Goal: Task Accomplishment & Management: Use online tool/utility

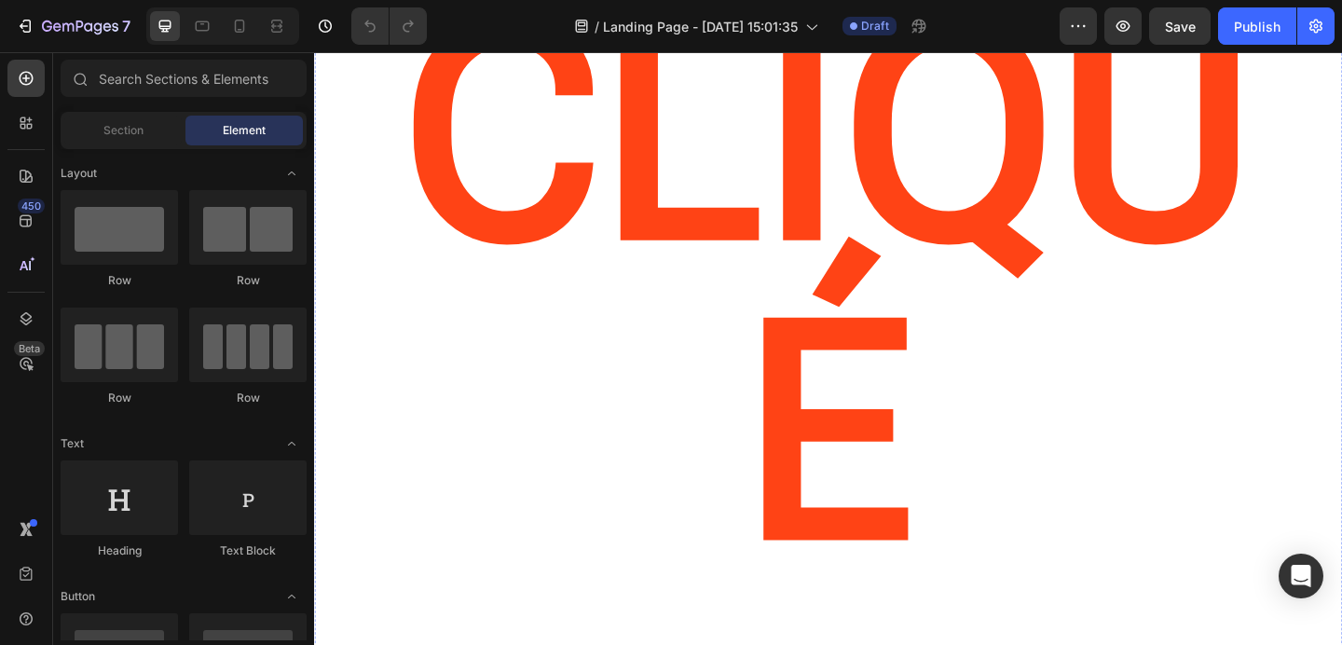
scroll to position [113, 0]
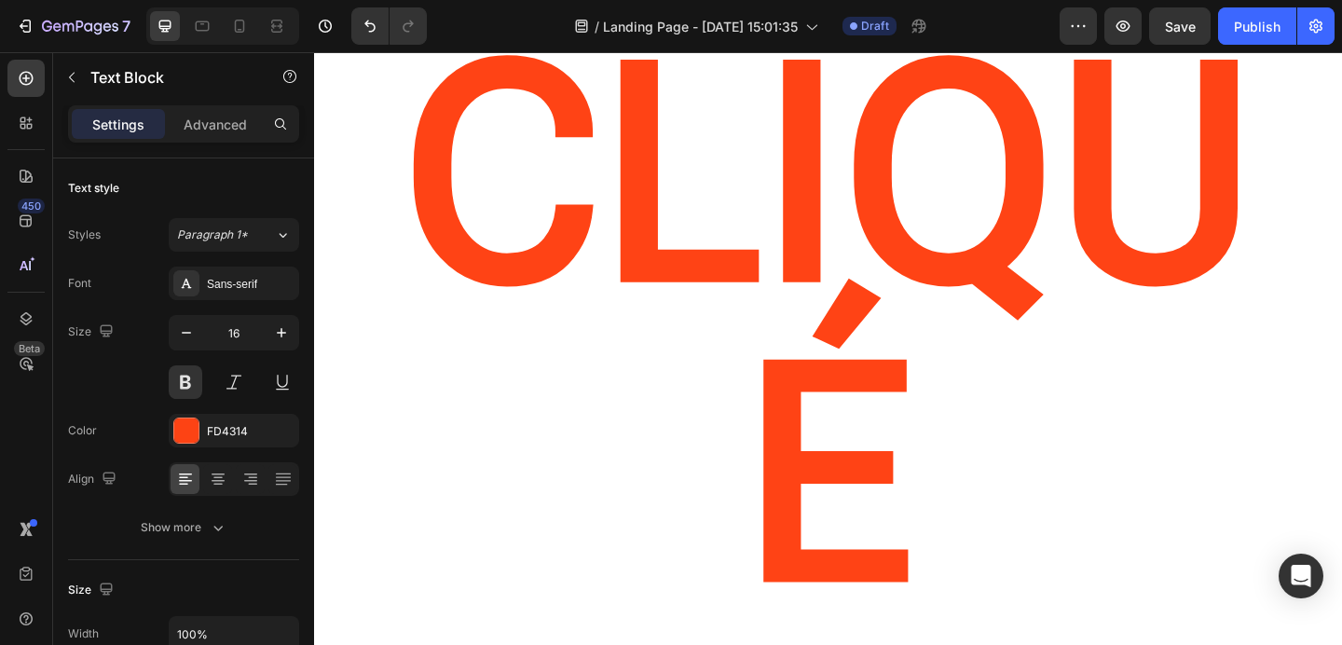
click at [216, 419] on div "FD4314" at bounding box center [234, 431] width 130 height 34
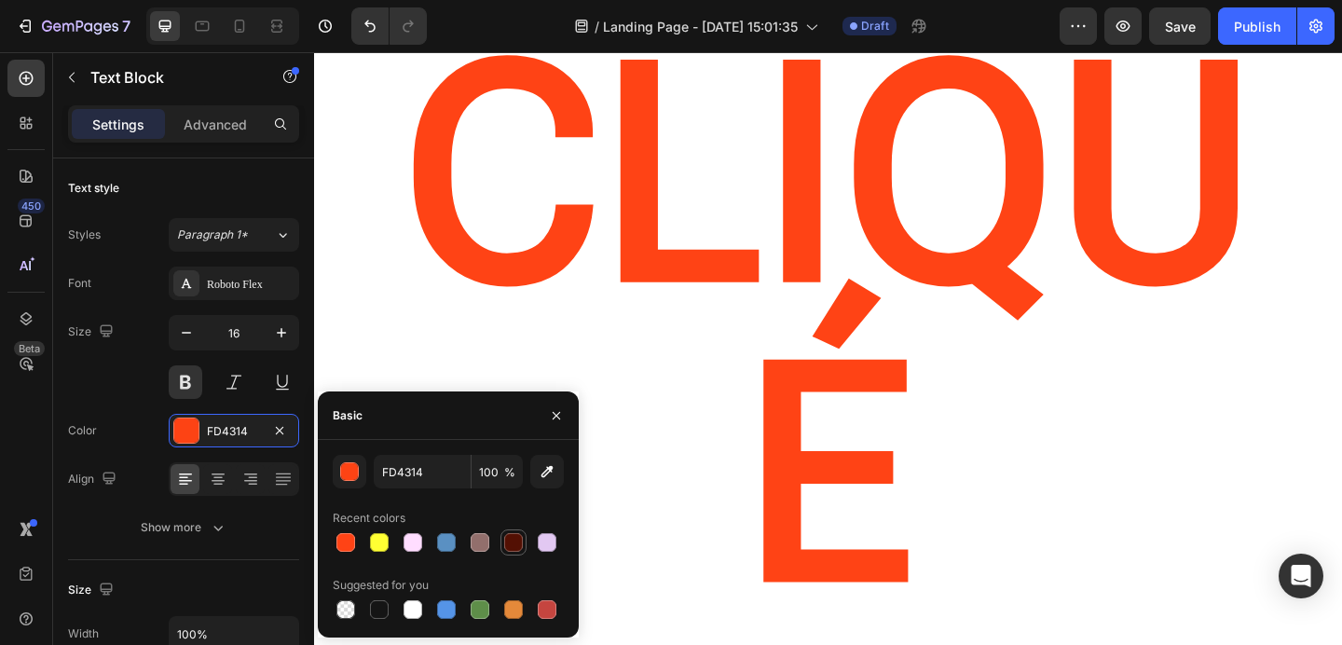
click at [520, 543] on div at bounding box center [513, 542] width 19 height 19
type input "531003"
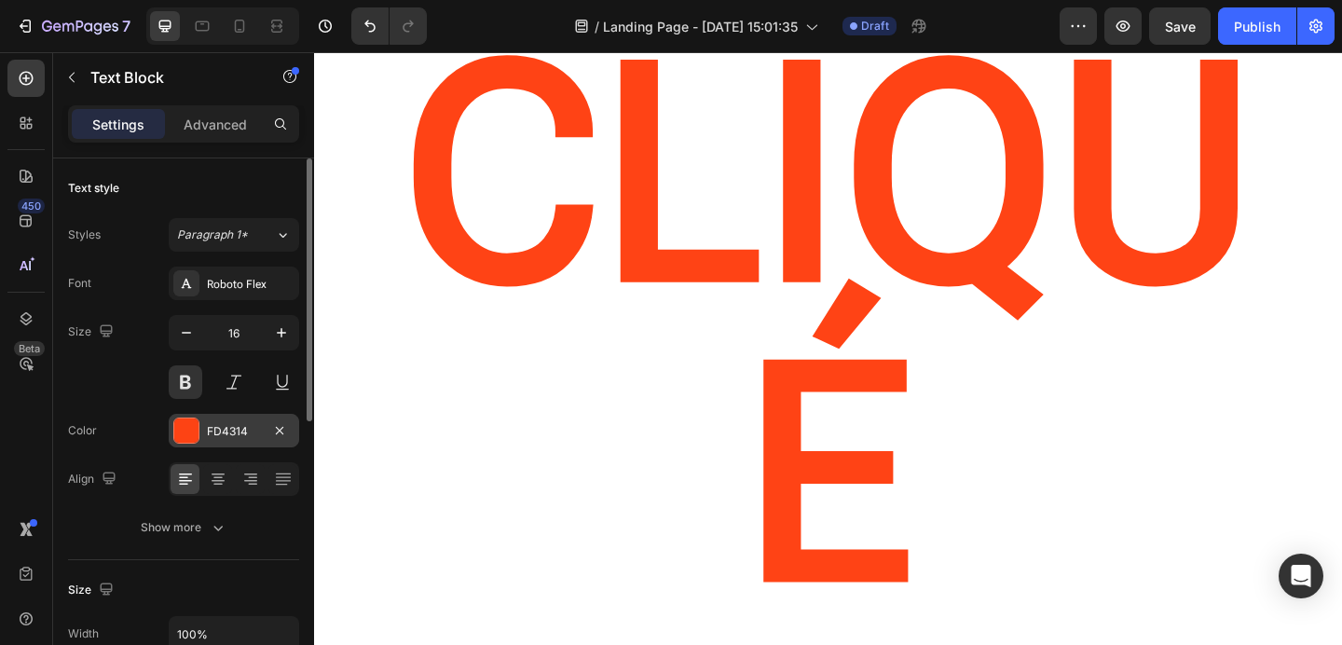
click at [238, 433] on div "FD4314" at bounding box center [234, 431] width 54 height 17
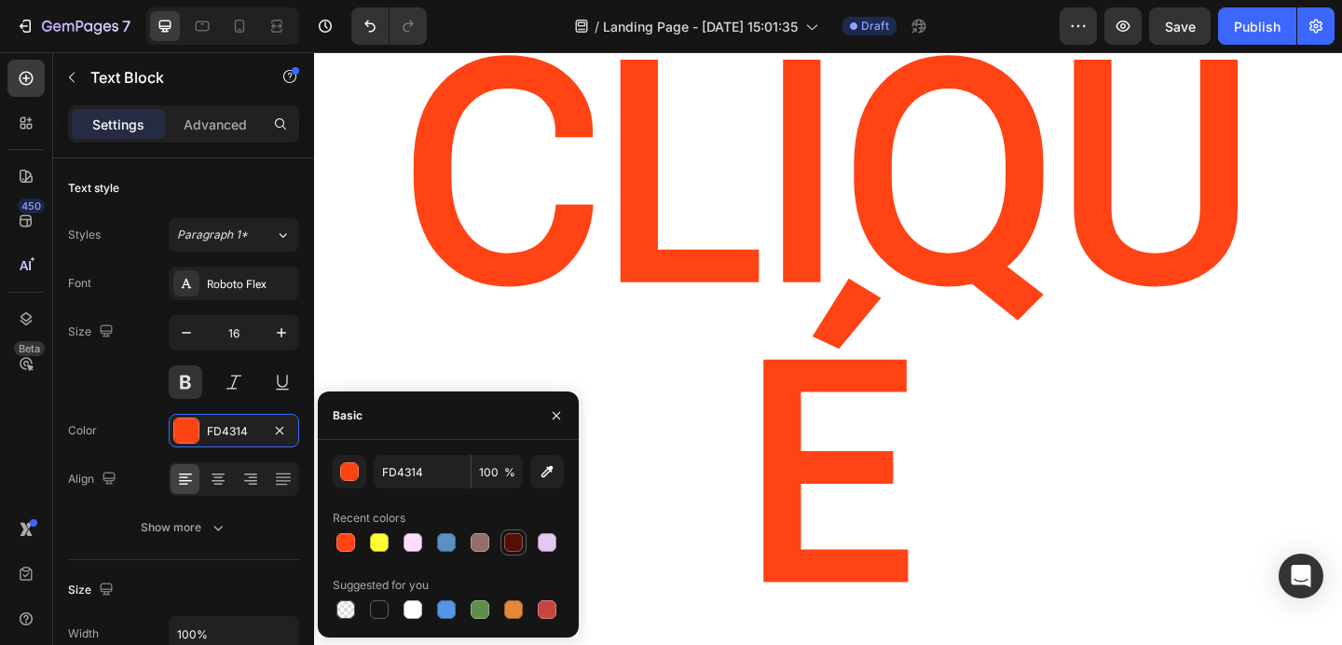
click at [512, 547] on div at bounding box center [513, 542] width 19 height 19
type input "531003"
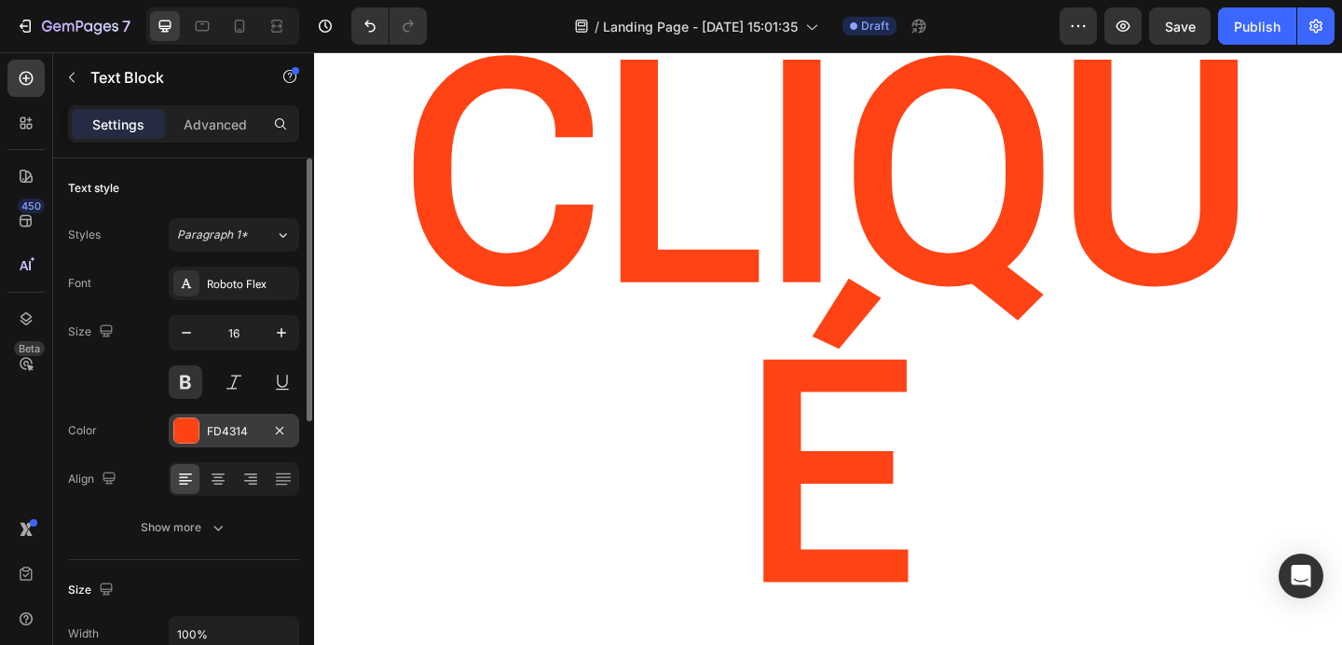
click at [246, 430] on div "FD4314" at bounding box center [234, 431] width 54 height 17
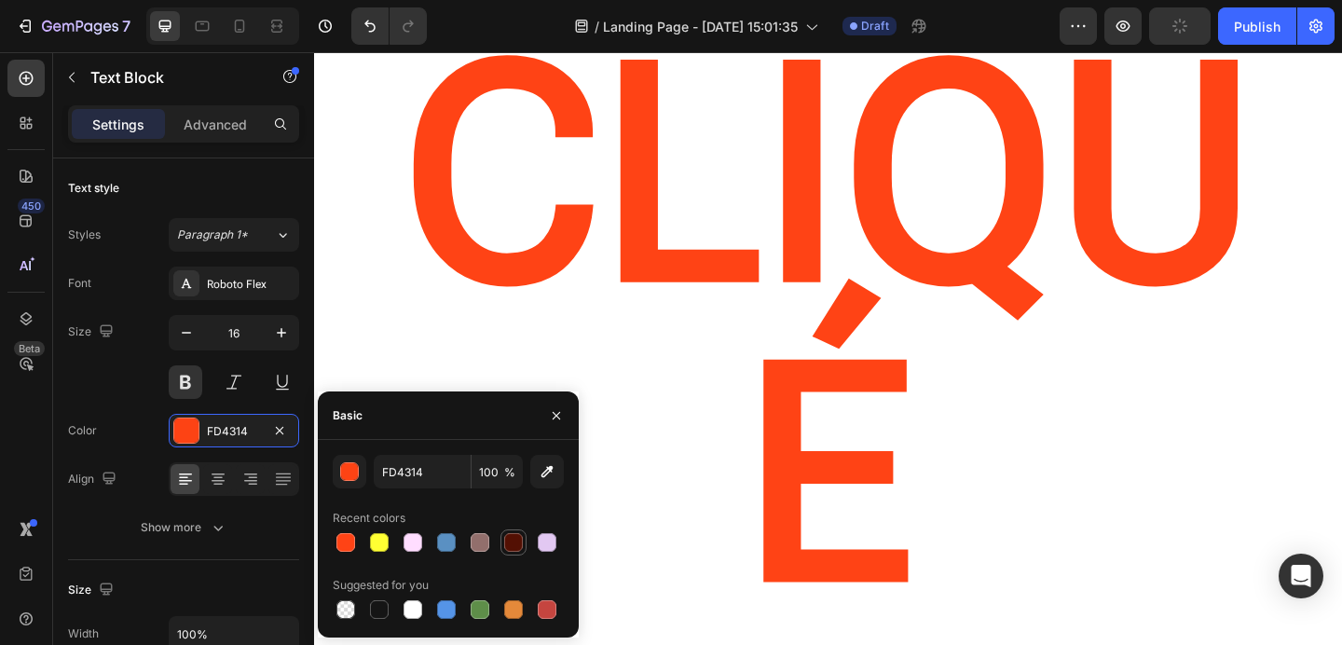
click at [519, 544] on div at bounding box center [513, 542] width 19 height 19
type input "531003"
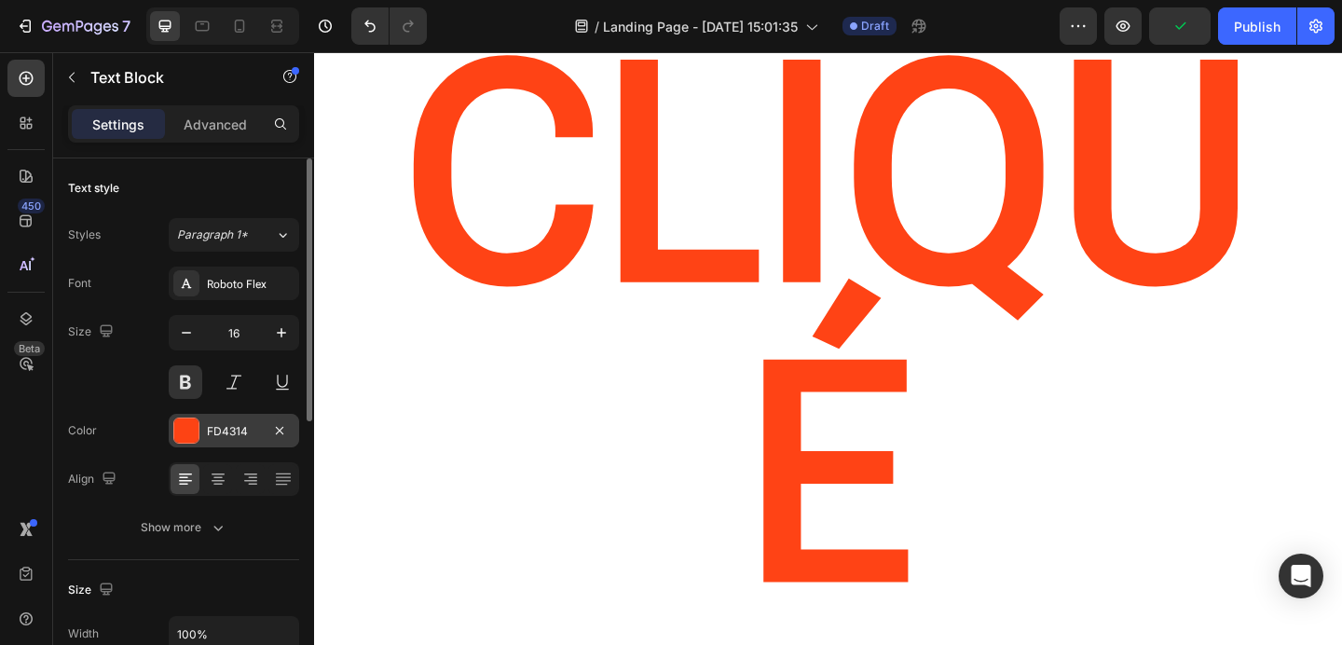
click at [239, 430] on div "FD4314" at bounding box center [234, 431] width 54 height 17
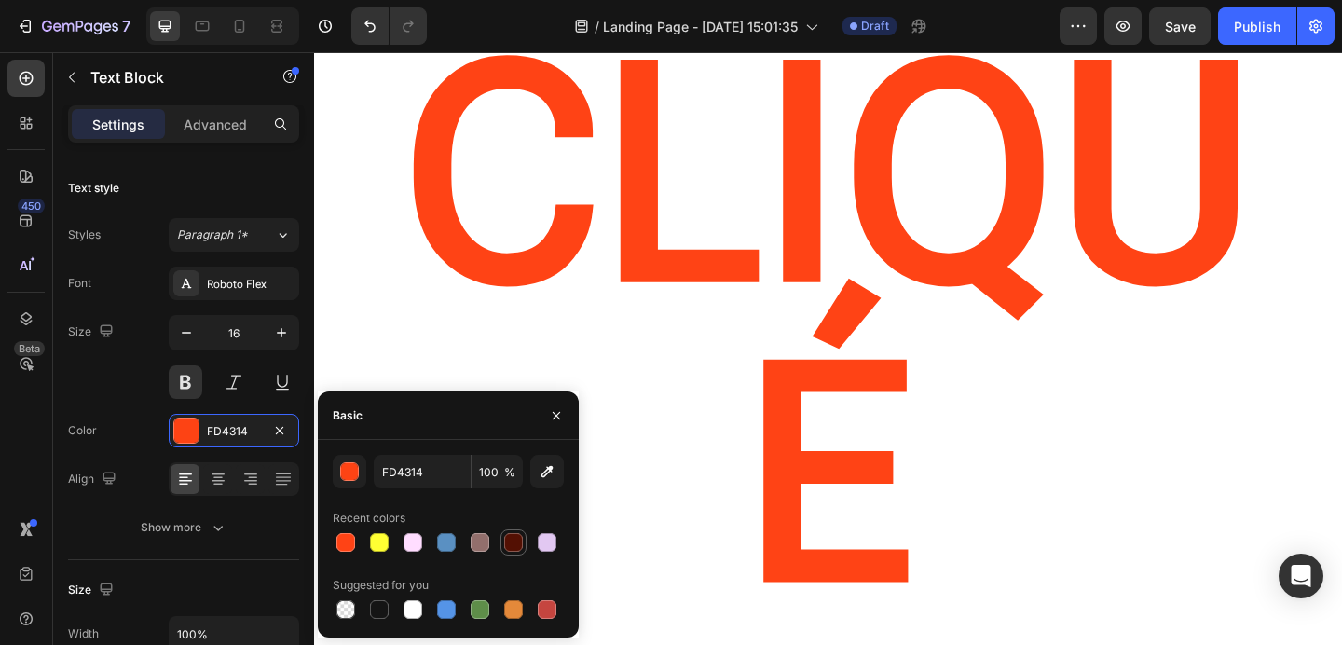
click at [509, 540] on div at bounding box center [513, 542] width 19 height 19
type input "531003"
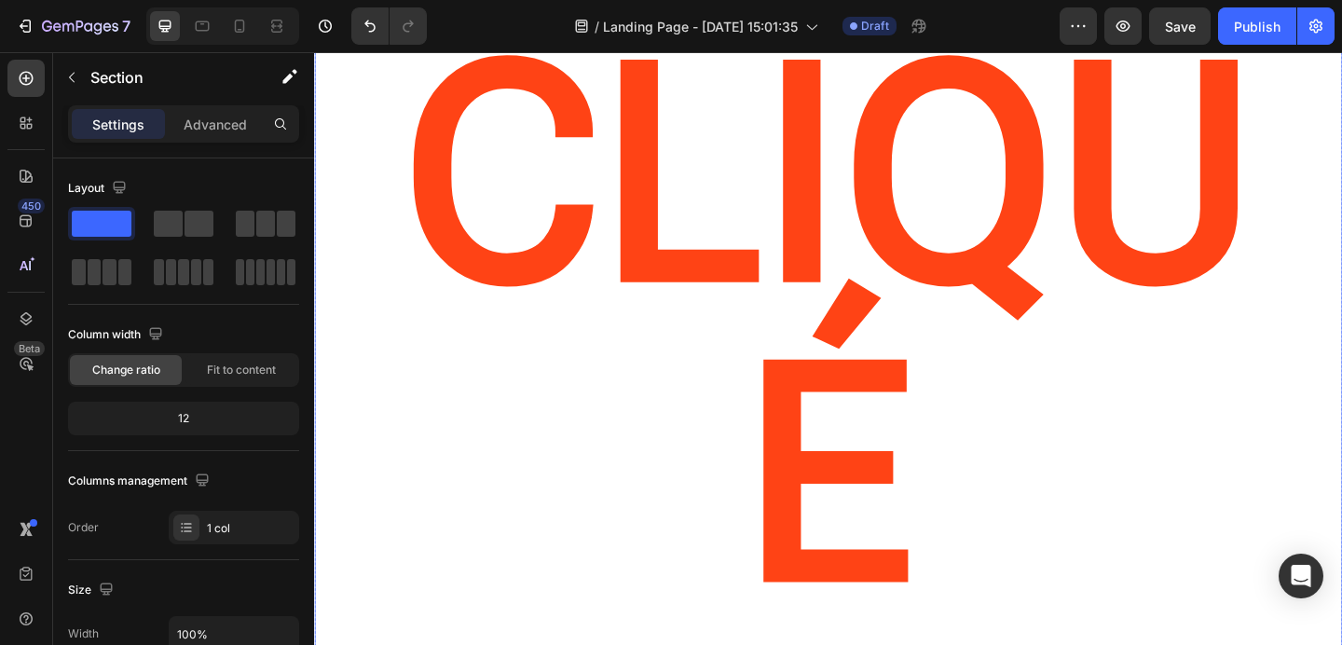
click at [668, 392] on div "CLIQUé Heading" at bounding box center [873, 373] width 1118 height 790
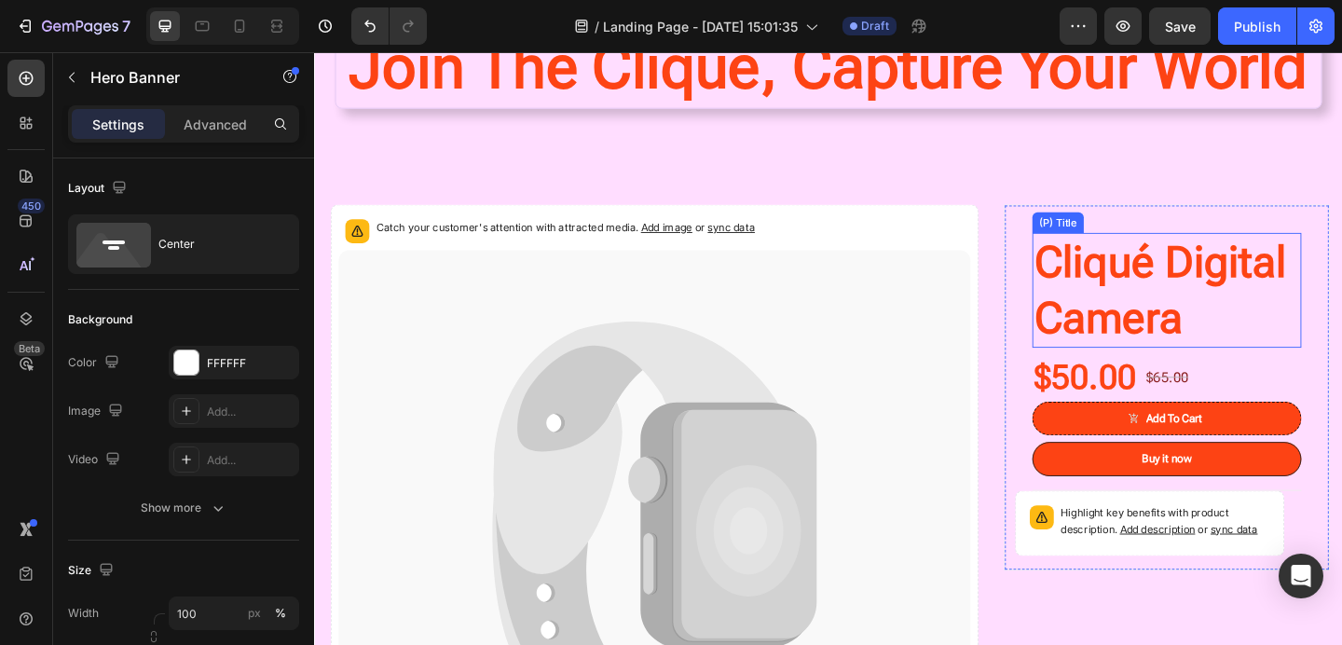
scroll to position [649, 0]
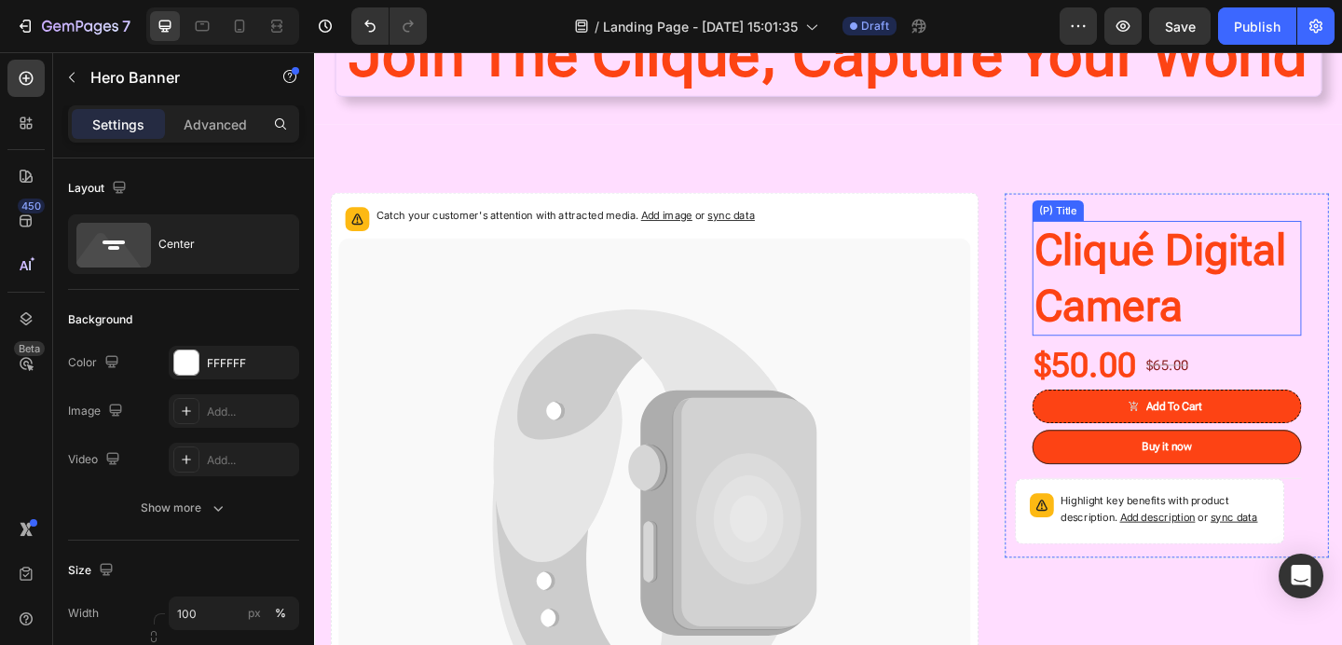
click at [1163, 269] on h1 "Cliqué Digital Camera" at bounding box center [1241, 298] width 293 height 125
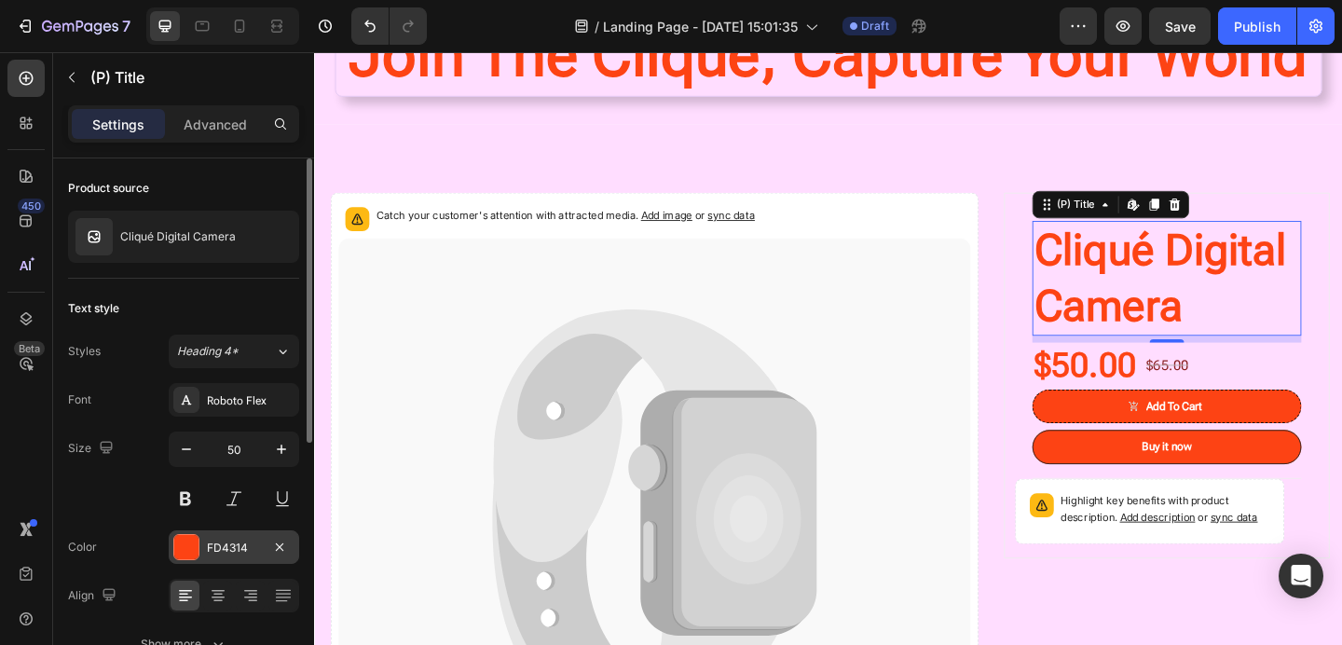
click at [243, 539] on div "FD4314" at bounding box center [234, 547] width 54 height 17
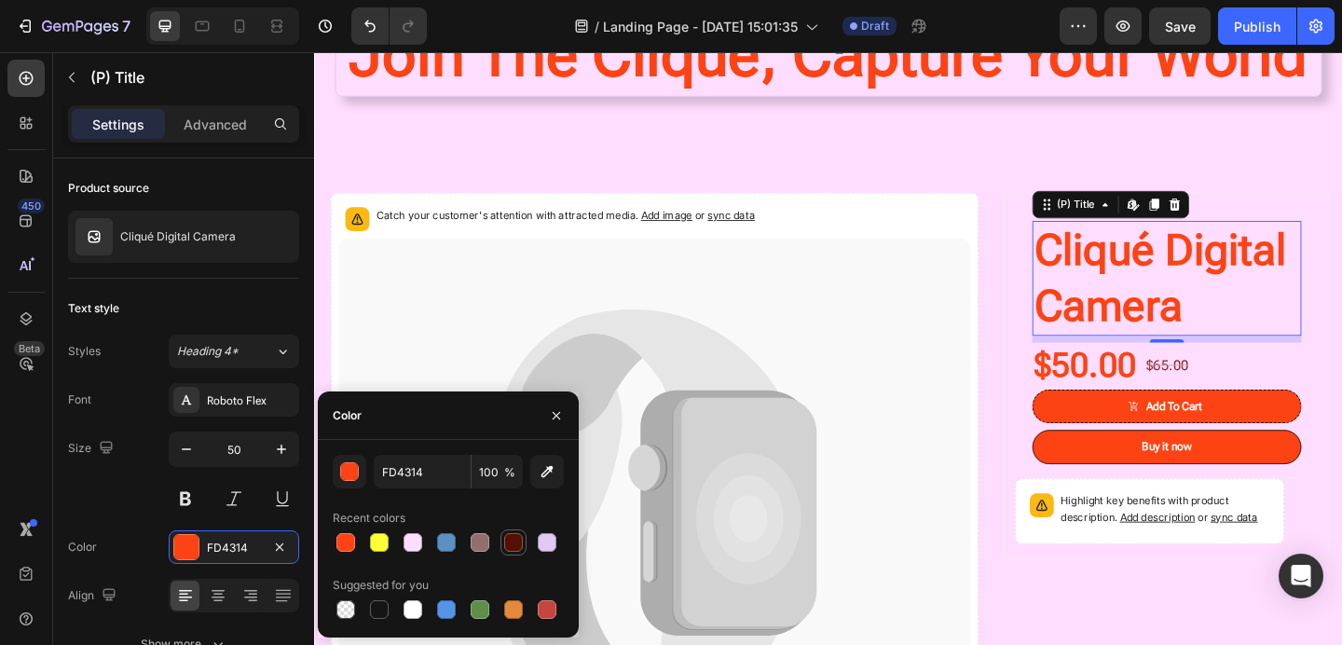
click at [512, 535] on div at bounding box center [513, 542] width 19 height 19
type input "531003"
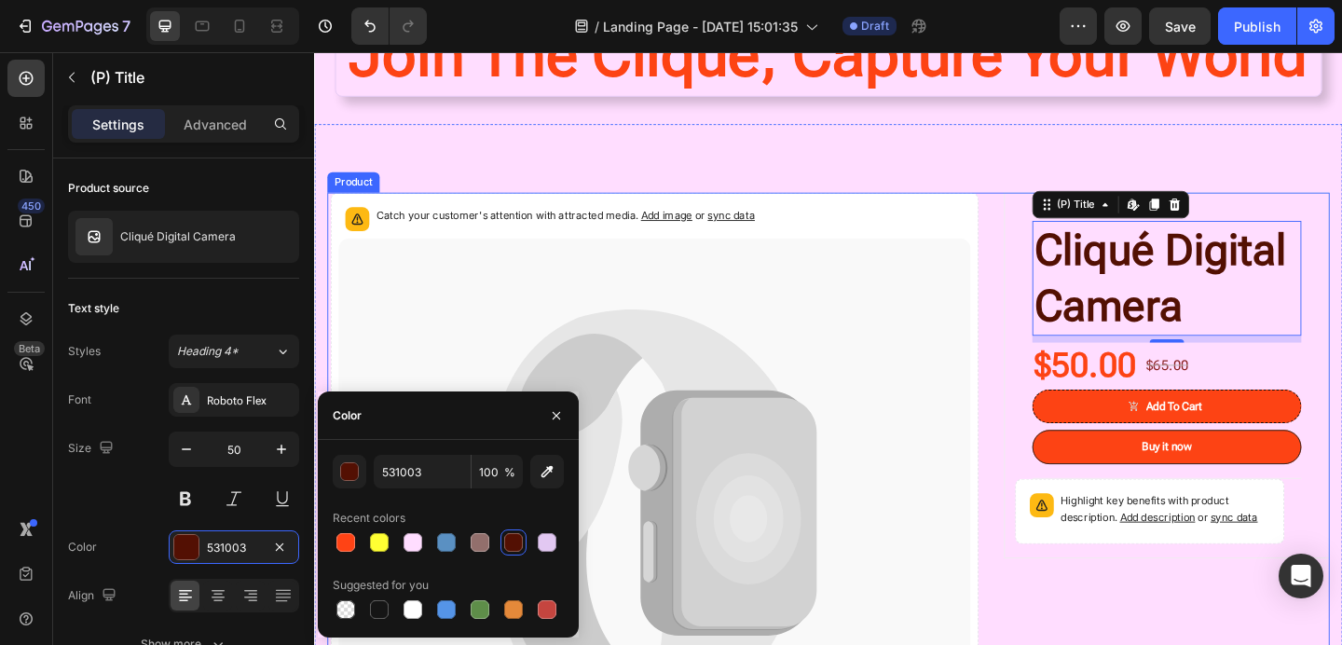
click at [1047, 333] on div "Catch your customer's attention with attracted media. Add image or sync data Pr…" at bounding box center [873, 545] width 1090 height 681
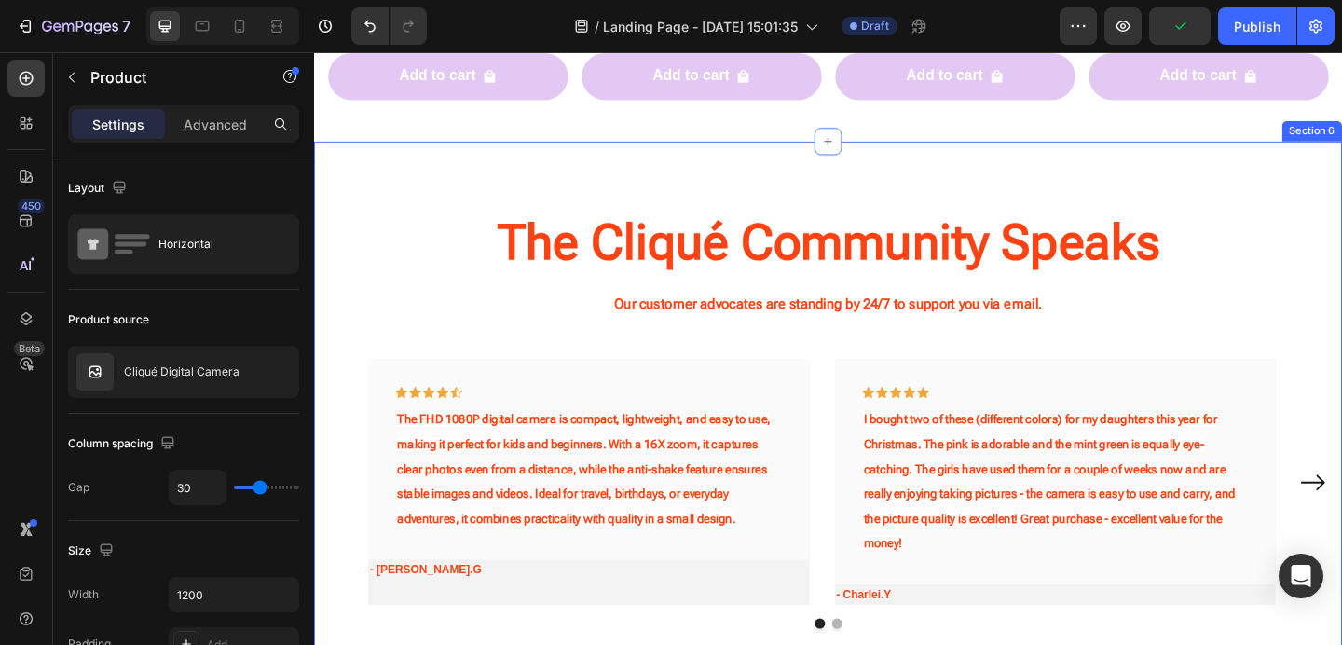
scroll to position [2085, 0]
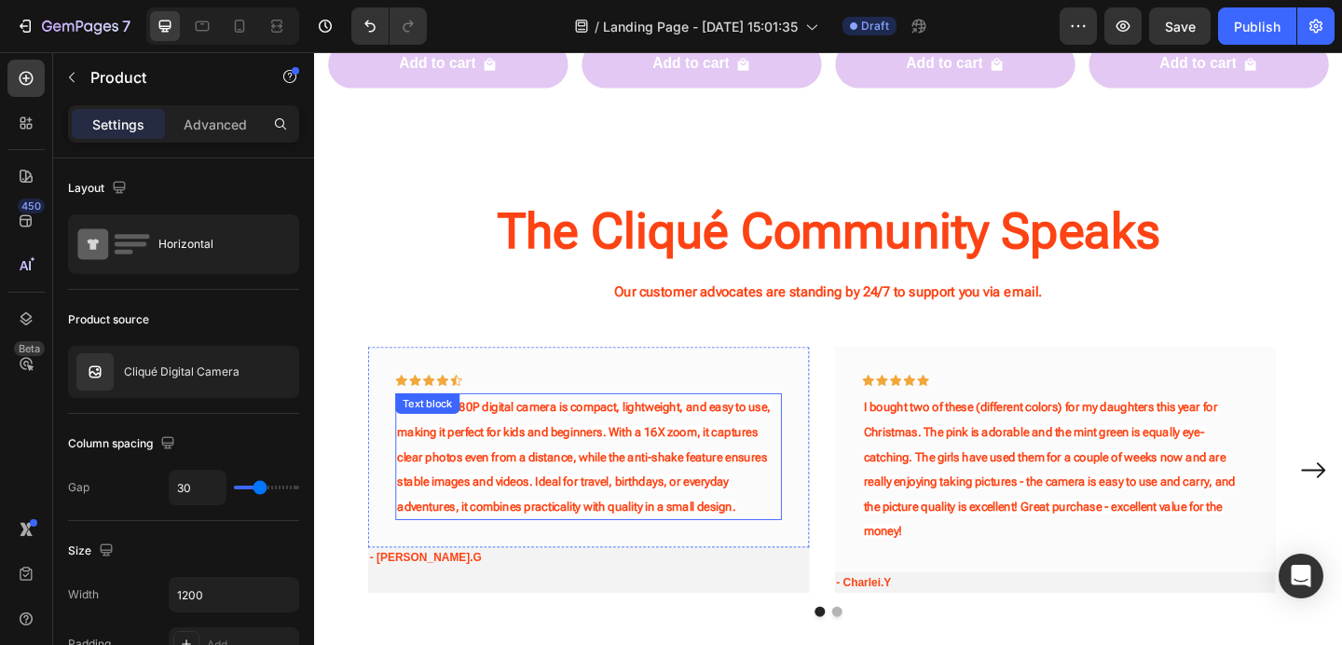
click at [740, 460] on span "The FHD 1080P digital camera is compact, lightweight, and easy to use, making i…" at bounding box center [607, 491] width 406 height 122
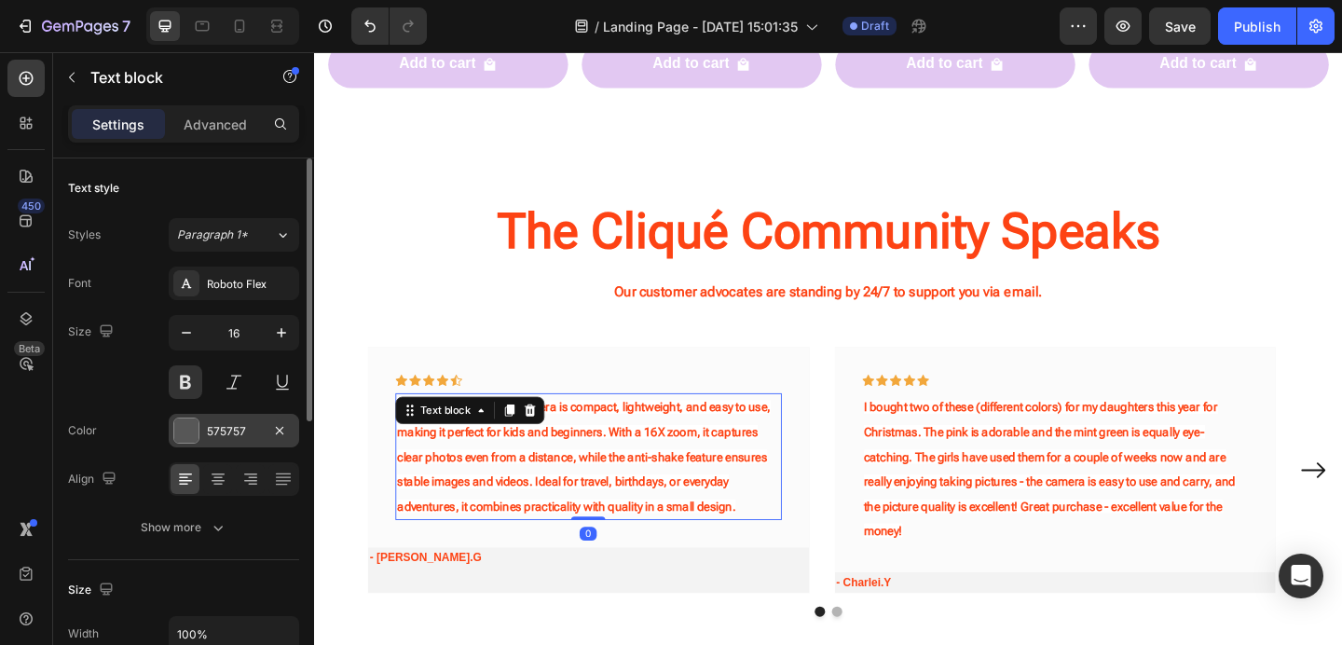
click at [243, 436] on div "575757" at bounding box center [234, 431] width 54 height 17
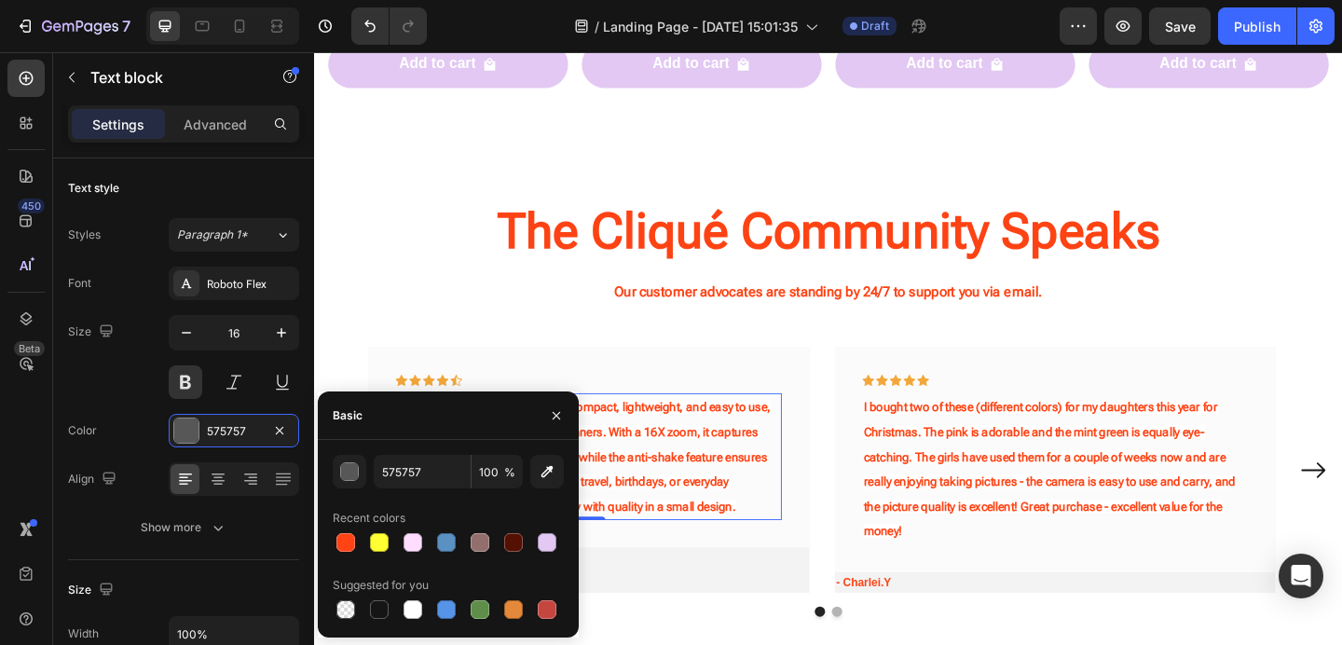
click at [660, 484] on span "The FHD 1080P digital camera is compact, lightweight, and easy to use, making i…" at bounding box center [607, 491] width 406 height 122
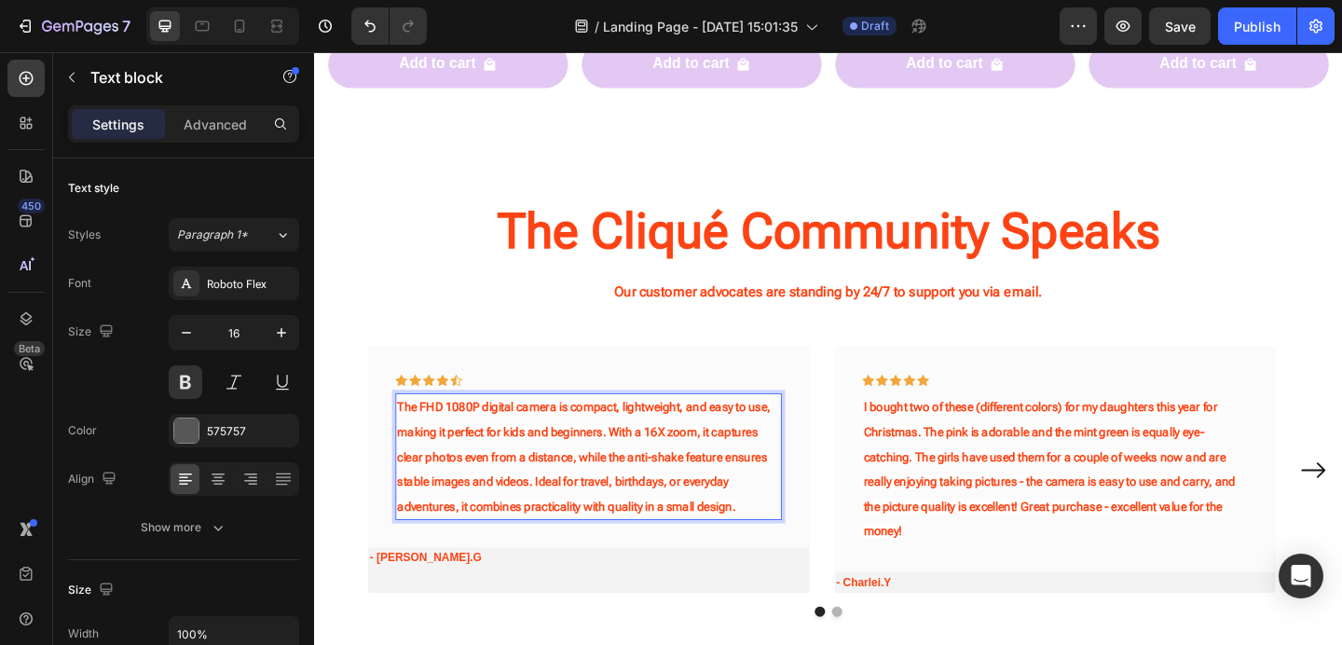
click at [590, 508] on span "The FHD 1080P digital camera is compact, lightweight, and easy to use, making i…" at bounding box center [607, 491] width 406 height 122
click at [545, 506] on p "The FHD 1080P digital camera is compact, lightweight, and easy to use, making i…" at bounding box center [612, 492] width 416 height 134
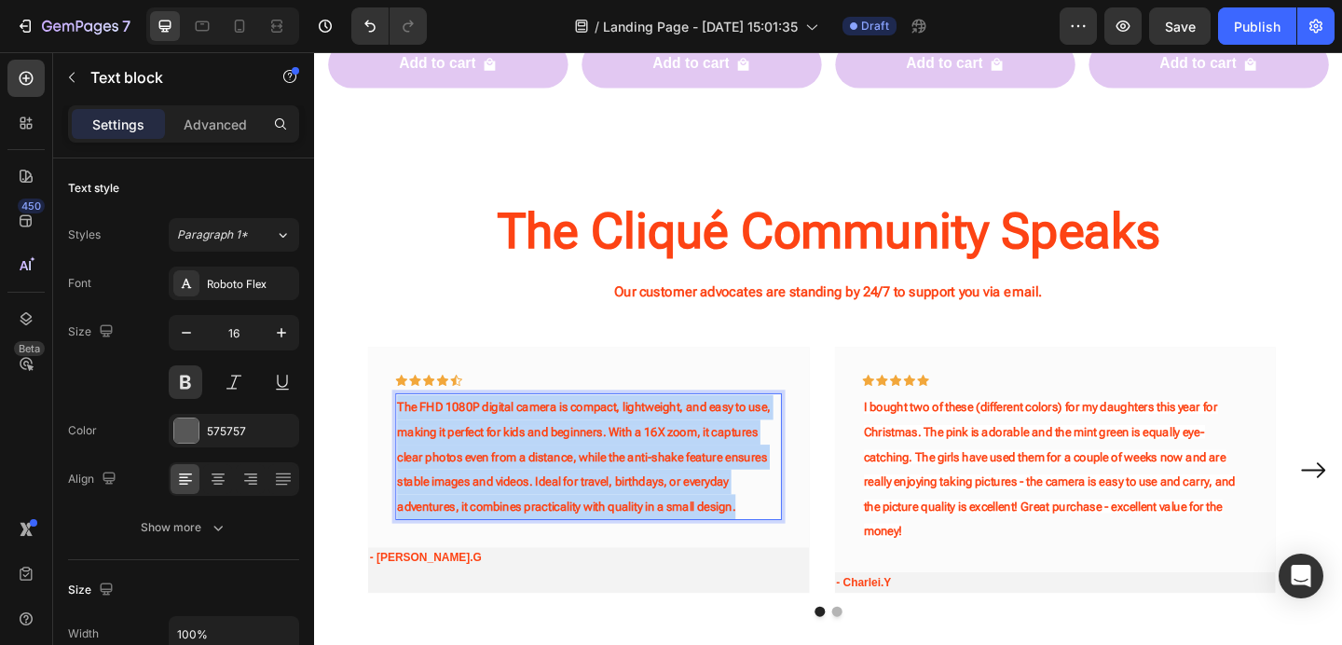
click at [545, 506] on p "The FHD 1080P digital camera is compact, lightweight, and easy to use, making i…" at bounding box center [612, 492] width 416 height 134
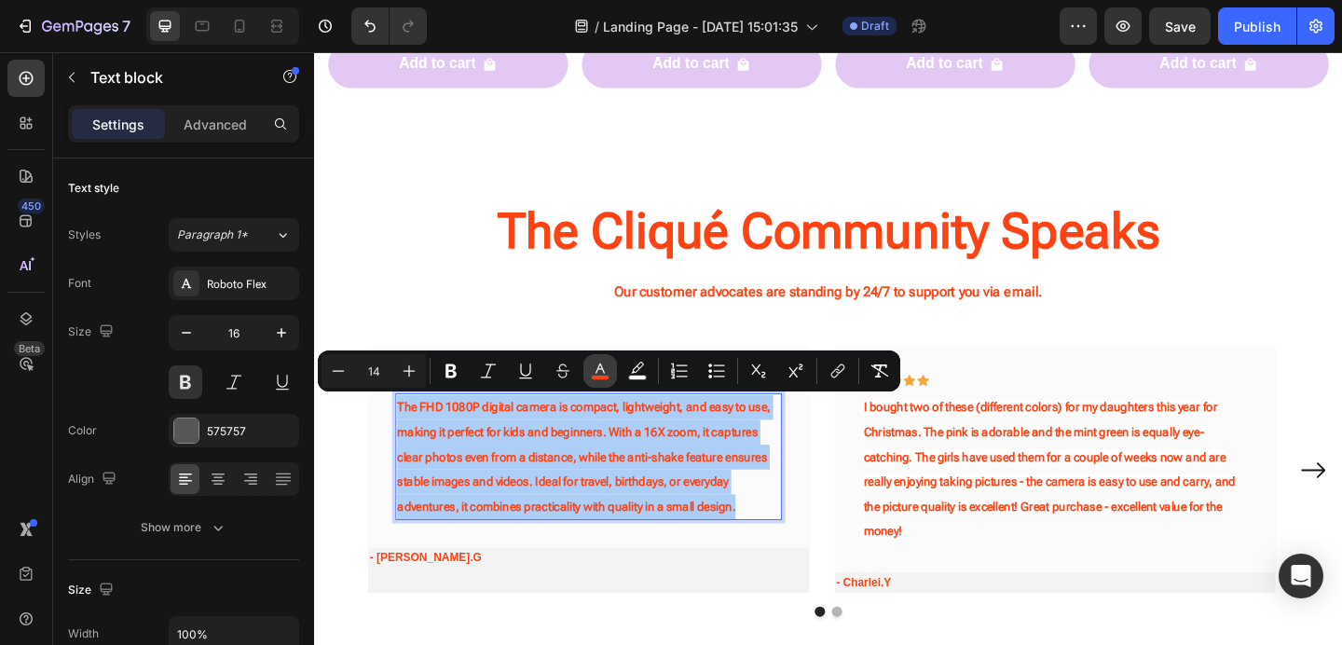
click at [607, 375] on rect "Editor contextual toolbar" at bounding box center [601, 377] width 18 height 5
type input "FD4314"
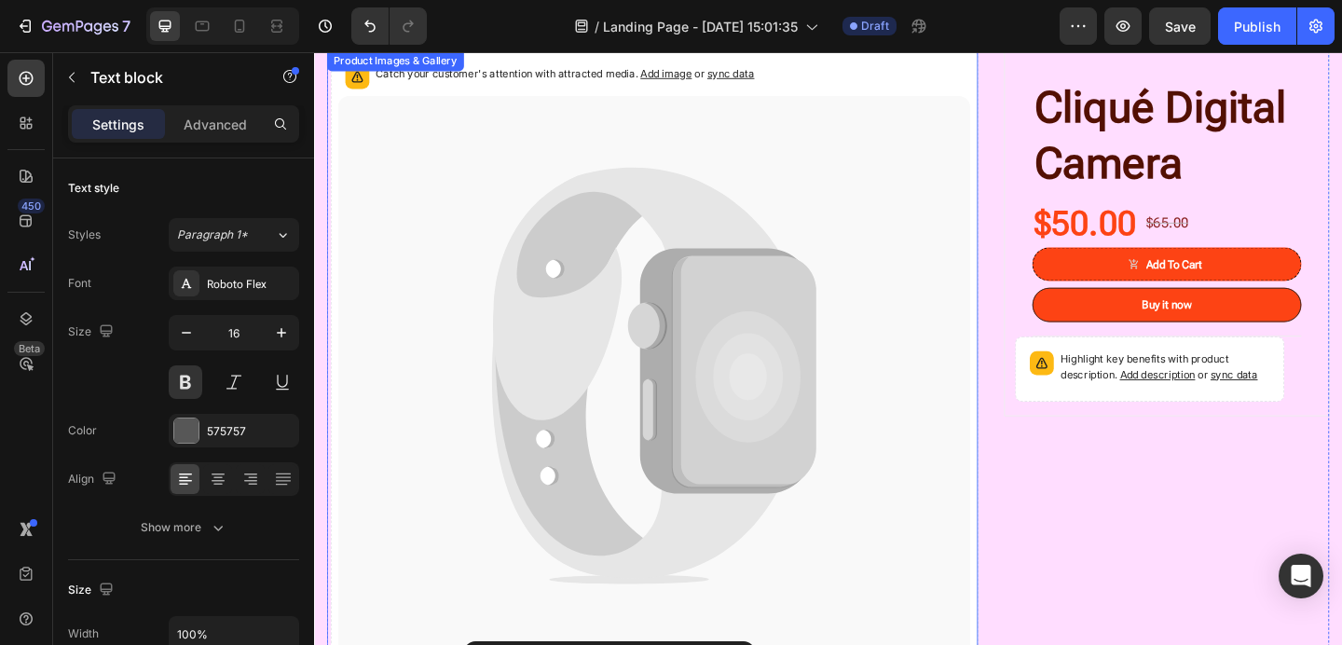
scroll to position [782, 0]
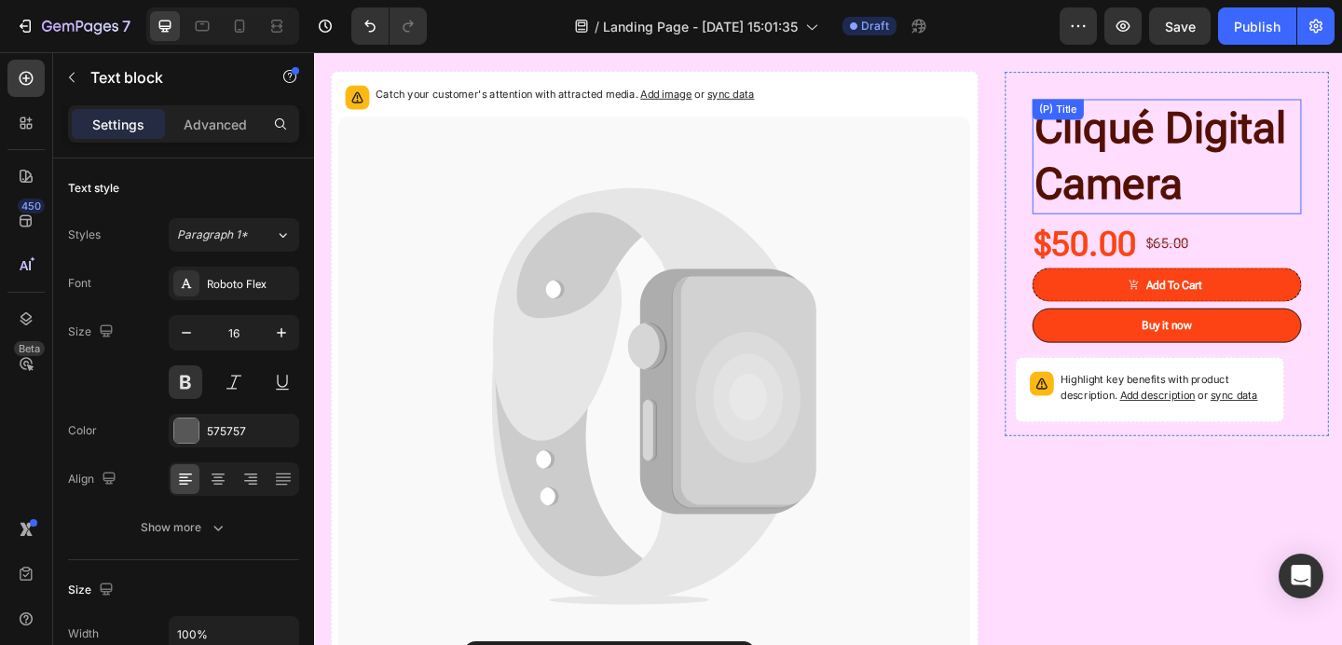
click at [1164, 180] on h1 "Cliqué Digital Camera" at bounding box center [1241, 165] width 293 height 125
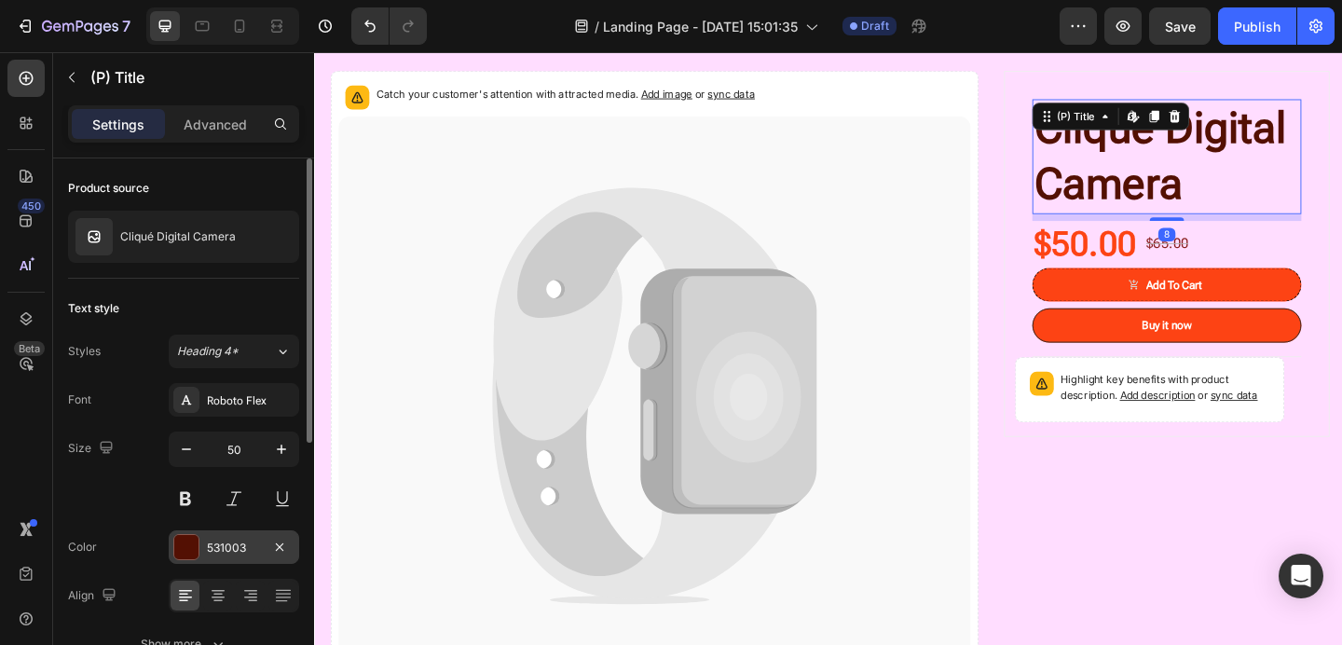
click at [229, 541] on div "531003" at bounding box center [234, 547] width 54 height 17
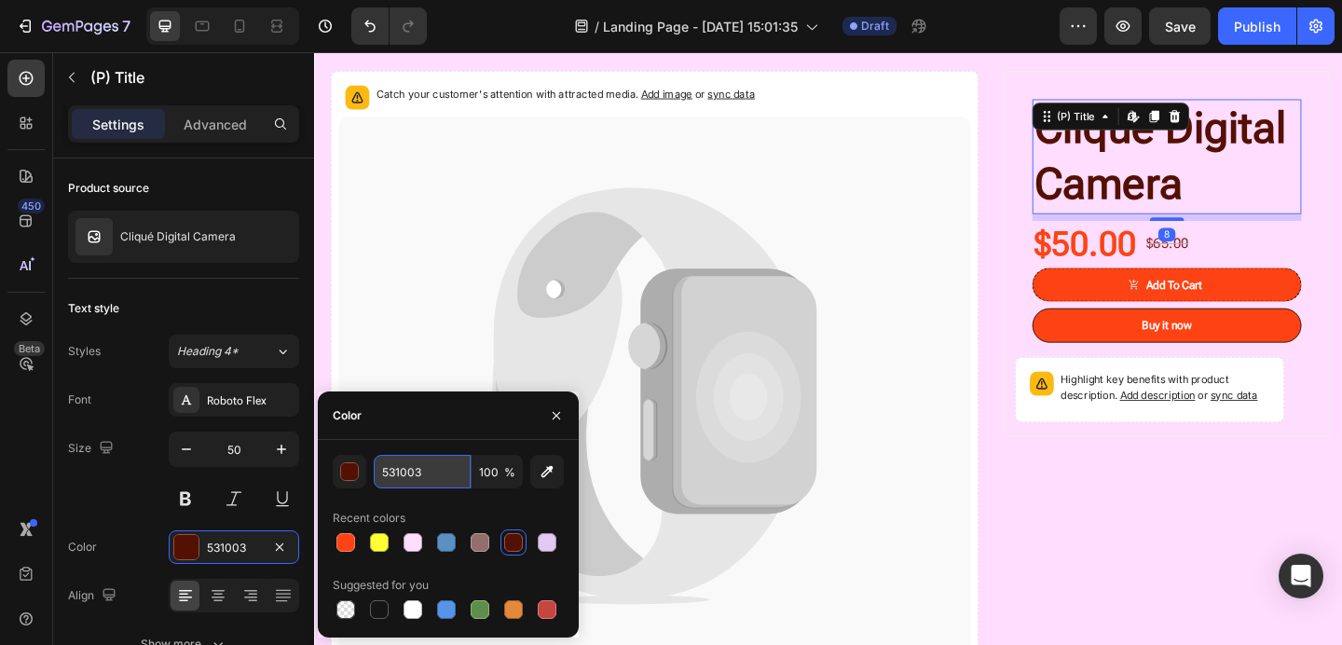
click at [425, 469] on input "531003" at bounding box center [422, 472] width 97 height 34
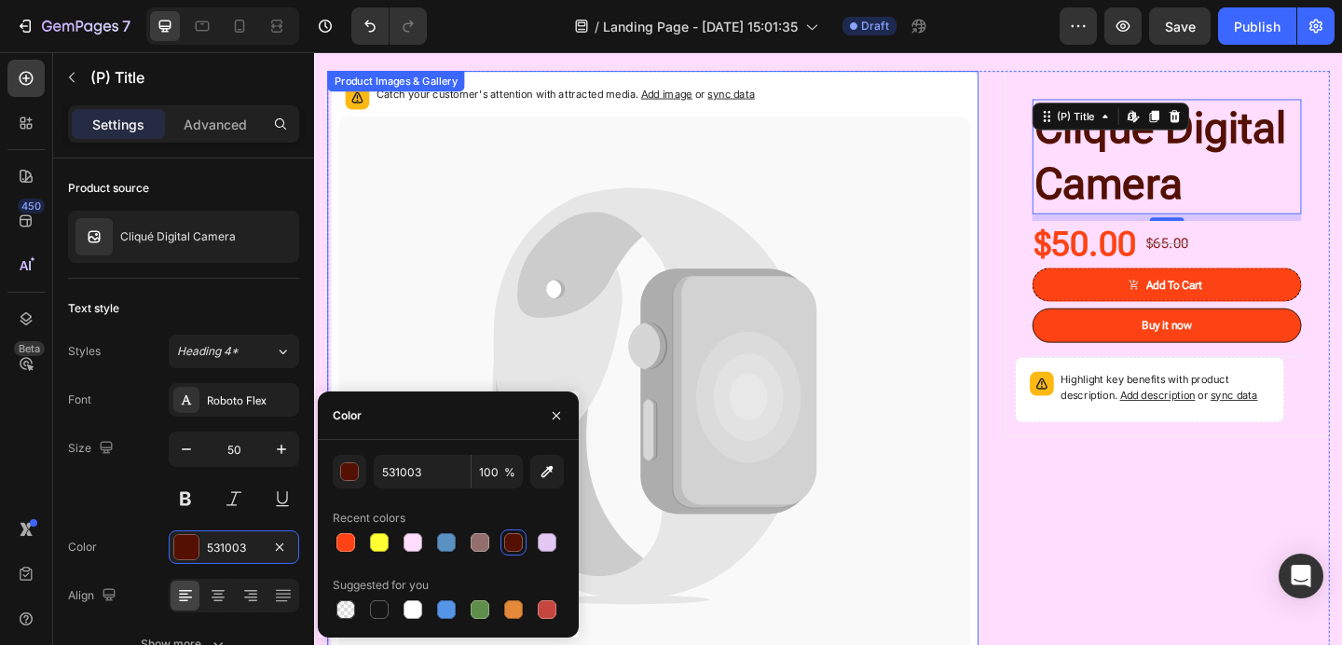
click at [876, 371] on icon at bounding box center [684, 426] width 688 height 608
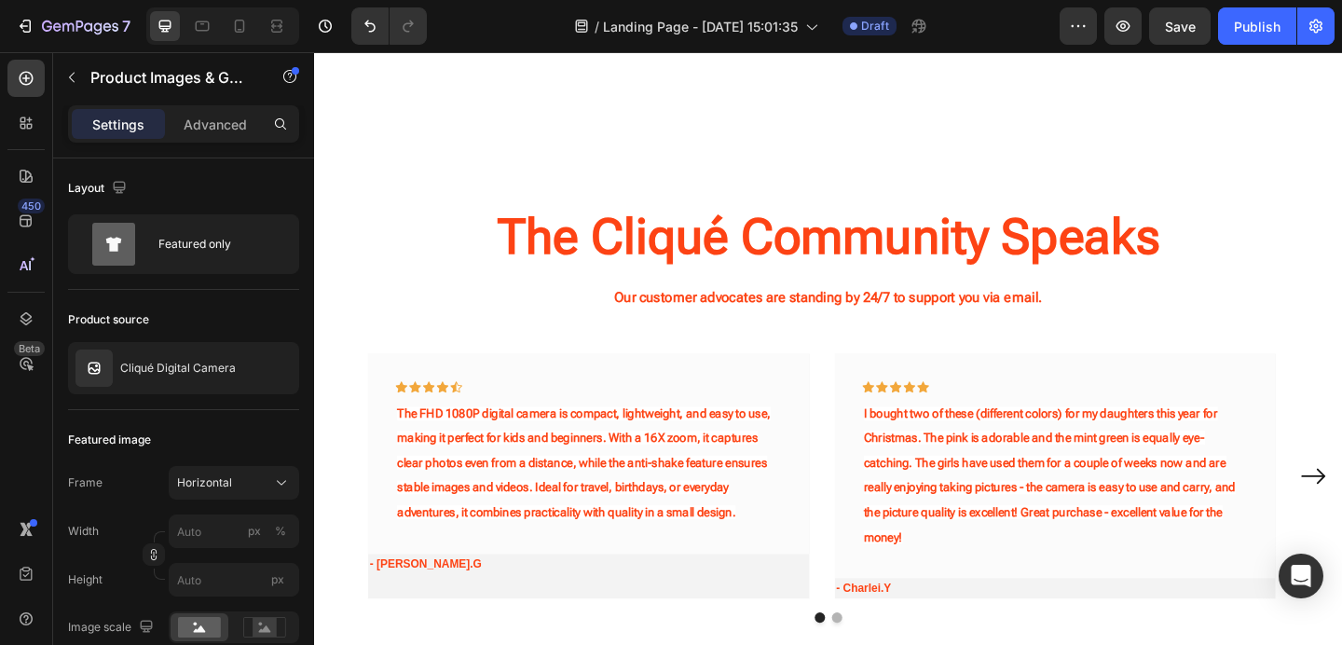
scroll to position [2225, 0]
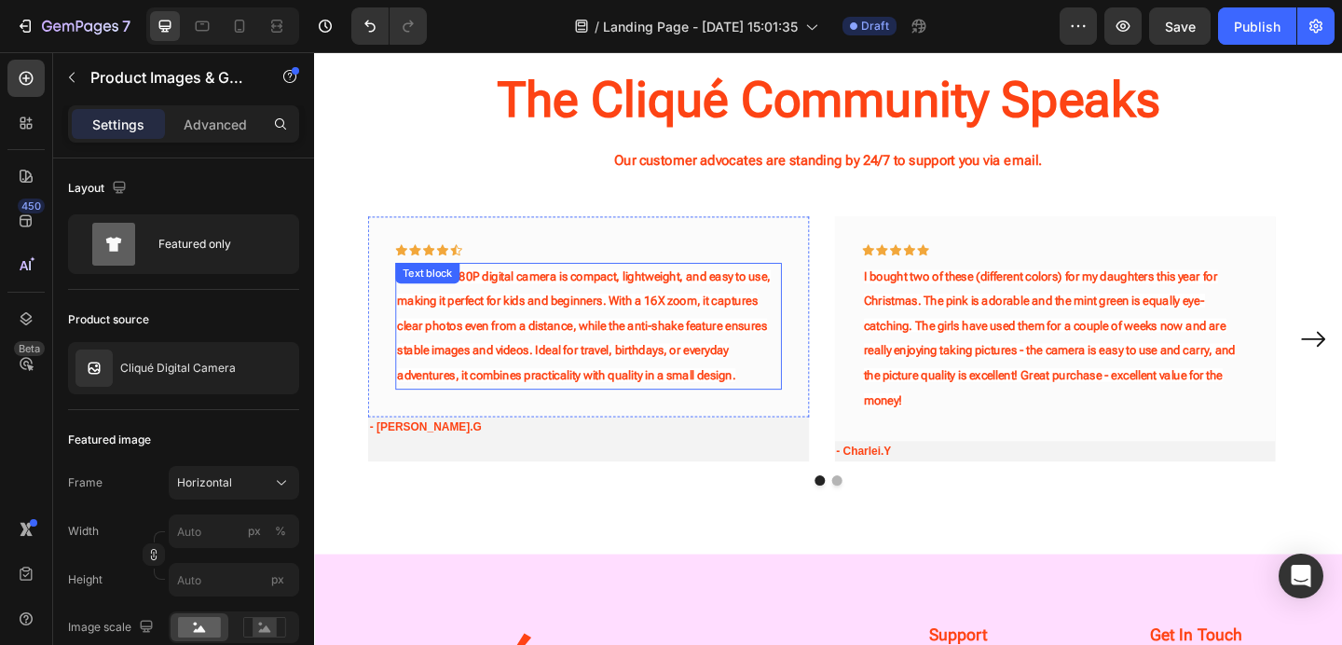
click at [647, 341] on span "The FHD 1080P digital camera is compact, lightweight, and easy to use, making i…" at bounding box center [607, 350] width 406 height 122
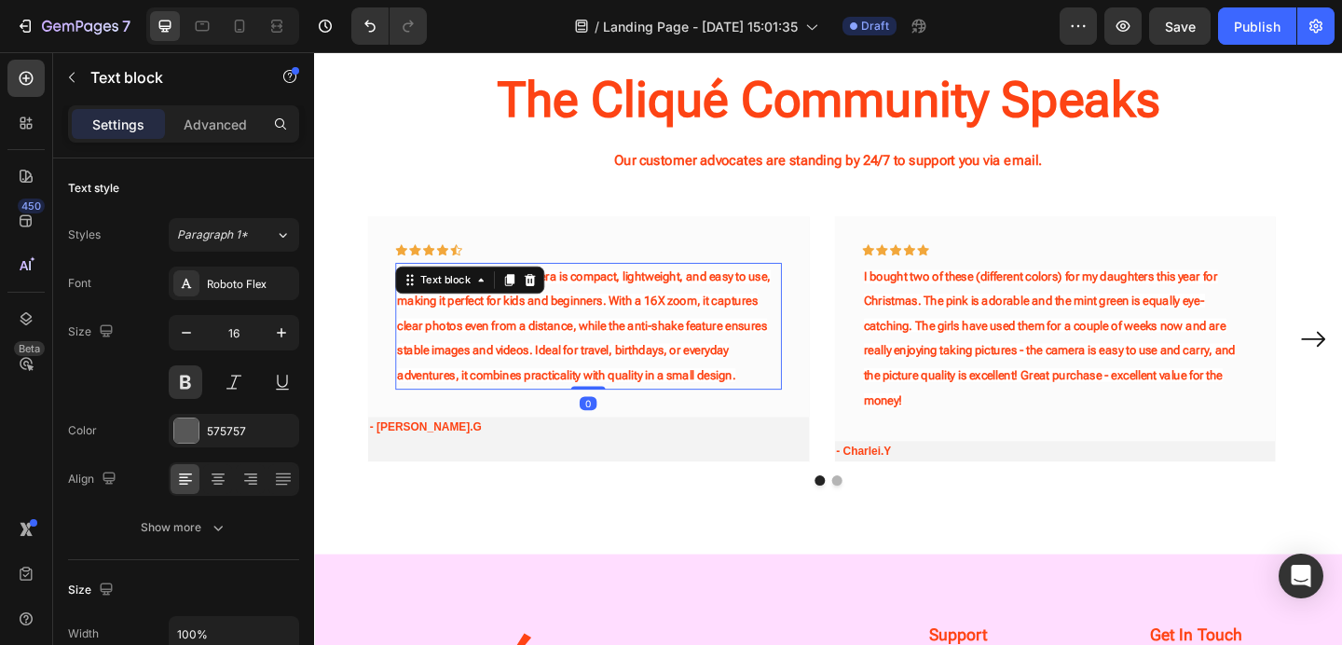
click at [483, 411] on span "The FHD 1080P digital camera is compact, lightweight, and easy to use, making i…" at bounding box center [607, 350] width 406 height 122
click at [572, 386] on p "The FHD 1080P digital camera is compact, lightweight, and easy to use, making i…" at bounding box center [612, 350] width 416 height 134
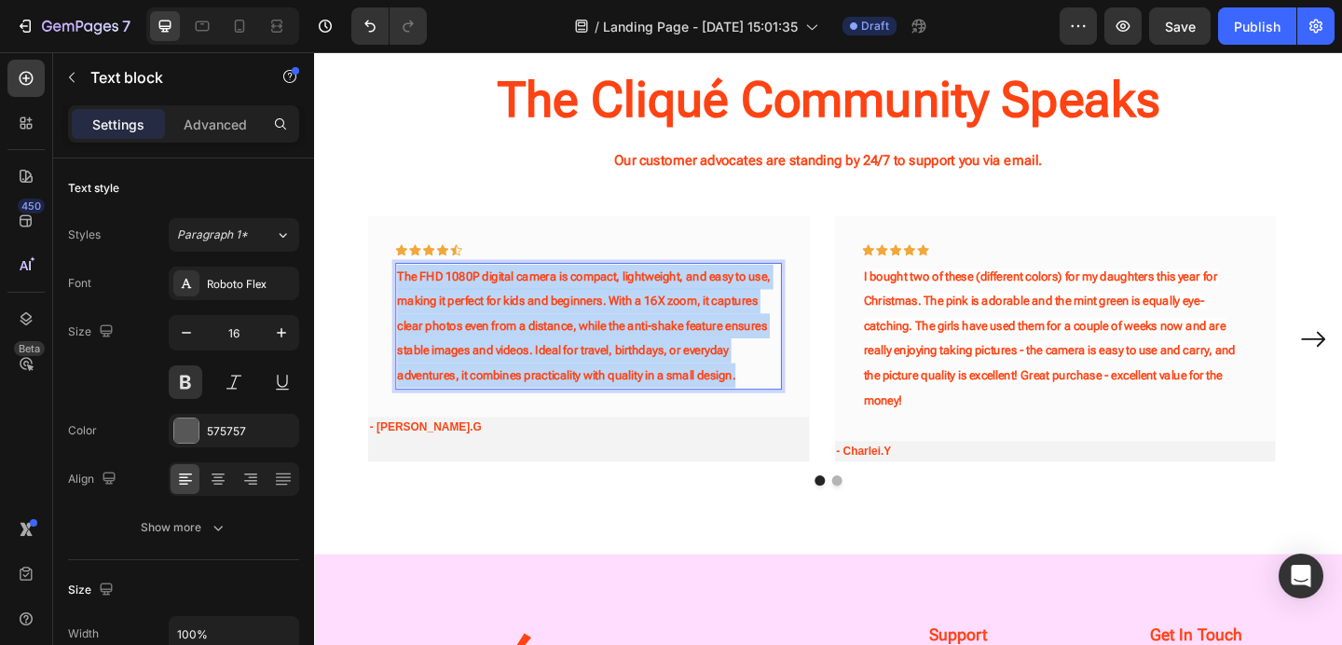
click at [572, 386] on p "The FHD 1080P digital camera is compact, lightweight, and easy to use, making i…" at bounding box center [612, 350] width 416 height 134
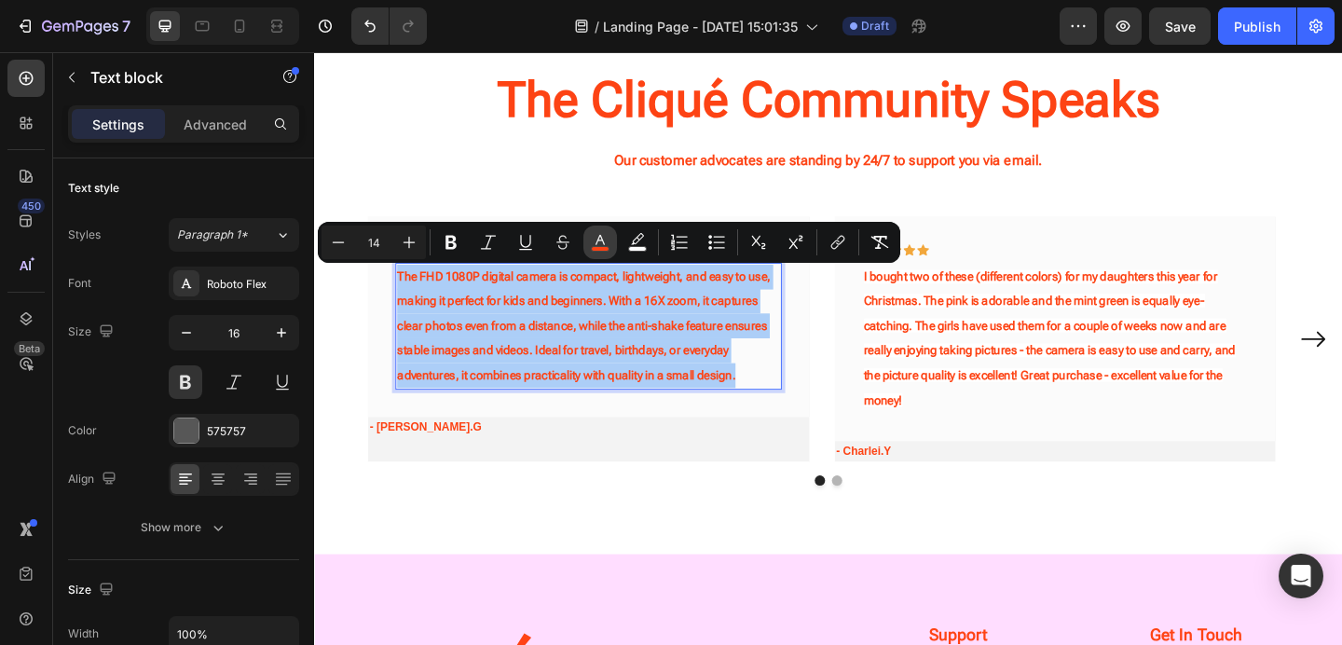
click at [600, 240] on icon "Editor contextual toolbar" at bounding box center [599, 240] width 9 height 10
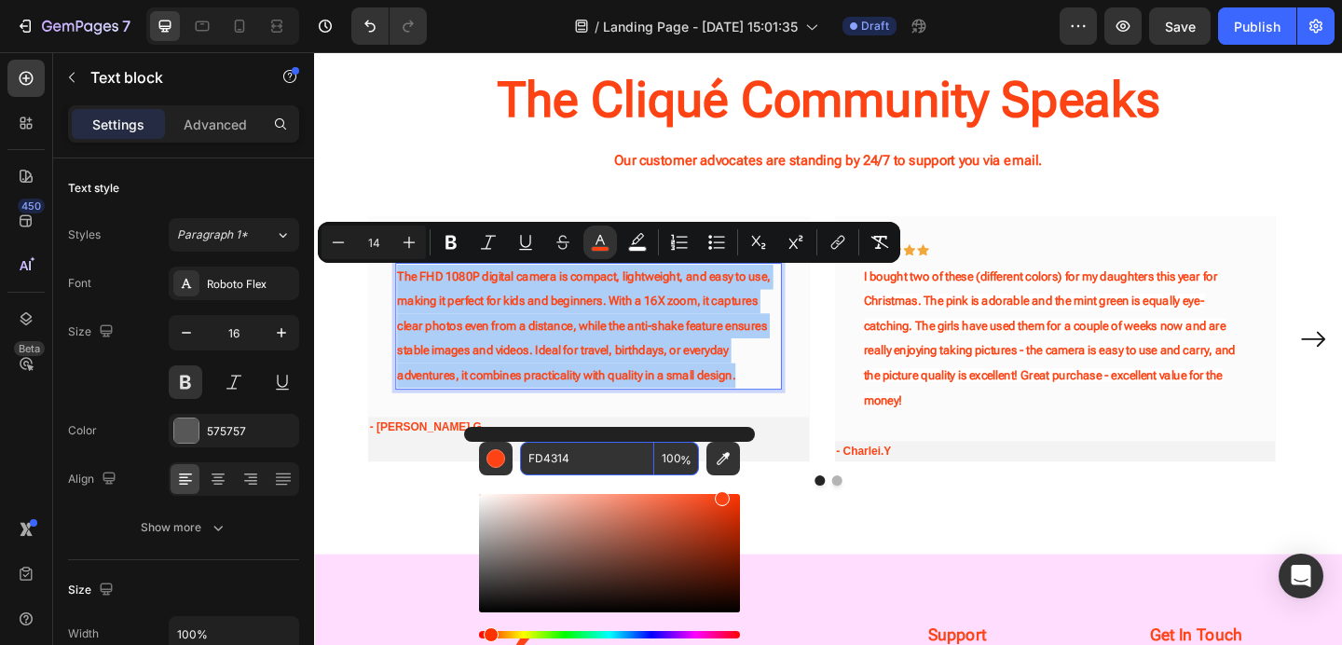
click at [573, 471] on input "FD4314" at bounding box center [587, 459] width 134 height 34
paste input "531003"
type input "531003"
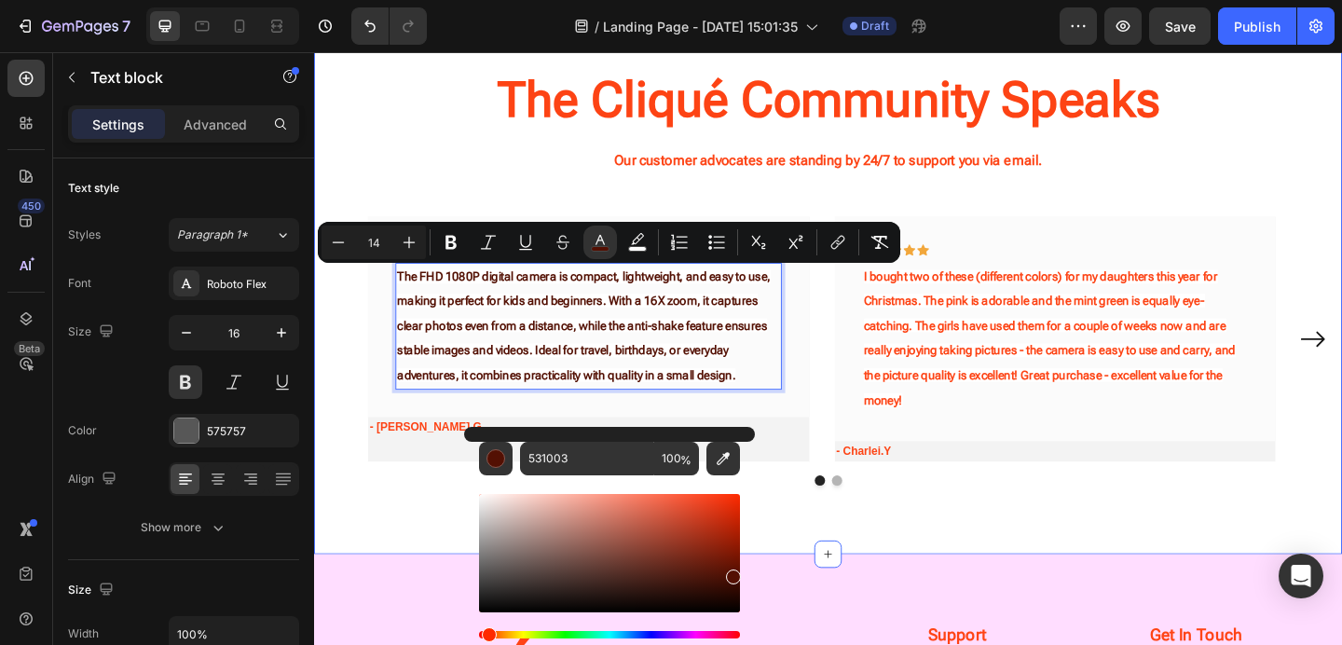
click at [836, 577] on div "The Cliqué Community Speaks Heading Our customer advocates are standing by 24/7…" at bounding box center [873, 295] width 1118 height 605
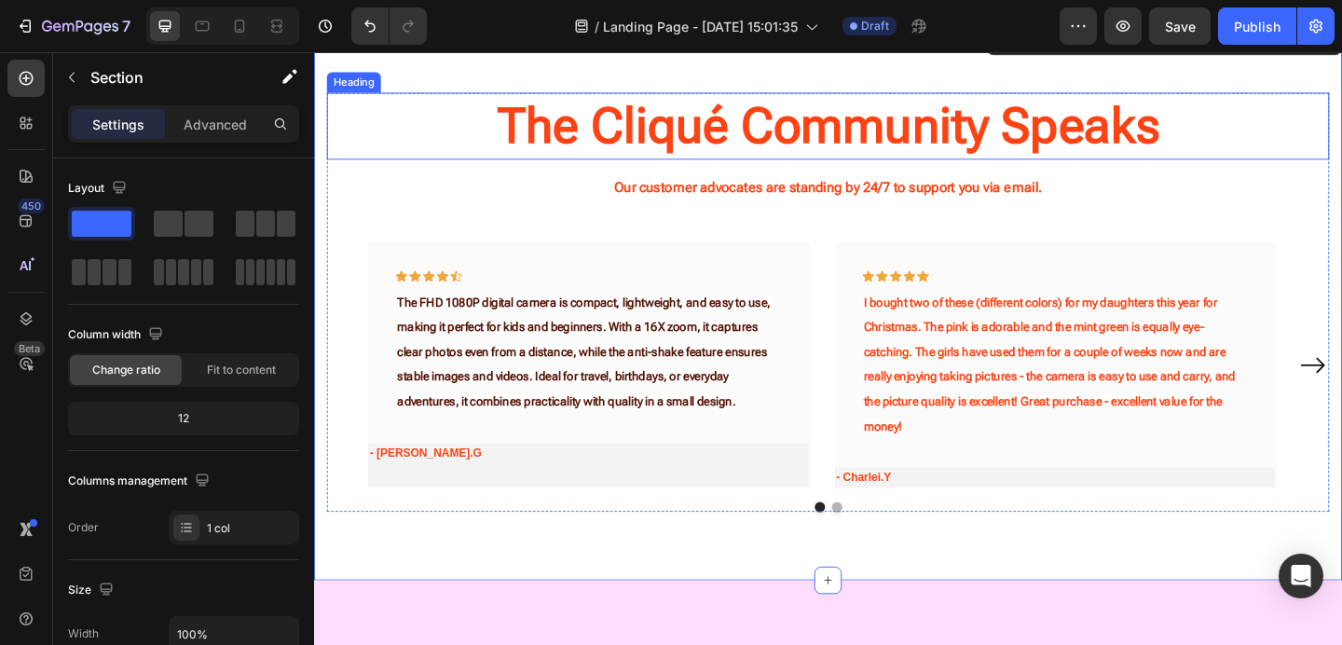
scroll to position [2156, 0]
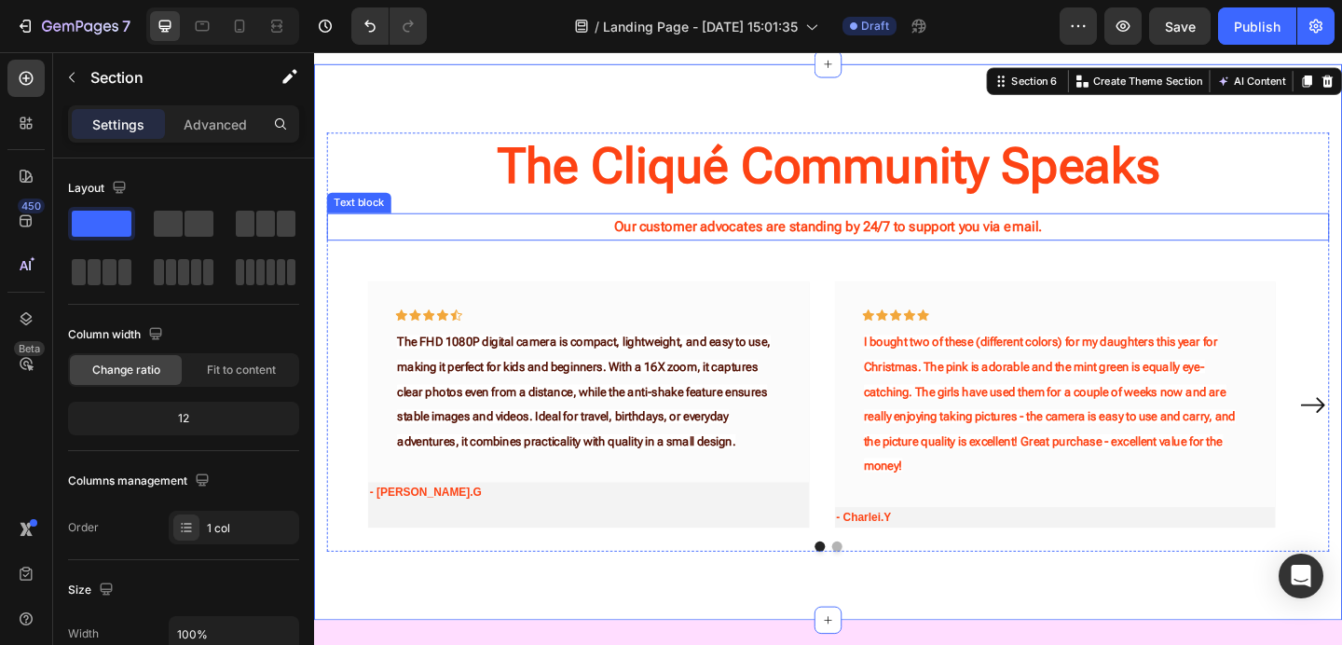
click at [926, 233] on strong "Our customer advocates are standing by 24/7 to support you via email." at bounding box center [873, 242] width 466 height 18
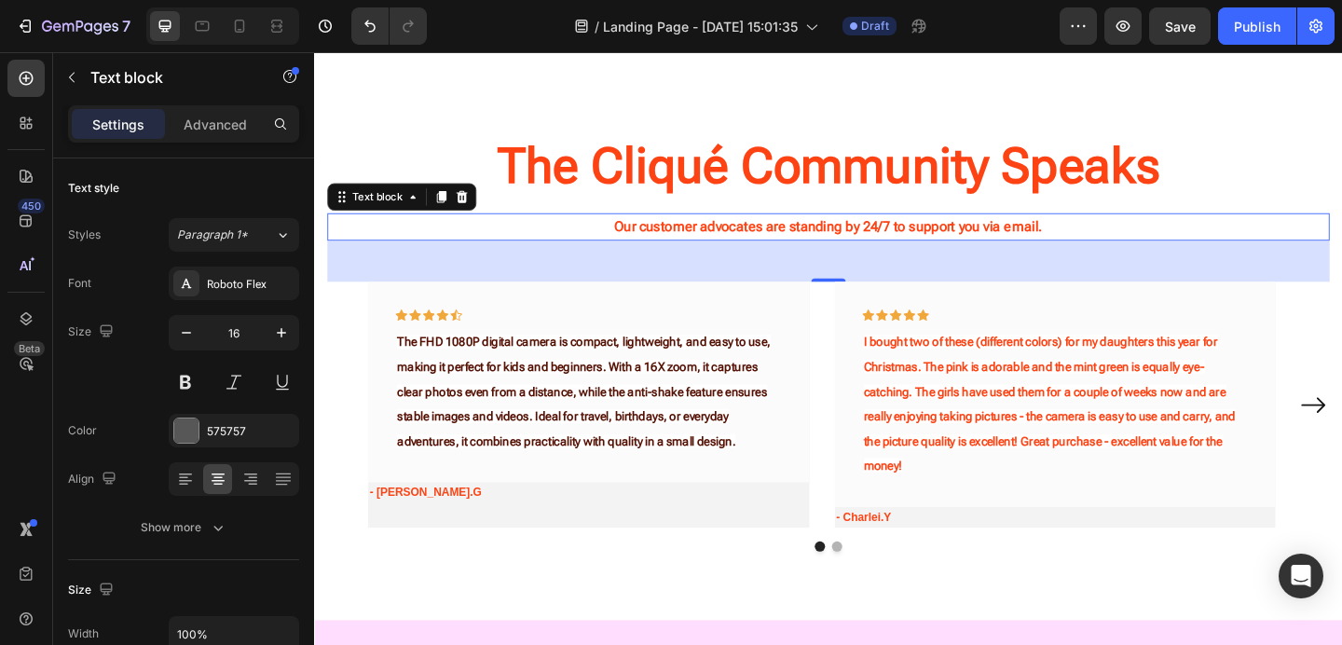
click at [926, 233] on strong "Our customer advocates are standing by 24/7 to support you via email." at bounding box center [873, 242] width 466 height 18
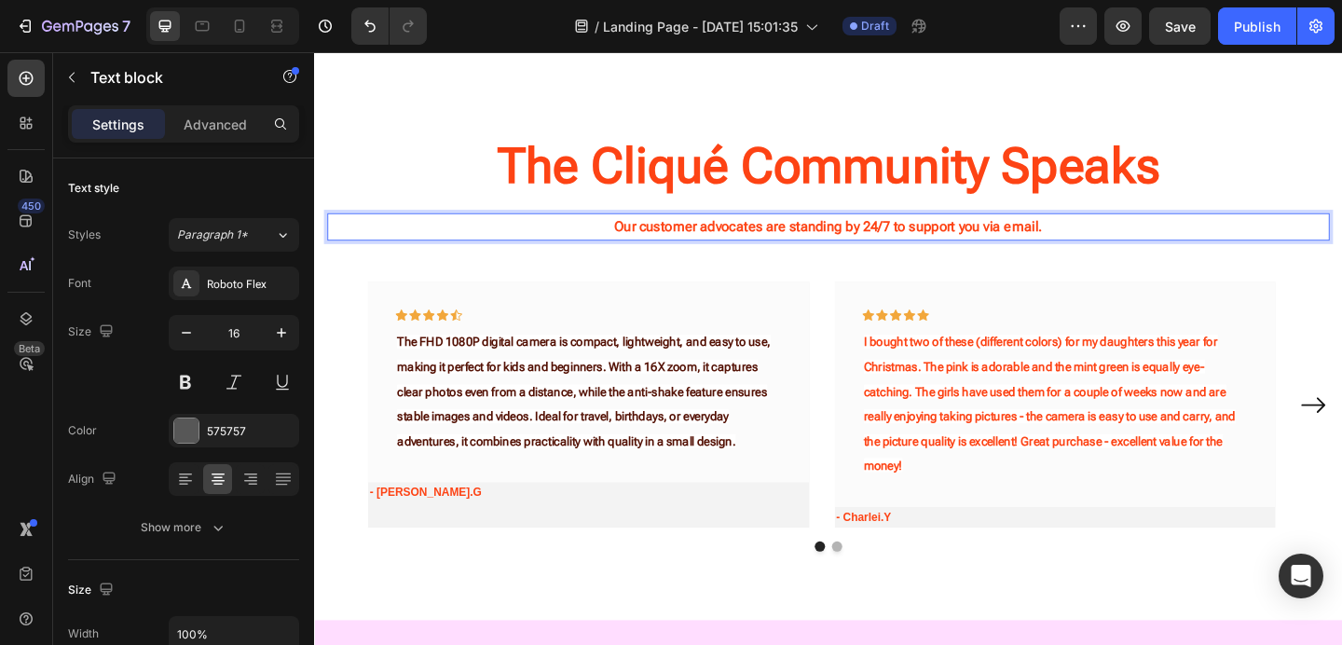
click at [906, 236] on strong "Our customer advocates are standing by 24/7 to support you via email." at bounding box center [873, 242] width 466 height 18
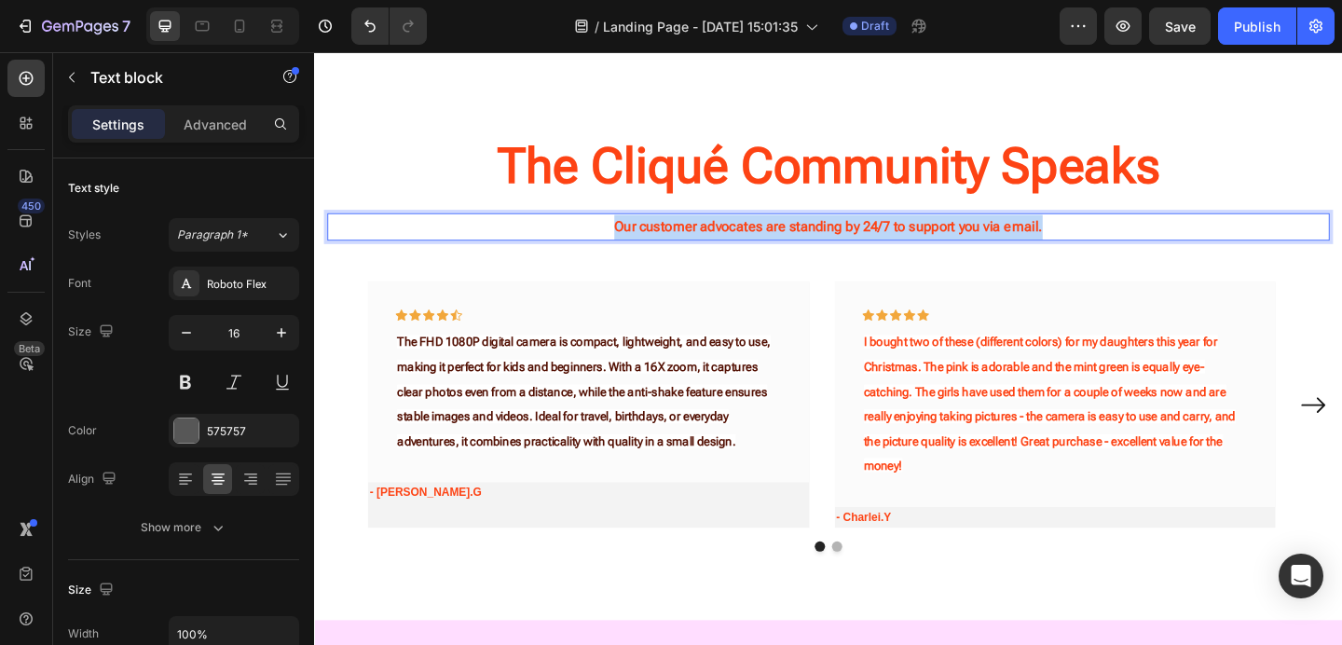
click at [906, 236] on strong "Our customer advocates are standing by 24/7 to support you via email." at bounding box center [873, 242] width 466 height 18
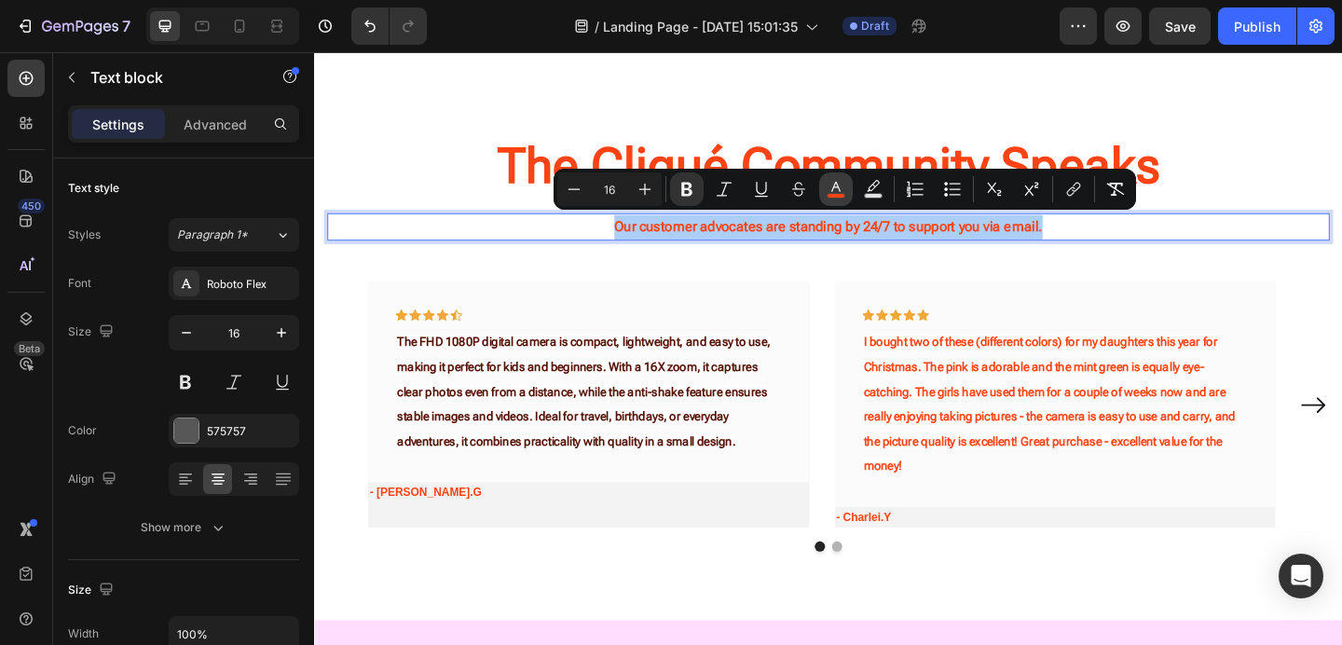
click at [835, 188] on icon "Editor contextual toolbar" at bounding box center [835, 189] width 19 height 19
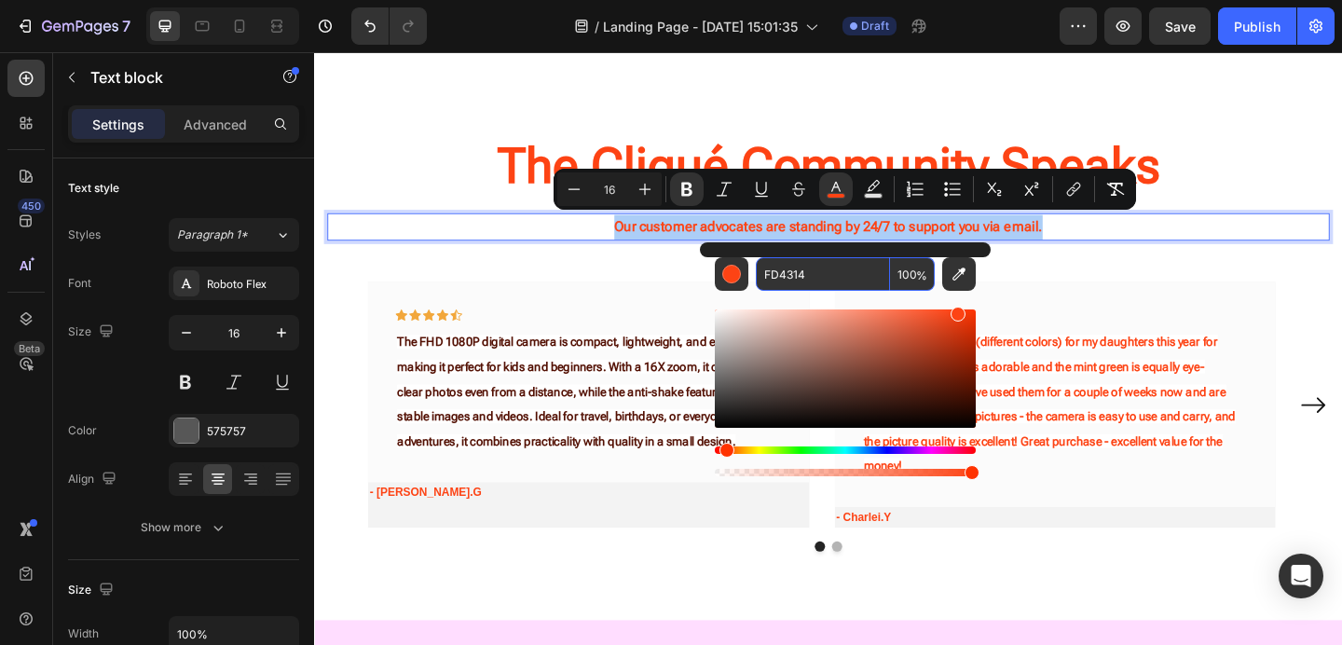
click at [777, 277] on input "FD4314" at bounding box center [823, 274] width 134 height 34
paste input "531003"
type input "531003"
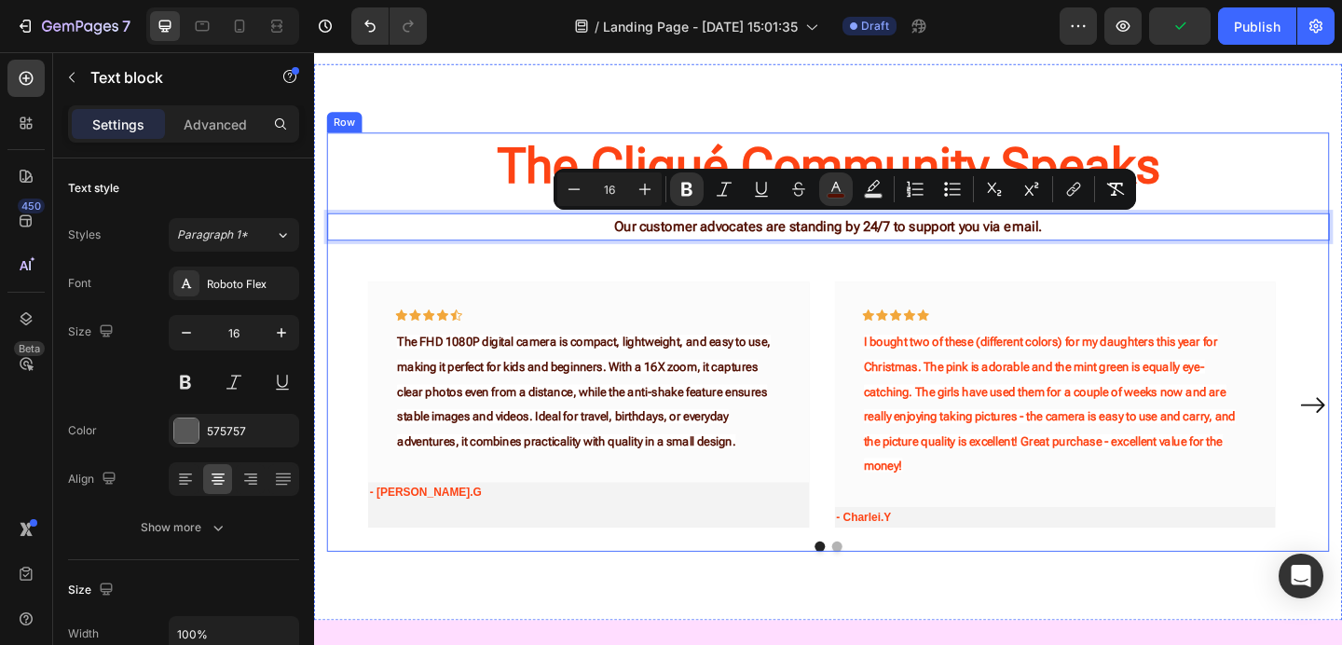
click at [1015, 286] on div "The Cliqué Community Speaks Heading Our customer advocates are standing by 24/7…" at bounding box center [873, 368] width 1090 height 456
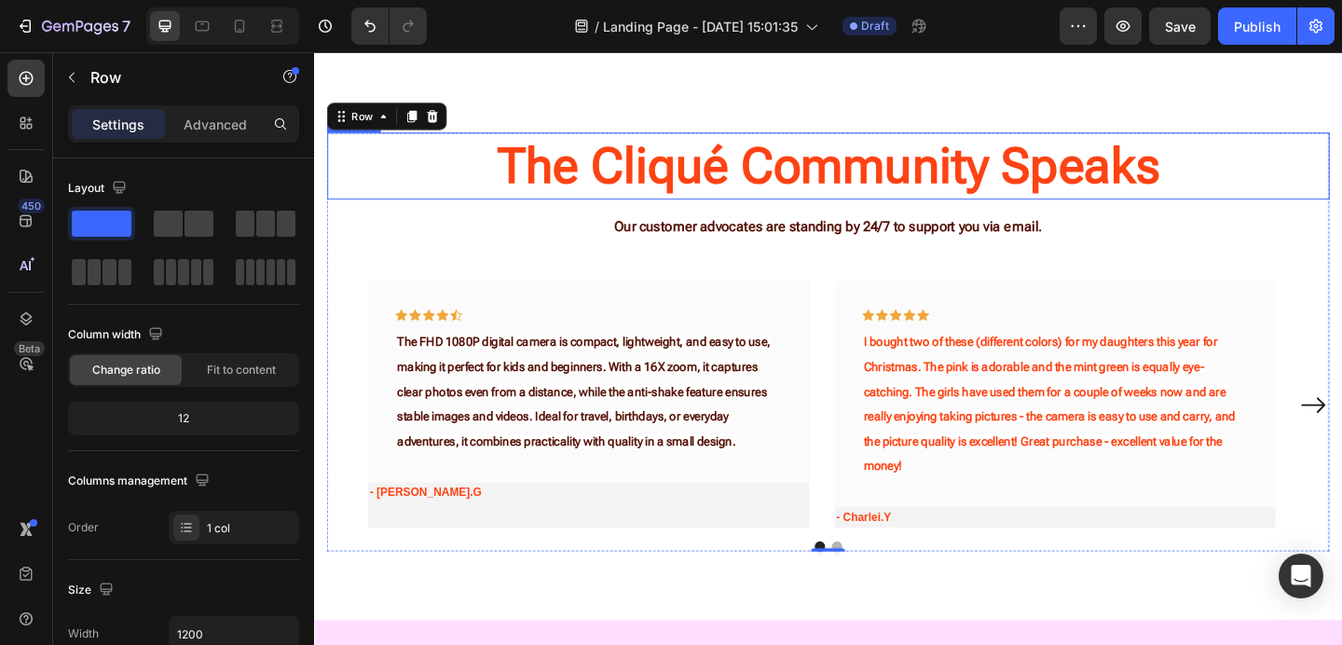
click at [874, 182] on strong "The Cliqué Community Speaks" at bounding box center [873, 175] width 720 height 62
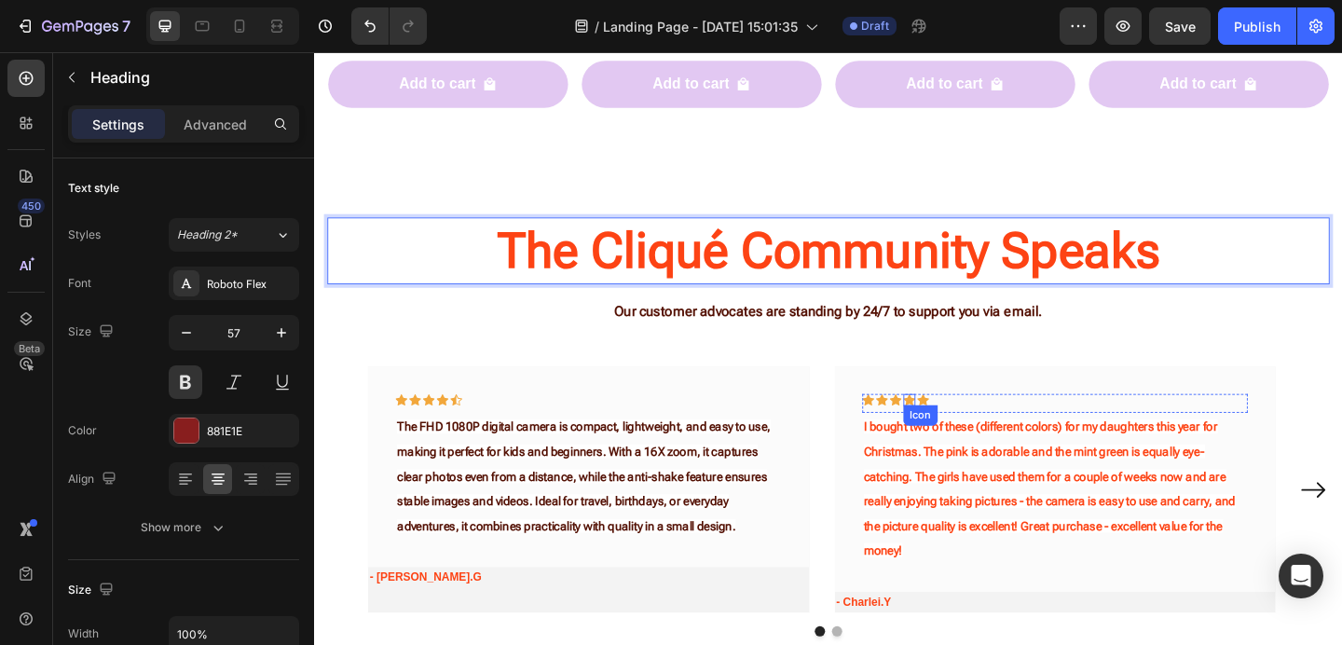
scroll to position [1984, 0]
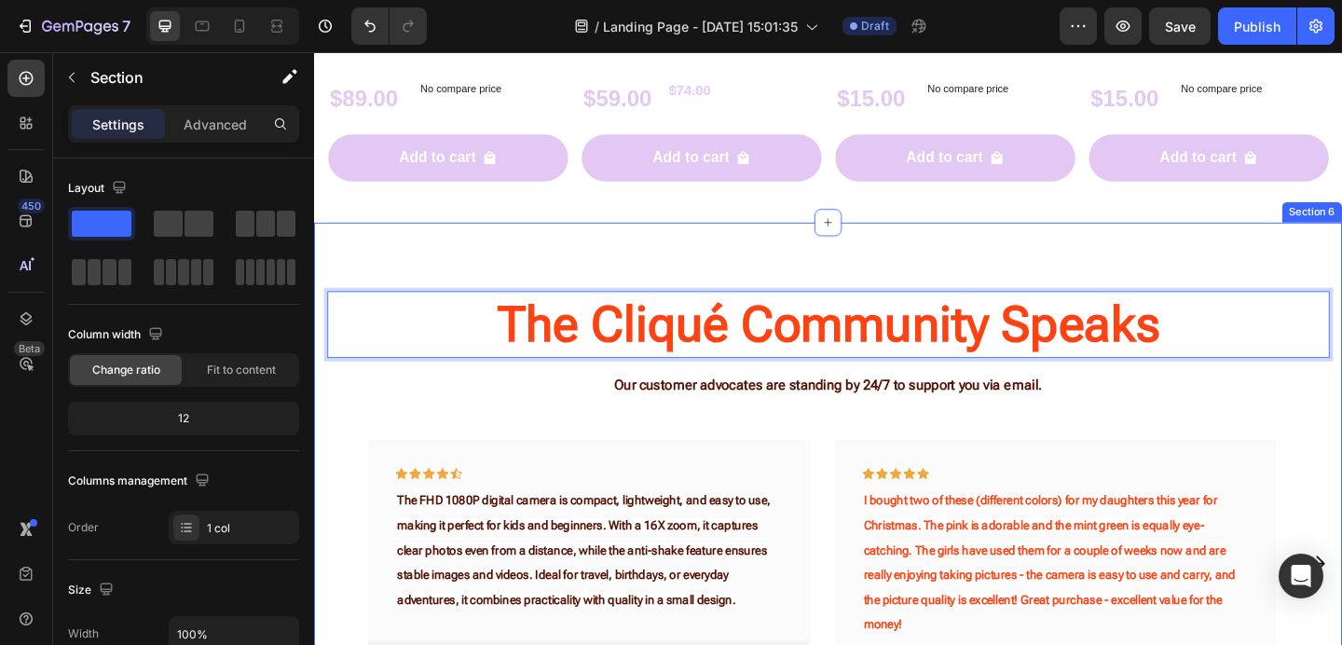
click at [926, 244] on div "The Cliqué Community Speaks Heading 16 Our customer advocates are standing by 2…" at bounding box center [873, 540] width 1118 height 605
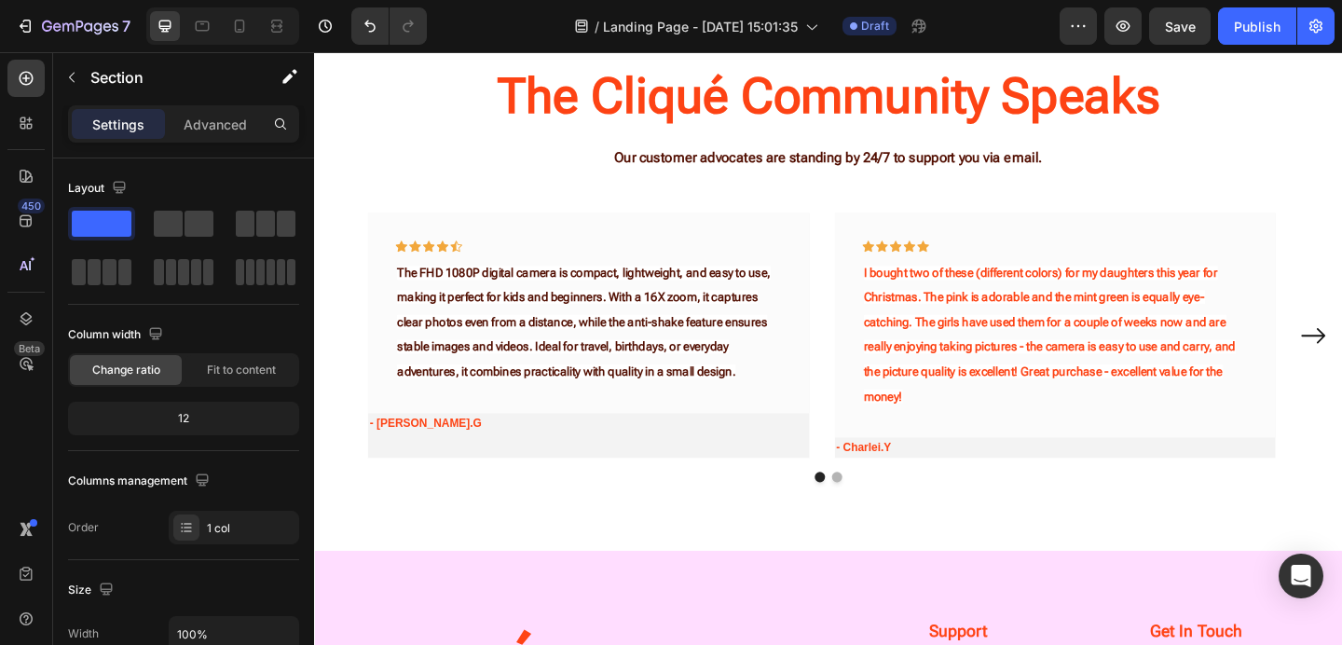
scroll to position [2226, 0]
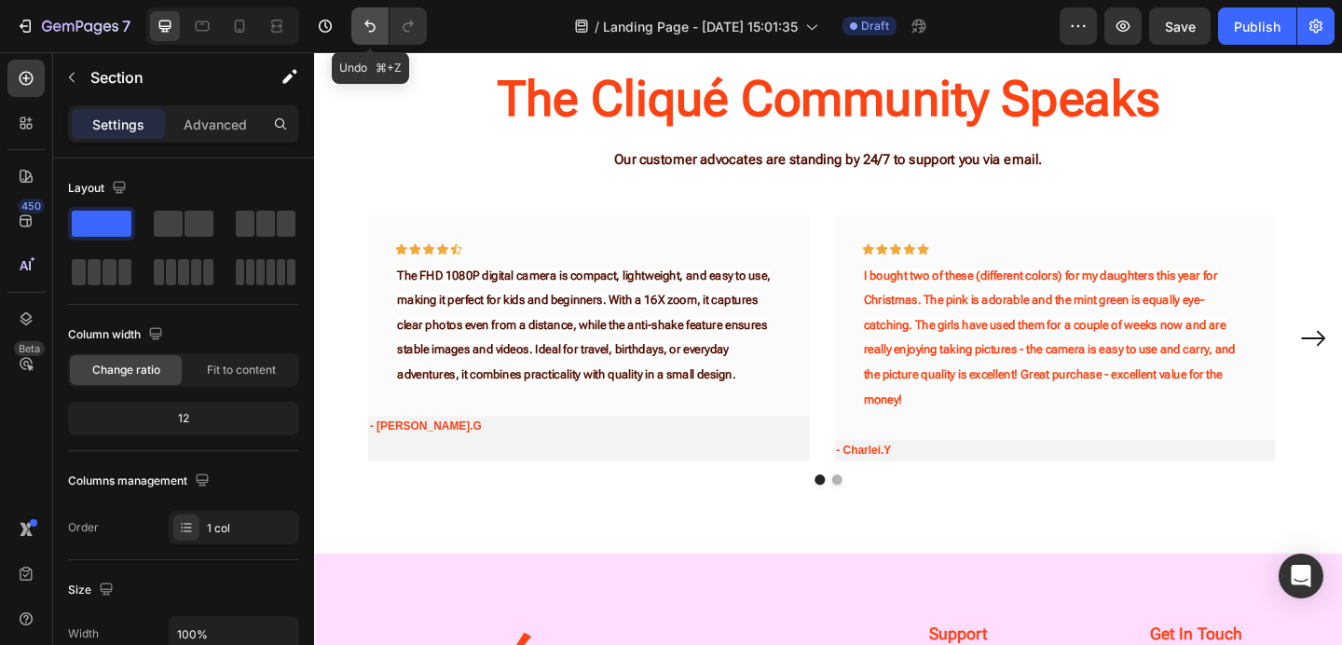
click at [362, 25] on icon "Undo/Redo" at bounding box center [370, 26] width 19 height 19
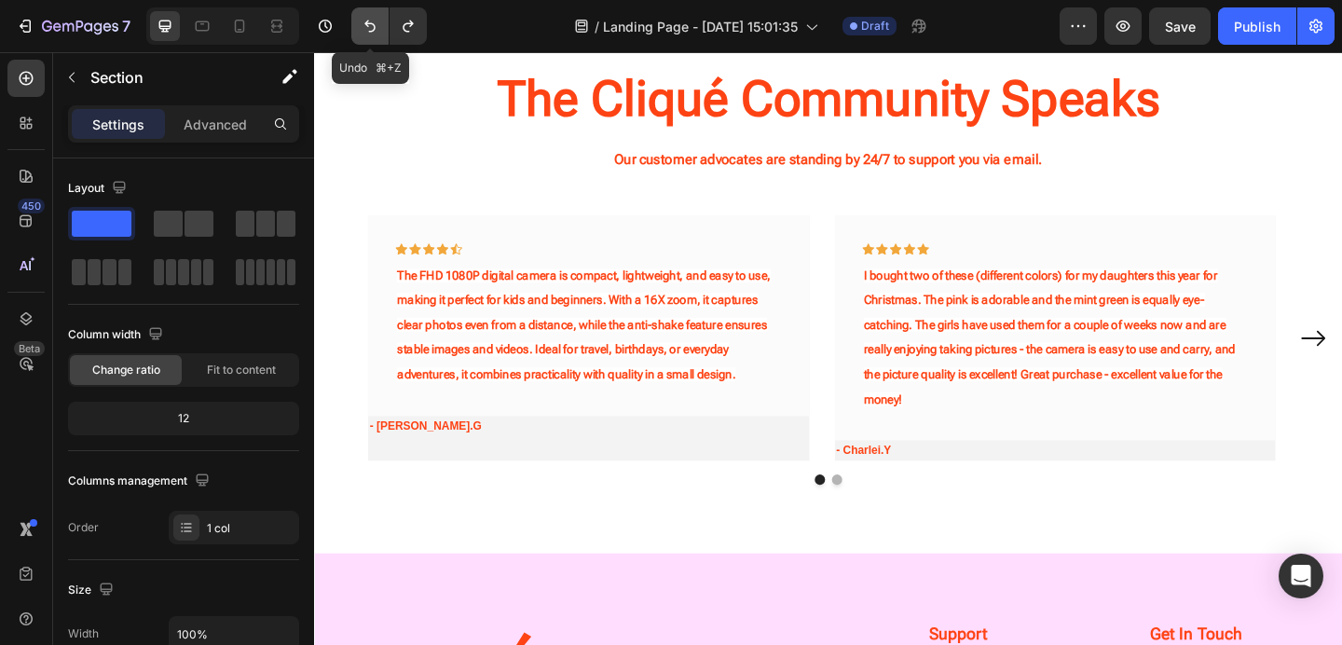
click at [362, 25] on icon "Undo/Redo" at bounding box center [370, 26] width 19 height 19
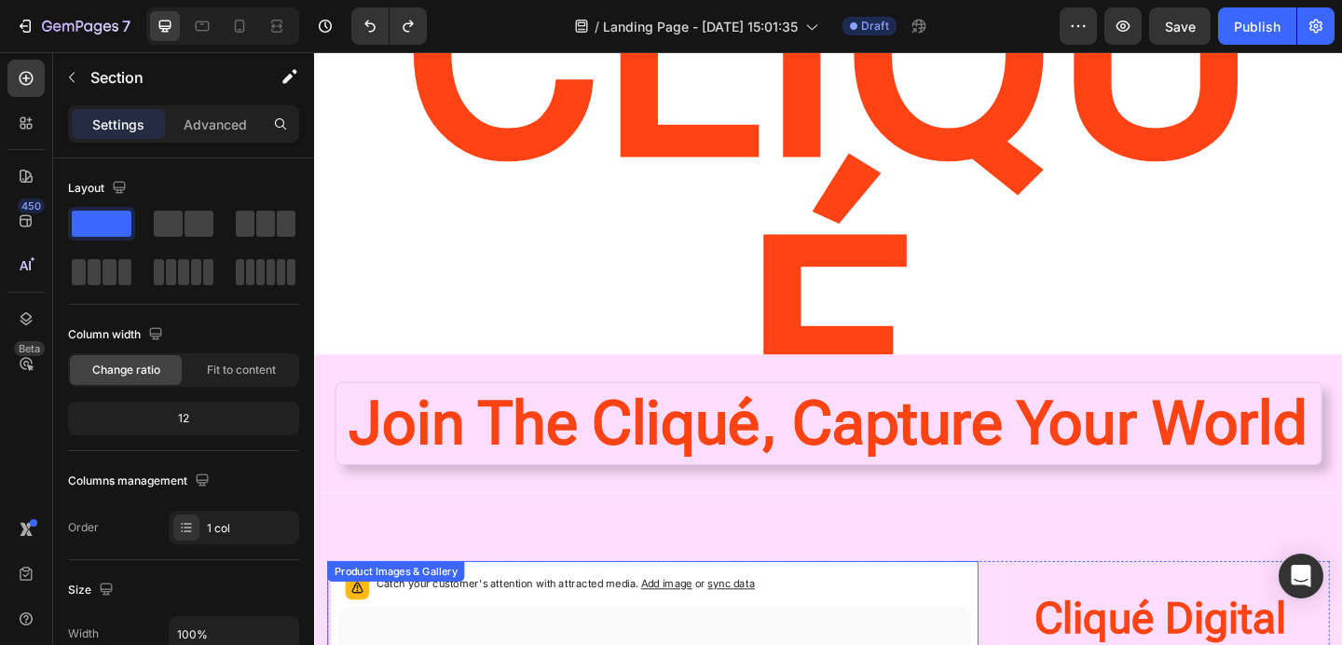
scroll to position [241, 0]
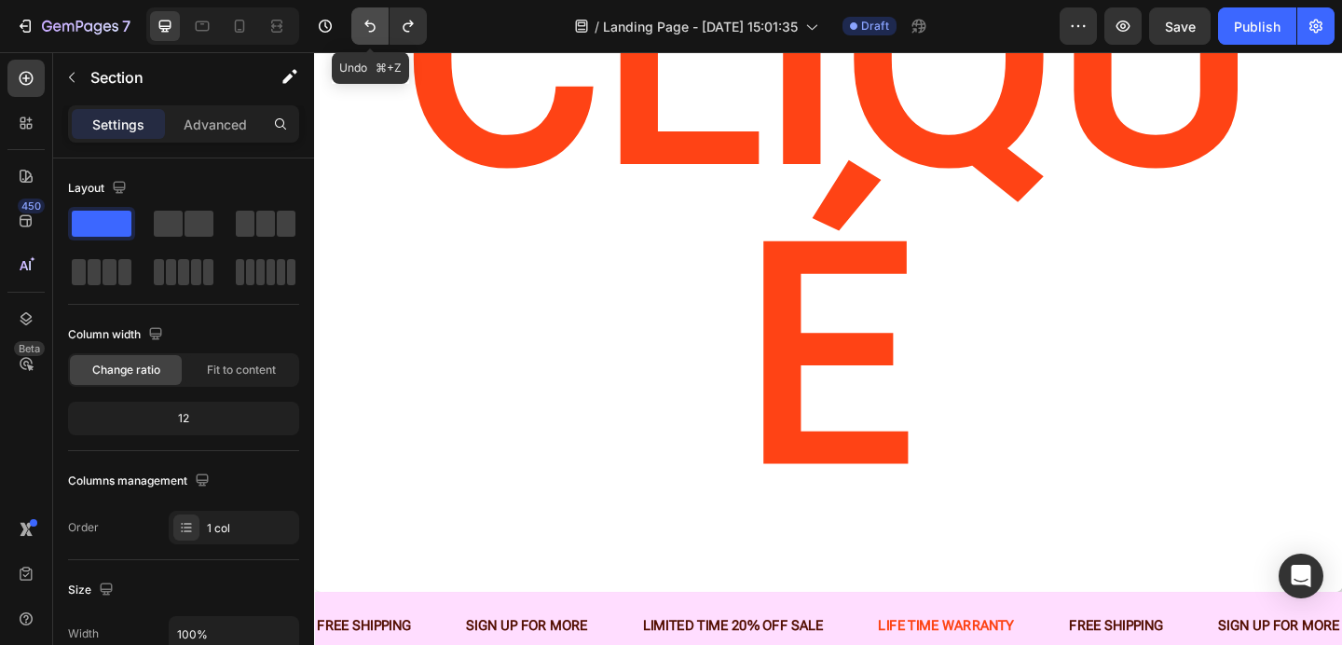
click at [374, 36] on button "Undo/Redo" at bounding box center [369, 25] width 37 height 37
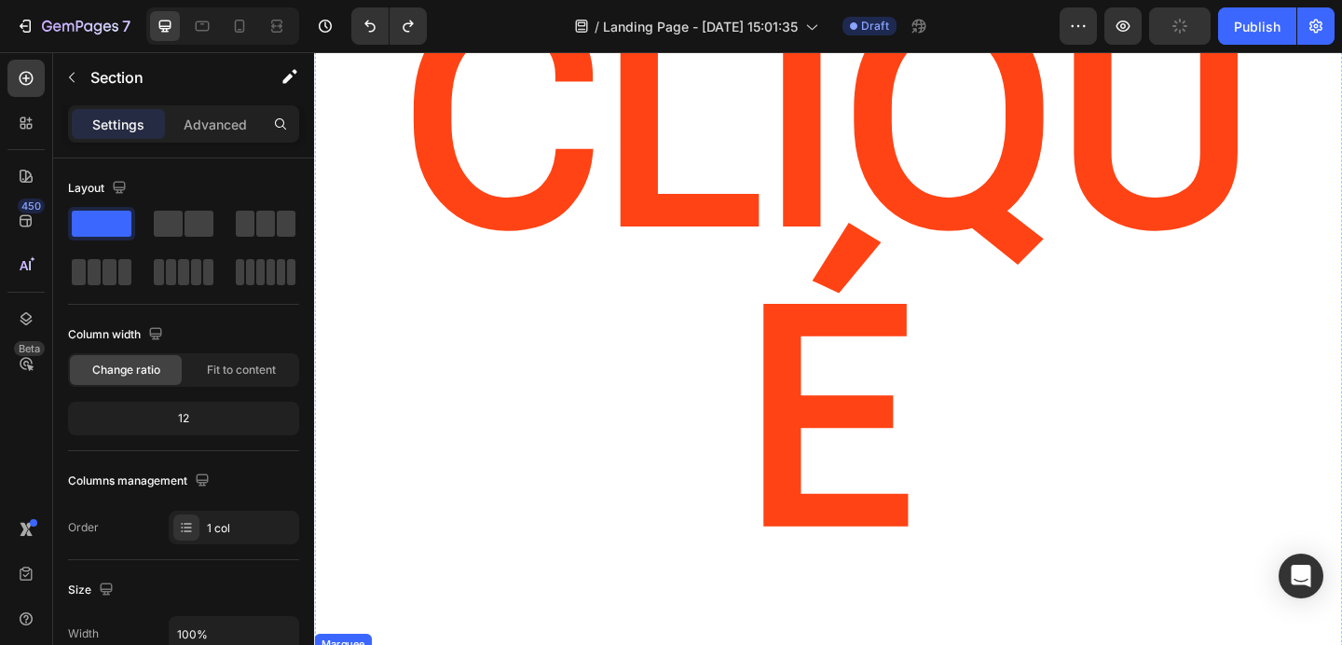
scroll to position [130, 0]
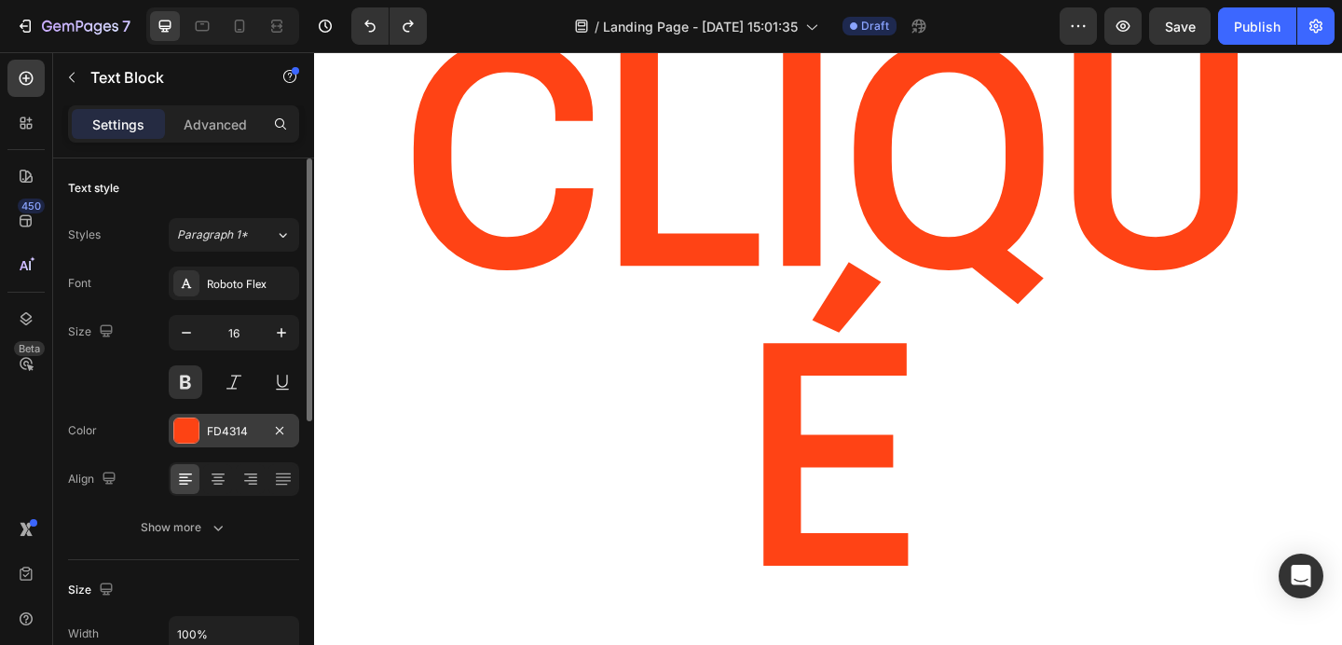
click at [246, 431] on div "FD4314" at bounding box center [234, 431] width 54 height 17
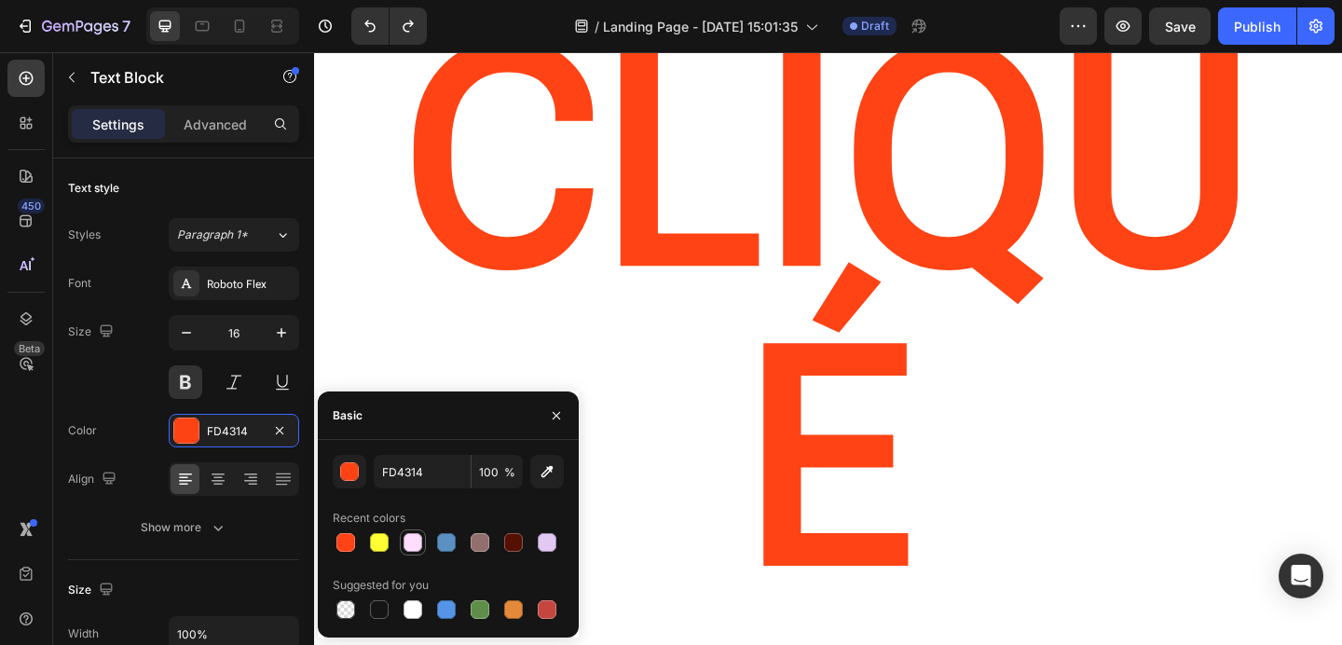
click at [408, 541] on div at bounding box center [412, 542] width 19 height 19
click at [552, 533] on div at bounding box center [547, 542] width 19 height 19
click at [414, 609] on div at bounding box center [412, 609] width 19 height 19
type input "FFFFFF"
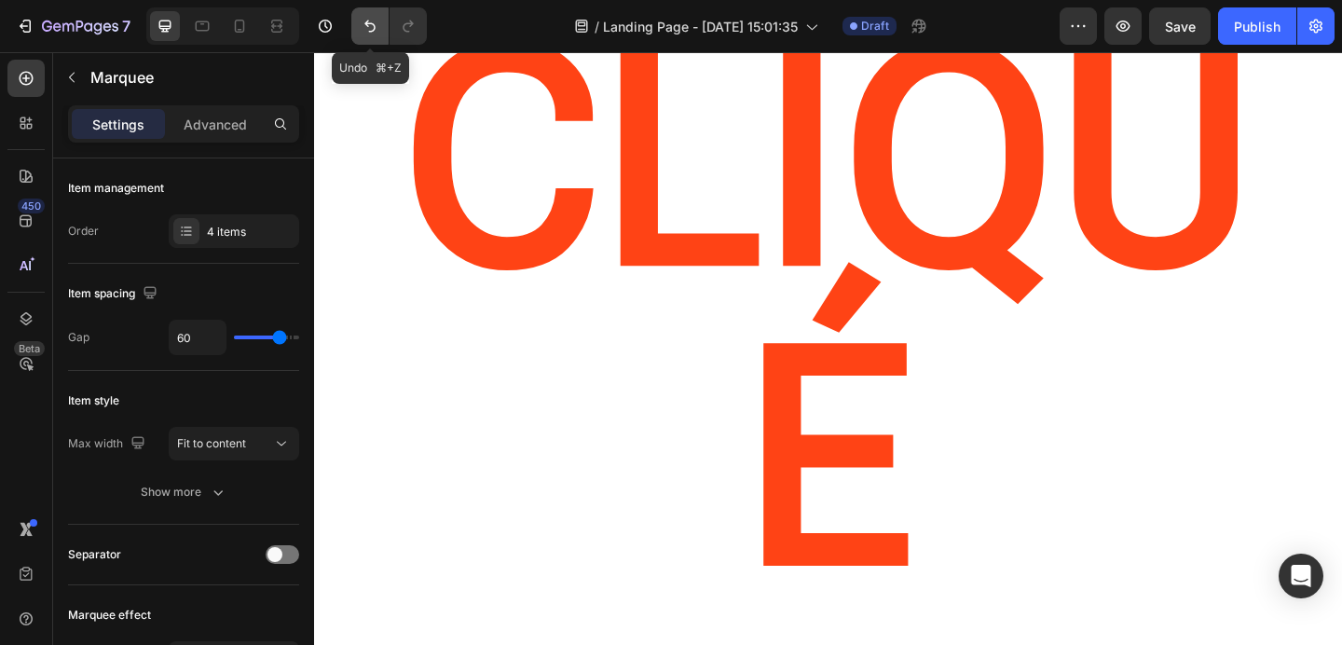
click at [374, 25] on icon "Undo/Redo" at bounding box center [369, 26] width 11 height 12
click at [369, 19] on icon "Undo/Redo" at bounding box center [370, 26] width 19 height 19
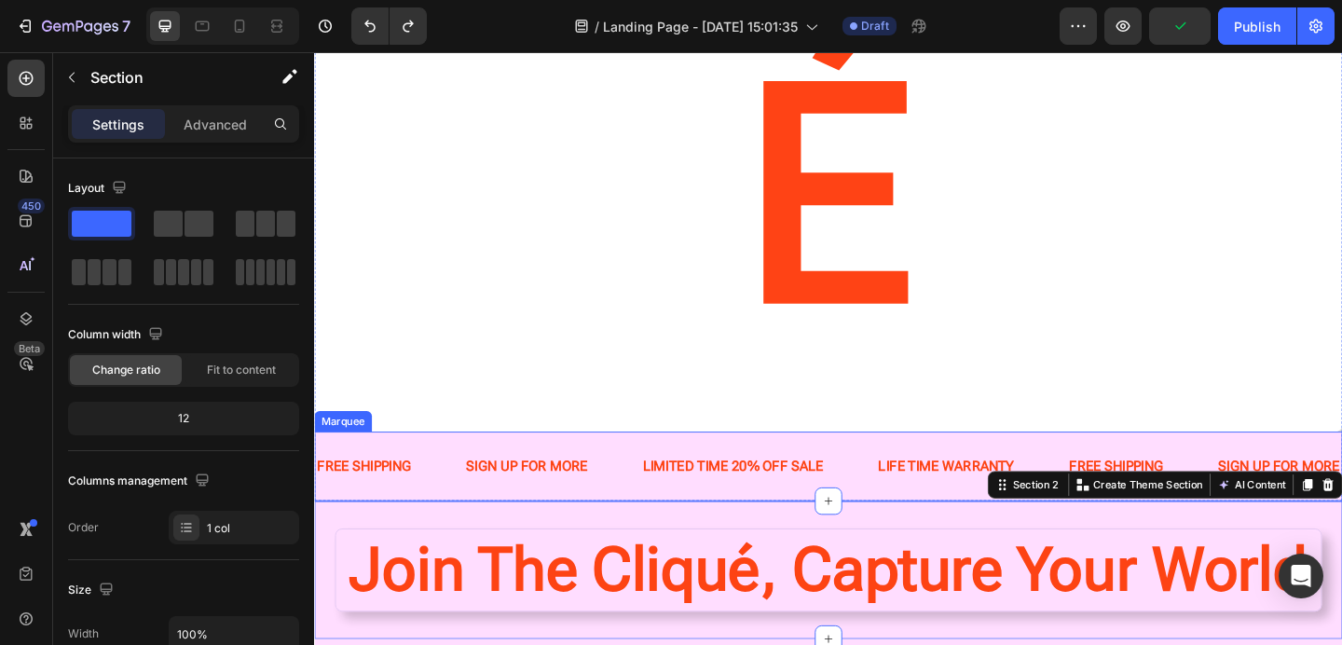
scroll to position [441, 0]
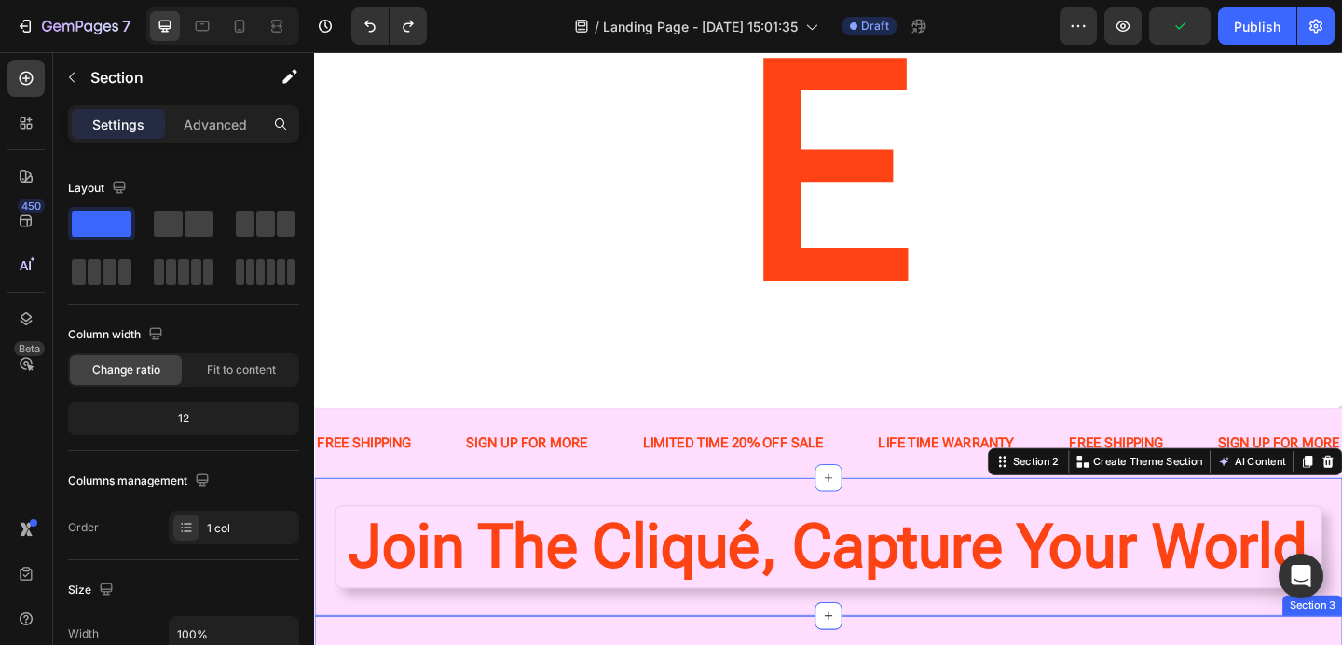
click at [964, 515] on div "Join The Cliqué, Capture Your World Heading Section 2 You can create reusable s…" at bounding box center [873, 590] width 1118 height 150
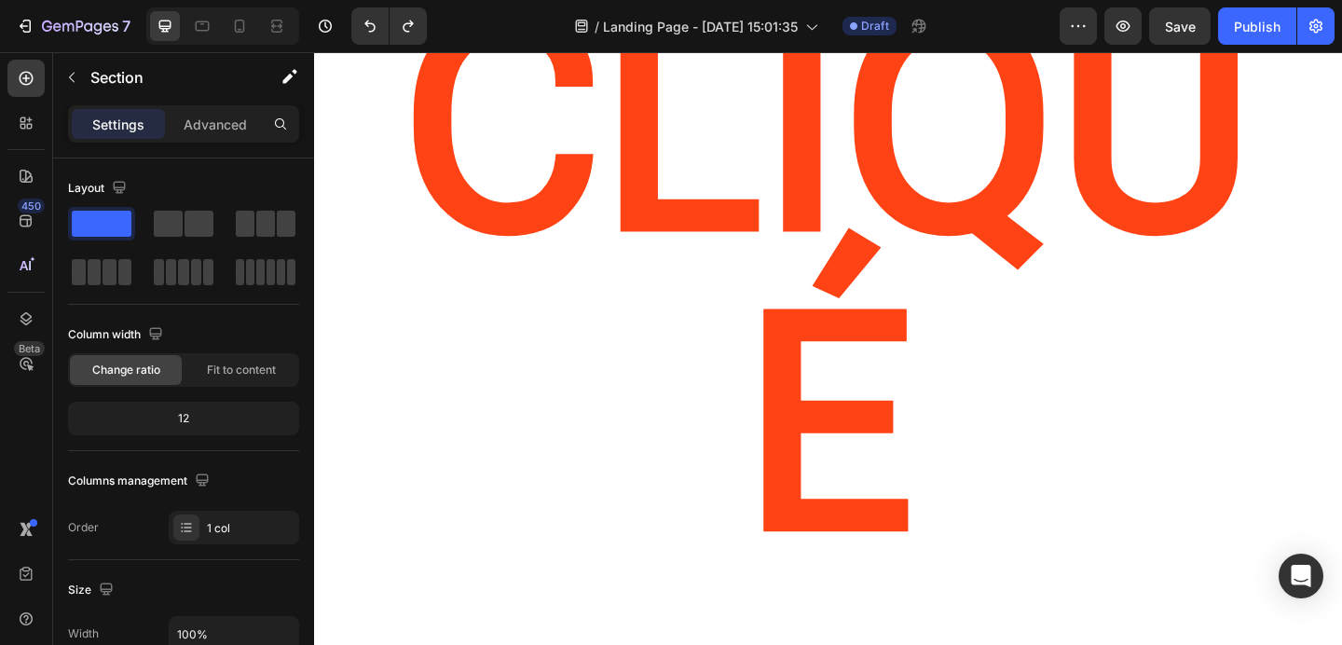
scroll to position [164, 0]
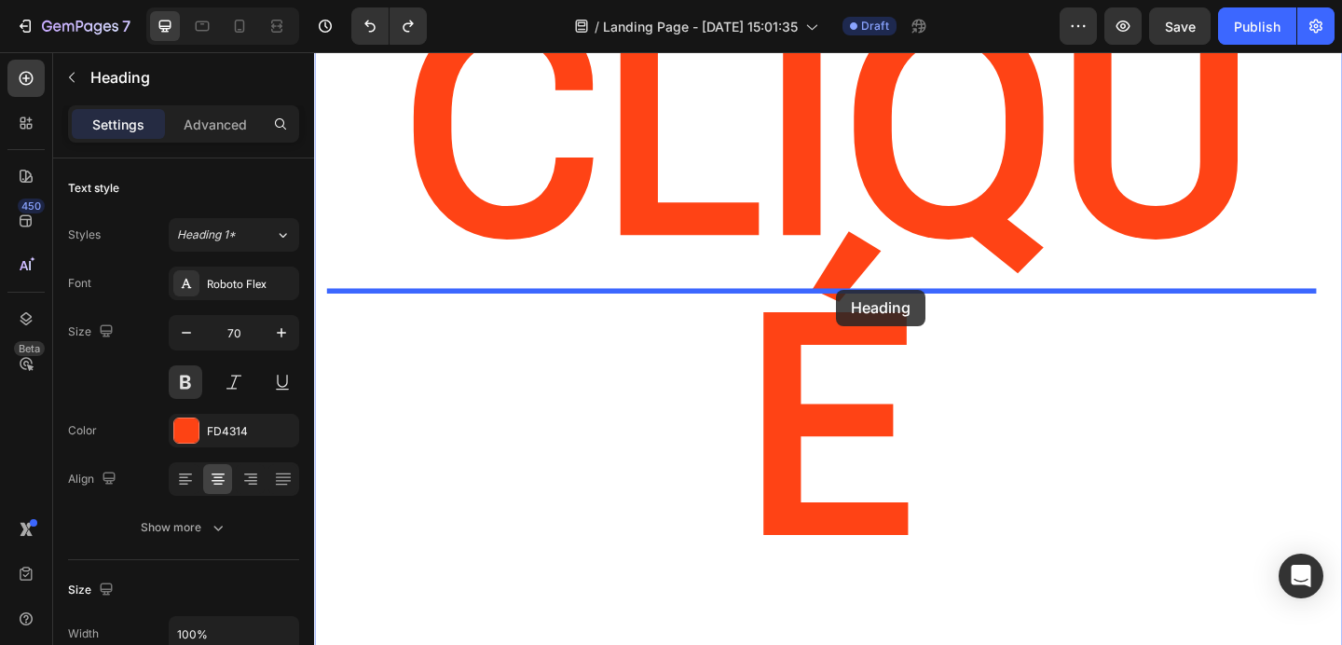
drag, startPoint x: 912, startPoint y: 553, endPoint x: 881, endPoint y: 310, distance: 244.2
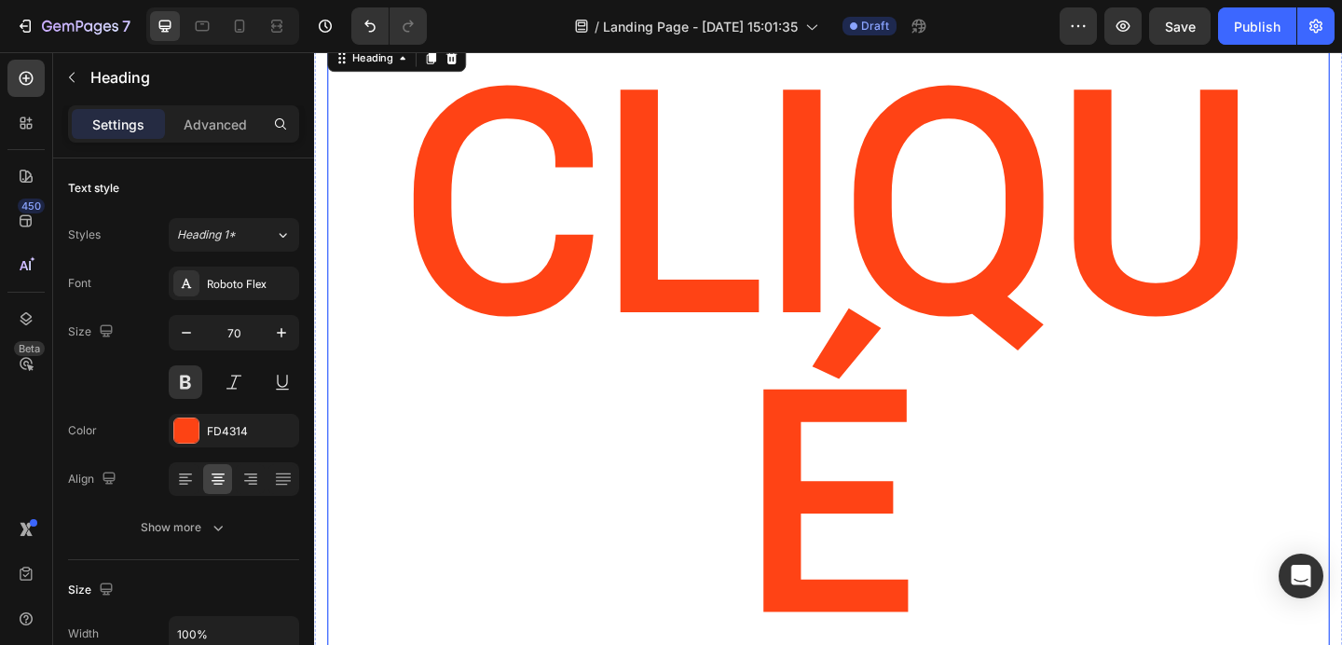
scroll to position [36, 0]
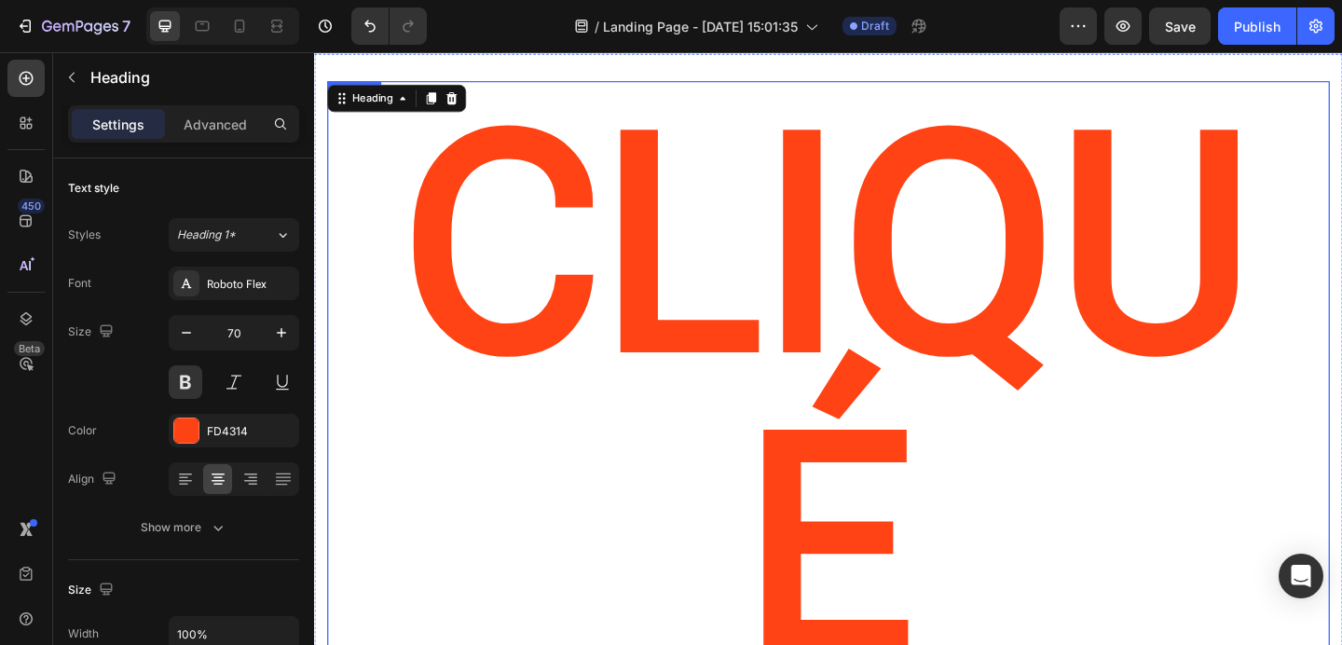
click at [946, 61] on div "CLIQUé Heading Join The Cliqué, Capture Your World Heading 0" at bounding box center [873, 536] width 1118 height 965
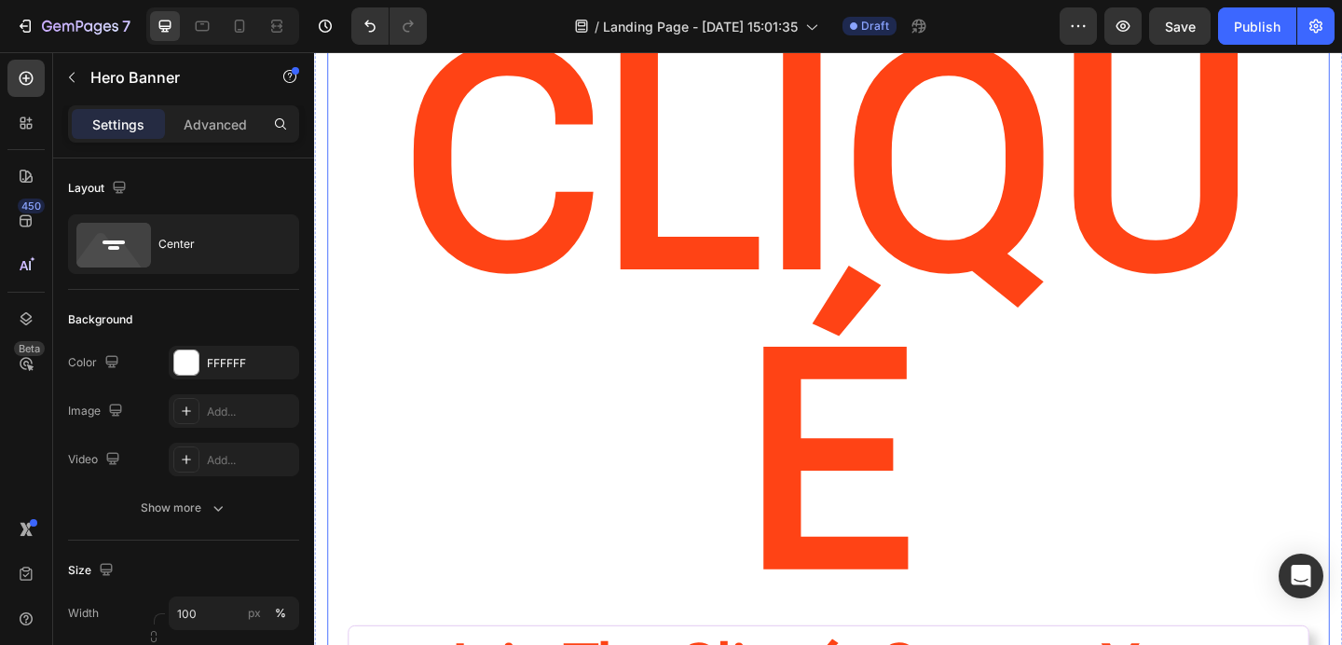
scroll to position [307, 0]
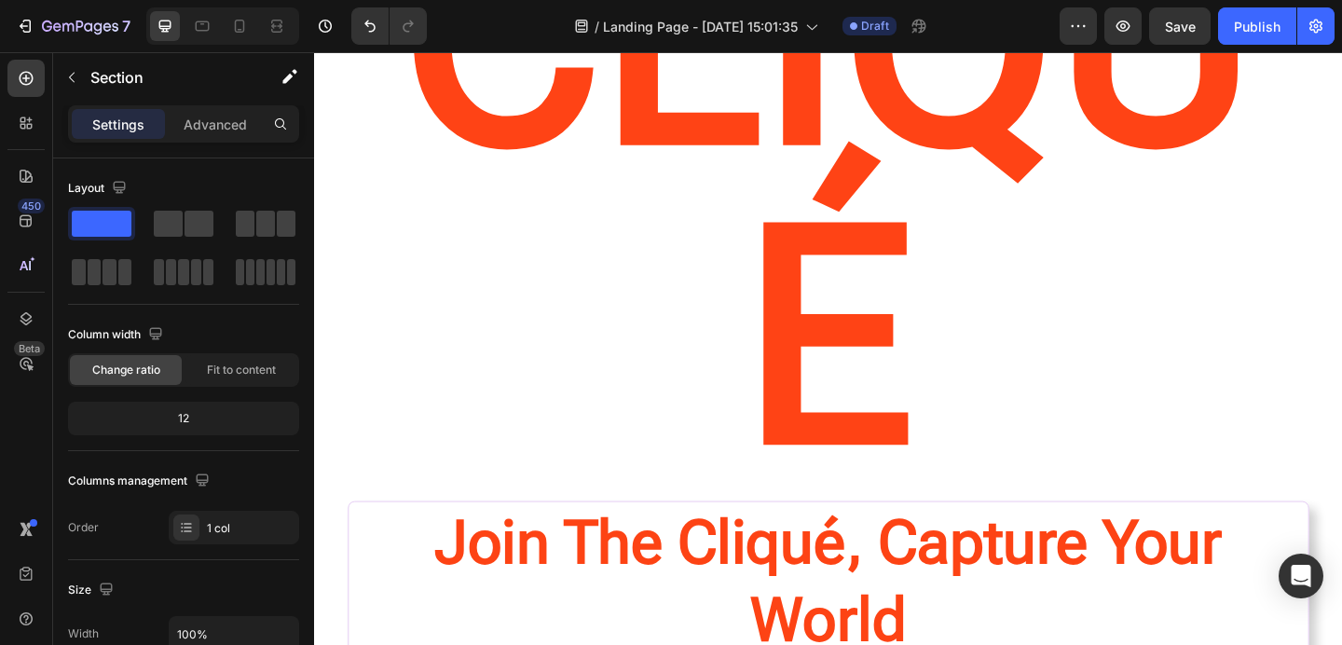
scroll to position [0, 0]
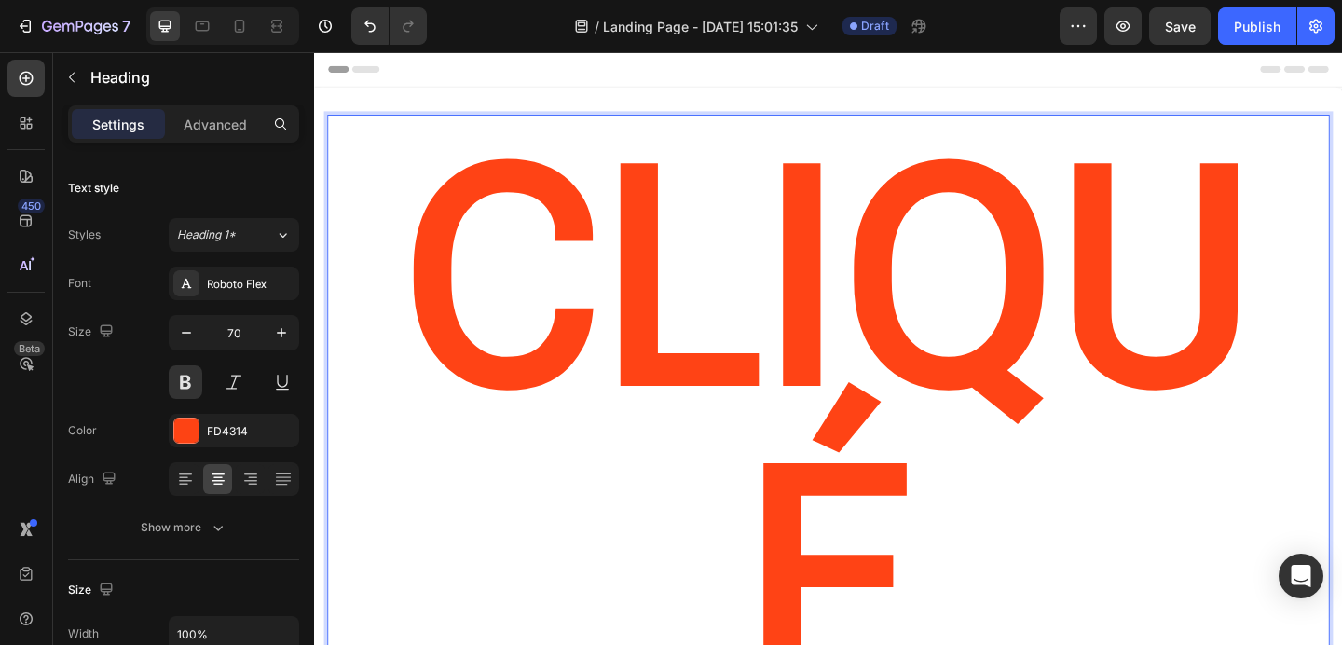
drag, startPoint x: 952, startPoint y: 578, endPoint x: 567, endPoint y: 537, distance: 387.9
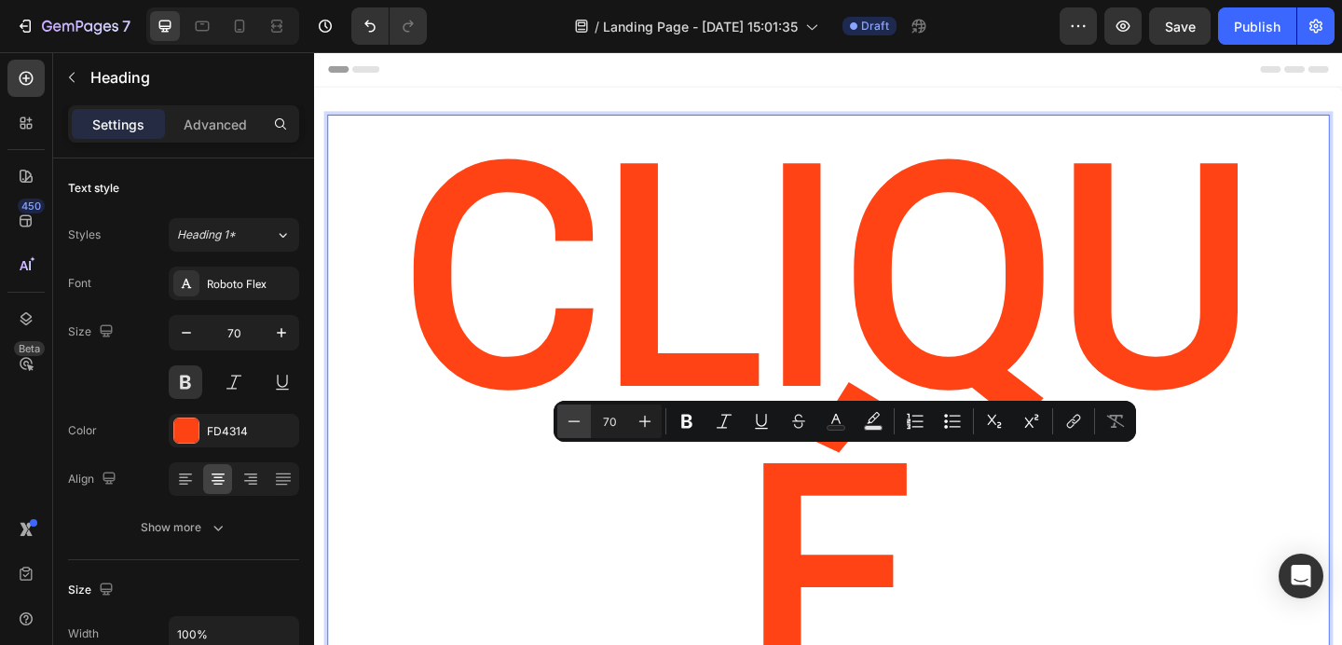
click at [571, 416] on icon "Editor contextual toolbar" at bounding box center [574, 421] width 19 height 19
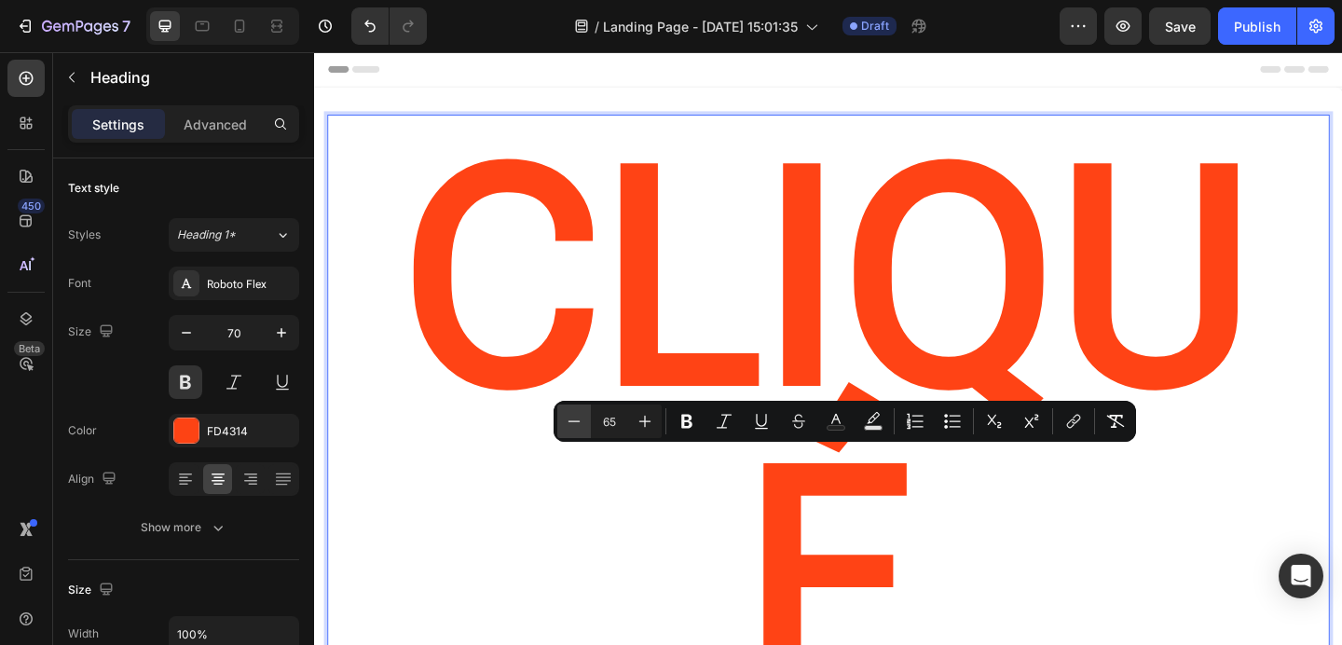
click at [571, 416] on icon "Editor contextual toolbar" at bounding box center [574, 421] width 19 height 19
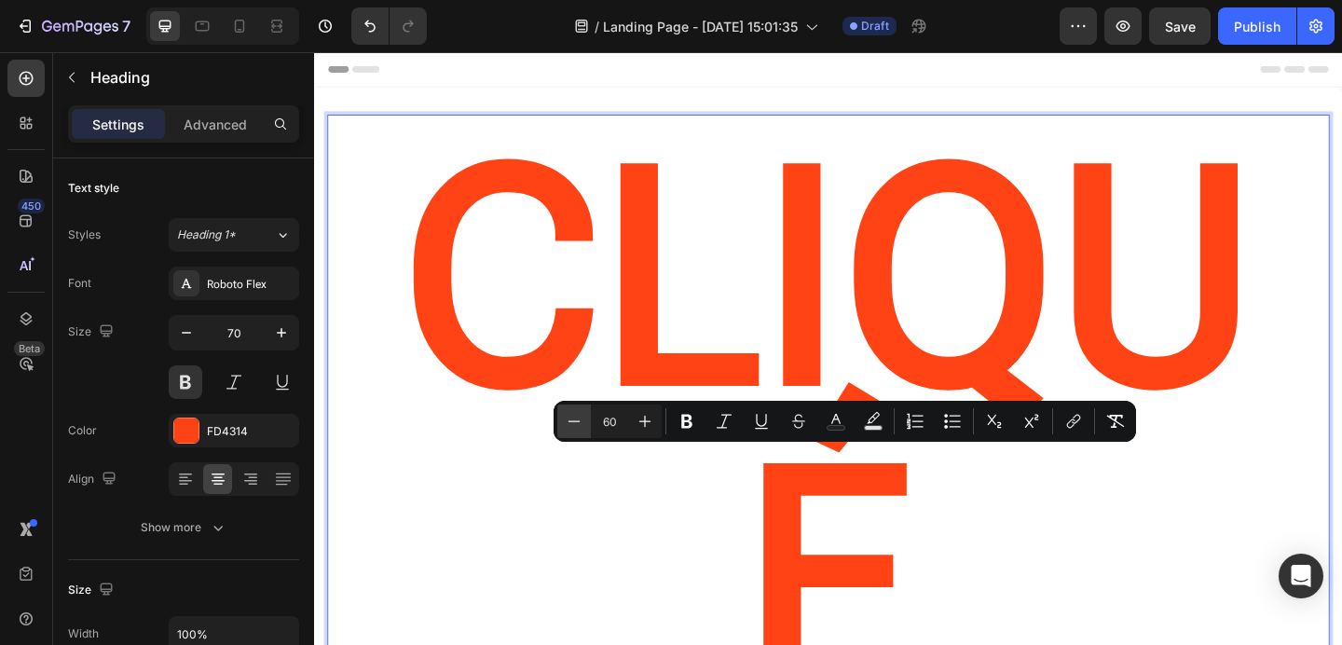
click at [571, 416] on icon "Editor contextual toolbar" at bounding box center [574, 421] width 19 height 19
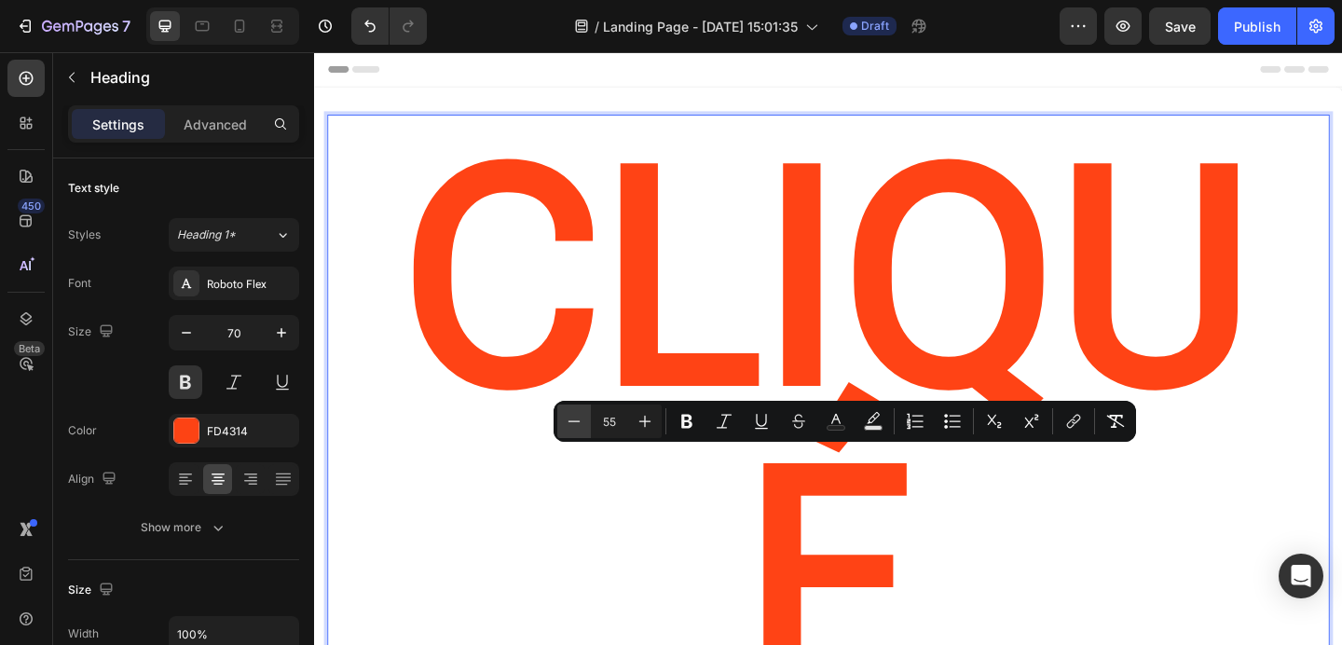
click at [571, 416] on icon "Editor contextual toolbar" at bounding box center [574, 421] width 19 height 19
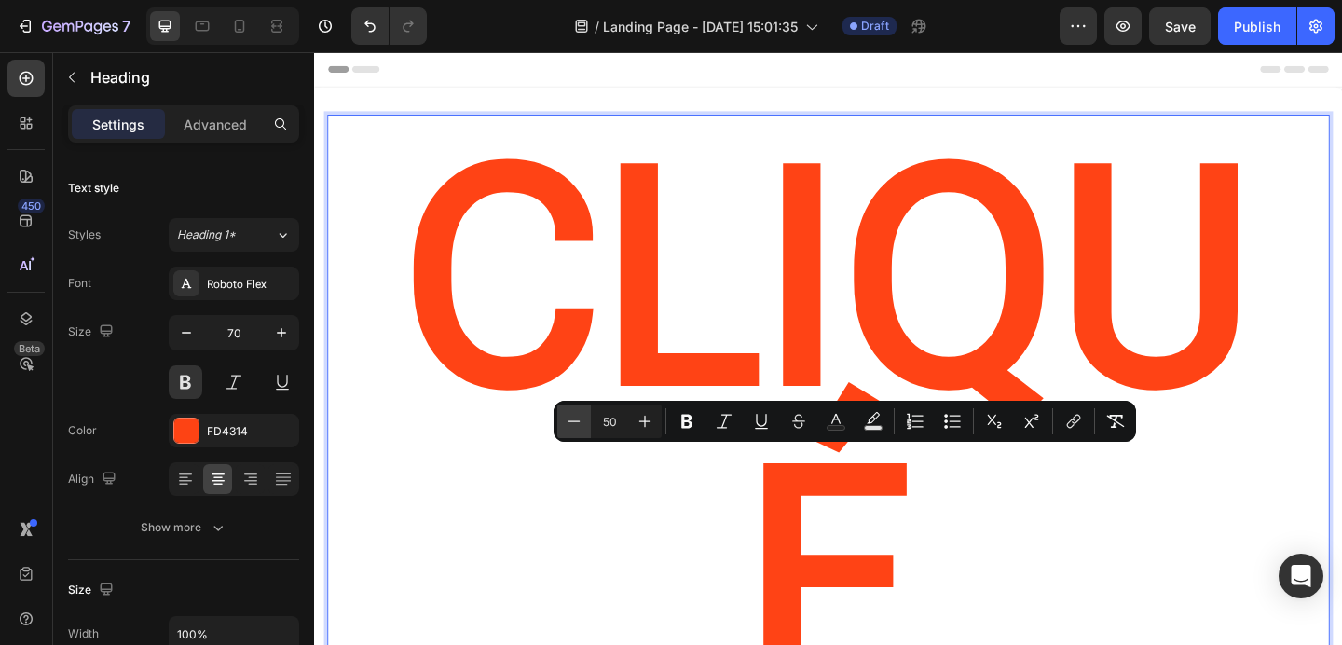
click at [571, 416] on icon "Editor contextual toolbar" at bounding box center [574, 421] width 19 height 19
type input "47"
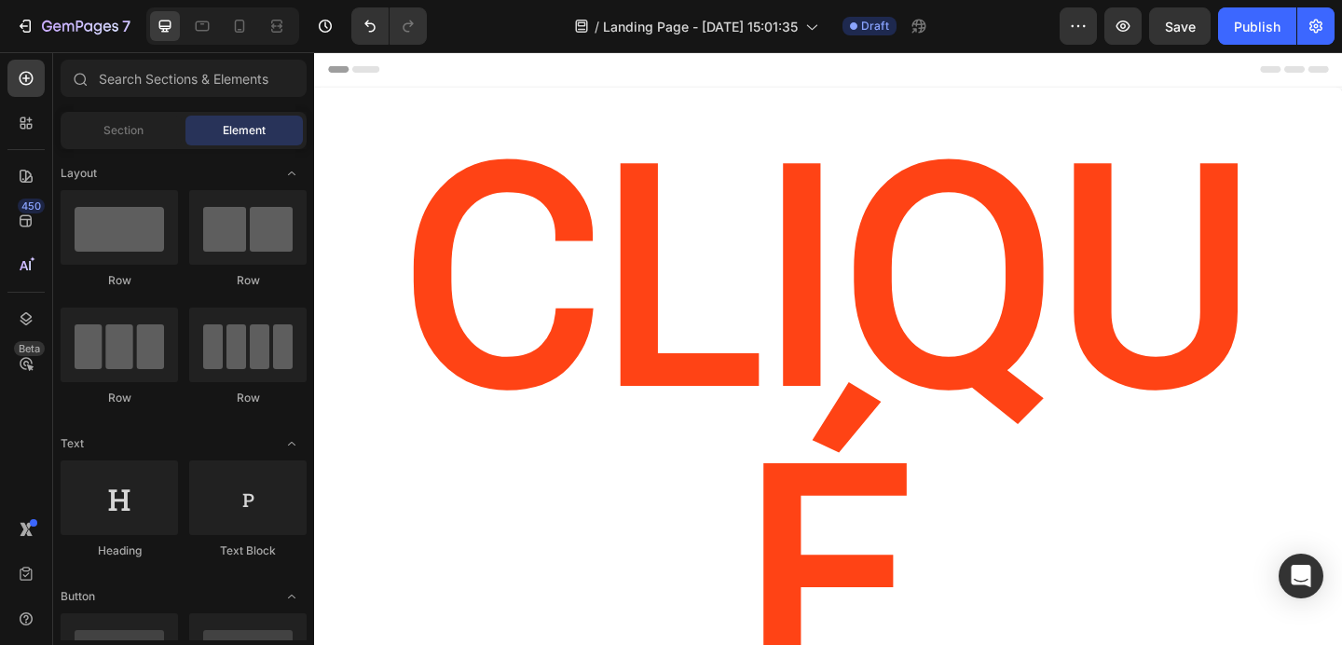
click at [753, 72] on div "Header" at bounding box center [873, 70] width 1088 height 37
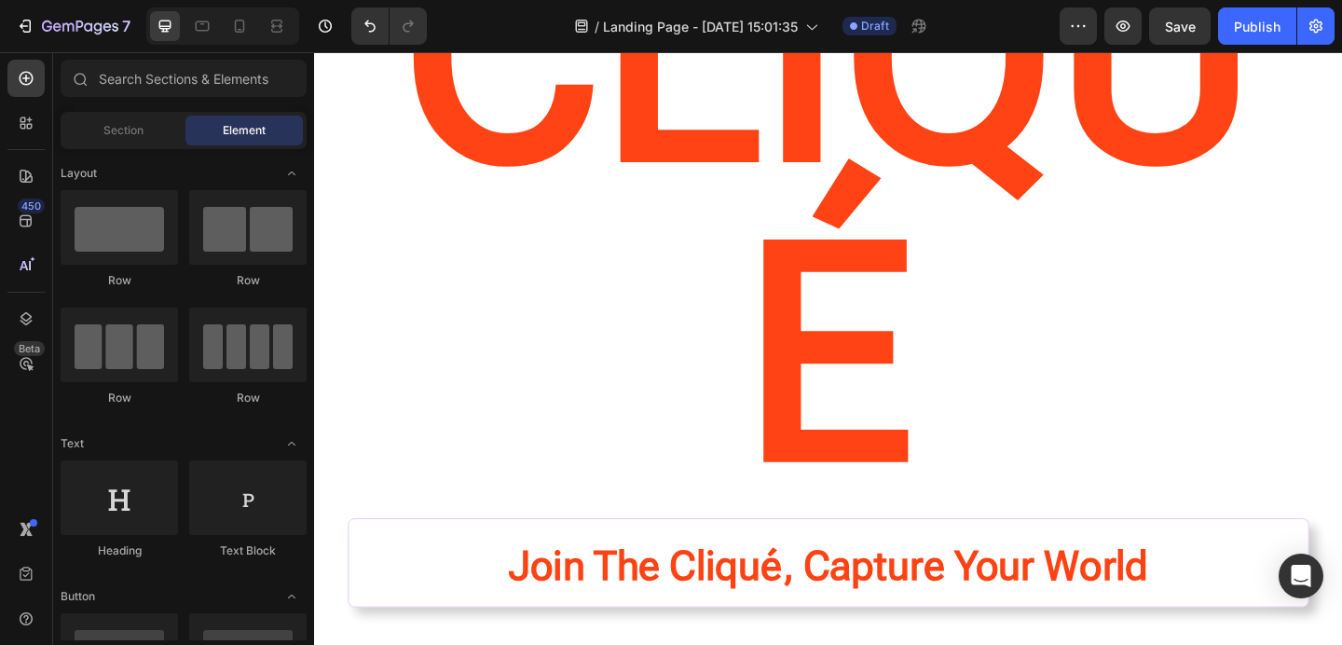
scroll to position [349, 0]
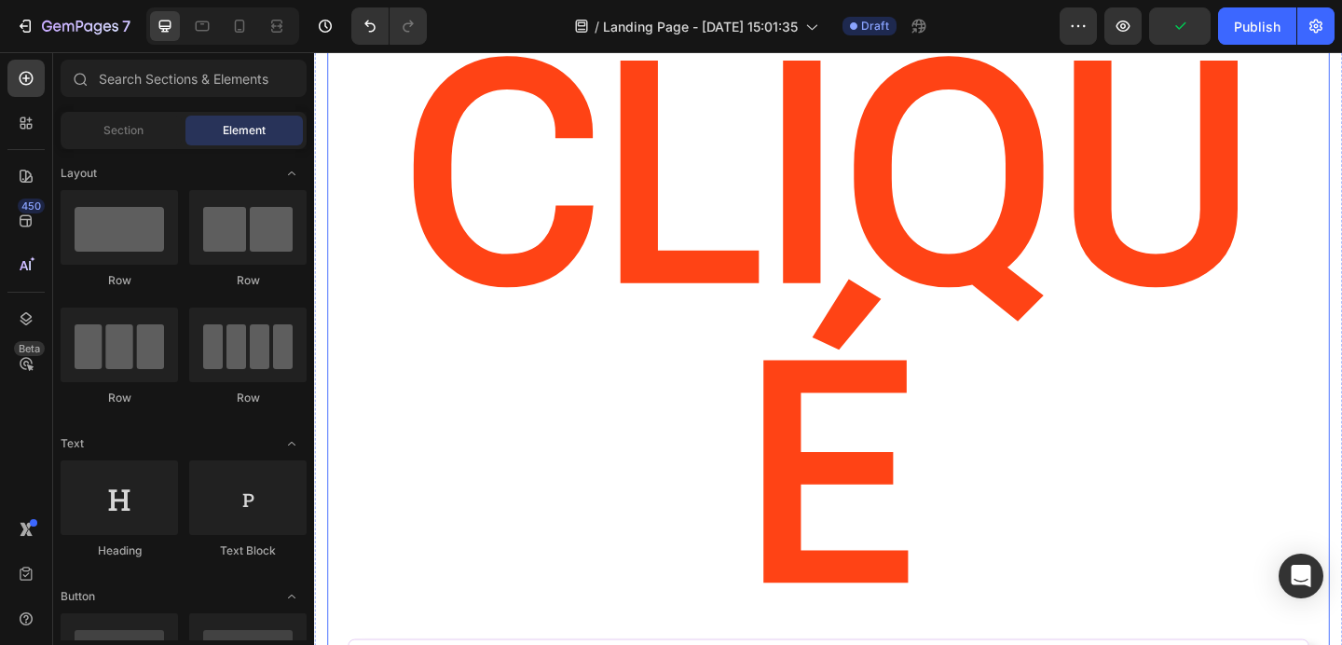
scroll to position [0, 0]
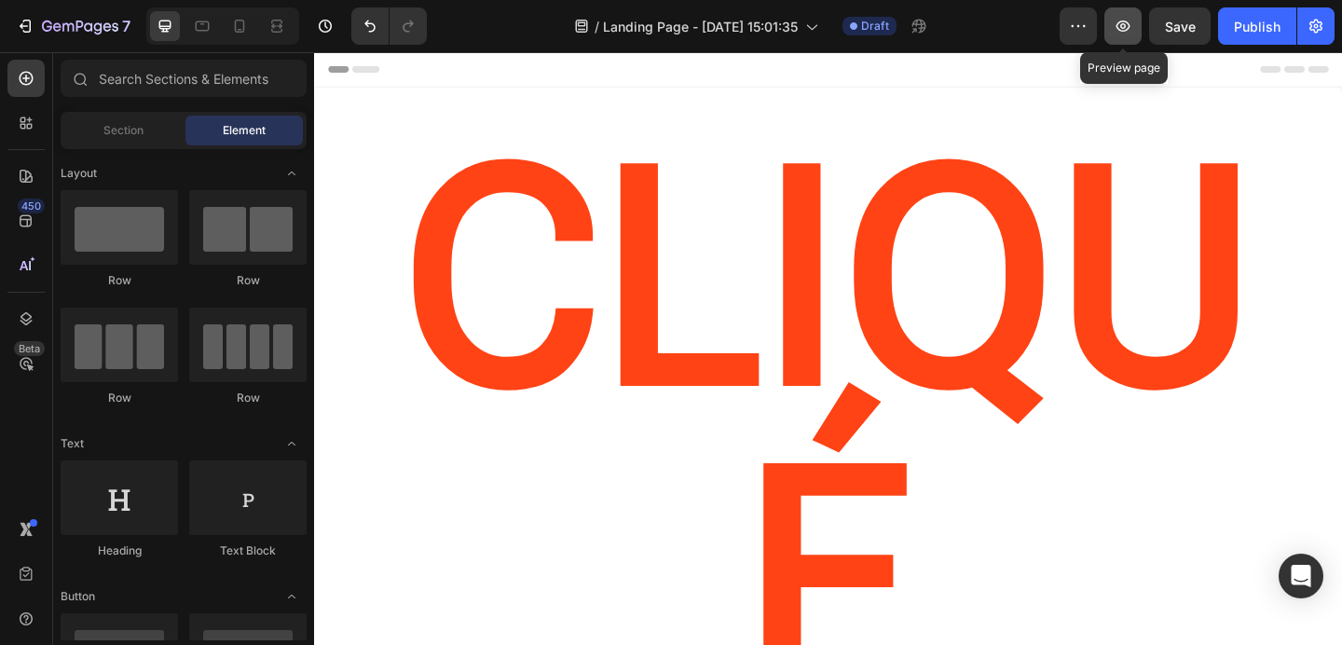
click at [1121, 21] on icon "button" at bounding box center [1123, 25] width 14 height 11
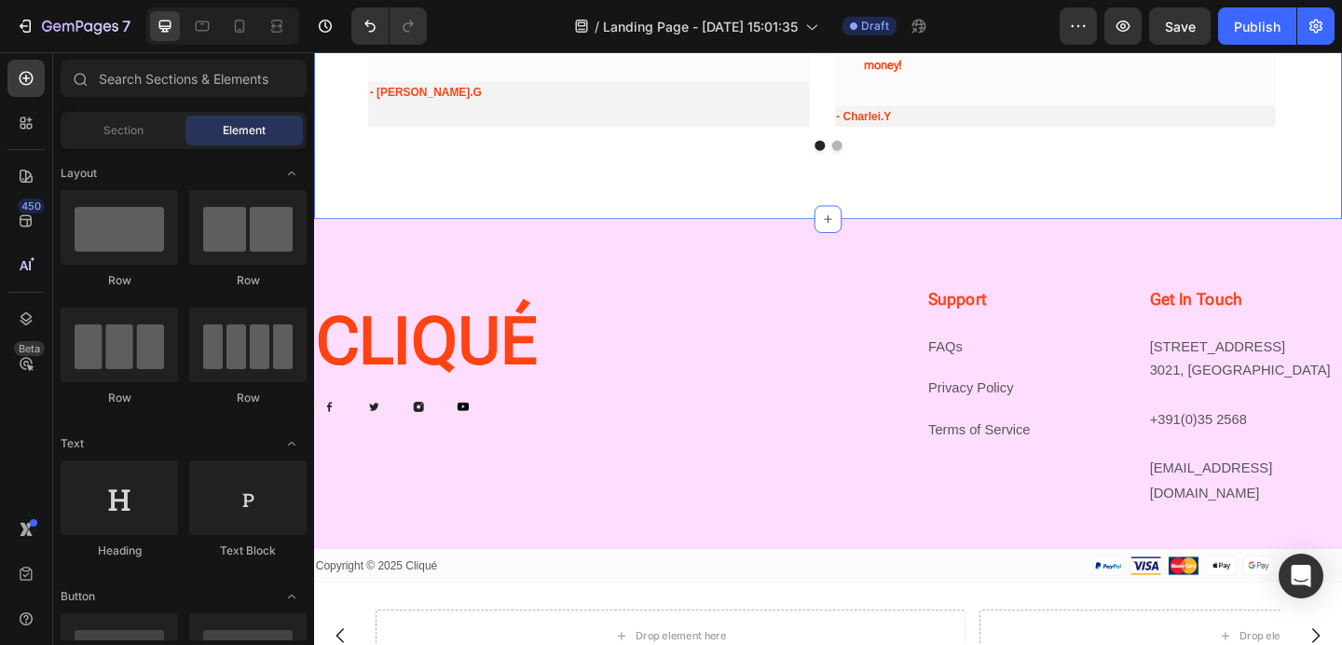
scroll to position [2526, 0]
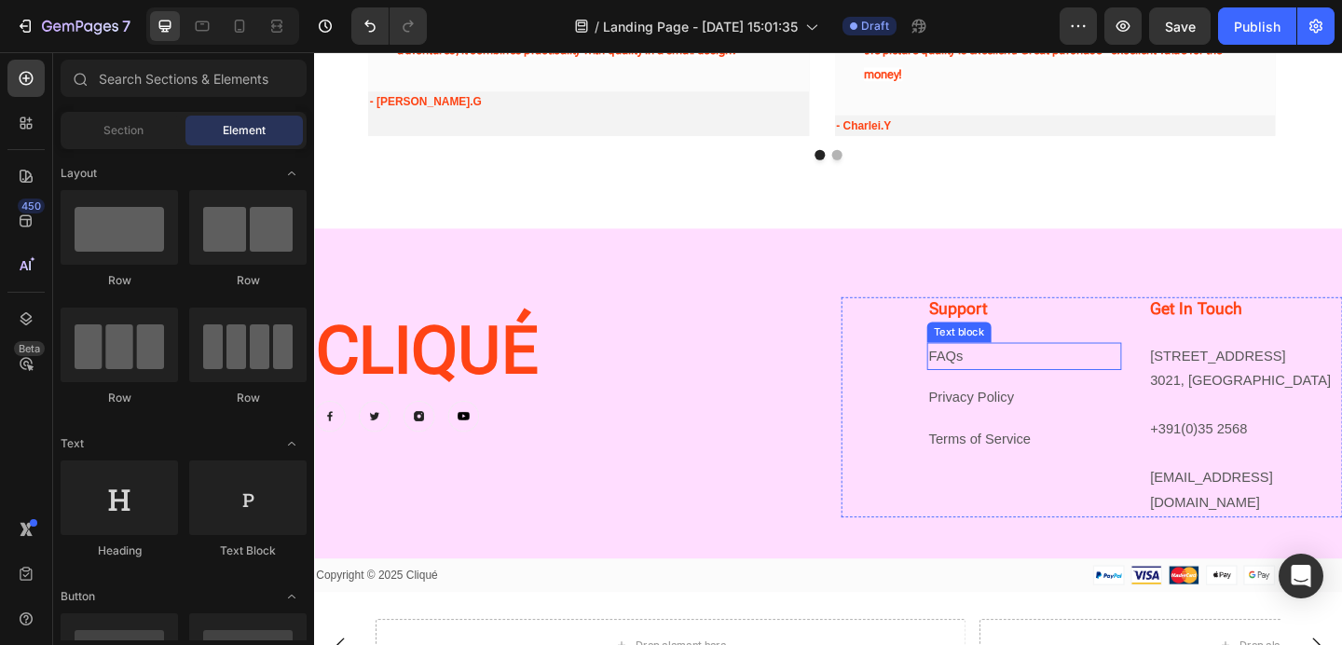
click at [990, 380] on link "FAQs" at bounding box center [1000, 383] width 37 height 16
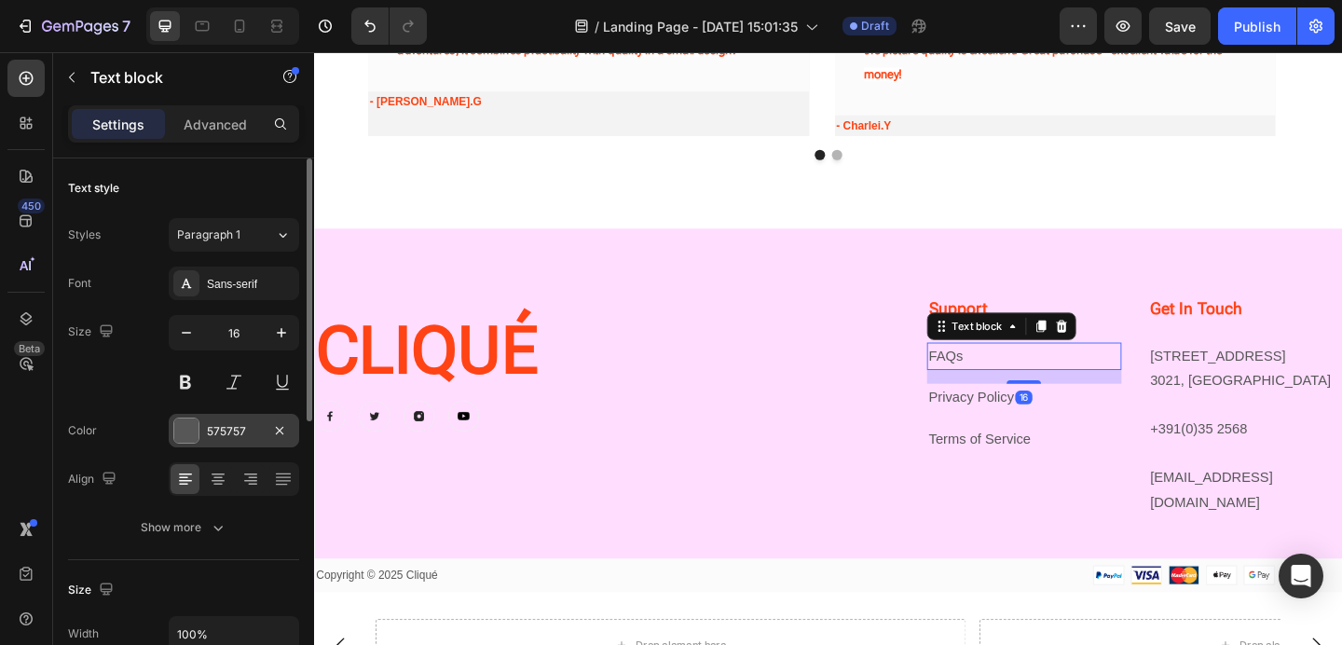
click at [248, 434] on div "575757" at bounding box center [234, 431] width 54 height 17
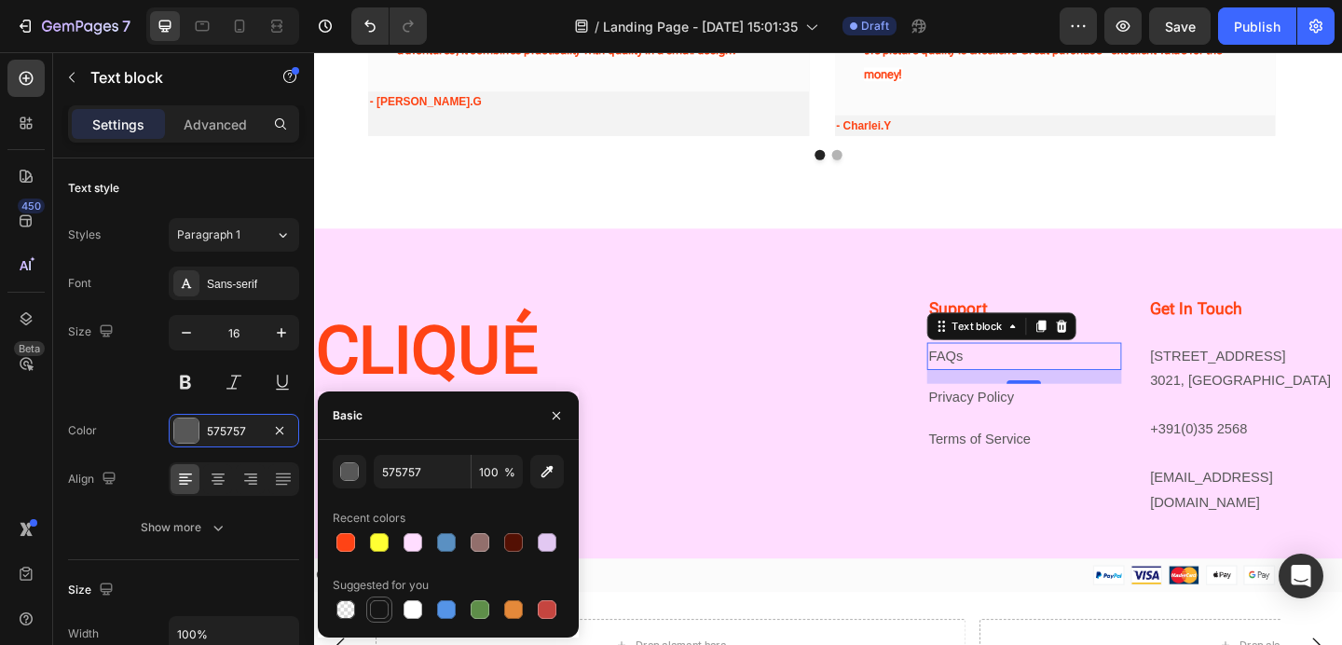
click at [384, 611] on div at bounding box center [379, 609] width 19 height 19
type input "151515"
click at [1037, 443] on div "Privacy Policy" at bounding box center [1086, 428] width 212 height 31
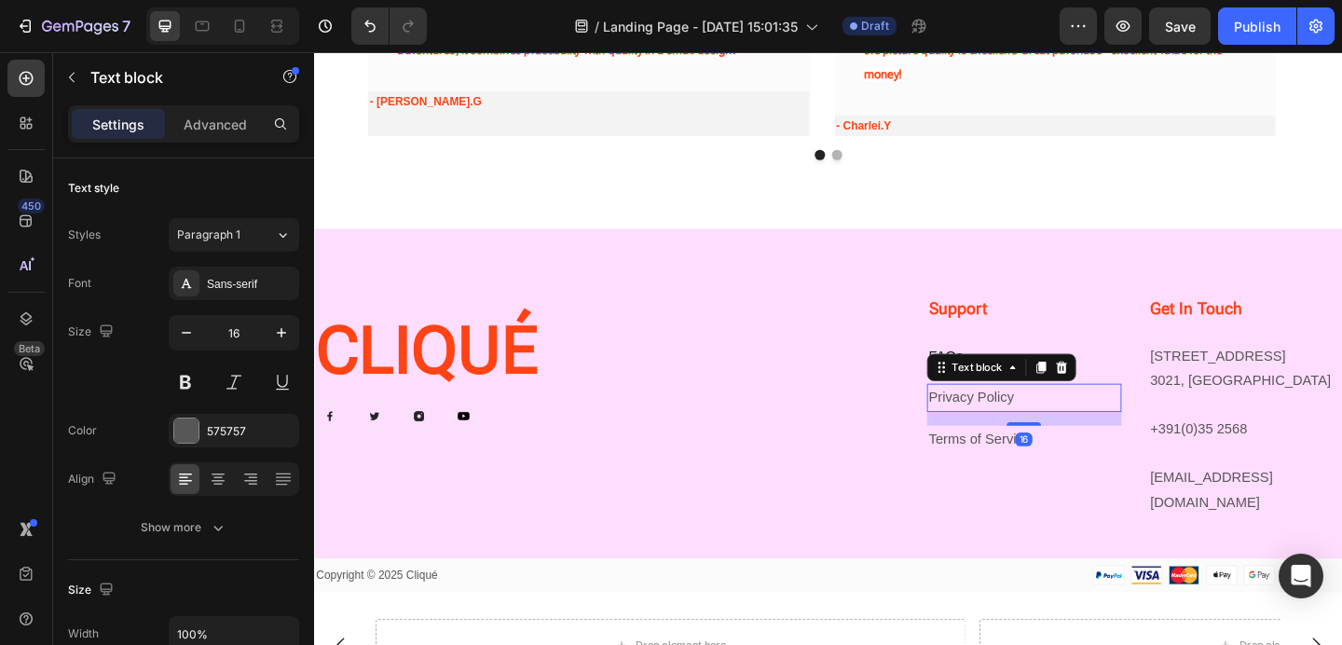
click at [1007, 432] on link "Privacy Policy" at bounding box center [1028, 427] width 93 height 16
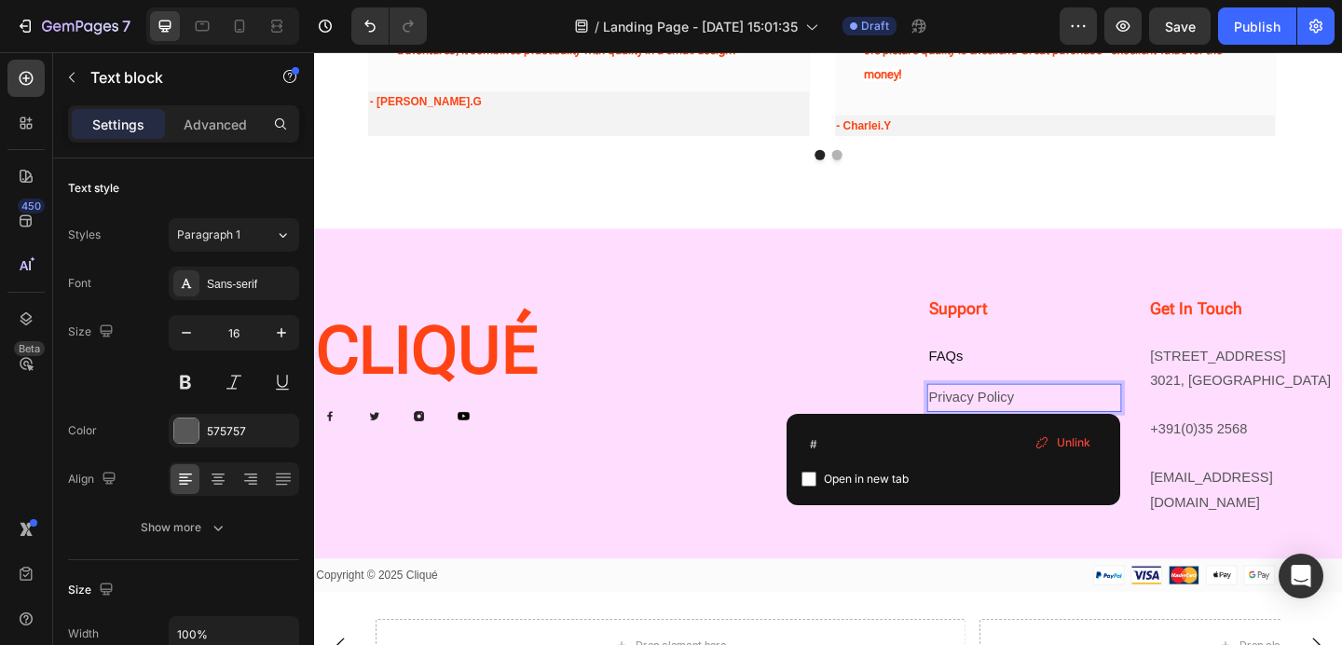
click at [805, 435] on div "Image Image Image Image Row" at bounding box center [586, 448] width 545 height 34
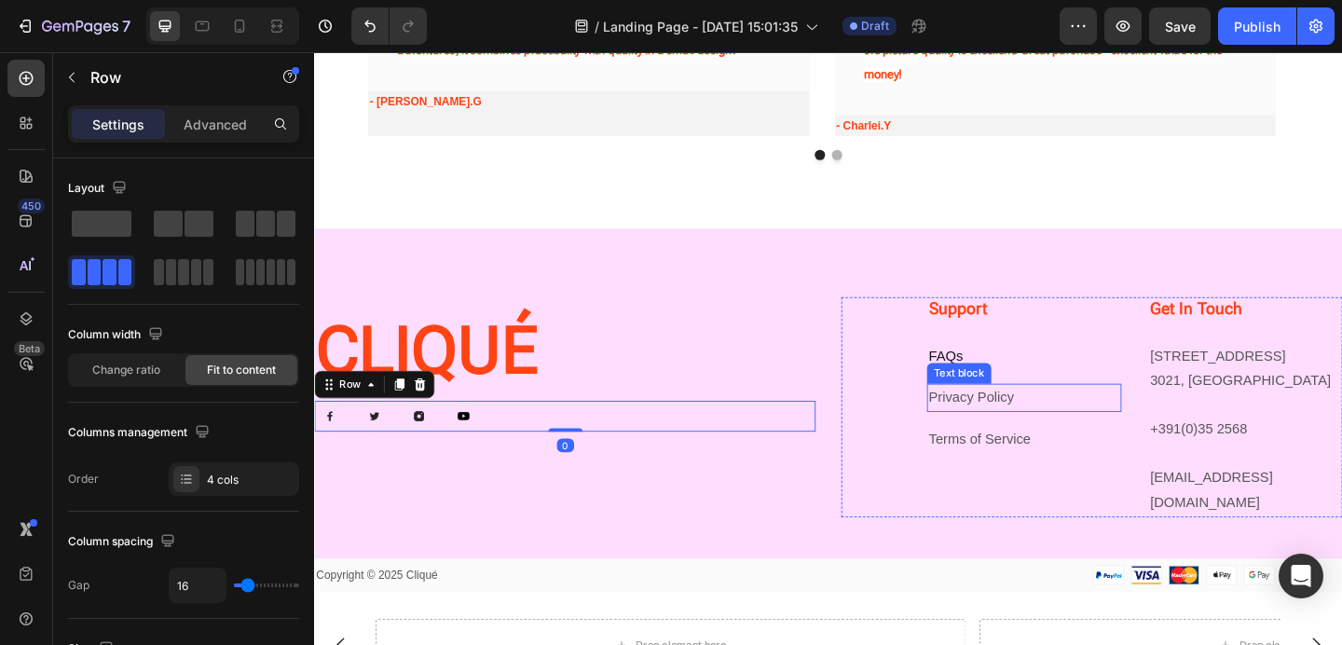
click at [1054, 430] on link "Privacy Policy" at bounding box center [1028, 427] width 93 height 16
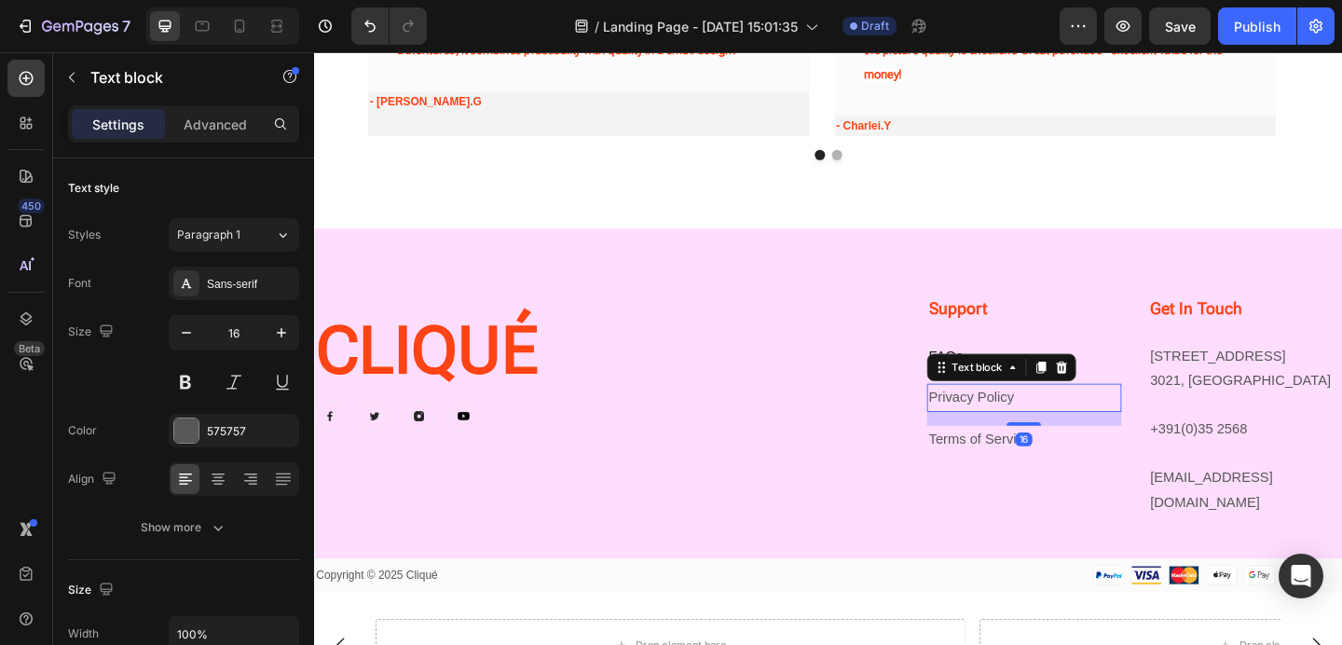
click at [1054, 430] on link "Privacy Policy" at bounding box center [1028, 427] width 93 height 16
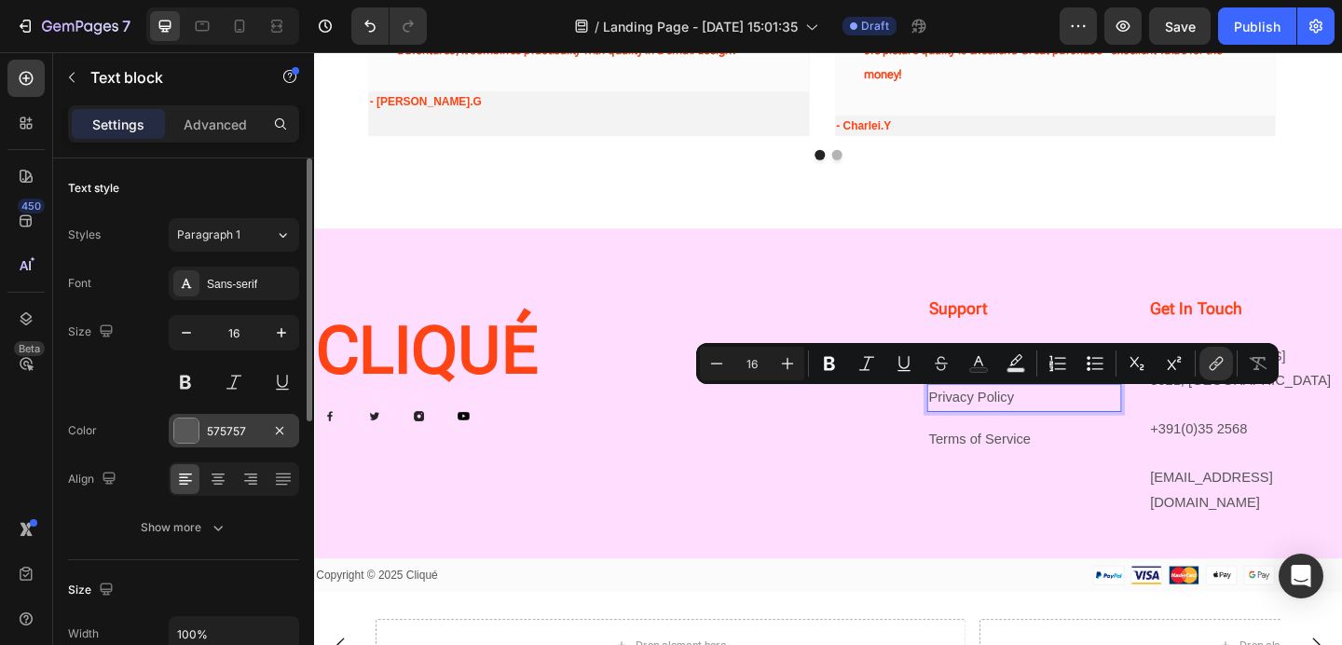
click at [214, 423] on div "575757" at bounding box center [234, 431] width 54 height 17
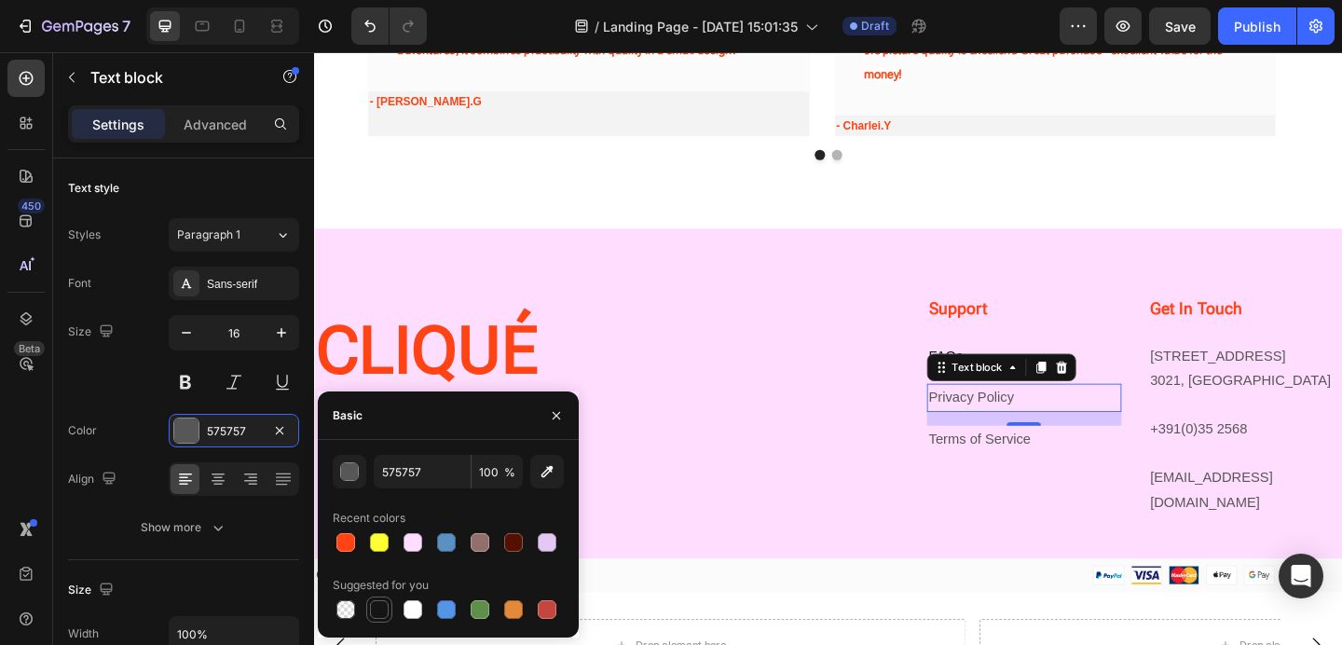
click at [378, 610] on div at bounding box center [379, 609] width 19 height 19
type input "151515"
click at [1009, 470] on link "Terms of Service" at bounding box center [1037, 473] width 111 height 16
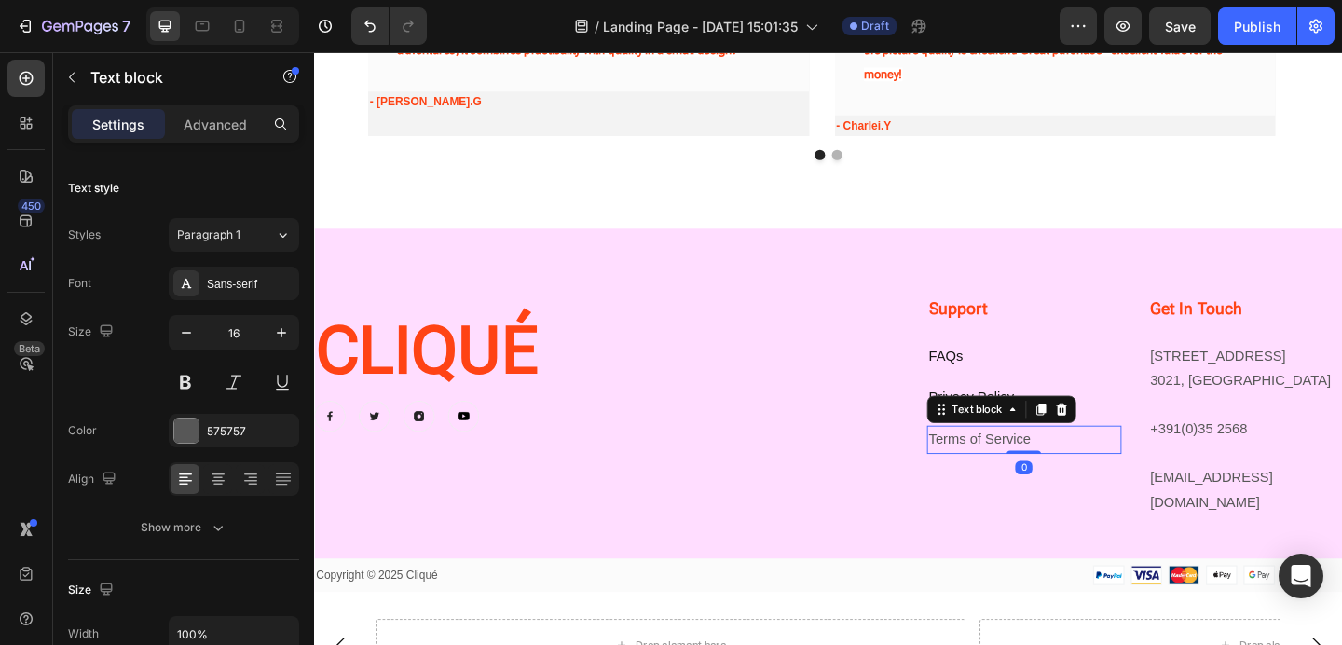
click at [1009, 470] on link "Terms of Service" at bounding box center [1037, 473] width 111 height 16
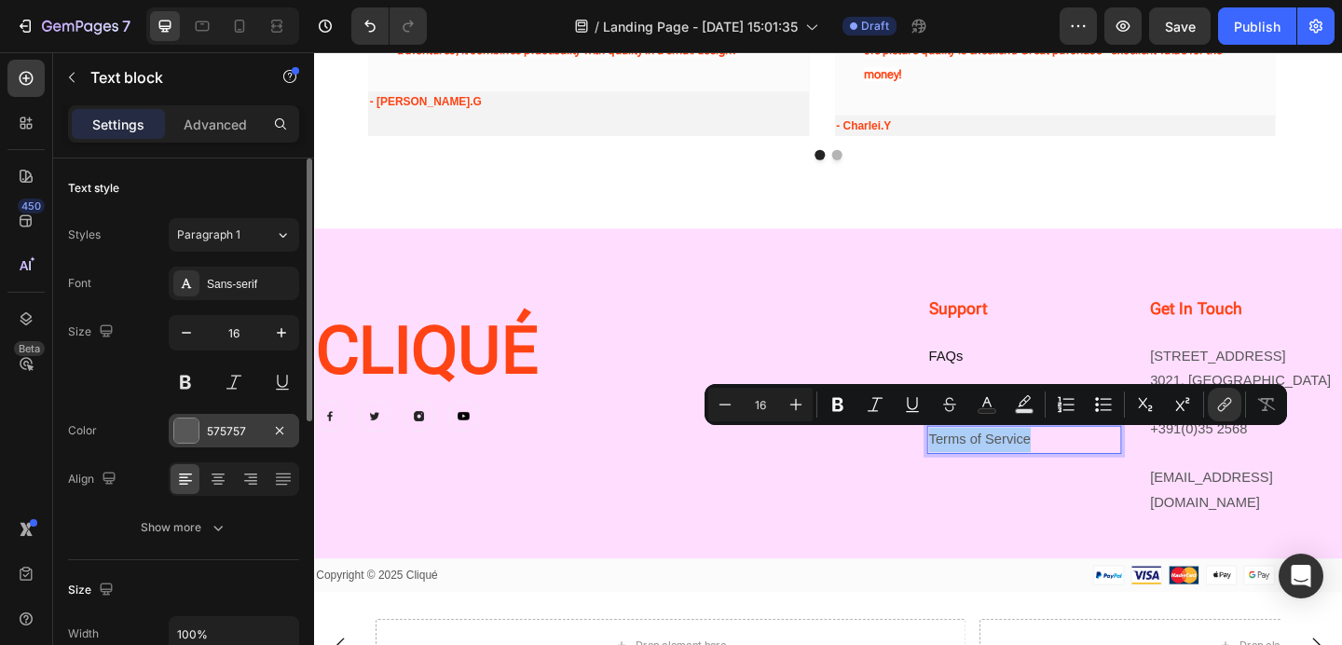
click at [196, 428] on div at bounding box center [186, 430] width 24 height 24
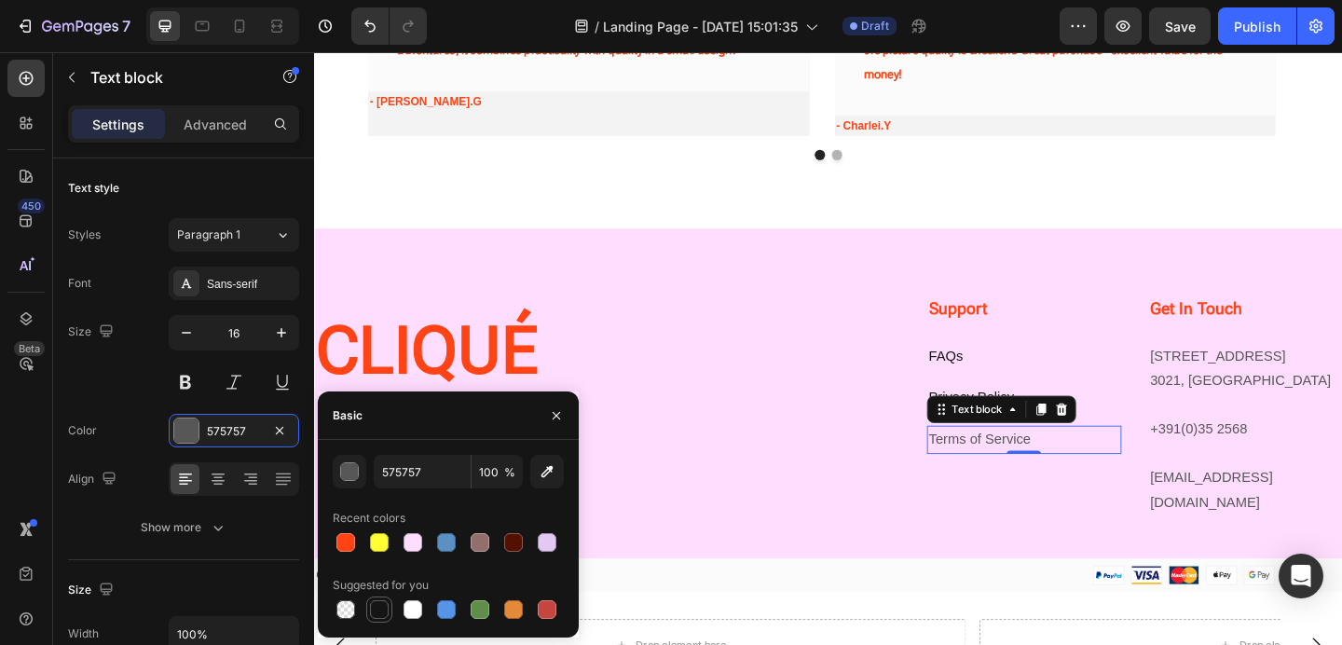
click at [384, 606] on div at bounding box center [379, 609] width 19 height 19
type input "151515"
click at [1287, 378] on p "184 Main Rd E, St Albans VIC 3021, Australia" at bounding box center [1327, 397] width 208 height 54
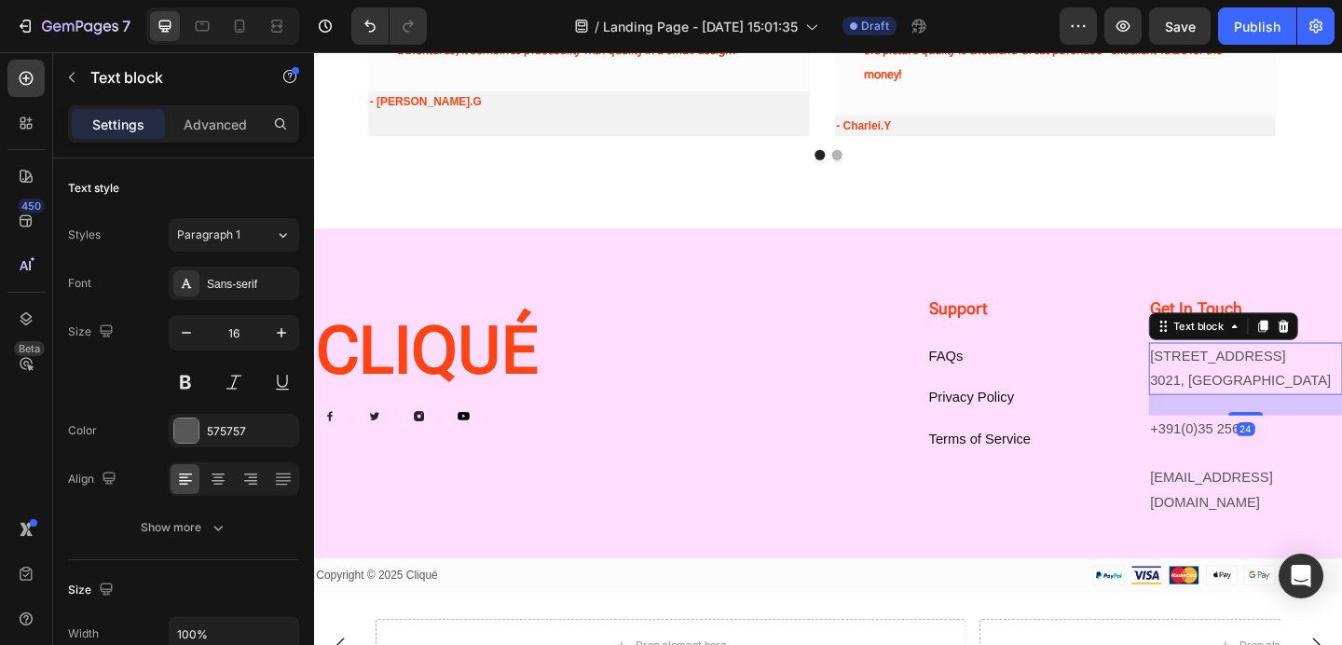
click at [1287, 378] on p "184 Main Rd E, St Albans VIC 3021, Australia" at bounding box center [1327, 397] width 208 height 54
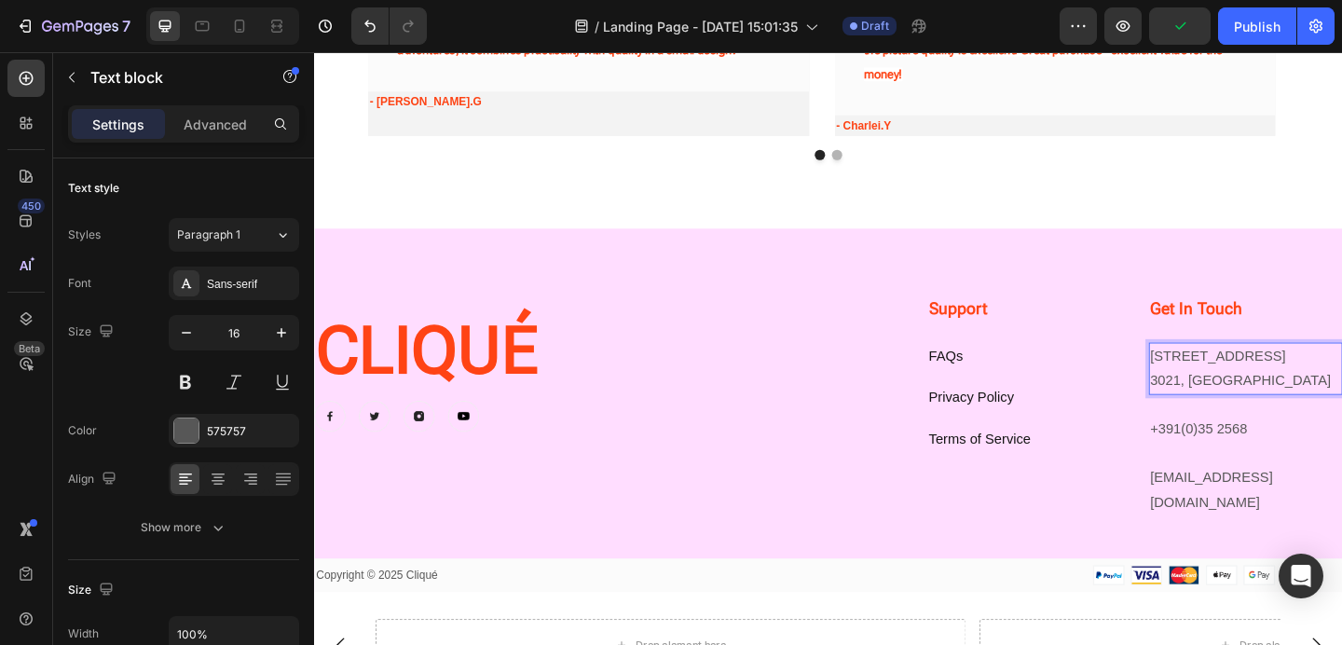
click at [1331, 416] on p "184 Main Rd E, St Albans VIC 3021, Australia" at bounding box center [1327, 397] width 208 height 54
click at [1325, 416] on p "184 Main Rd E, St Albans VIC 3021, Australia" at bounding box center [1327, 397] width 208 height 54
click at [1319, 405] on p "184 Main Rd E, St Albans VIC 3021, Australia" at bounding box center [1327, 397] width 208 height 54
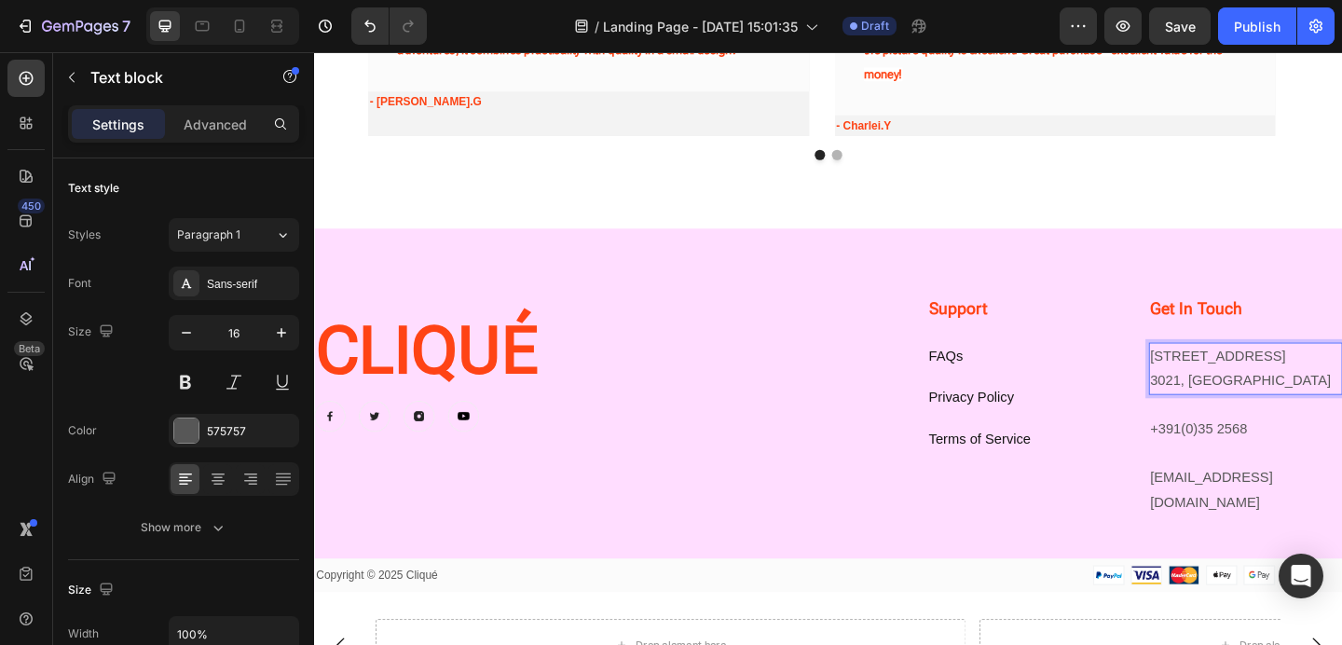
click at [1319, 405] on p "184 Main Rd E, St Albans VIC 3021, Australia" at bounding box center [1327, 397] width 208 height 54
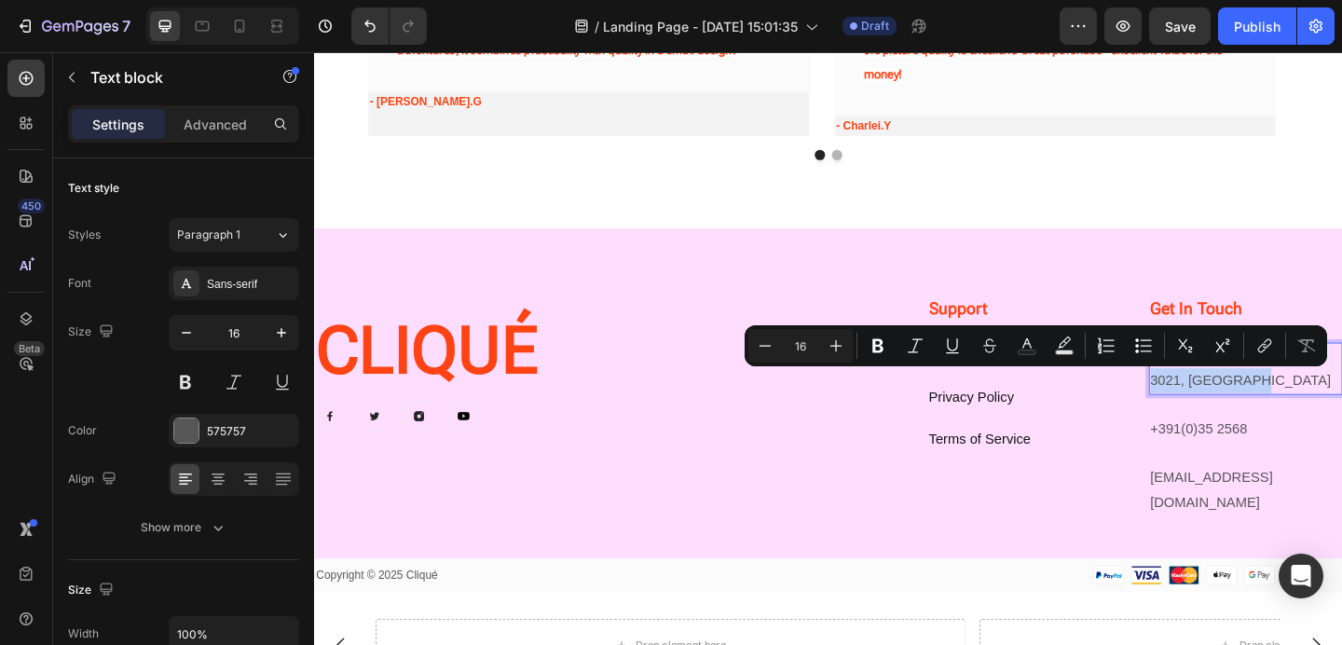
click at [1317, 403] on p "184 Main Rd E, St Albans VIC 3021, Australia" at bounding box center [1327, 397] width 208 height 54
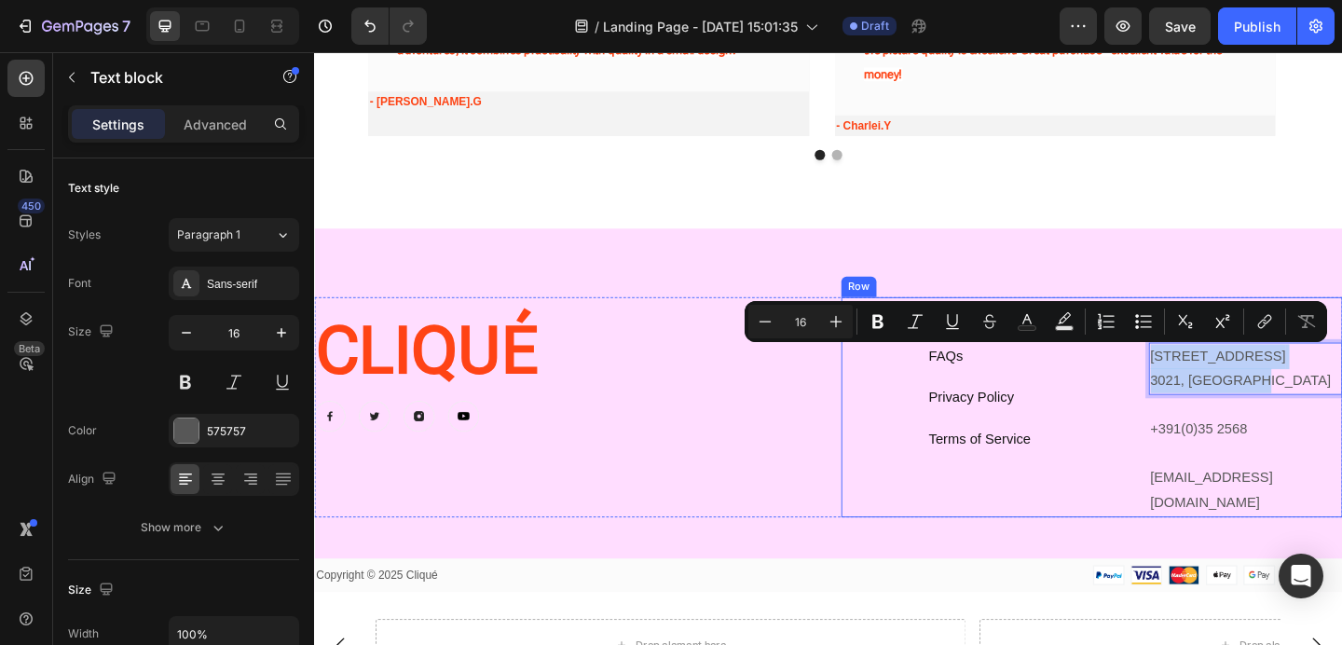
drag, startPoint x: 1317, startPoint y: 403, endPoint x: 1164, endPoint y: 362, distance: 158.5
click at [1164, 362] on div "Support Heading FAQs Text block Privacy Policy Text block Terms of Service Text…" at bounding box center [1159, 438] width 545 height 239
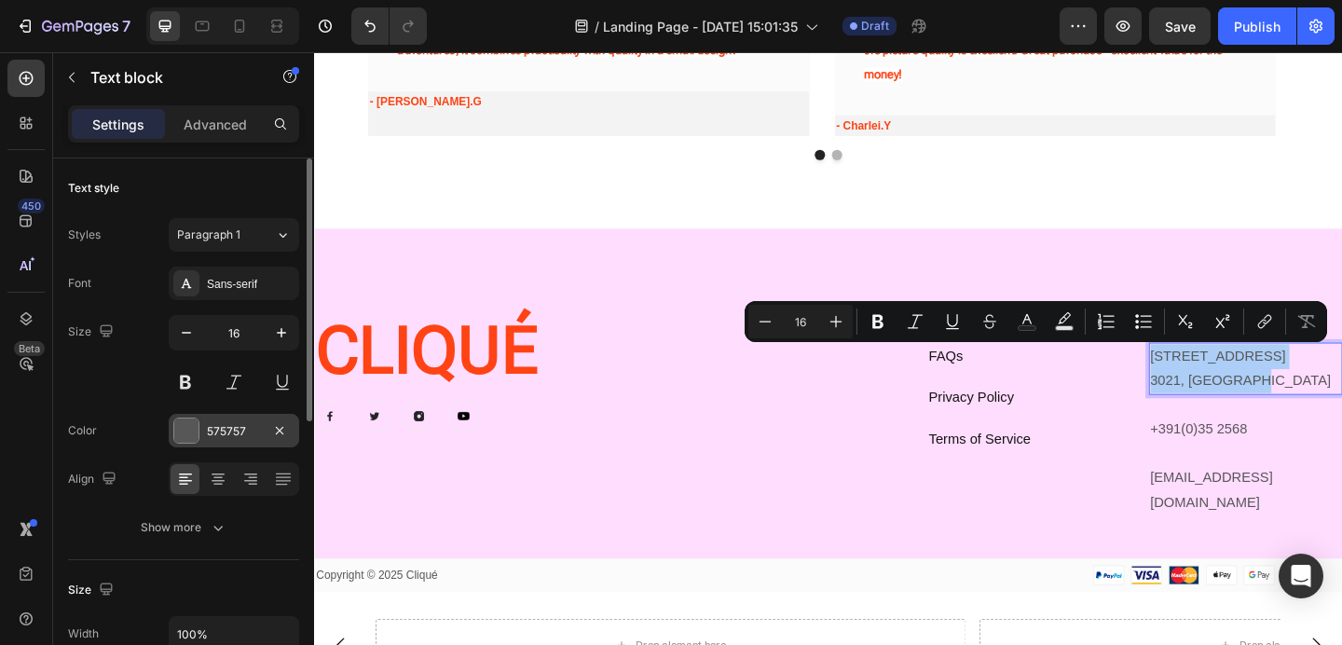
click at [212, 435] on div "575757" at bounding box center [234, 431] width 54 height 17
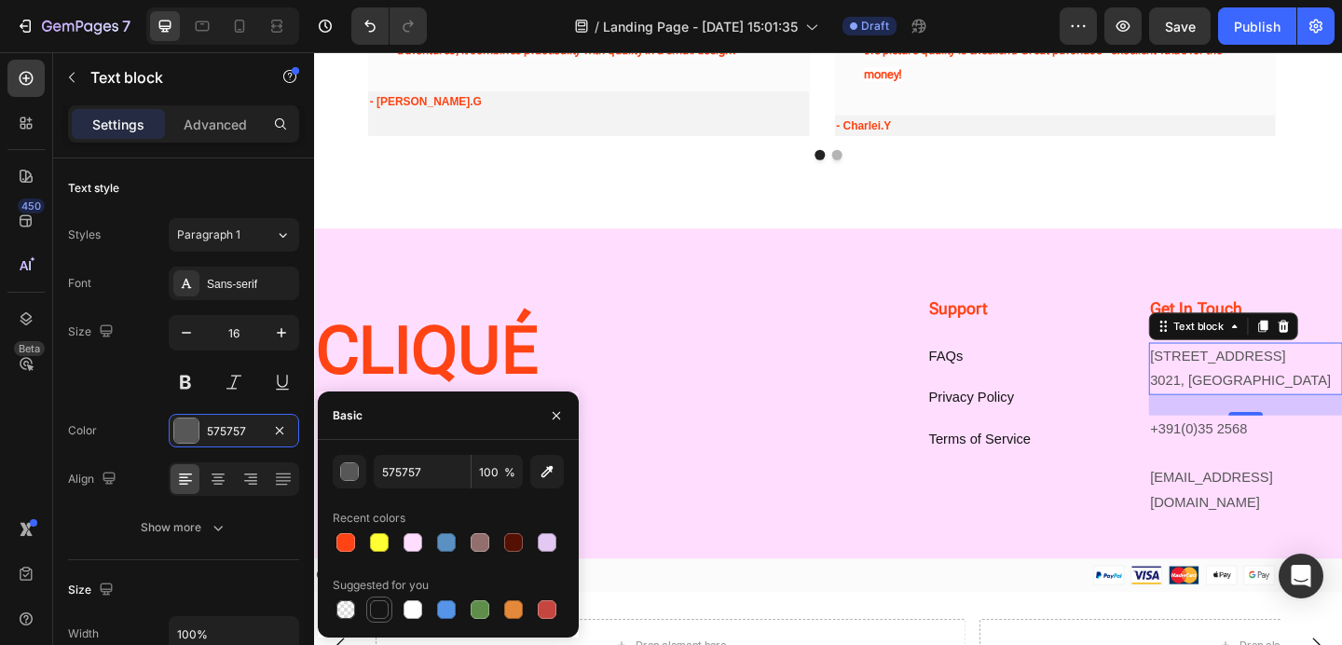
click at [379, 613] on div at bounding box center [379, 609] width 19 height 19
type input "151515"
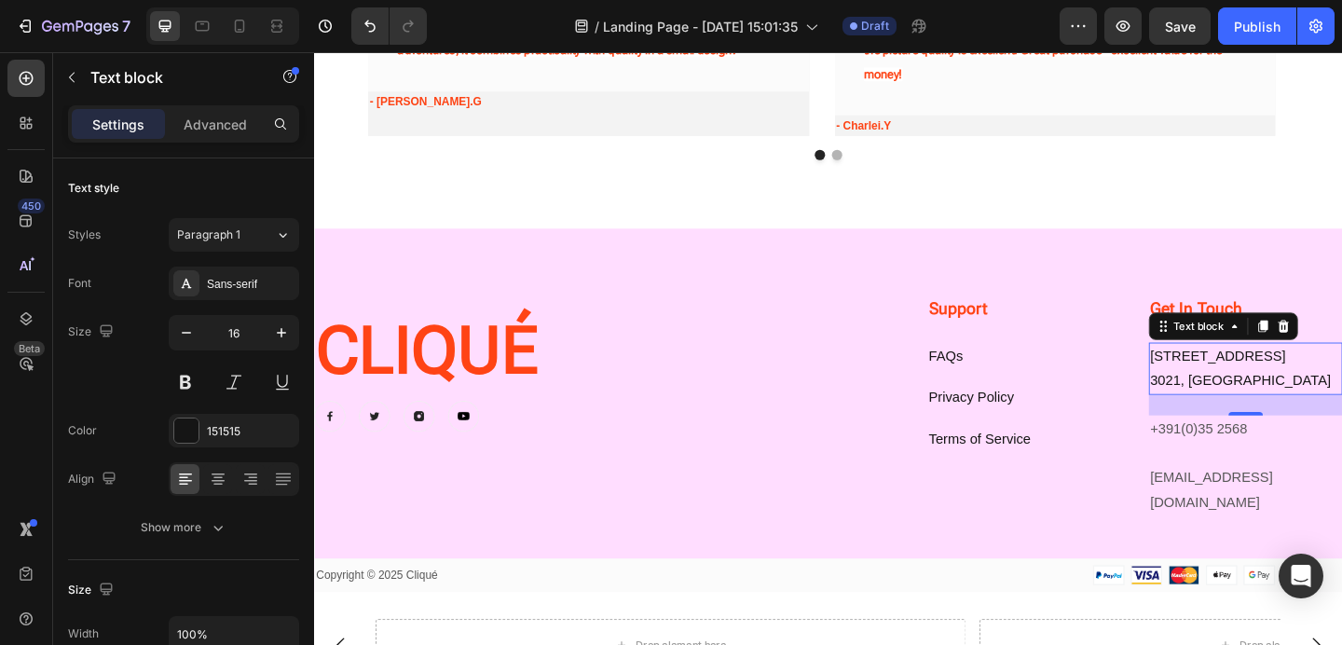
click at [1249, 447] on div "24" at bounding box center [1328, 436] width 212 height 22
click at [1244, 461] on p "+391(0)35 2568" at bounding box center [1327, 462] width 208 height 27
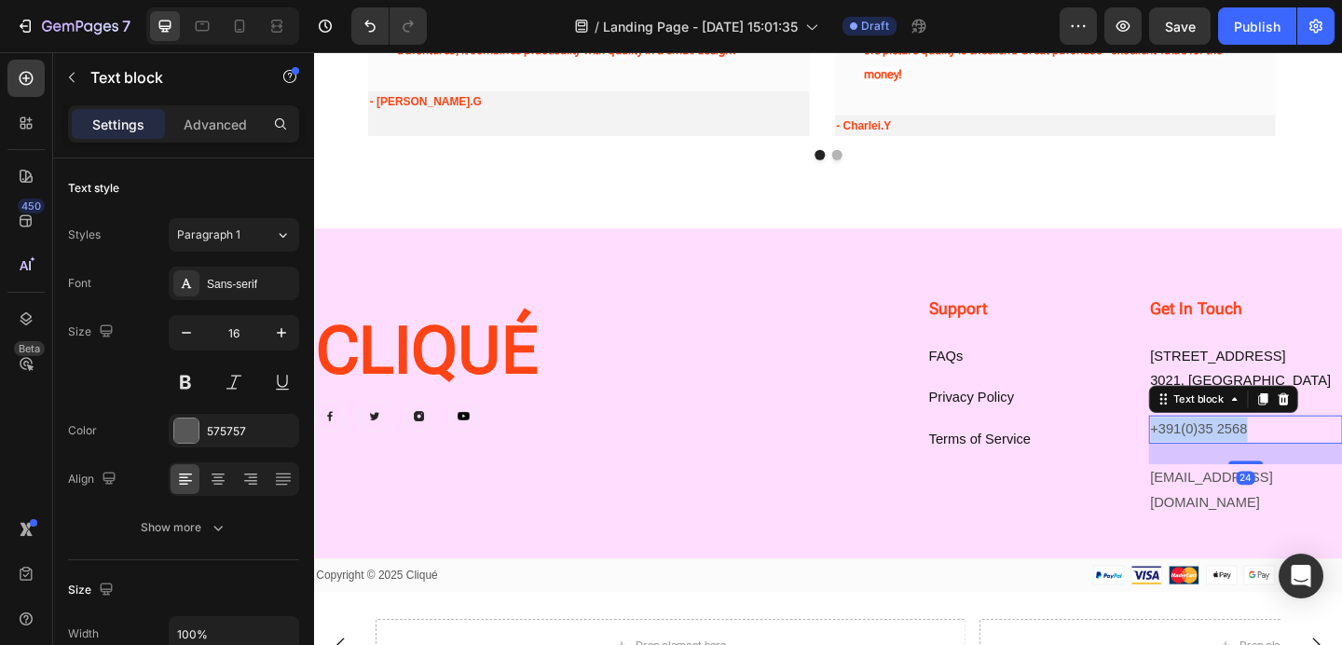
click at [1244, 461] on p "+391(0)35 2568" at bounding box center [1327, 462] width 208 height 27
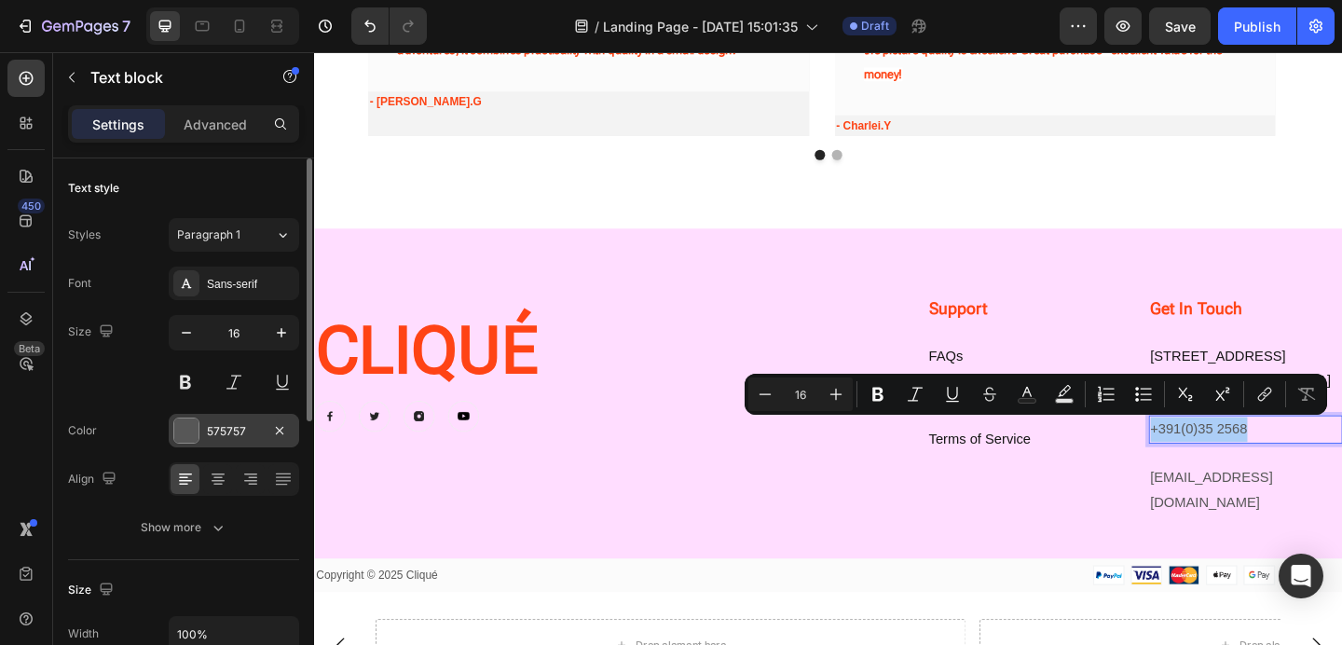
click at [195, 435] on div at bounding box center [186, 430] width 24 height 24
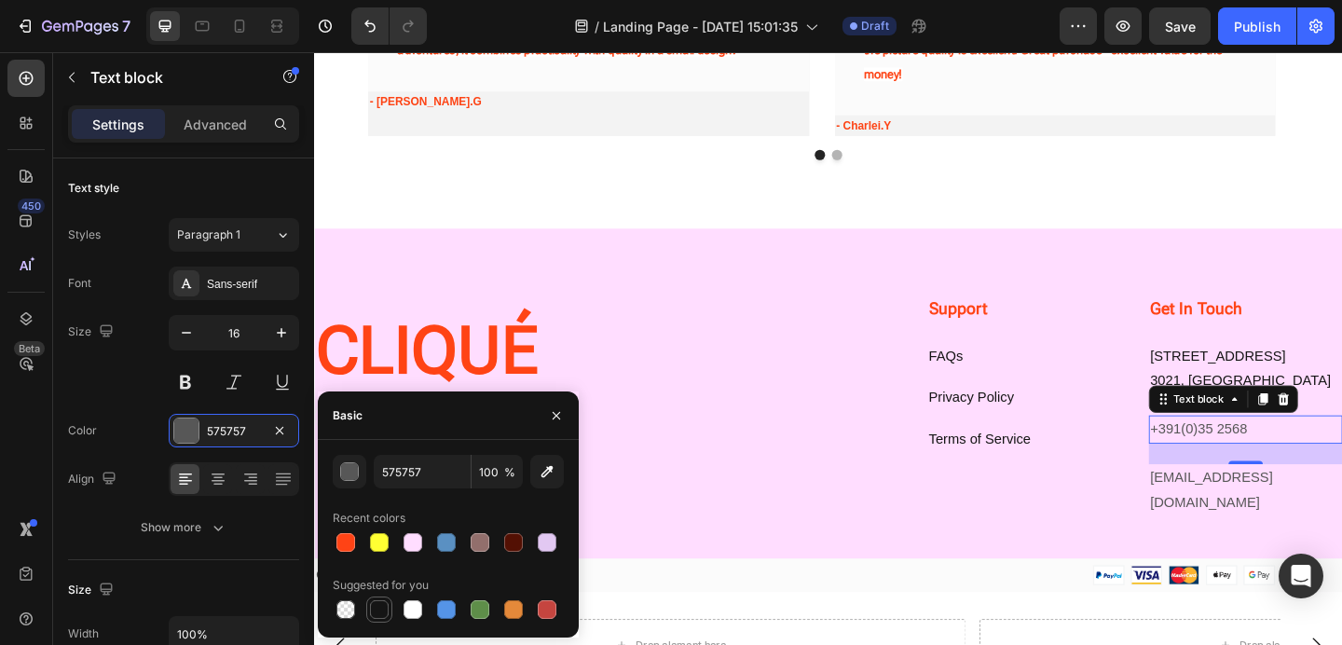
click at [375, 607] on div at bounding box center [379, 609] width 19 height 19
type input "151515"
click at [1229, 505] on p "[EMAIL_ADDRESS][DOMAIN_NAME]" at bounding box center [1327, 529] width 208 height 54
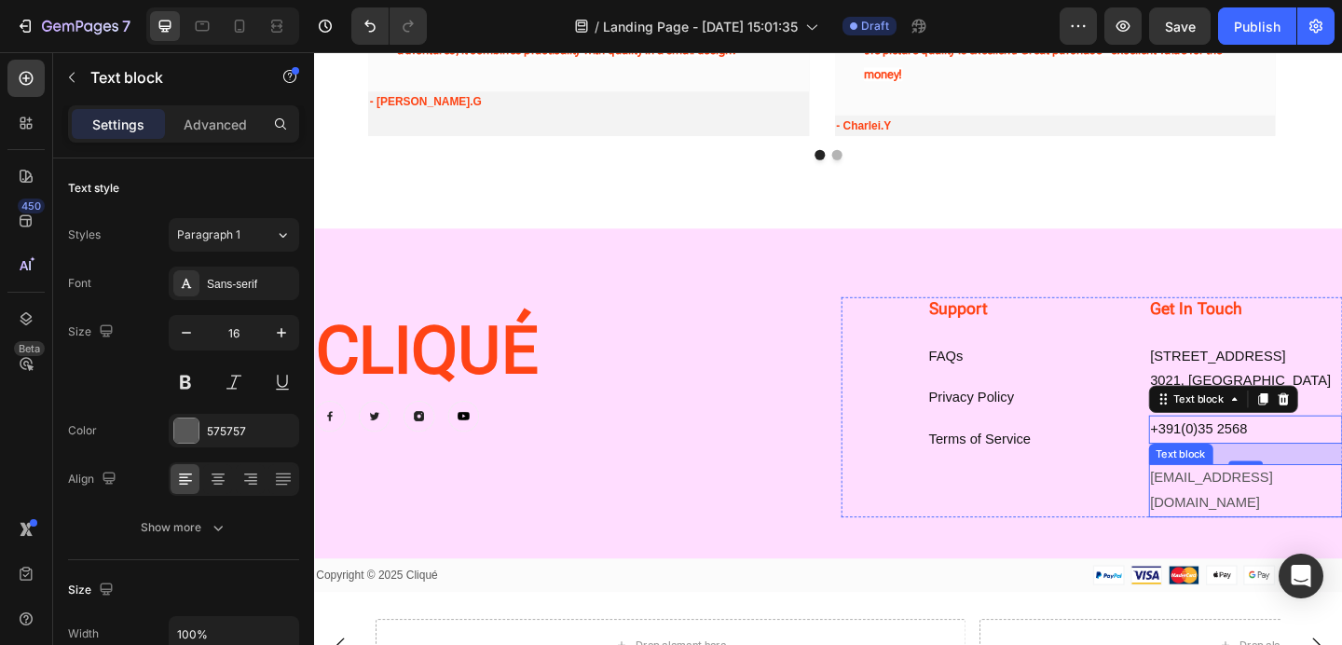
click at [1229, 505] on p "[EMAIL_ADDRESS][DOMAIN_NAME]" at bounding box center [1327, 529] width 208 height 54
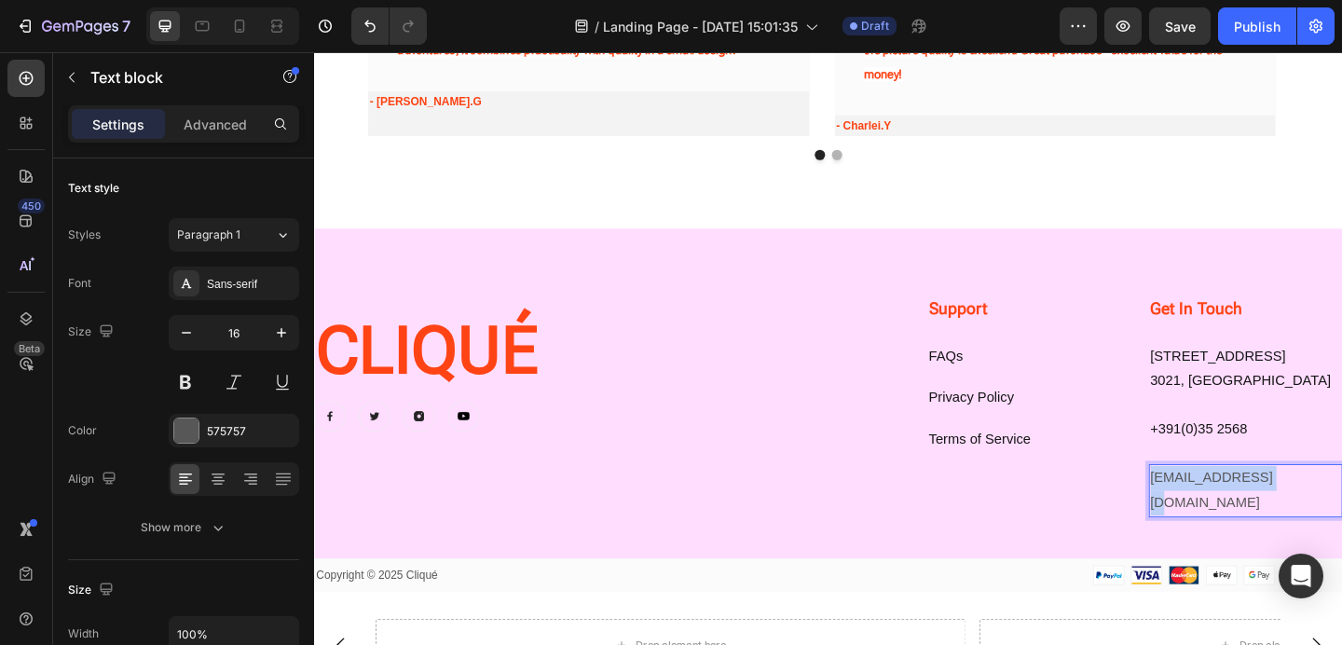
click at [1229, 505] on p "[EMAIL_ADDRESS][DOMAIN_NAME]" at bounding box center [1327, 529] width 208 height 54
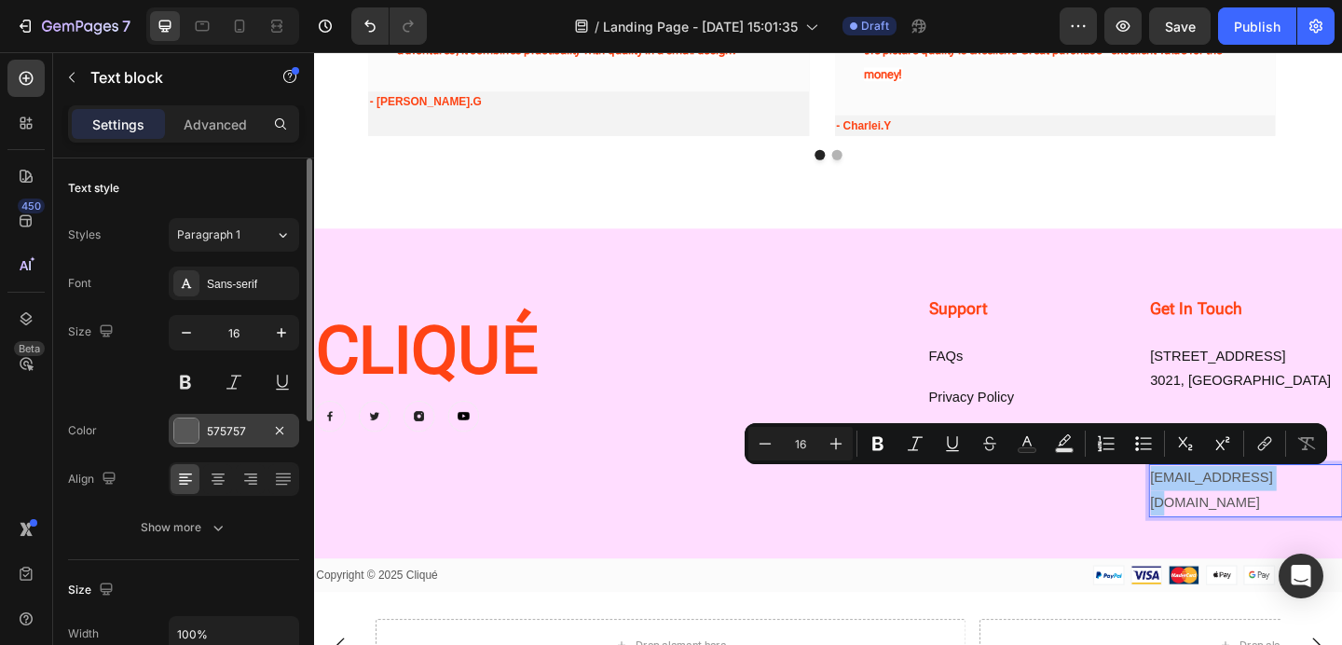
click at [225, 420] on div "575757" at bounding box center [234, 431] width 130 height 34
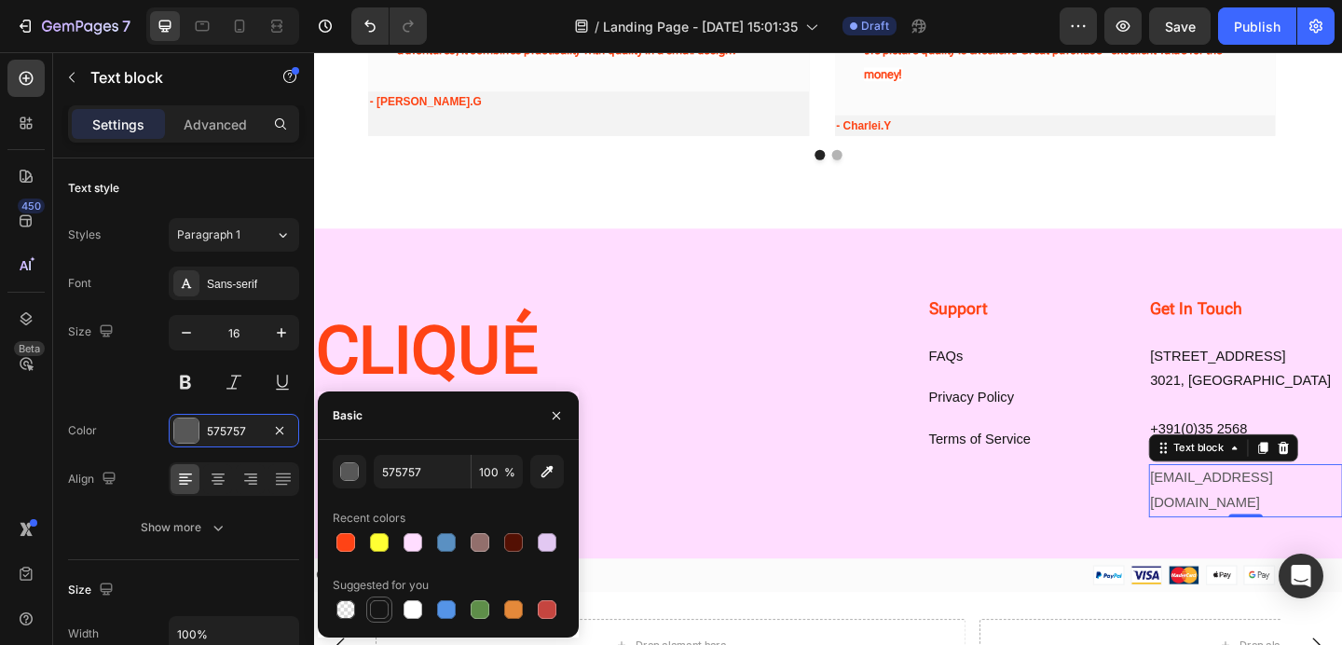
click at [379, 600] on div at bounding box center [379, 609] width 19 height 19
type input "151515"
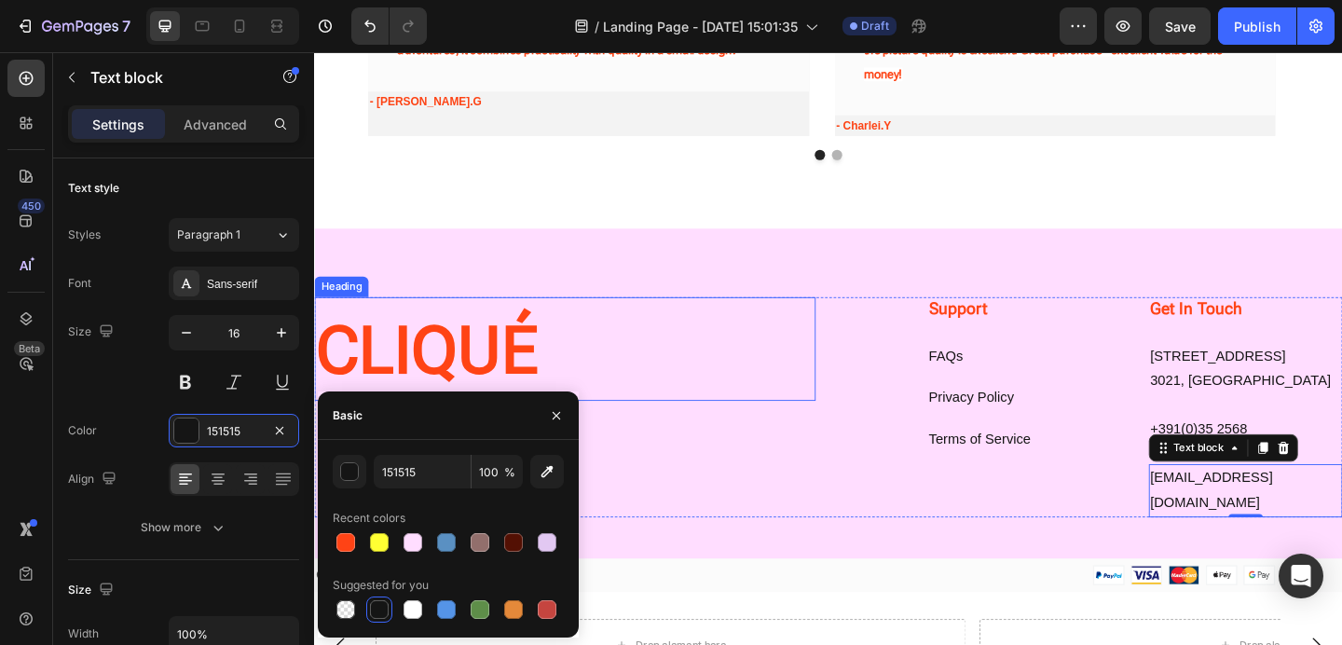
click at [846, 389] on h2 "CLIQUÉ" at bounding box center [586, 375] width 545 height 113
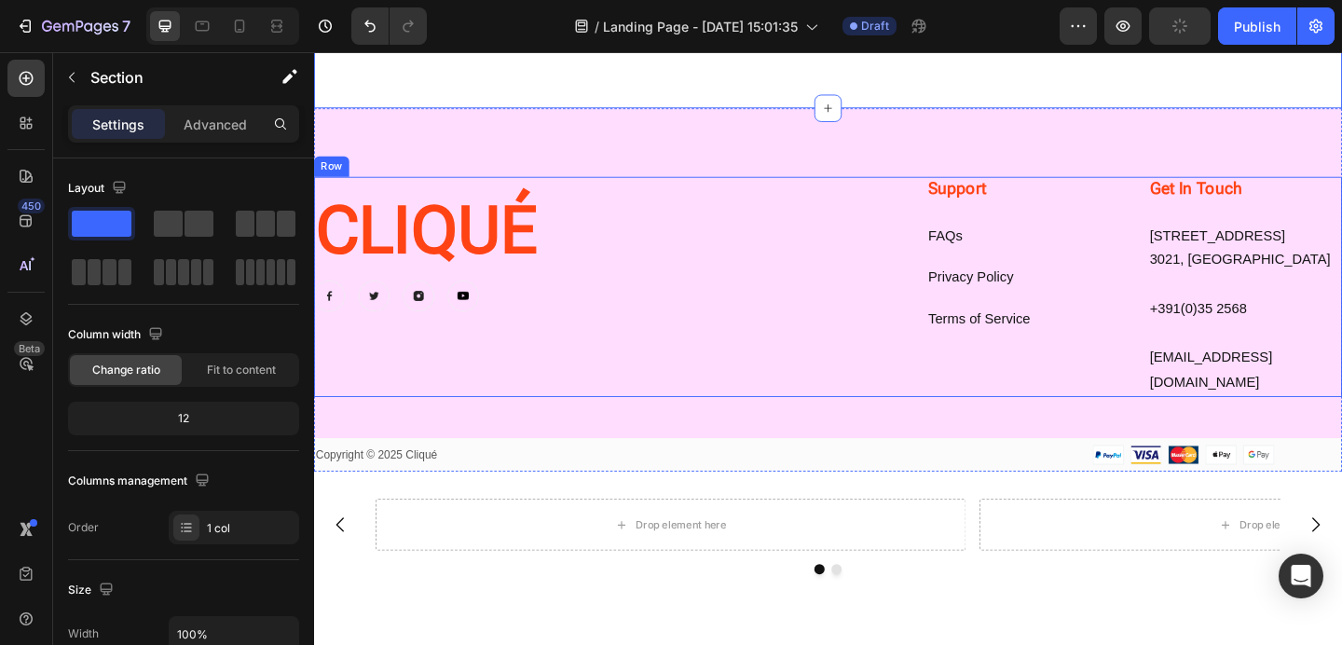
scroll to position [2683, 0]
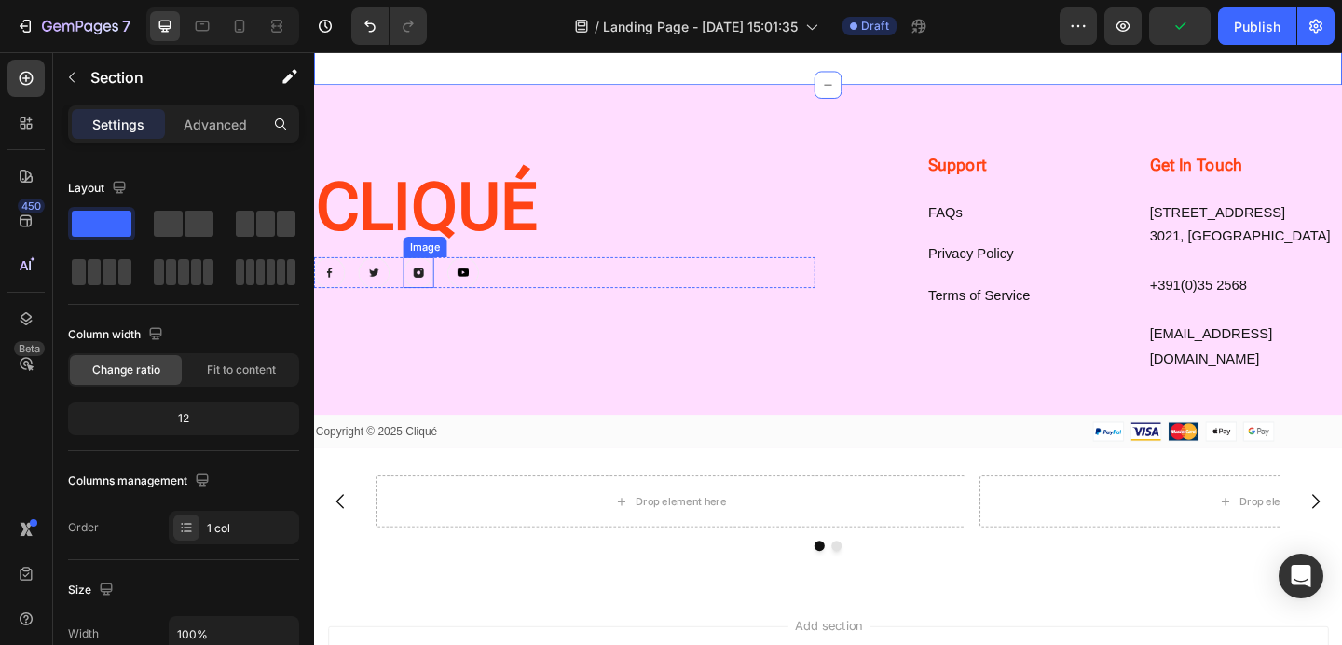
click at [429, 296] on img at bounding box center [428, 292] width 34 height 34
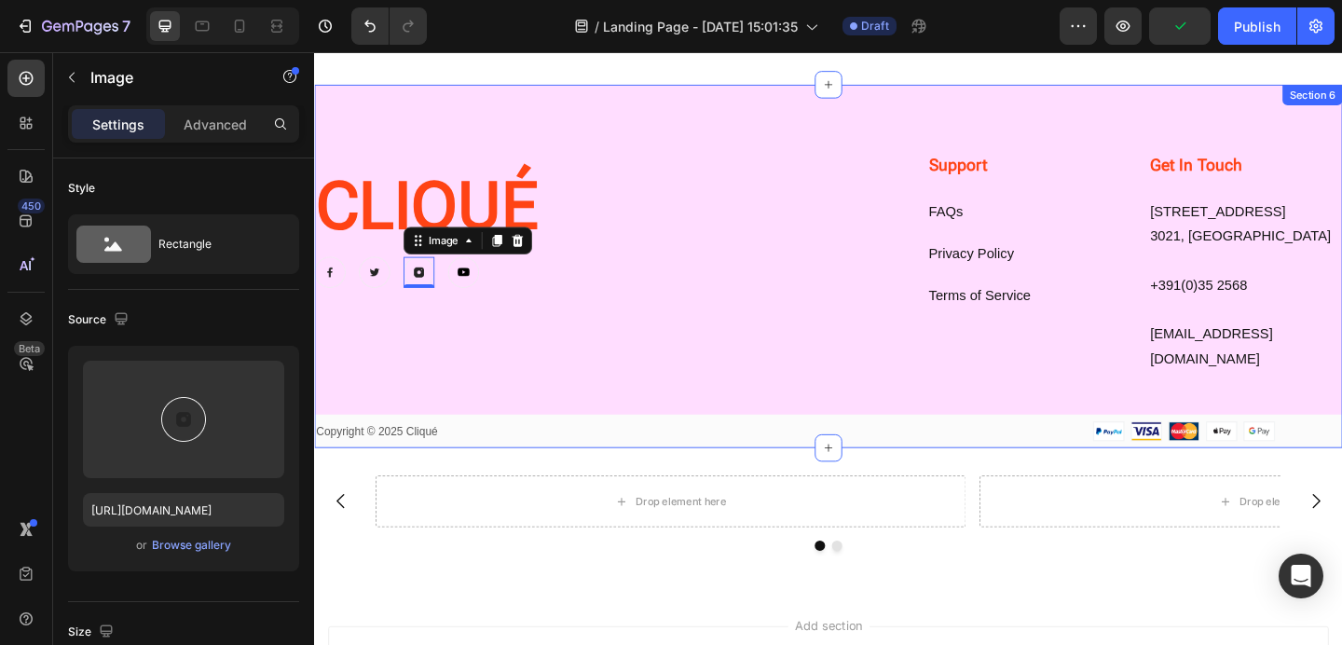
click at [539, 446] on div "Copyright © 2025 Cliqué Text block Image Row Row" at bounding box center [873, 464] width 1118 height 37
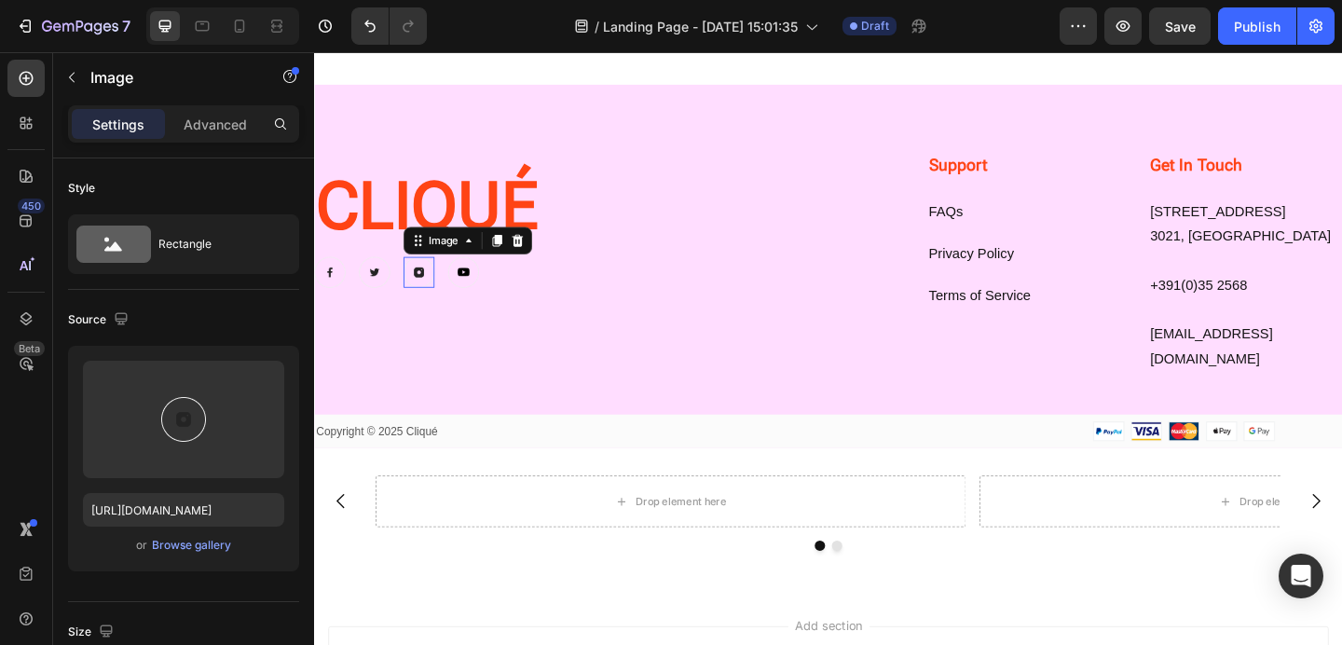
click at [428, 287] on img at bounding box center [428, 292] width 34 height 34
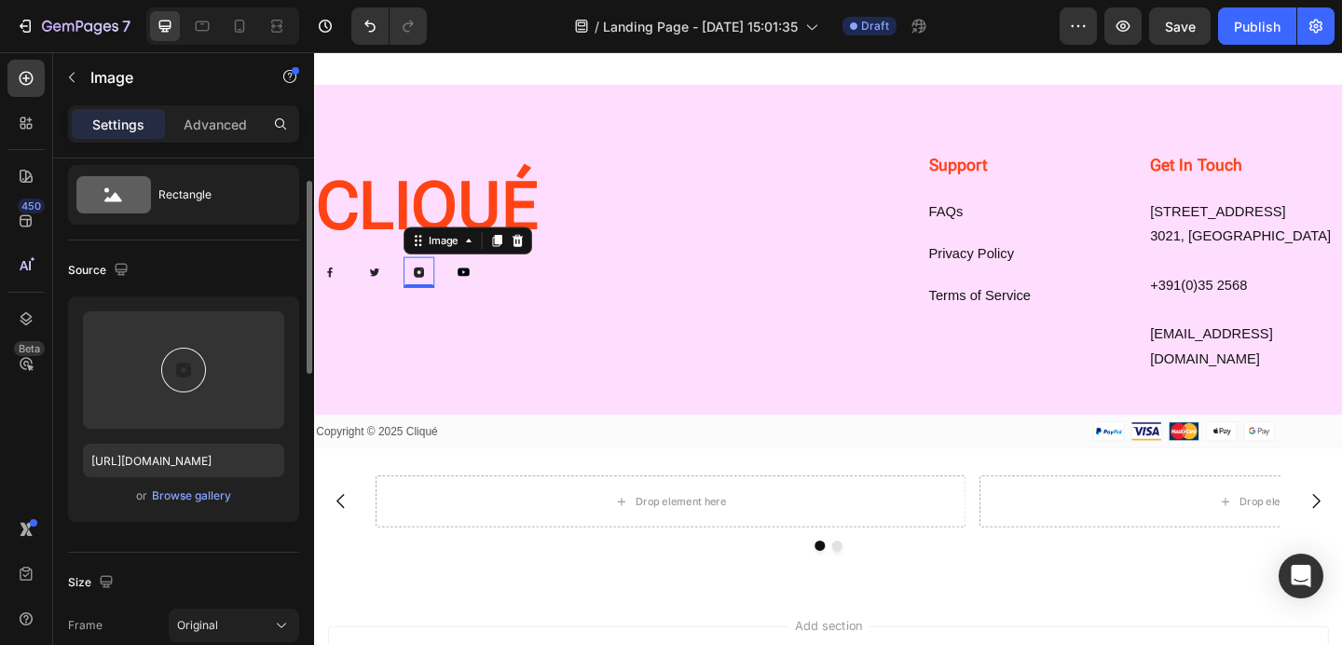
scroll to position [53, 0]
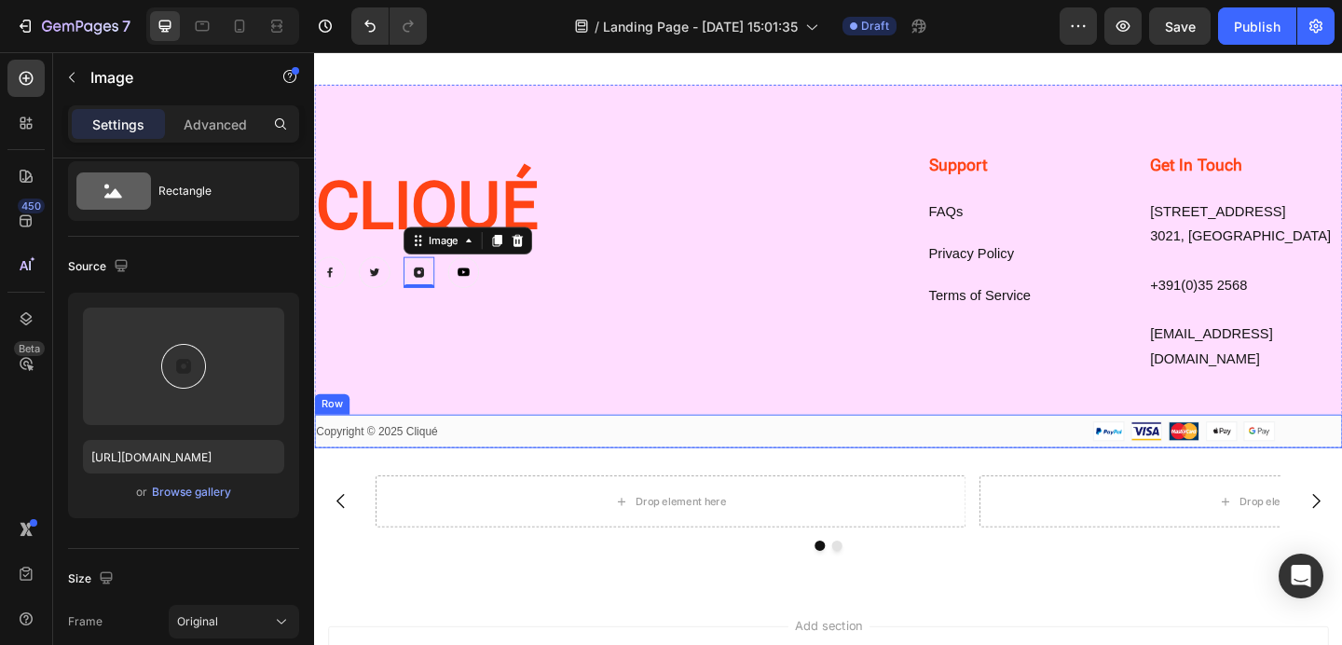
click at [459, 451] on div "Copyright © 2025 Cliqué Text block Image Row Row" at bounding box center [873, 464] width 1118 height 37
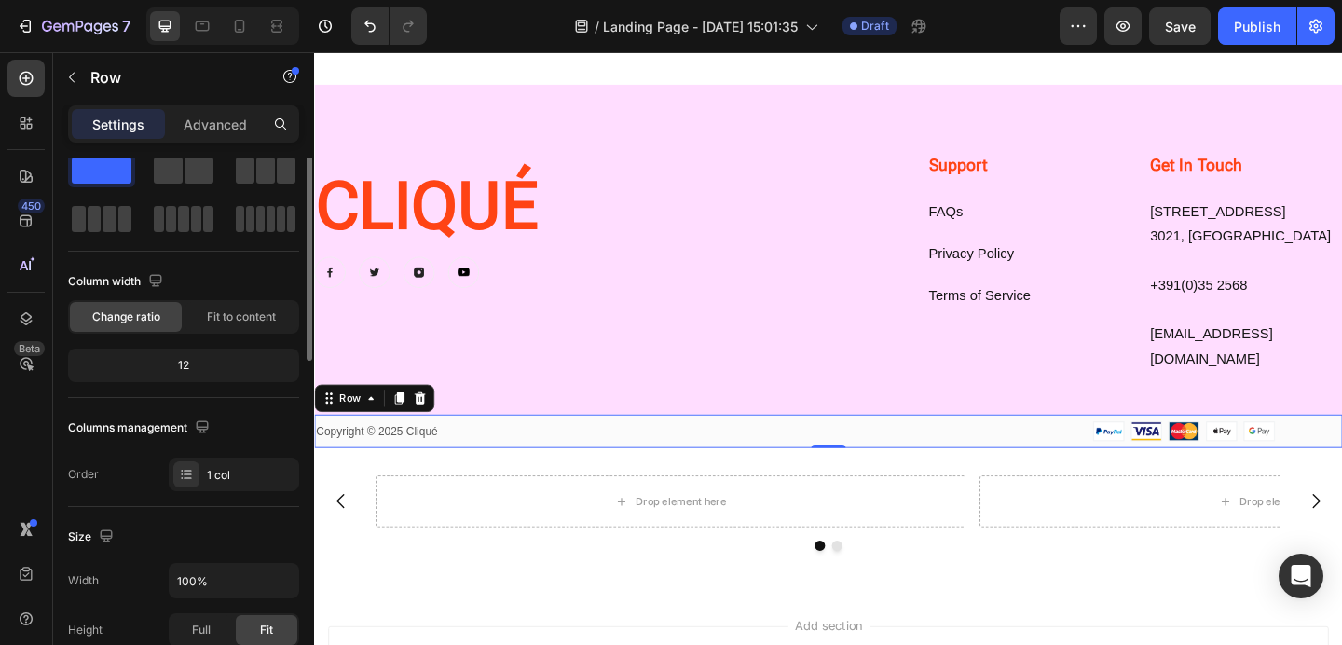
scroll to position [0, 0]
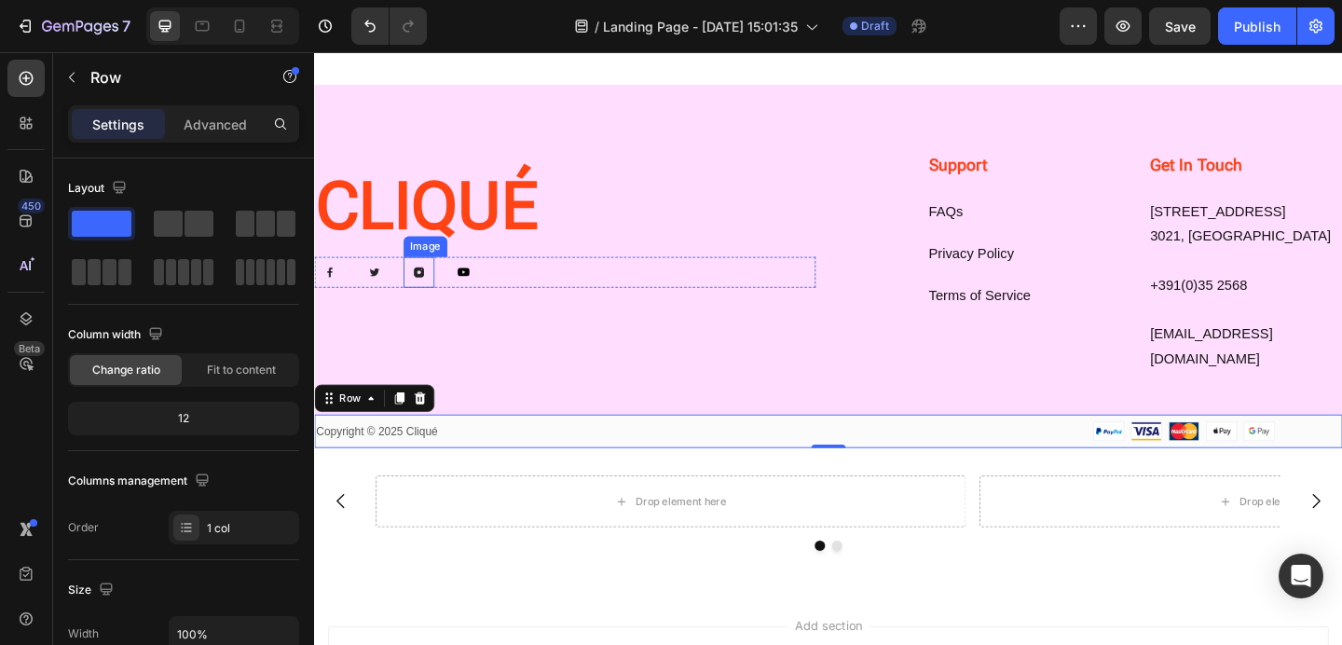
click at [433, 298] on img at bounding box center [428, 292] width 34 height 34
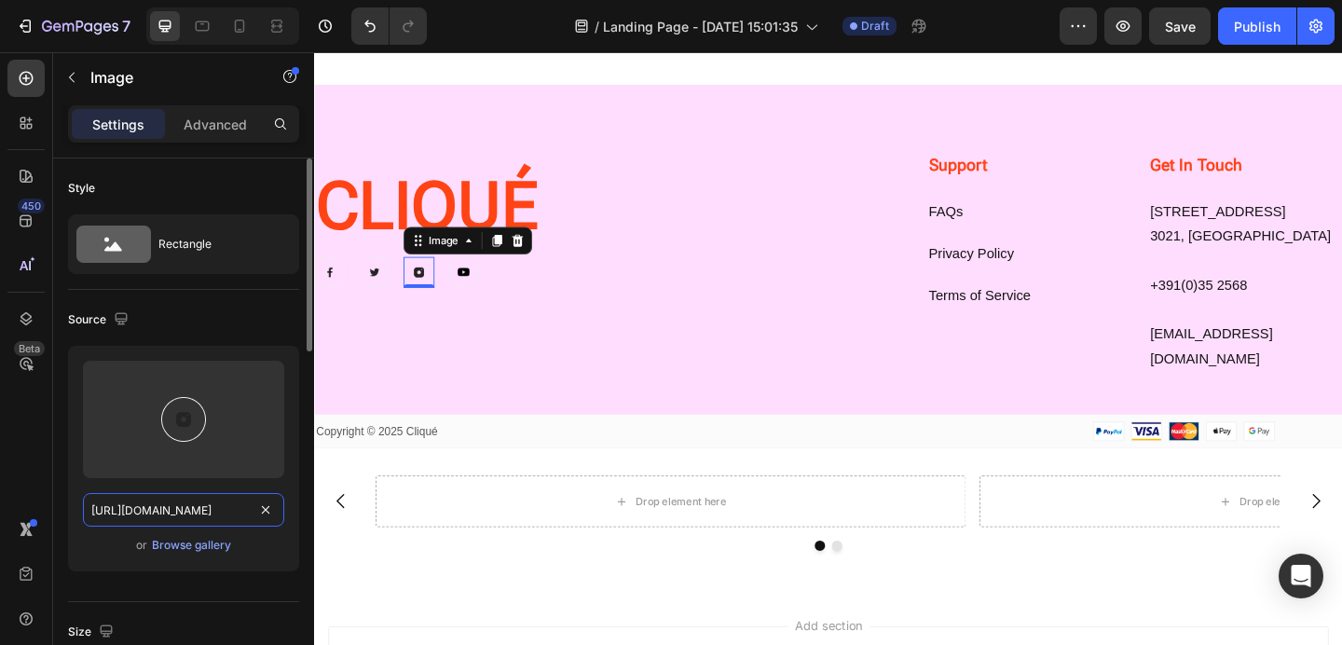
click at [171, 512] on input "https://ucarecdn.com/440a9c66-c8f4-4534-9a47-c18d66e4c3b1/-/format/auto/" at bounding box center [183, 510] width 201 height 34
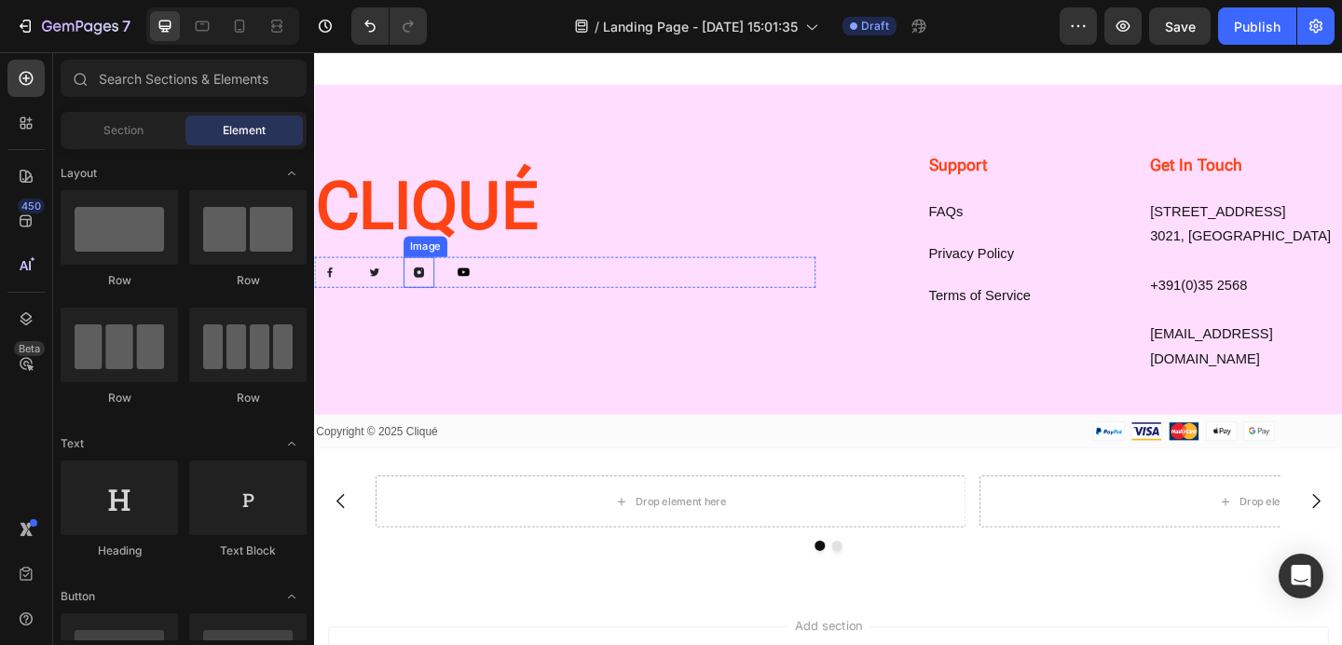
click at [433, 280] on img at bounding box center [428, 292] width 34 height 34
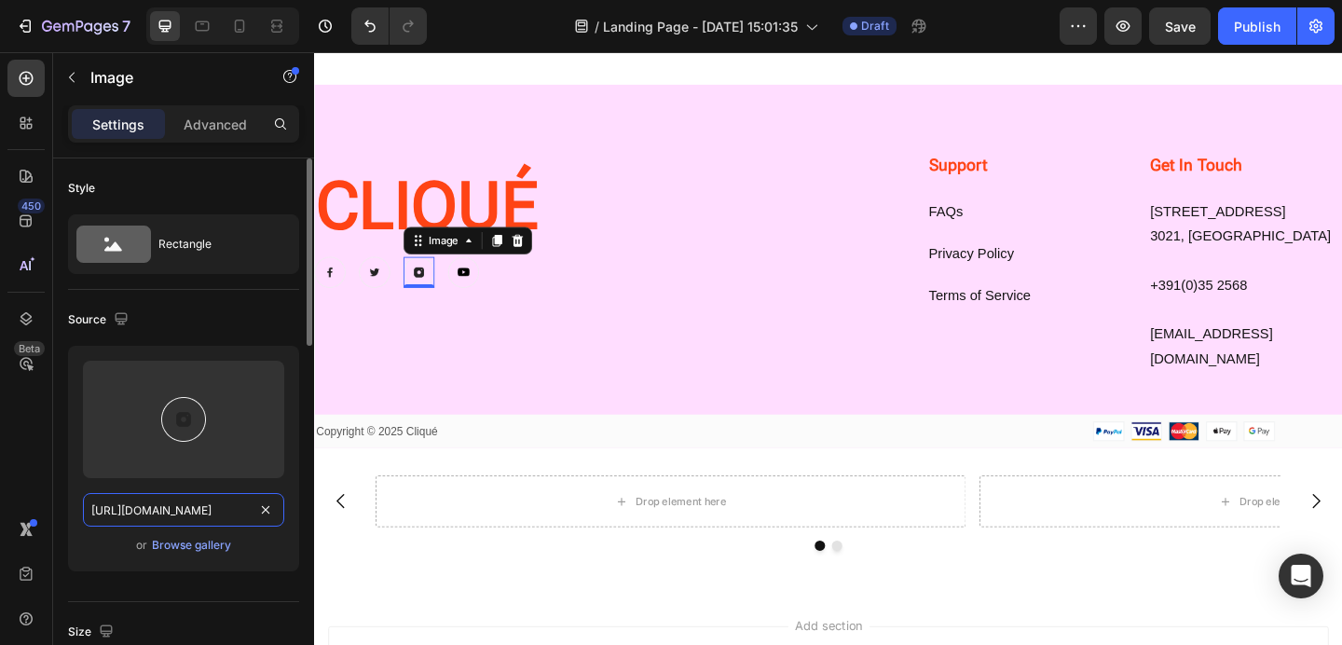
click at [186, 512] on input "https://ucarecdn.com/440a9c66-c8f4-4534-9a47-c18d66e4c3b1/-/format/auto/" at bounding box center [183, 510] width 201 height 34
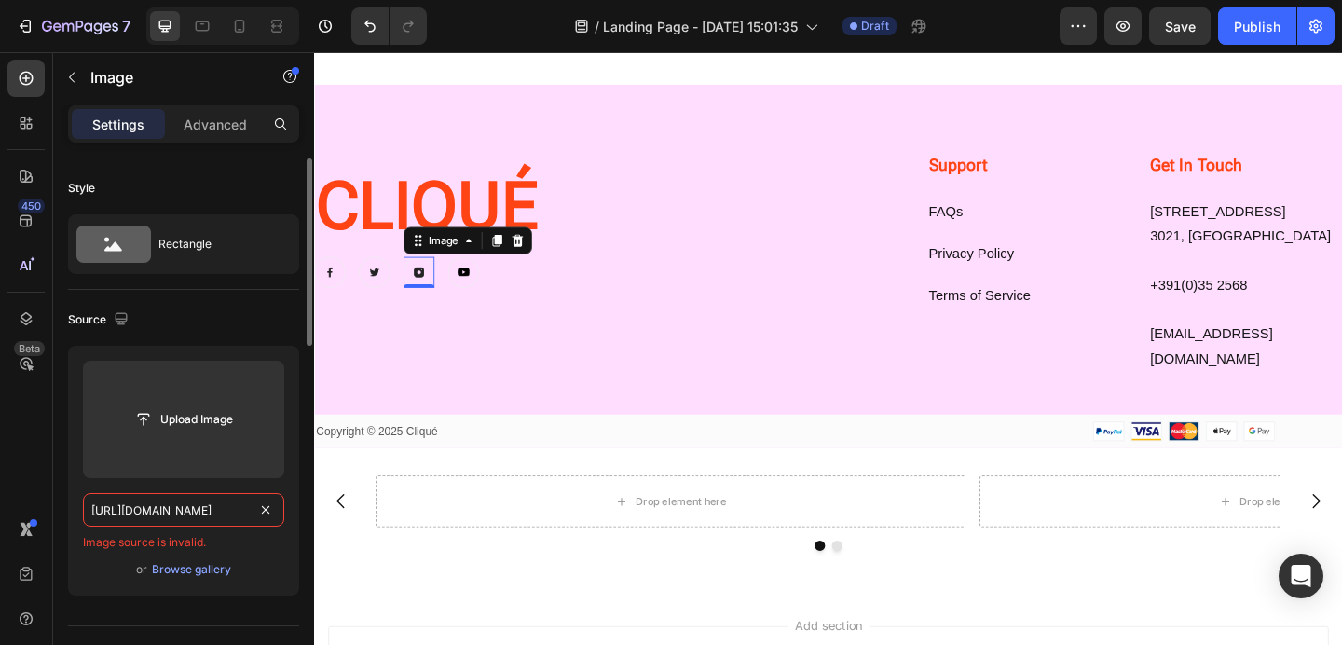
type input "https://www.instagram.com/clique_cam?utm_source=ig_web_button_share_sheet&igsh=…"
click at [370, 14] on button "Undo/Redo" at bounding box center [369, 25] width 37 height 37
type input "https://ucarecdn.com/440a9c66-c8f4-4534-9a47-c18d66e4c3b1/-/format/auto/"
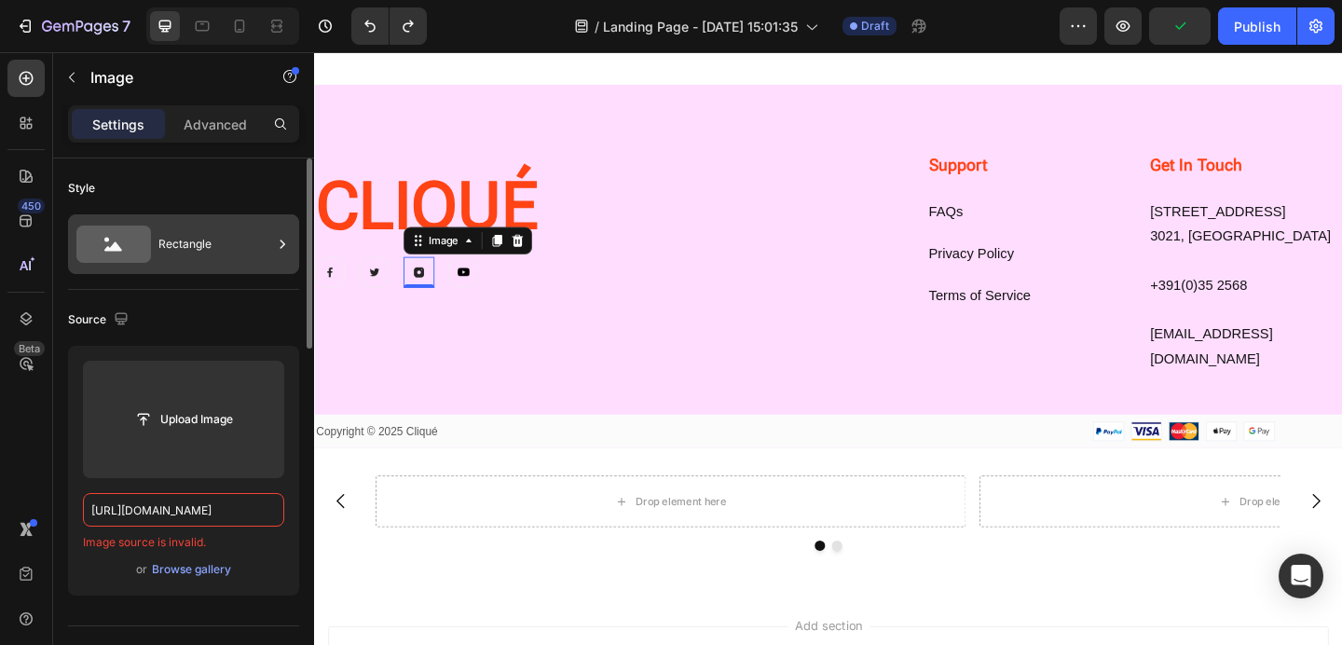
click at [200, 259] on div "Rectangle" at bounding box center [215, 244] width 114 height 43
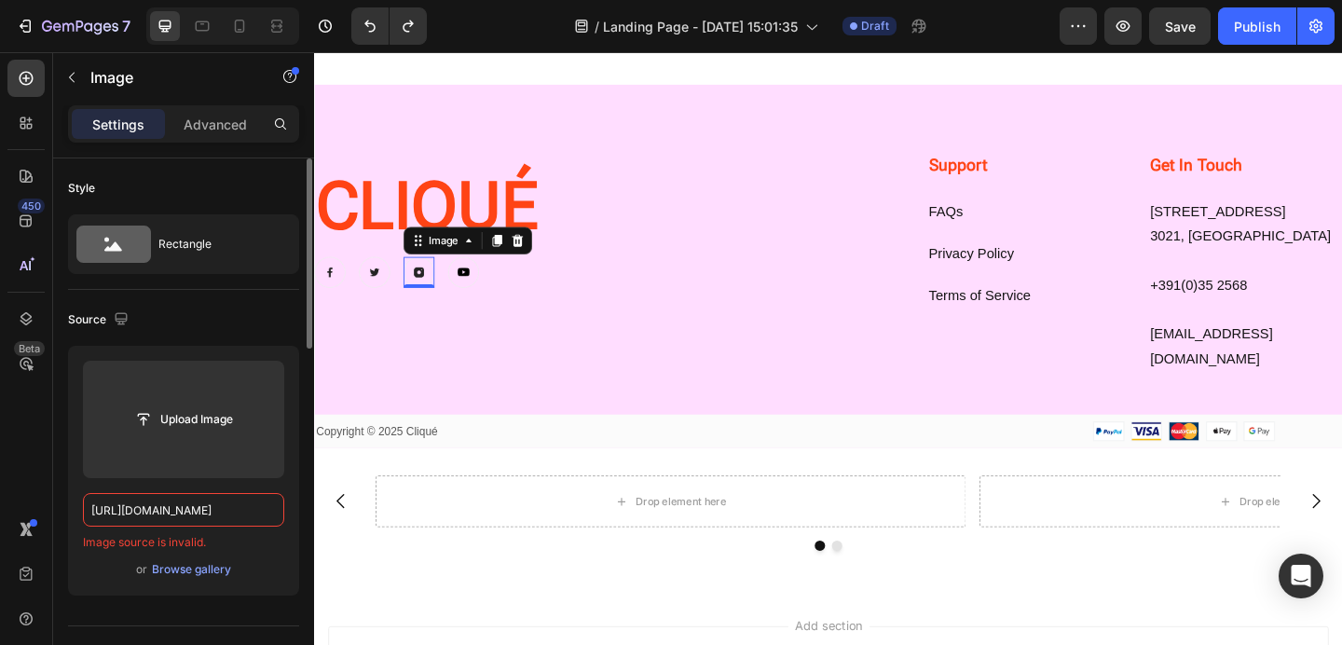
click at [199, 337] on div "Source Upload Image https://ucarecdn.com/440a9c66-c8f4-4534-9a47-c18d66e4c3b1/-…" at bounding box center [183, 458] width 231 height 336
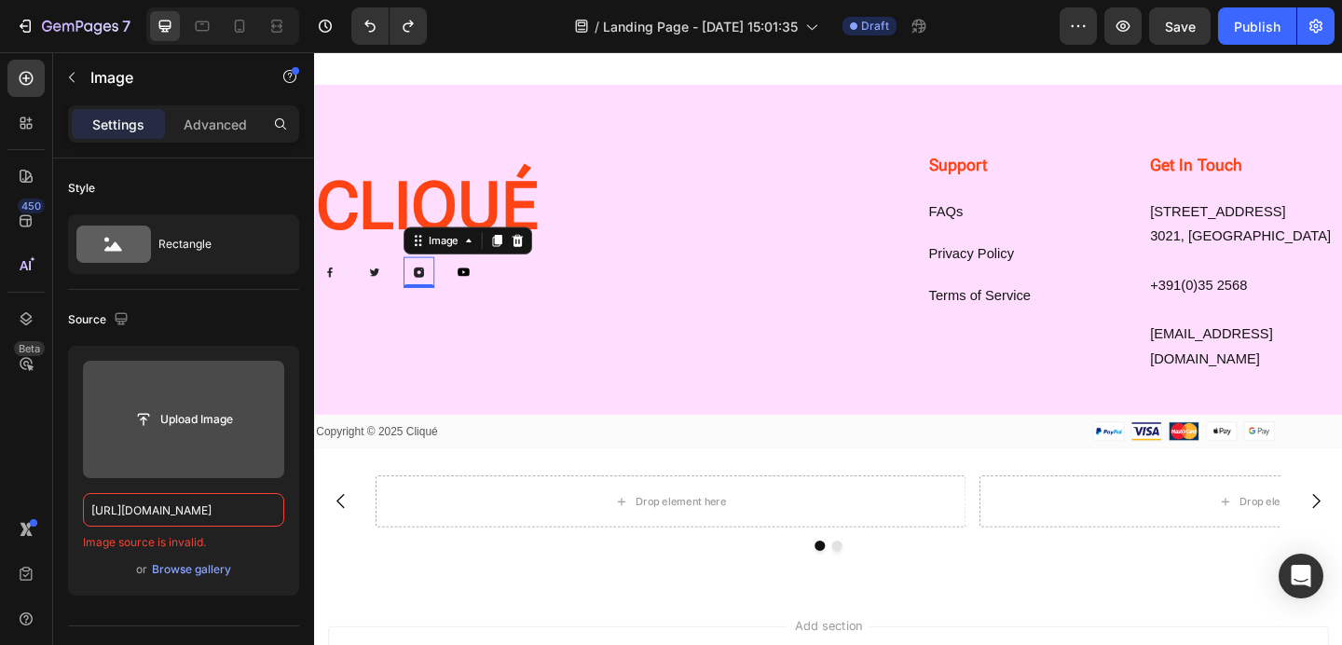
click at [198, 404] on input "file" at bounding box center [183, 419] width 129 height 32
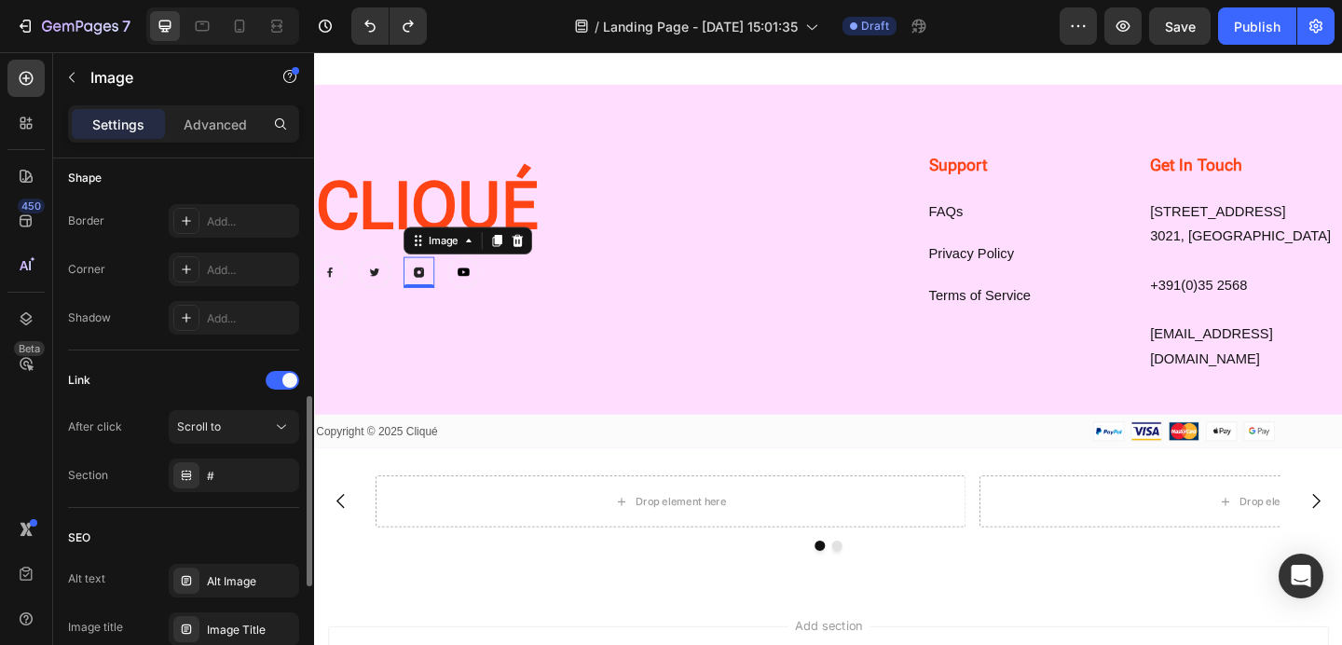
scroll to position [682, 0]
click at [220, 419] on div "Scroll to" at bounding box center [224, 424] width 95 height 17
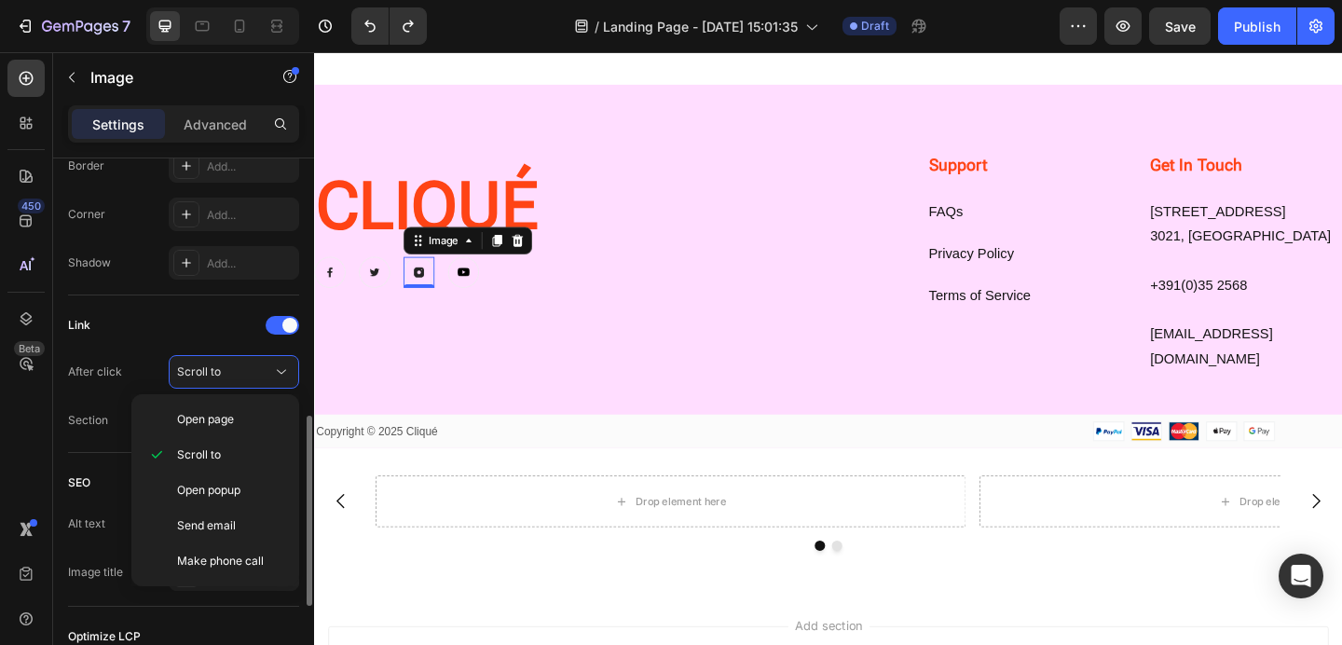
scroll to position [742, 0]
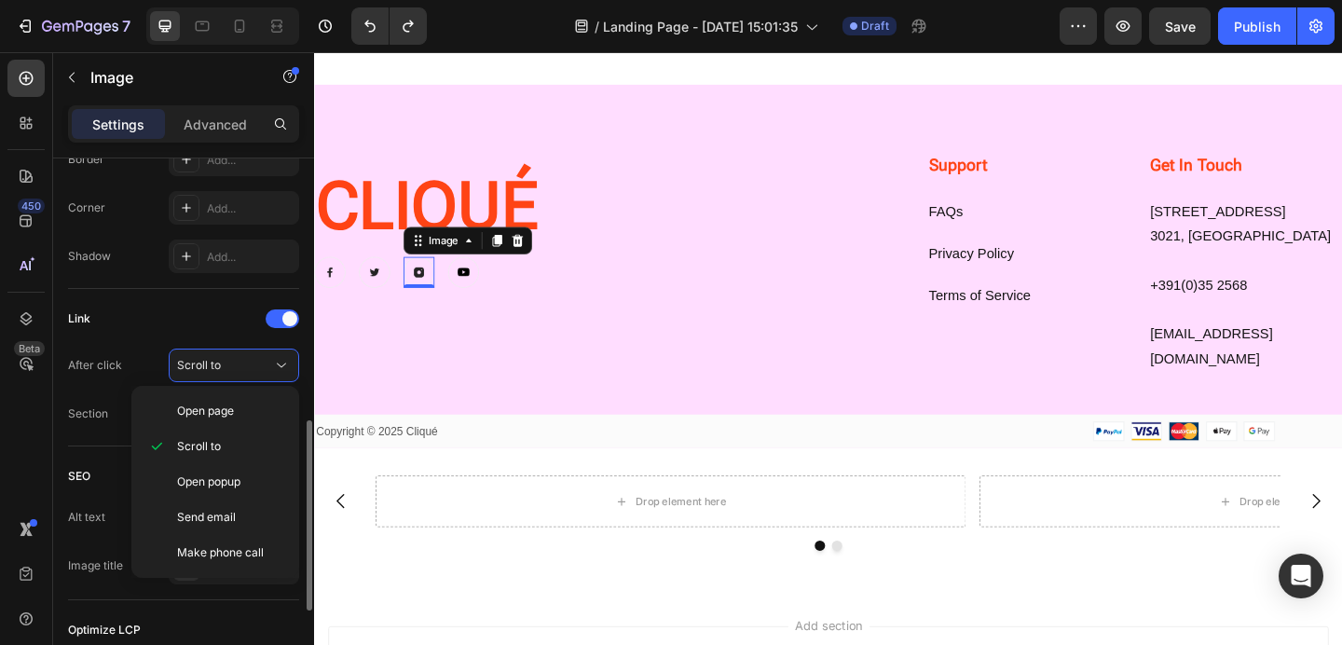
click at [202, 326] on div "Link" at bounding box center [183, 319] width 231 height 30
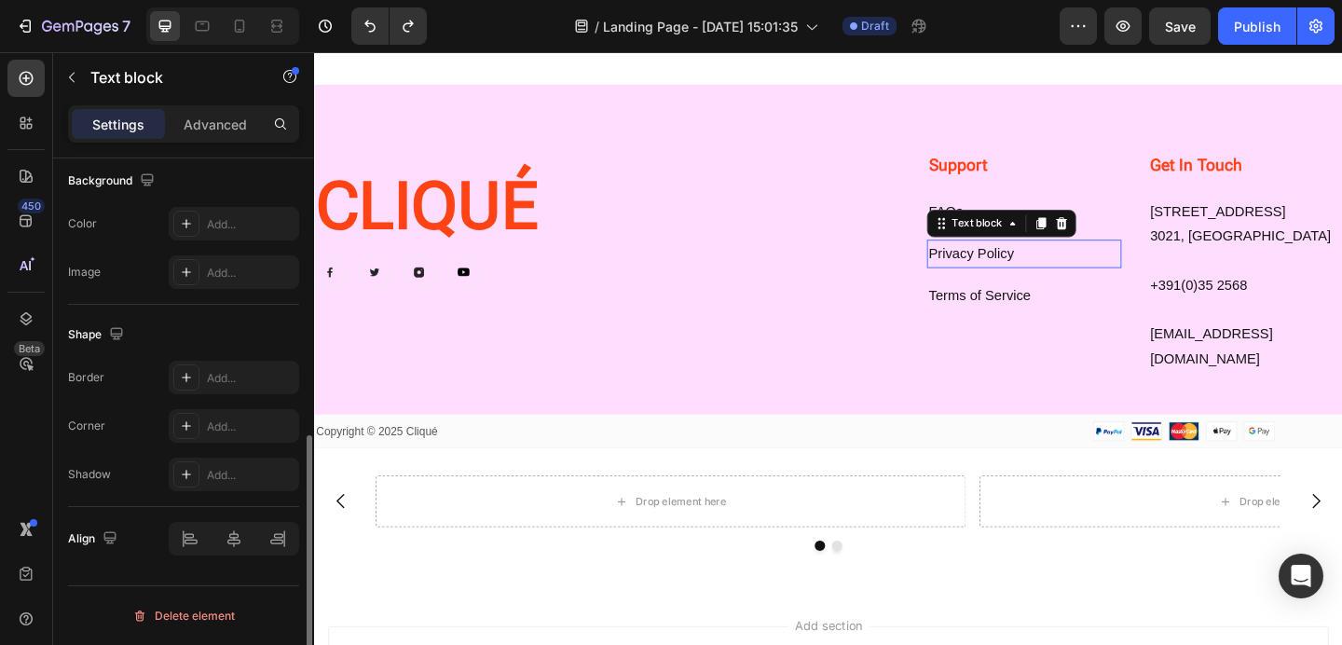
click at [1019, 264] on link "Privacy Policy" at bounding box center [1028, 271] width 93 height 16
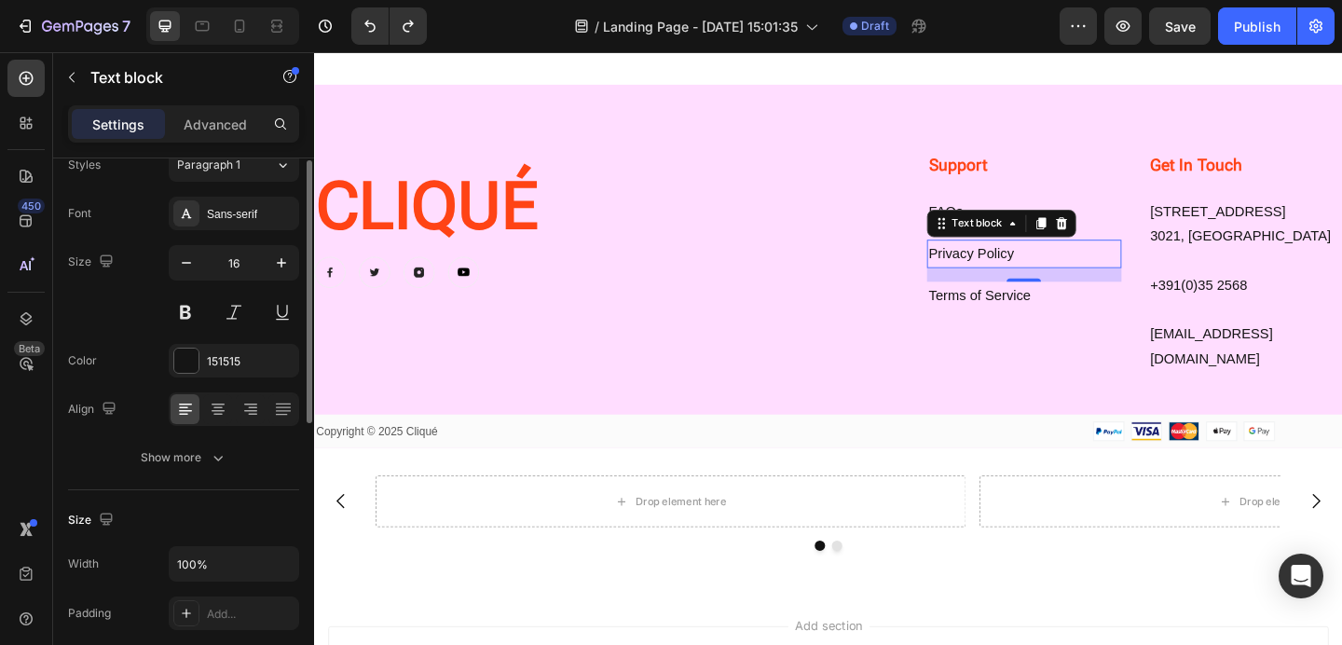
scroll to position [0, 0]
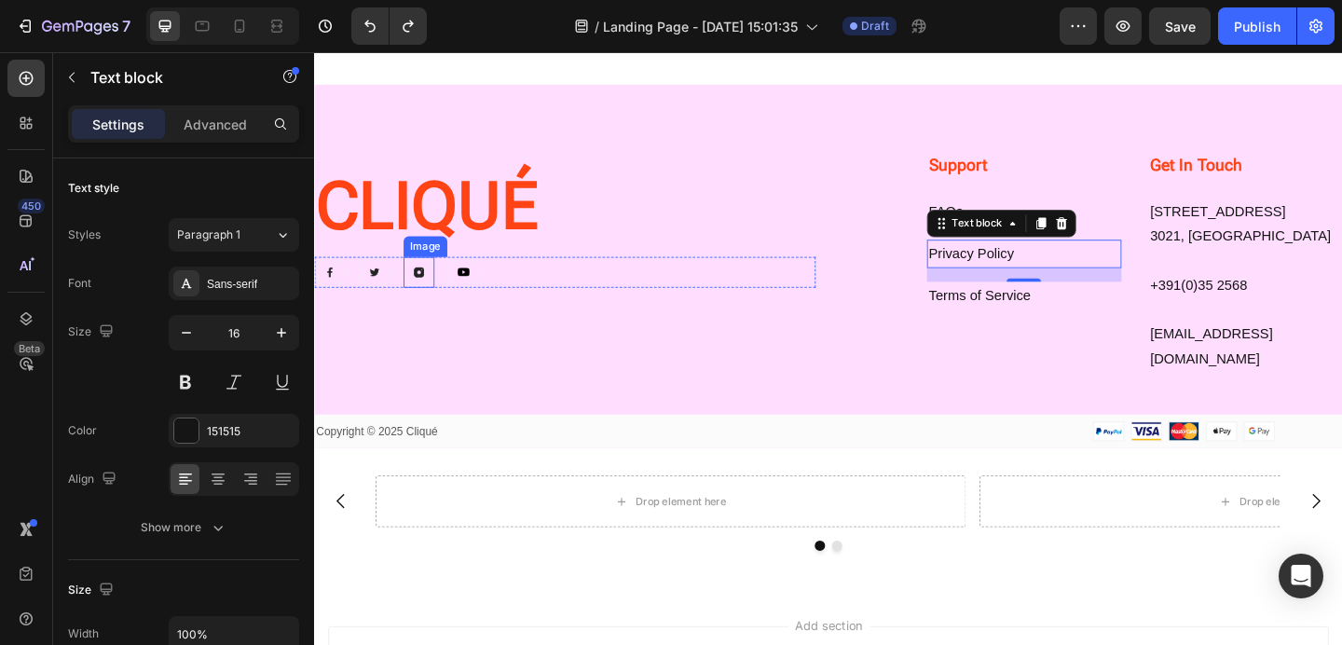
click at [420, 288] on img at bounding box center [428, 292] width 34 height 34
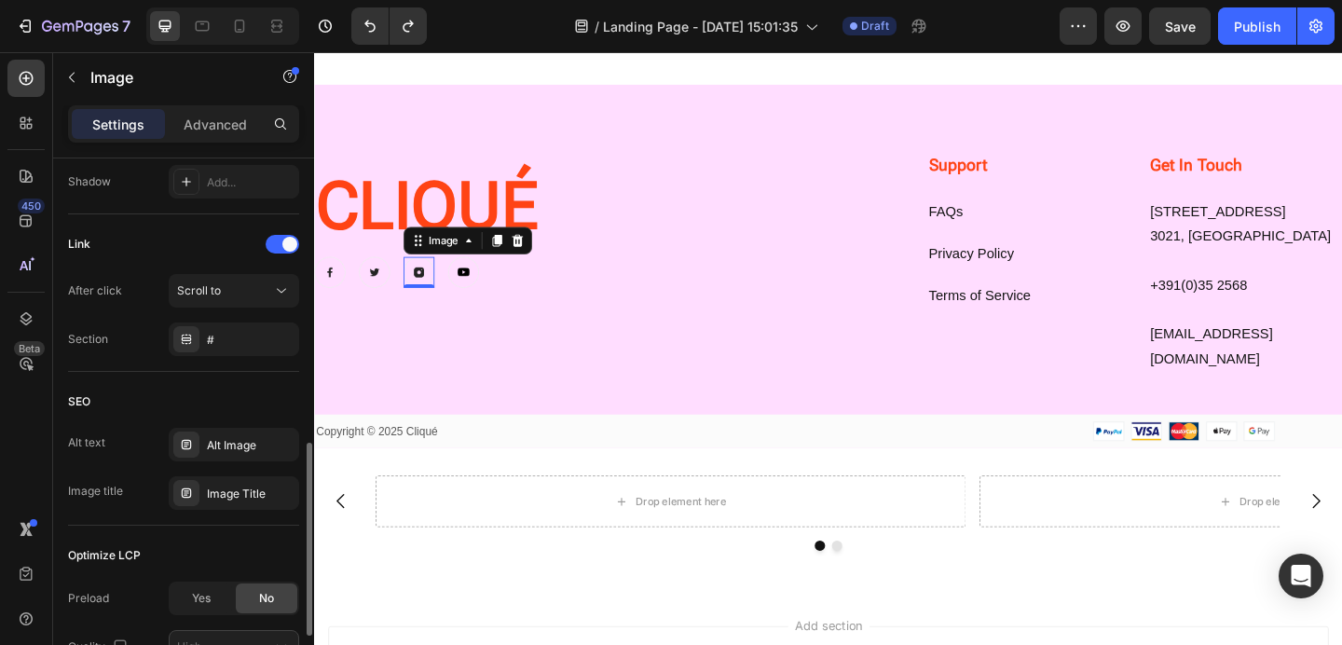
scroll to position [770, 0]
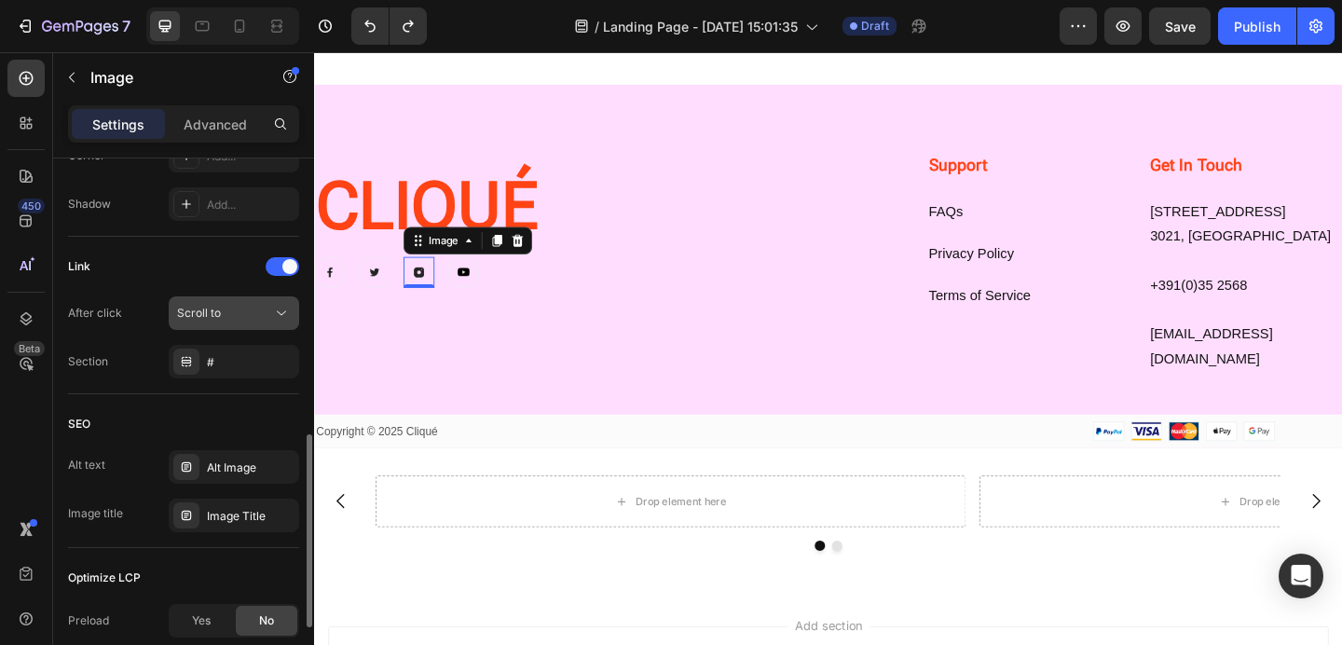
click at [216, 316] on span "Scroll to" at bounding box center [199, 313] width 44 height 14
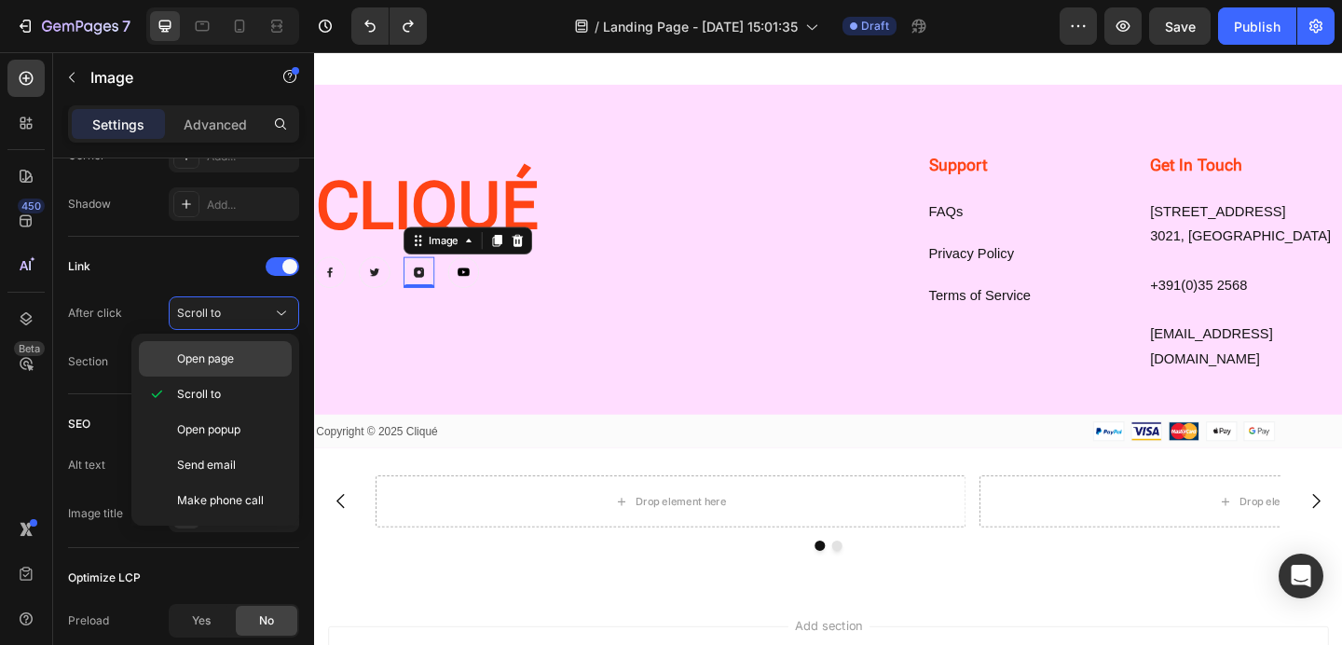
click at [218, 358] on span "Open page" at bounding box center [205, 358] width 57 height 17
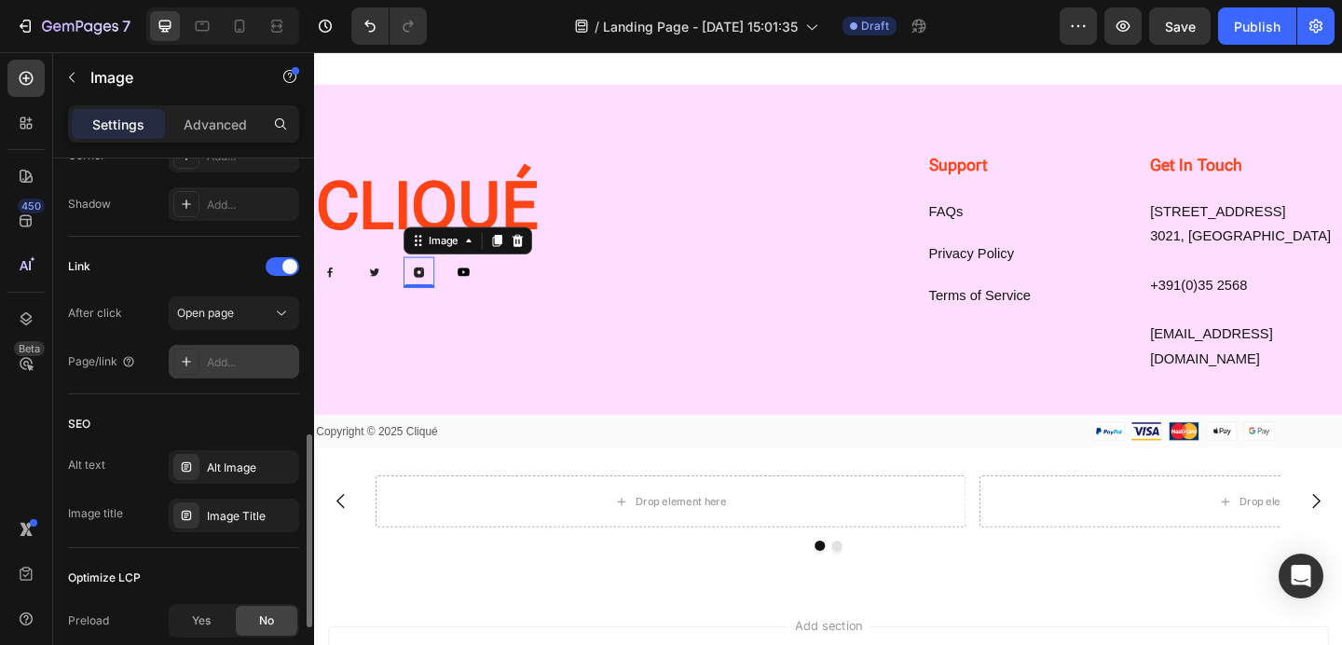
click at [225, 357] on div "Add..." at bounding box center [251, 362] width 88 height 17
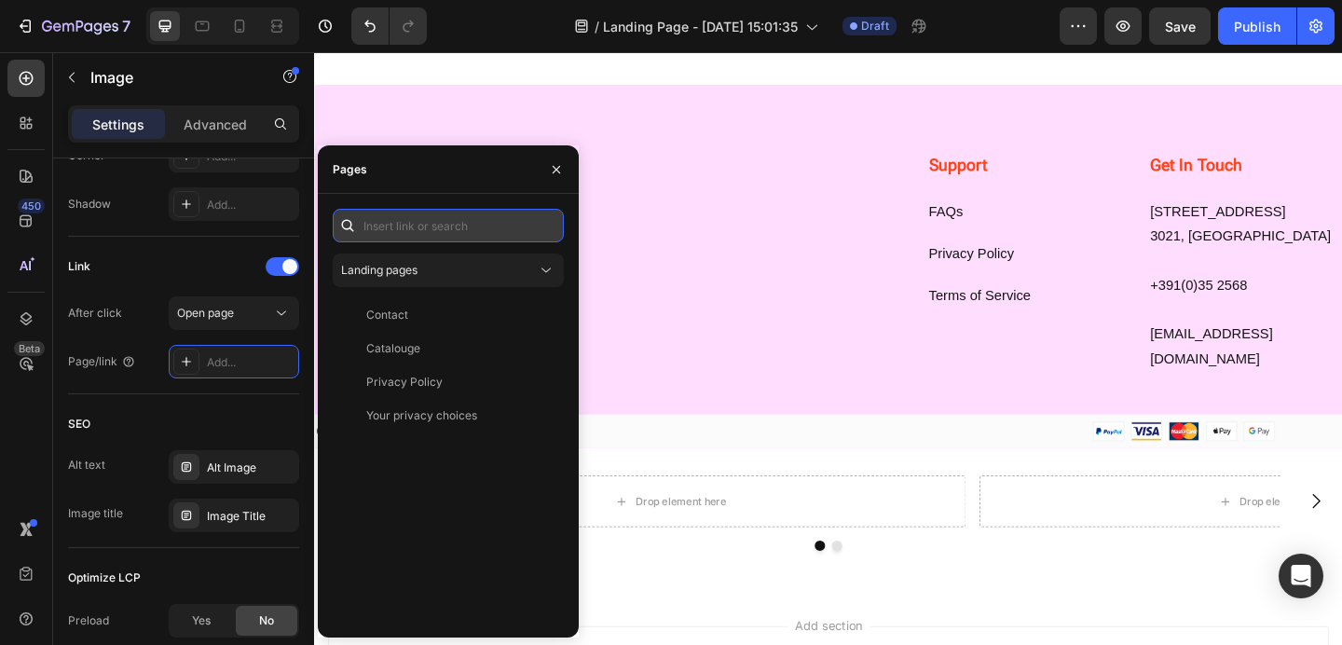
click at [422, 227] on input "text" at bounding box center [448, 226] width 231 height 34
paste input "https://www.instagram.com/clique_cam?utm_source=ig_web_button_share_sheet&igsh=…"
type input "https://www.instagram.com/clique_cam?utm_source=ig_web_button_share_sheet&igsh=…"
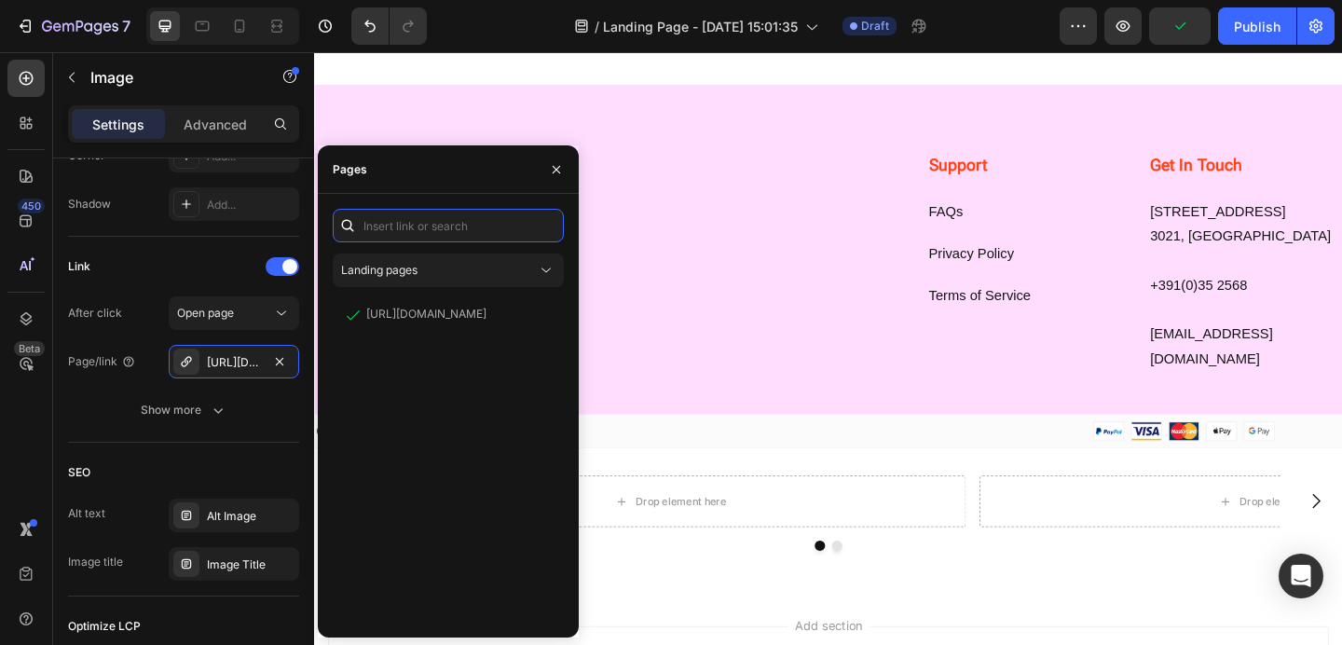
scroll to position [0, 0]
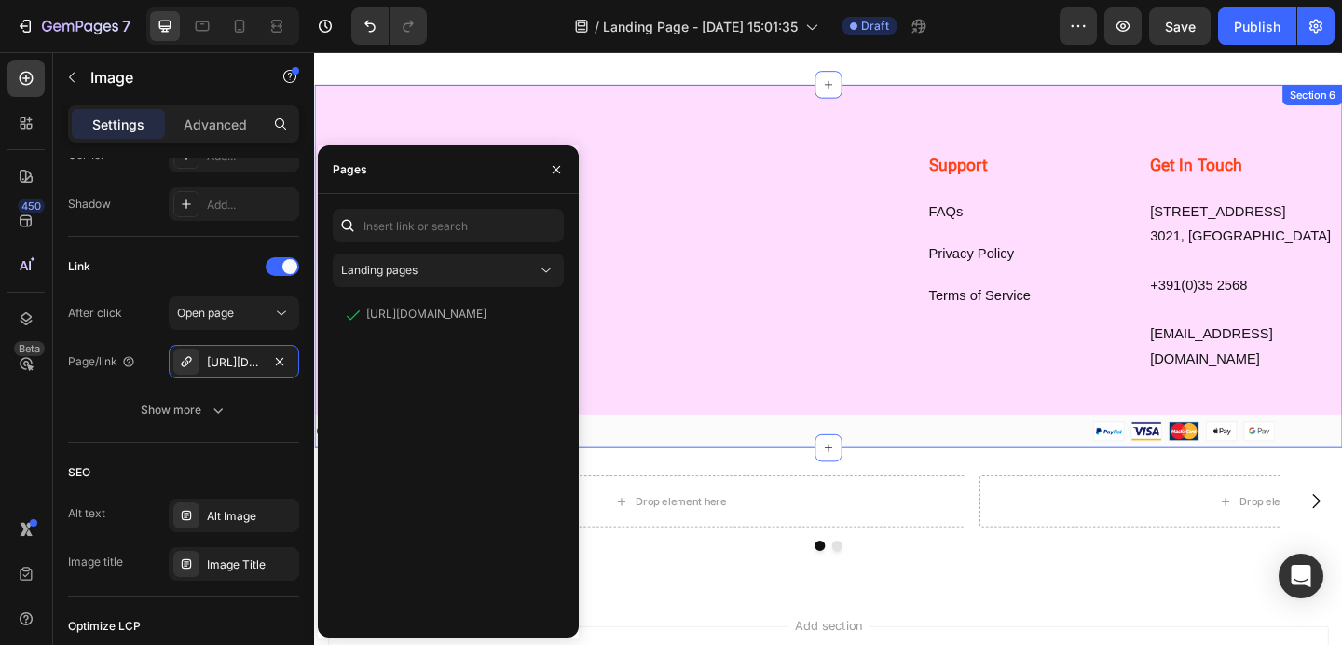
click at [707, 392] on div "CLIQUÉ Heading Image Image Image 0 Image Row Support Heading FAQs Text block Pr…" at bounding box center [873, 322] width 1118 height 321
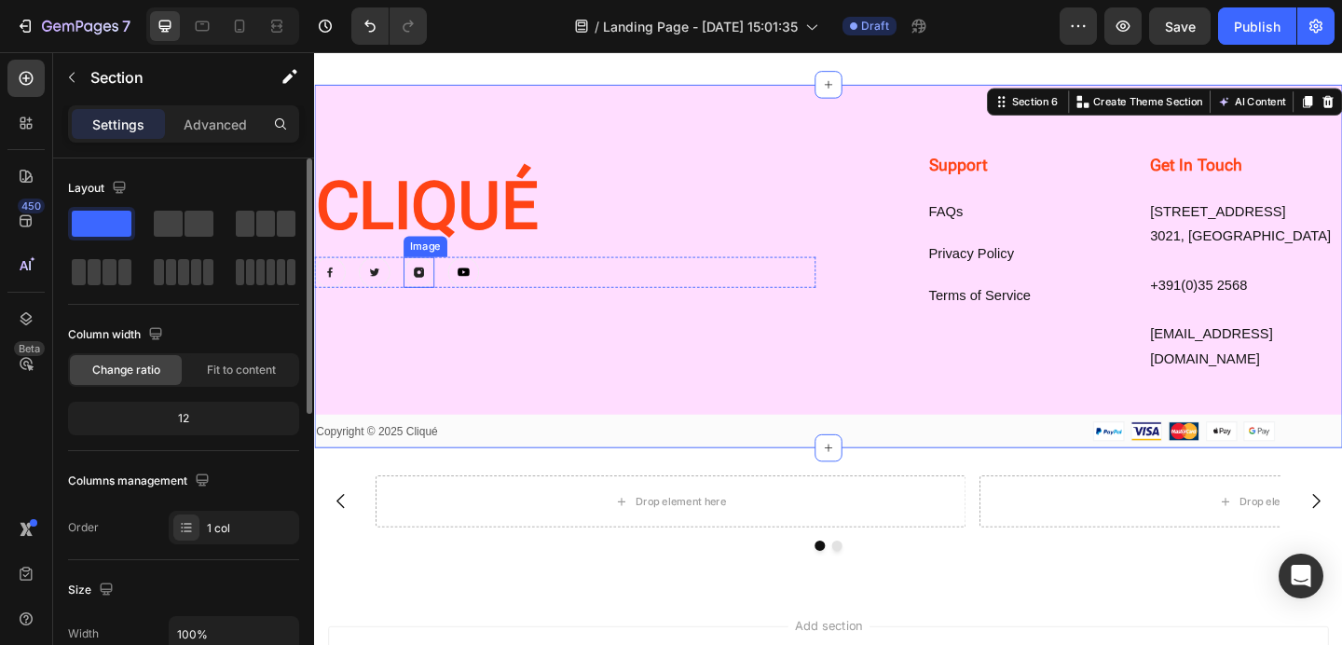
click at [432, 292] on img at bounding box center [428, 292] width 34 height 34
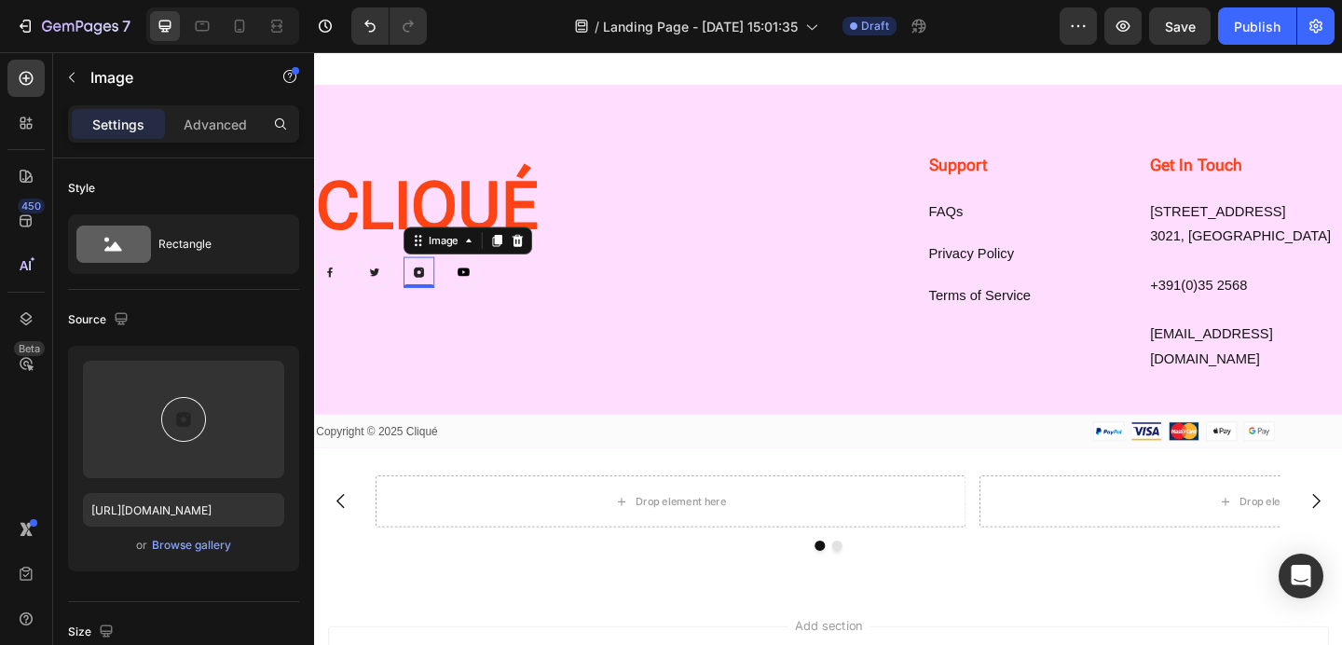
click at [425, 290] on img at bounding box center [428, 292] width 34 height 34
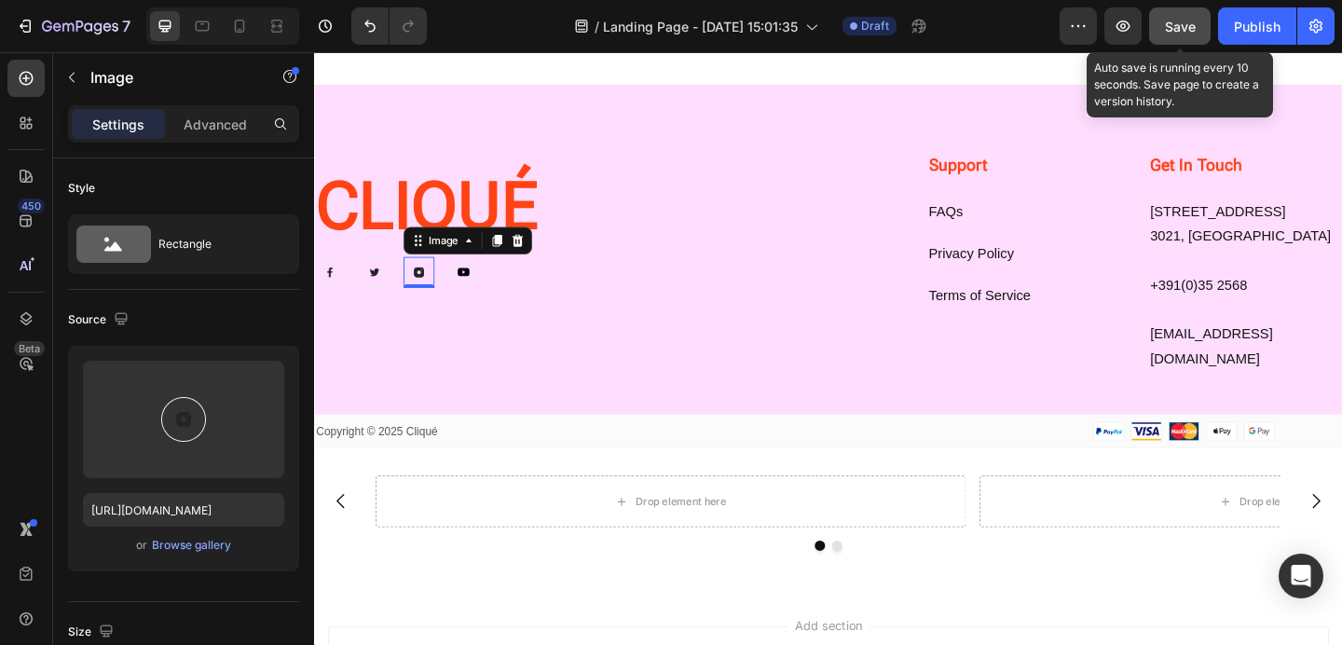
click at [1185, 23] on span "Save" at bounding box center [1180, 27] width 31 height 16
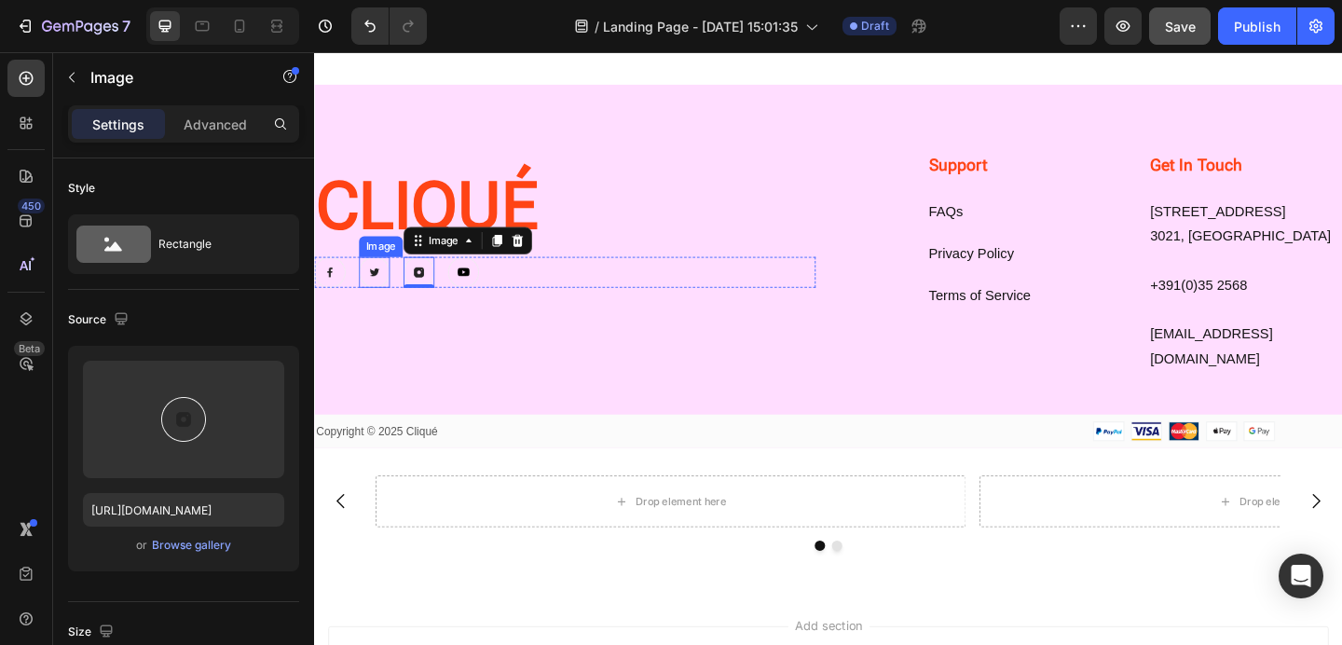
click at [385, 291] on img at bounding box center [379, 292] width 34 height 34
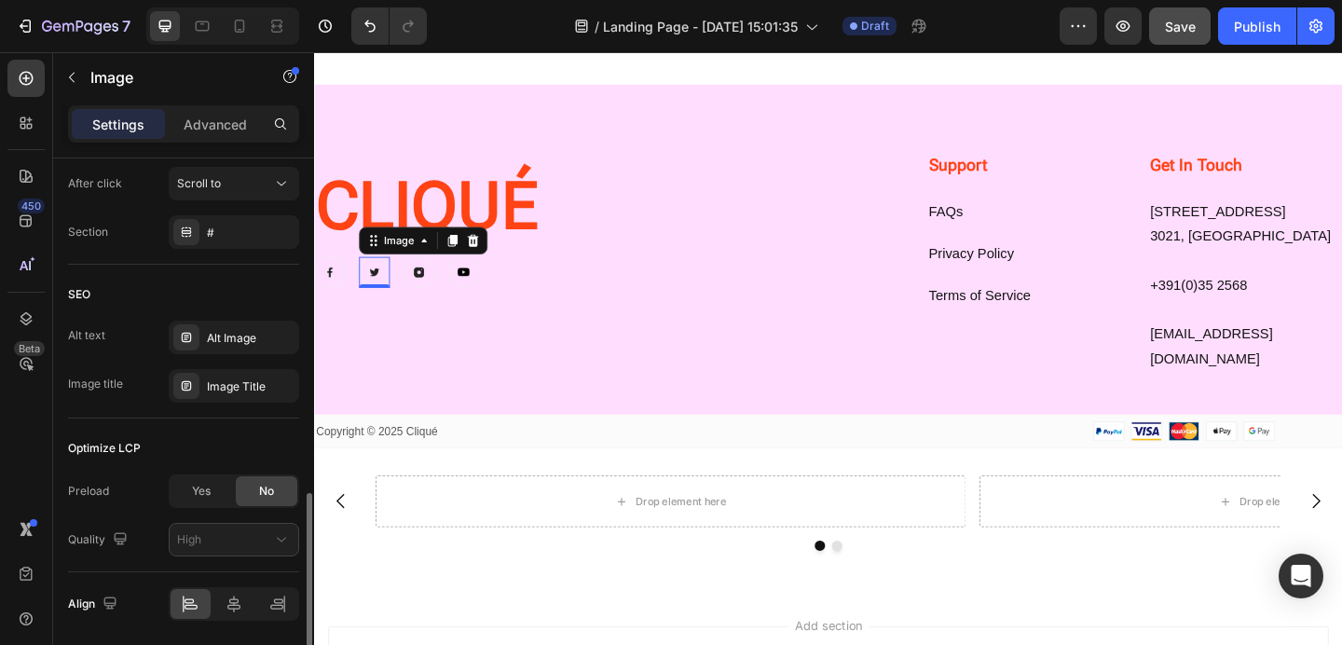
scroll to position [917, 0]
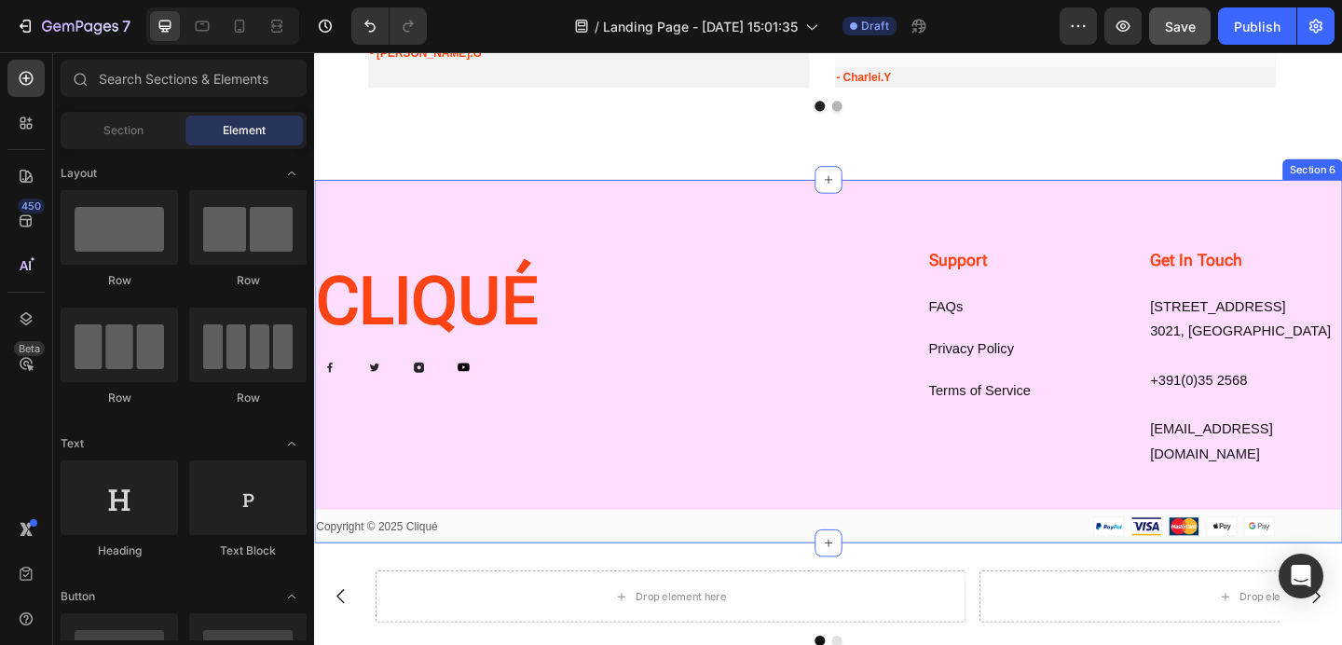
scroll to position [2577, 0]
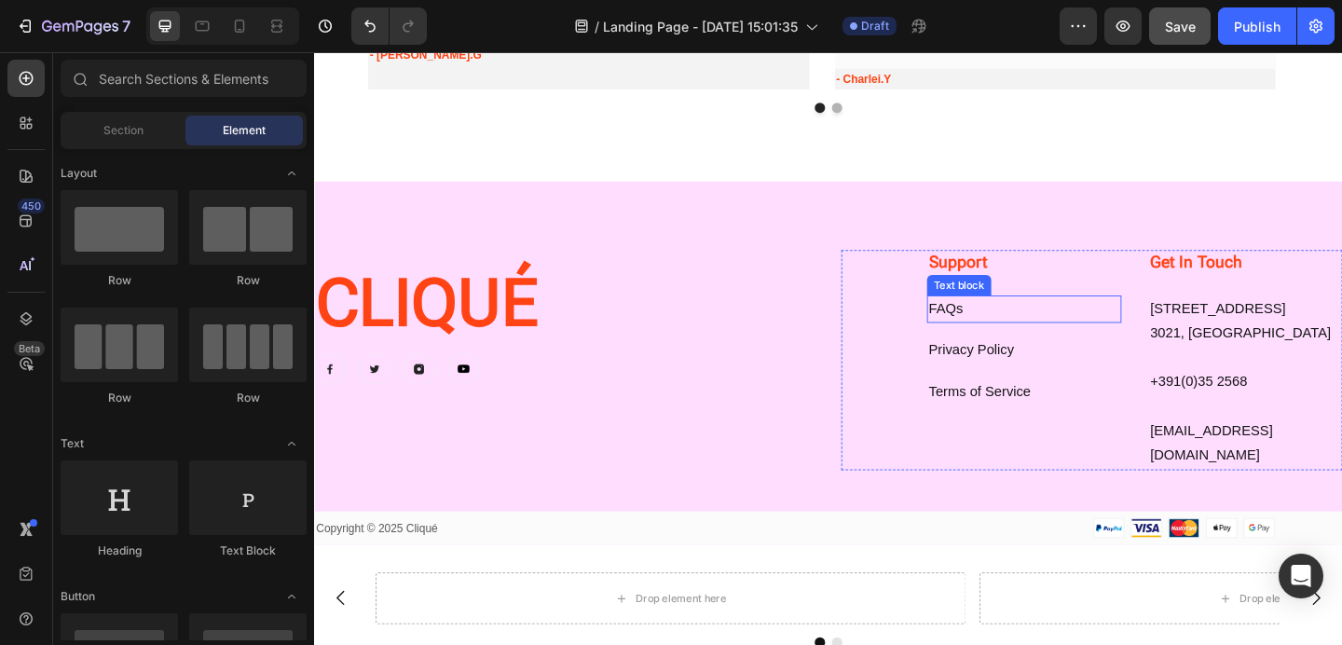
click at [982, 328] on link "FAQs" at bounding box center [1000, 331] width 37 height 16
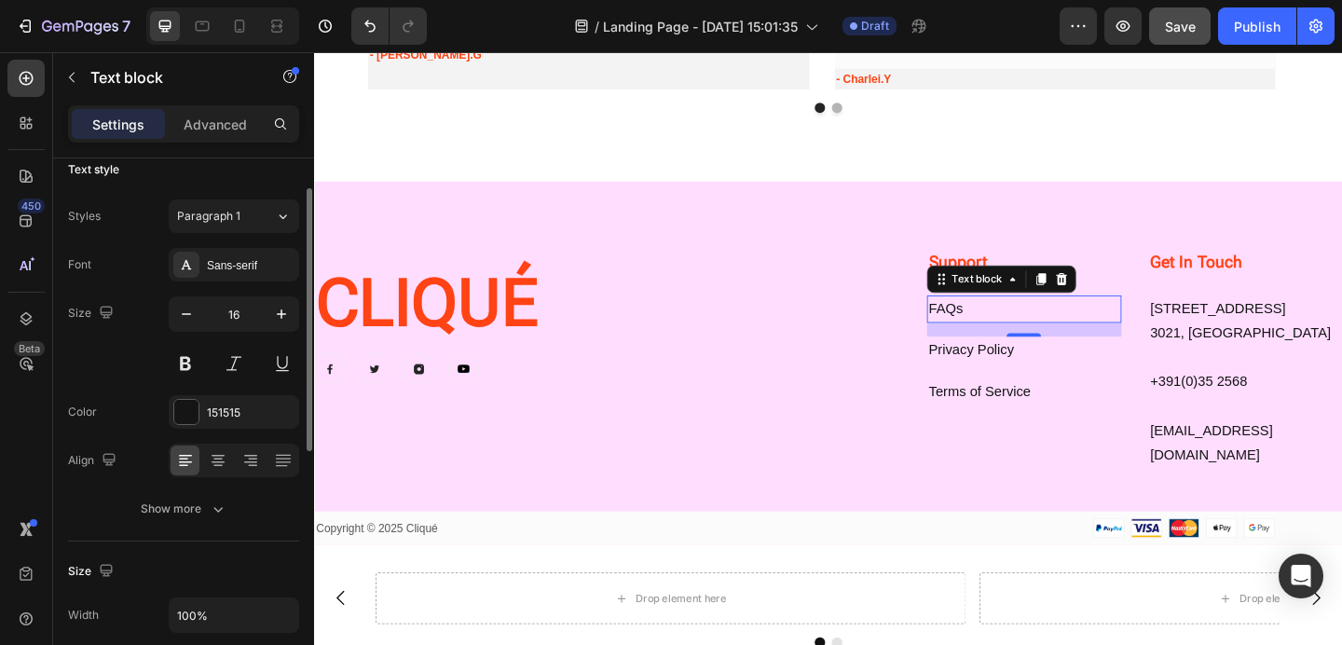
scroll to position [0, 0]
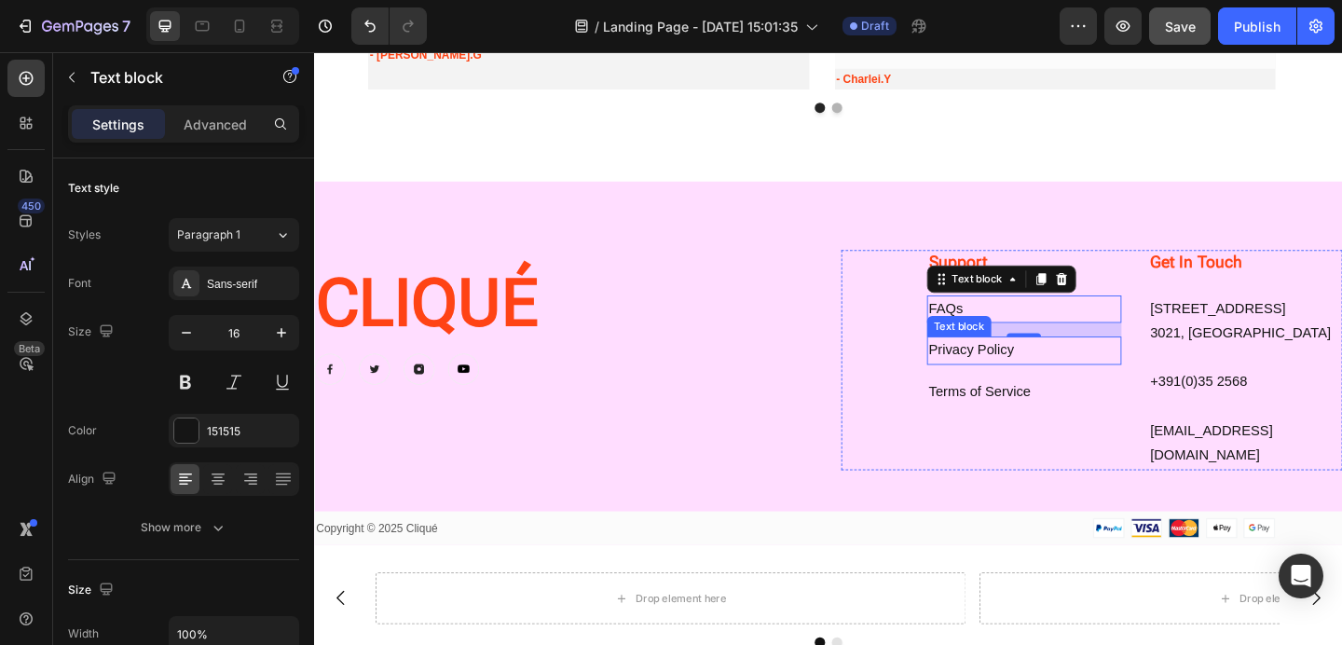
click at [1012, 372] on link "Privacy Policy" at bounding box center [1028, 376] width 93 height 16
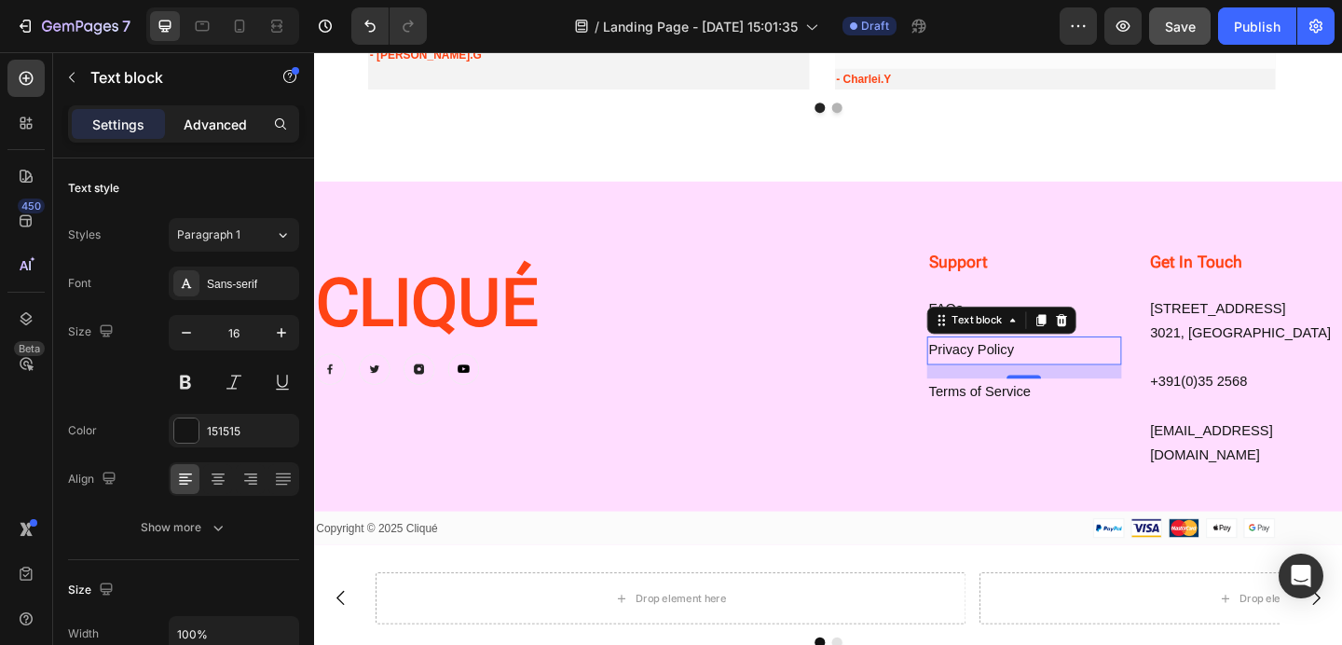
click at [217, 118] on p "Advanced" at bounding box center [215, 125] width 63 height 20
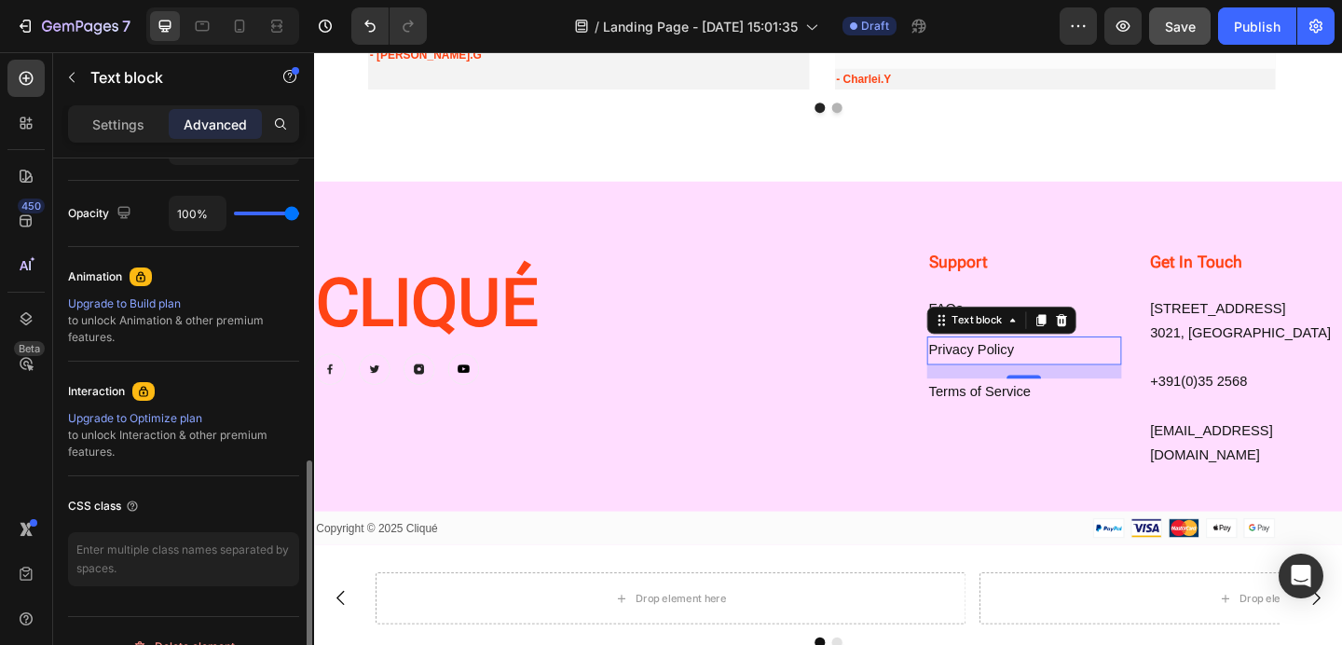
scroll to position [754, 0]
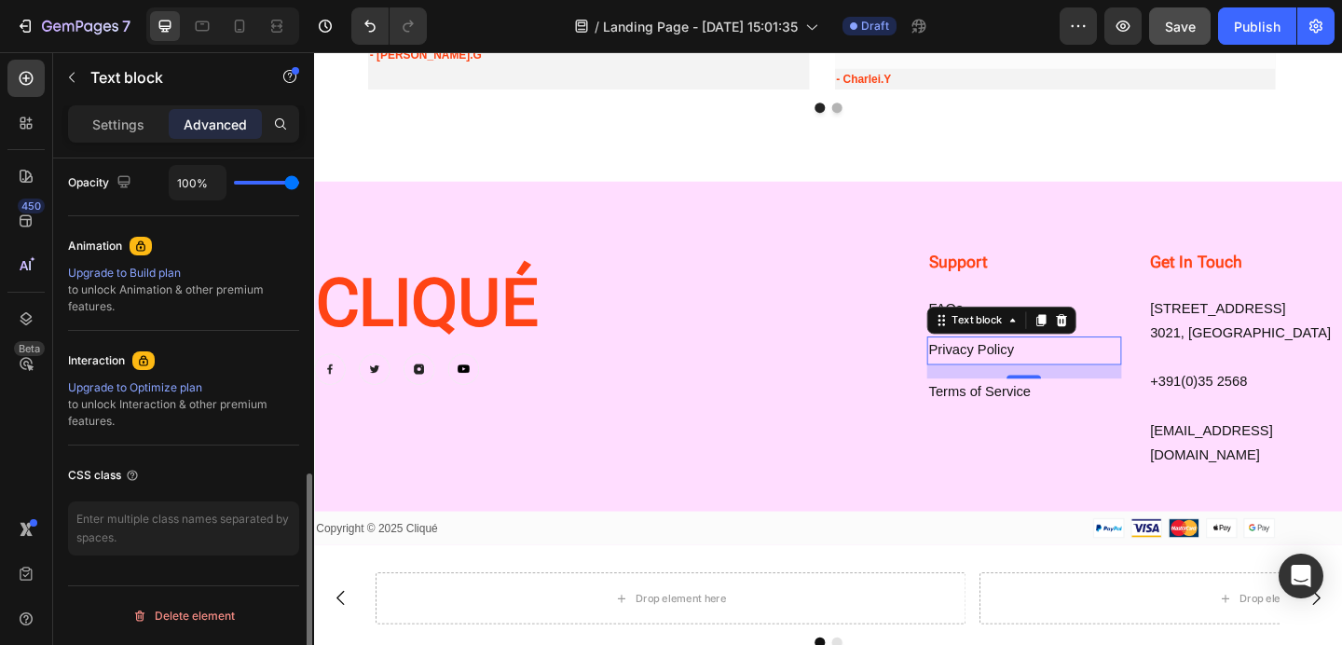
click at [156, 384] on div "Upgrade to Optimize plan" at bounding box center [183, 387] width 231 height 17
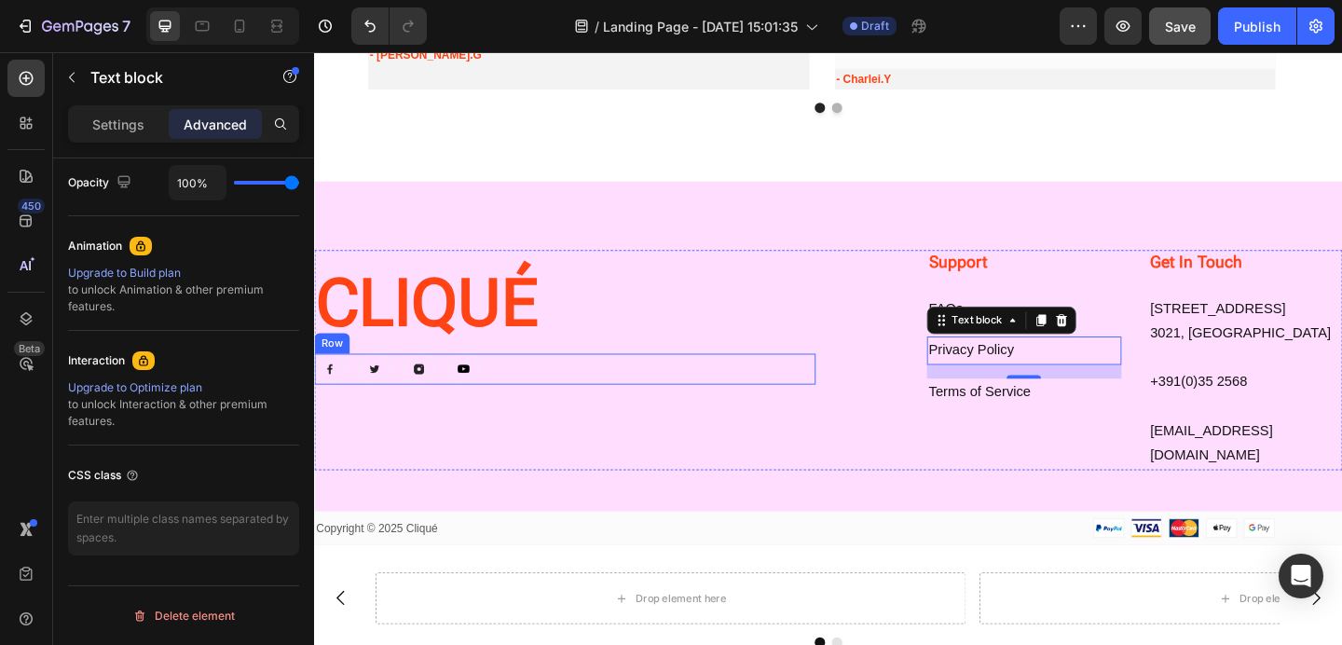
click at [852, 398] on div "Image Image Image Image Row" at bounding box center [586, 397] width 545 height 34
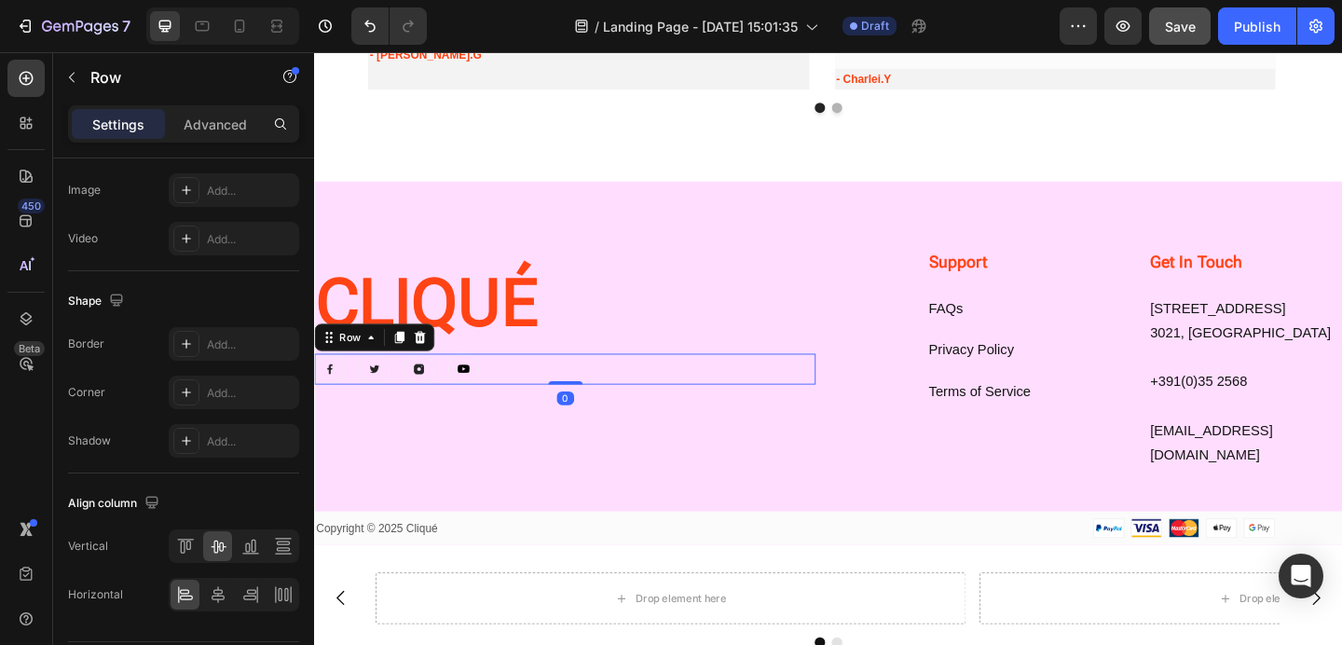
scroll to position [0, 0]
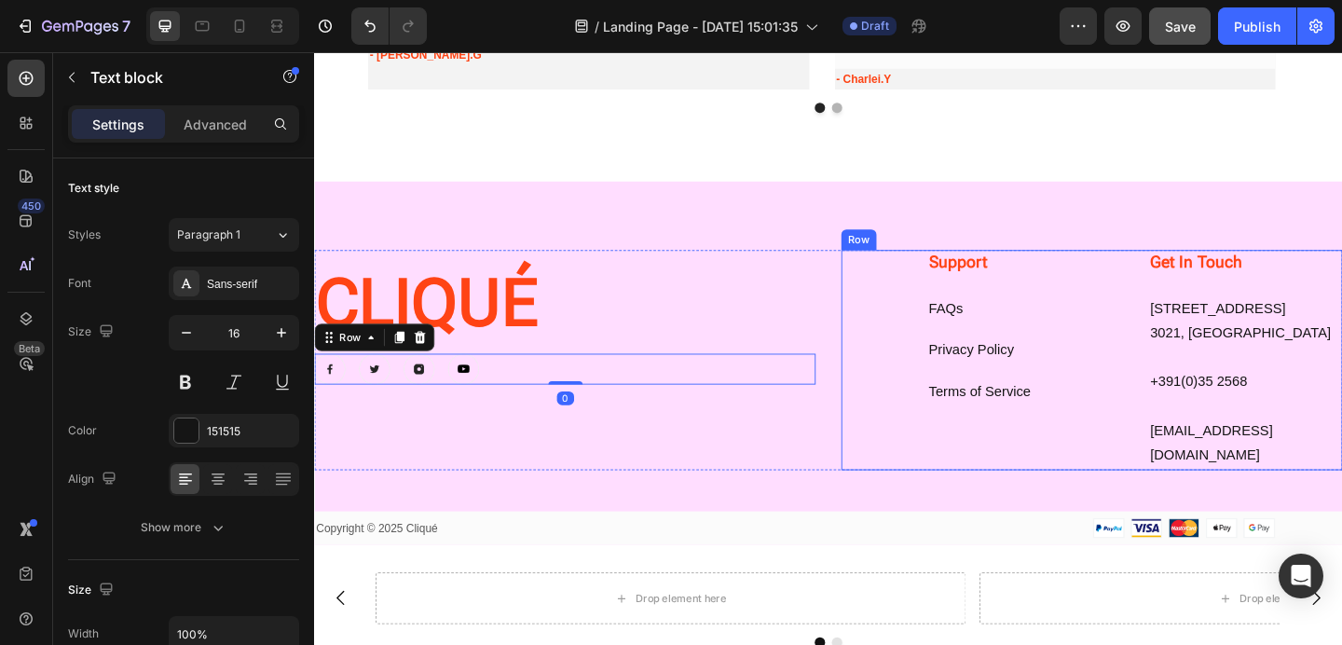
click at [1017, 415] on link "Terms of Service" at bounding box center [1037, 422] width 111 height 16
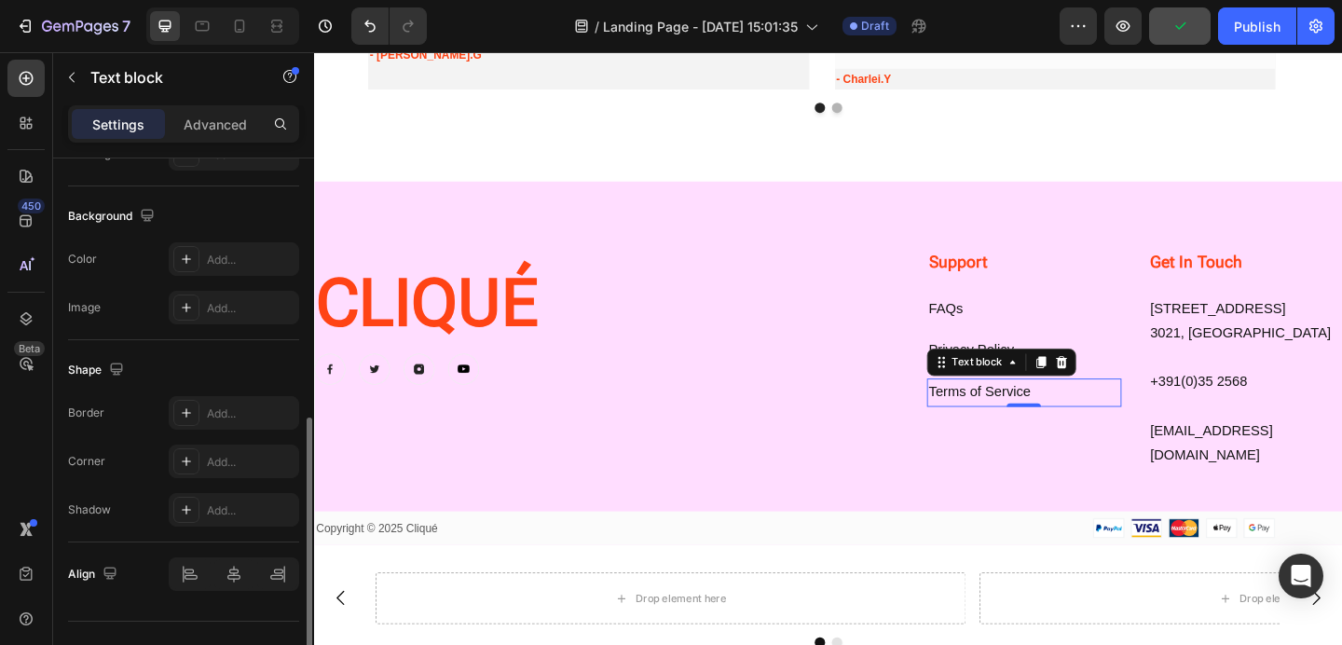
scroll to position [565, 0]
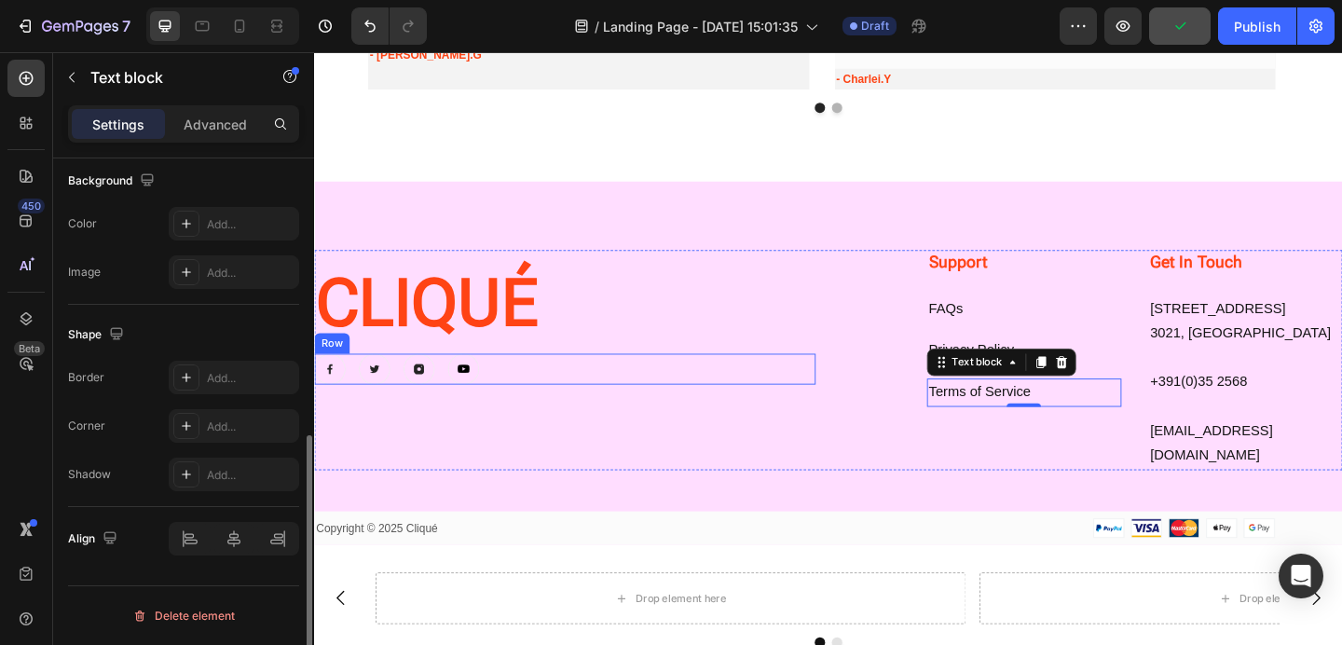
click at [415, 398] on img at bounding box center [428, 397] width 34 height 34
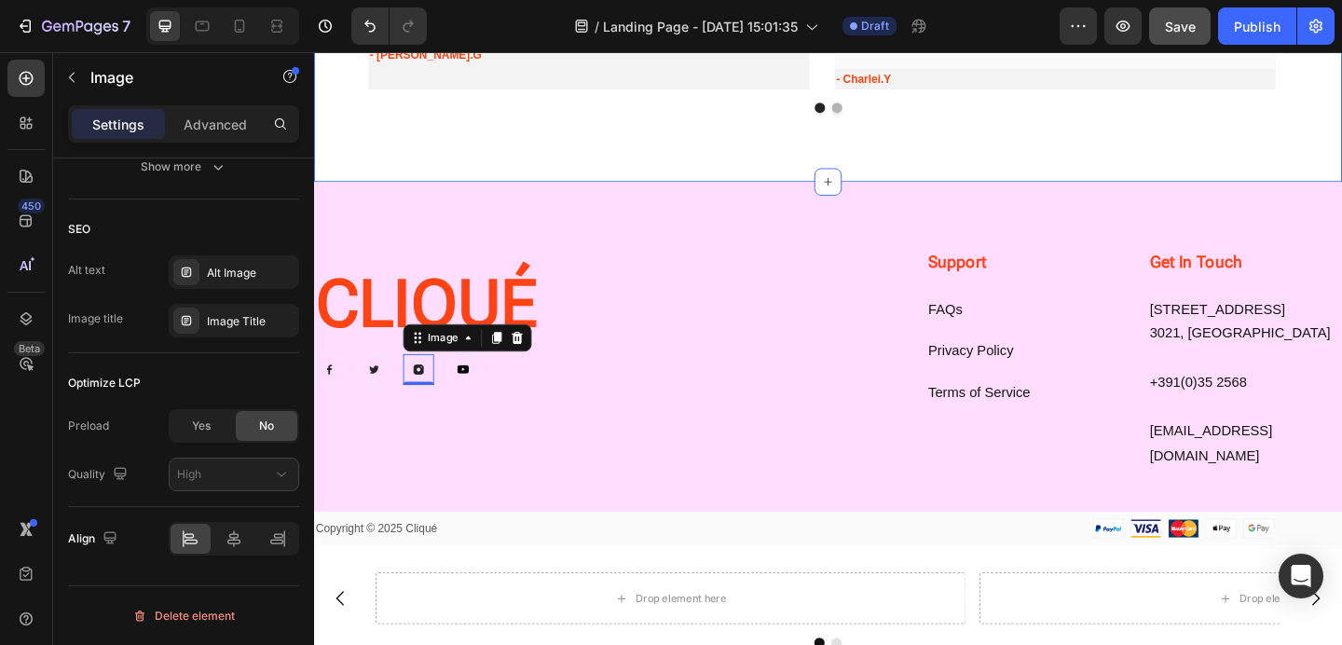
scroll to position [0, 0]
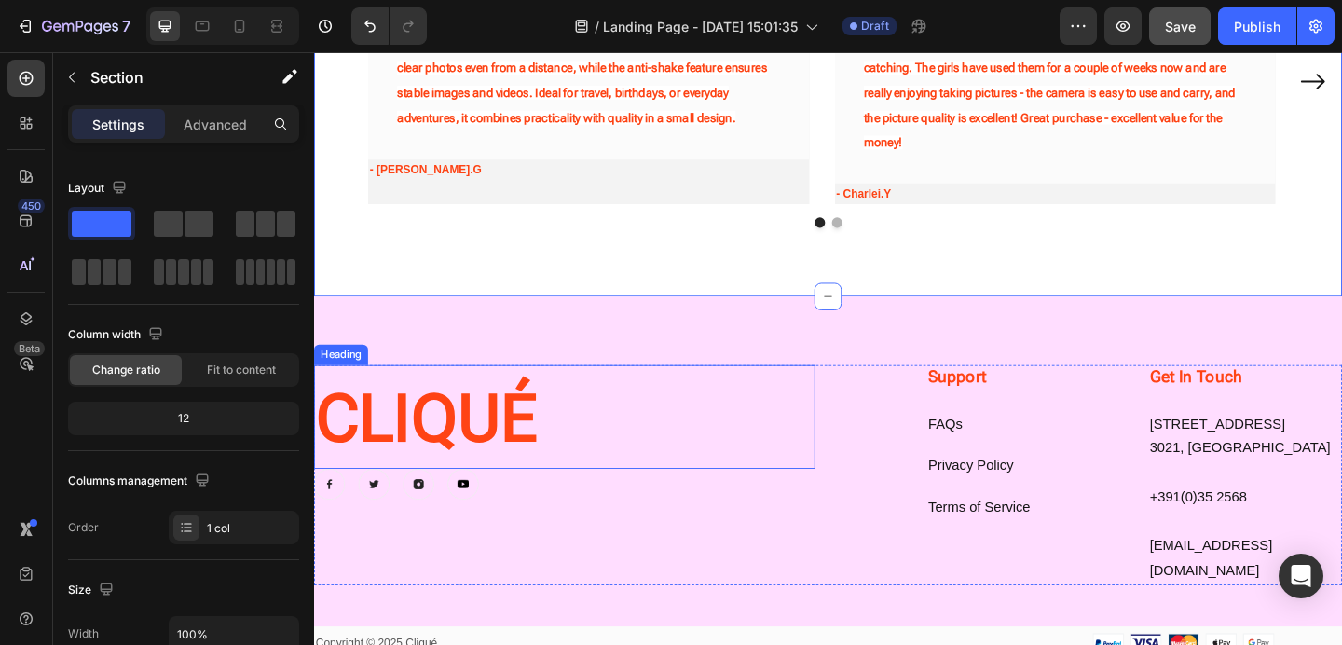
scroll to position [2412, 0]
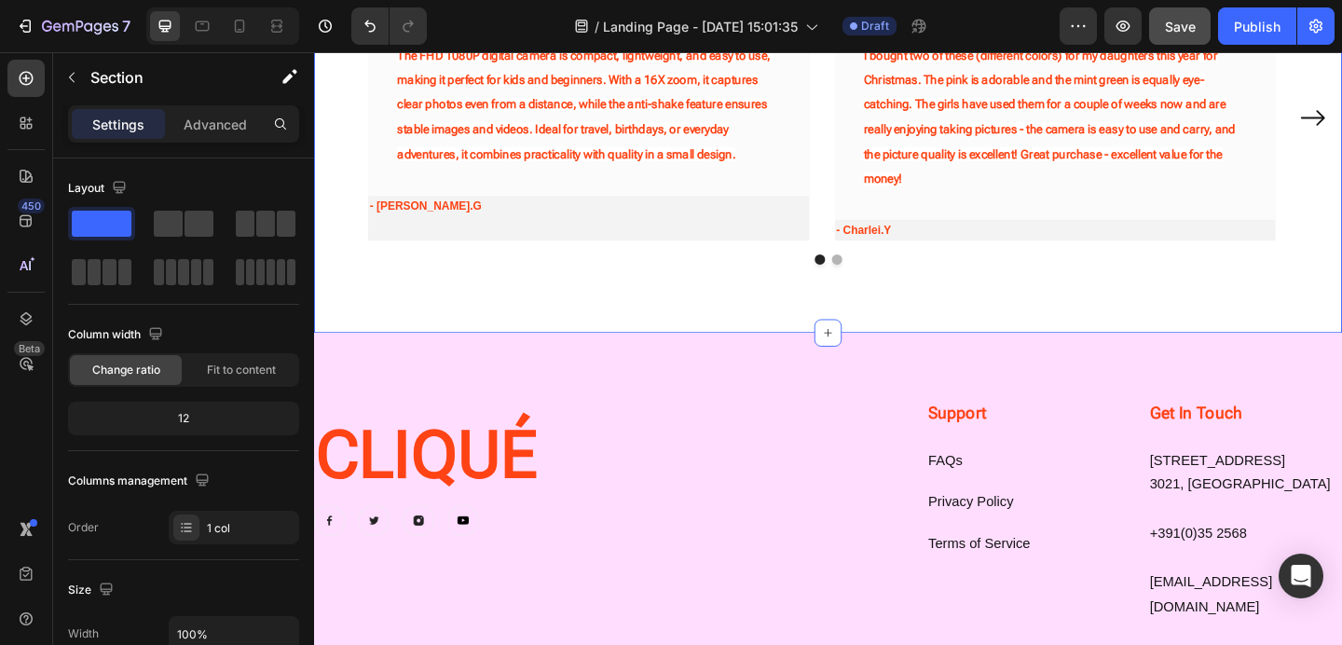
click at [632, 317] on div "The Cliqué Community Speaks Heading Our customer advocates are standing by 24/7…" at bounding box center [873, 55] width 1118 height 605
click at [475, 562] on img at bounding box center [476, 562] width 34 height 34
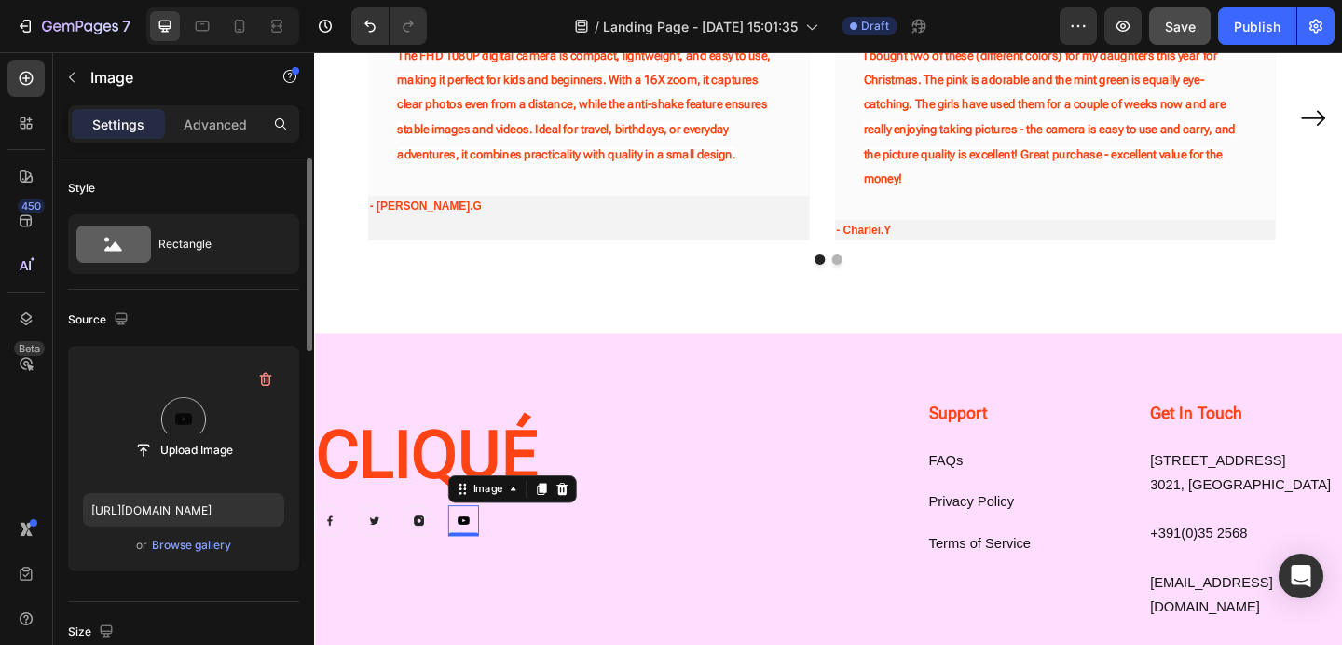
click at [239, 429] on label at bounding box center [183, 419] width 201 height 117
click at [239, 434] on input "file" at bounding box center [183, 450] width 129 height 32
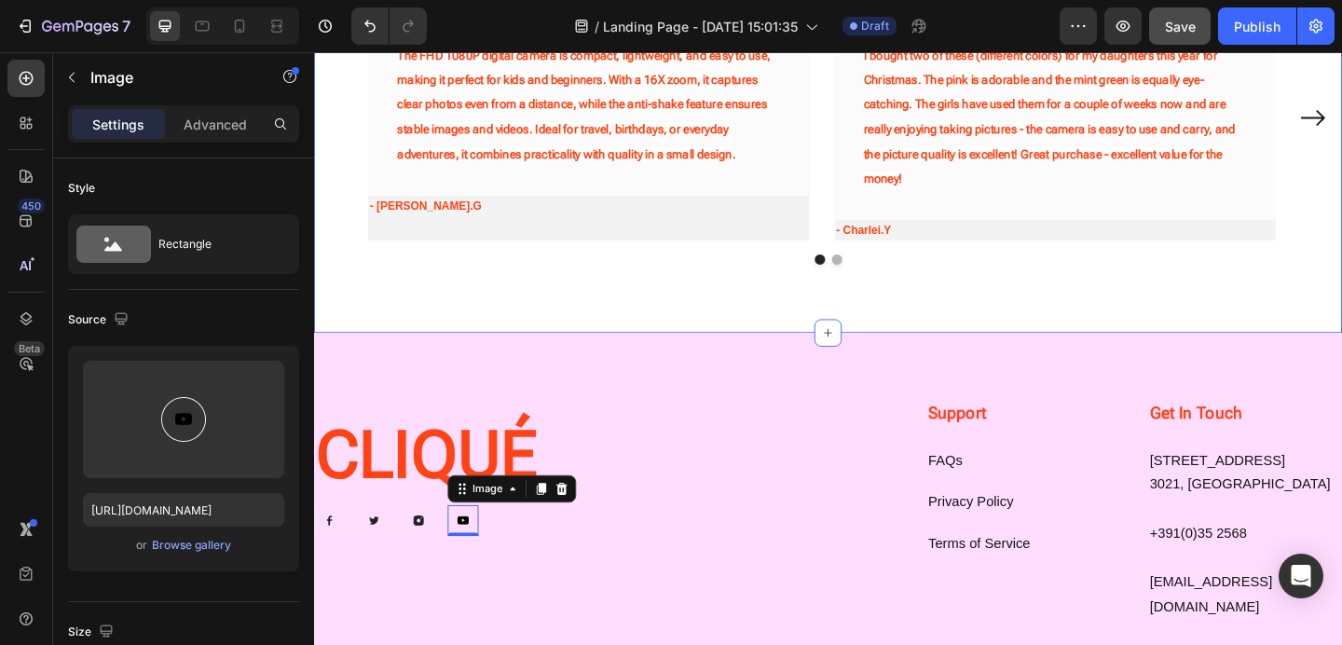
click at [659, 335] on div "The Cliqué Community Speaks Heading Our customer advocates are standing by 24/7…" at bounding box center [873, 55] width 1118 height 605
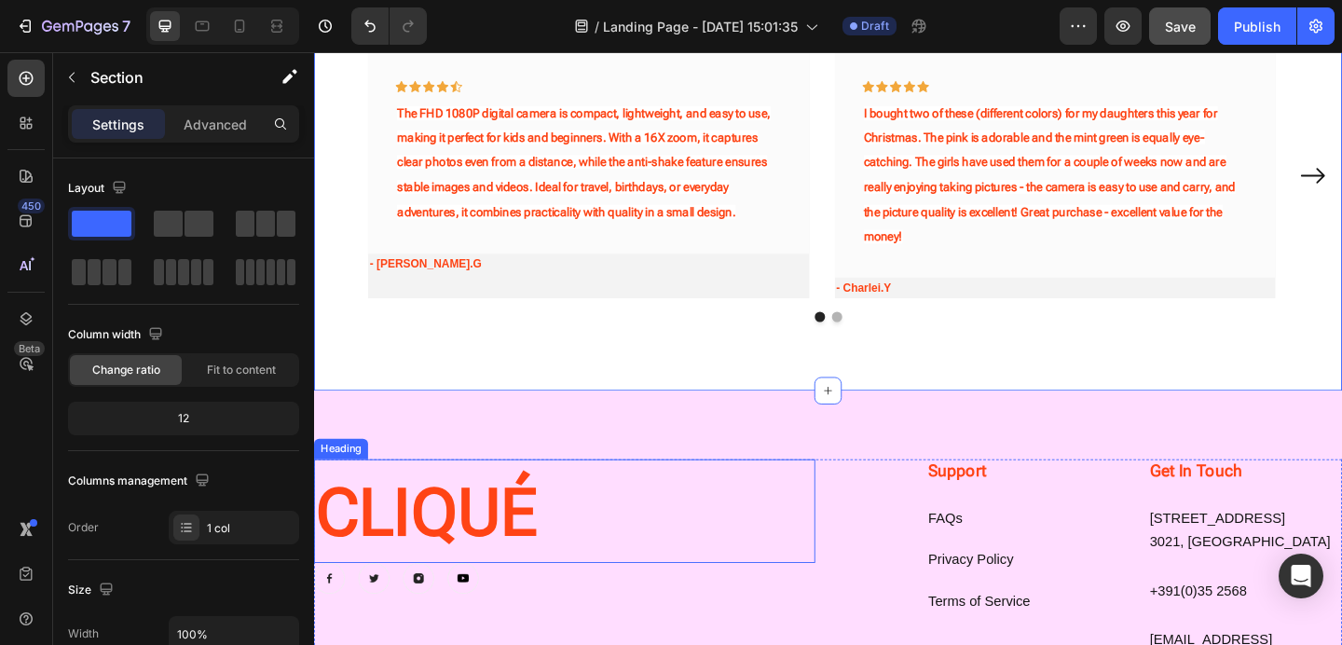
scroll to position [2317, 0]
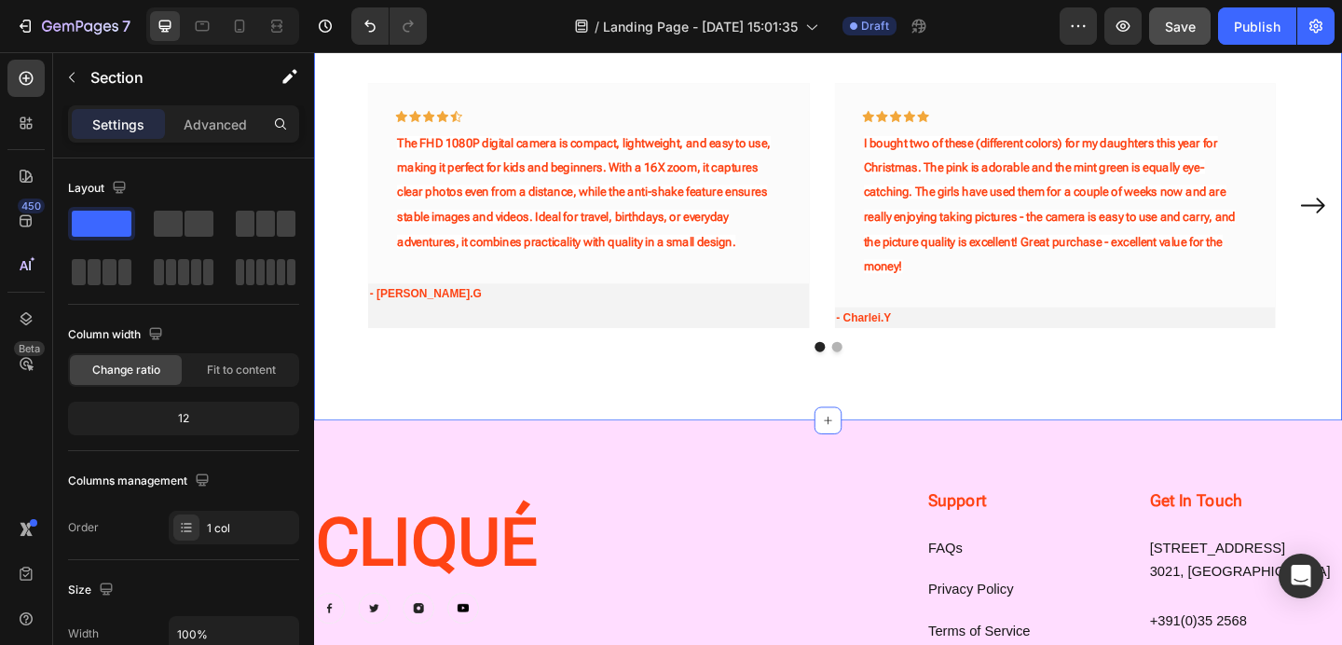
click at [652, 408] on div "The Cliqué Community Speaks Heading Our customer advocates are standing by 24/7…" at bounding box center [873, 150] width 1118 height 605
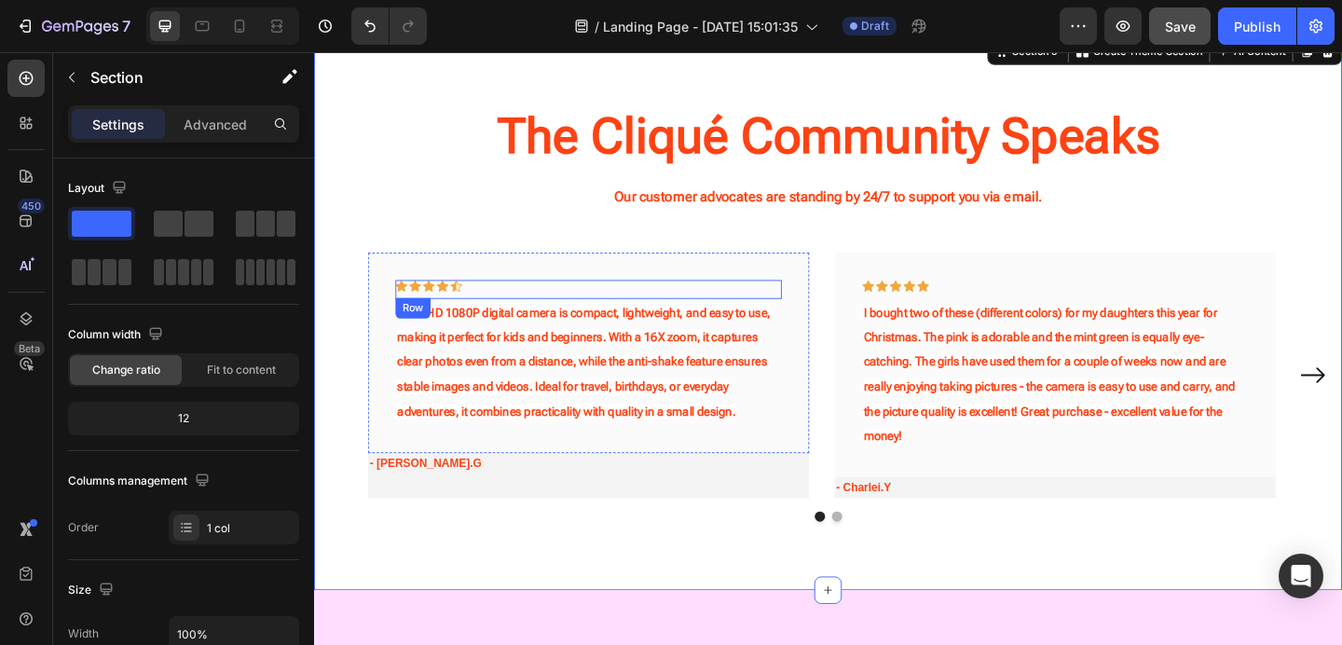
scroll to position [2043, 0]
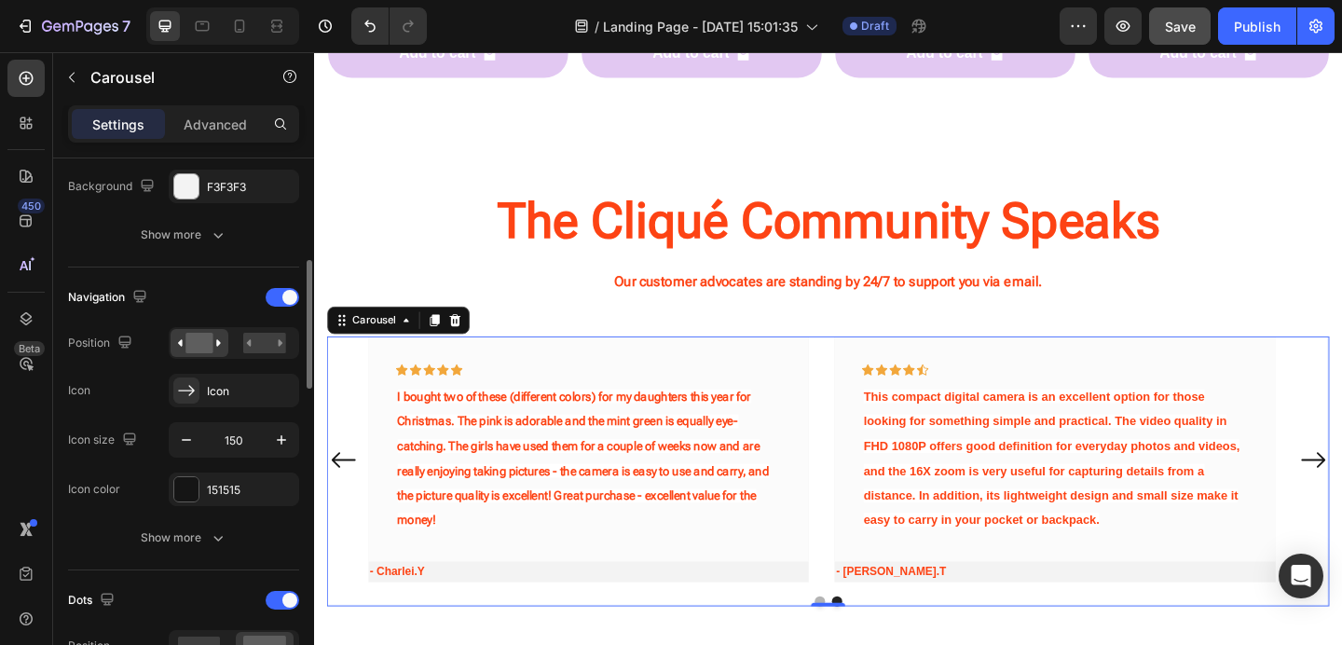
scroll to position [552, 0]
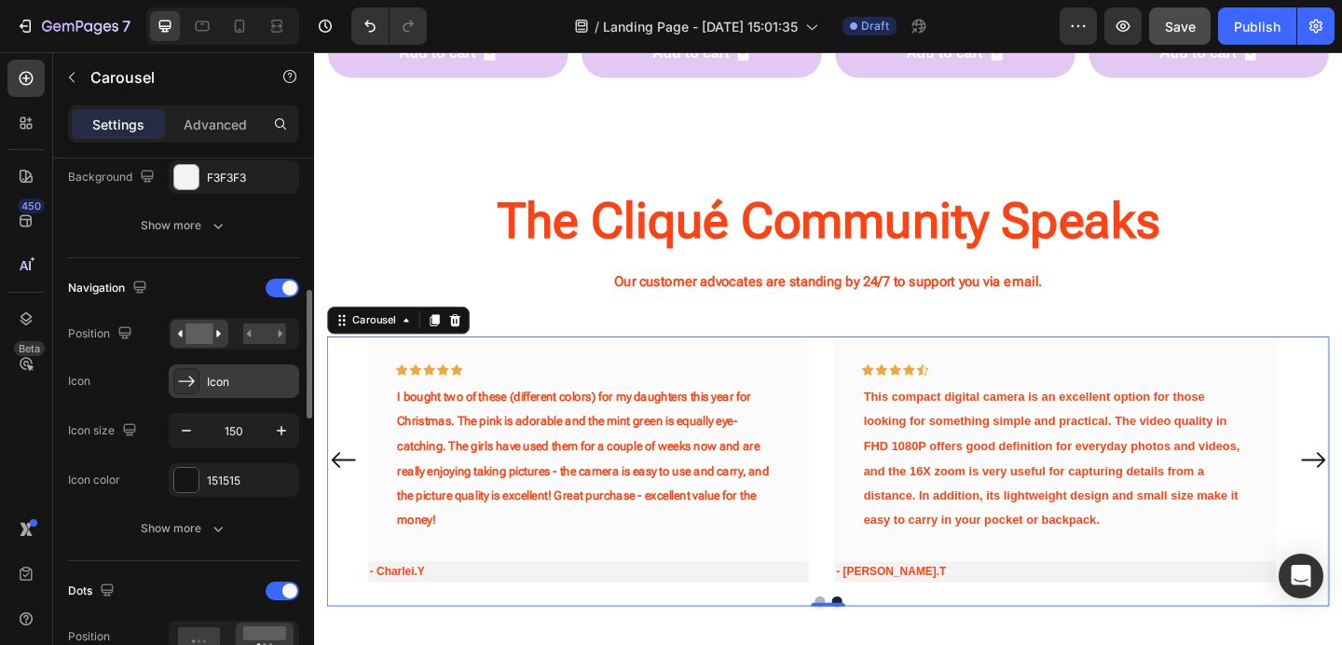
click at [194, 388] on icon at bounding box center [186, 381] width 19 height 19
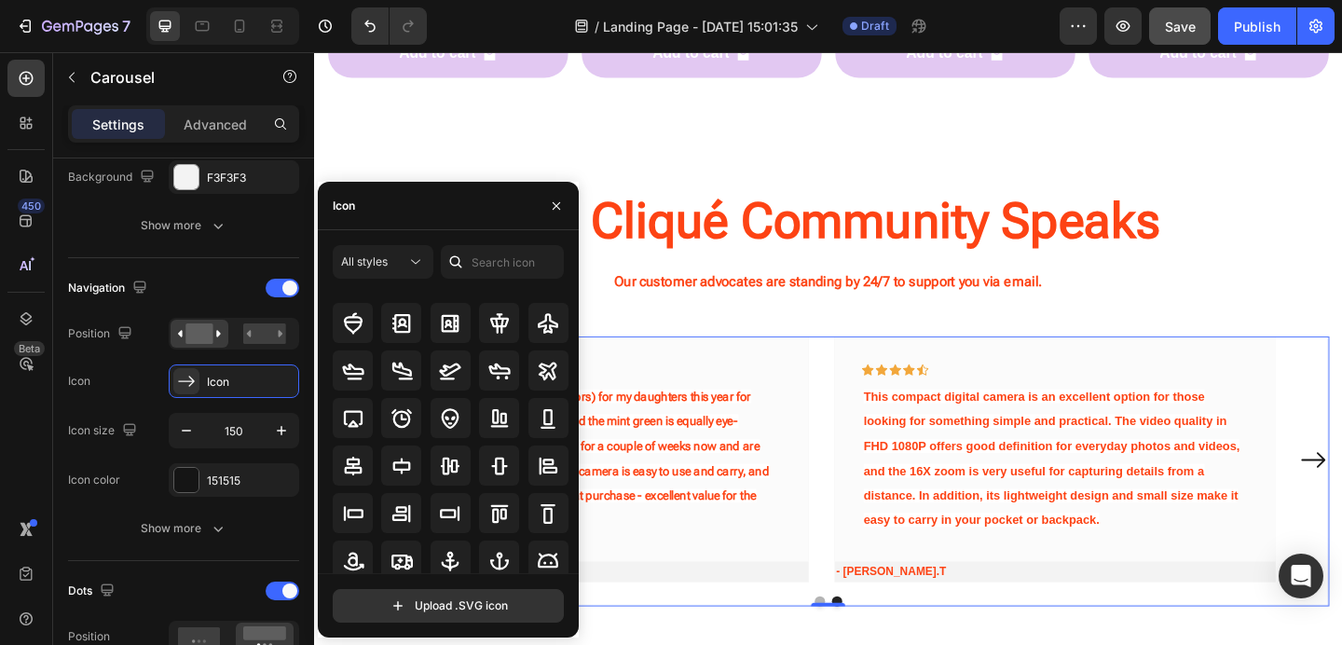
scroll to position [0, 0]
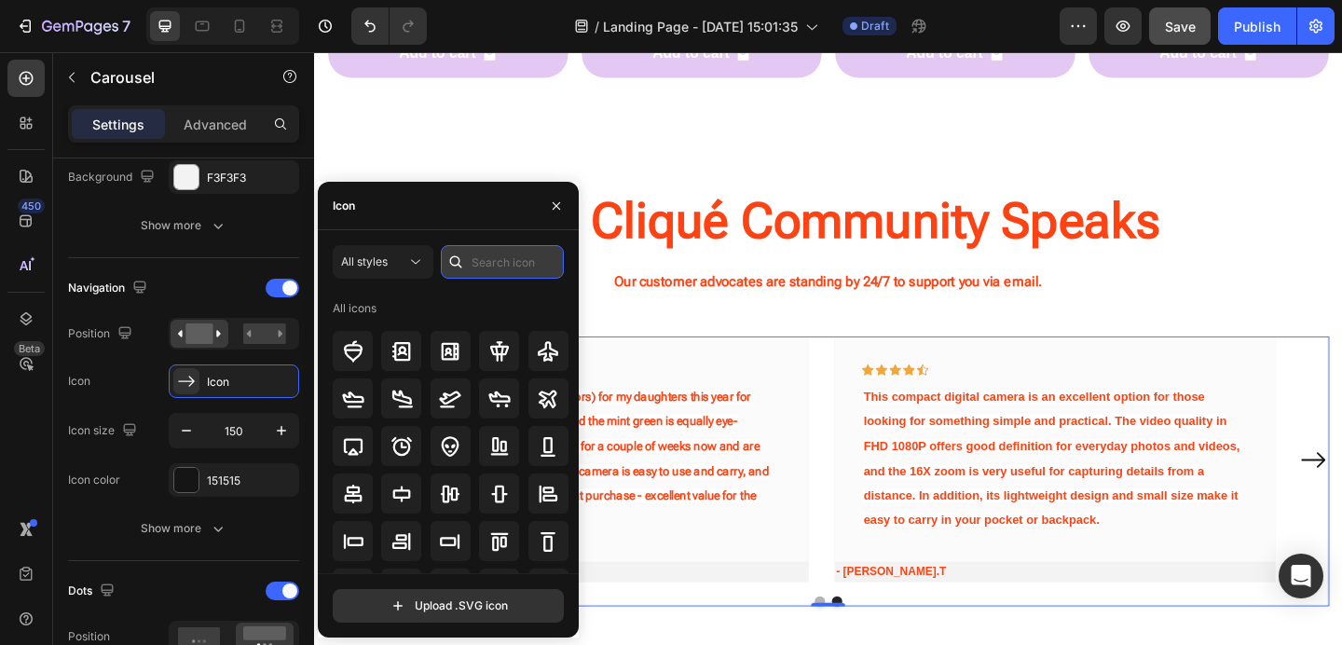
click at [488, 251] on input "text" at bounding box center [502, 262] width 123 height 34
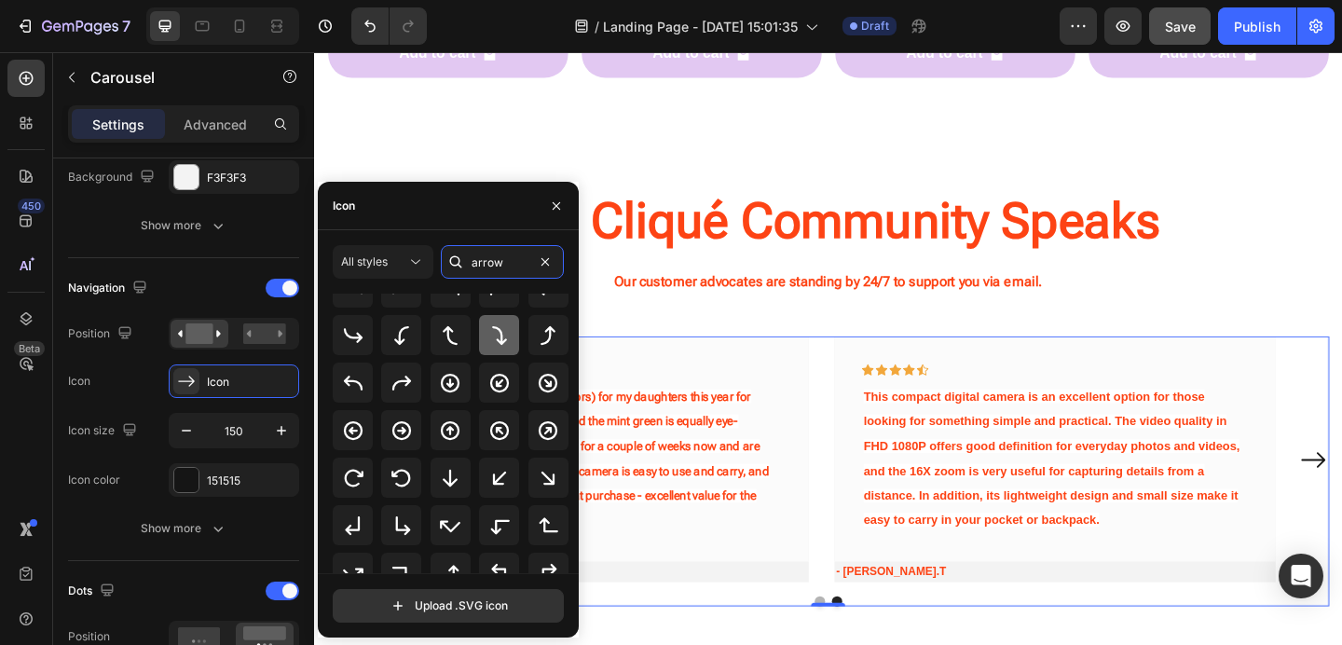
scroll to position [52, 0]
type input "arrow"
click at [399, 427] on icon at bounding box center [401, 427] width 19 height 19
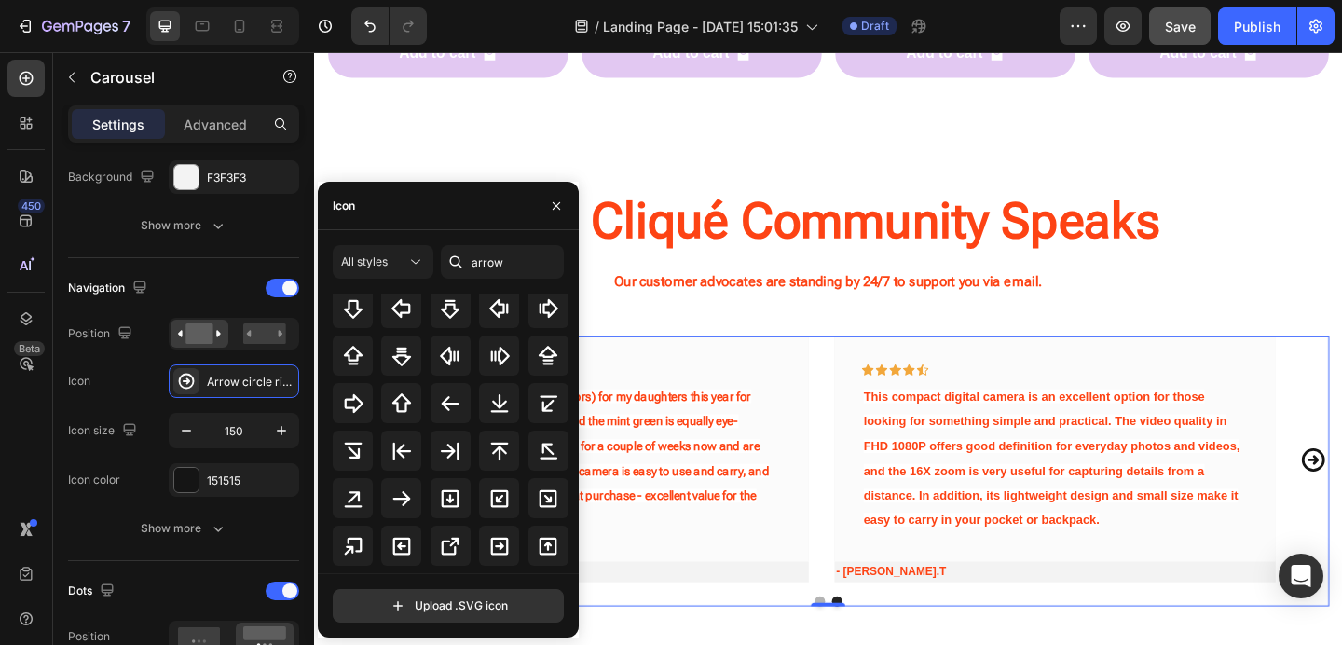
scroll to position [345, 0]
click at [491, 537] on icon at bounding box center [499, 547] width 22 height 22
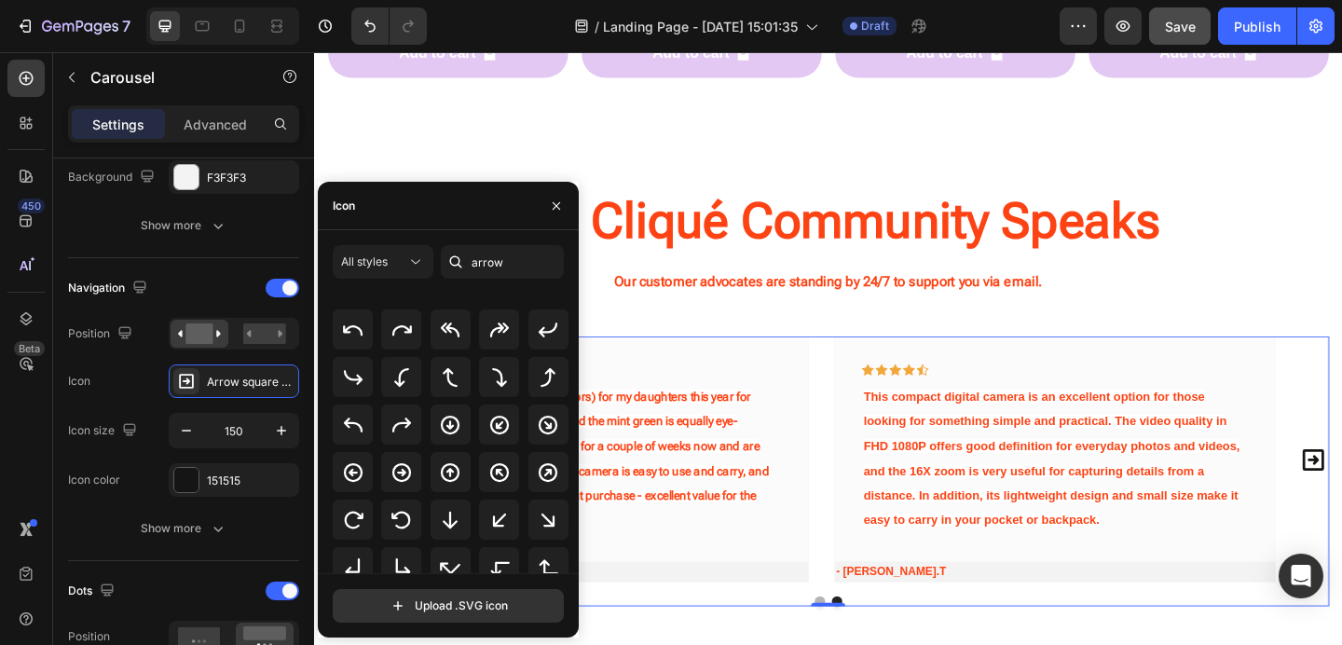
scroll to position [19, 0]
click at [406, 472] on icon at bounding box center [401, 475] width 22 height 22
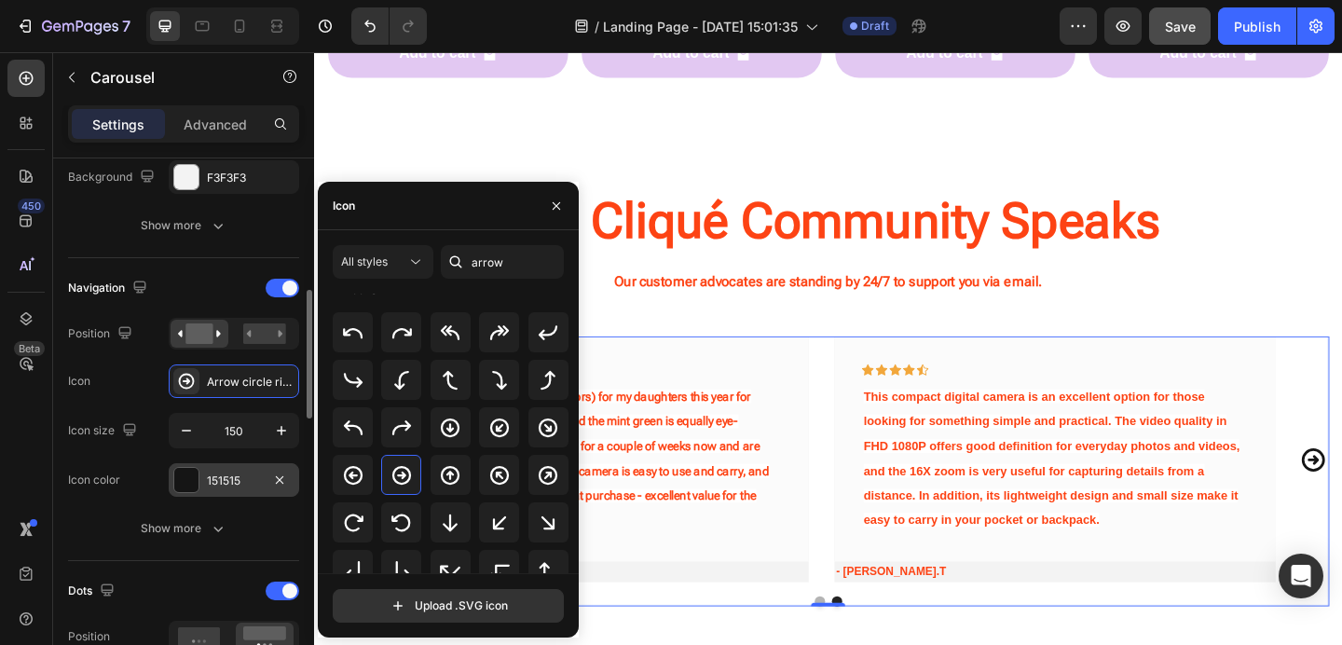
click at [248, 476] on div "151515" at bounding box center [234, 480] width 54 height 17
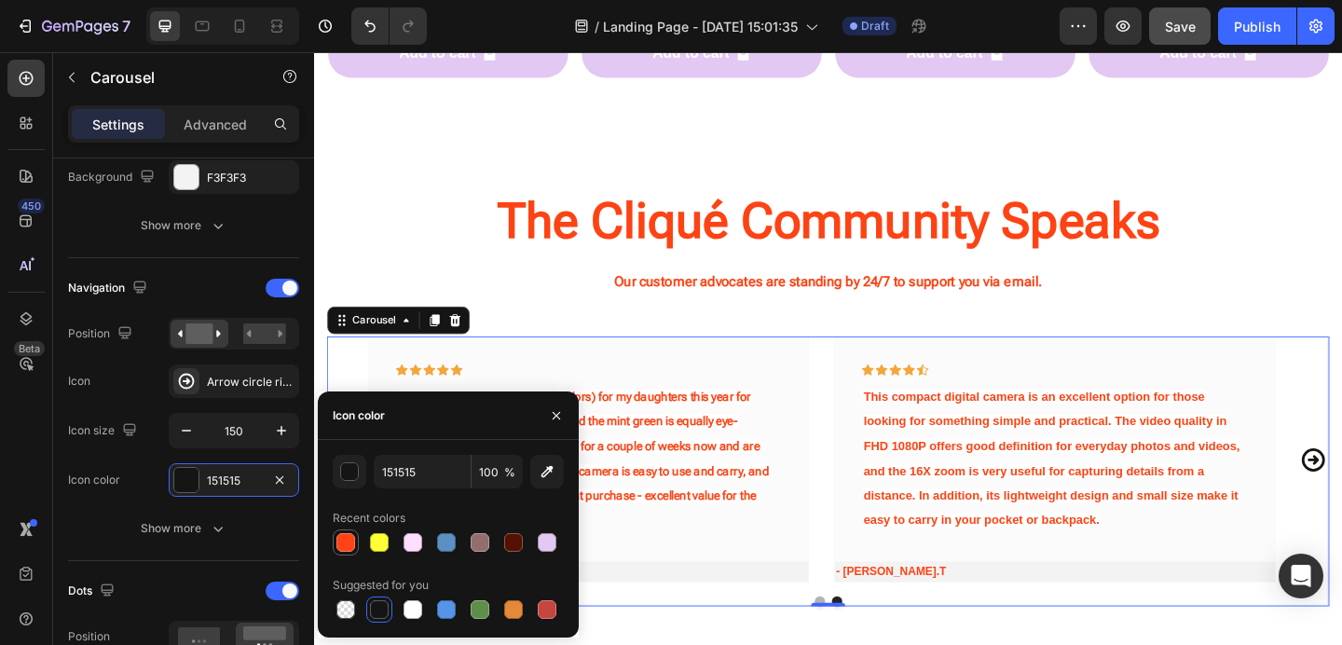
click at [346, 535] on div at bounding box center [345, 542] width 19 height 19
click at [381, 604] on div at bounding box center [379, 609] width 19 height 19
click at [509, 541] on div at bounding box center [513, 542] width 19 height 19
click at [383, 607] on div at bounding box center [379, 609] width 19 height 19
type input "151515"
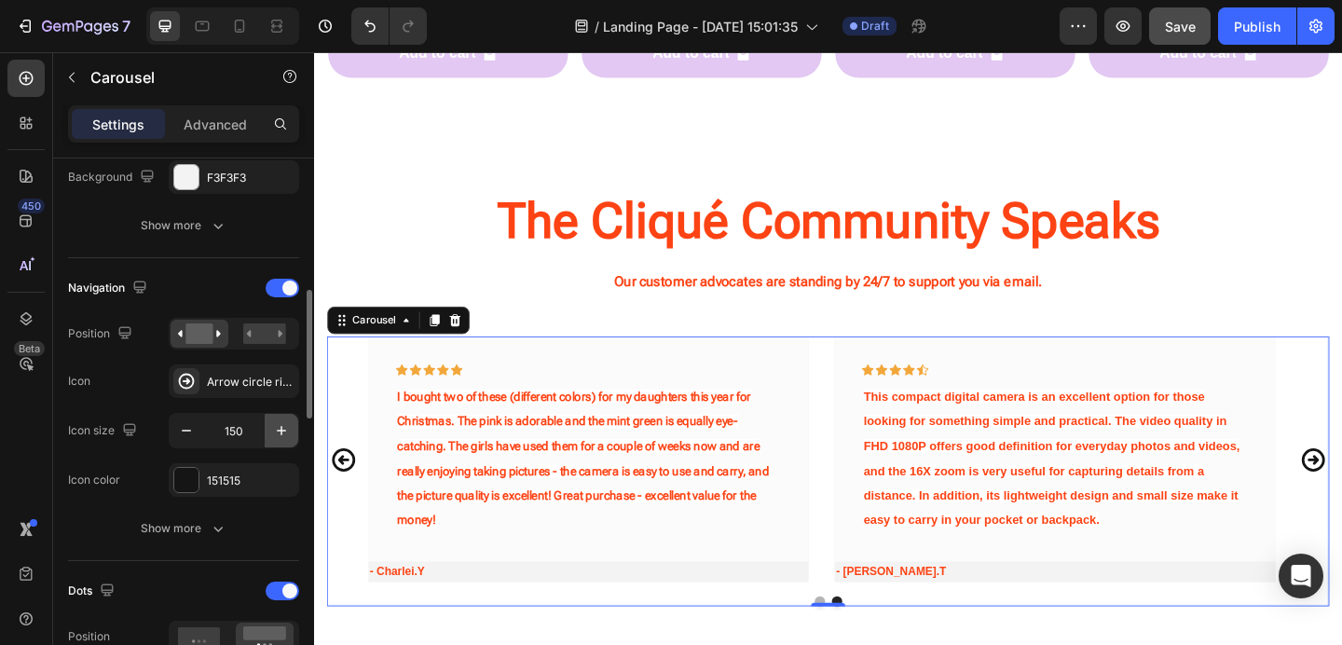
click at [280, 437] on icon "button" at bounding box center [281, 430] width 19 height 19
click at [283, 428] on icon "button" at bounding box center [281, 430] width 19 height 19
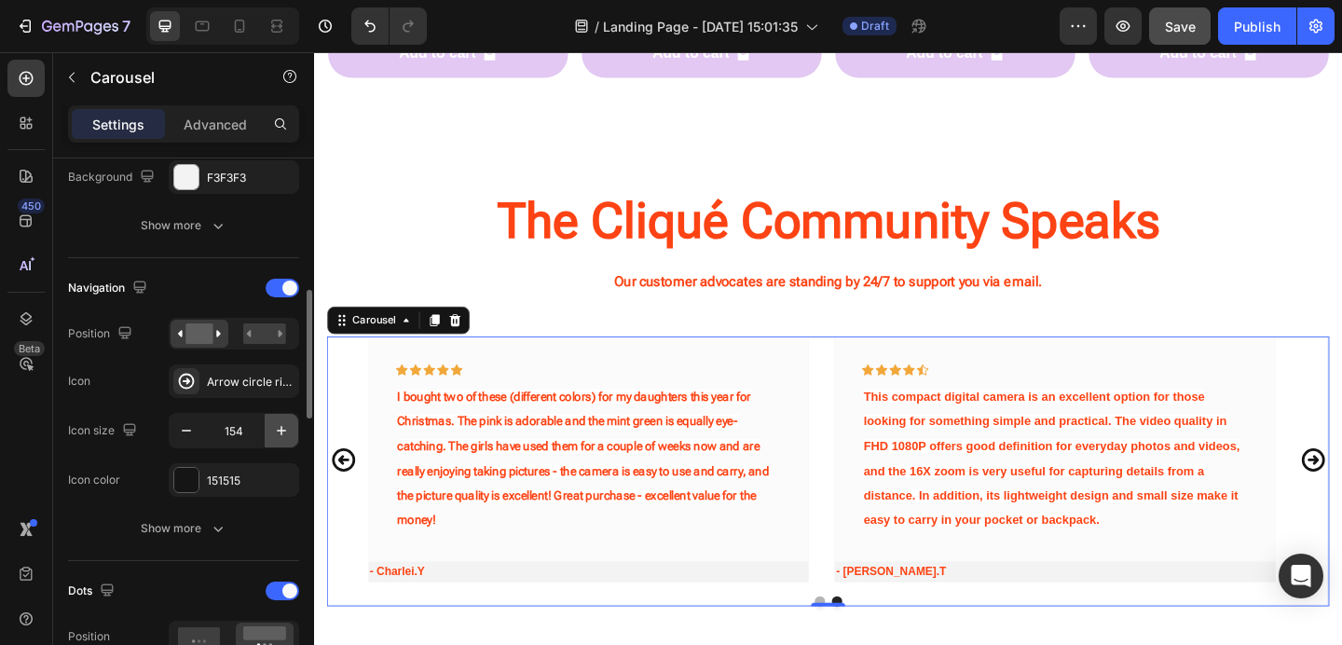
click at [283, 428] on icon "button" at bounding box center [281, 430] width 19 height 19
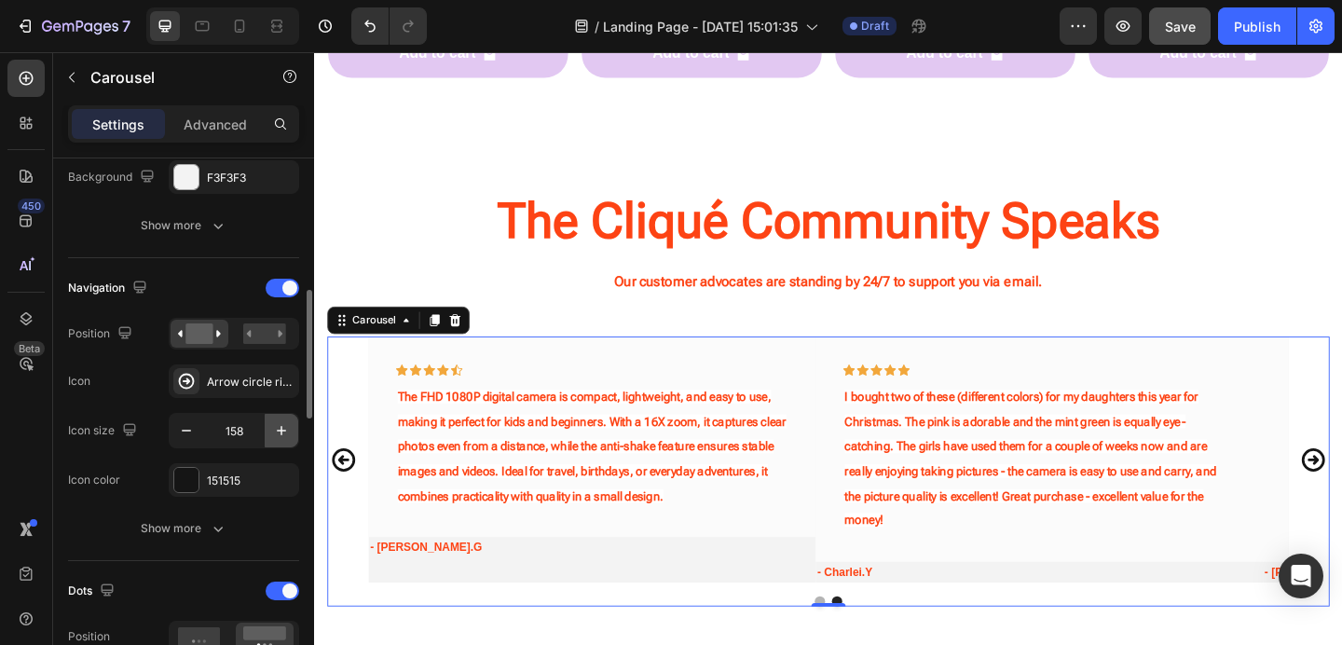
click at [283, 428] on icon "button" at bounding box center [281, 430] width 19 height 19
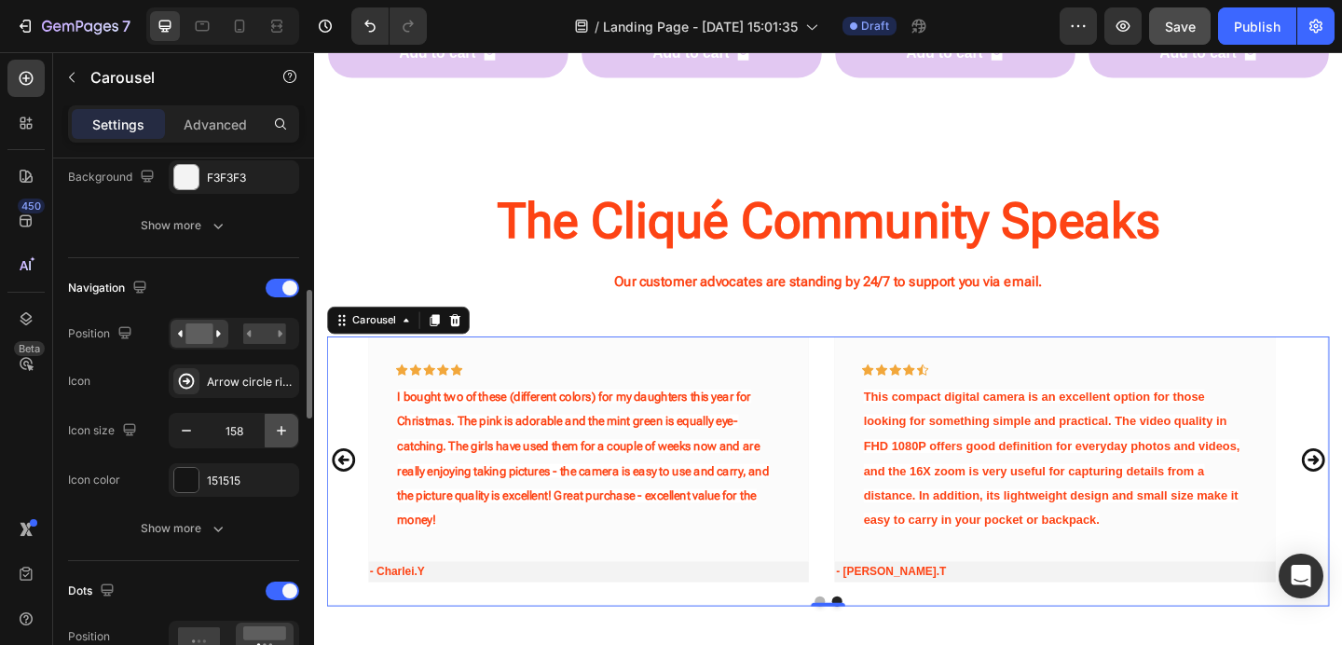
type input "159"
click at [339, 491] on icon "Carousel Back Arrow" at bounding box center [346, 495] width 30 height 148
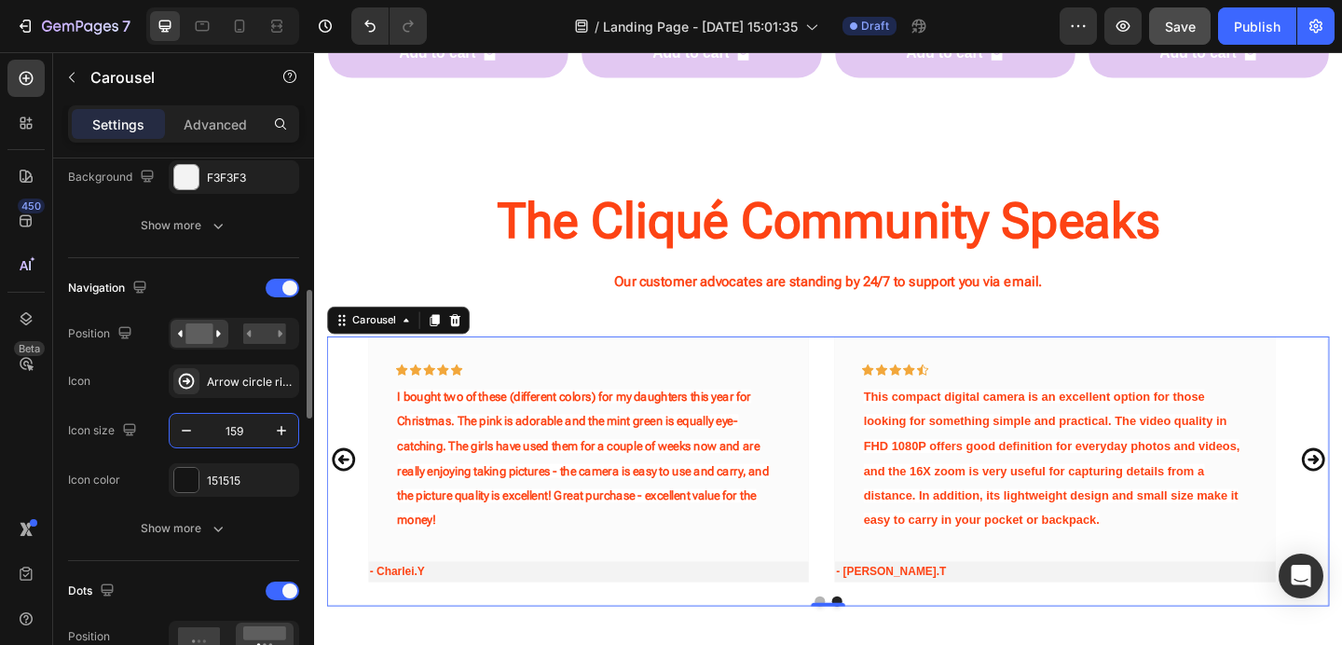
click at [230, 430] on input "159" at bounding box center [233, 431] width 61 height 34
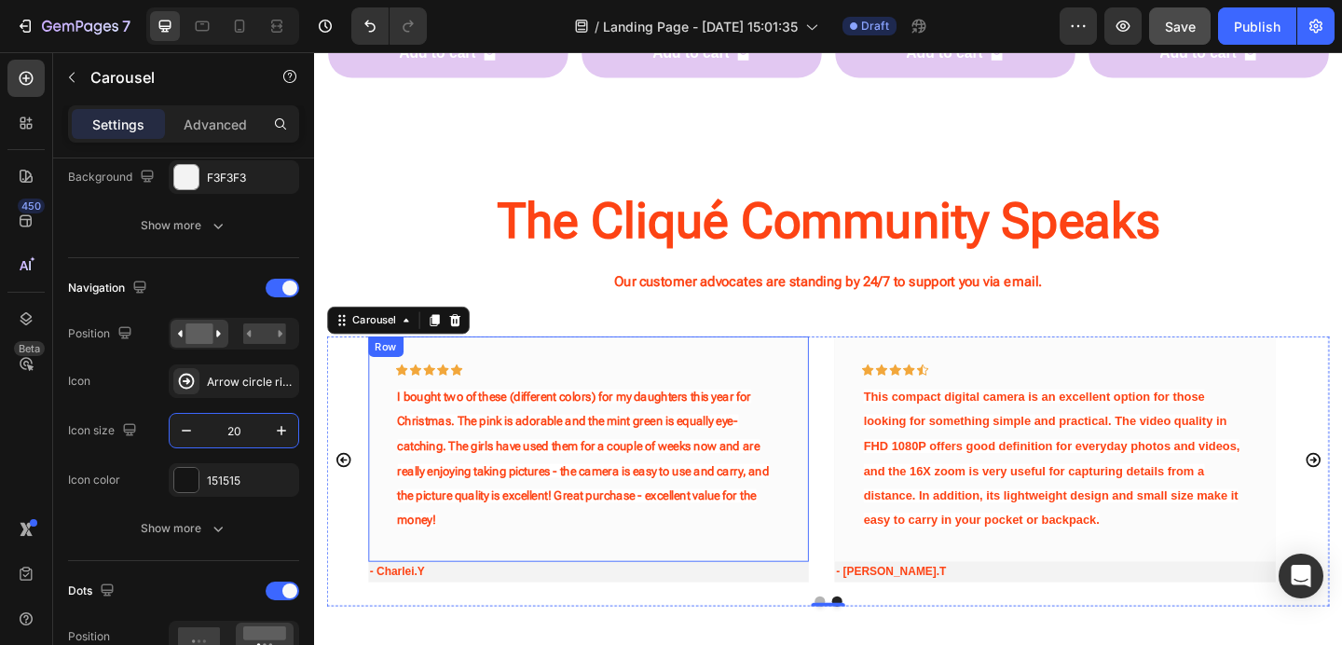
type input "2"
type input "3"
type input "4"
type input "1"
type input "500"
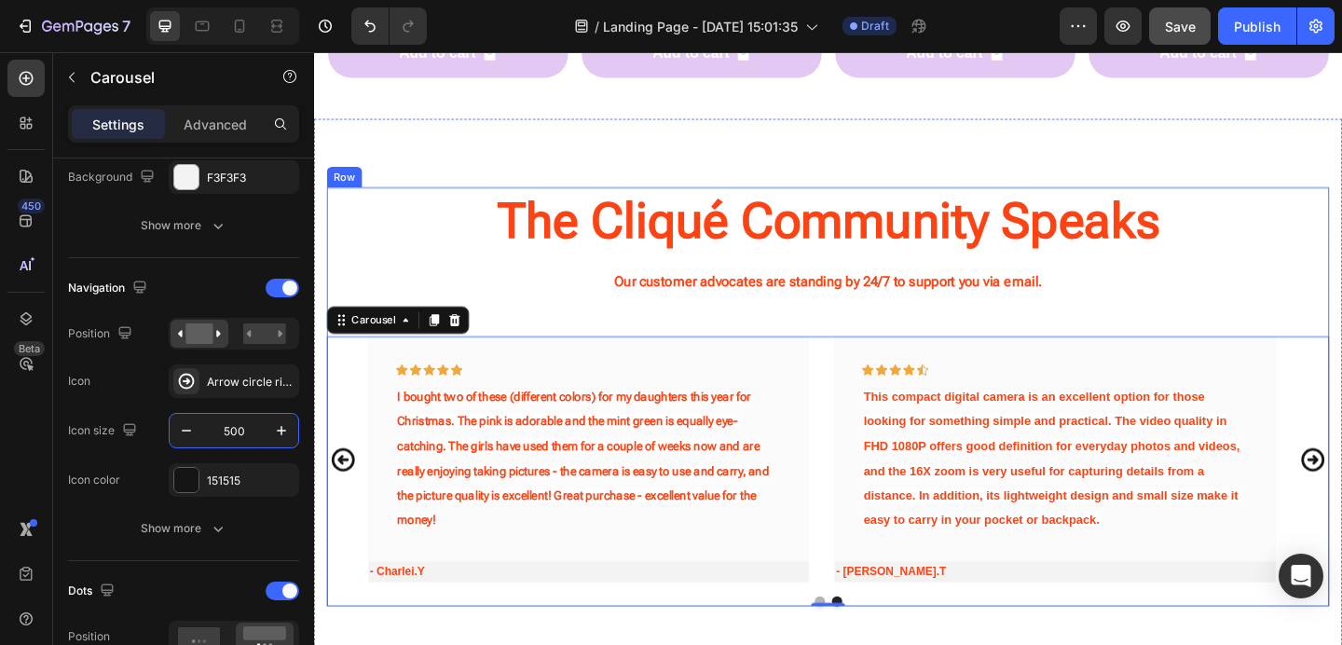
click at [1329, 310] on p "Our customer advocates are standing by 24/7 to support you via email." at bounding box center [873, 302] width 1086 height 27
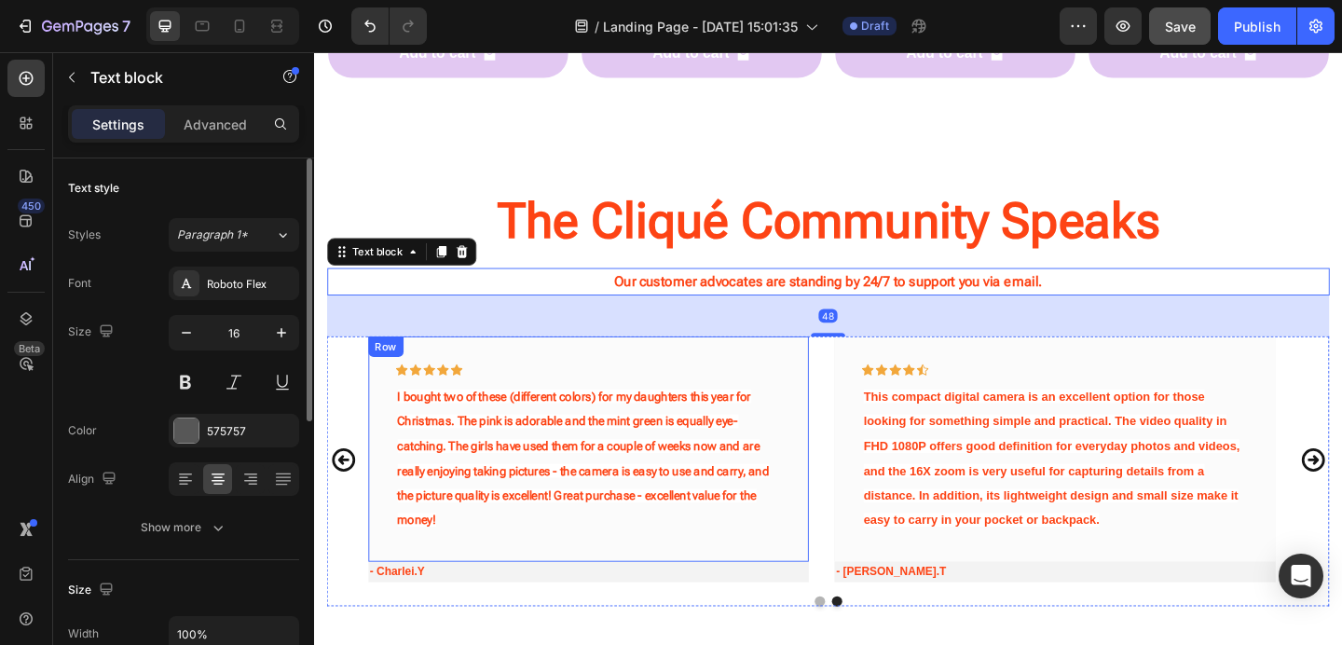
scroll to position [2109, 0]
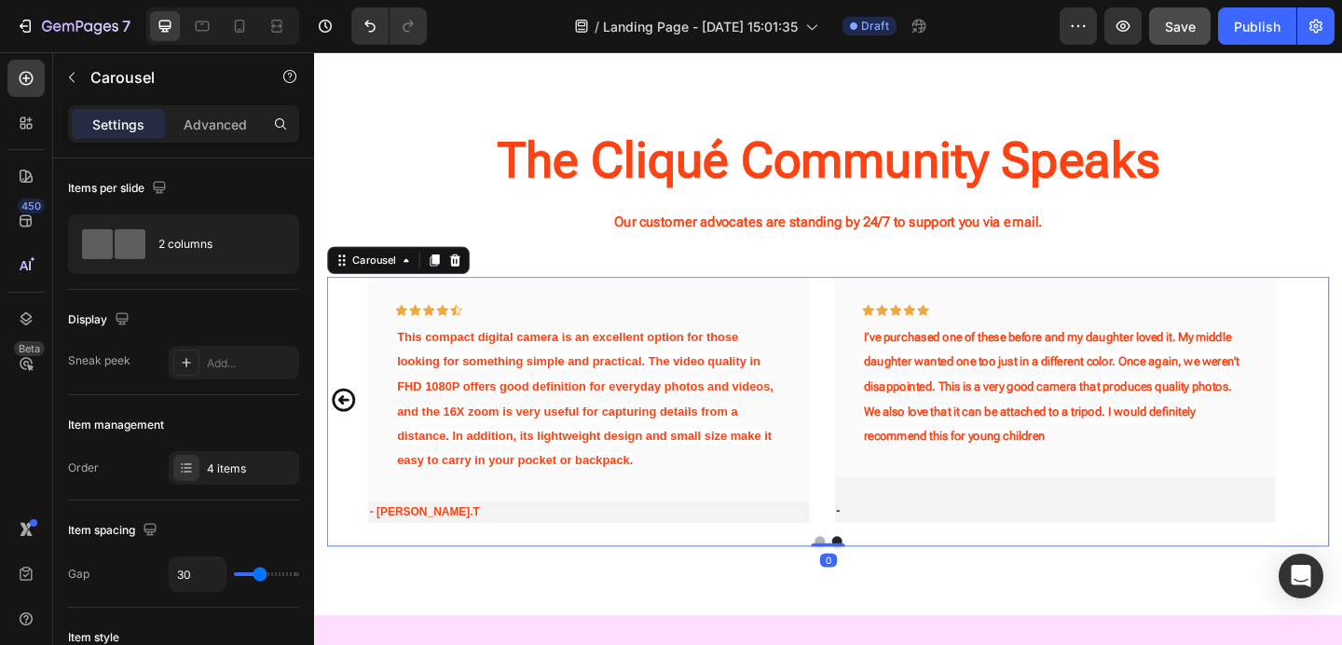
click at [344, 428] on icon "Carousel Back Arrow" at bounding box center [346, 429] width 25 height 25
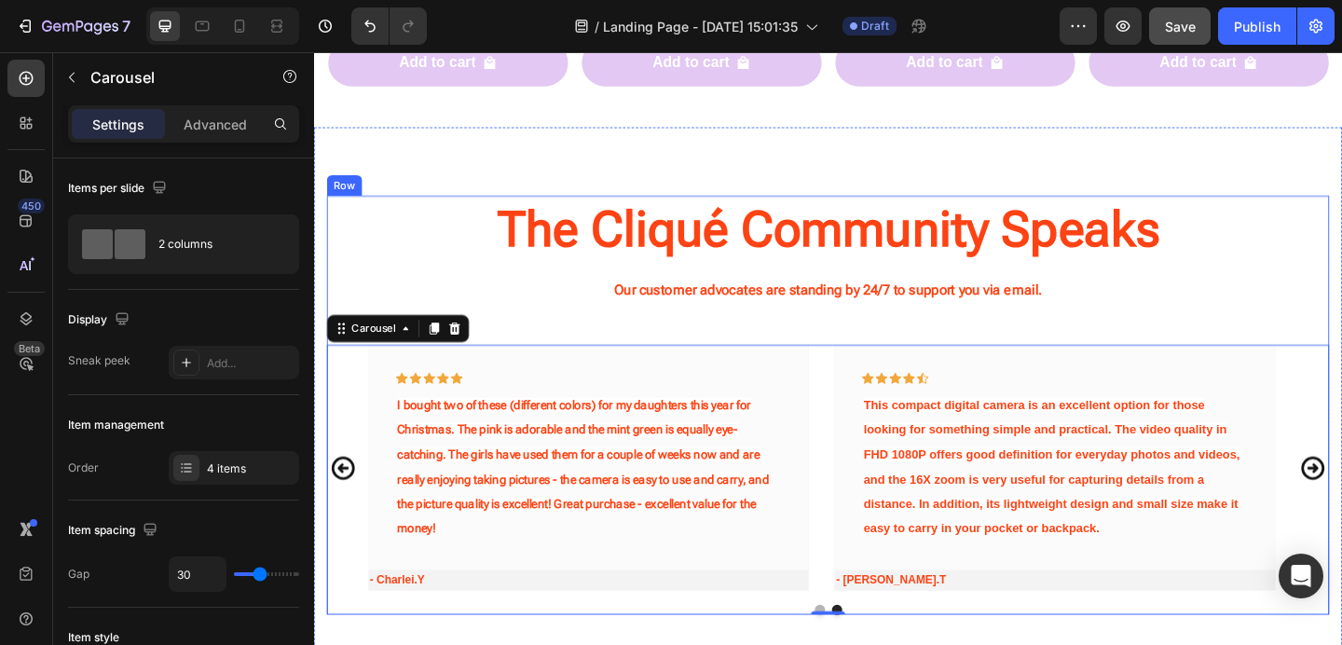
scroll to position [1973, 0]
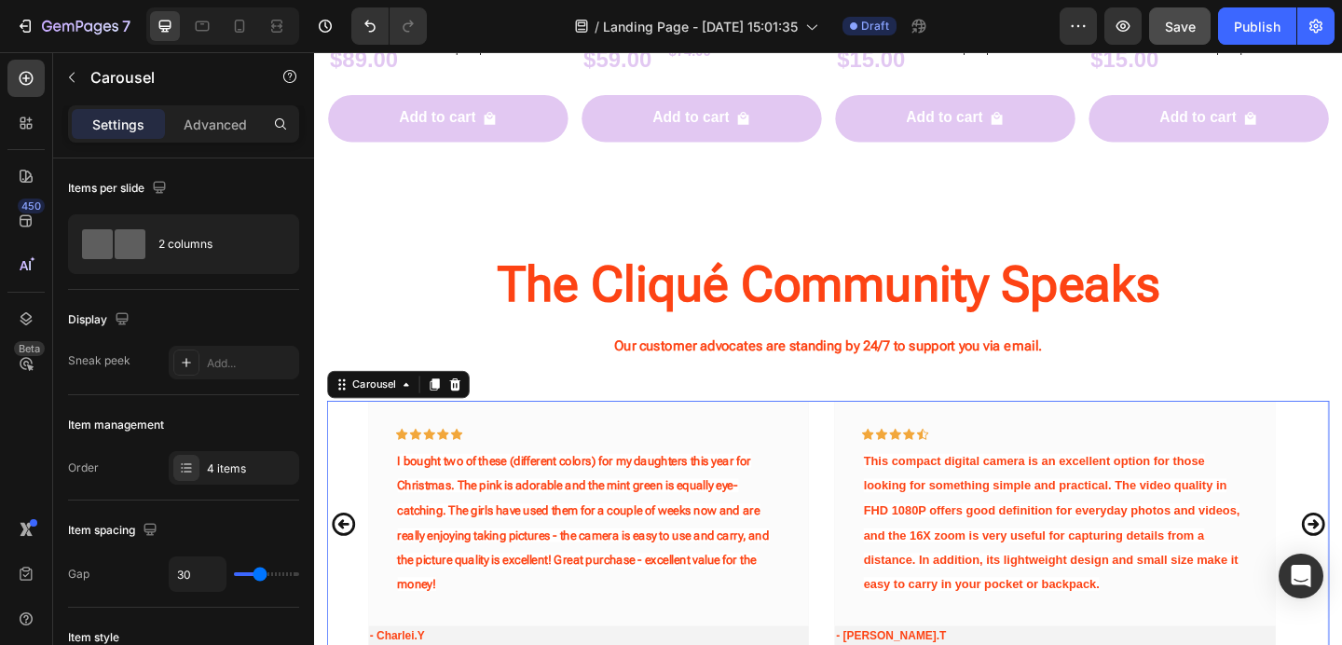
click at [347, 565] on icon "Carousel Back Arrow" at bounding box center [346, 566] width 30 height 466
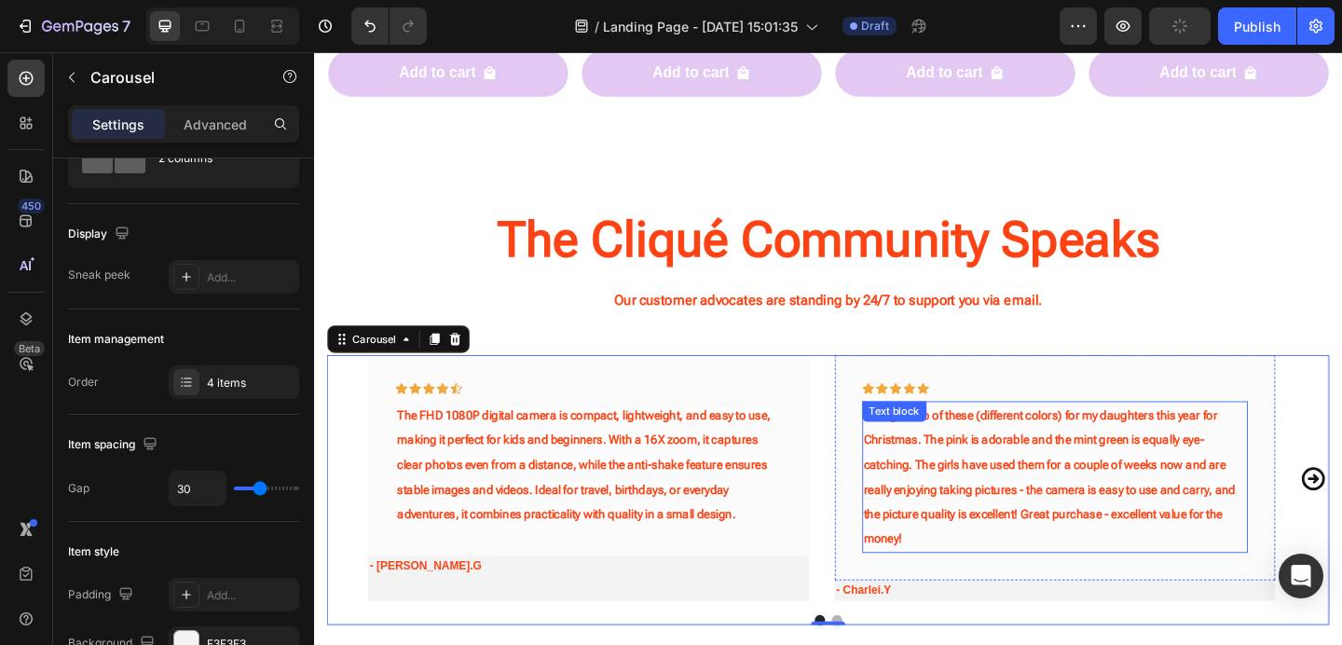
scroll to position [2041, 0]
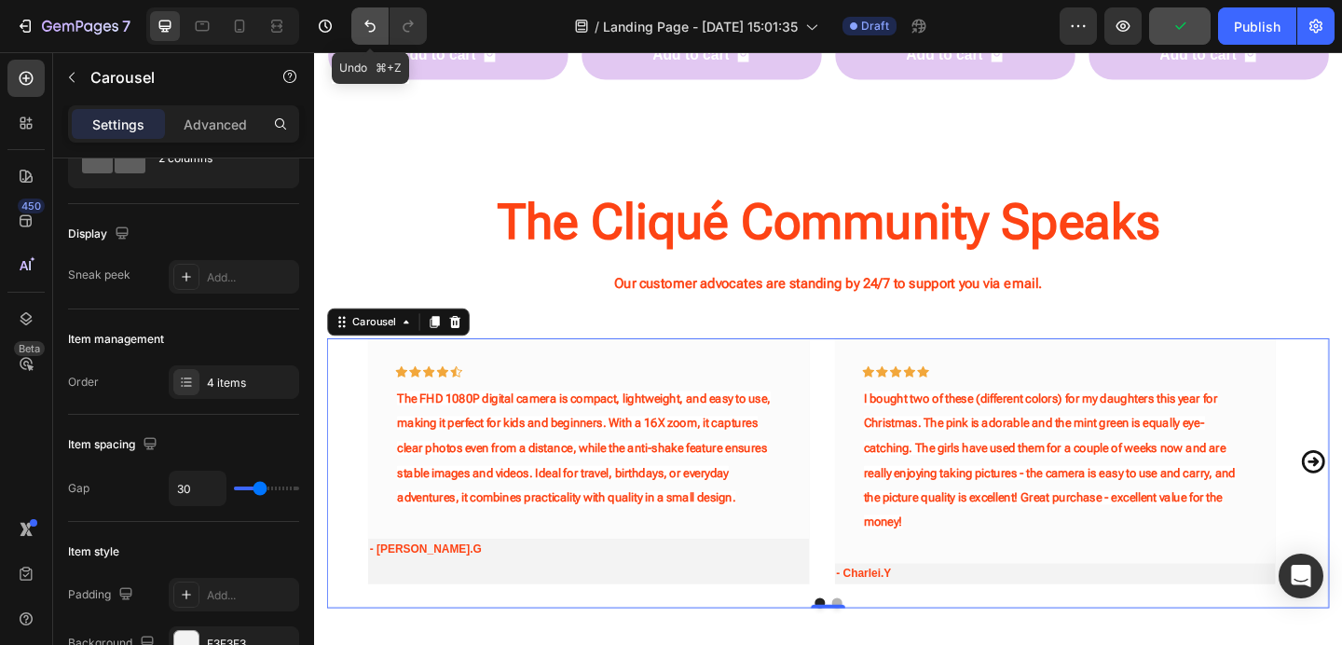
click at [361, 20] on icon "Undo/Redo" at bounding box center [370, 26] width 19 height 19
click at [365, 23] on icon "Undo/Redo" at bounding box center [369, 26] width 11 height 12
type input "150"
click at [365, 23] on icon "Undo/Redo" at bounding box center [369, 26] width 11 height 12
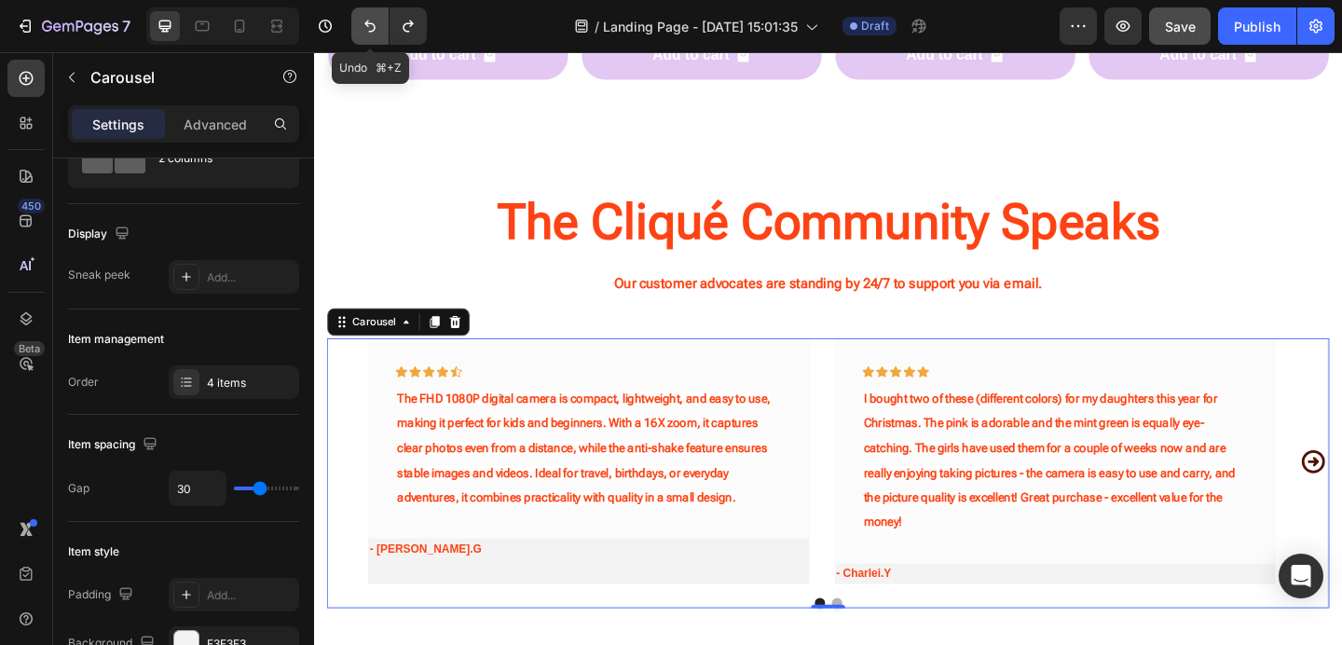
click at [365, 23] on icon "Undo/Redo" at bounding box center [369, 26] width 11 height 12
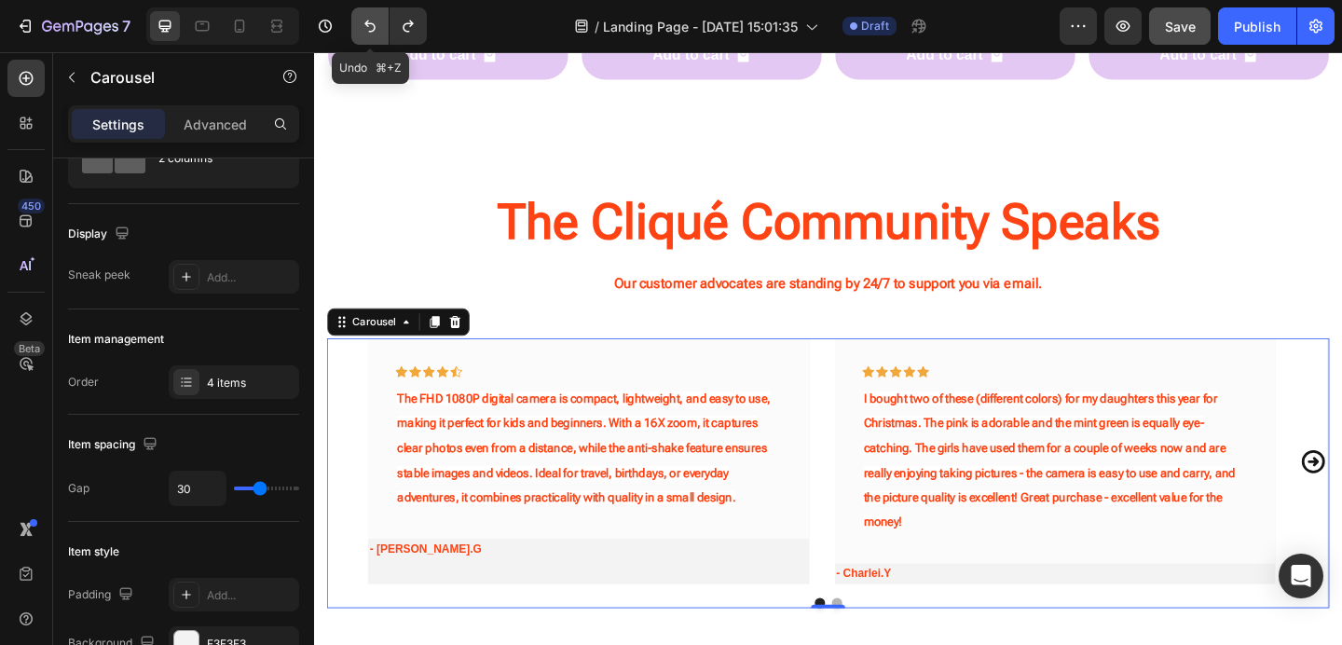
click at [365, 23] on icon "Undo/Redo" at bounding box center [369, 26] width 11 height 12
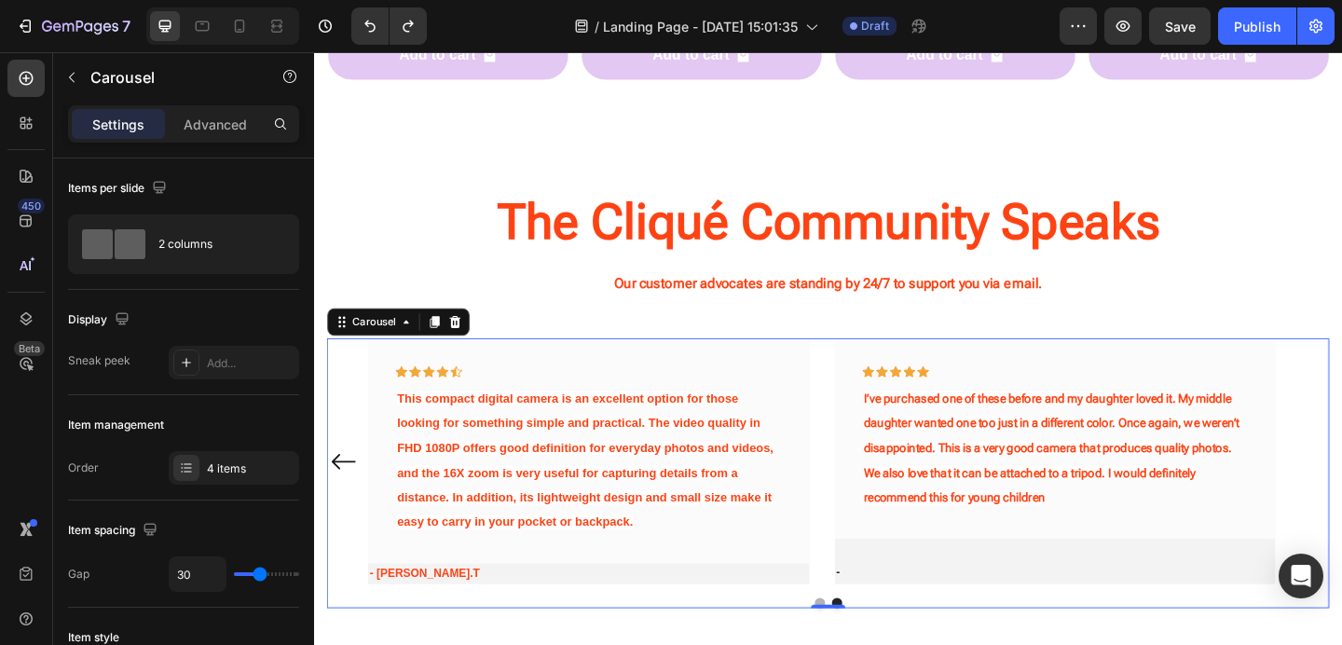
click at [366, 482] on div "Icon Icon Icon Icon Icon Row The FHD 1080P digital camera is compact, lightweig…" at bounding box center [873, 496] width 1090 height 266
click at [344, 490] on icon "Carousel Back Arrow" at bounding box center [346, 498] width 30 height 140
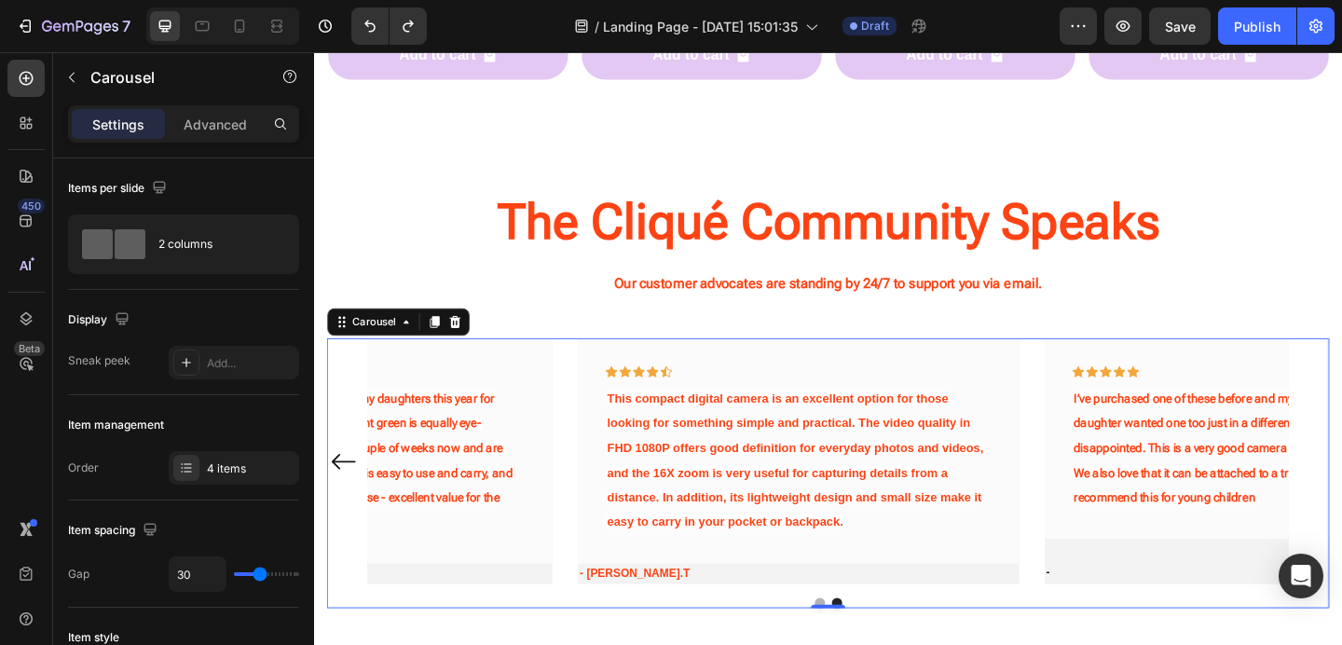
click at [383, 423] on div "Icon Icon Icon Icon Icon Row I bought two of these (different colors) for my da…" at bounding box center [334, 485] width 480 height 245
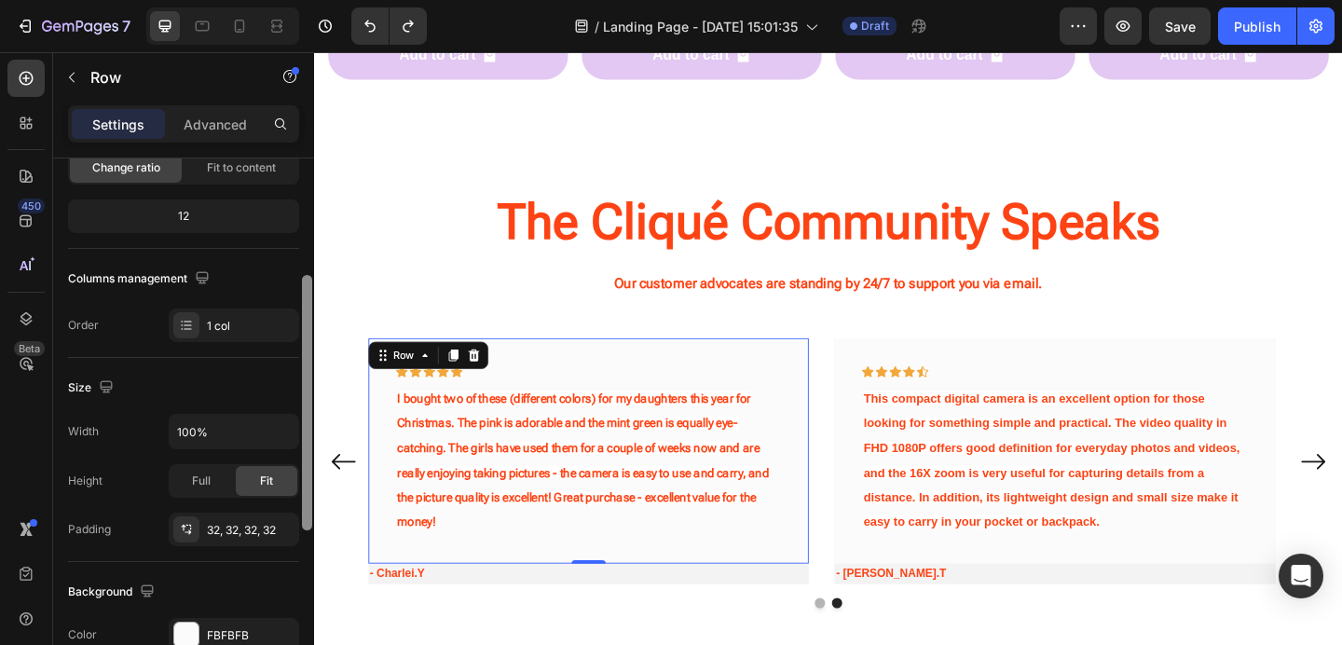
scroll to position [216, 0]
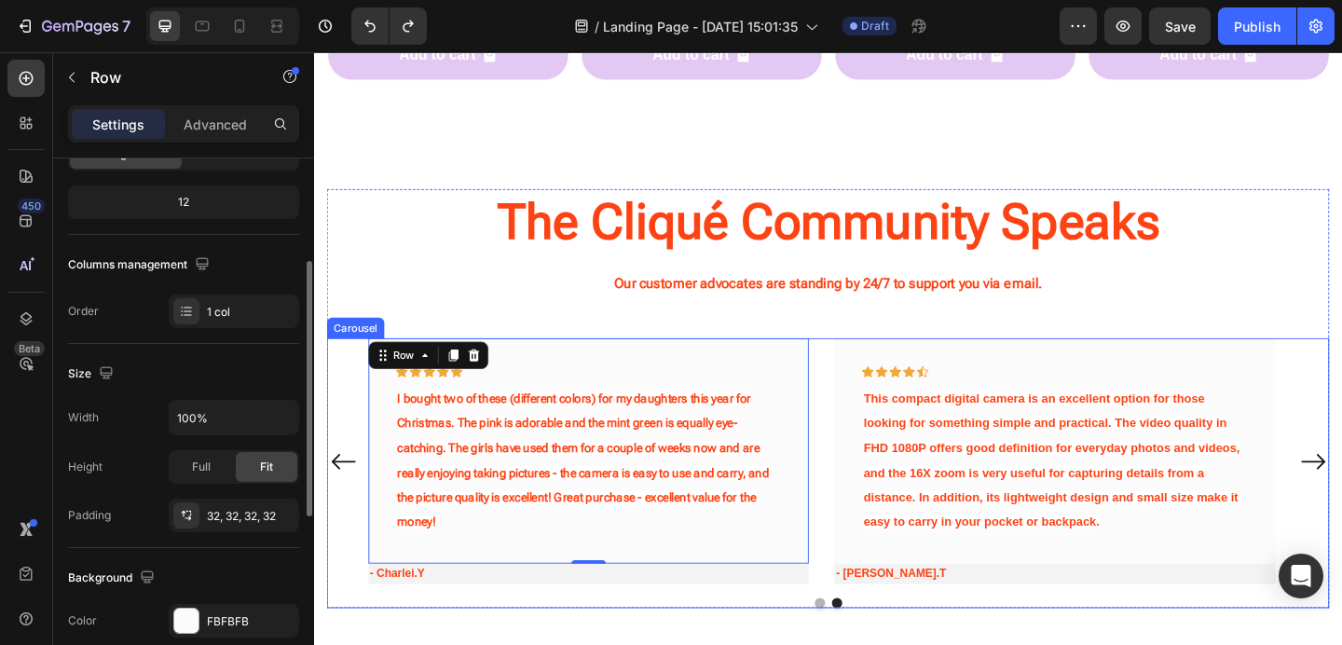
click at [353, 492] on icon "Carousel Back Arrow" at bounding box center [346, 498] width 30 height 140
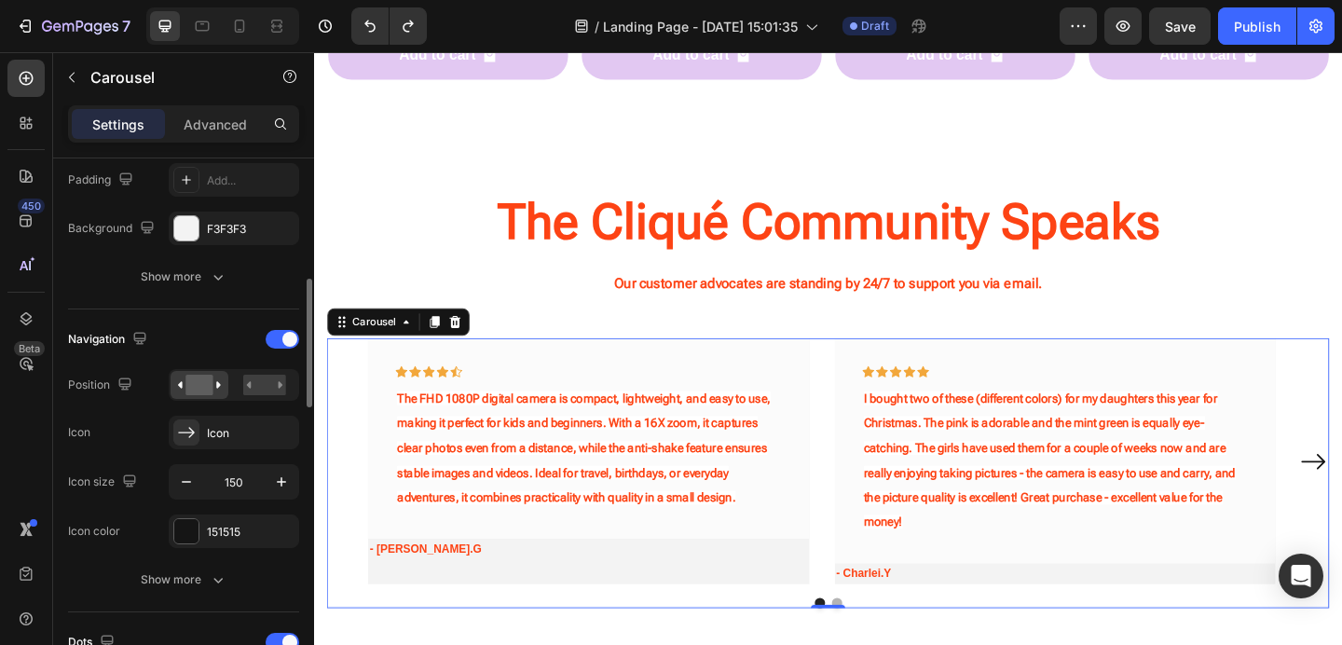
scroll to position [501, 0]
click at [284, 482] on icon "button" at bounding box center [281, 480] width 19 height 19
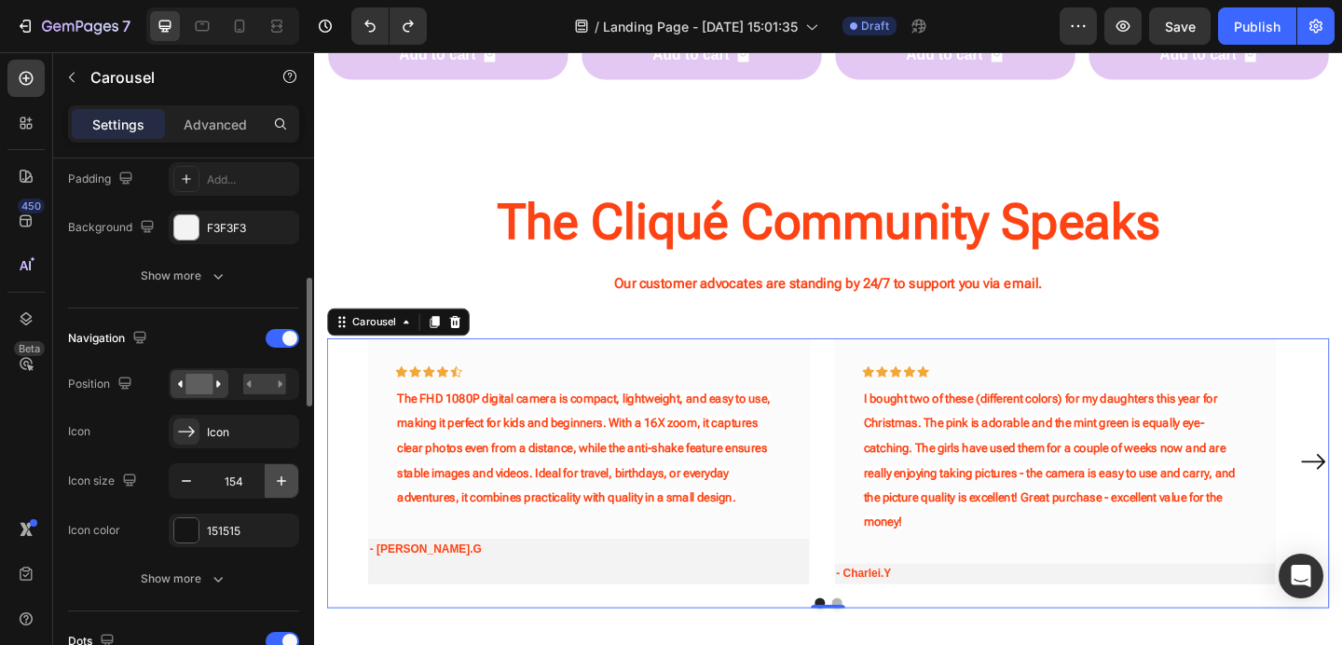
click at [284, 482] on icon "button" at bounding box center [281, 480] width 19 height 19
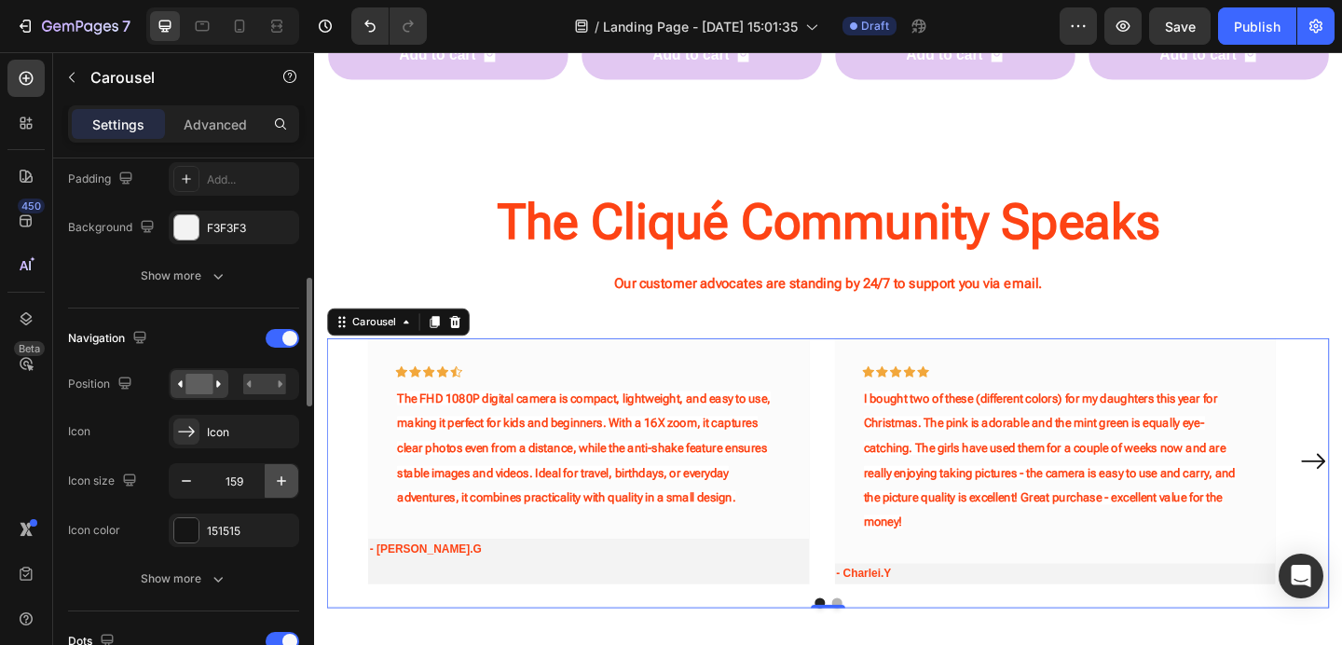
click at [284, 482] on icon "button" at bounding box center [281, 480] width 19 height 19
type input "162"
click at [258, 513] on div "151515" at bounding box center [234, 530] width 130 height 34
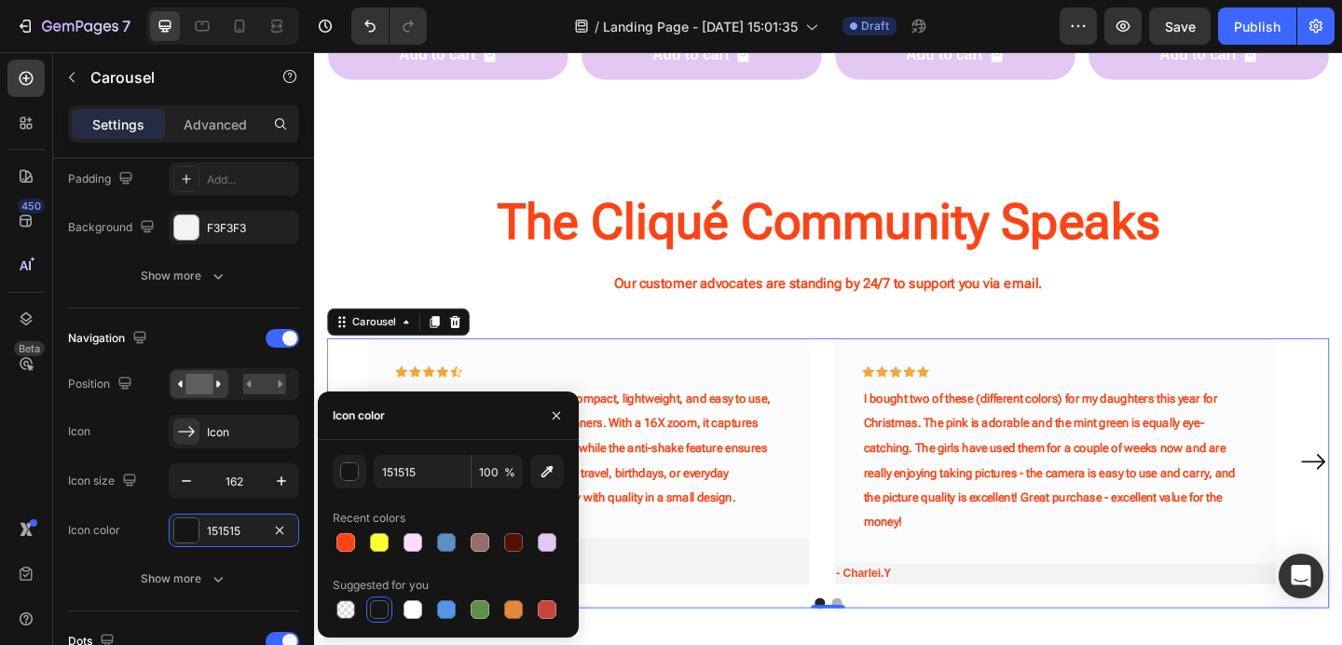
click at [389, 600] on div at bounding box center [379, 609] width 22 height 22
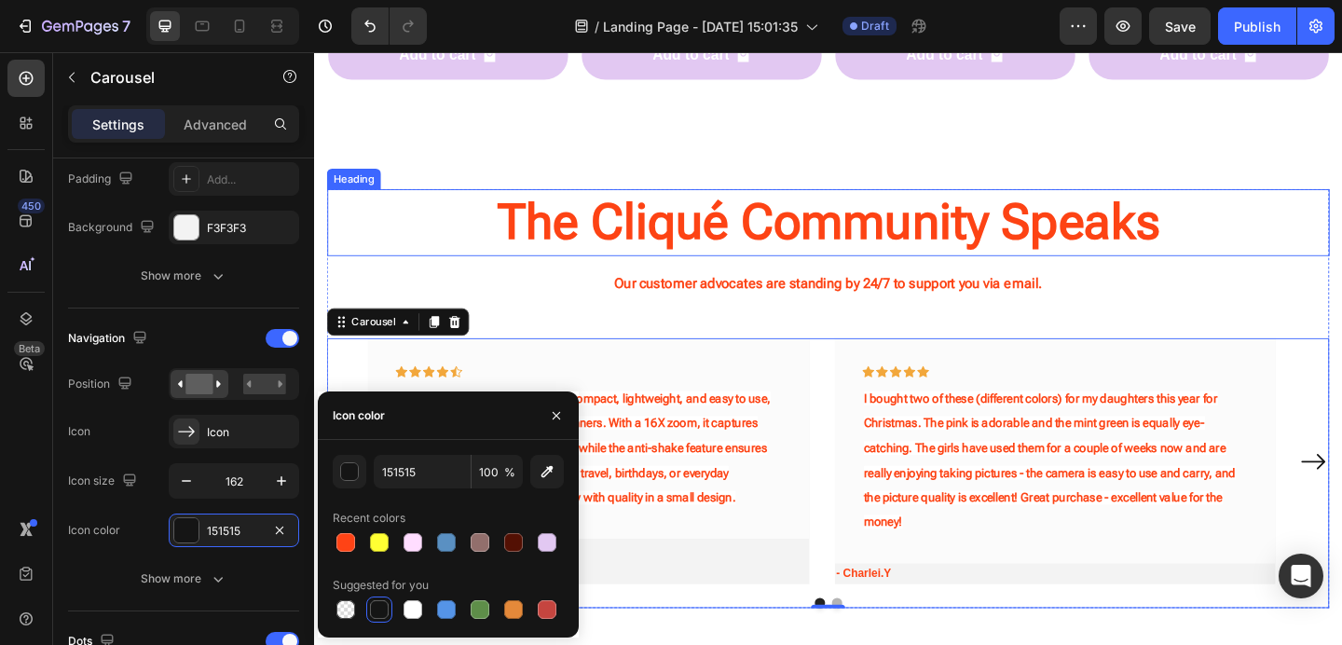
click at [1129, 239] on strong "The Cliqué Community Speaks" at bounding box center [873, 237] width 720 height 62
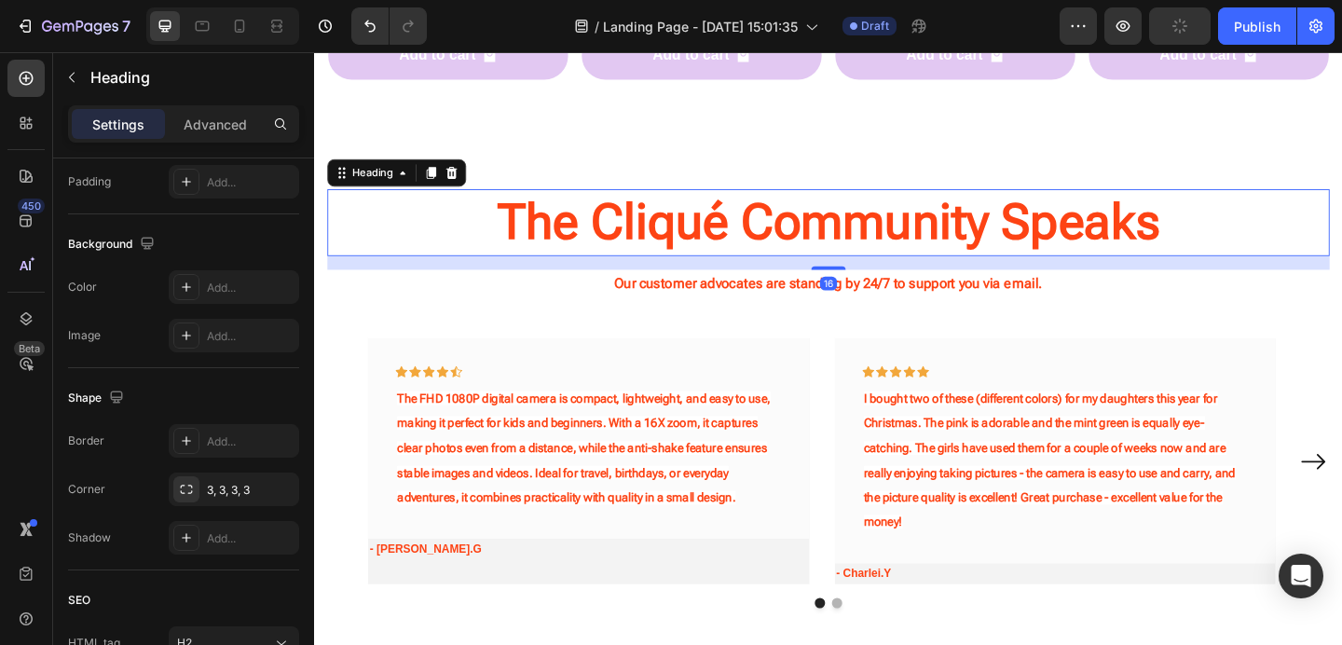
scroll to position [0, 0]
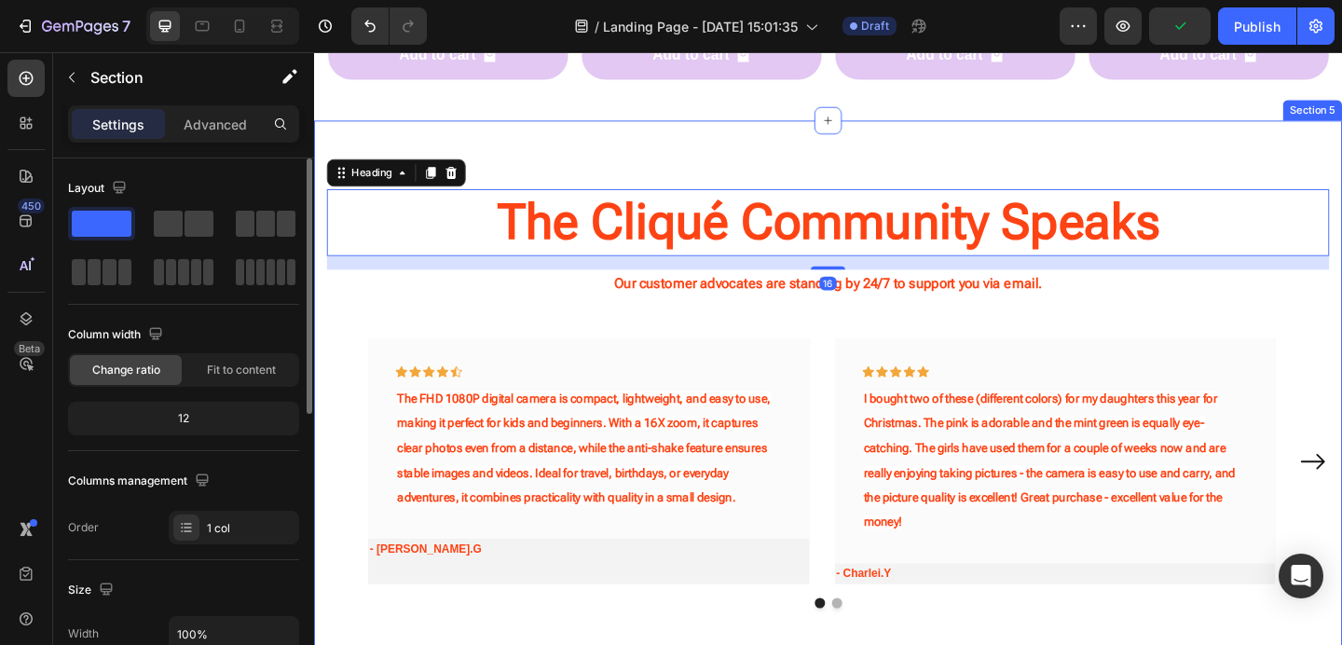
click at [1195, 157] on div "The Cliqué Community Speaks Heading 16 Our customer advocates are standing by 2…" at bounding box center [873, 429] width 1118 height 605
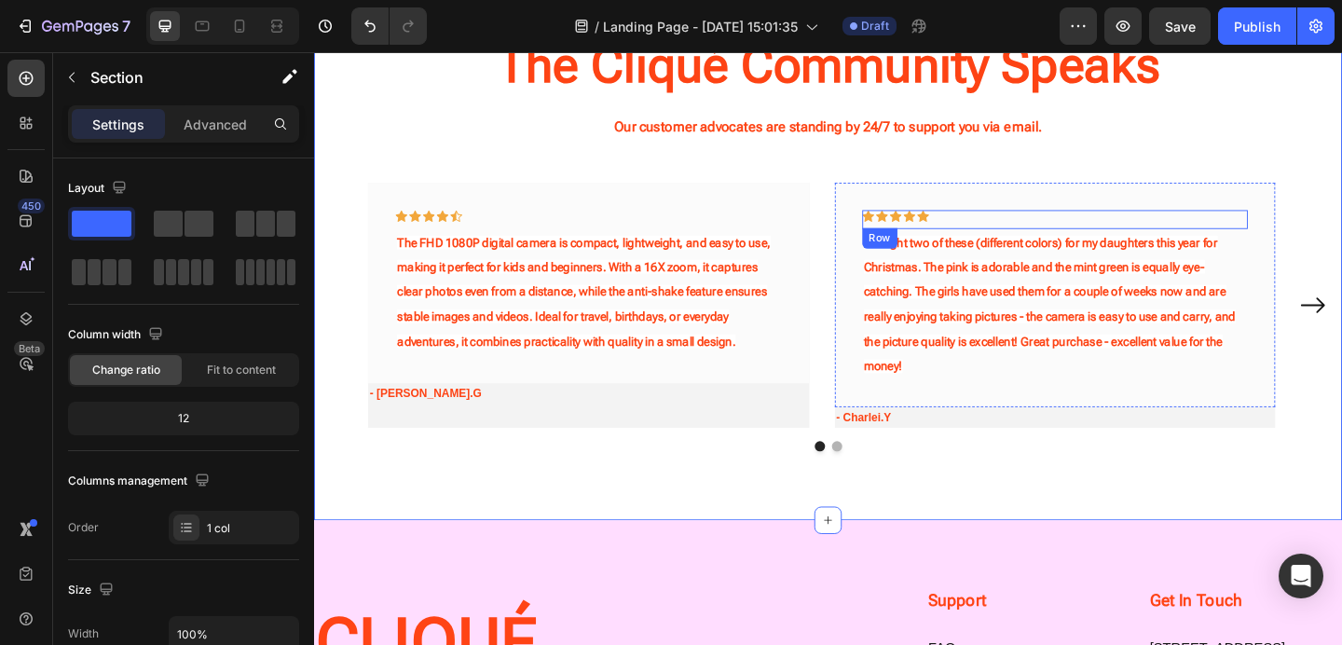
scroll to position [2148, 0]
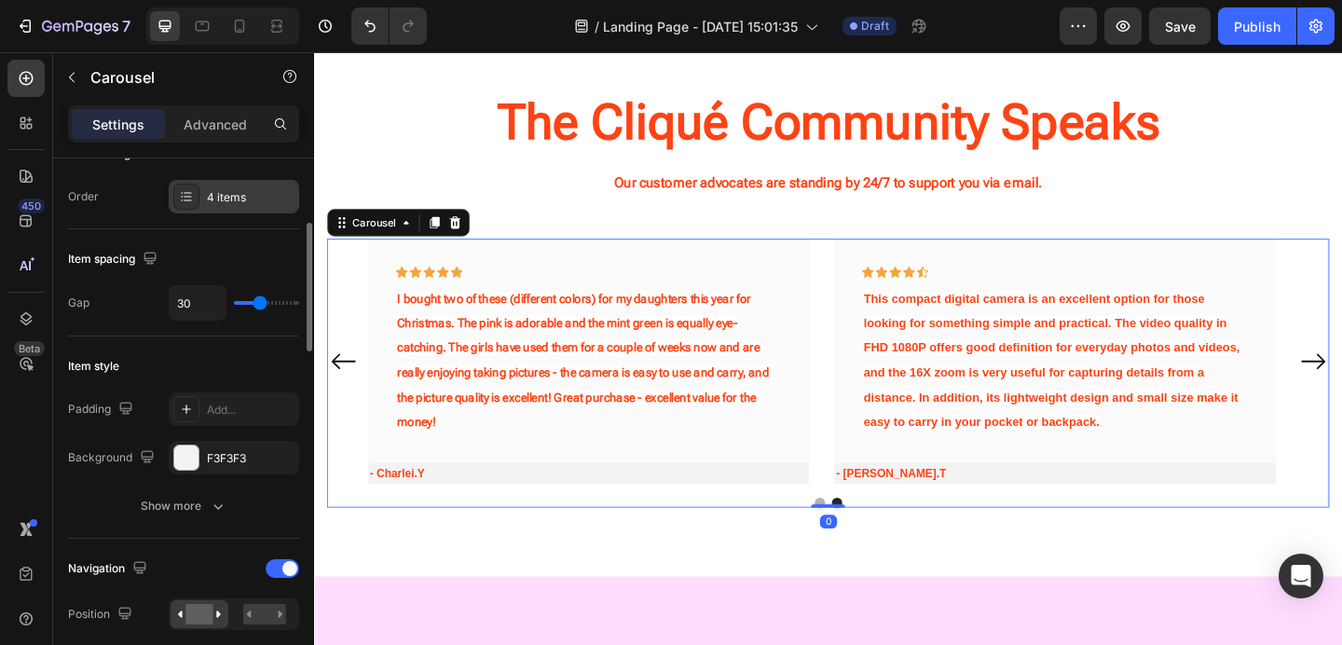
scroll to position [276, 0]
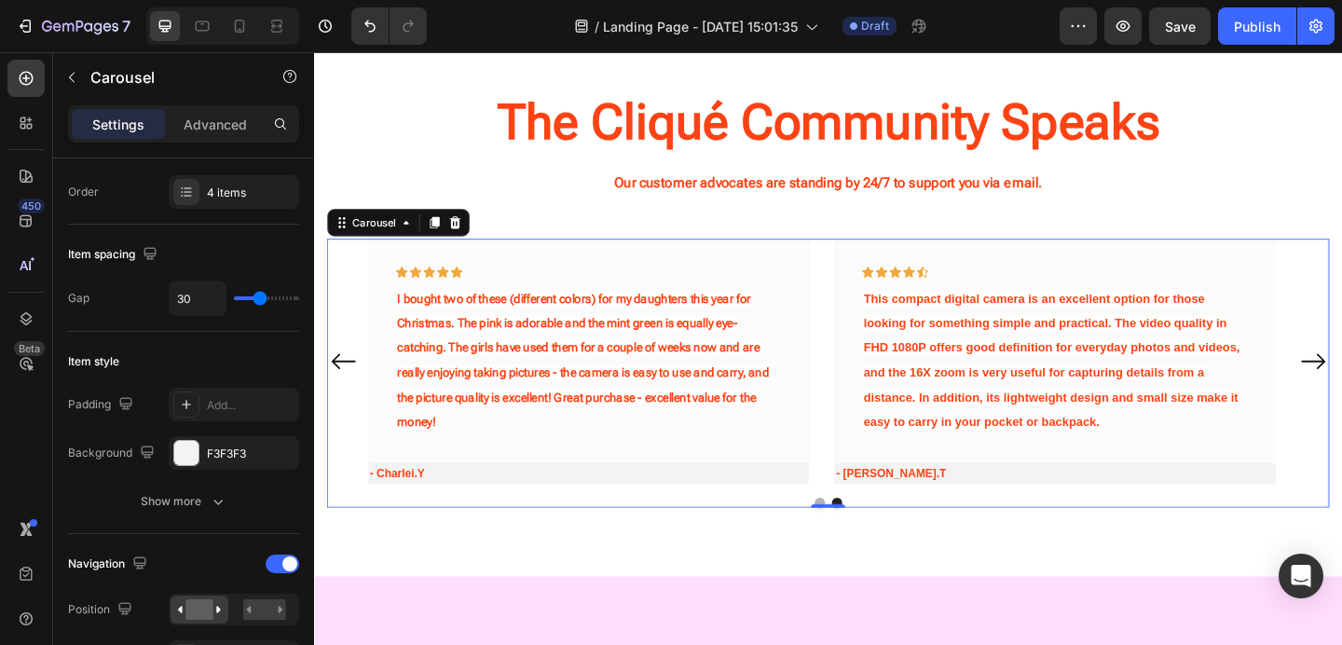
click at [353, 380] on icon "Carousel Back Arrow" at bounding box center [346, 388] width 30 height 151
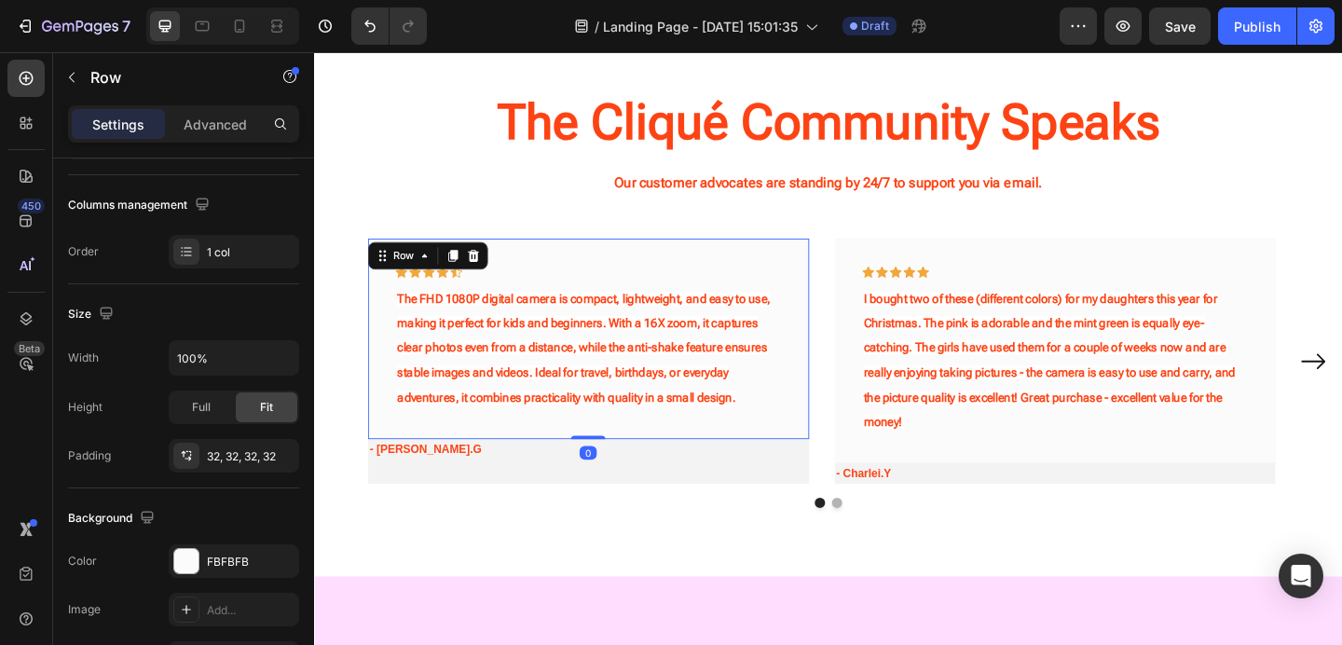
click at [374, 337] on div "Icon Icon Icon Icon Icon Row The FHD 1080P digital camera is compact, lightweig…" at bounding box center [613, 364] width 480 height 218
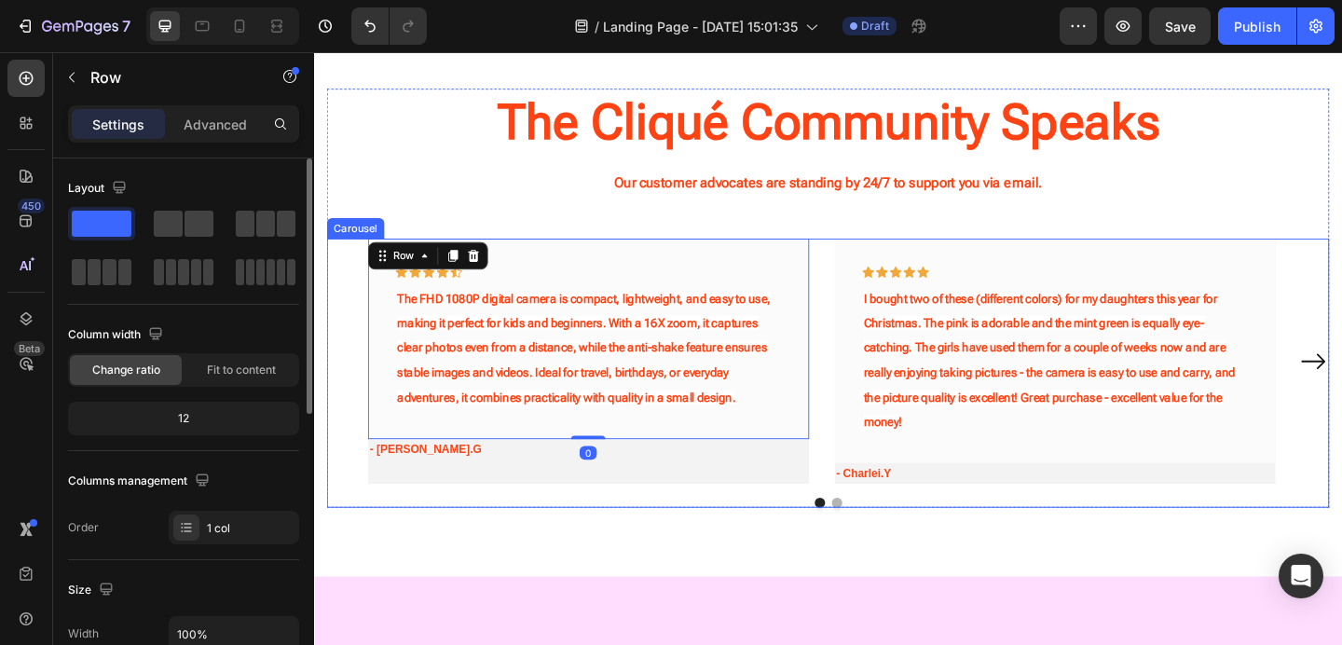
click at [348, 381] on div "Icon Icon Icon Icon Icon Row The FHD 1080P digital camera is compact, lightweig…" at bounding box center [873, 388] width 1090 height 266
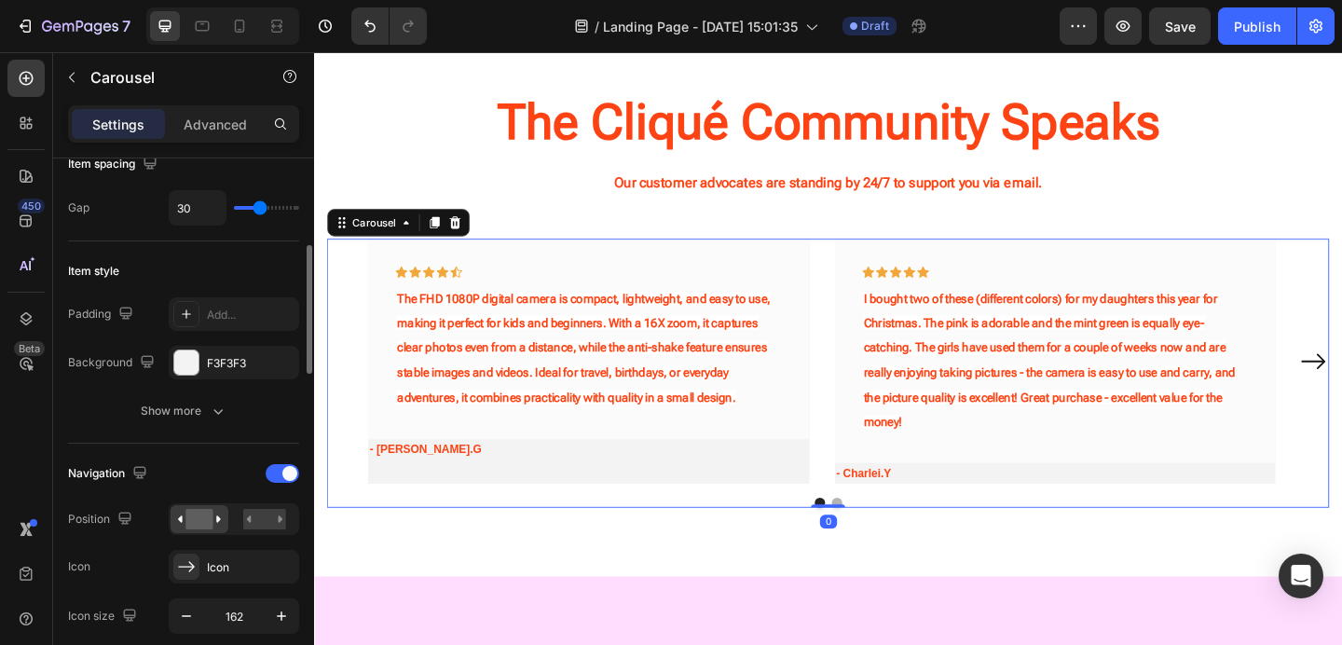
scroll to position [471, 0]
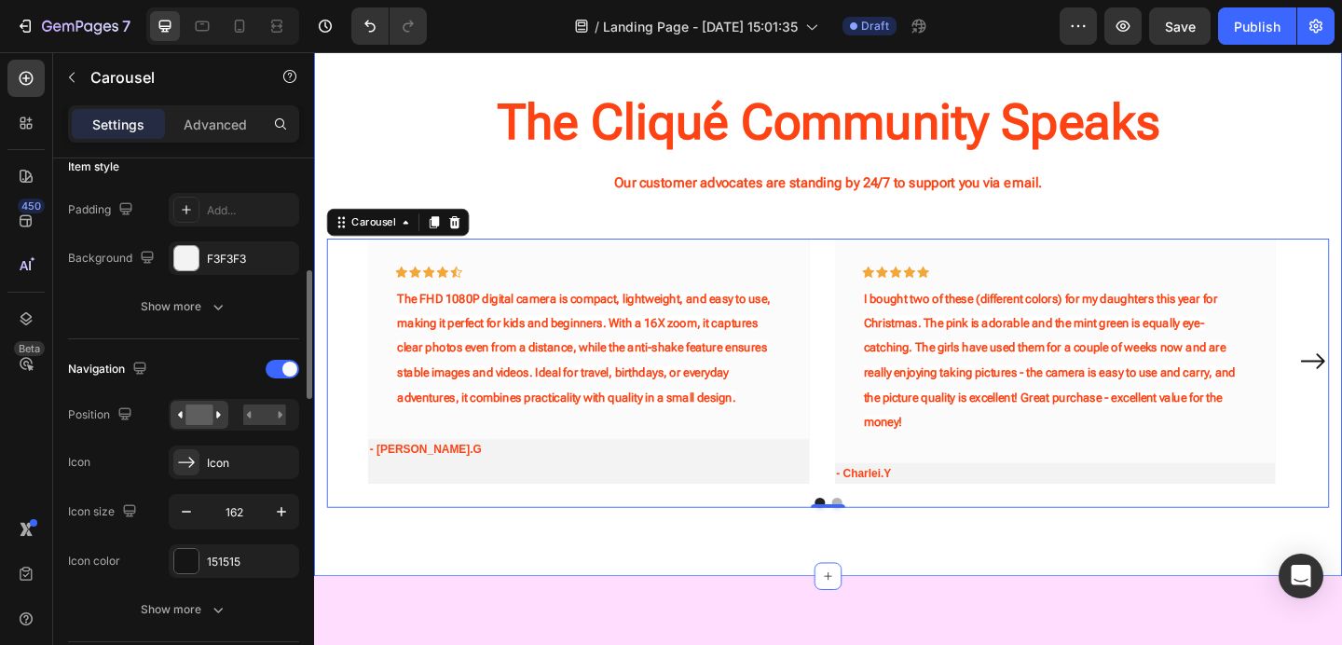
click at [317, 349] on div "The Cliqué Community Speaks Heading Our customer advocates are standing by 24/7…" at bounding box center [873, 320] width 1118 height 605
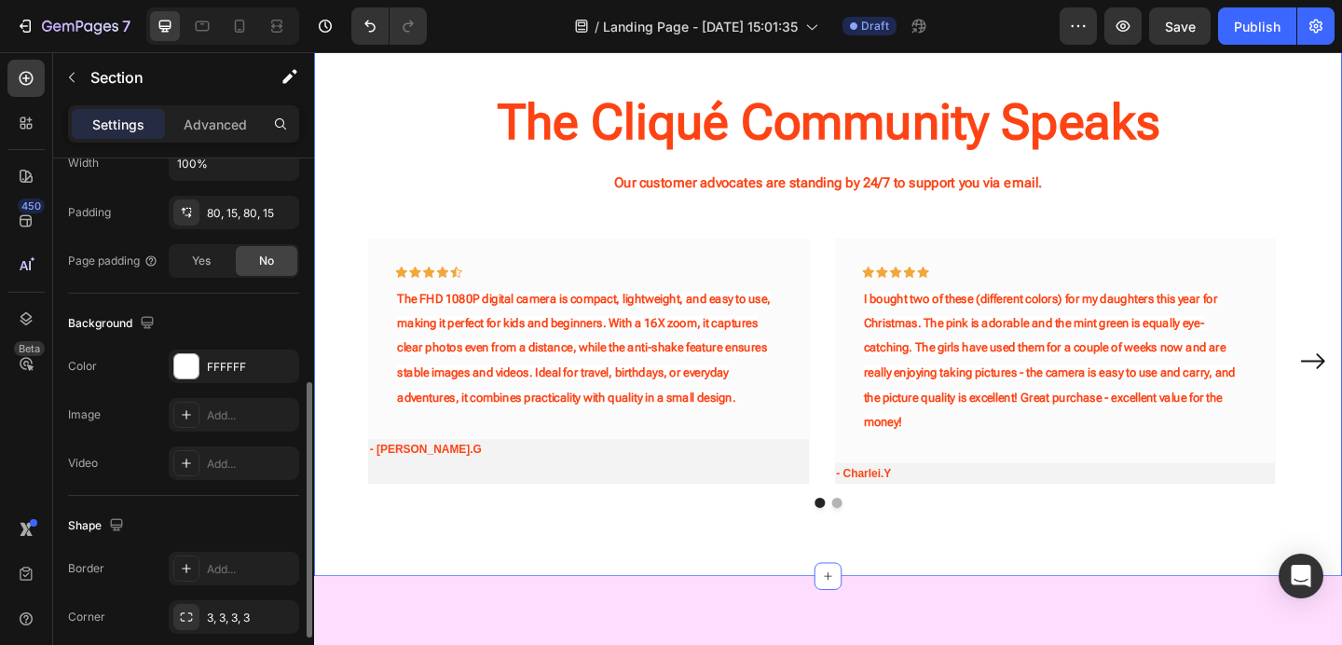
scroll to position [0, 0]
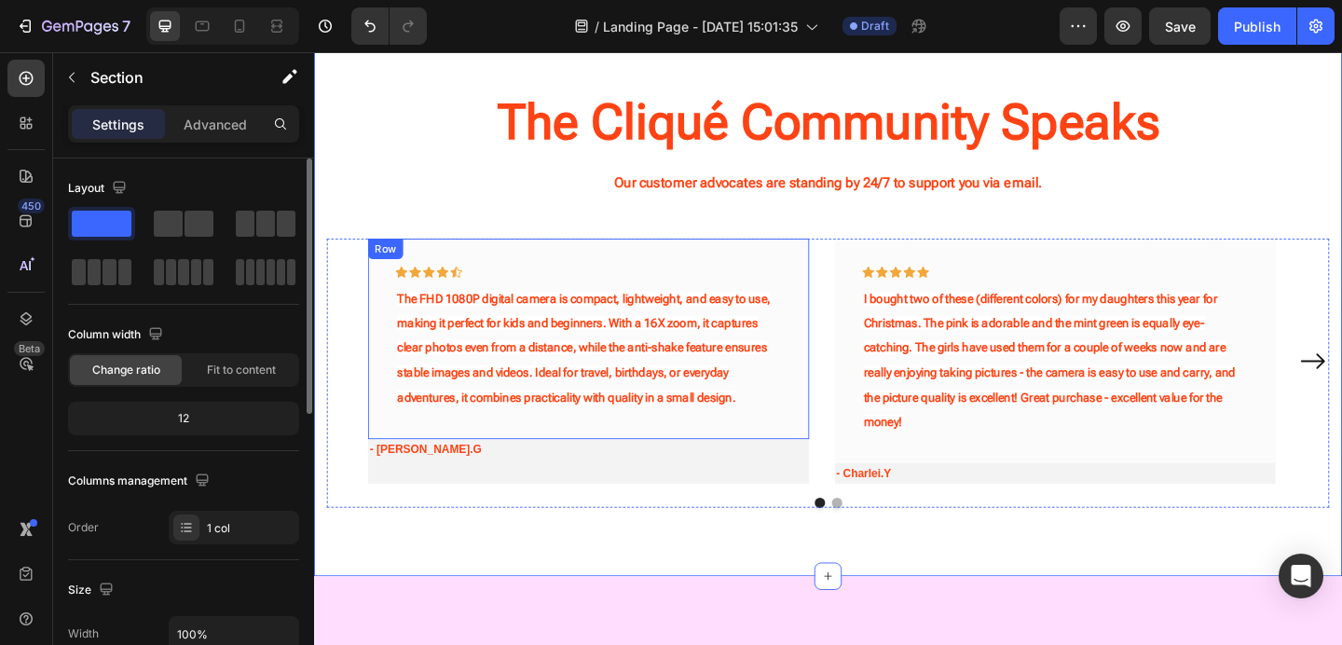
click at [391, 473] on div "Icon Icon Icon Icon Icon Row The FHD 1080P digital camera is compact, lightweig…" at bounding box center [613, 364] width 480 height 218
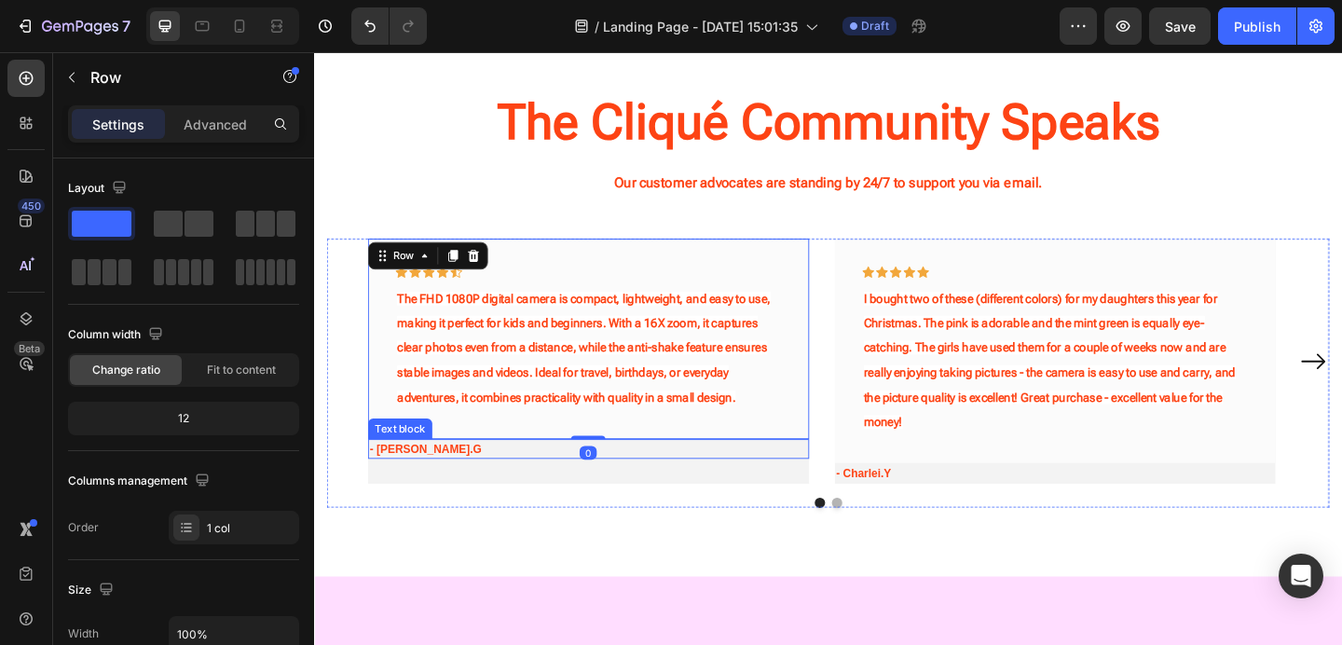
click at [429, 526] on div "Icon Icon Icon Icon Icon Row The FHD 1080P digital camera is compact, lightweig…" at bounding box center [873, 401] width 1090 height 293
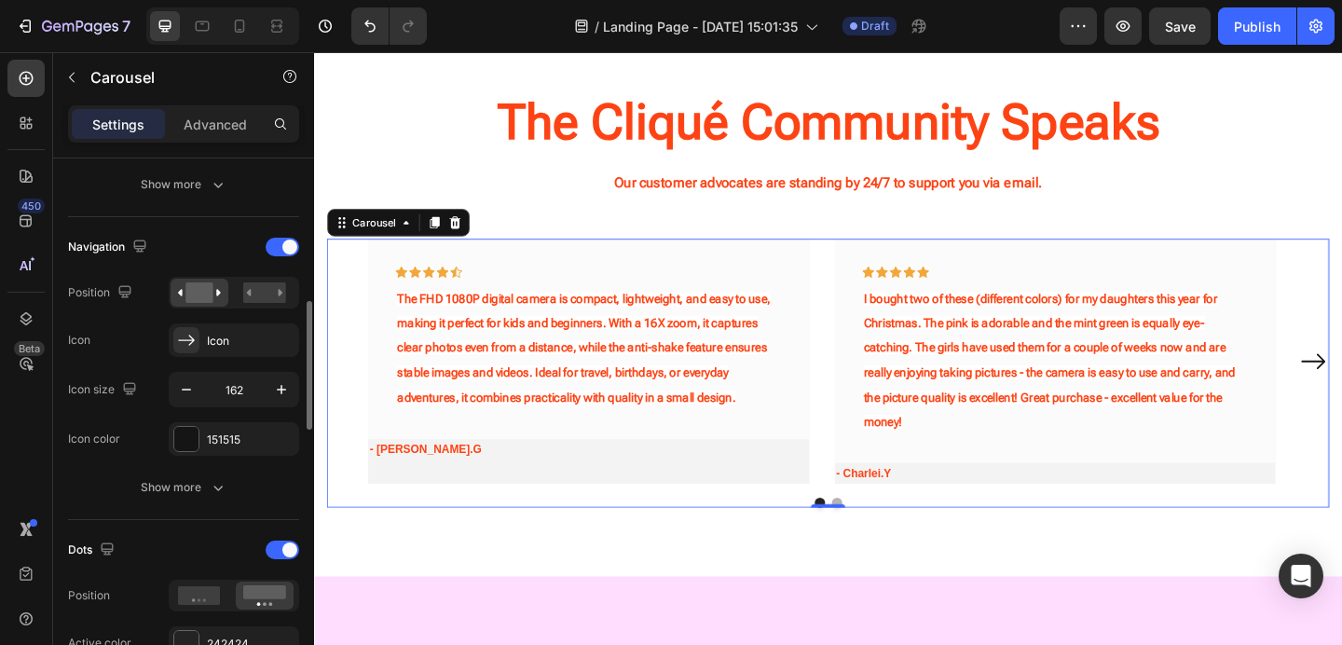
scroll to position [595, 0]
click at [239, 432] on div "151515" at bounding box center [234, 437] width 54 height 17
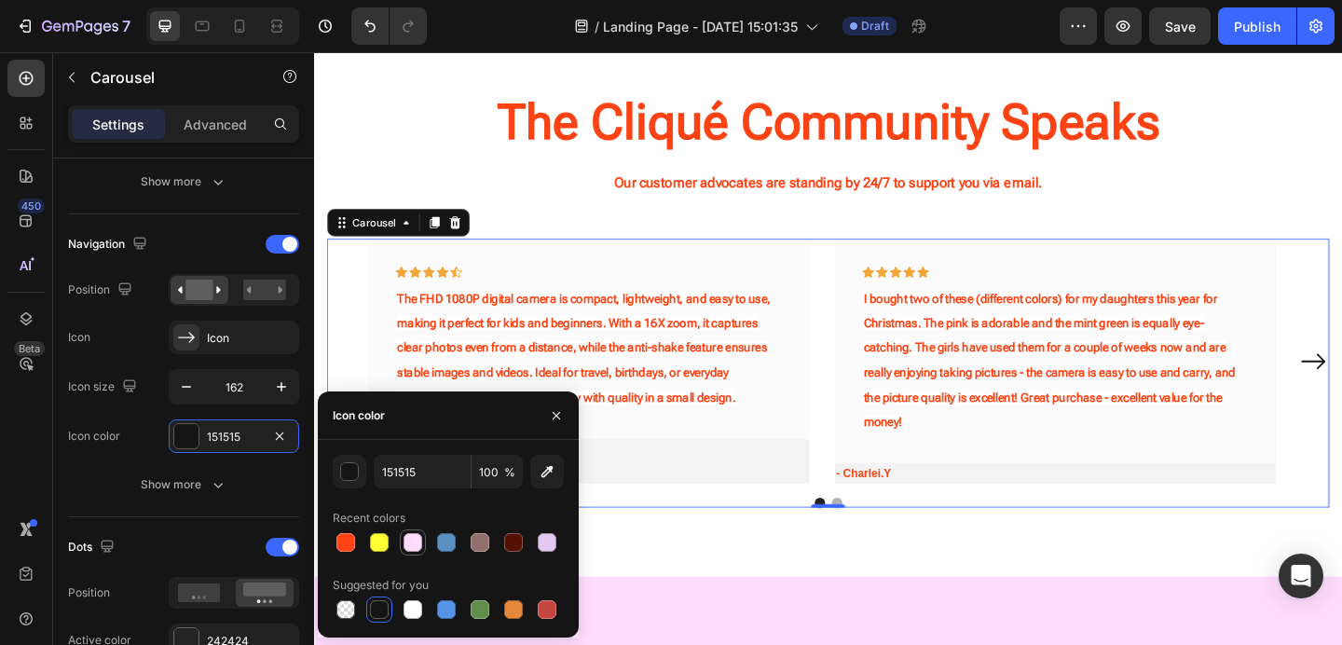
click at [409, 538] on div at bounding box center [412, 542] width 19 height 19
click at [553, 545] on div at bounding box center [547, 542] width 19 height 19
click at [385, 605] on div at bounding box center [379, 609] width 19 height 19
type input "151515"
click at [869, 326] on div "Icon Icon Icon Icon Icon Row The FHD 1080P digital camera is compact, lightweig…" at bounding box center [873, 388] width 1001 height 266
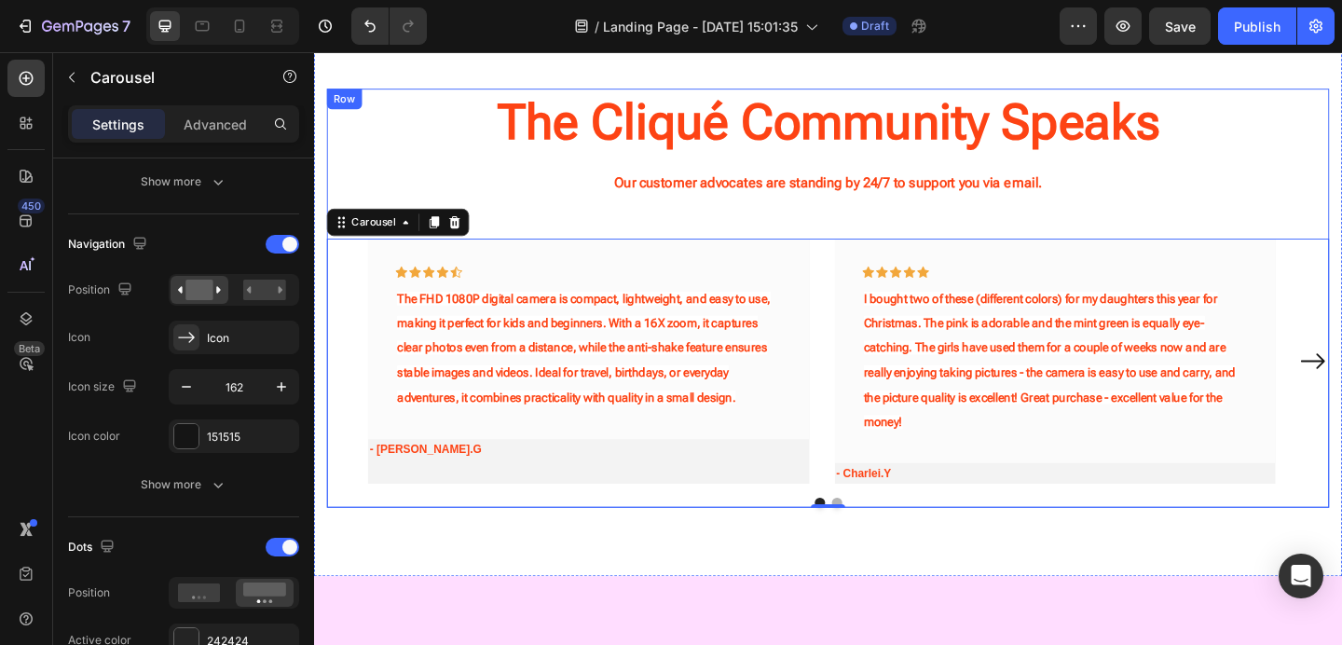
scroll to position [2031, 0]
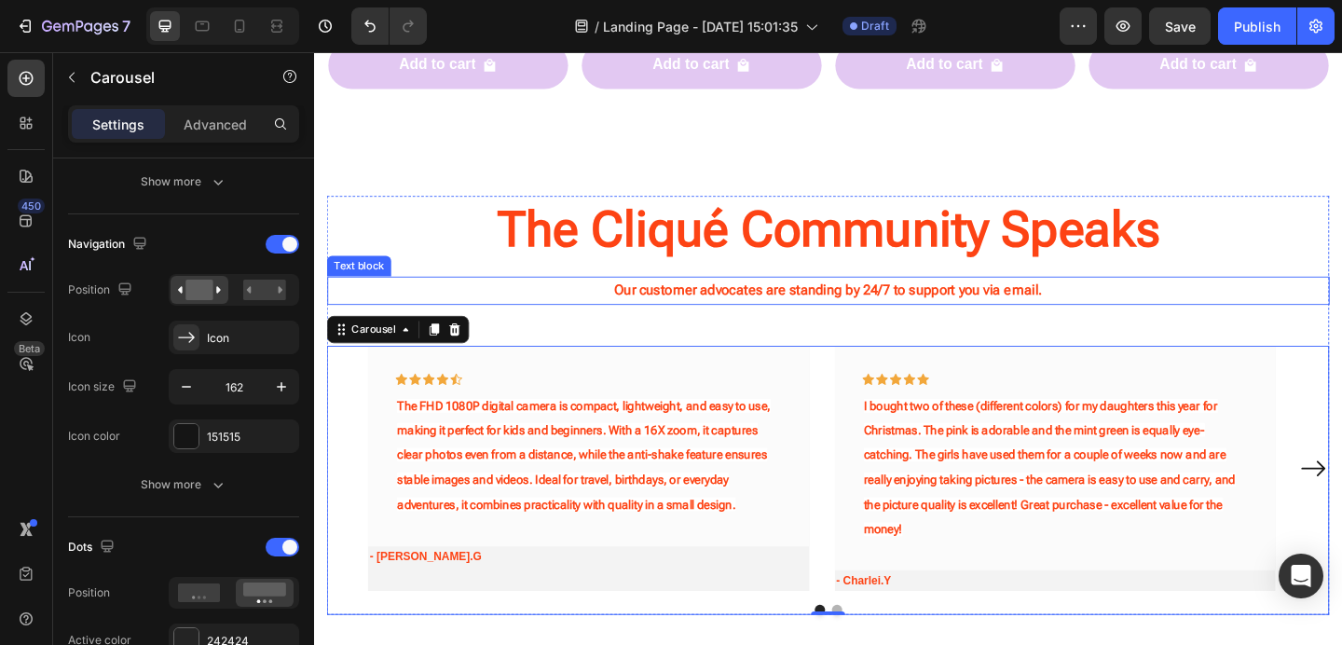
click at [794, 307] on strong "Our customer advocates are standing by 24/7 to support you via email." at bounding box center [873, 311] width 466 height 18
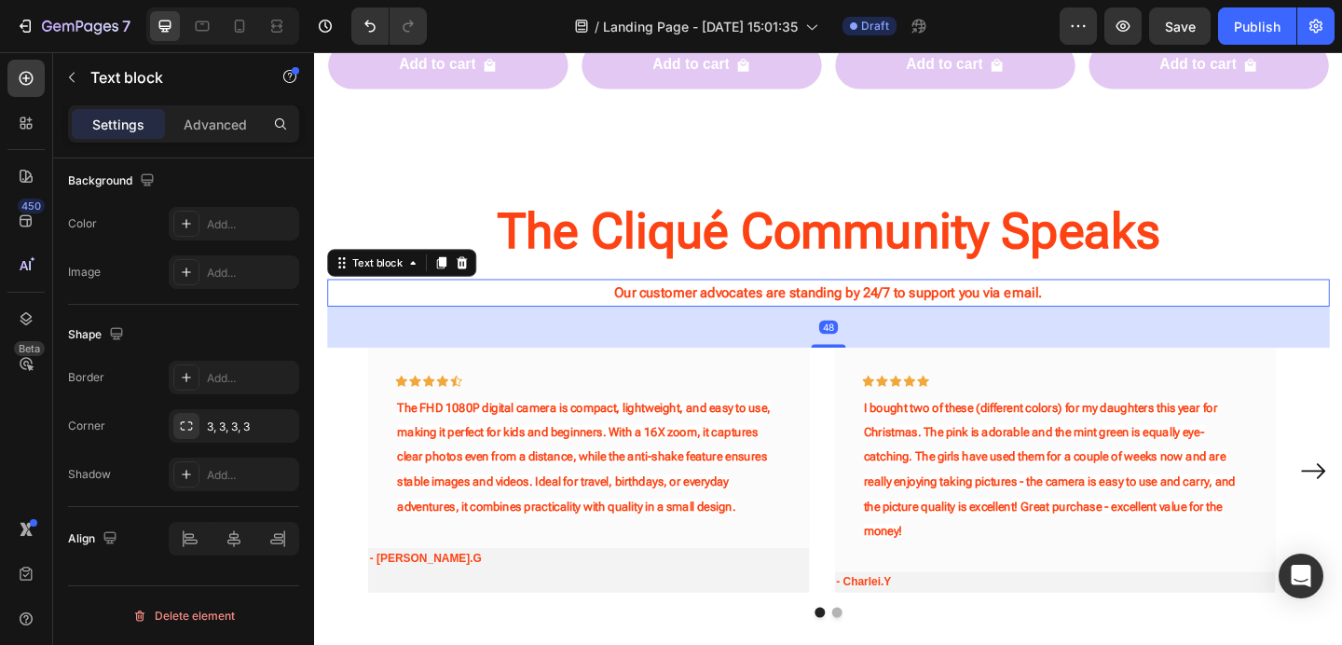
scroll to position [0, 0]
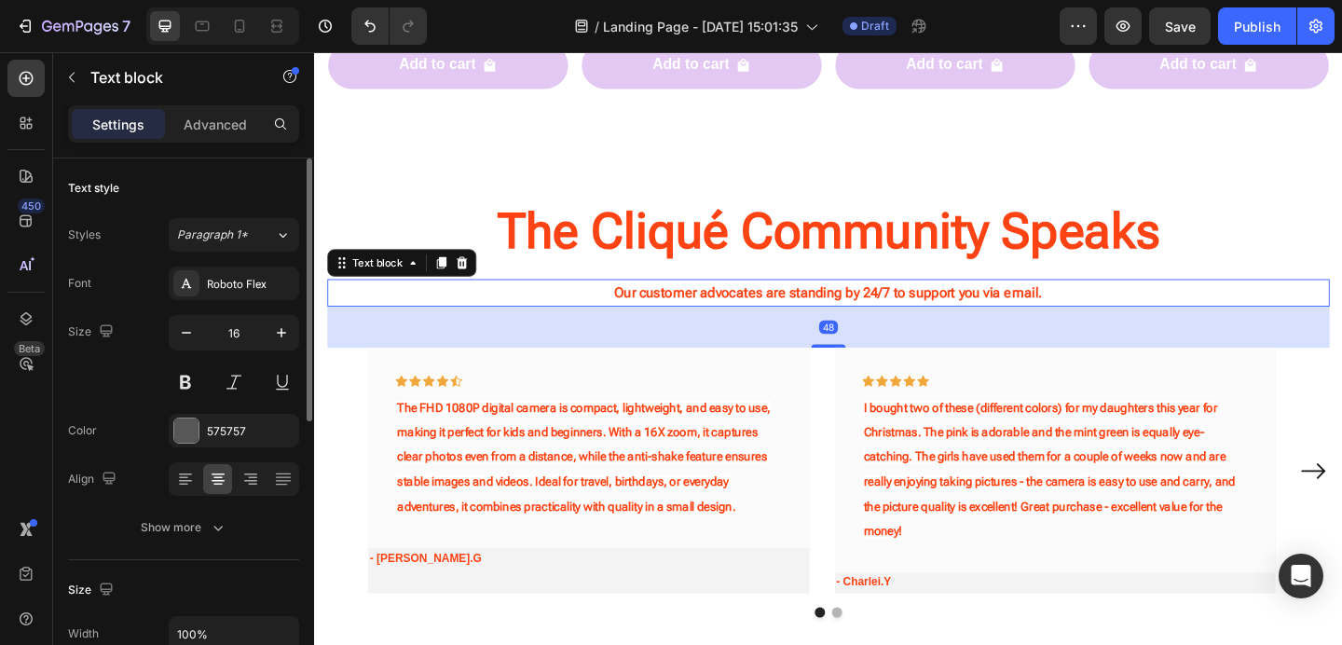
click at [794, 307] on strong "Our customer advocates are standing by 24/7 to support you via email." at bounding box center [873, 314] width 466 height 18
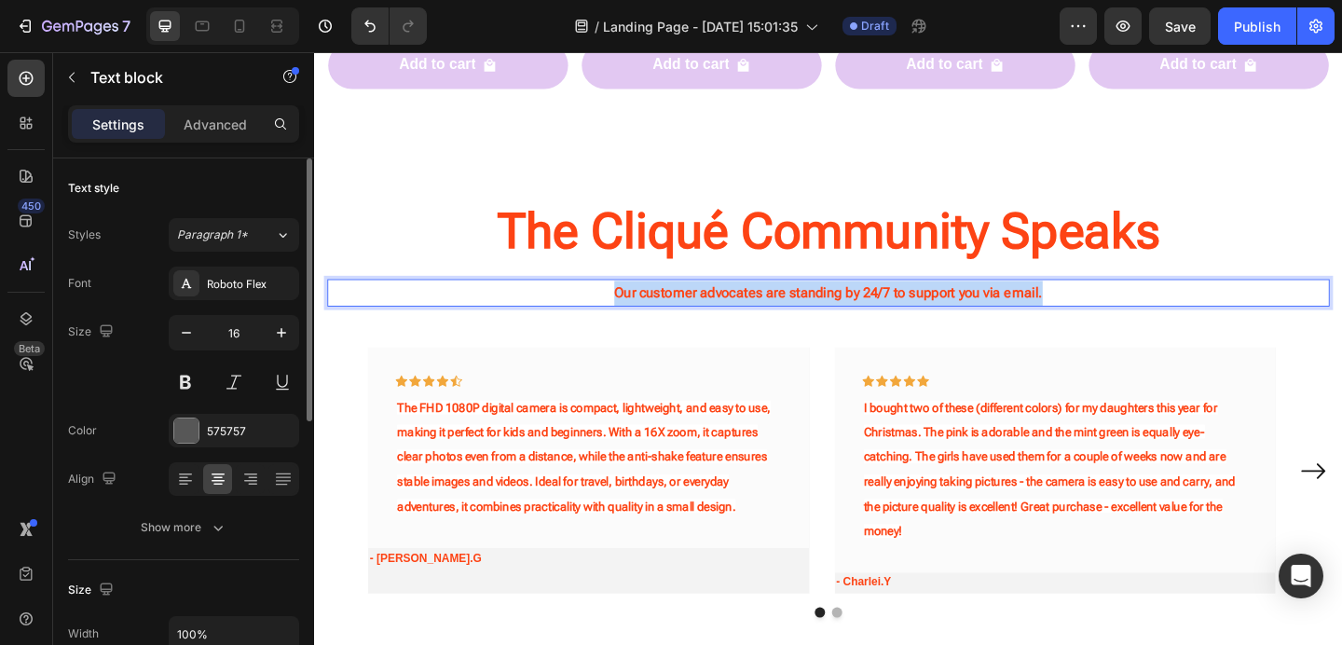
click at [794, 307] on strong "Our customer advocates are standing by 24/7 to support you via email." at bounding box center [873, 314] width 466 height 18
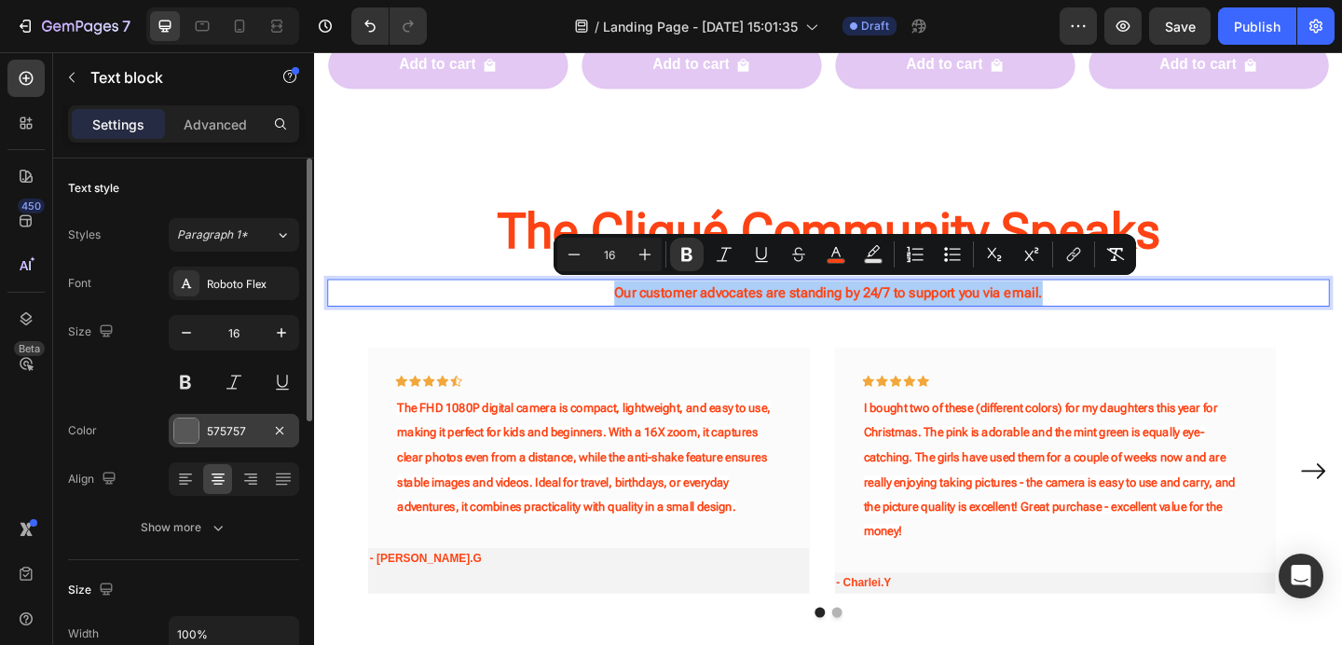
click at [237, 434] on div "575757" at bounding box center [234, 431] width 54 height 17
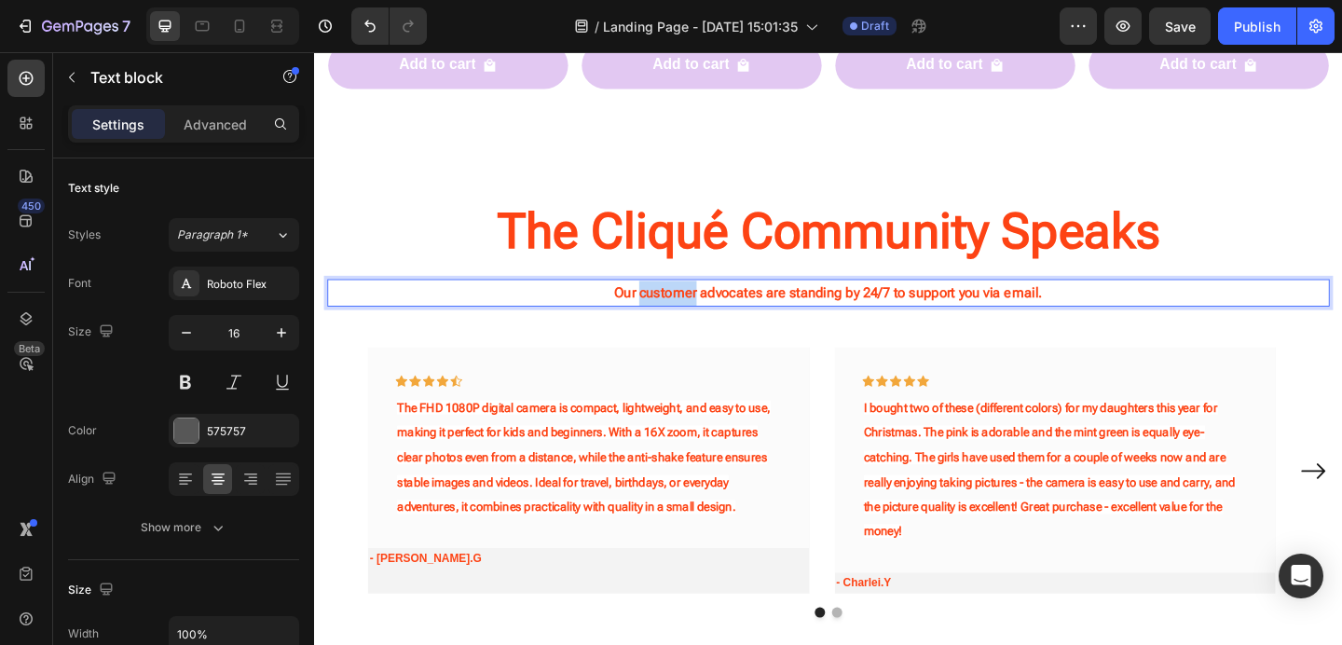
click at [665, 314] on strong "Our customer advocates are standing by 24/7 to support you via email." at bounding box center [873, 314] width 466 height 18
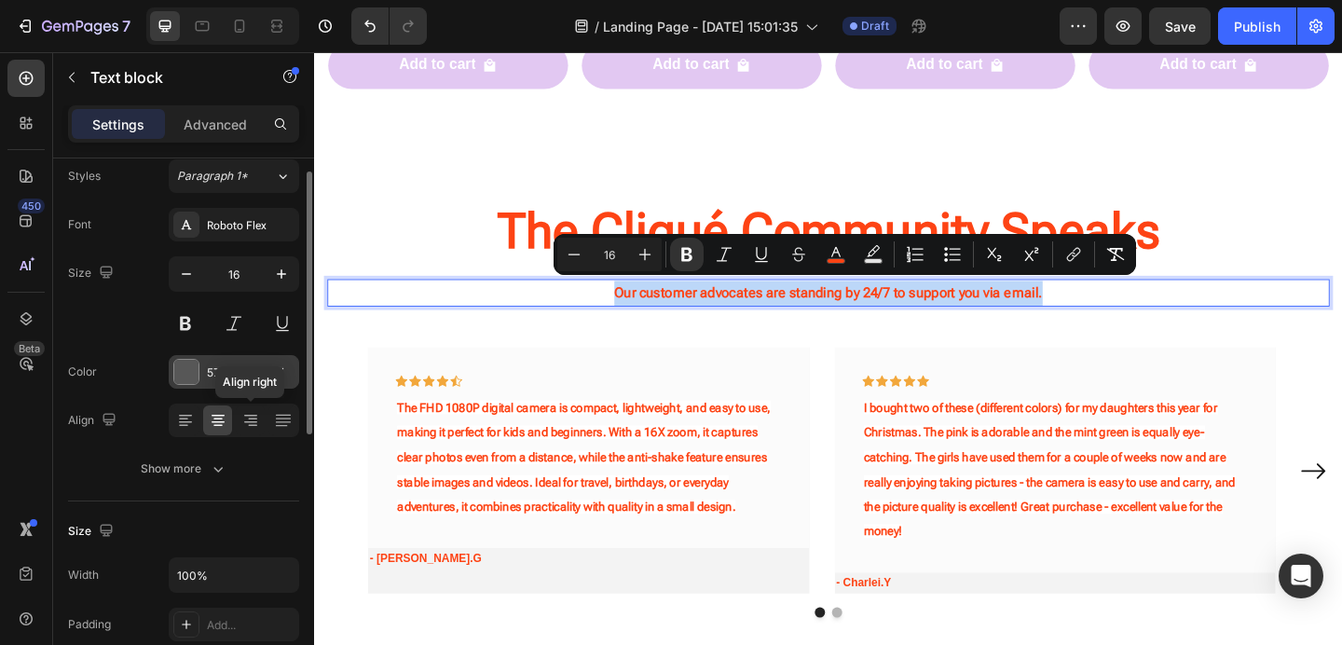
scroll to position [70, 0]
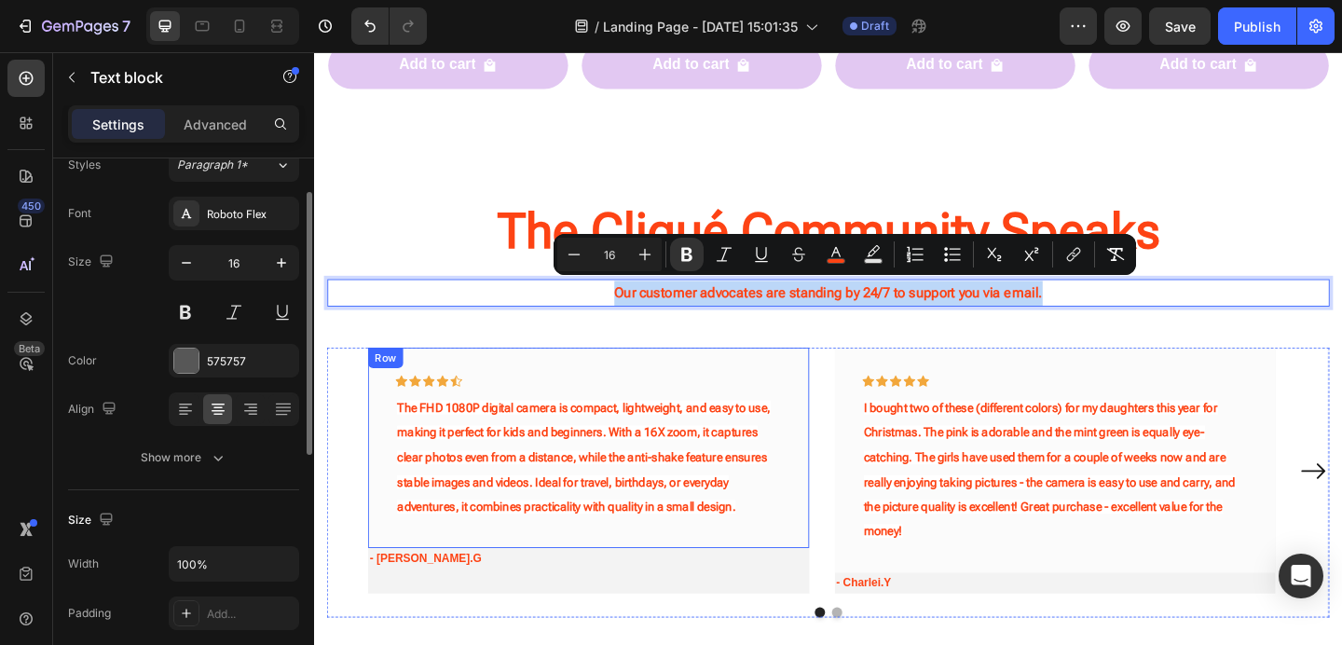
click at [444, 396] on div "Icon Icon Icon Icon Icon Row The FHD 1080P digital camera is compact, lightweig…" at bounding box center [613, 483] width 480 height 218
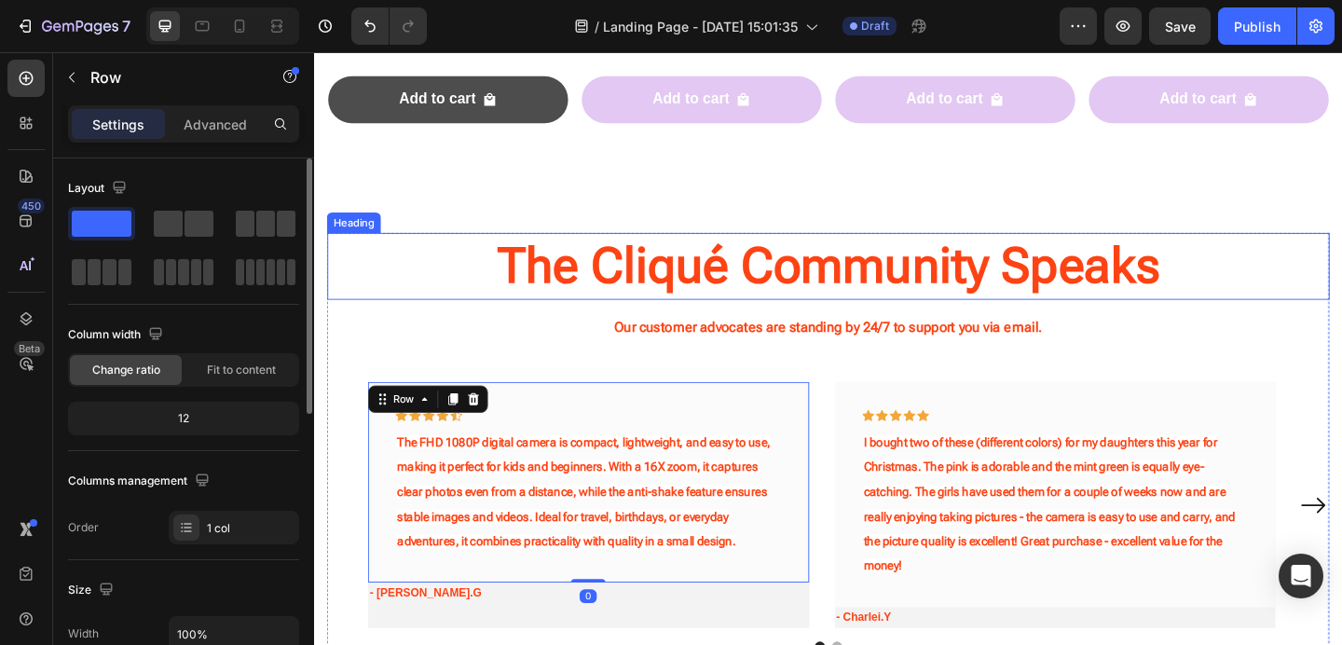
scroll to position [1979, 0]
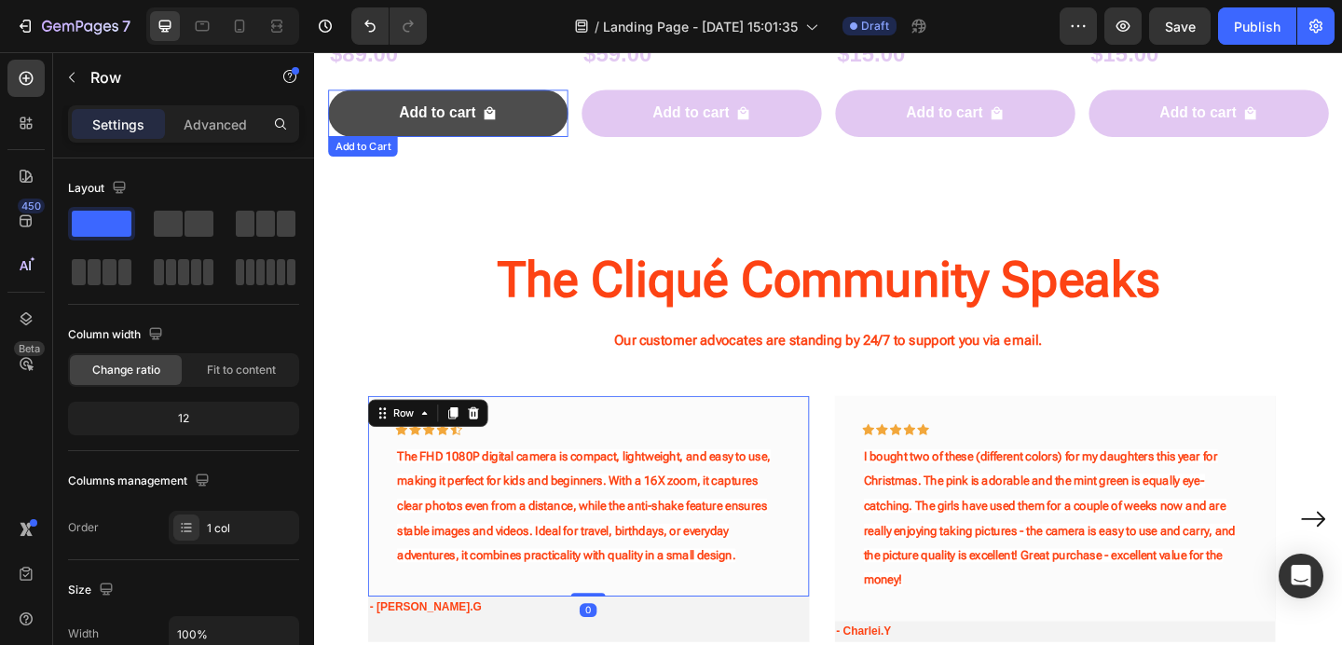
click at [557, 116] on button "Add to cart" at bounding box center [459, 118] width 261 height 51
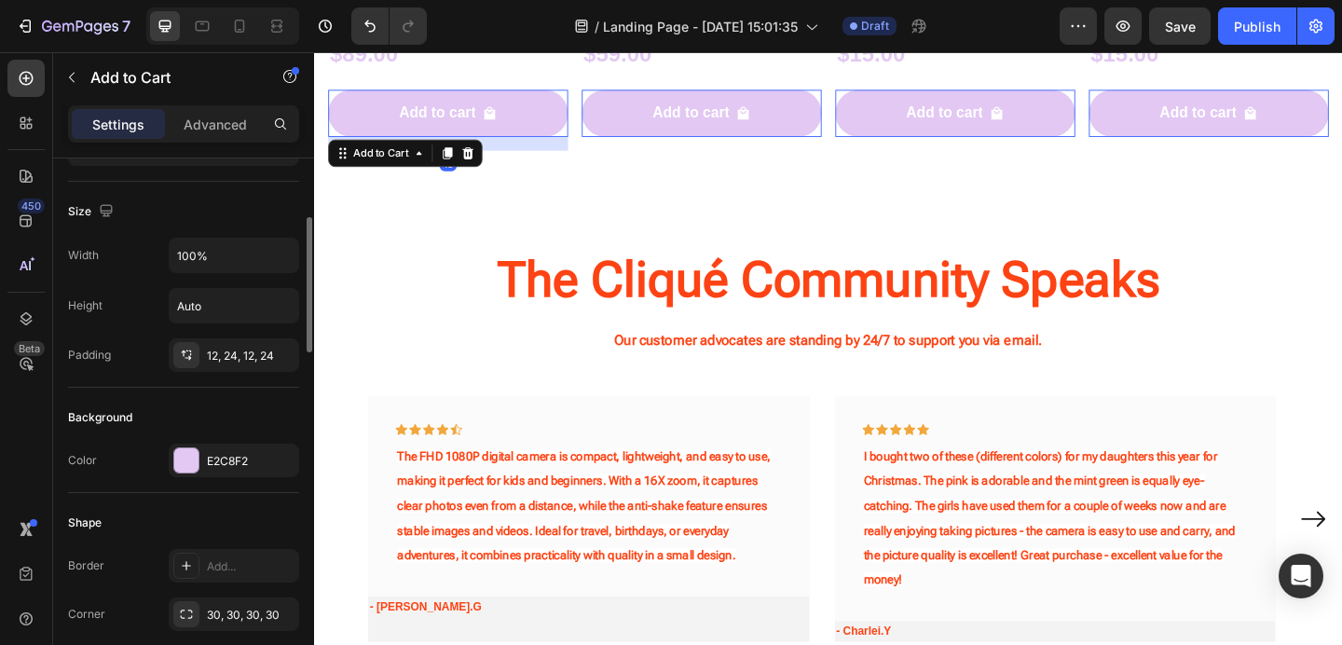
scroll to position [229, 0]
click at [236, 461] on div "E2C8F2" at bounding box center [234, 460] width 54 height 17
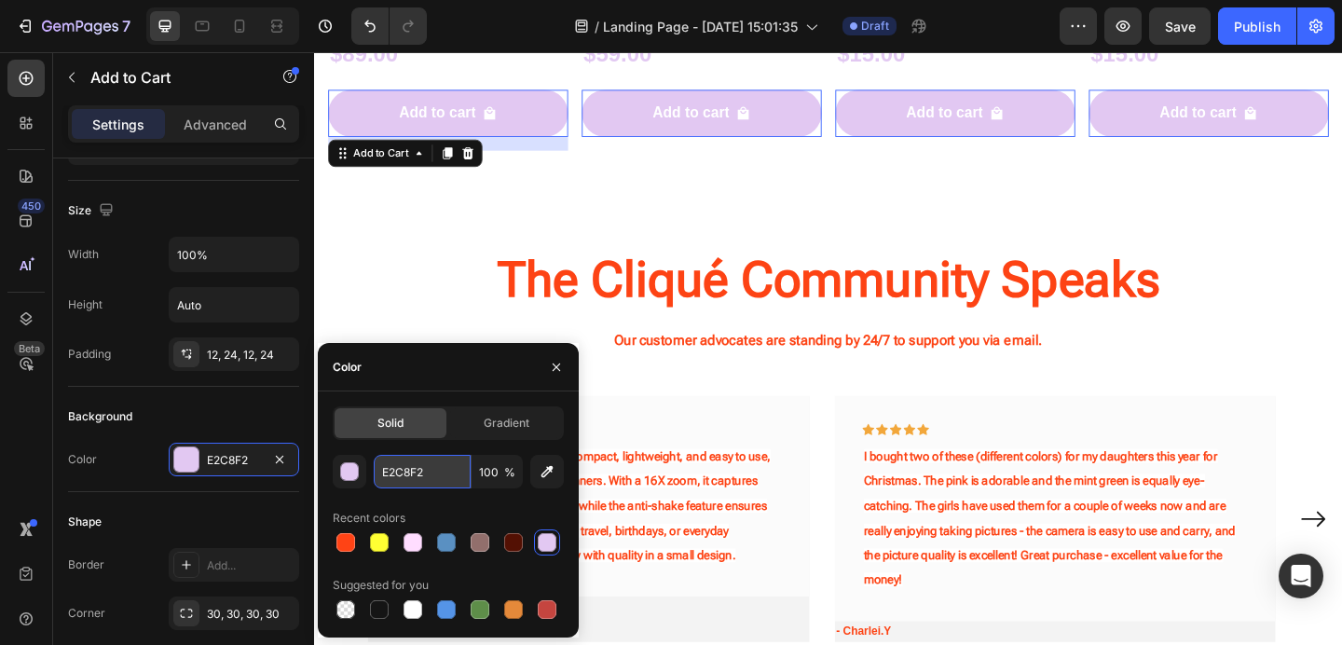
click at [435, 469] on input "E2C8F2" at bounding box center [422, 472] width 97 height 34
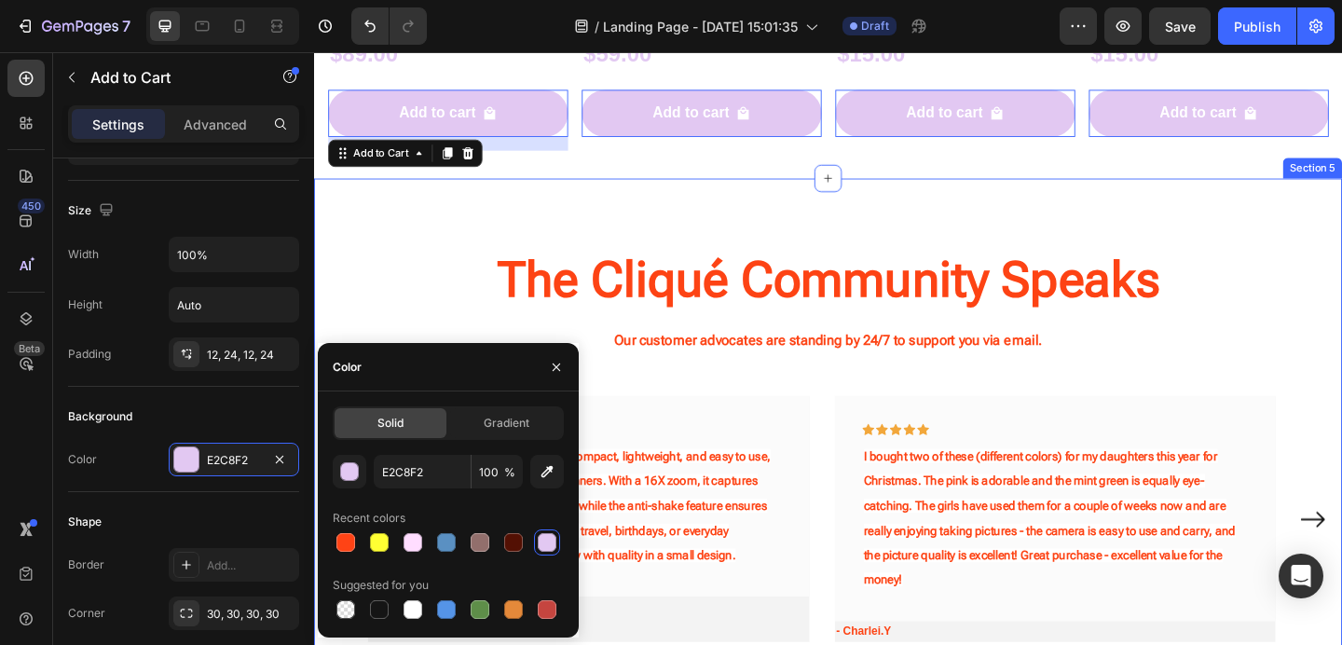
click at [843, 235] on div "The Cliqué Community Speaks Heading Our customer advocates are standing by 24/7…" at bounding box center [873, 491] width 1118 height 605
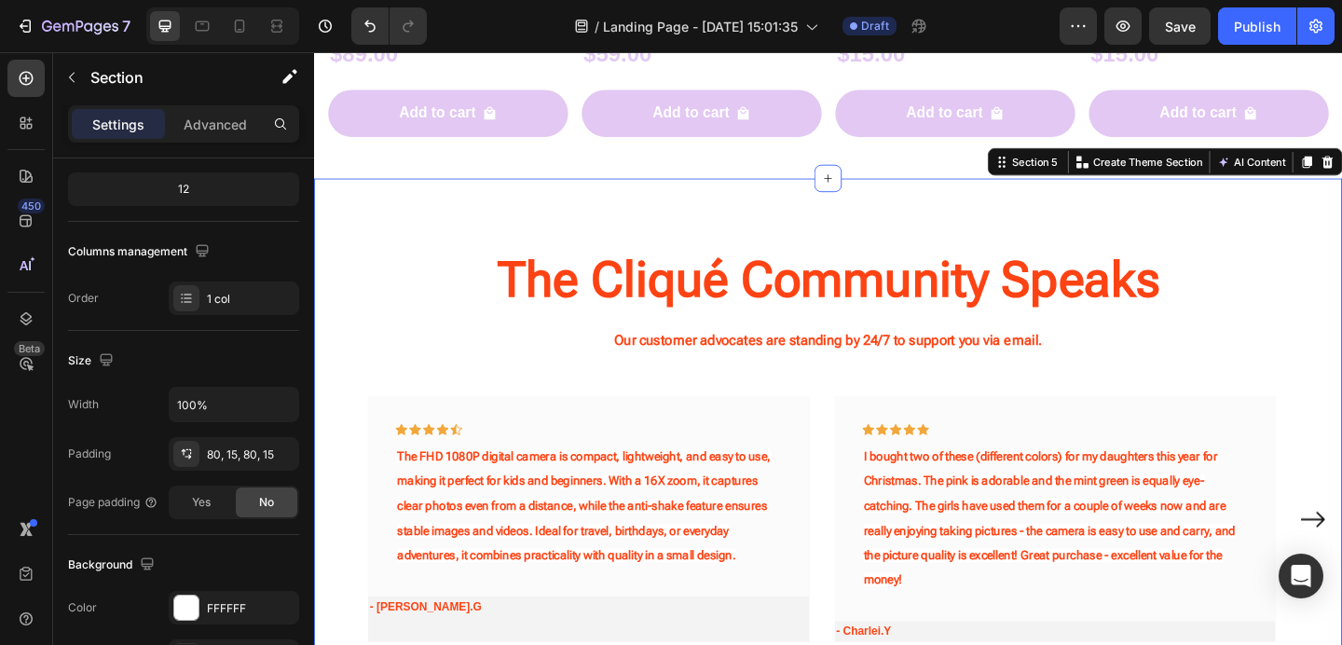
scroll to position [0, 0]
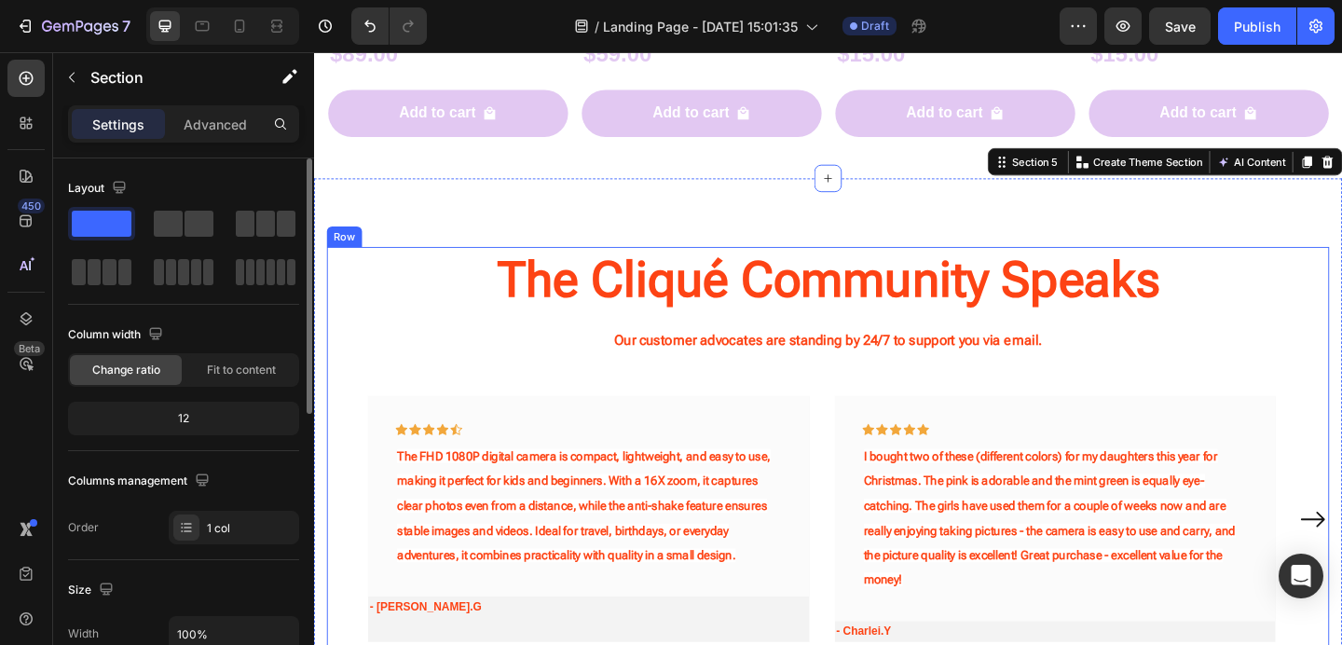
click at [748, 367] on strong "Our customer advocates are standing by 24/7 to support you via email." at bounding box center [873, 366] width 466 height 18
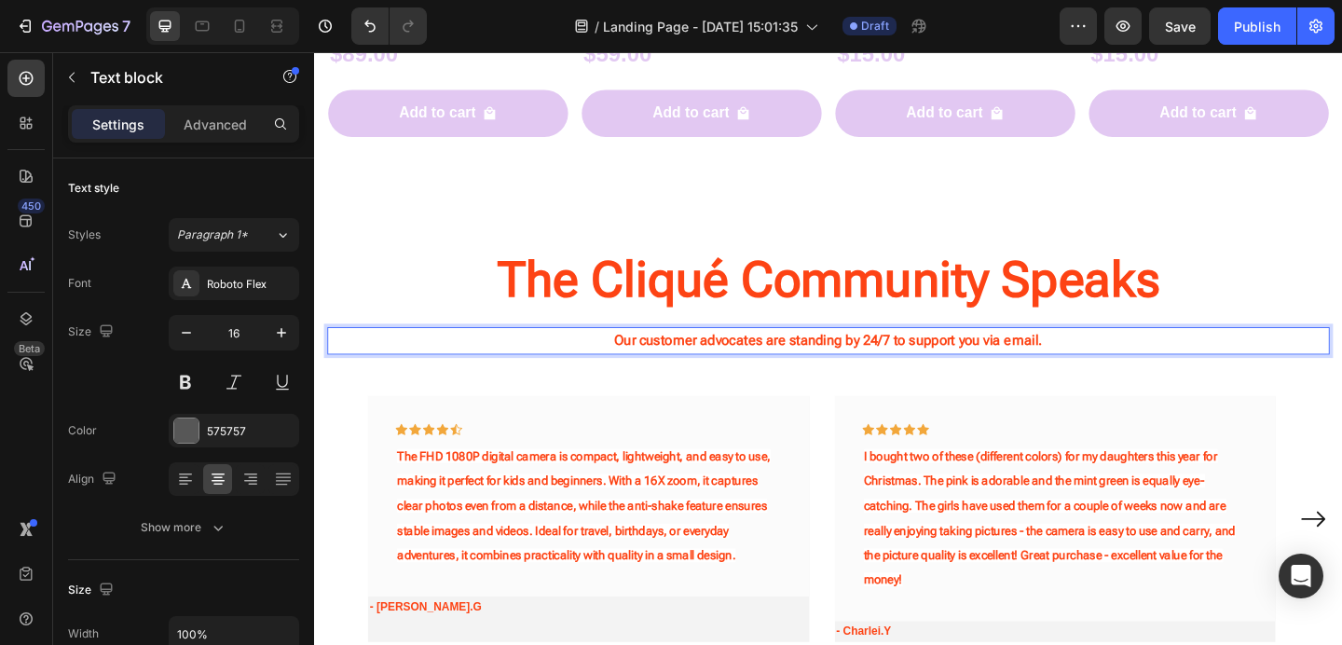
click at [699, 362] on strong "Our customer advocates are standing by 24/7 to support you via email." at bounding box center [873, 366] width 466 height 18
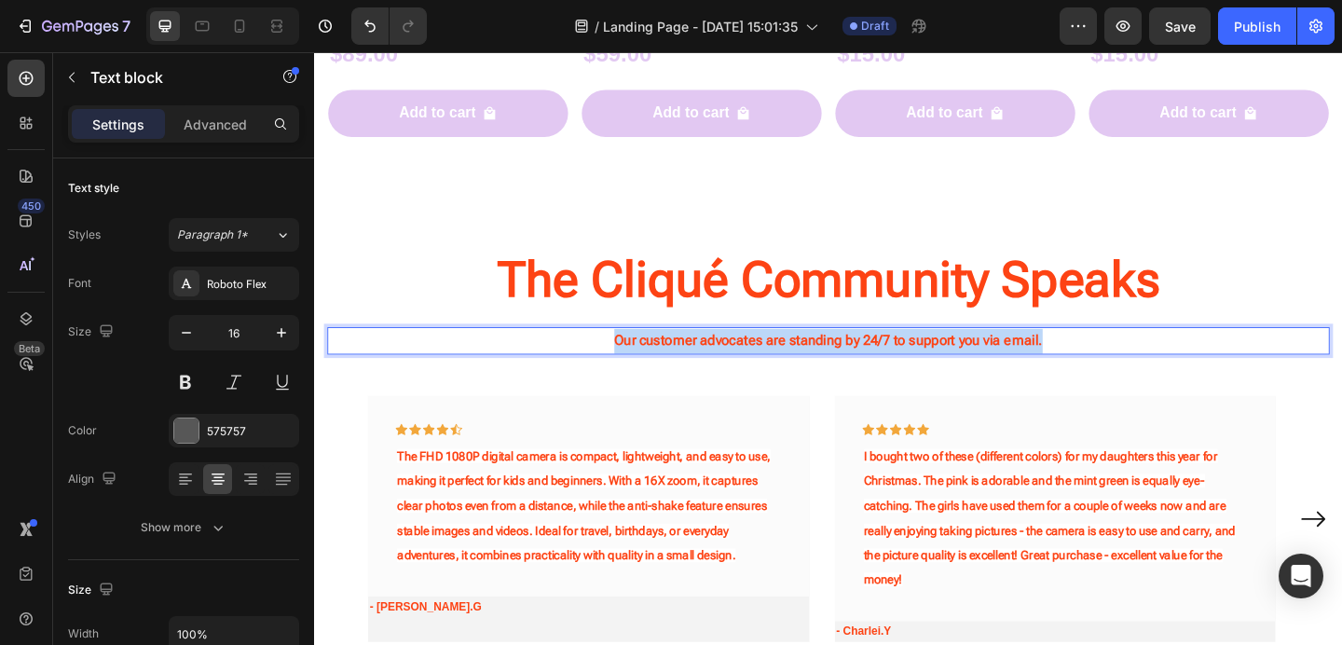
click at [699, 362] on strong "Our customer advocates are standing by 24/7 to support you via email." at bounding box center [873, 366] width 466 height 18
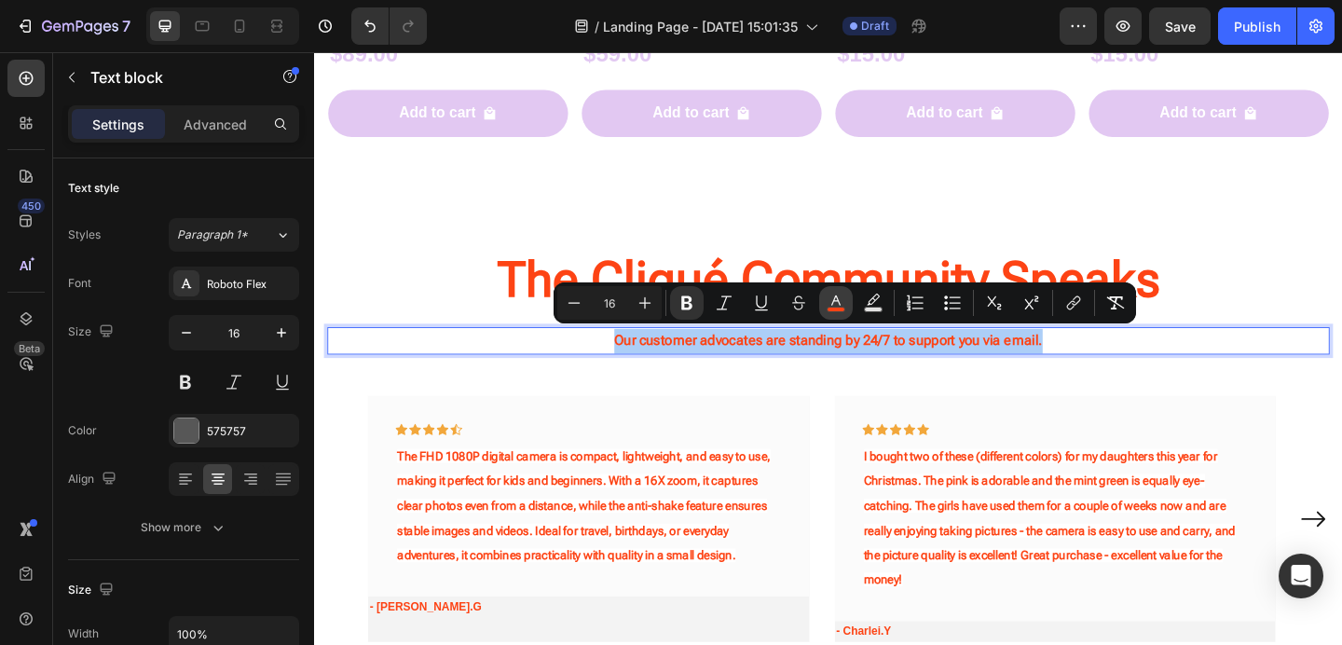
click at [850, 307] on button "color" at bounding box center [836, 303] width 34 height 34
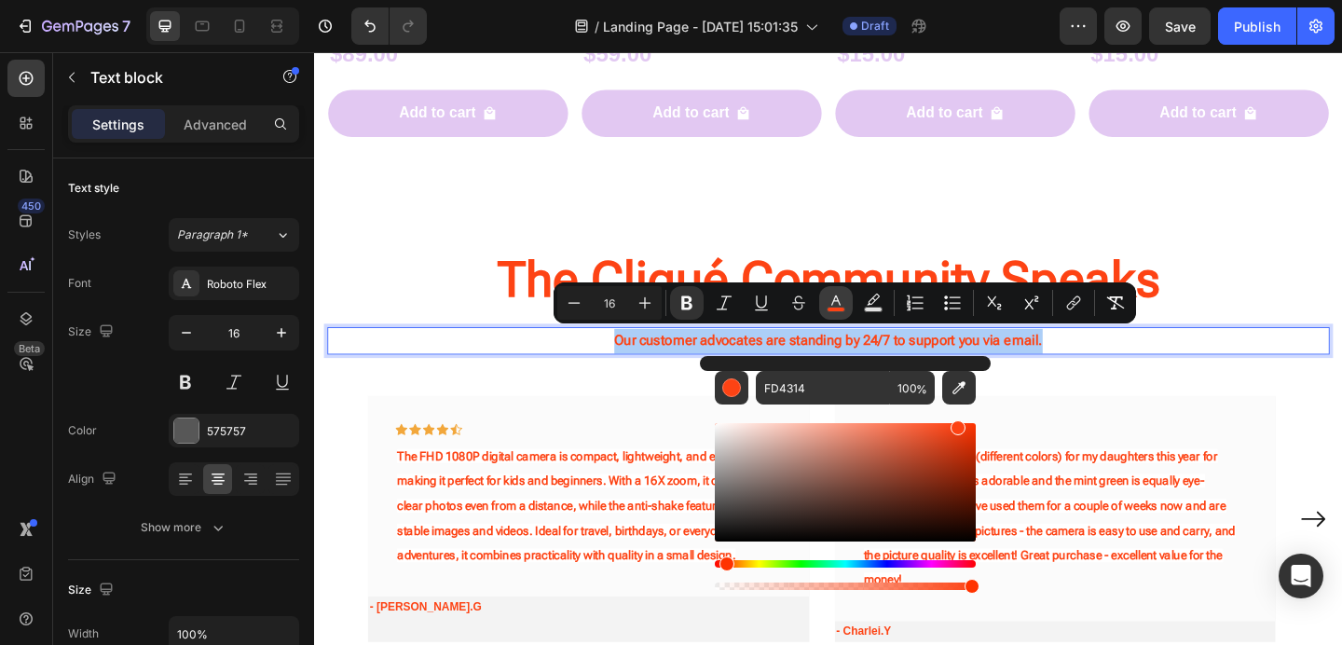
click at [839, 307] on rect "Editor contextual toolbar" at bounding box center [836, 309] width 18 height 5
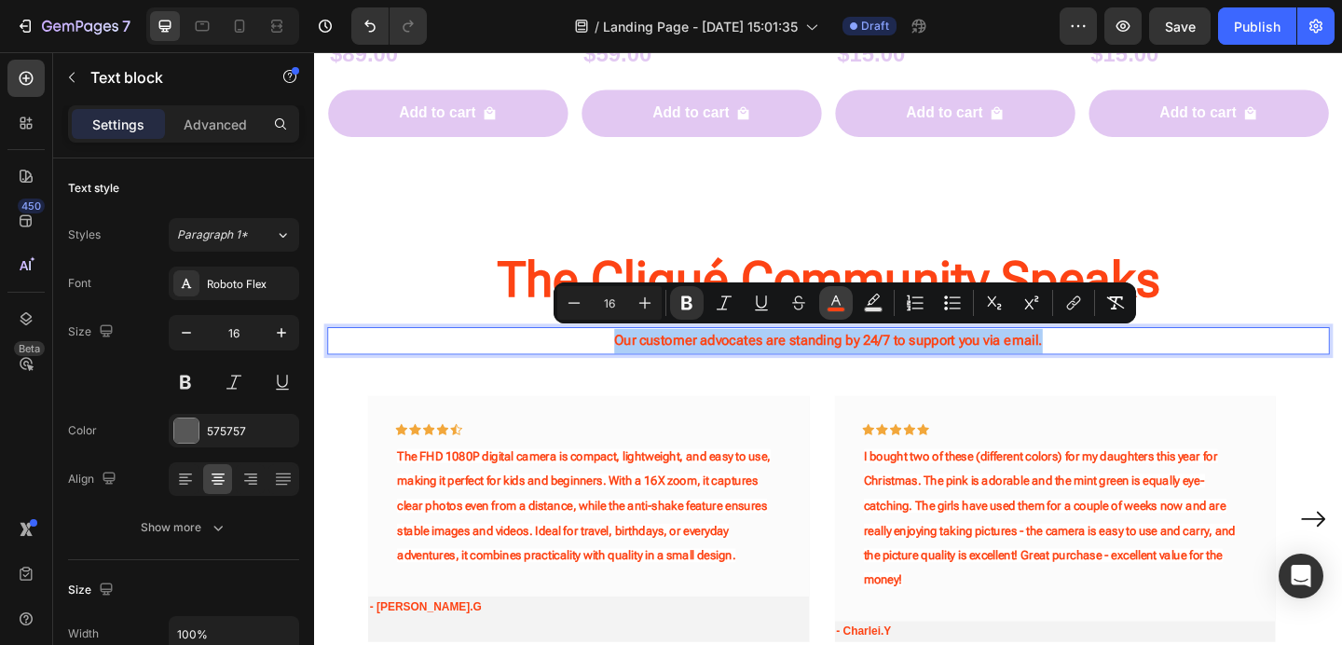
click at [843, 291] on button "color" at bounding box center [836, 303] width 34 height 34
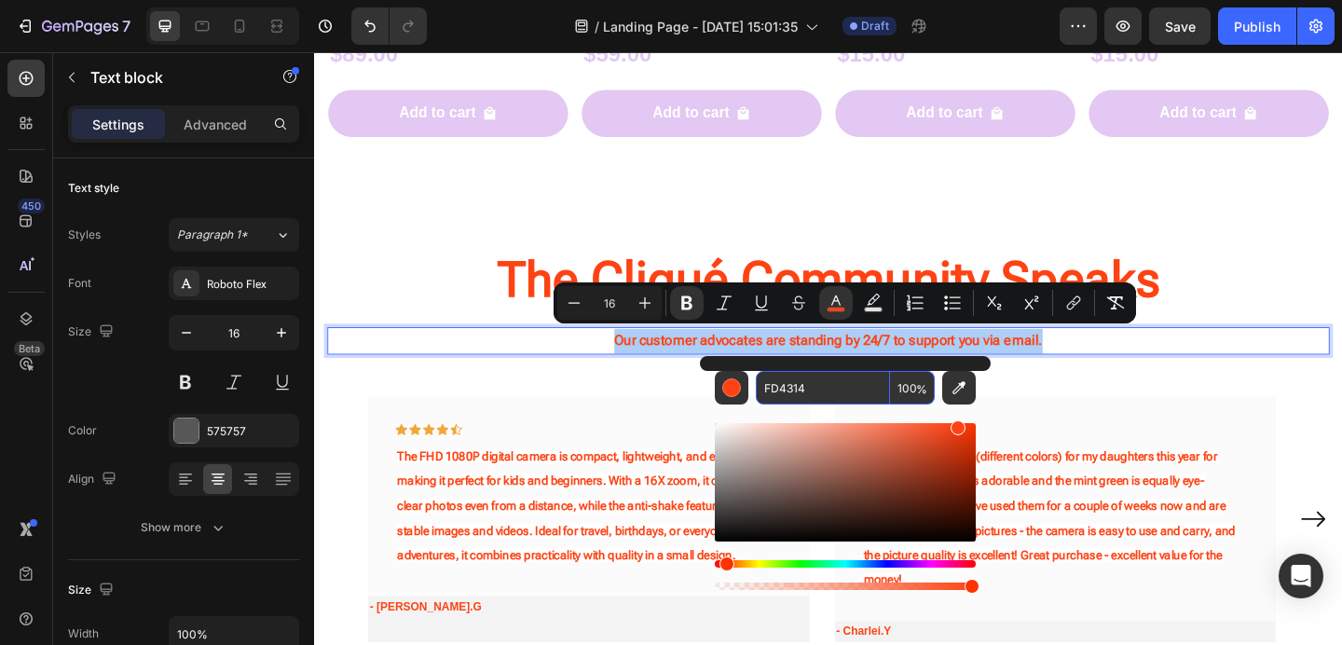
click at [812, 377] on input "FD4314" at bounding box center [823, 388] width 134 height 34
paste input "E2C8F2"
type input "E2C8F2"
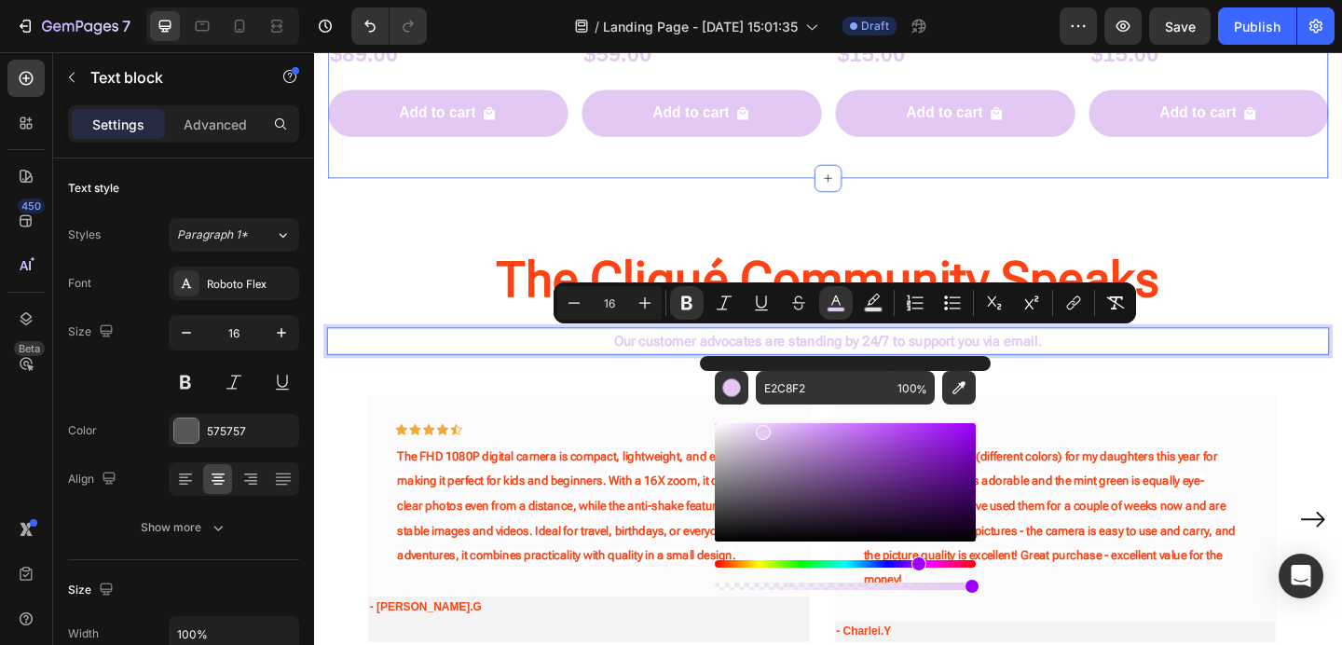
click at [1168, 275] on strong "The Cliqué Community Speaks" at bounding box center [873, 299] width 720 height 62
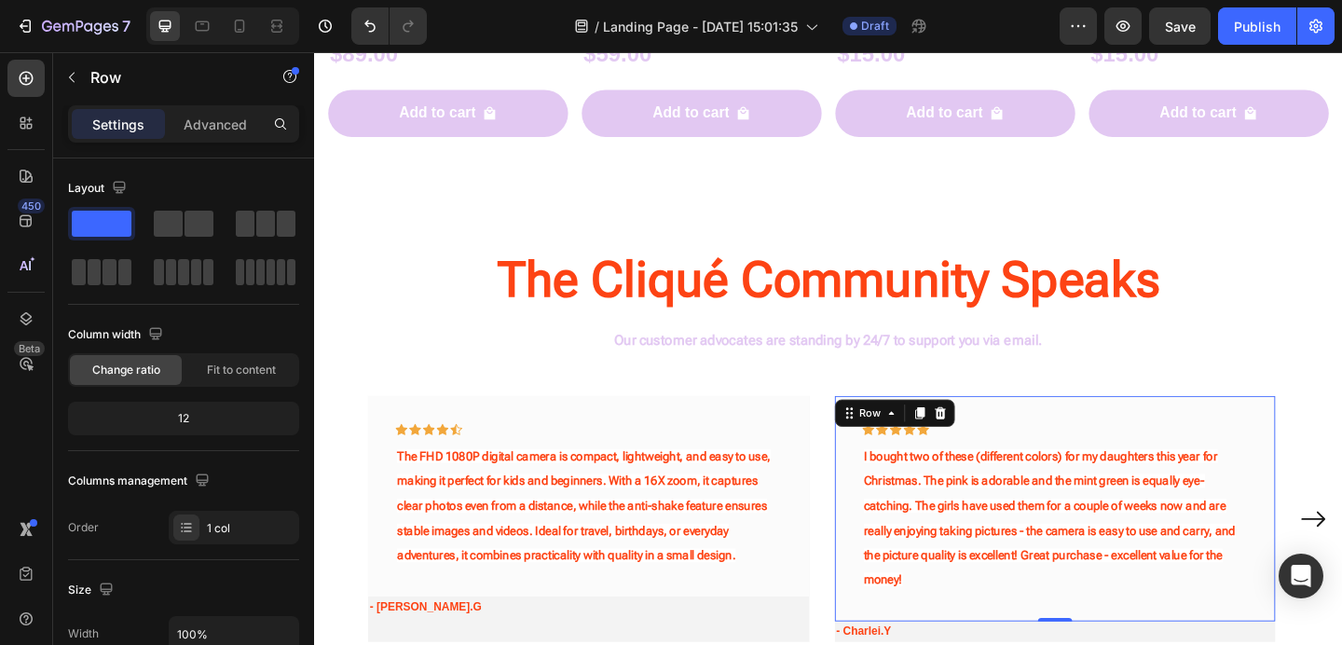
click at [1122, 430] on div "Icon Icon Icon Icon Icon Row I bought two of these (different colors) for my da…" at bounding box center [1121, 548] width 480 height 245
click at [375, 30] on icon "Undo/Redo" at bounding box center [370, 26] width 19 height 19
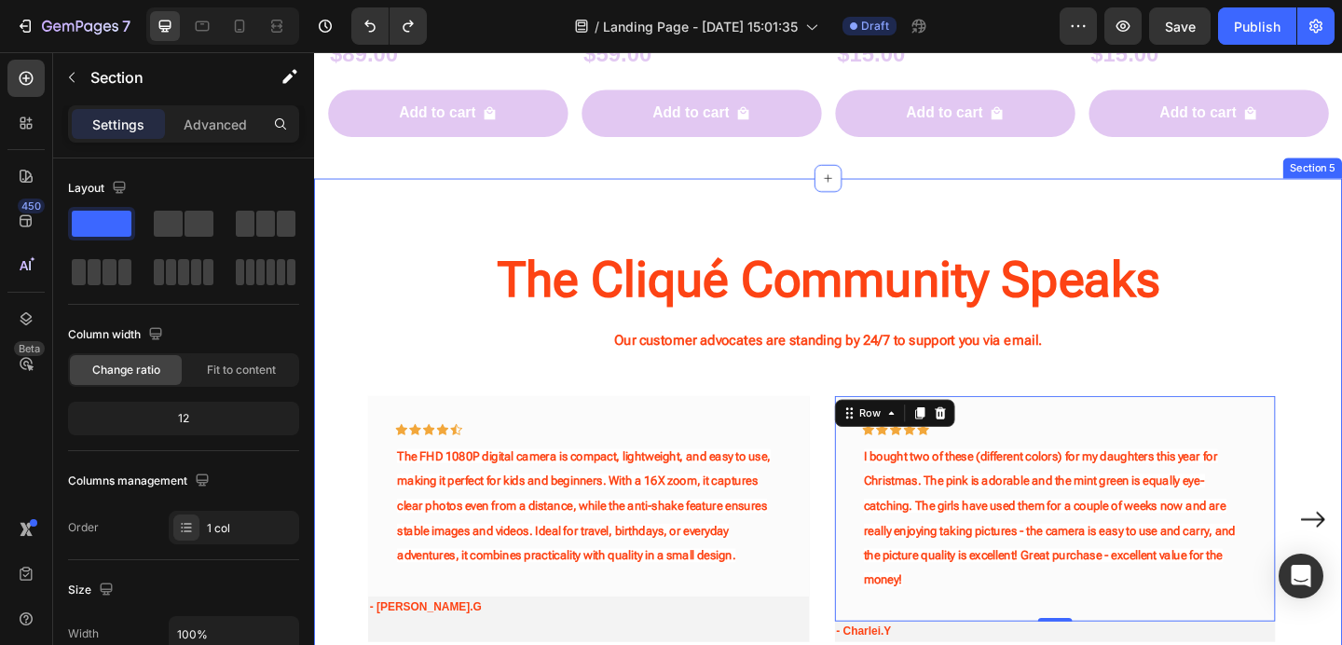
click at [729, 210] on div "The Cliqué Community Speaks Heading Our customer advocates are standing by 24/7…" at bounding box center [873, 491] width 1118 height 605
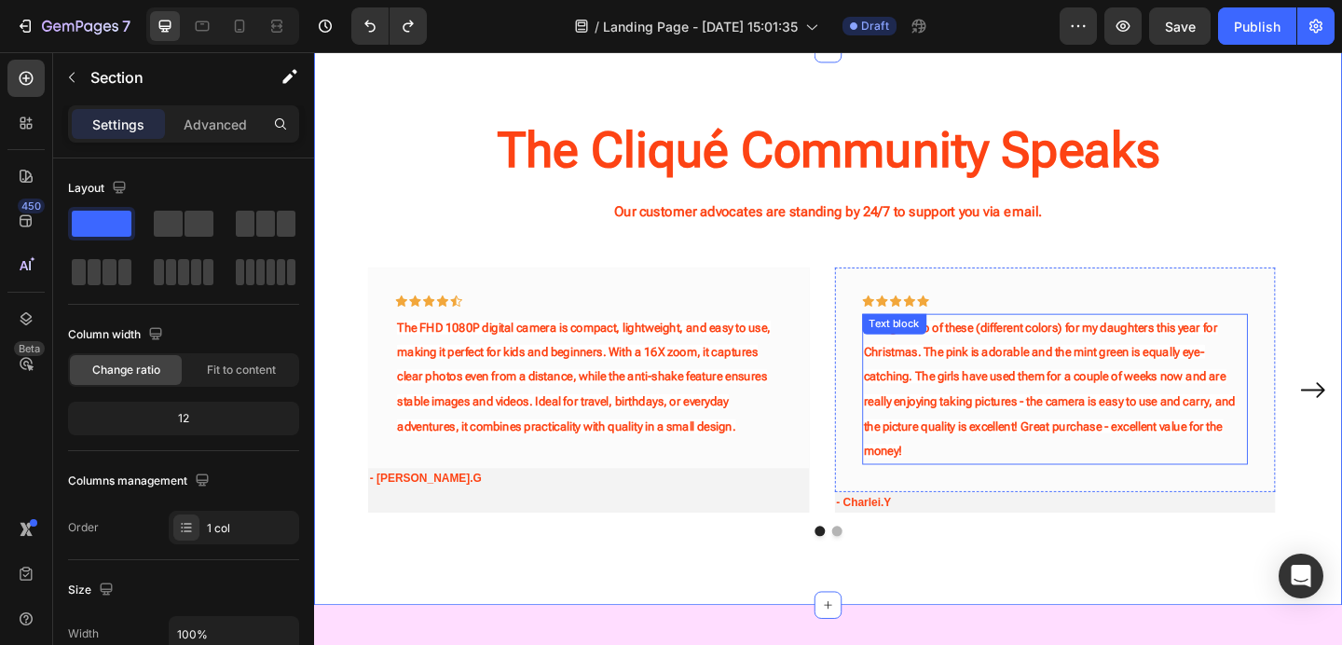
scroll to position [2104, 0]
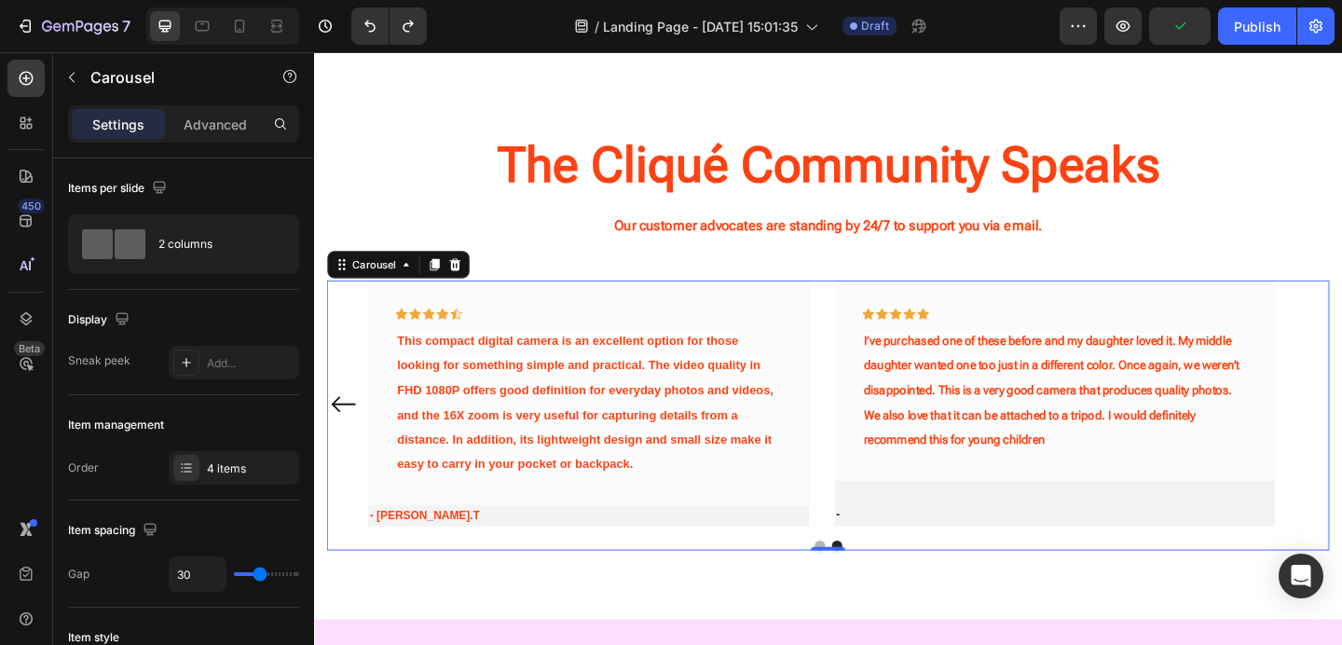
click at [1341, 430] on div "Icon Icon Icon Icon Icon Row The FHD 1080P digital camera is compact, lightweig…" at bounding box center [873, 434] width 1090 height 266
click at [957, 549] on p "-" at bounding box center [1120, 555] width 476 height 19
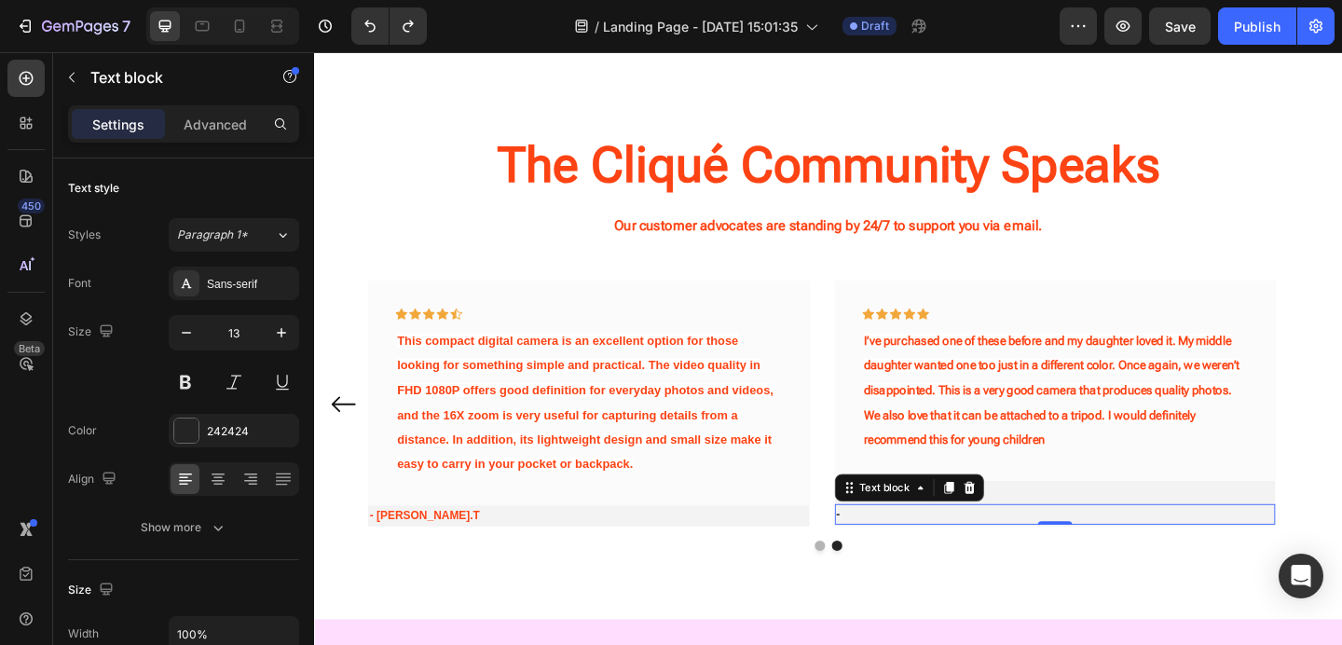
click at [957, 549] on p "-" at bounding box center [1120, 555] width 476 height 19
click at [930, 550] on p "-" at bounding box center [1120, 555] width 476 height 19
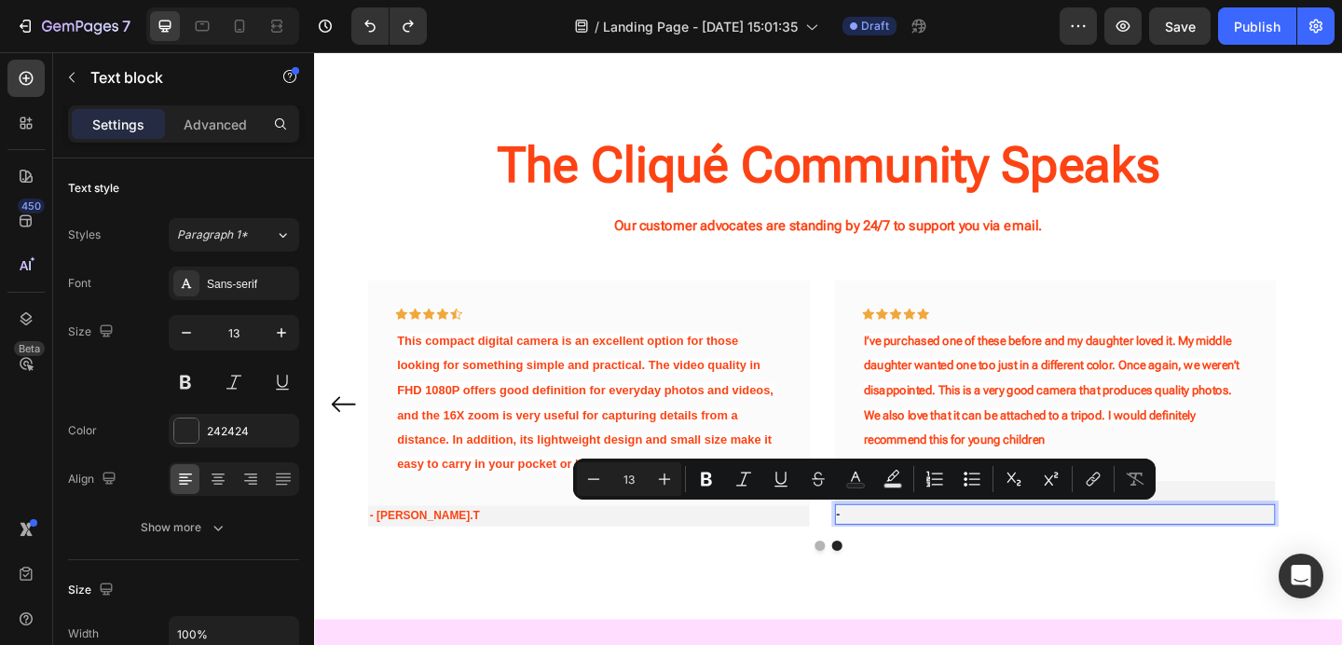
click at [904, 547] on p "-" at bounding box center [1120, 555] width 476 height 19
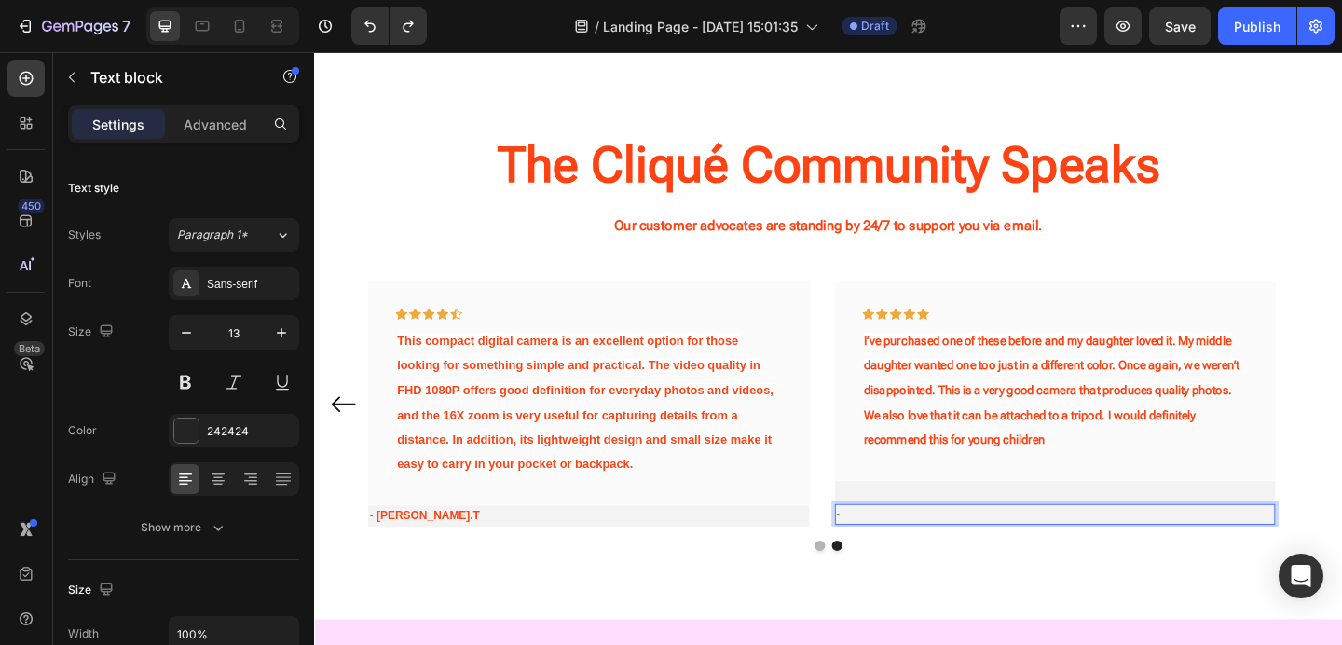
click at [890, 552] on p "-" at bounding box center [1120, 555] width 476 height 19
click at [885, 551] on p "-" at bounding box center [1120, 555] width 476 height 19
click at [886, 553] on p "-" at bounding box center [1120, 555] width 476 height 19
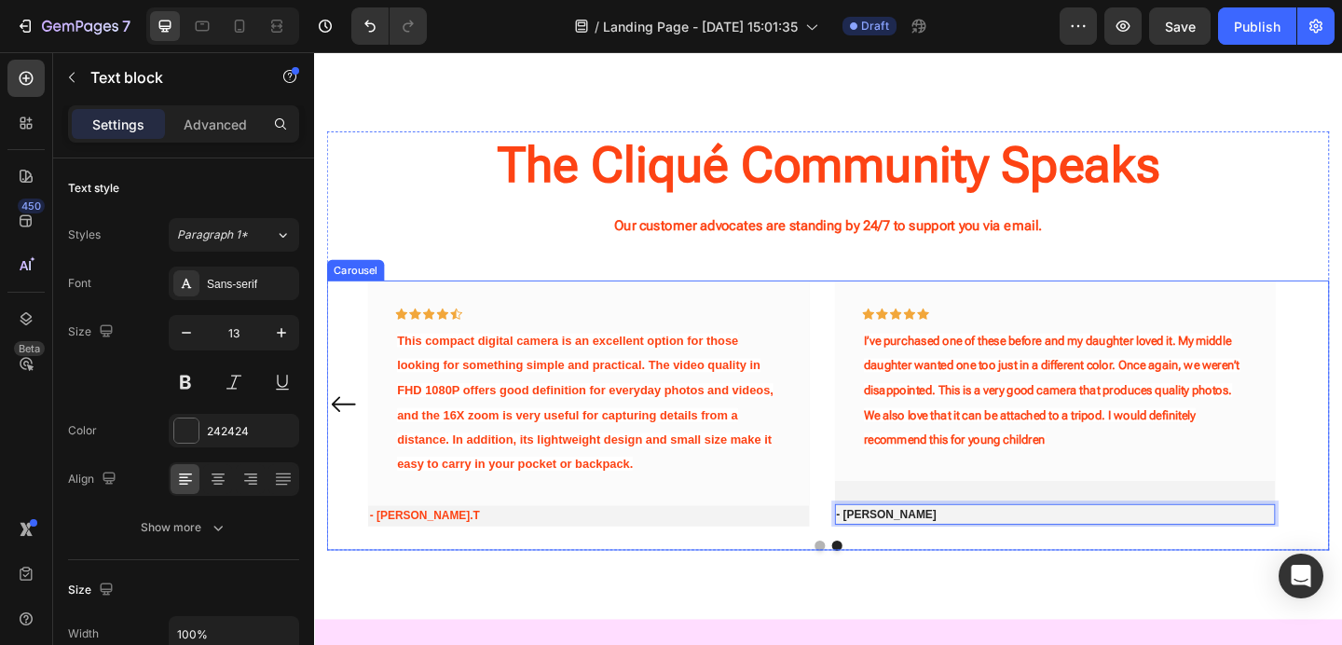
click at [945, 540] on div "Icon Icon Icon Icon Icon Row I’ve purchased one of these before and my daughter…" at bounding box center [1121, 434] width 480 height 266
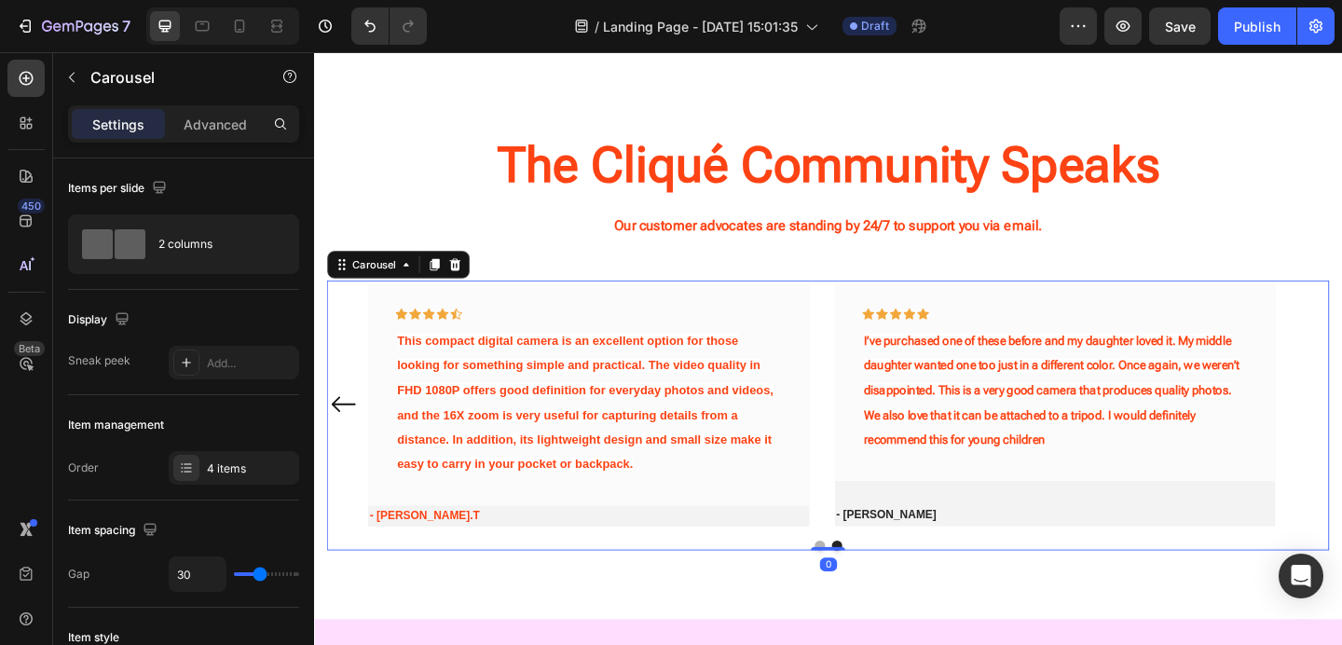
click at [945, 540] on div "Icon Icon Icon Icon Icon Row I’ve purchased one of these before and my daughter…" at bounding box center [1121, 434] width 480 height 266
click at [923, 548] on p "- [PERSON_NAME]" at bounding box center [1120, 555] width 476 height 19
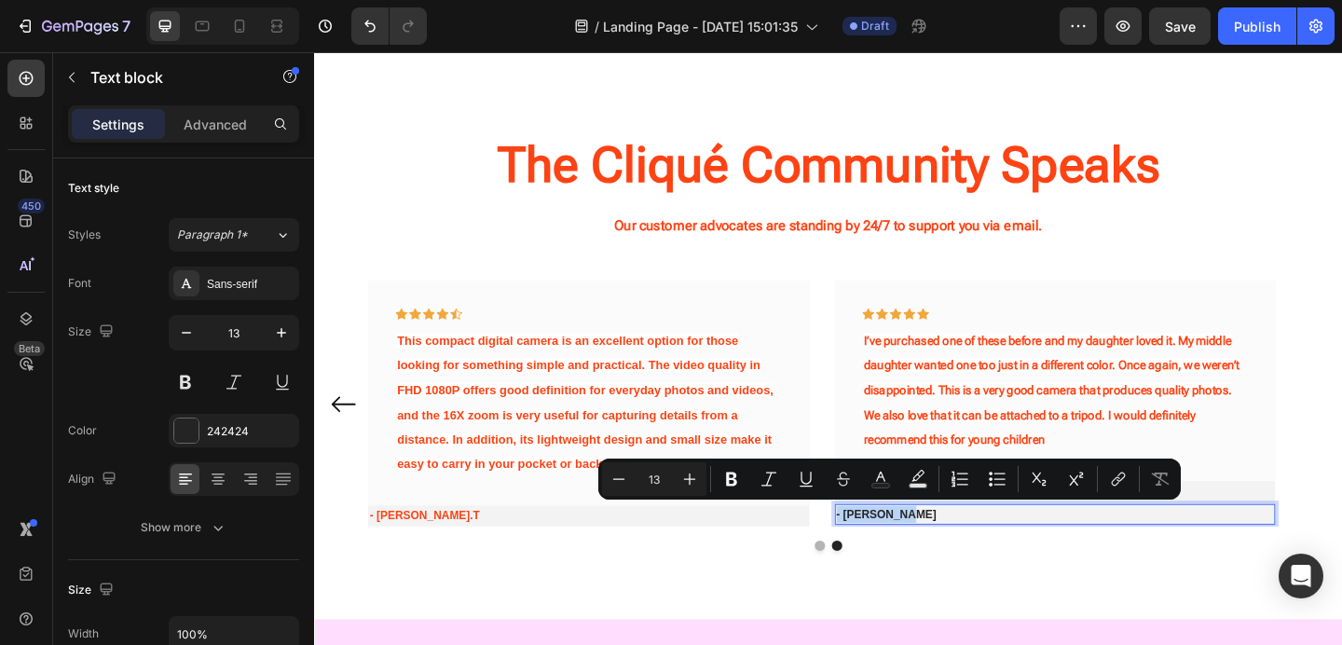
click at [933, 552] on p "- [PERSON_NAME]" at bounding box center [1120, 555] width 476 height 19
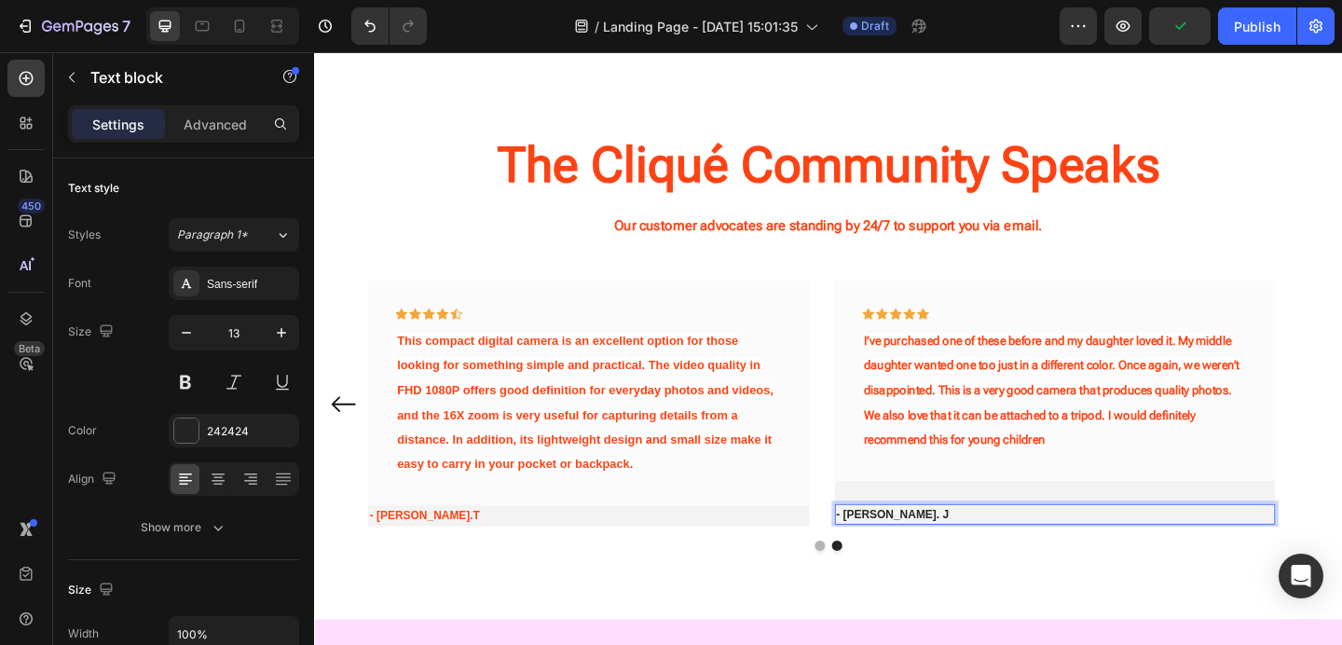
click at [941, 548] on p "- [PERSON_NAME]. J" at bounding box center [1120, 555] width 476 height 19
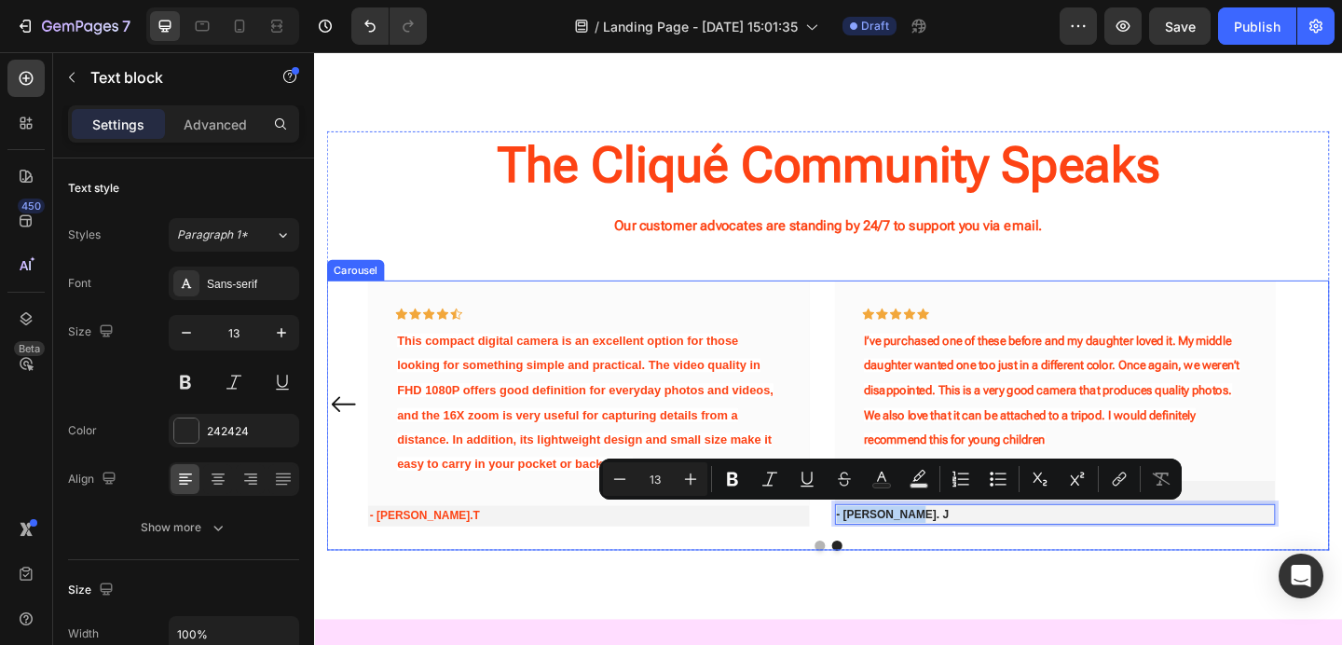
click at [917, 565] on div "Icon Icon Icon Icon Icon Row I’ve purchased one of these before and my daughter…" at bounding box center [1121, 434] width 480 height 266
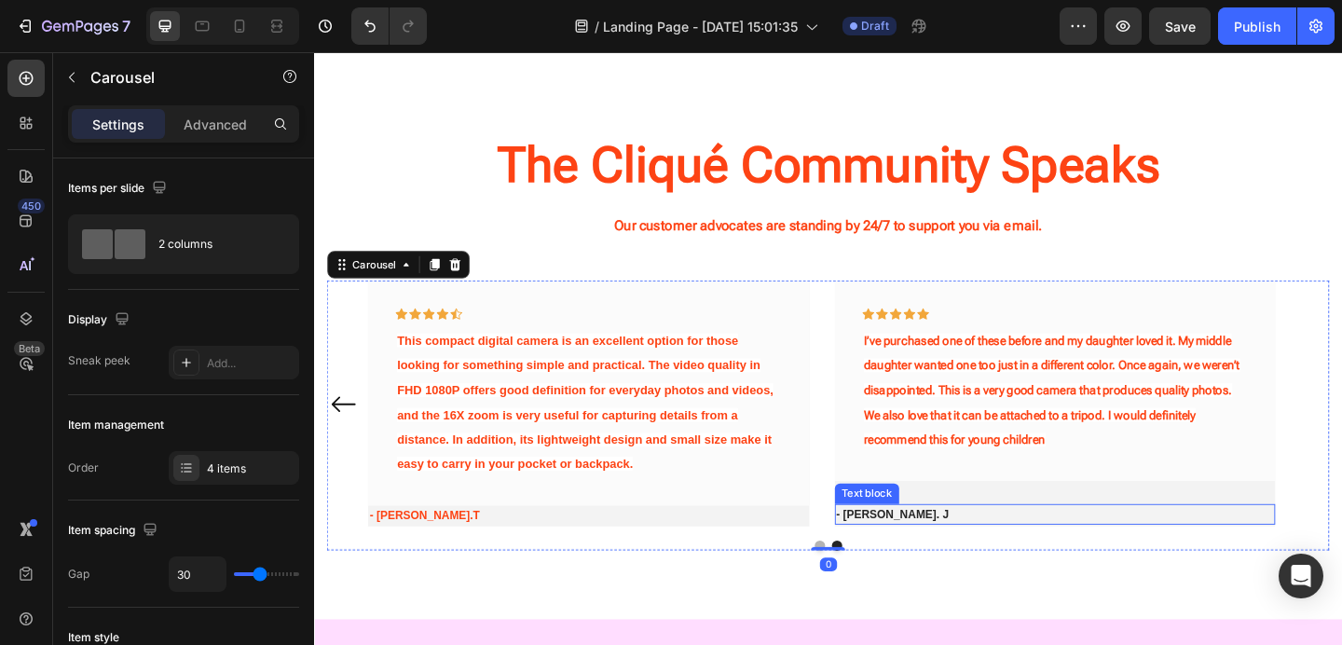
click at [926, 555] on p "- [PERSON_NAME]. J" at bounding box center [1120, 555] width 476 height 19
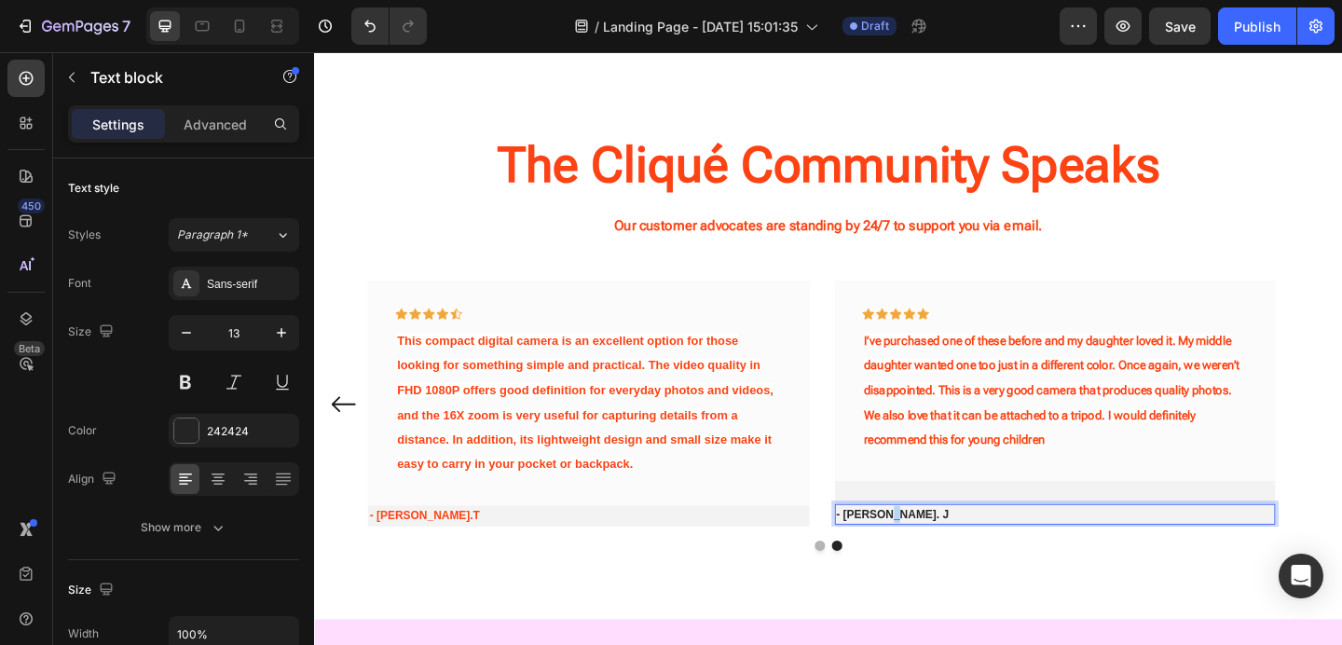
click at [932, 555] on p "- [PERSON_NAME]. J" at bounding box center [1120, 555] width 476 height 19
click at [946, 546] on p "- [PERSON_NAME]. J" at bounding box center [1120, 555] width 476 height 19
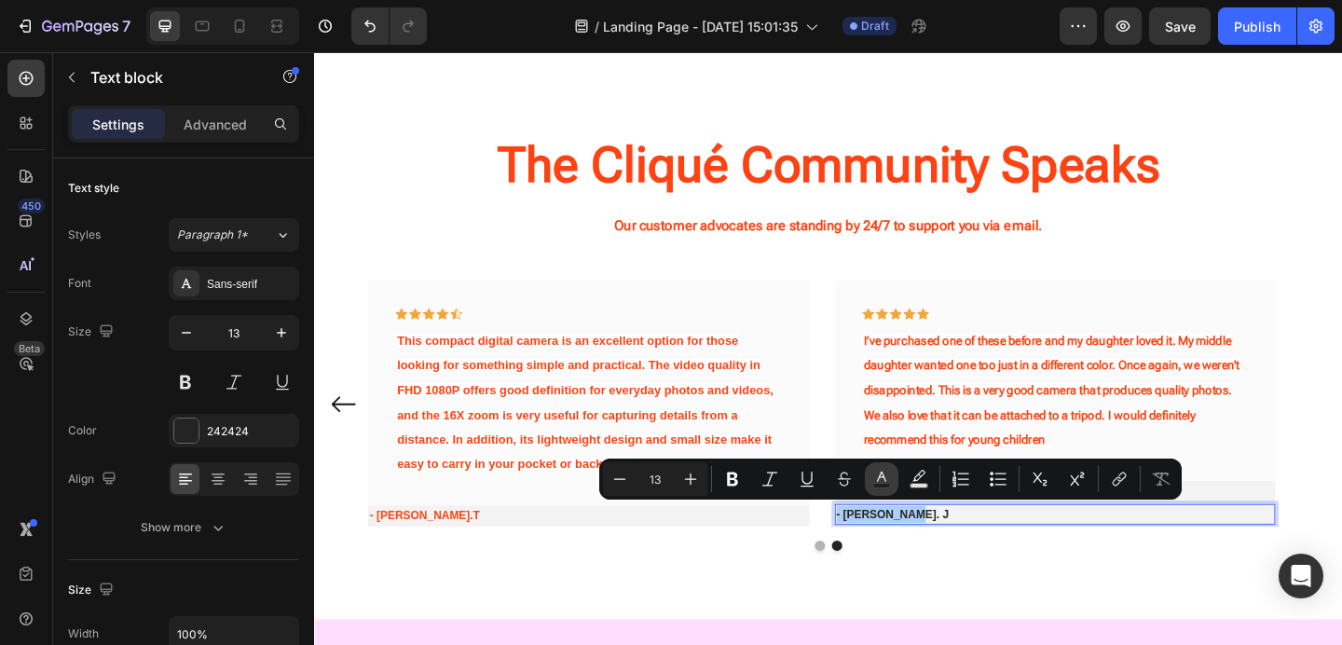
click at [869, 480] on button "Text Color" at bounding box center [882, 479] width 34 height 34
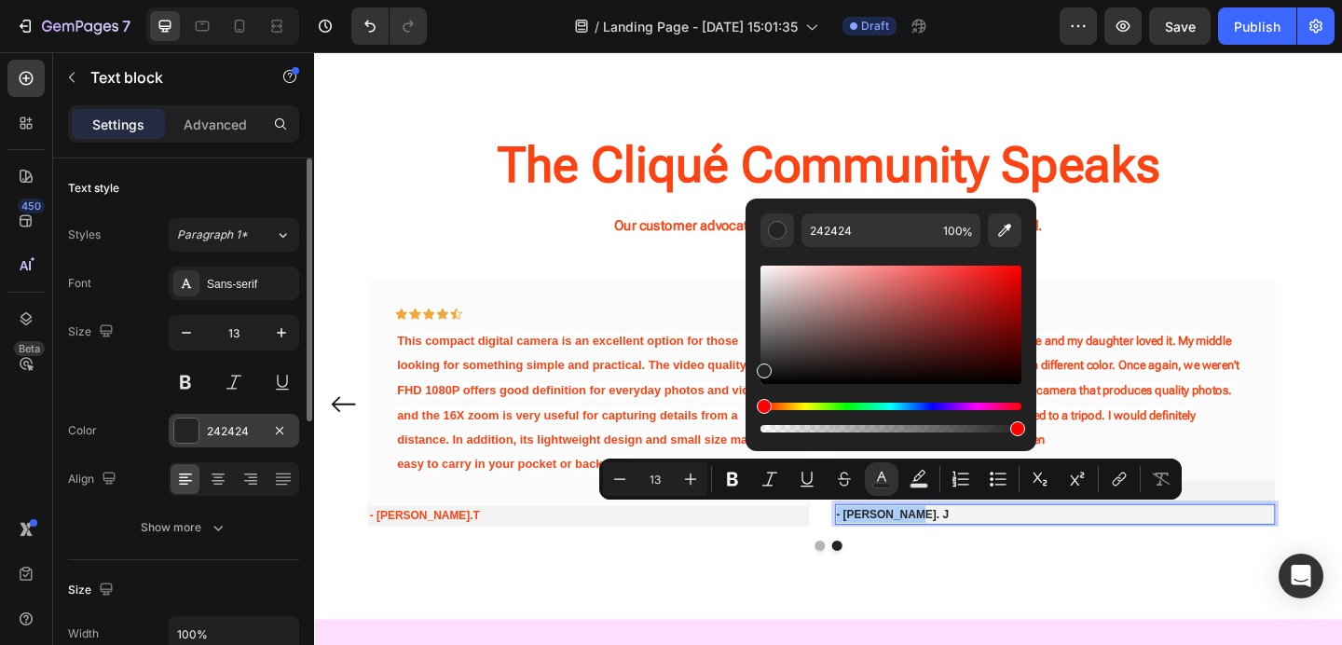
click at [249, 444] on div "242424" at bounding box center [234, 431] width 130 height 34
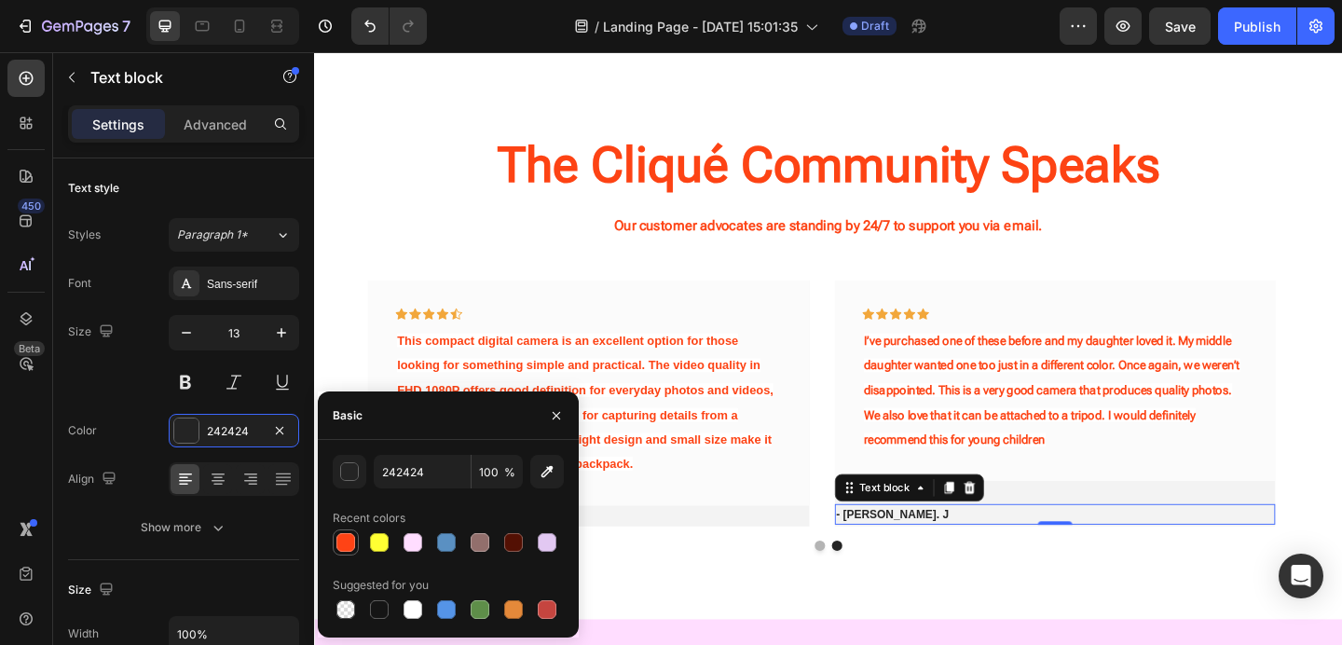
click at [342, 539] on div at bounding box center [345, 542] width 19 height 19
type input "FF4315"
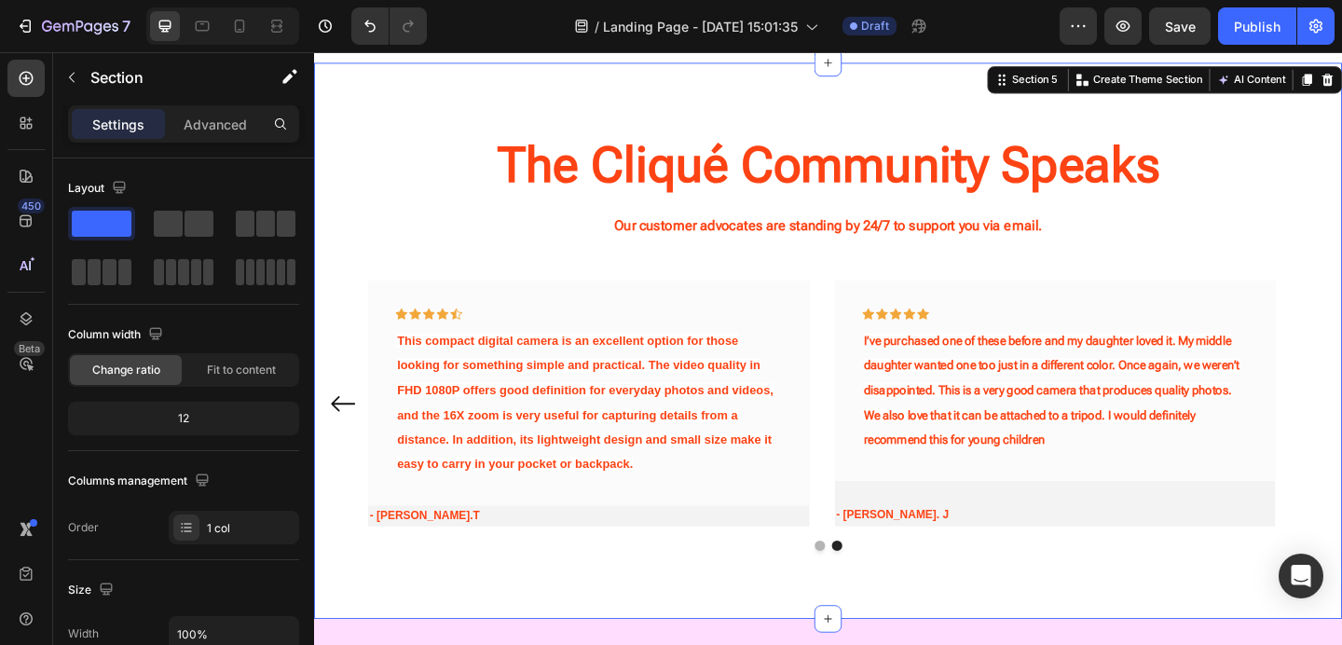
click at [750, 614] on div "The Cliqué Community Speaks Heading Our customer advocates are standing by 24/7…" at bounding box center [873, 366] width 1118 height 605
click at [431, 558] on span "- [PERSON_NAME].T" at bounding box center [435, 557] width 120 height 14
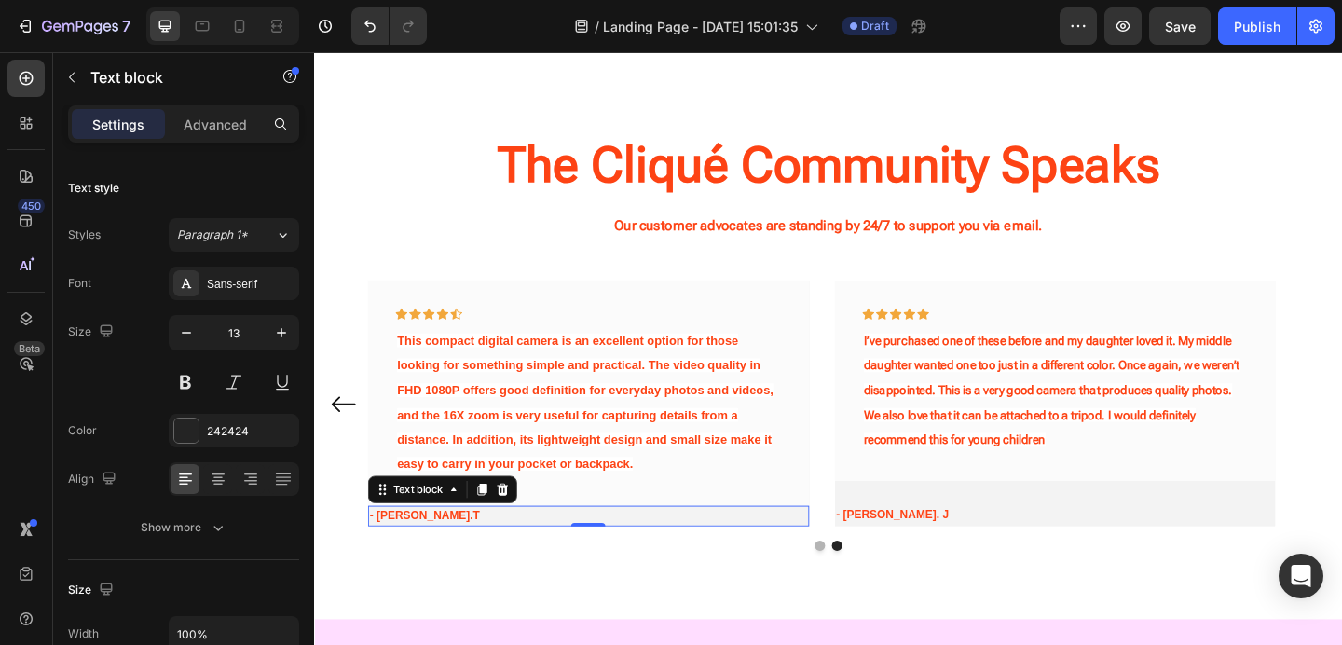
click at [420, 553] on span "- [PERSON_NAME].T" at bounding box center [435, 557] width 120 height 14
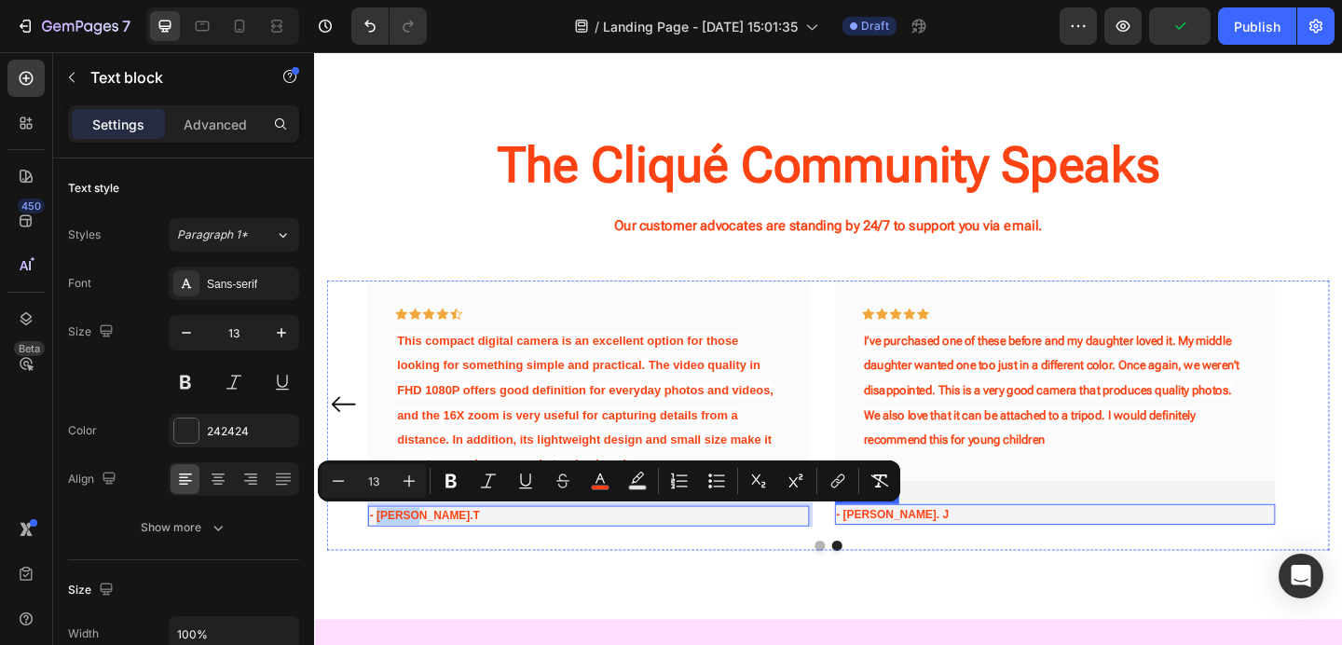
click at [902, 553] on p "- [PERSON_NAME]. J" at bounding box center [1120, 555] width 476 height 19
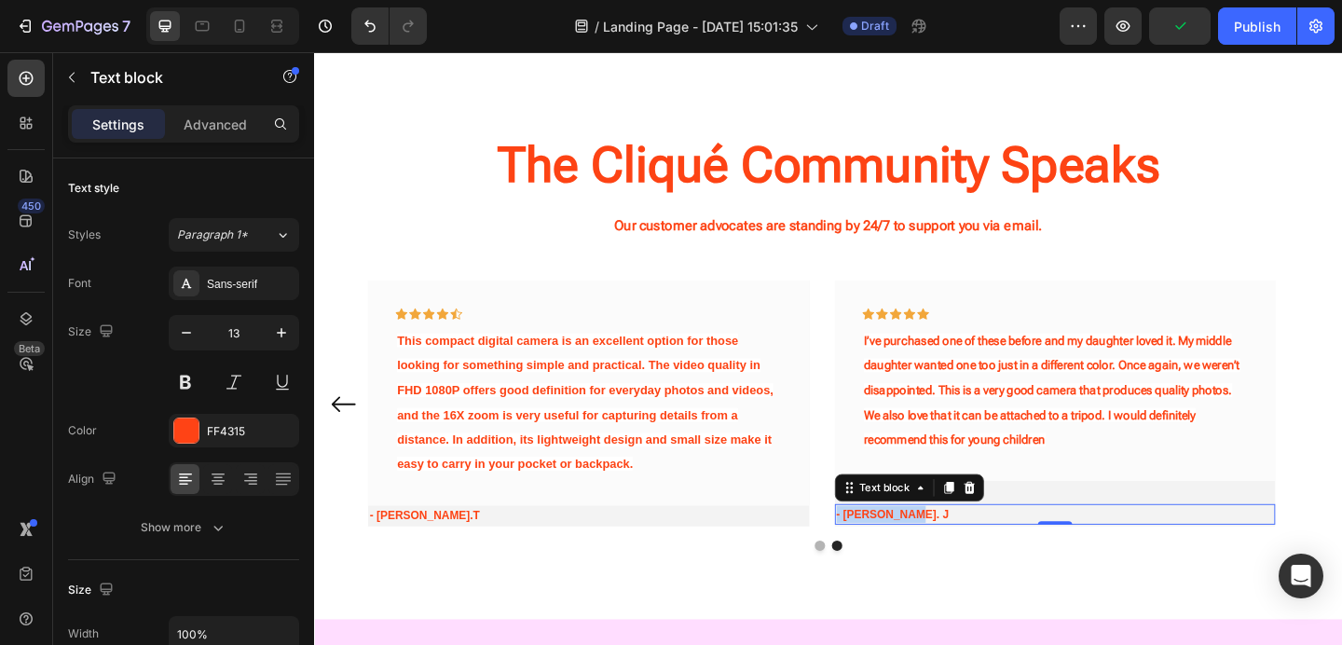
click at [902, 553] on p "- [PERSON_NAME]. J" at bounding box center [1120, 555] width 476 height 19
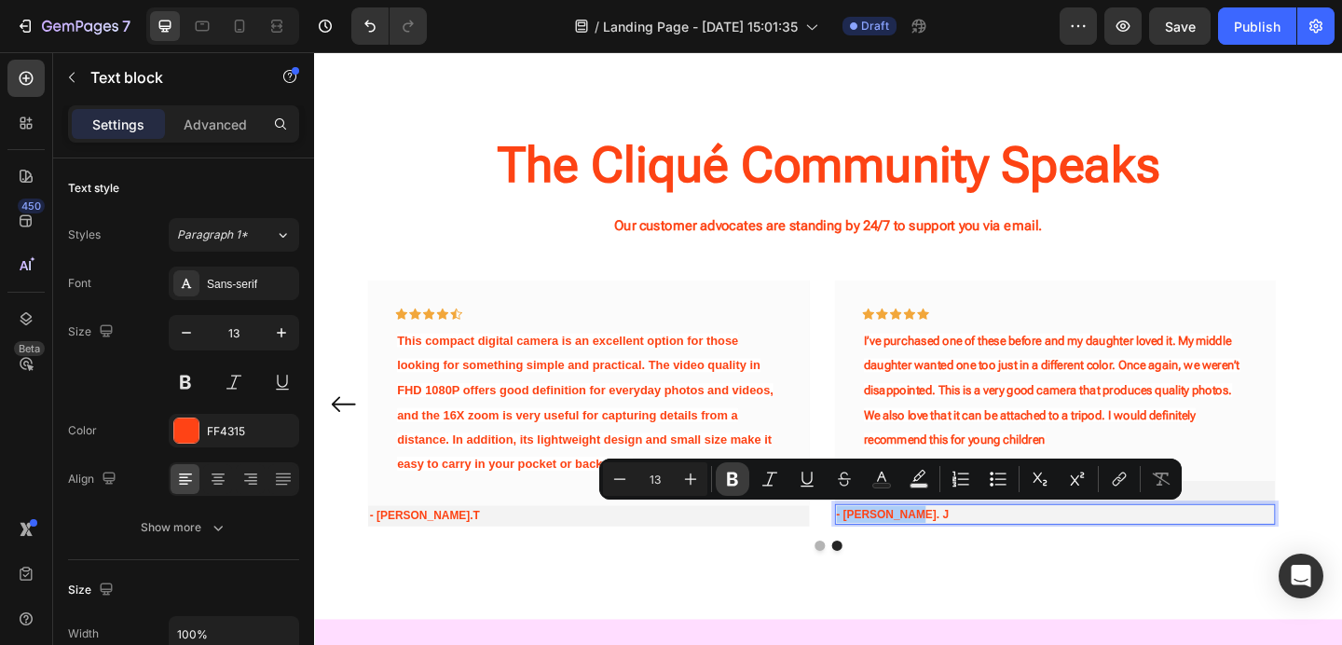
click at [732, 472] on icon "Editor contextual toolbar" at bounding box center [732, 479] width 11 height 14
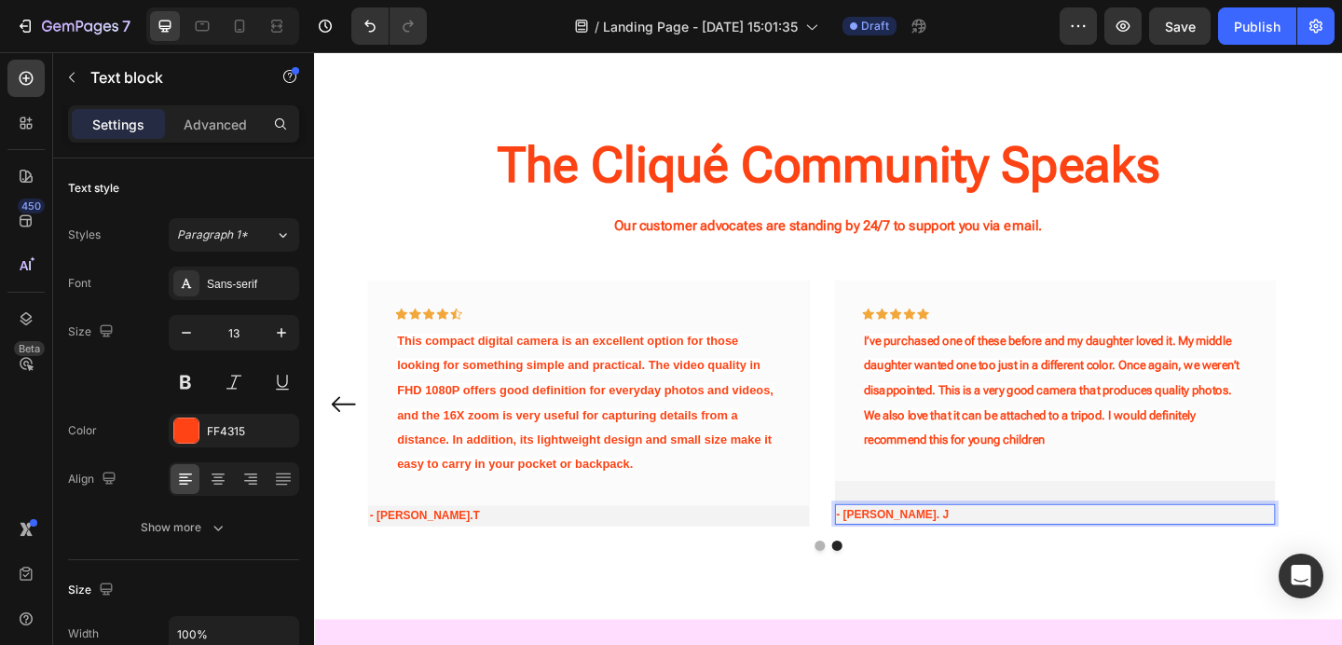
click at [921, 551] on strong "- [PERSON_NAME]. J" at bounding box center [943, 555] width 122 height 14
click at [931, 551] on strong "- [PERSON_NAME]. J" at bounding box center [943, 555] width 122 height 14
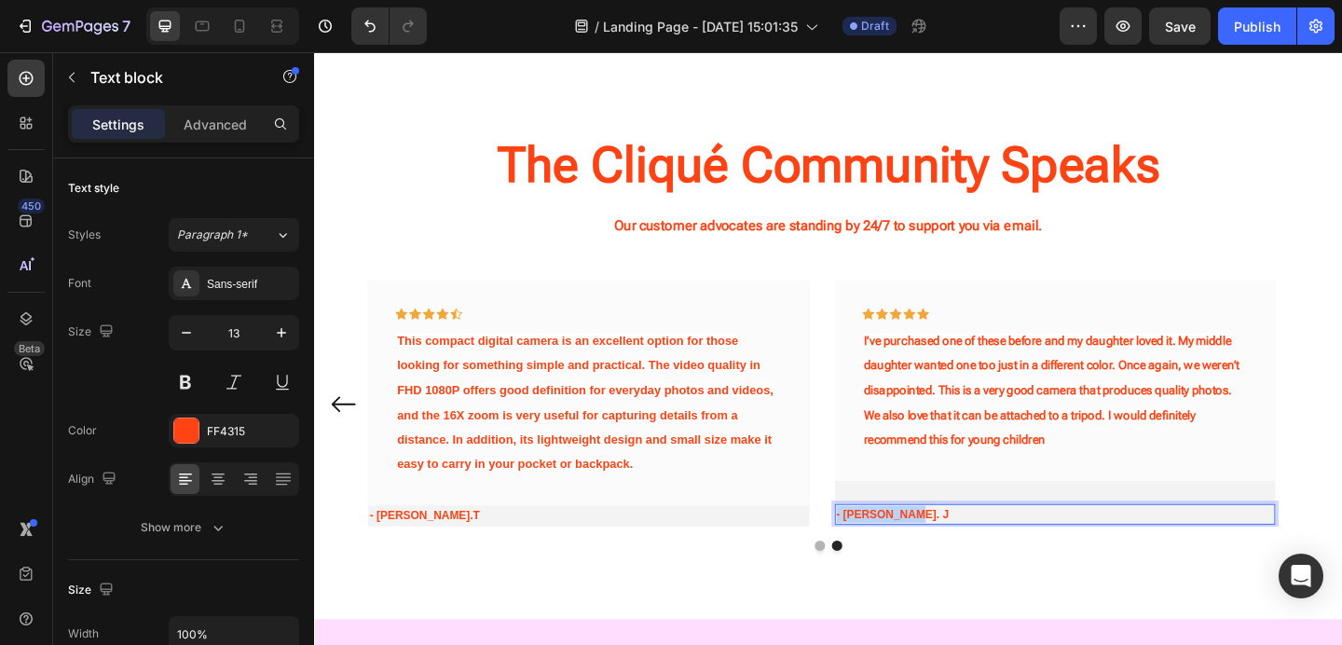
click at [908, 549] on strong "- [PERSON_NAME]. J" at bounding box center [943, 555] width 122 height 14
click at [409, 553] on span "- [PERSON_NAME].T" at bounding box center [435, 557] width 120 height 14
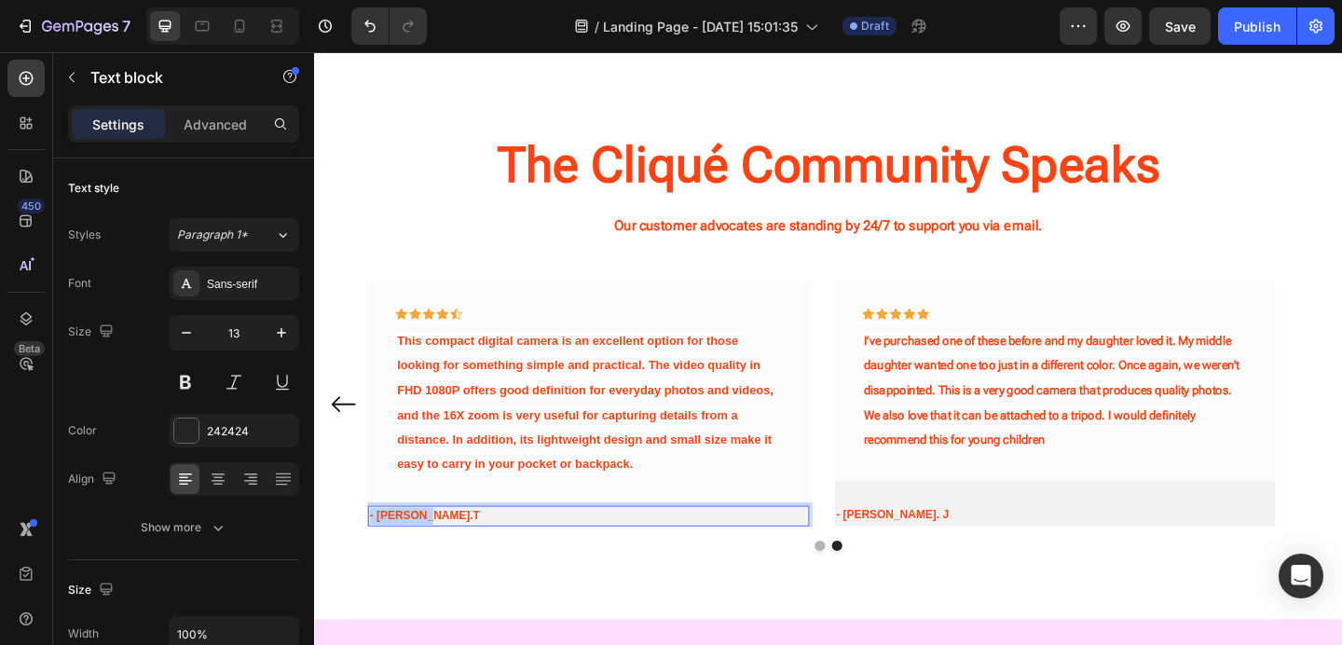
click at [409, 553] on span "- [PERSON_NAME].T" at bounding box center [435, 557] width 120 height 14
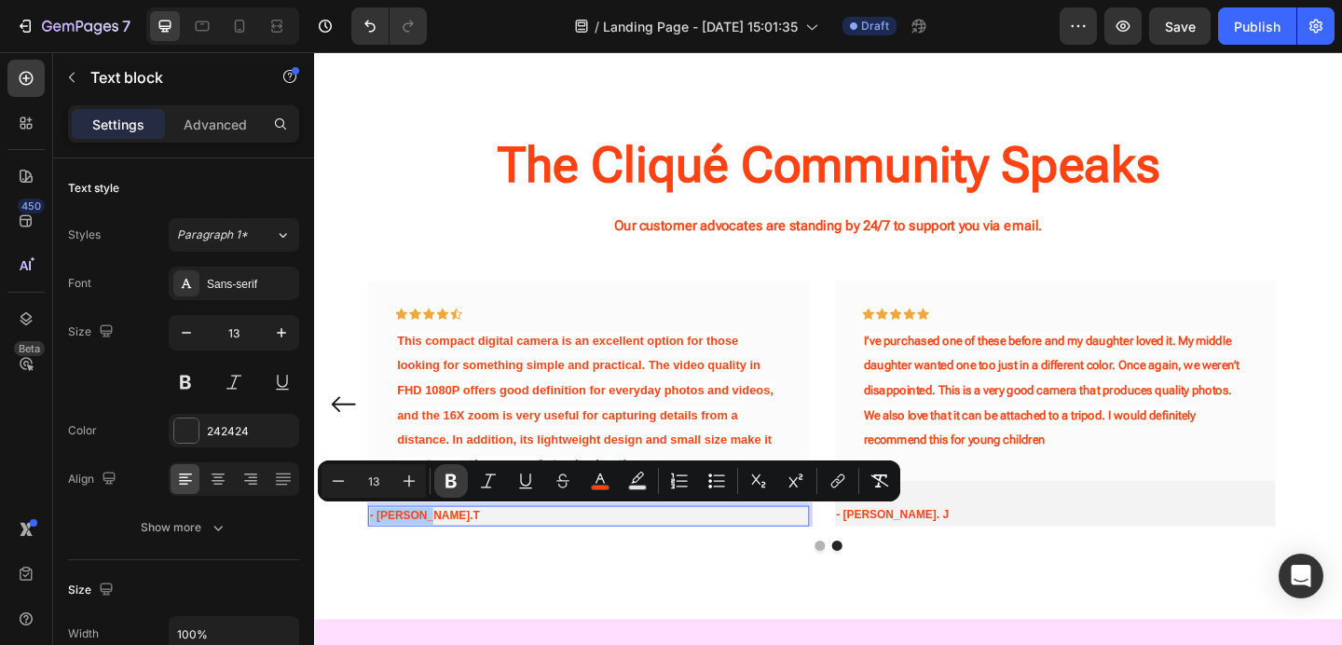
click at [444, 485] on icon "Editor contextual toolbar" at bounding box center [451, 480] width 19 height 19
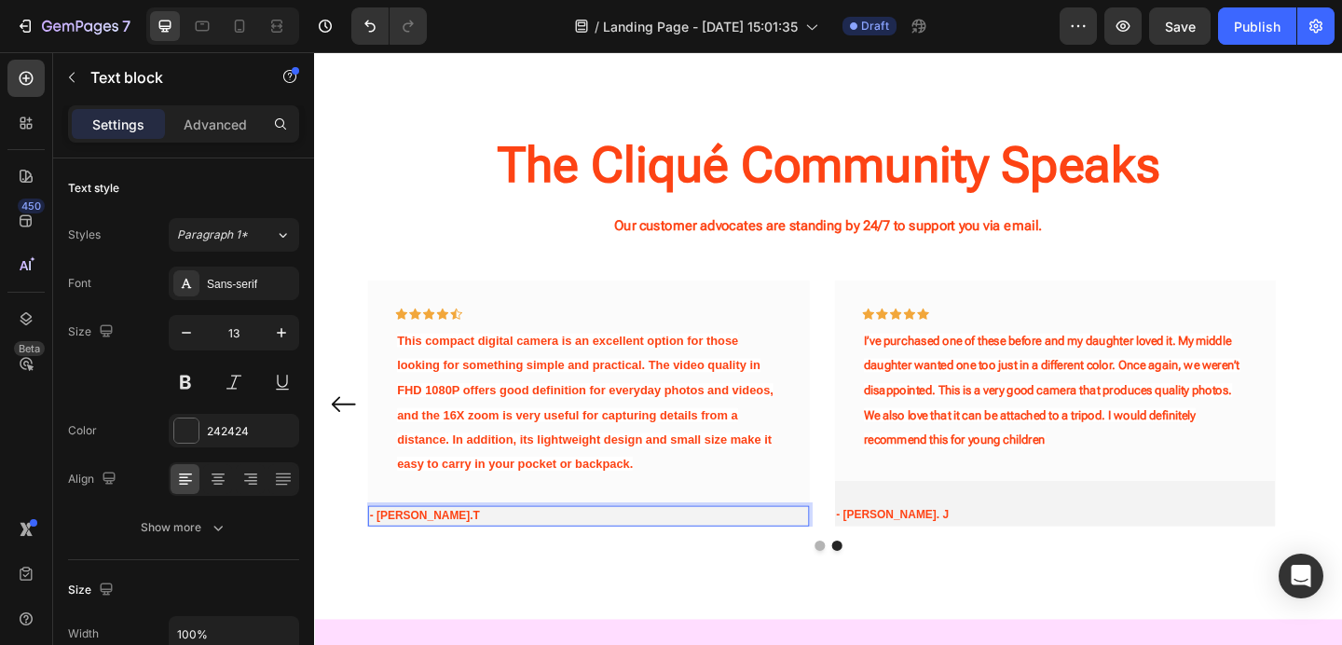
click at [403, 551] on strong "- [PERSON_NAME].T" at bounding box center [435, 557] width 120 height 14
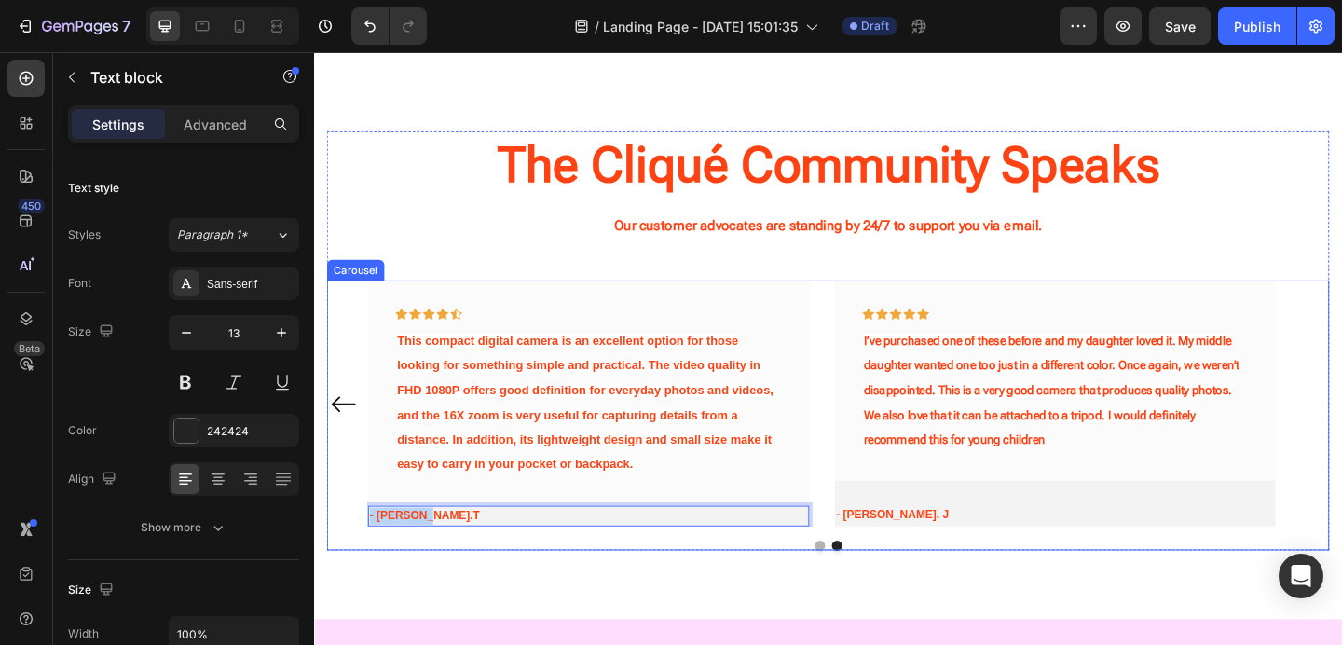
click at [477, 579] on div "Icon Icon Icon Icon Icon Row The FHD 1080P digital camera is compact, lightweig…" at bounding box center [873, 447] width 1090 height 293
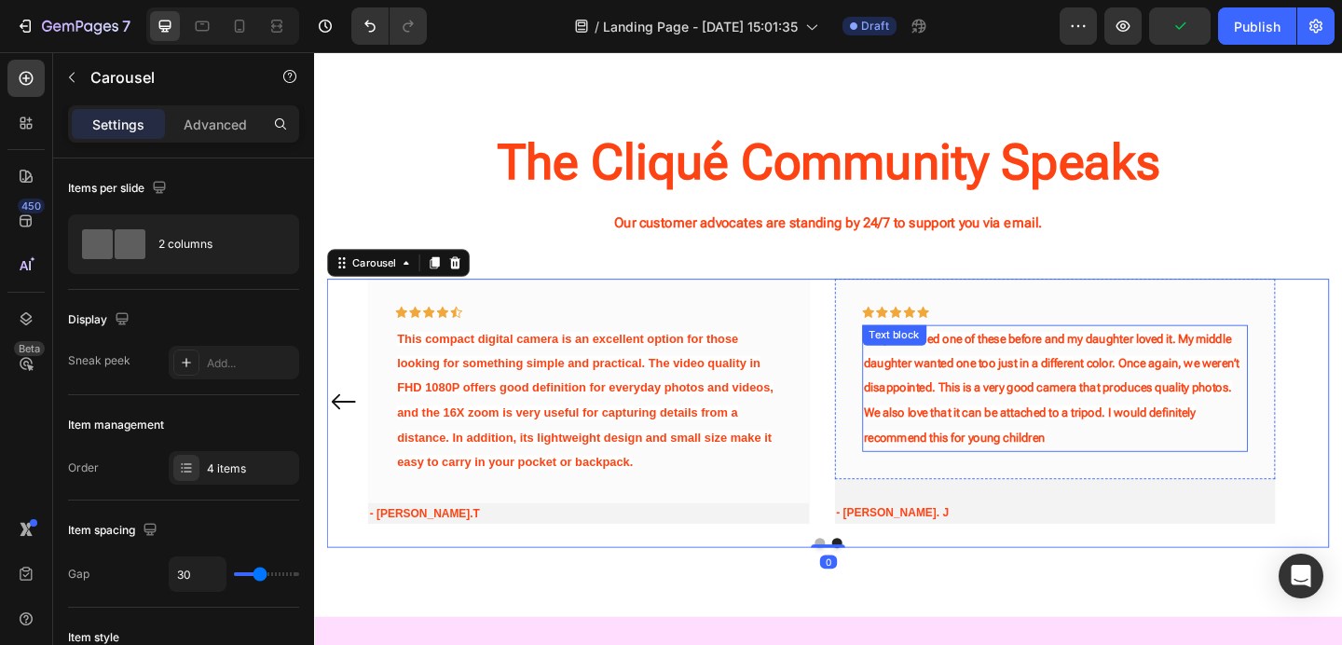
scroll to position [2230, 0]
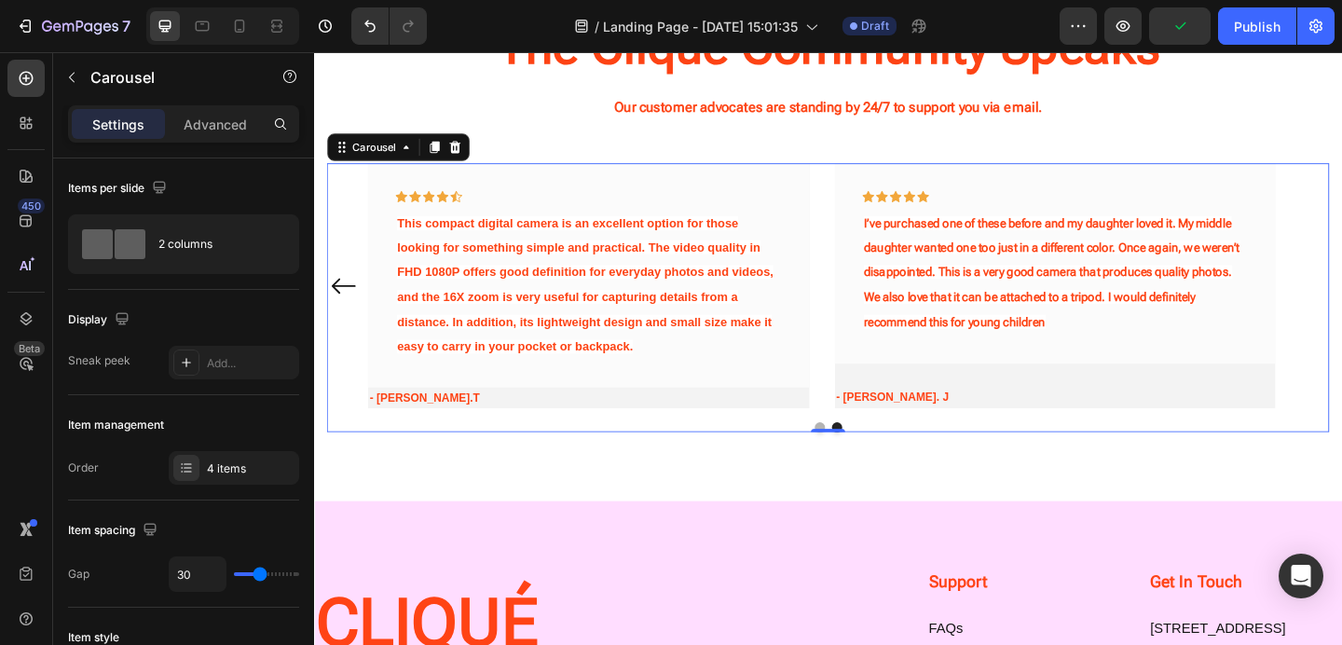
click at [341, 303] on icon "Carousel Back Arrow" at bounding box center [346, 306] width 30 height 151
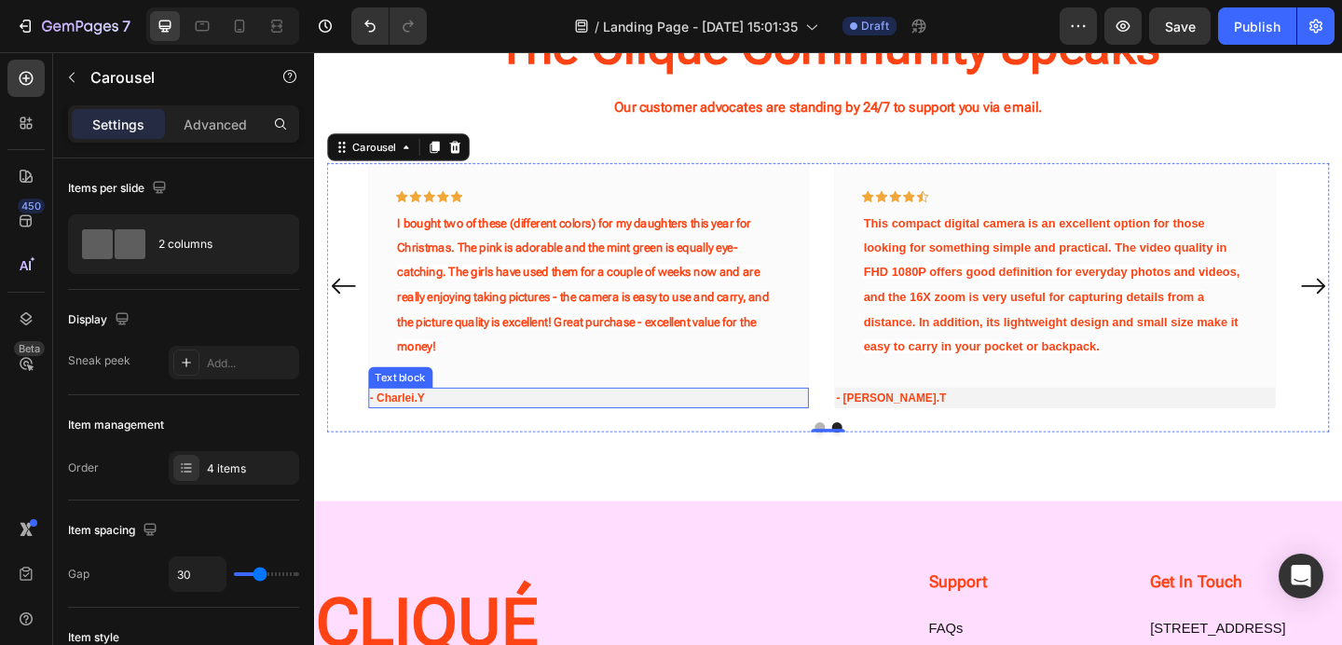
click at [415, 430] on span "- Charlei.Y" at bounding box center [405, 428] width 60 height 14
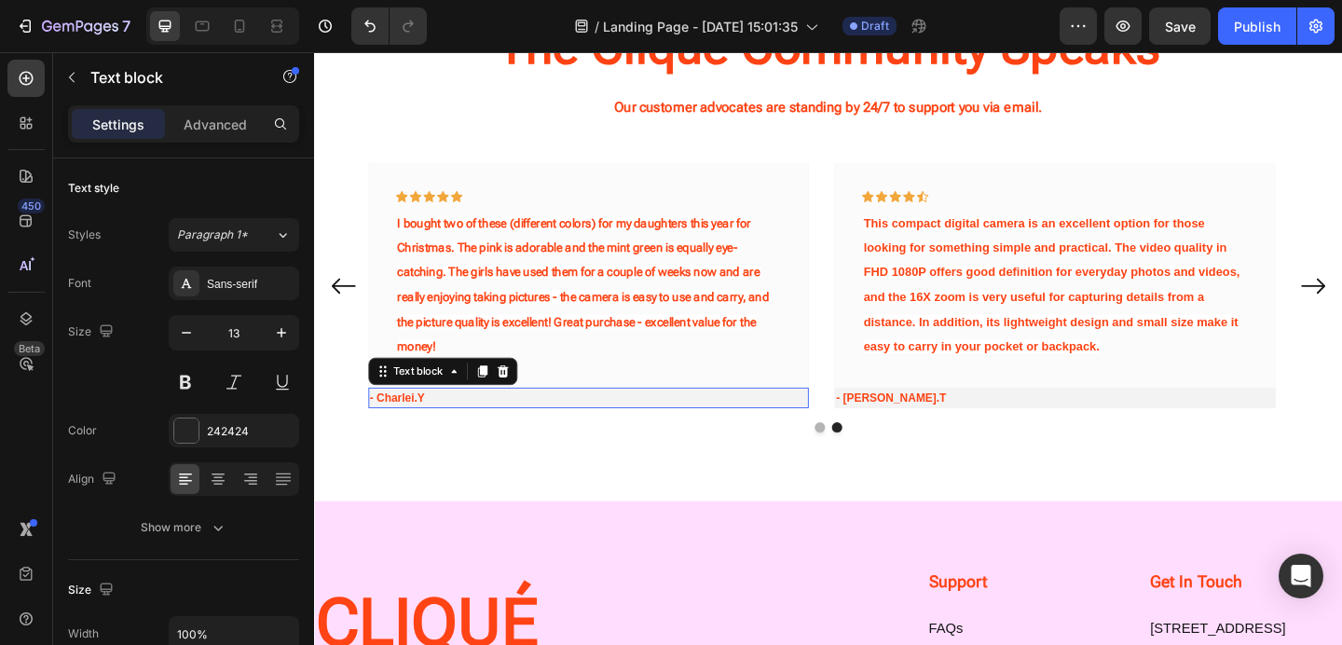
click at [415, 430] on span "- Charlei.Y" at bounding box center [405, 428] width 60 height 14
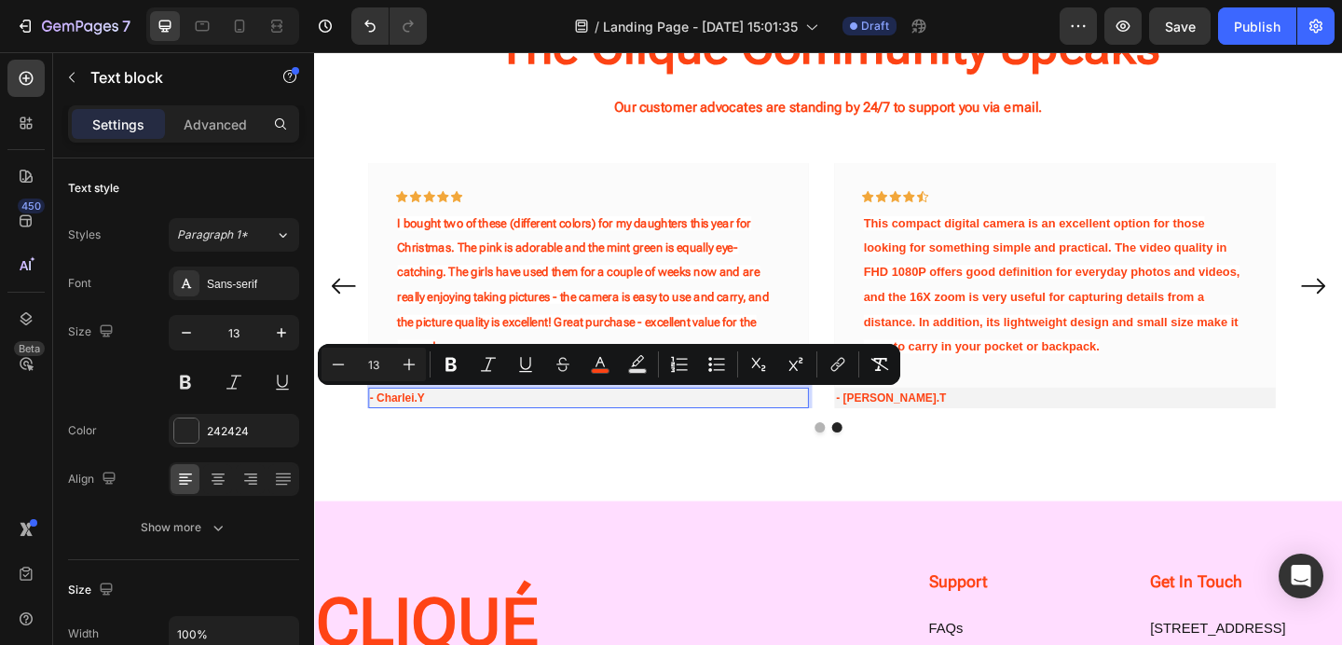
click at [426, 427] on span "- Charlei.Y" at bounding box center [405, 428] width 60 height 14
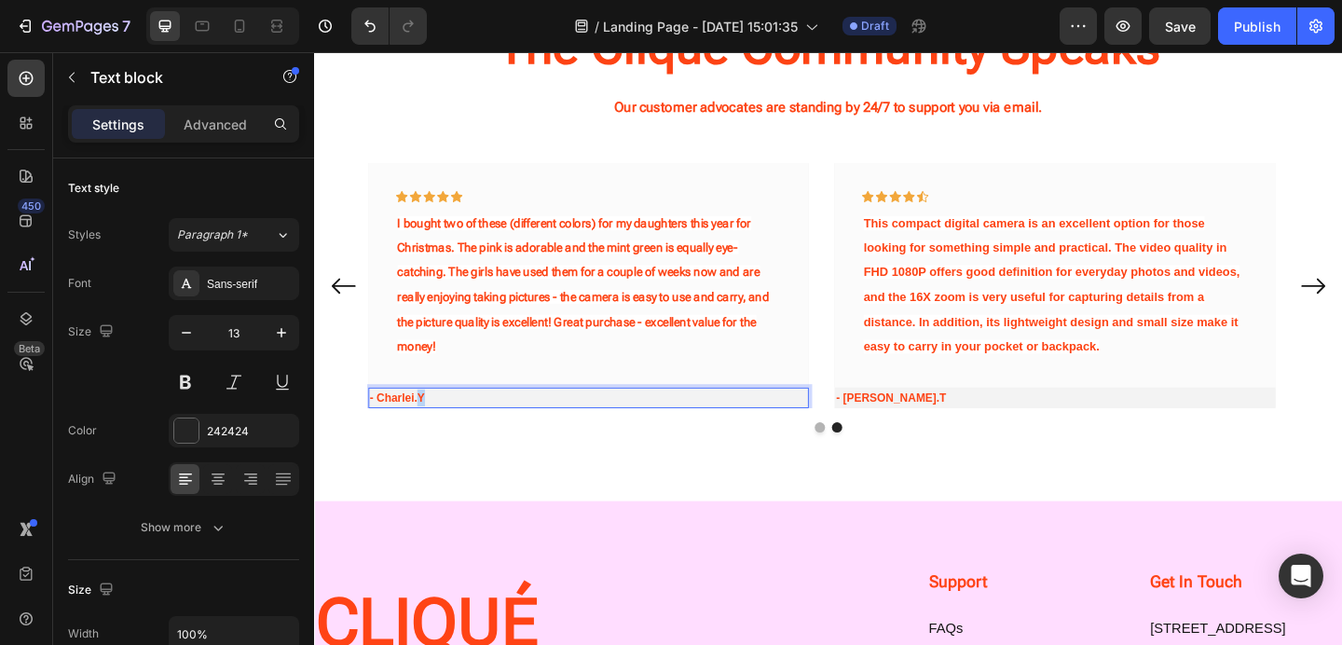
click at [426, 427] on span "- Charlei.Y" at bounding box center [405, 428] width 60 height 14
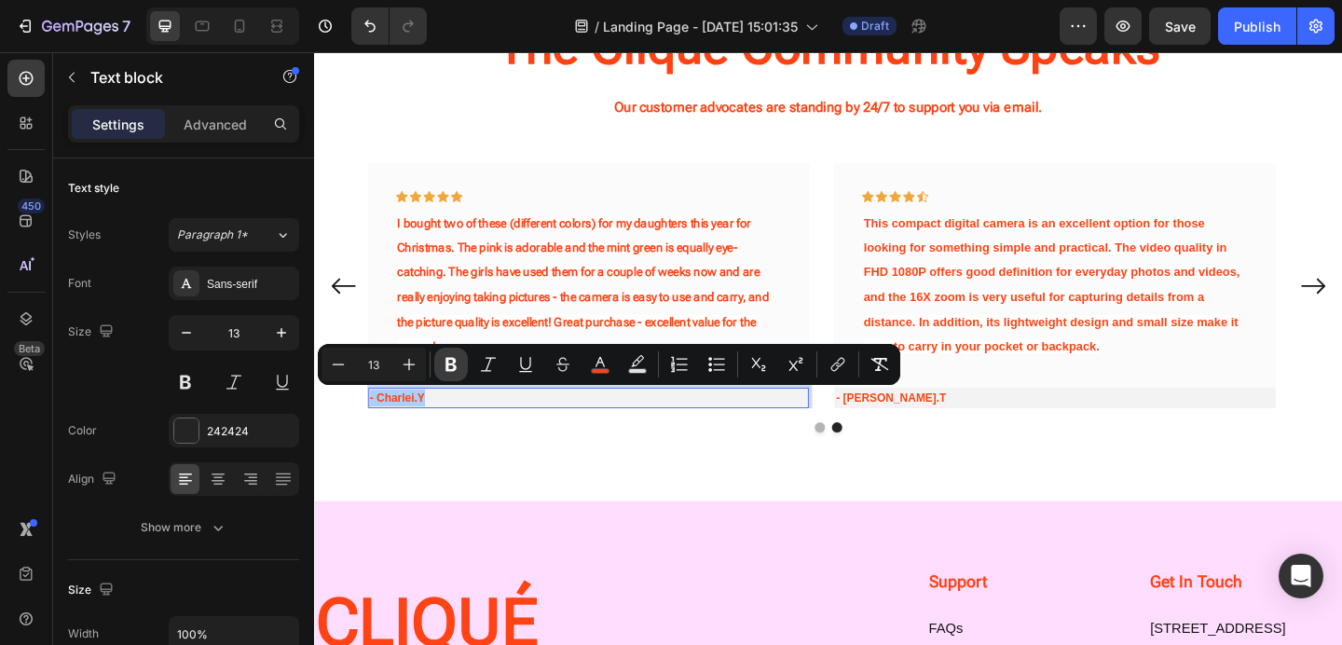
click at [449, 362] on icon "Editor contextual toolbar" at bounding box center [451, 364] width 19 height 19
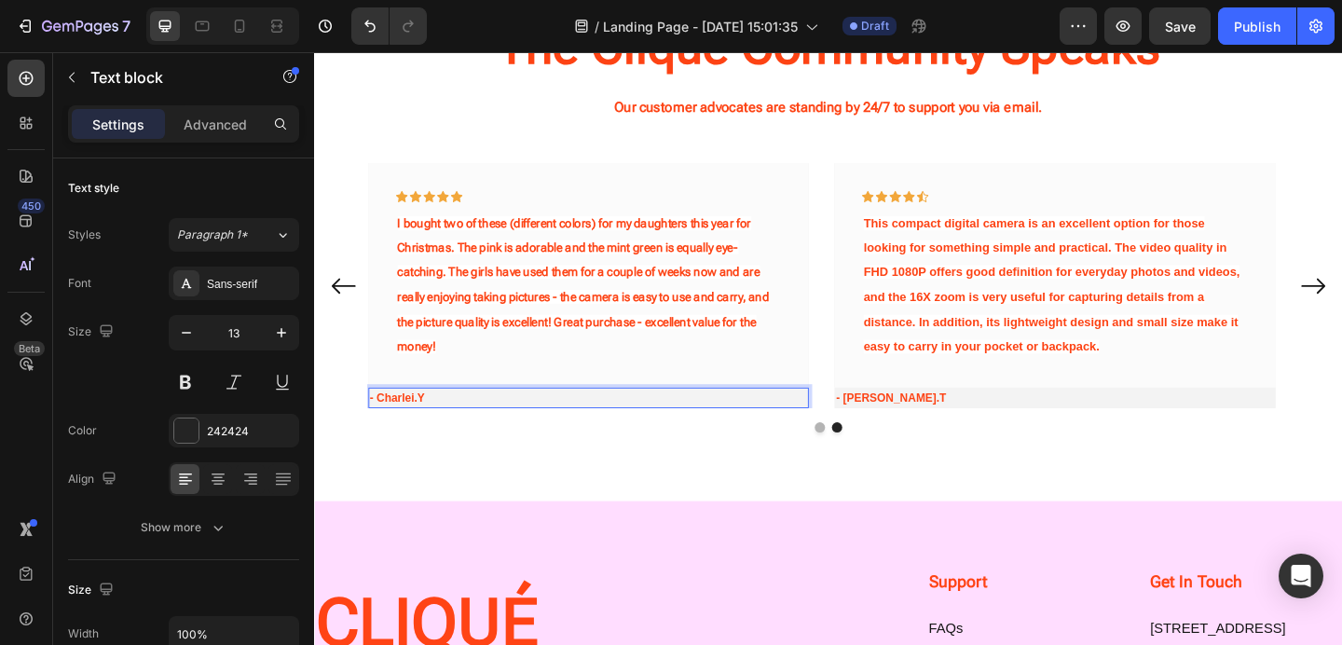
click at [422, 421] on strong "- Charlei.Y" at bounding box center [405, 428] width 60 height 14
click at [409, 428] on strong "- Charlei.Y" at bounding box center [405, 428] width 60 height 14
click at [430, 429] on strong "- Charlei.Y" at bounding box center [405, 428] width 60 height 14
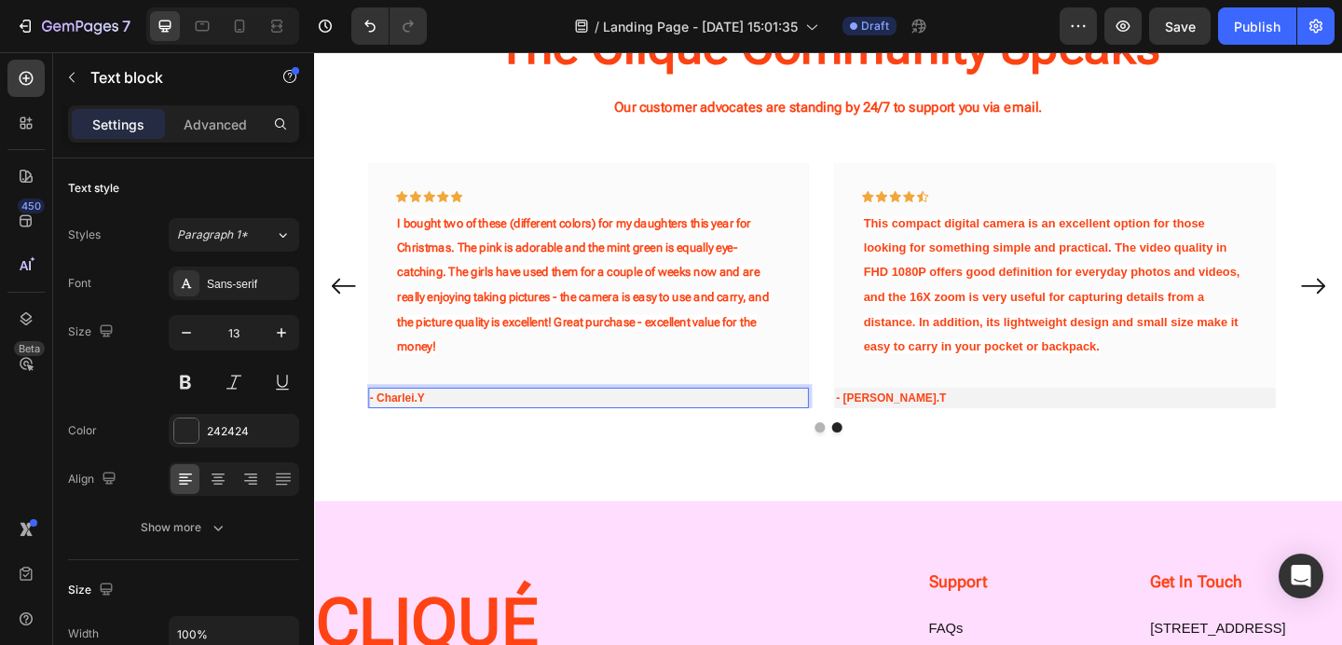
click at [409, 428] on strong "- Charlei.Y" at bounding box center [405, 428] width 60 height 14
click at [635, 440] on div "Icon Icon Icon Icon Icon Row The FHD 1080P digital camera is compact, lightweig…" at bounding box center [873, 319] width 1090 height 293
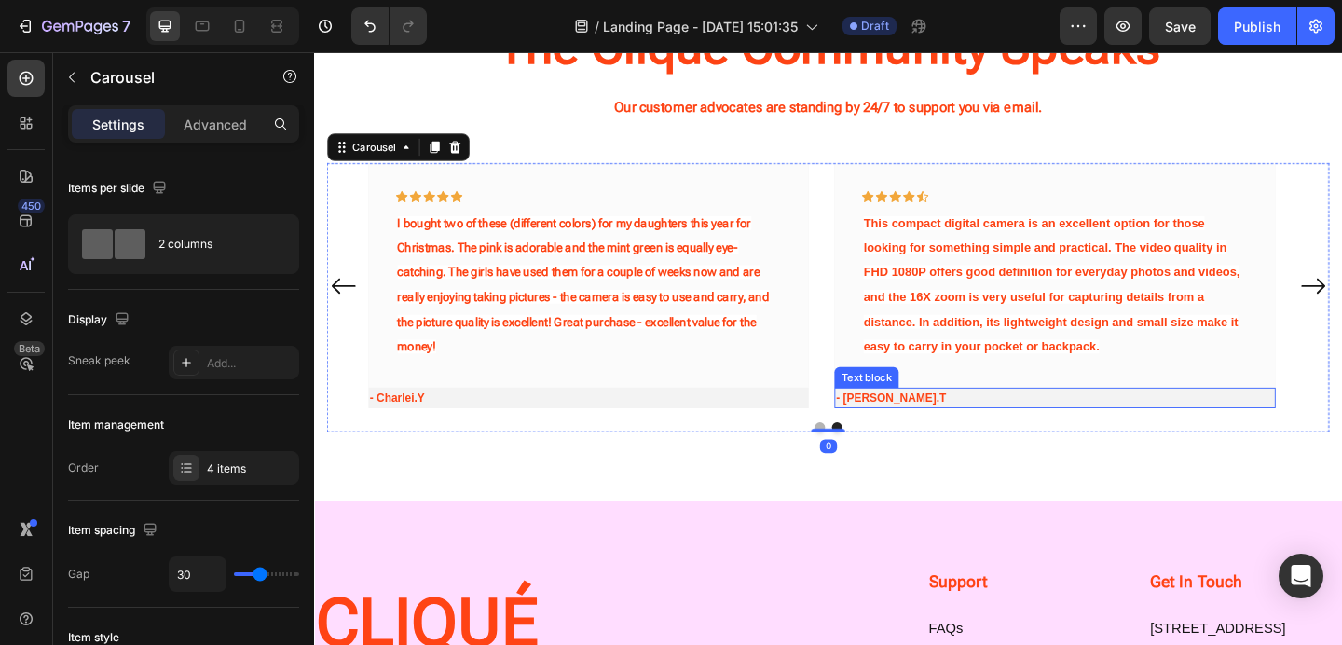
click at [961, 425] on p "- [PERSON_NAME].T" at bounding box center [1120, 428] width 476 height 19
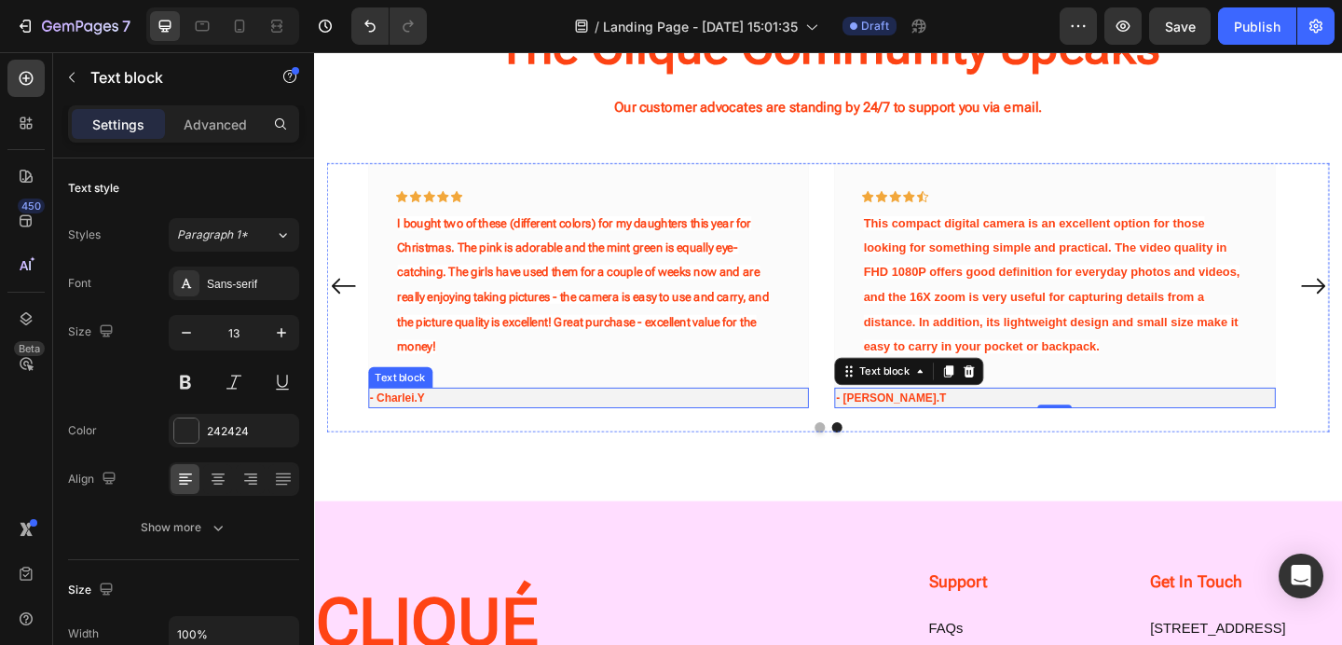
click at [460, 432] on p "- Charlei.Y" at bounding box center [613, 428] width 476 height 19
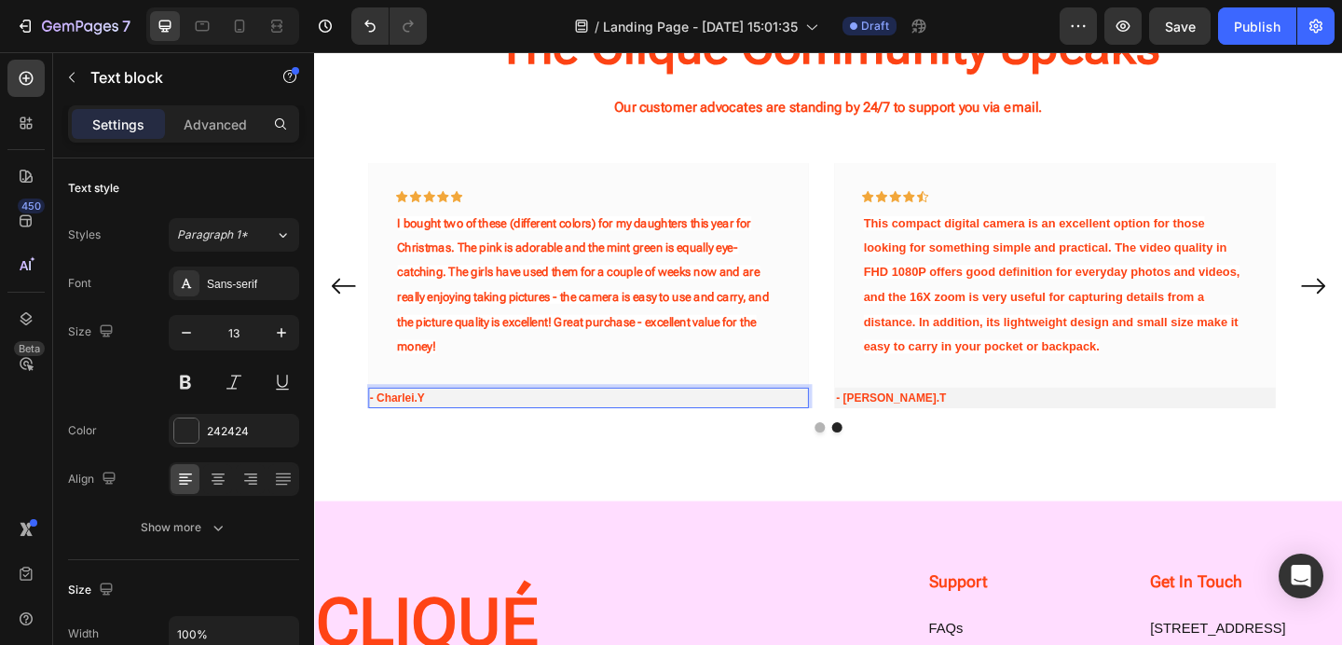
click at [418, 424] on strong "- Charlei.Y" at bounding box center [405, 428] width 60 height 14
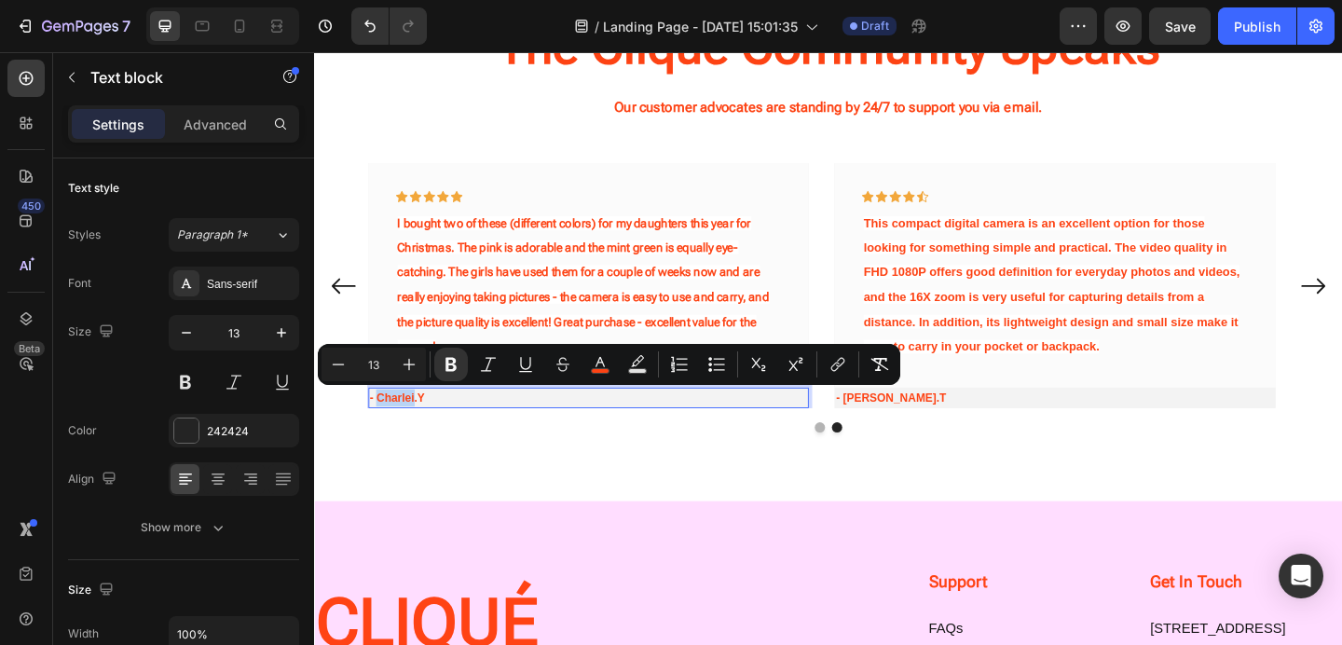
click at [418, 424] on strong "- Charlei.Y" at bounding box center [405, 428] width 60 height 14
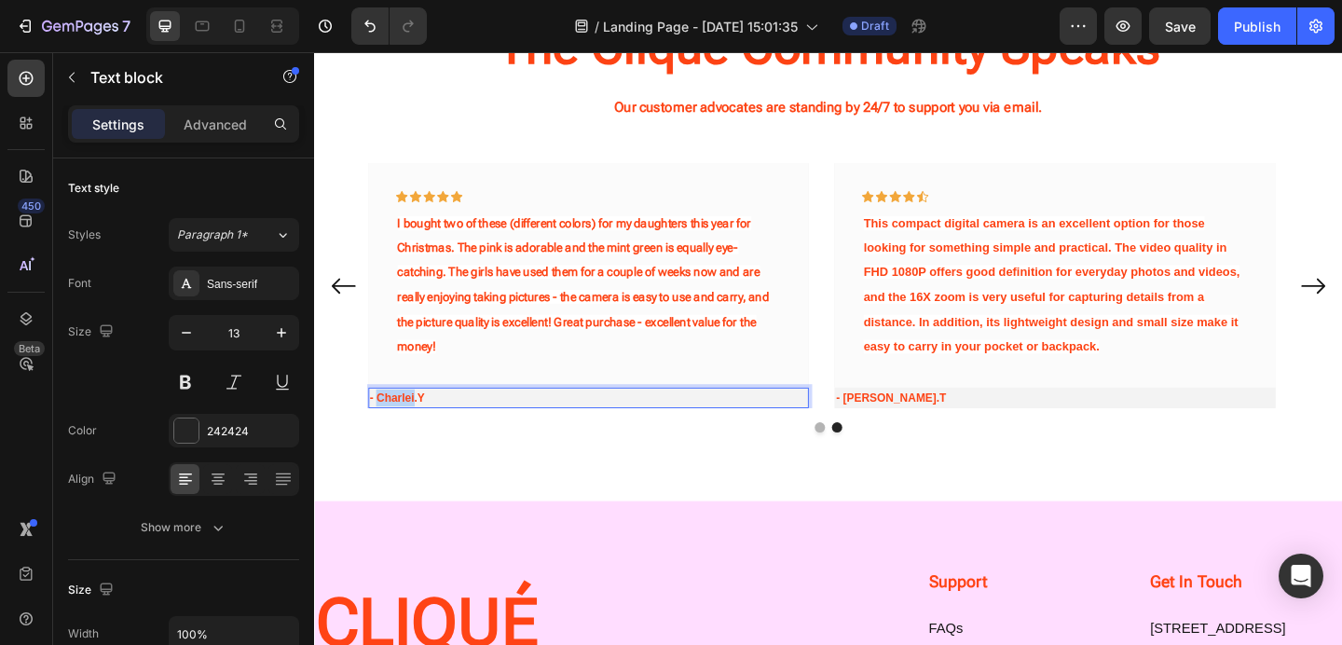
click at [418, 424] on strong "- Charlei.Y" at bounding box center [405, 428] width 60 height 14
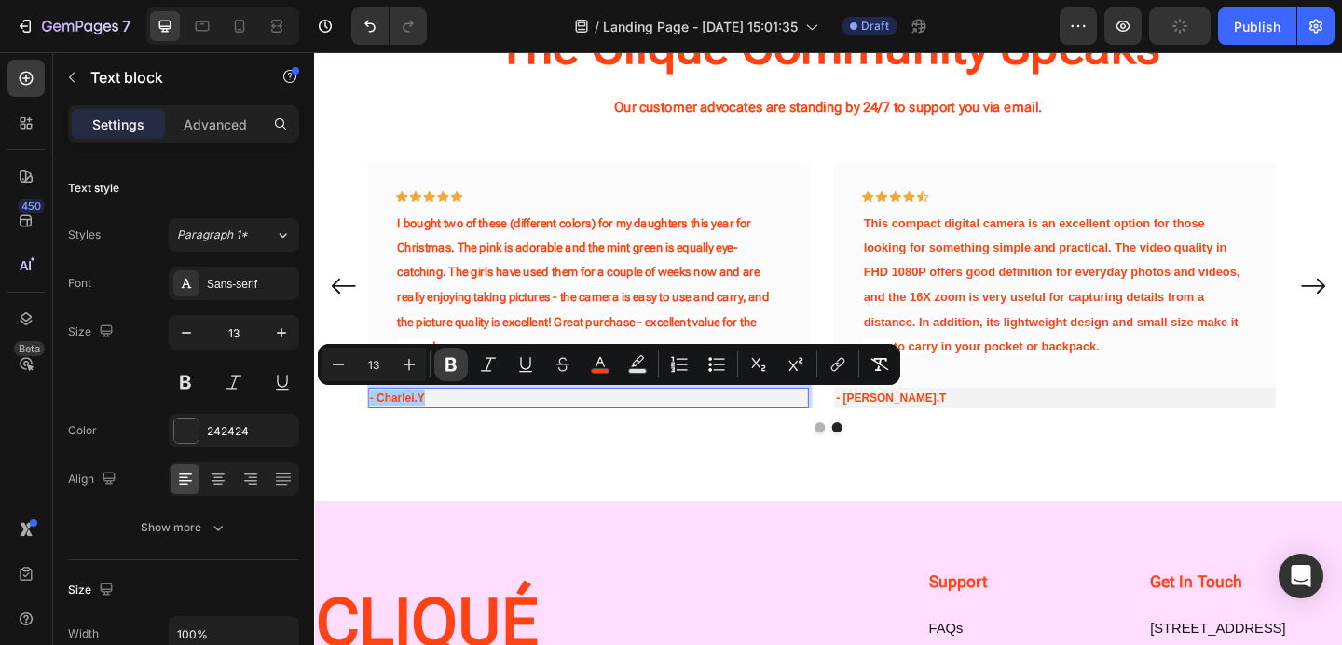
click at [449, 368] on icon "Editor contextual toolbar" at bounding box center [451, 364] width 19 height 19
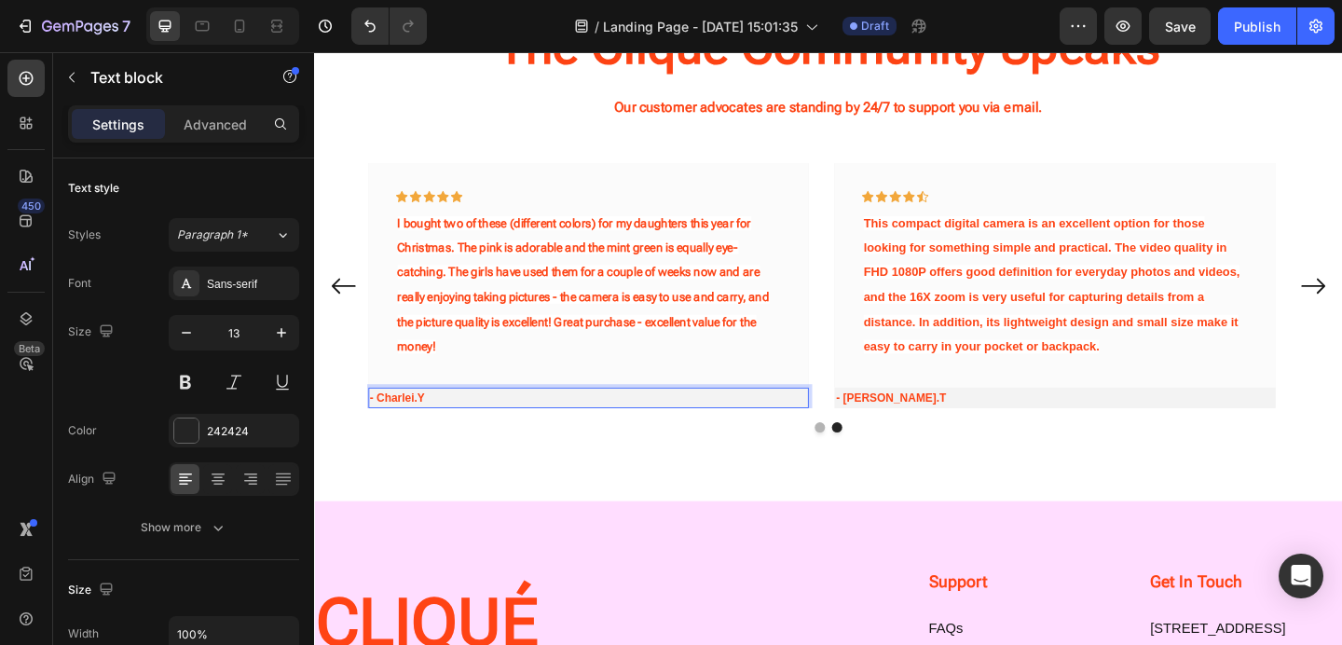
click at [415, 424] on span "- Charlei.Y" at bounding box center [405, 428] width 60 height 14
click at [490, 432] on p "- Charlei.Y" at bounding box center [613, 428] width 476 height 19
click at [416, 424] on span "- Charlei.Y" at bounding box center [405, 428] width 60 height 14
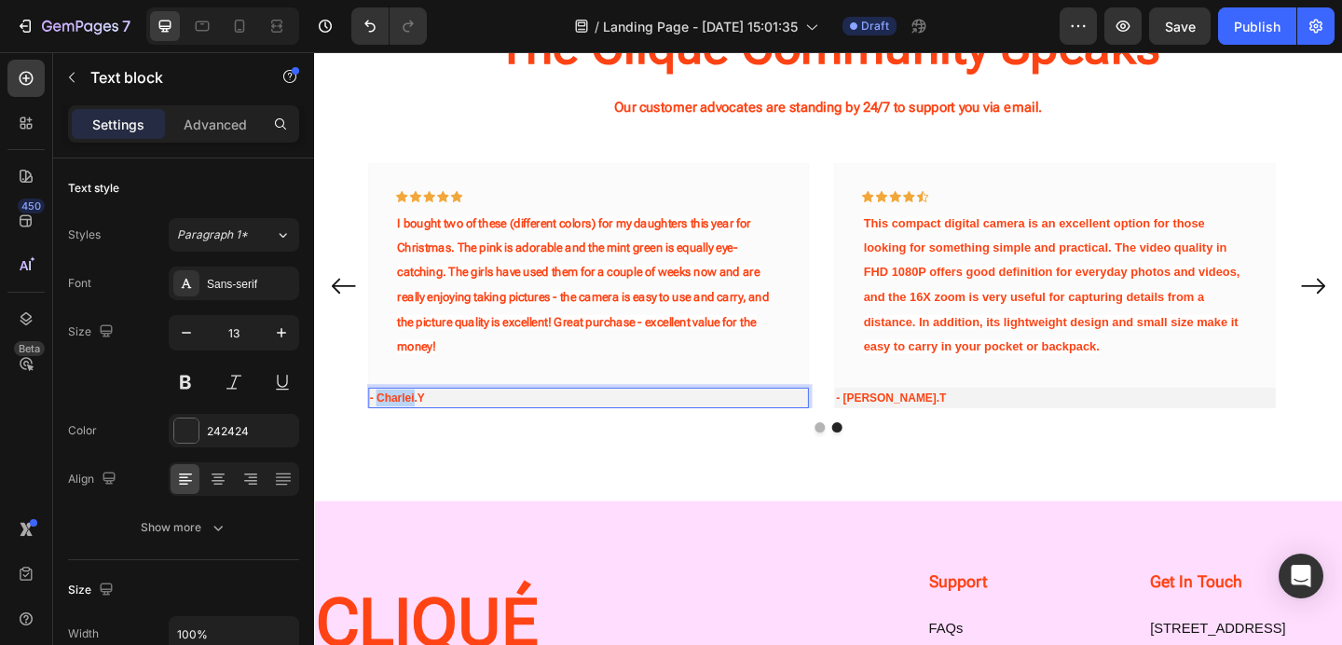
click at [416, 424] on span "- Charlei.Y" at bounding box center [405, 428] width 60 height 14
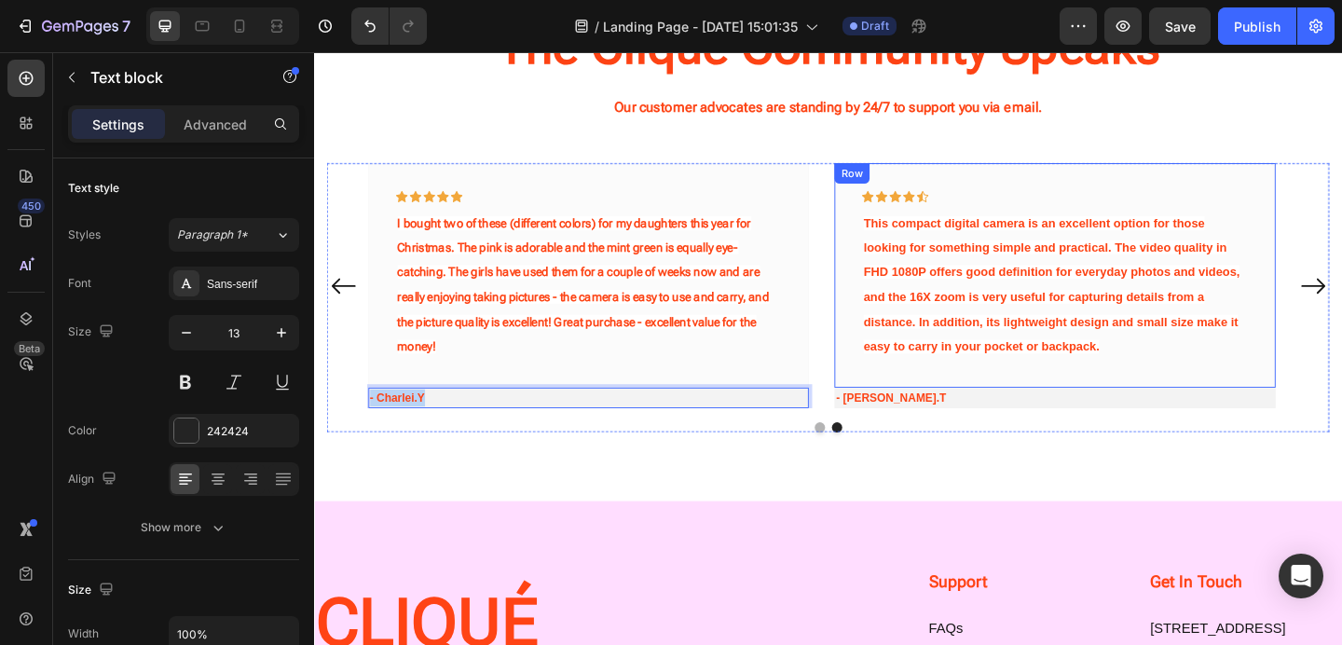
click at [911, 417] on div "- [PERSON_NAME].T Text block" at bounding box center [1121, 428] width 480 height 22
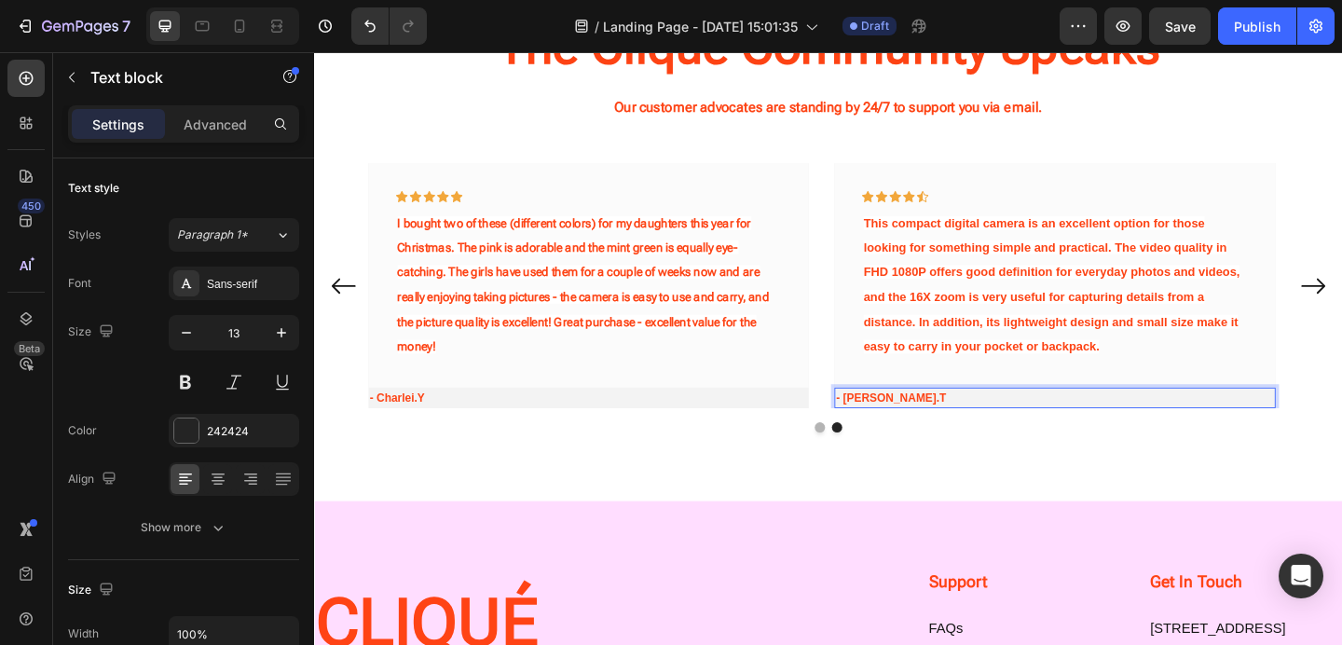
click at [914, 425] on strong "- [PERSON_NAME].T" at bounding box center [942, 428] width 120 height 14
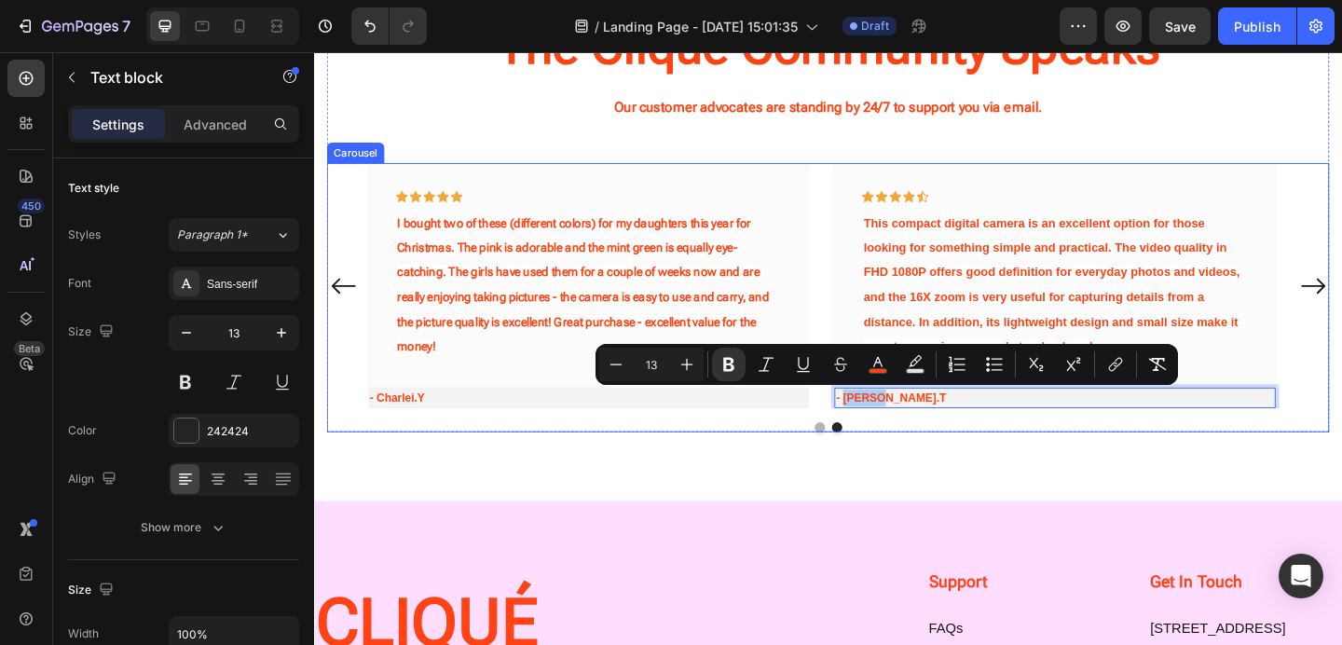
click at [654, 462] on div at bounding box center [873, 460] width 1090 height 11
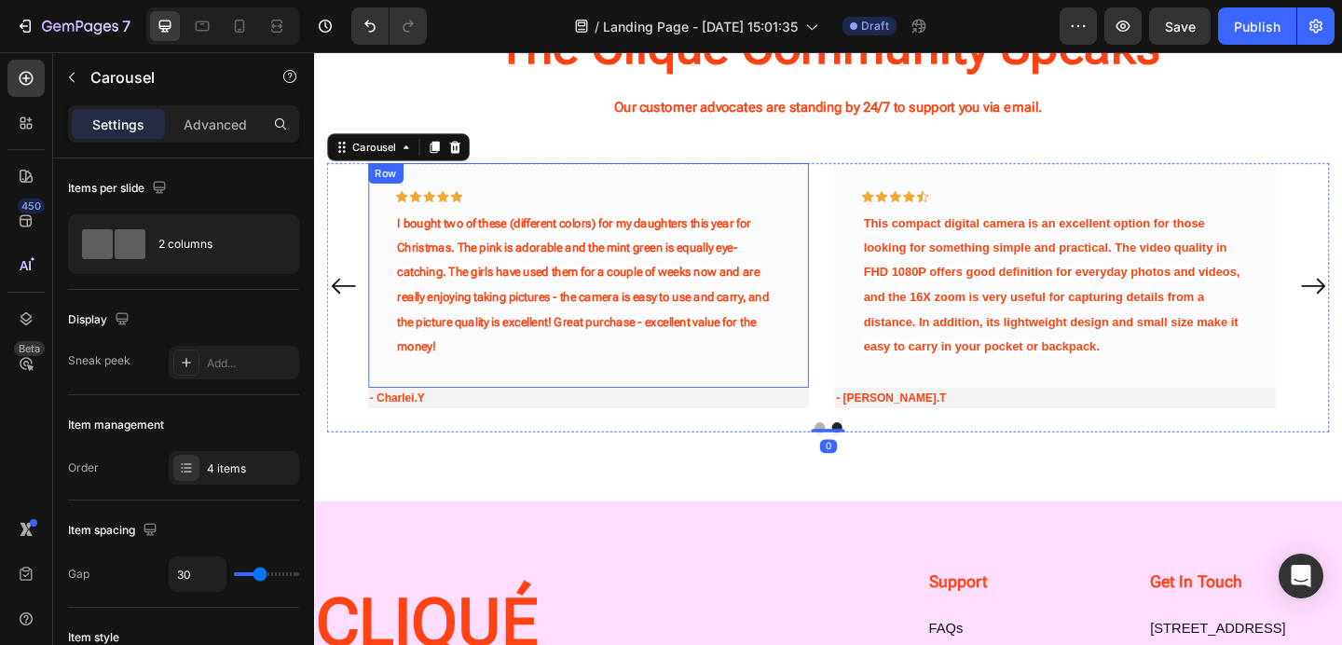
click at [416, 417] on div "- Charlei.Y Text block" at bounding box center [613, 428] width 480 height 22
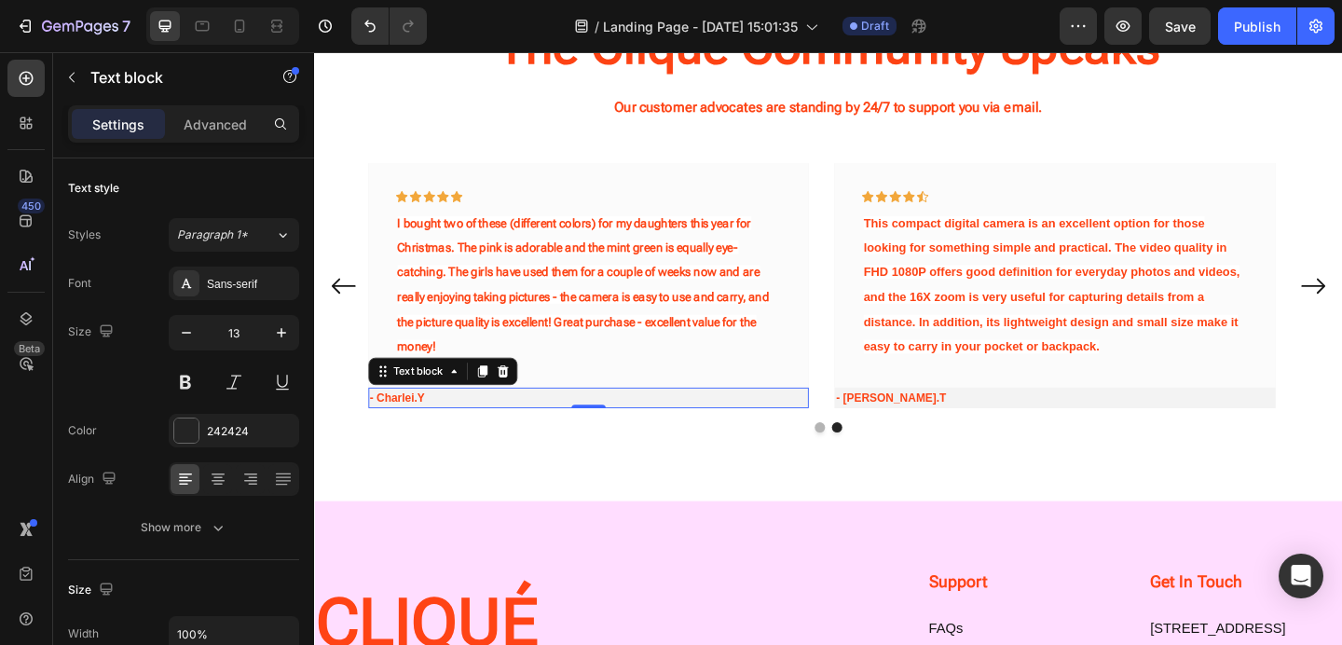
click at [416, 417] on div "- Charlei.Y" at bounding box center [613, 428] width 480 height 22
click at [417, 421] on span "- Charlei.Y" at bounding box center [405, 428] width 60 height 14
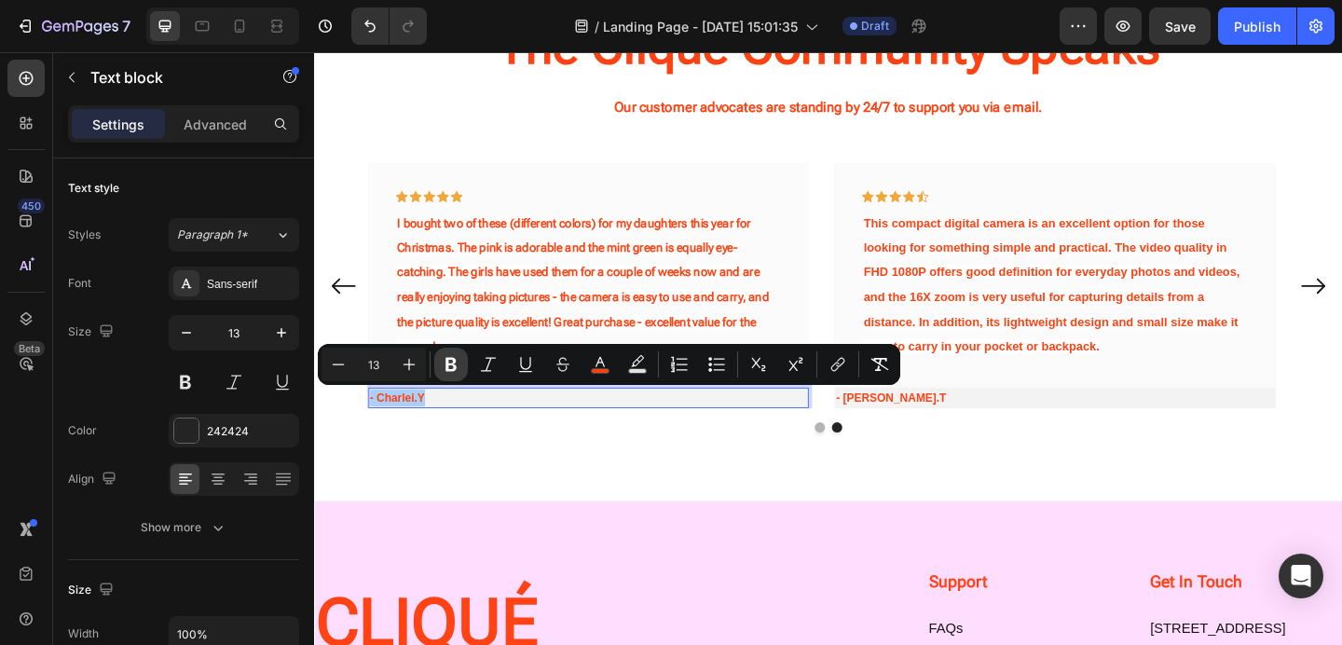
click at [451, 366] on icon "Editor contextual toolbar" at bounding box center [451, 364] width 19 height 19
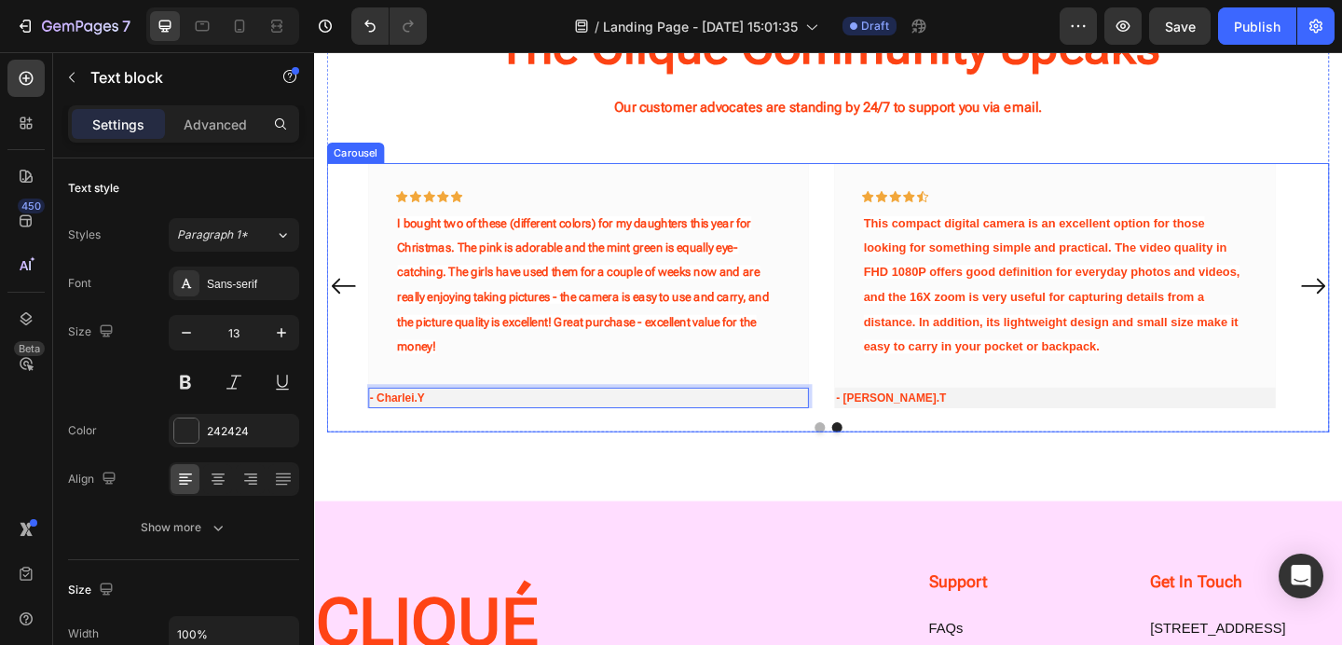
click at [564, 485] on div "The Cliqué Community Speaks Heading Our customer advocates are standing by 24/7…" at bounding box center [873, 238] width 1118 height 605
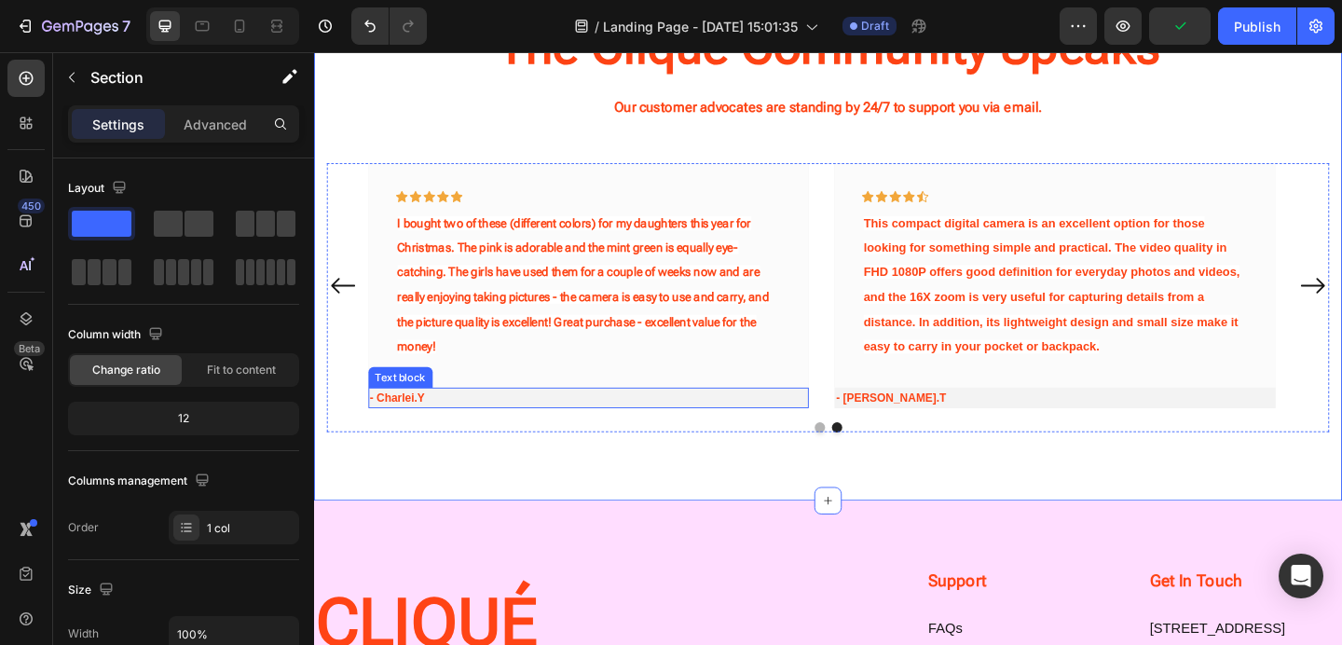
click at [430, 425] on strong "- Charlei.Y" at bounding box center [405, 428] width 60 height 14
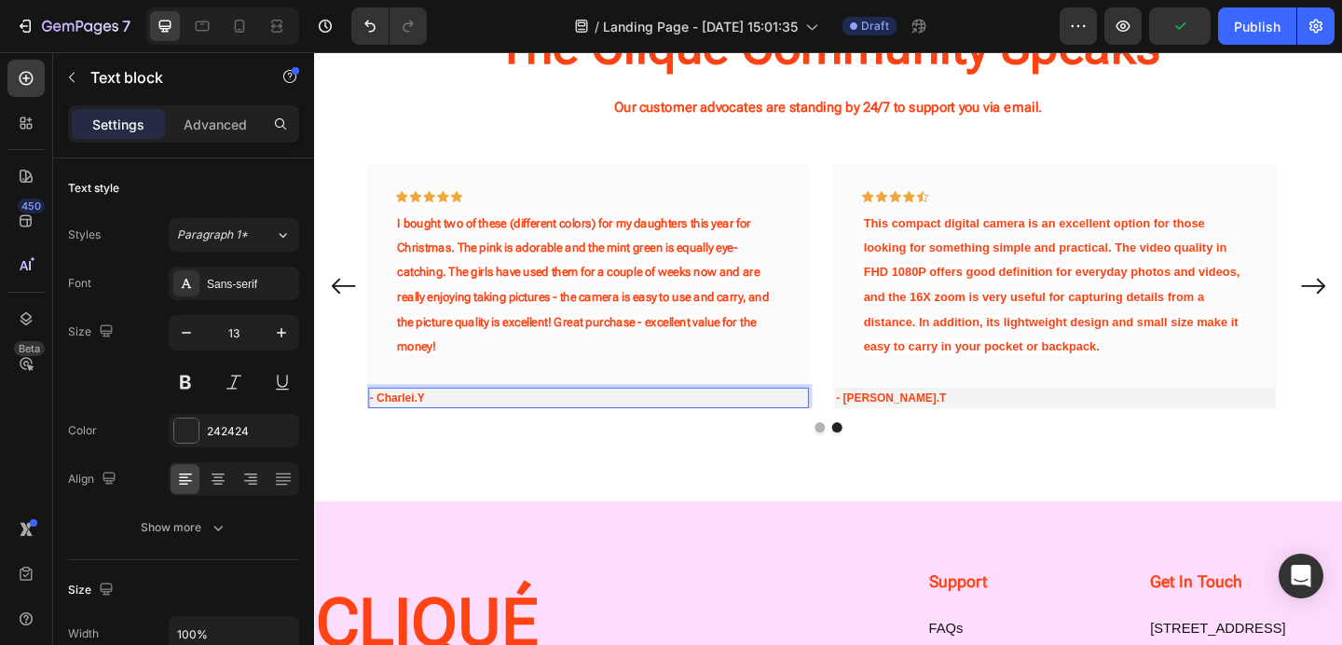
click at [430, 425] on strong "- Charlei.Y" at bounding box center [405, 428] width 60 height 14
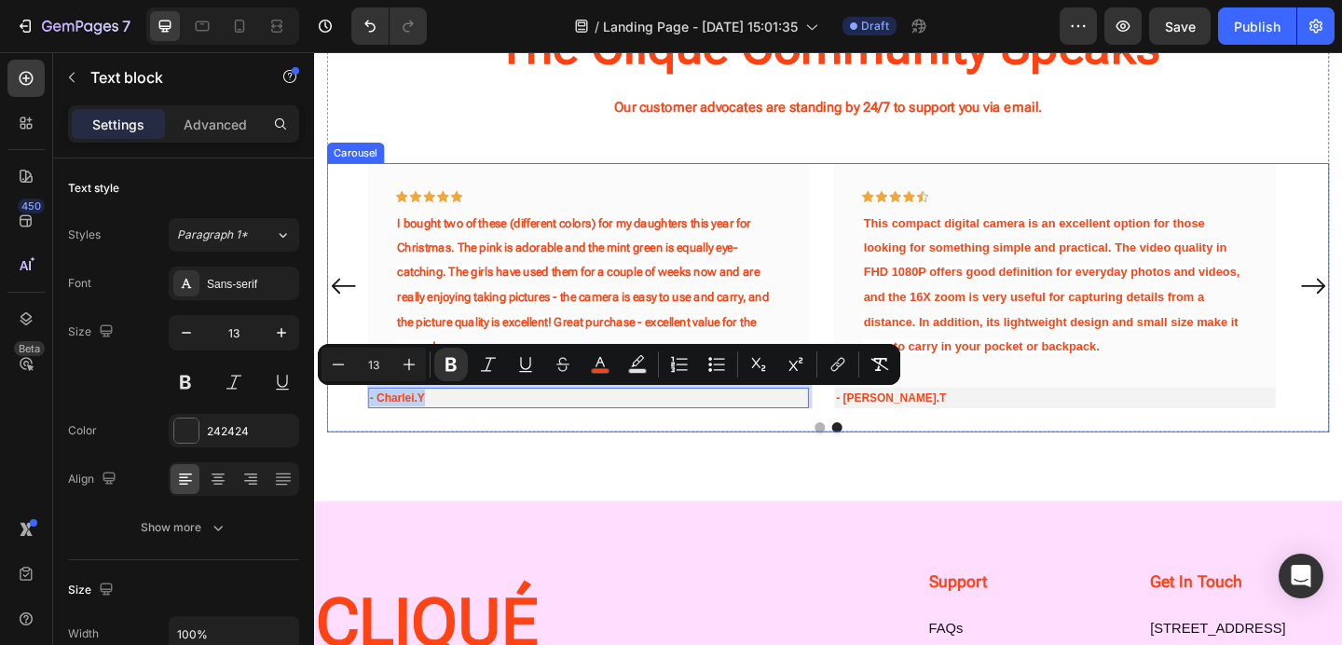
click at [1220, 428] on p "- [PERSON_NAME].T" at bounding box center [1120, 428] width 476 height 19
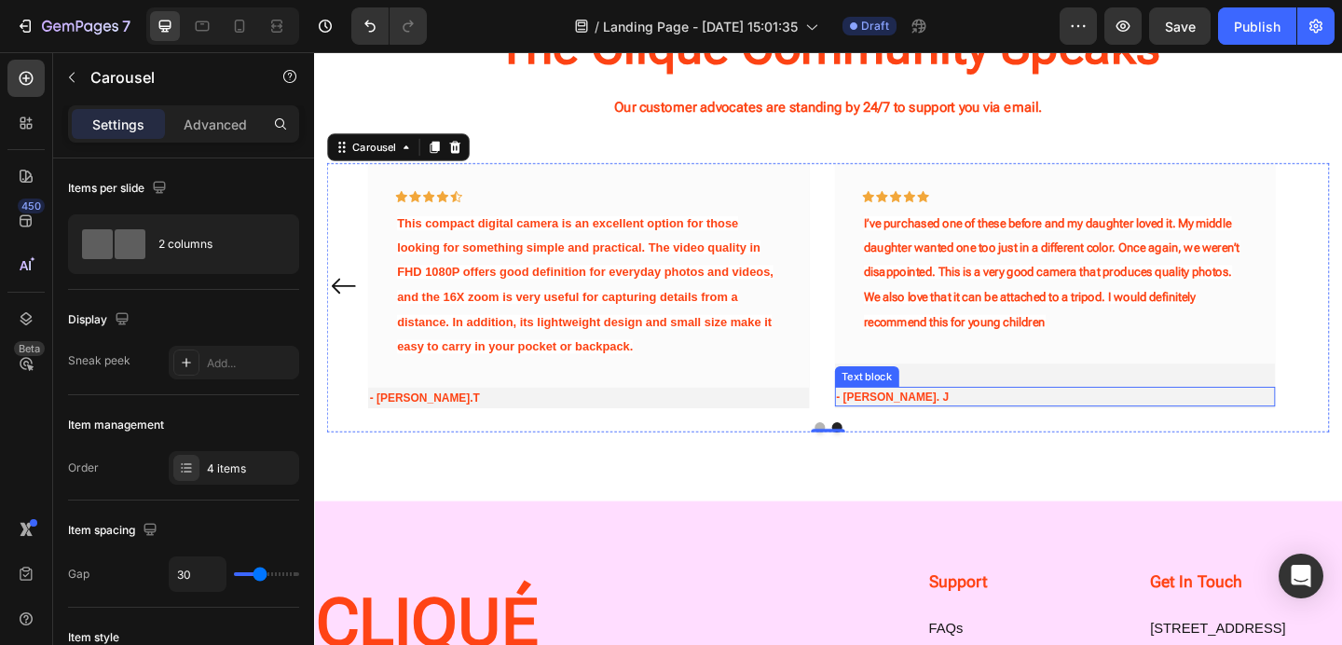
click at [920, 422] on strong "- [PERSON_NAME]. J" at bounding box center [943, 427] width 122 height 14
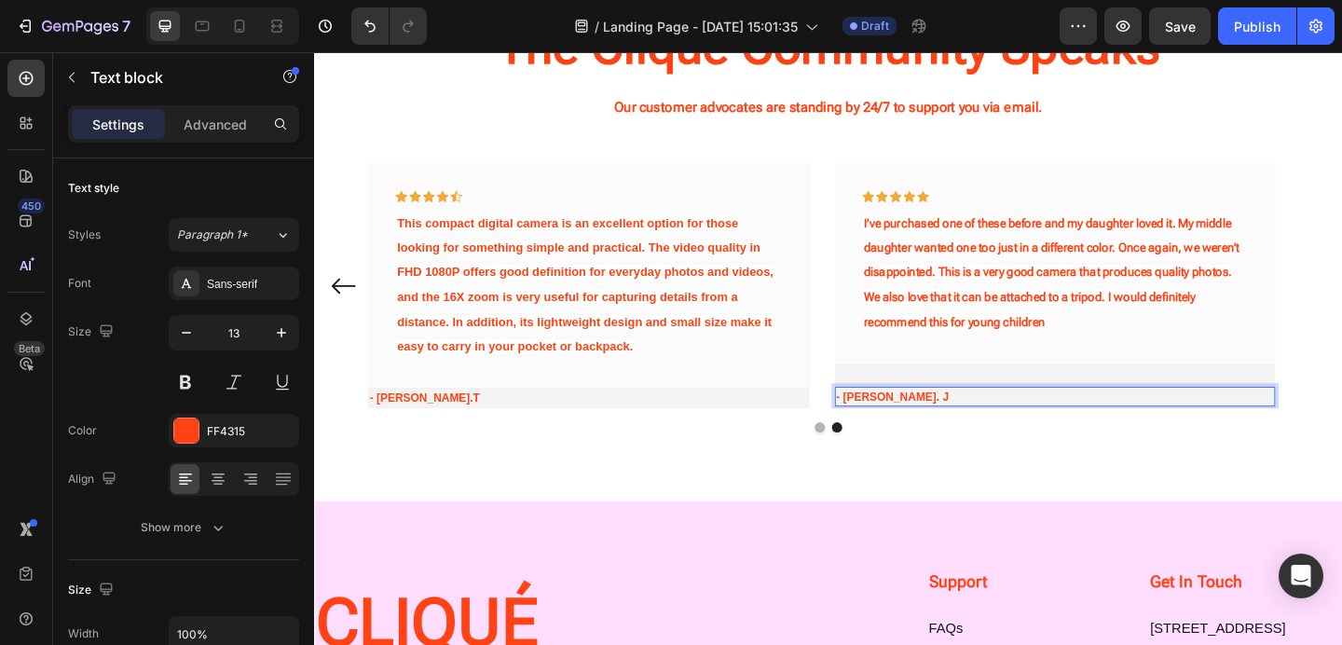
click at [920, 422] on strong "- [PERSON_NAME]. J" at bounding box center [943, 427] width 122 height 14
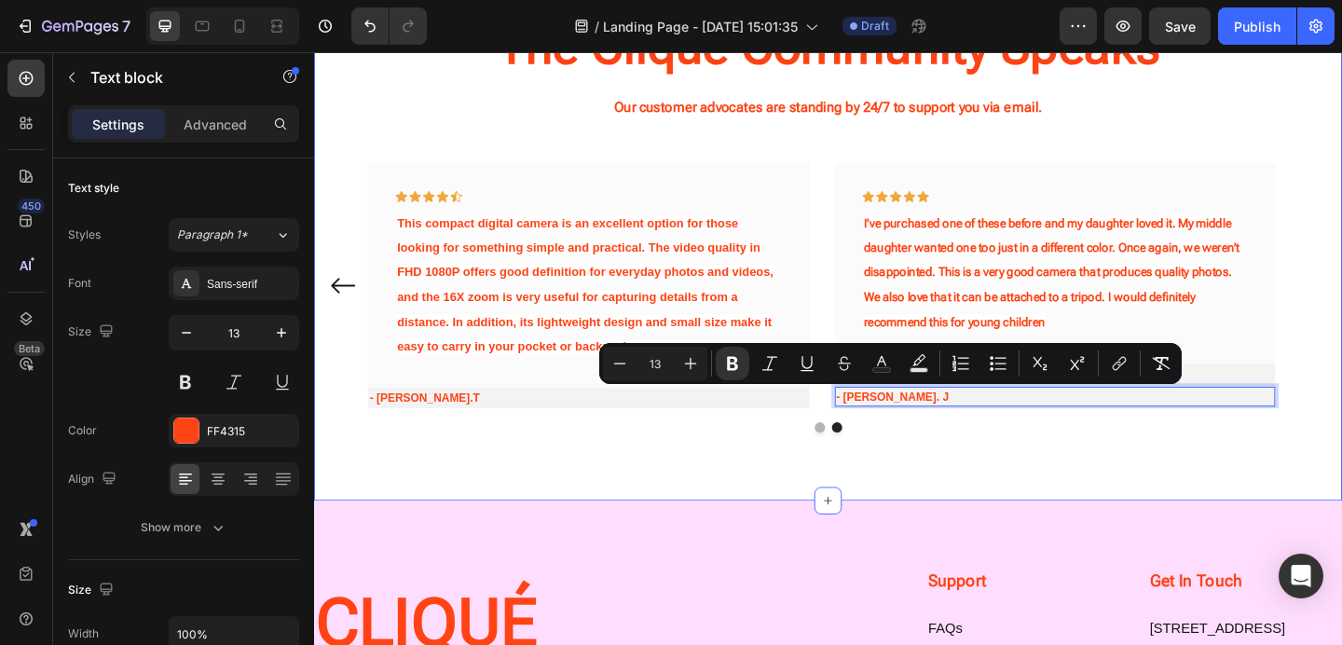
click at [813, 482] on div "The Cliqué Community Speaks Heading Our customer advocates are standing by 24/7…" at bounding box center [873, 238] width 1118 height 605
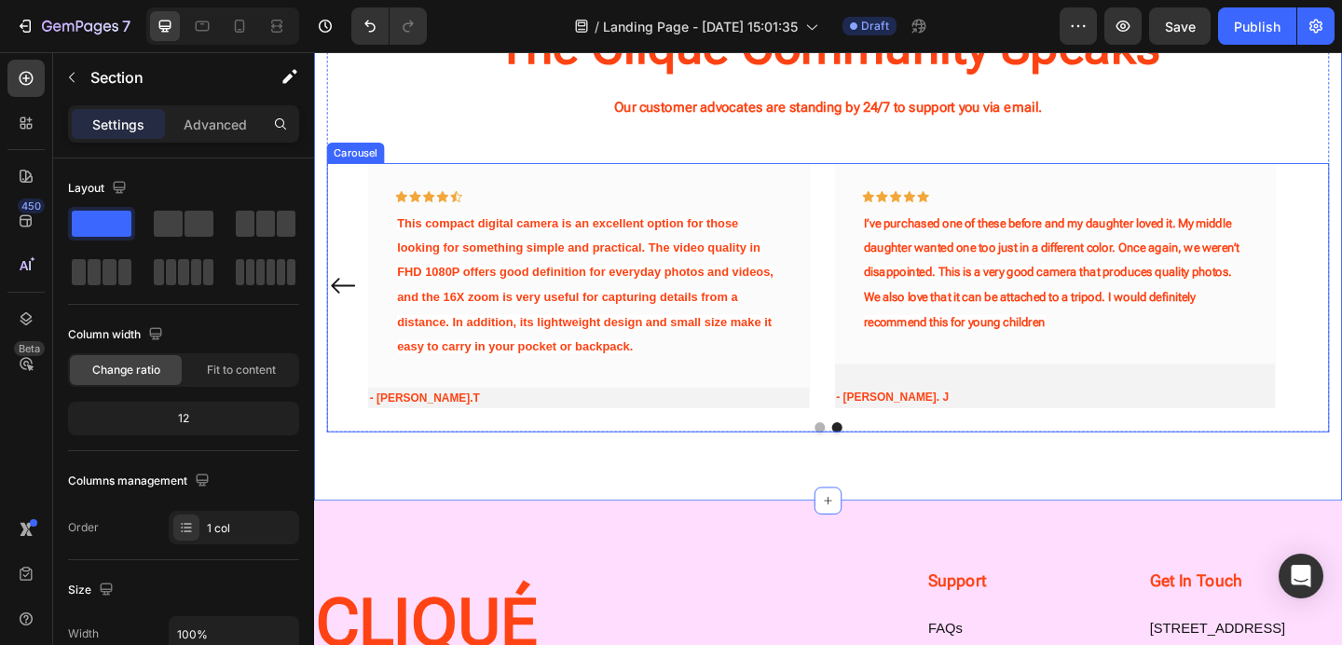
click at [983, 396] on div "Icon Icon Icon Icon Icon Row I’ve purchased one of these before and my daughter…" at bounding box center [1121, 306] width 480 height 266
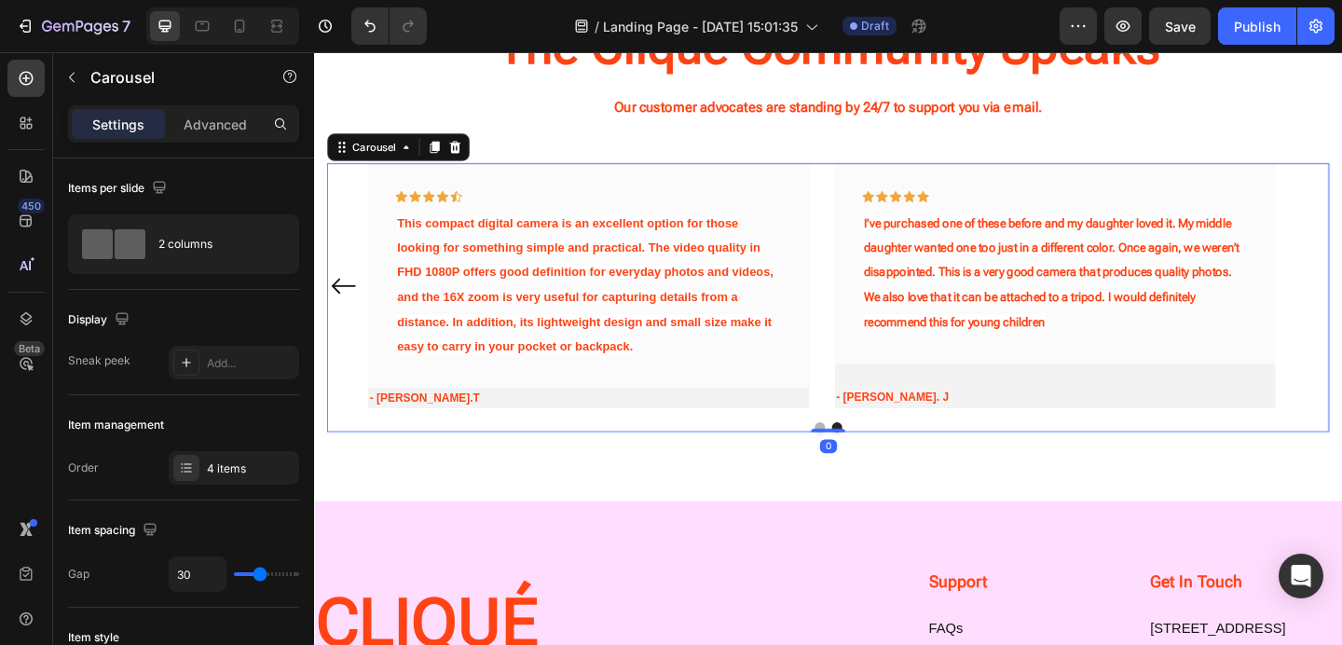
click at [922, 403] on div "Icon Icon Icon Icon Icon Row I’ve purchased one of these before and my daughter…" at bounding box center [1121, 306] width 480 height 266
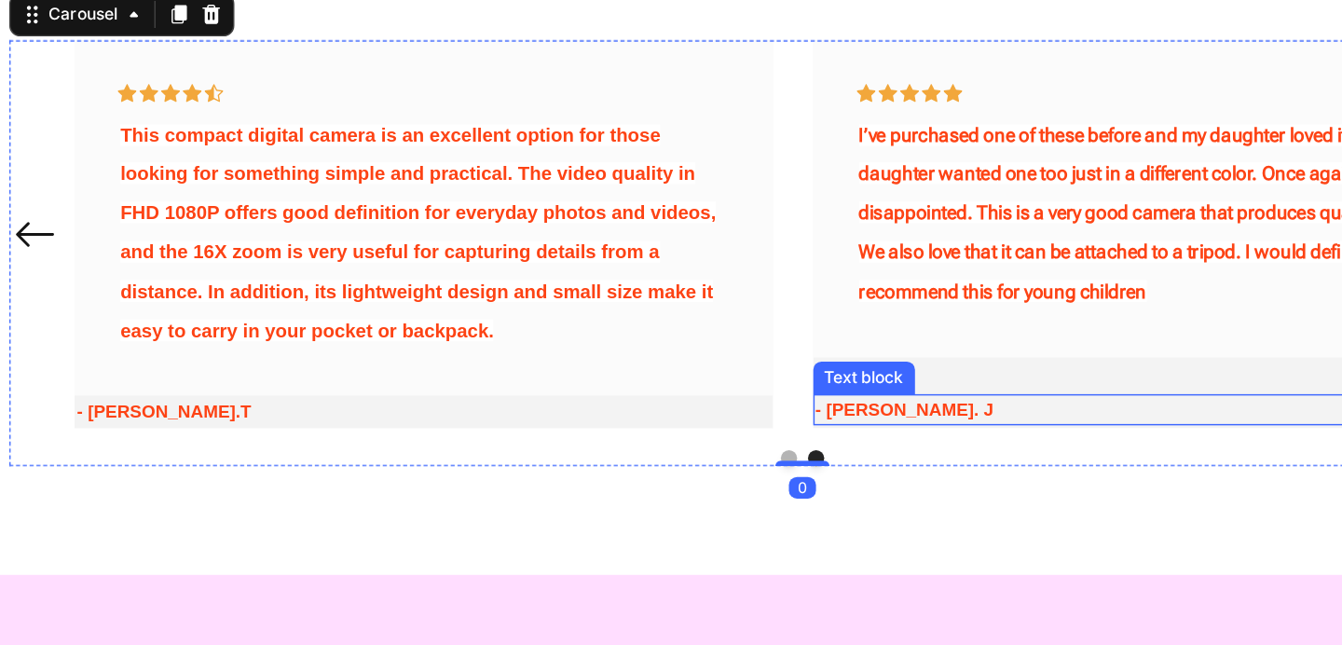
click at [575, 218] on div "Text block" at bounding box center [590, 218] width 62 height 17
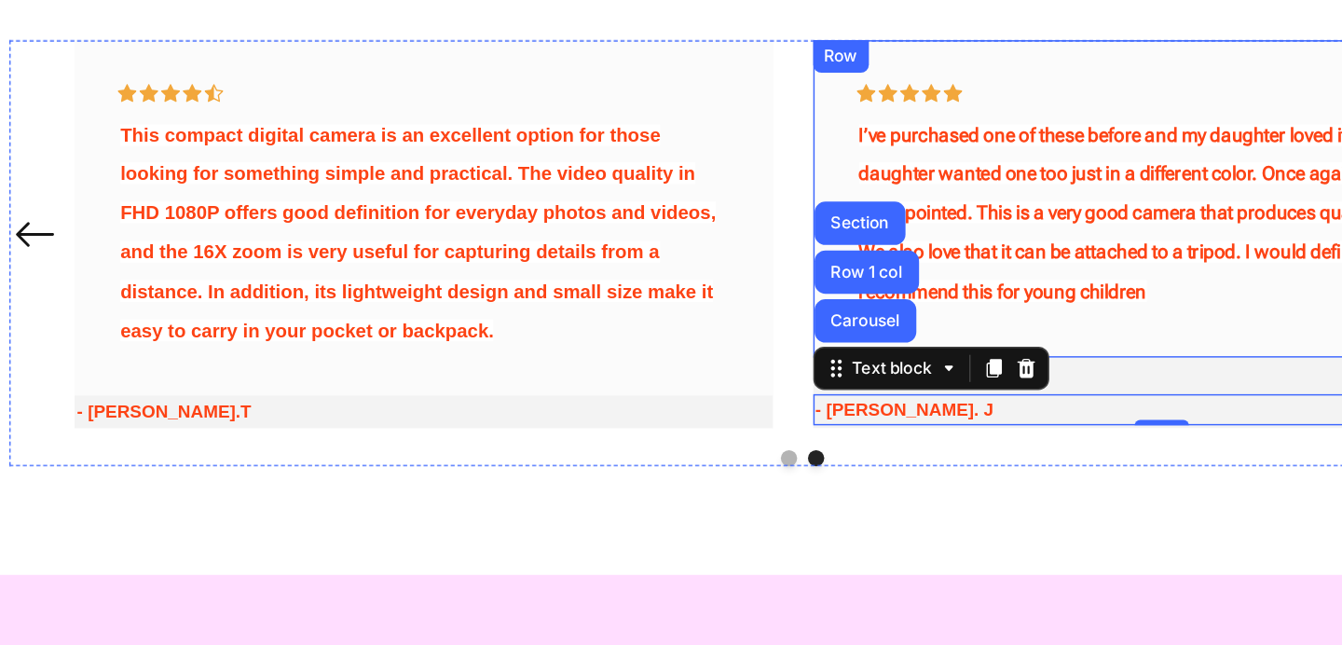
click at [771, 196] on div "Icon Icon Icon Icon Icon Row I’ve purchased one of these before and my daughter…" at bounding box center [795, 95] width 480 height 218
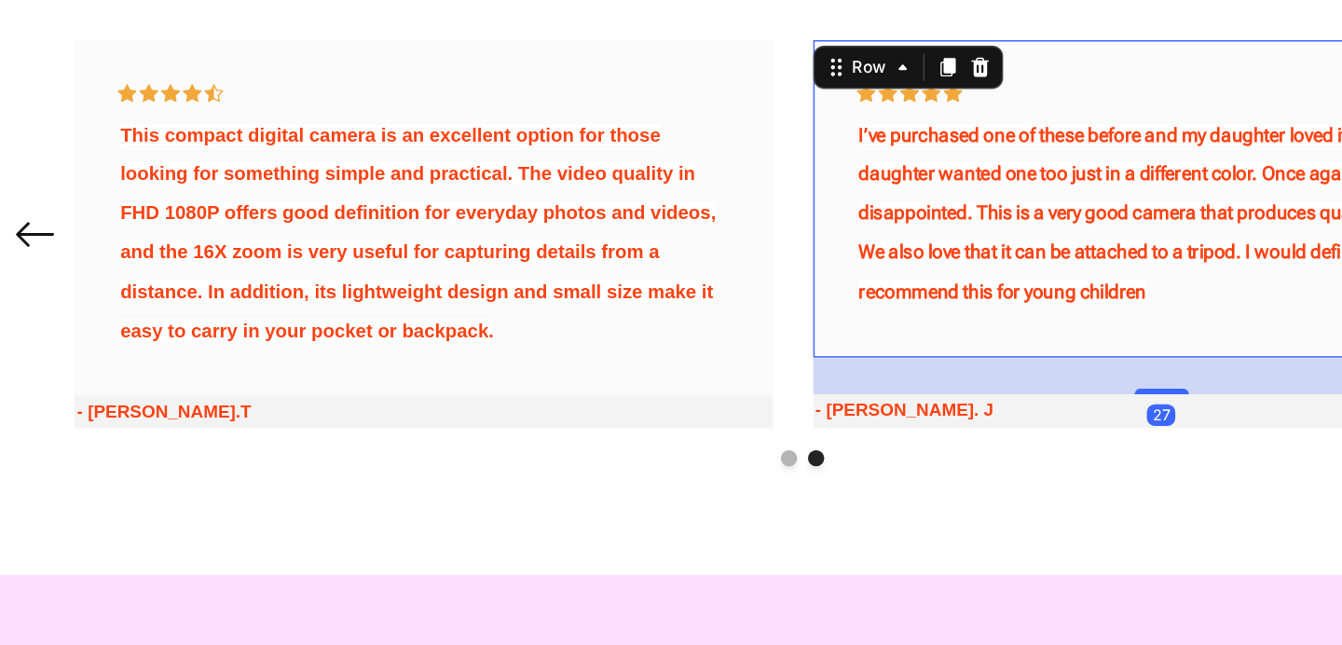
click at [627, 212] on div "27" at bounding box center [795, 216] width 480 height 25
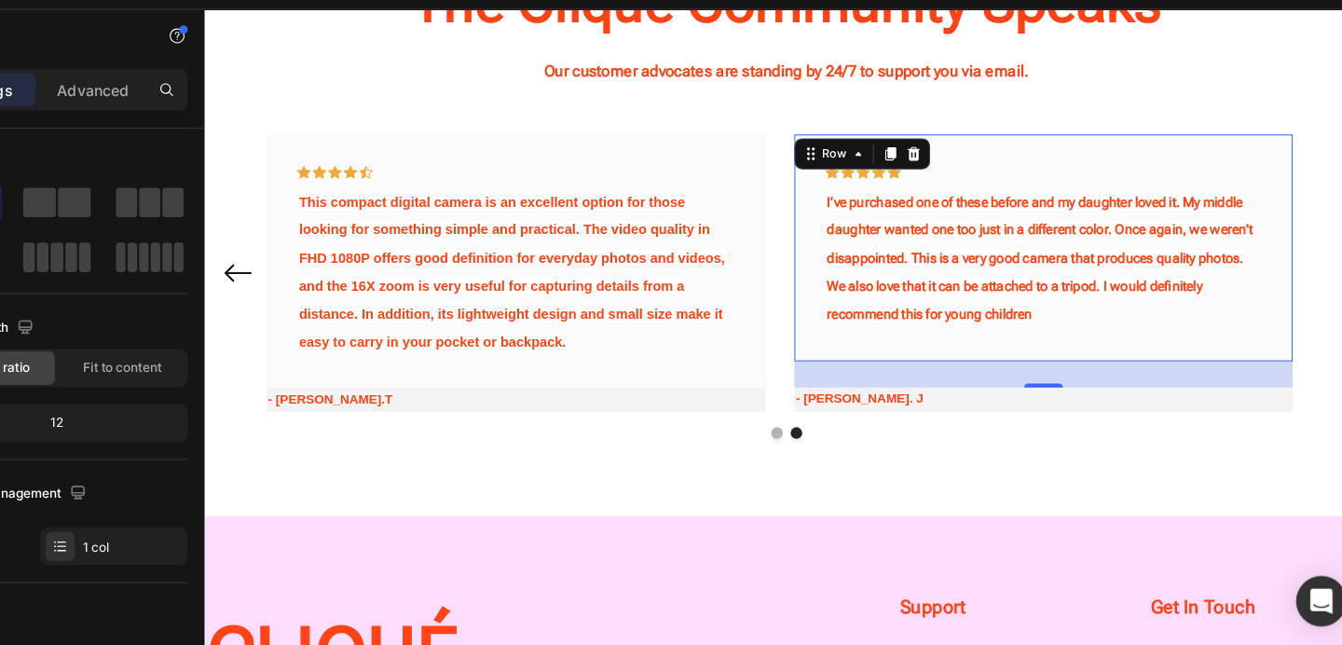
click at [864, 362] on div "27" at bounding box center [1011, 360] width 480 height 25
click at [992, 405] on div "Icon Icon Icon Icon Icon Row The FHD 1080P digital camera is compact, lightweig…" at bounding box center [763, 276] width 1090 height 293
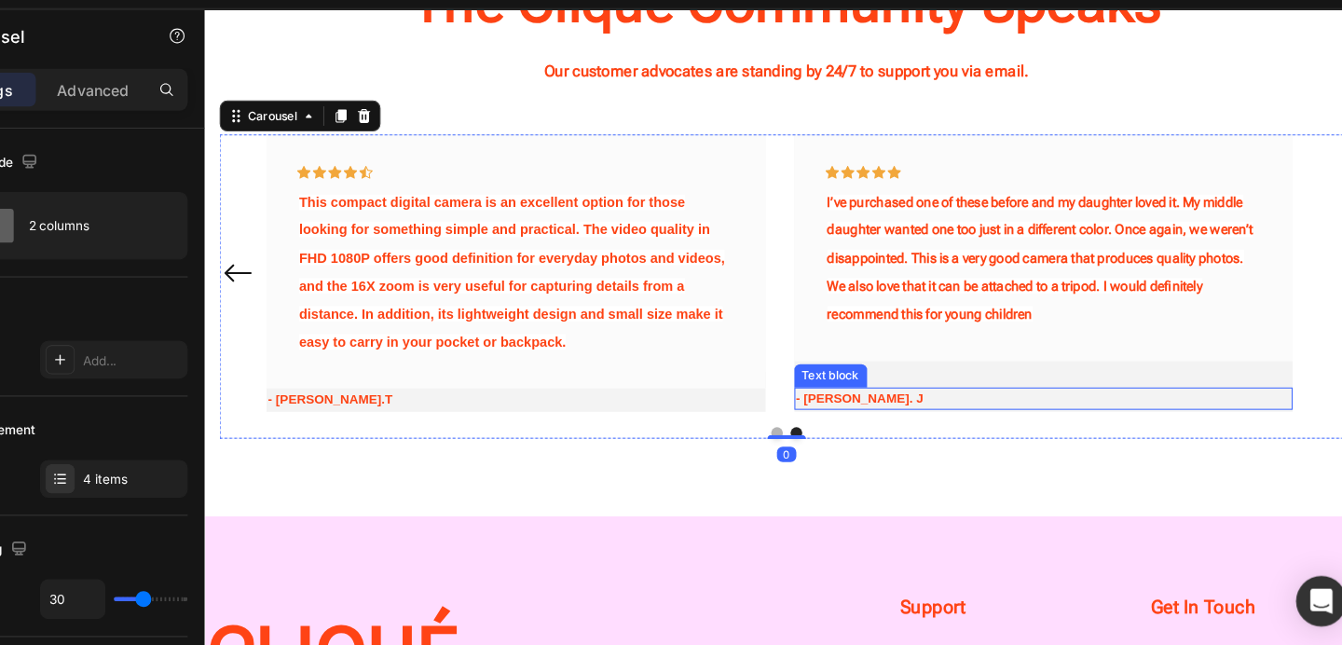
click at [911, 375] on p "- [PERSON_NAME]. J" at bounding box center [1010, 384] width 476 height 19
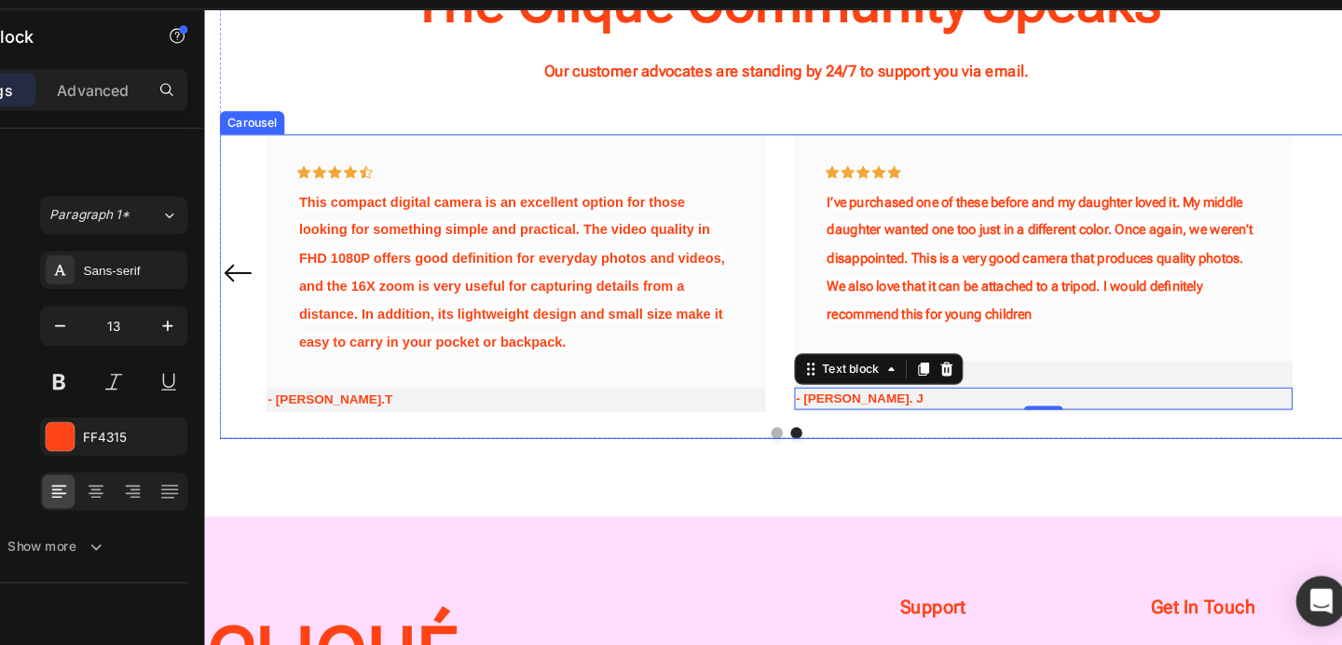
click at [968, 353] on div "Icon Icon Icon Icon Icon Row I’ve purchased one of these before and my daughter…" at bounding box center [1011, 263] width 480 height 266
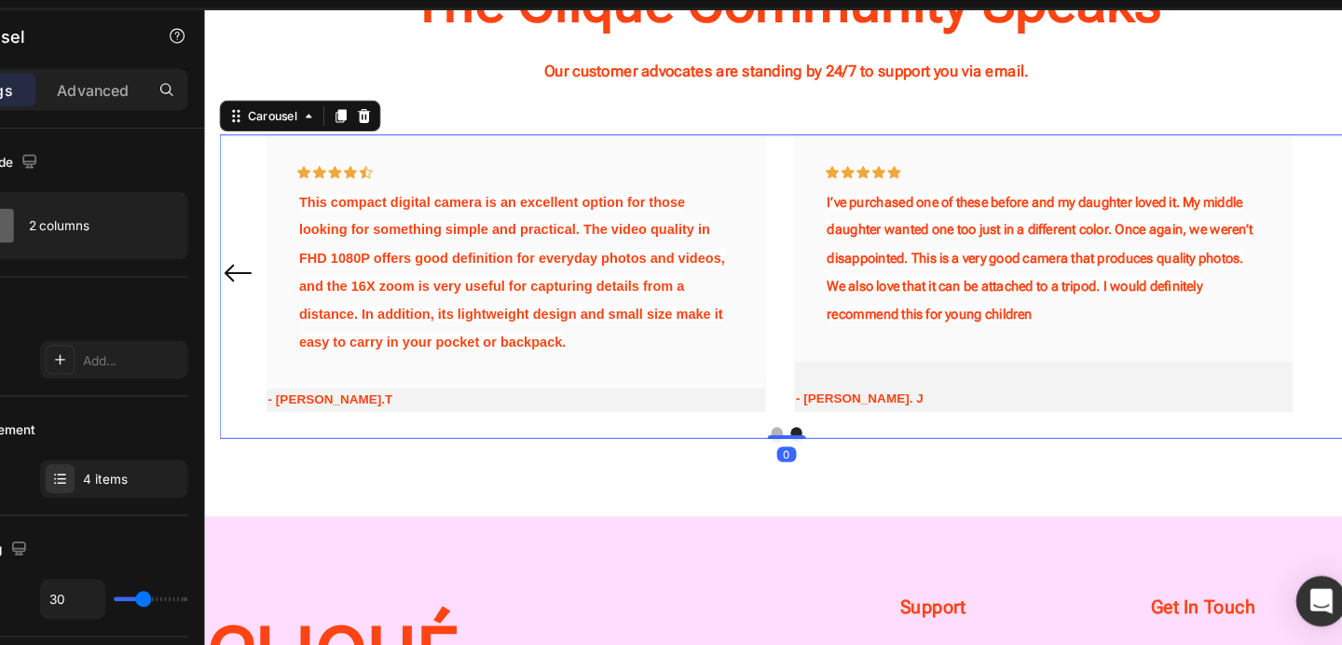
click at [847, 355] on div "Icon Icon Icon Icon Icon Row I’ve purchased one of these before and my daughter…" at bounding box center [1011, 263] width 480 height 266
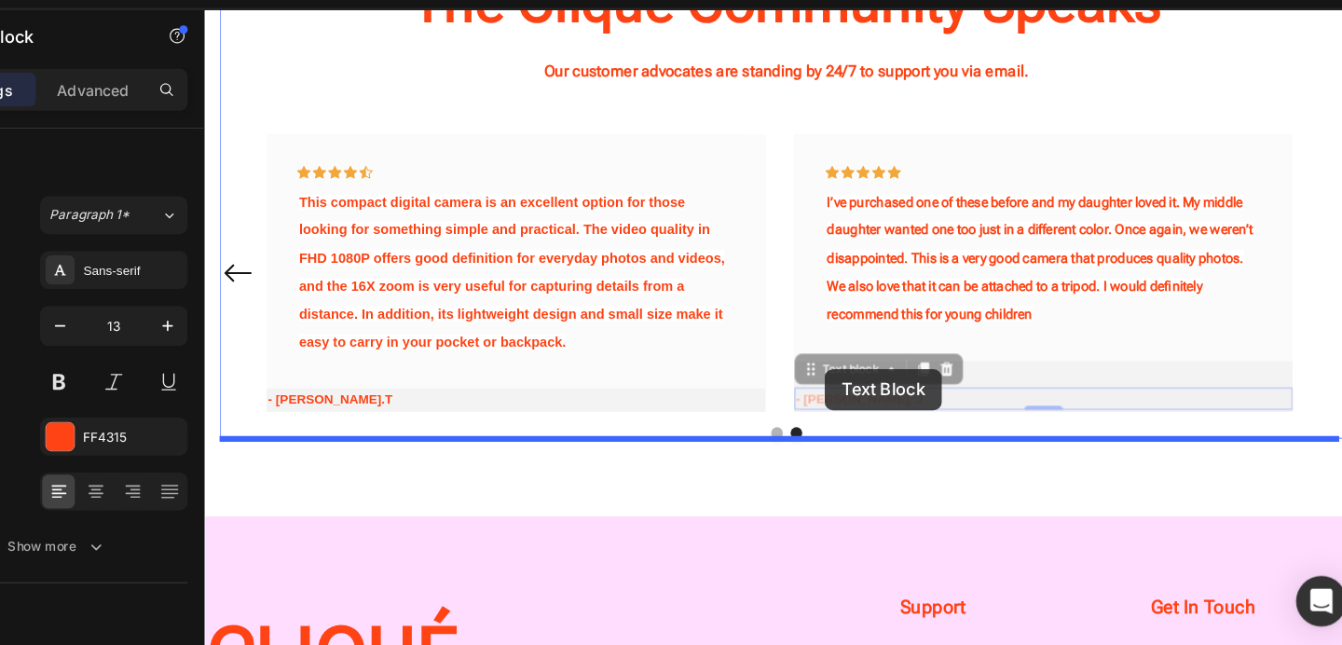
drag, startPoint x: 800, startPoint y: 383, endPoint x: 800, endPoint y: 356, distance: 27.0
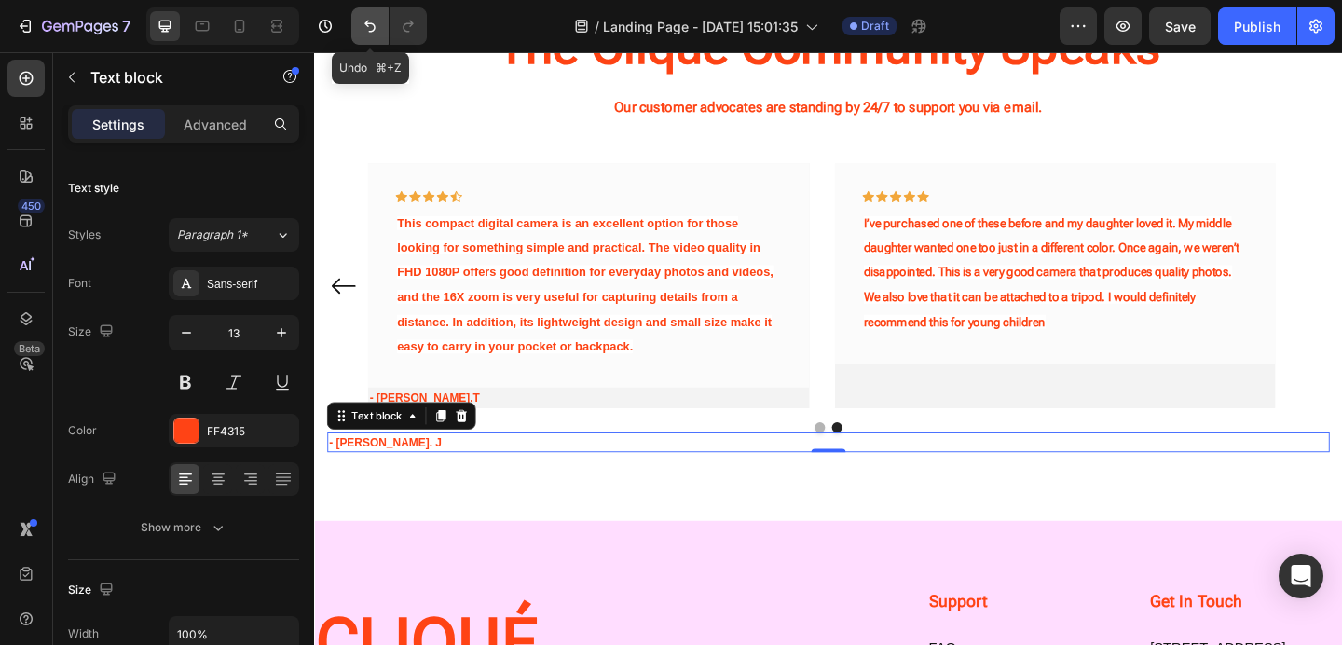
click at [366, 20] on icon "Undo/Redo" at bounding box center [370, 26] width 19 height 19
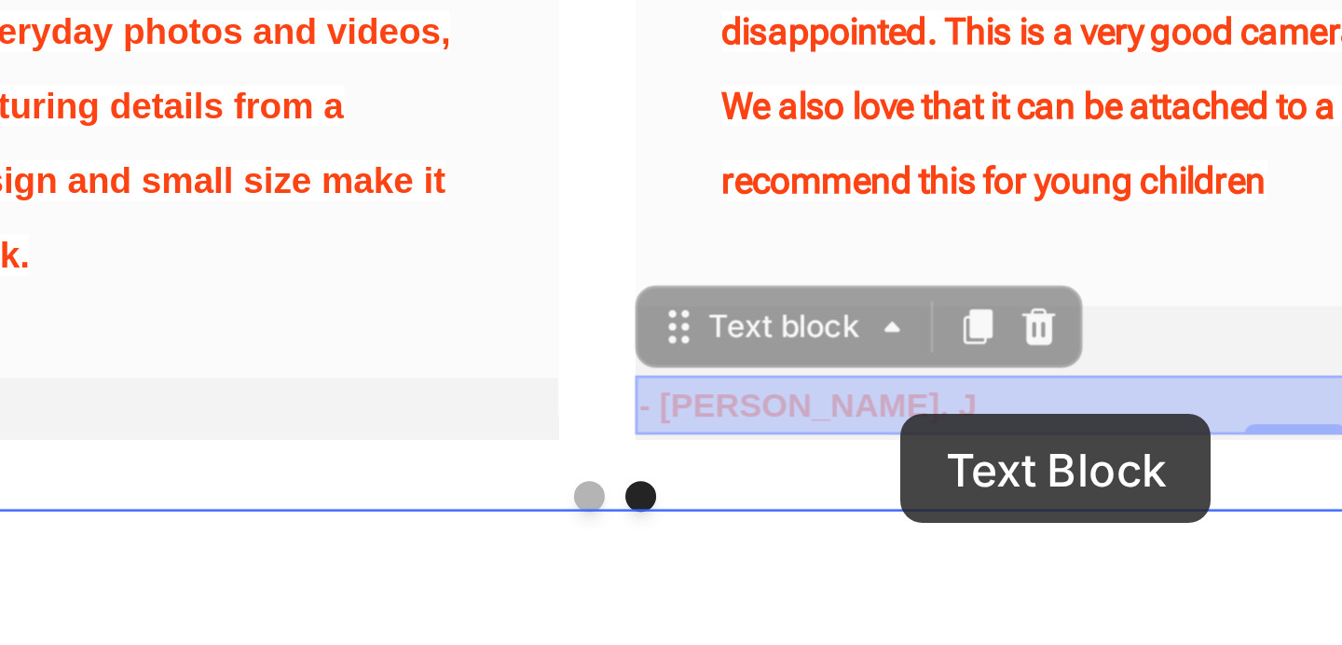
drag, startPoint x: -321, startPoint y: -253, endPoint x: -265, endPoint y: -250, distance: 56.9
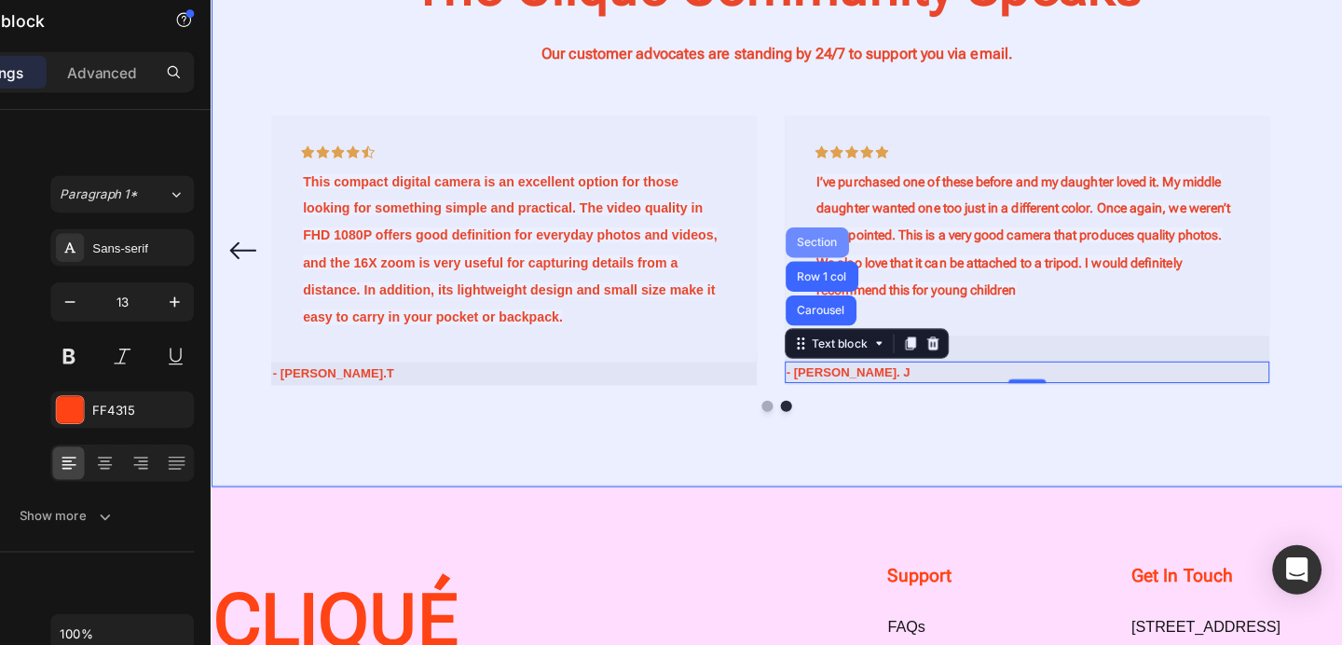
click at [804, 241] on div "Section" at bounding box center [809, 240] width 48 height 11
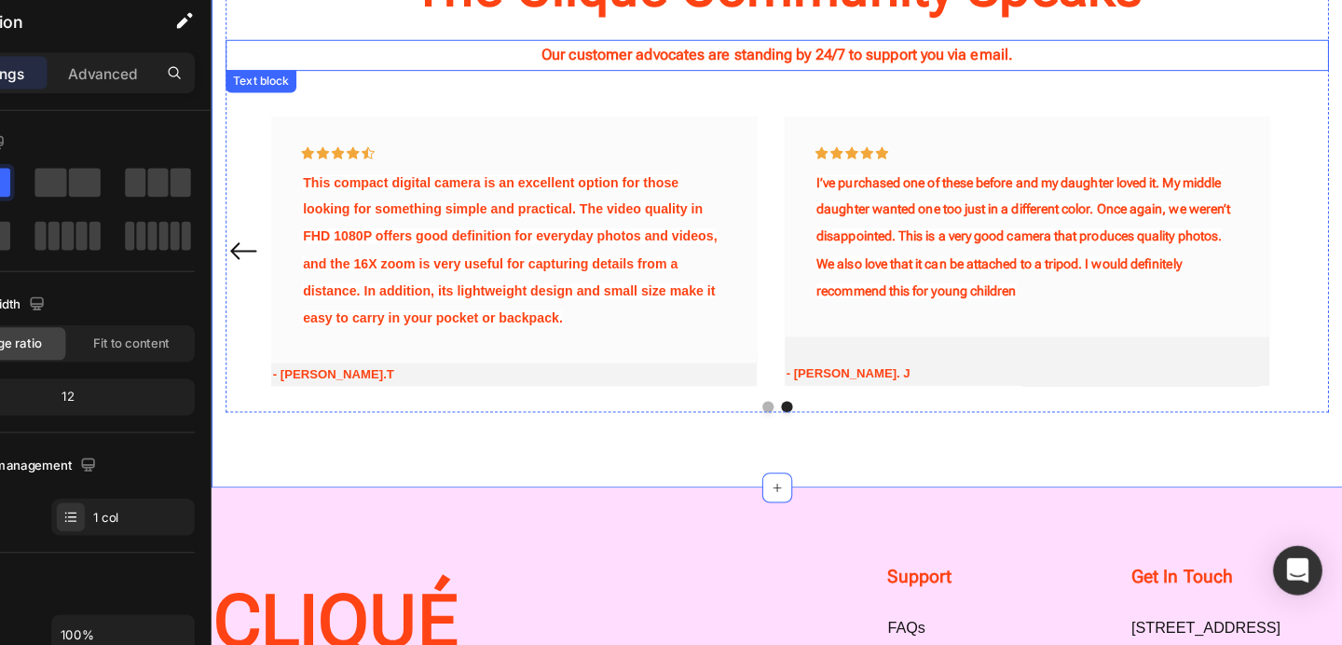
scroll to position [0, 0]
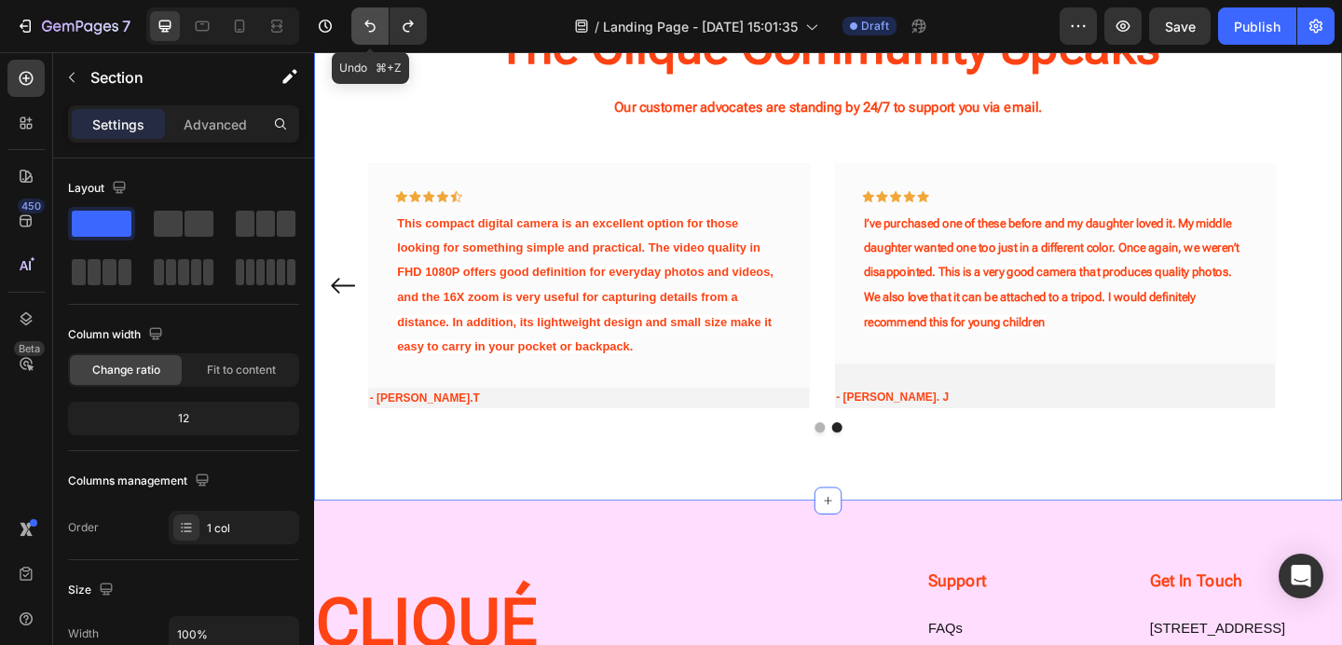
click at [368, 36] on button "Undo/Redo" at bounding box center [369, 25] width 37 height 37
click at [367, 33] on icon "Undo/Redo" at bounding box center [370, 26] width 19 height 19
click at [368, 33] on icon "Undo/Redo" at bounding box center [370, 26] width 19 height 19
click at [404, 27] on icon "Undo/Redo" at bounding box center [408, 26] width 19 height 19
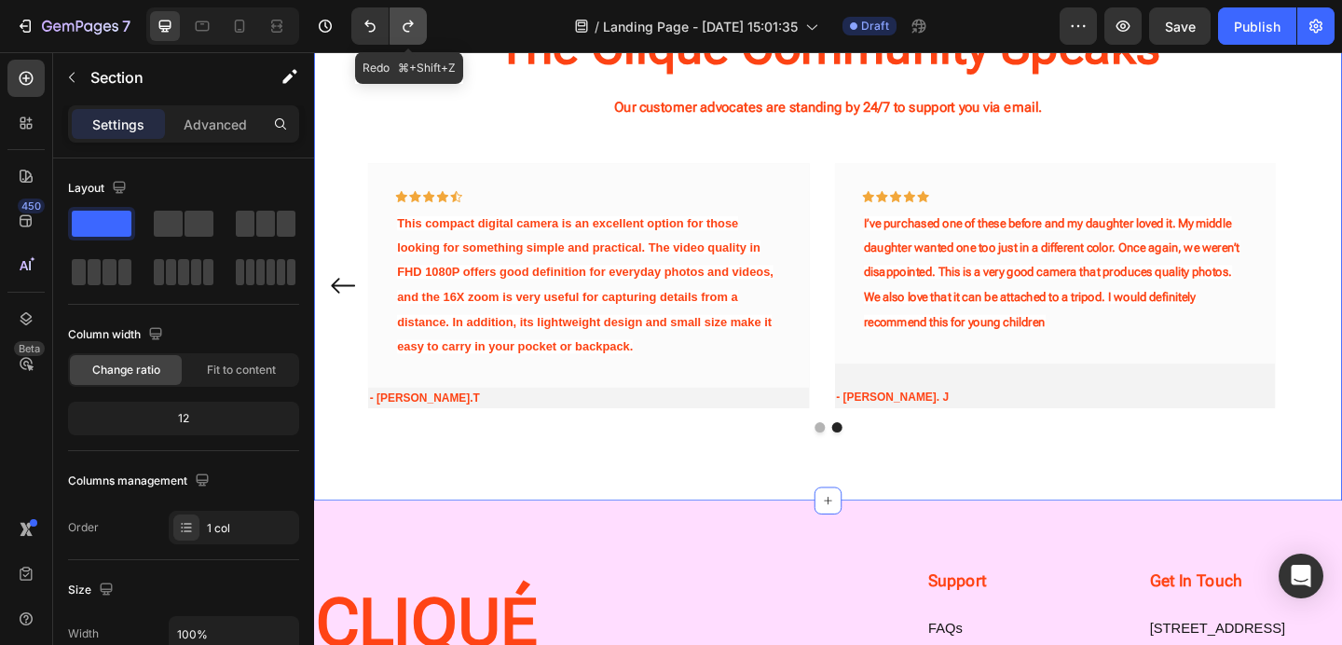
click at [404, 27] on icon "Undo/Redo" at bounding box center [408, 26] width 19 height 19
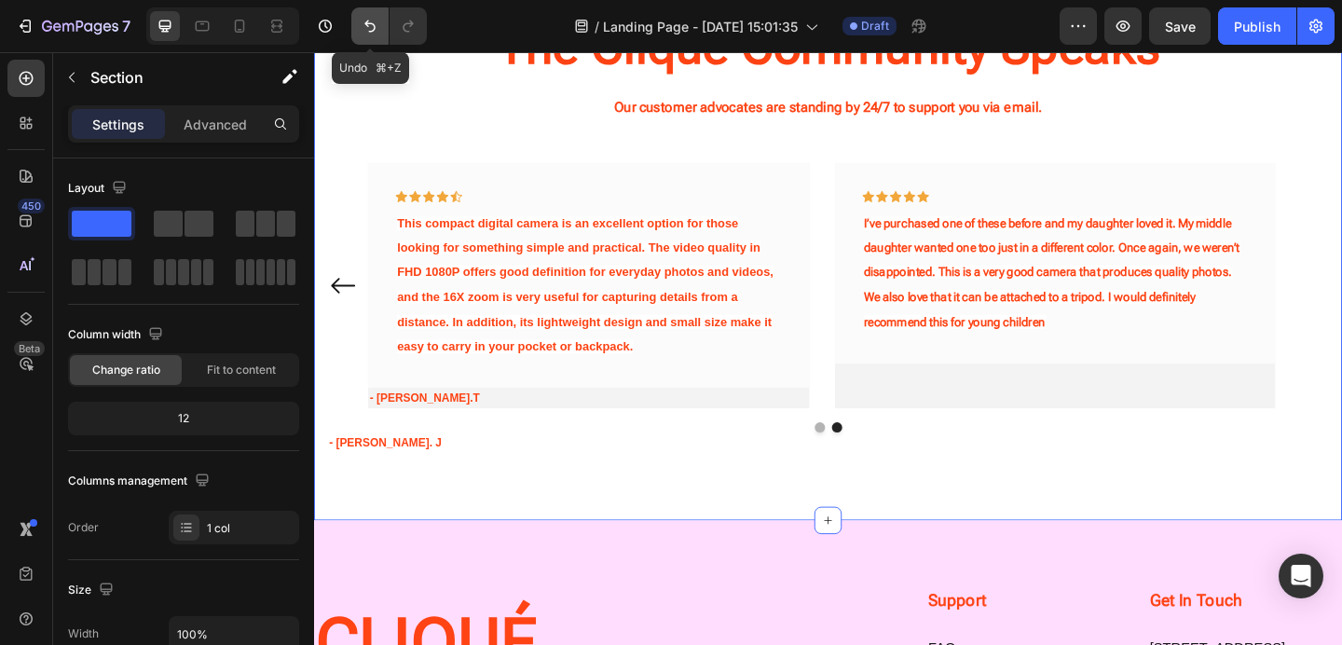
click at [368, 29] on icon "Undo/Redo" at bounding box center [370, 26] width 19 height 19
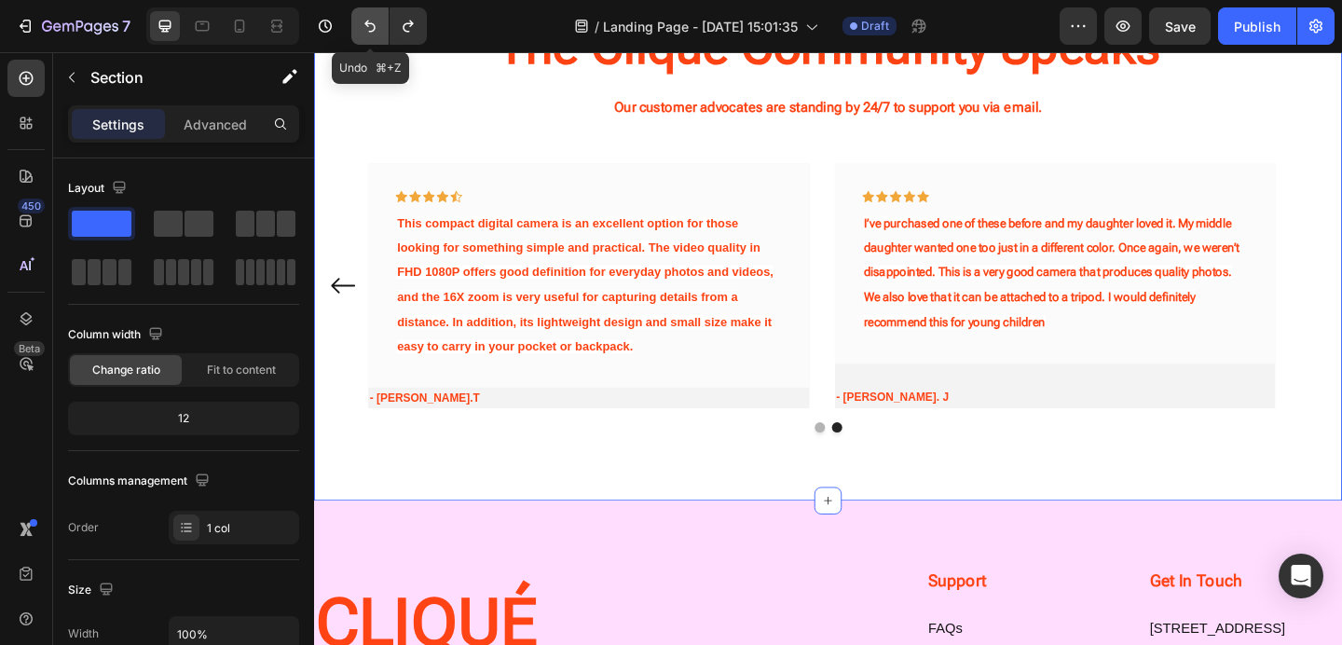
click at [372, 32] on icon "Undo/Redo" at bounding box center [370, 26] width 19 height 19
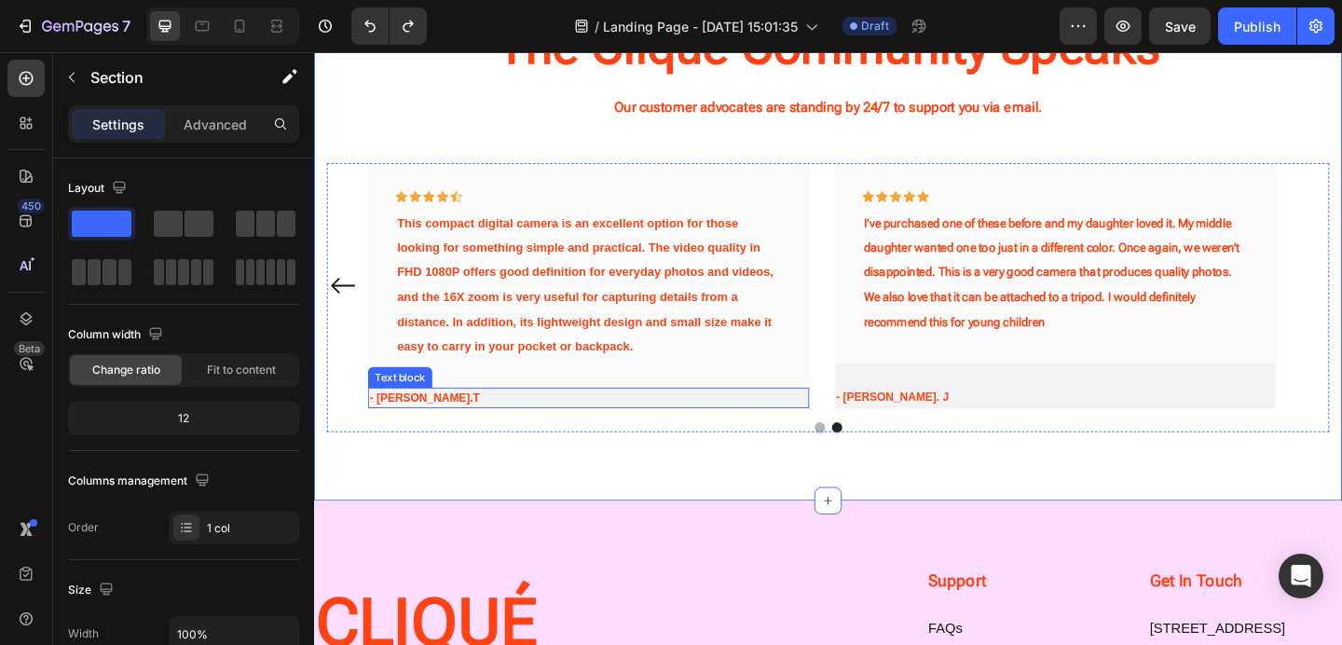
click at [420, 431] on strong "- [PERSON_NAME].T" at bounding box center [435, 428] width 120 height 14
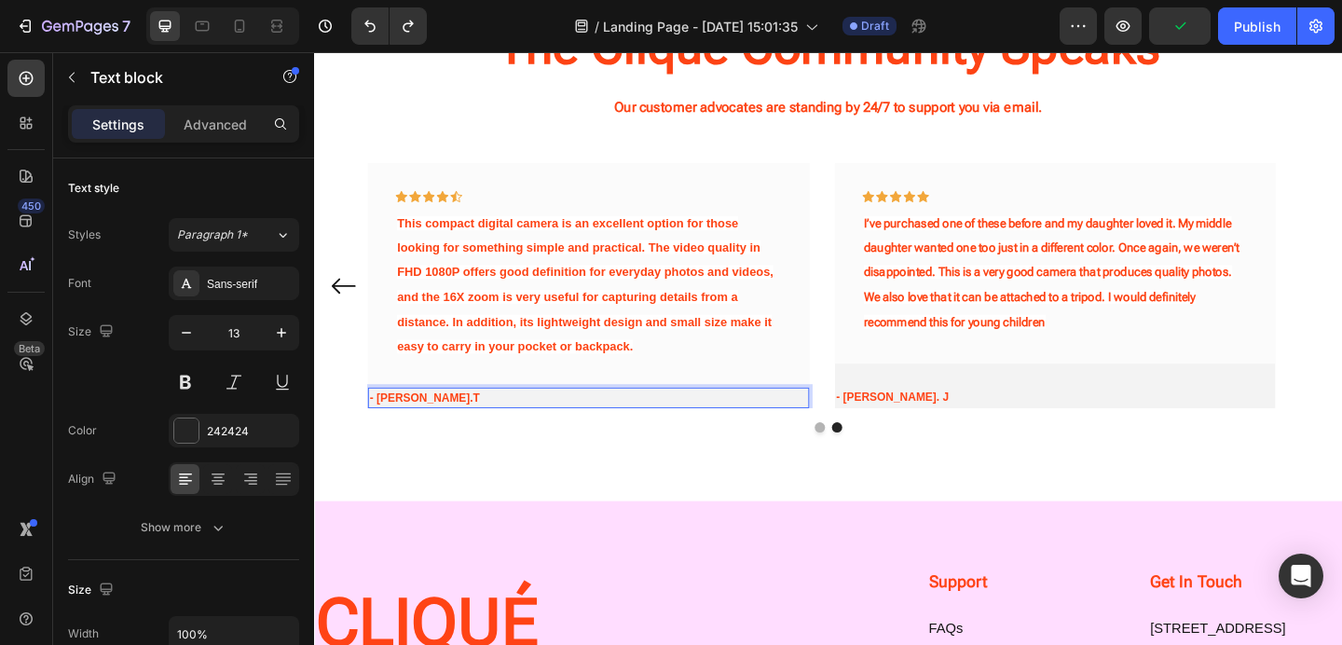
click at [415, 428] on strong "- [PERSON_NAME].T" at bounding box center [435, 428] width 120 height 14
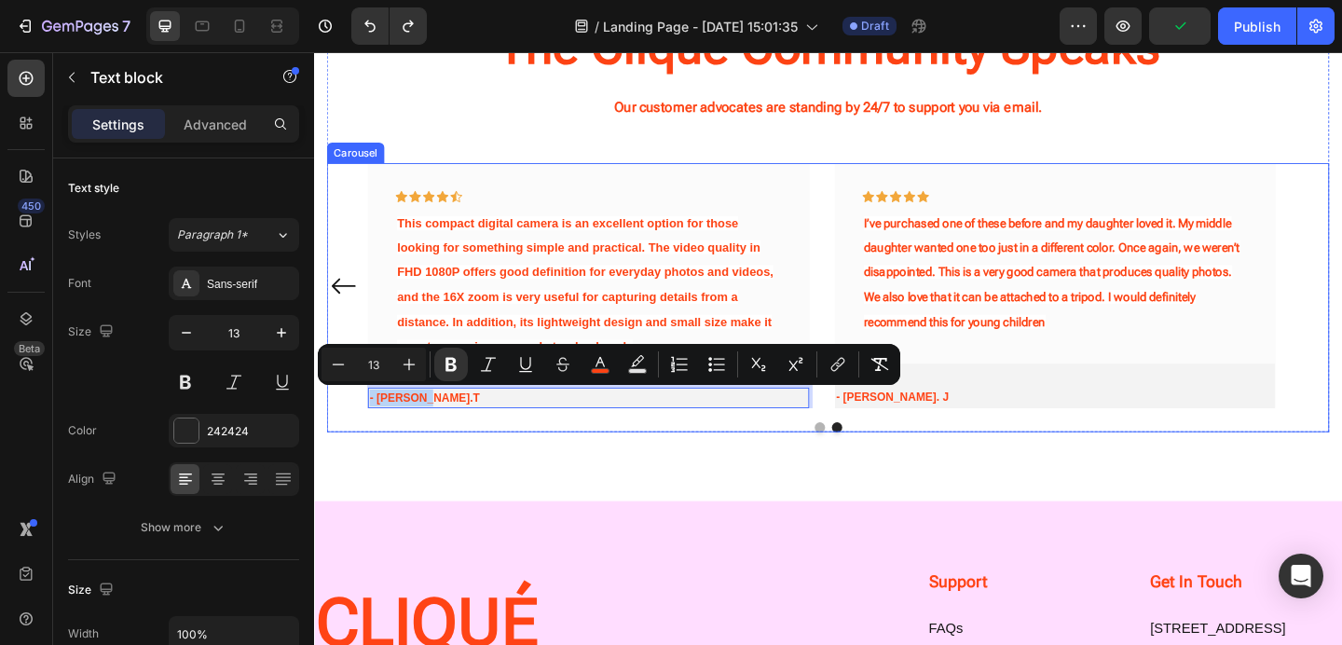
click at [497, 480] on div "The Cliqué Community Speaks Heading Our customer advocates are standing by 24/7…" at bounding box center [873, 238] width 1118 height 605
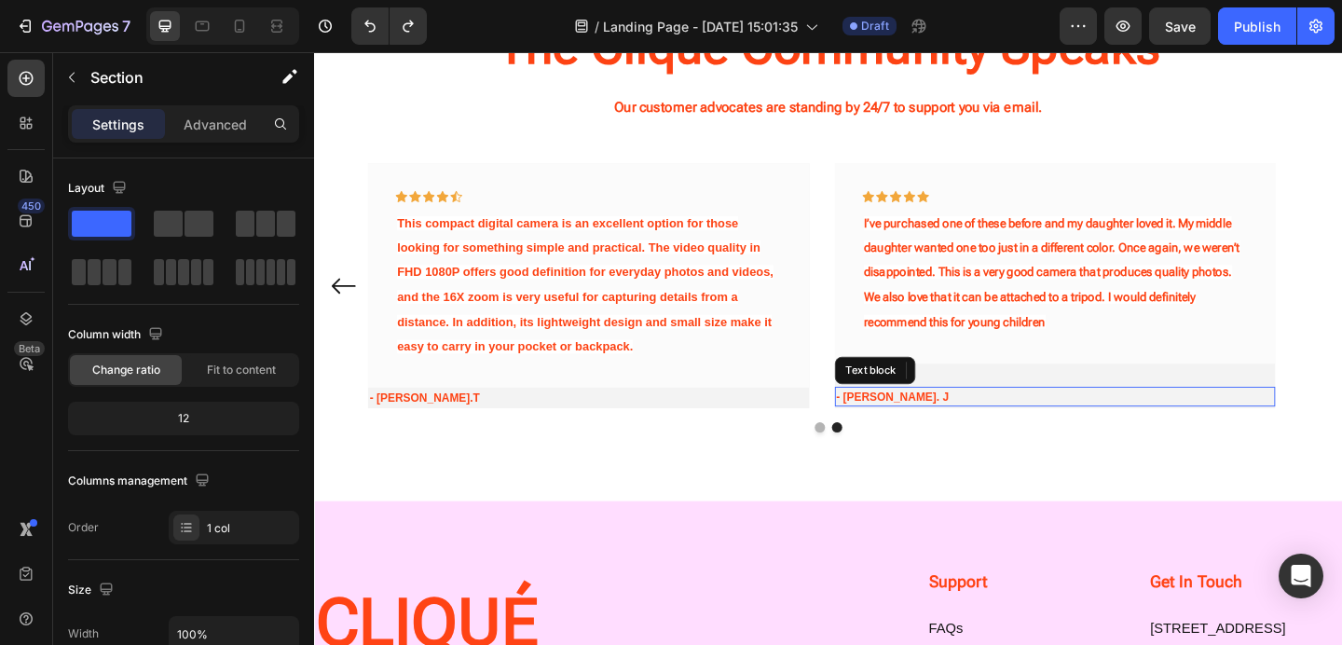
click at [915, 424] on strong "- [PERSON_NAME]. J" at bounding box center [943, 427] width 122 height 14
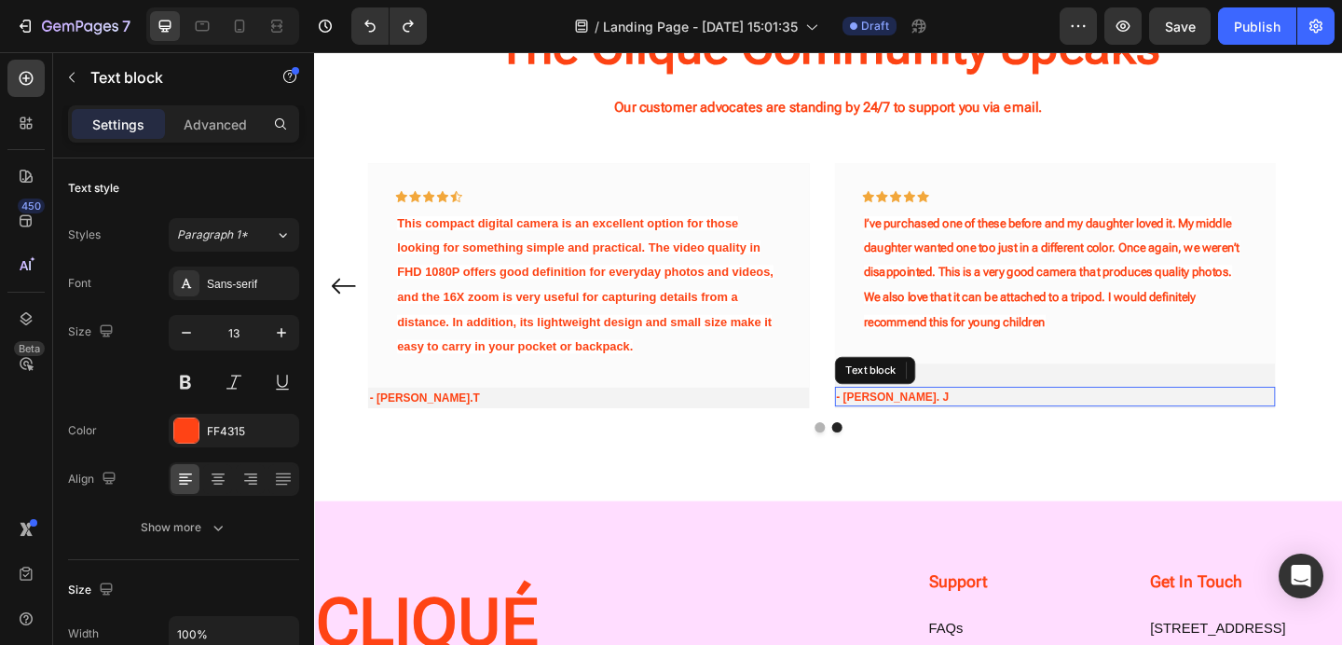
click at [915, 424] on strong "- [PERSON_NAME]. J" at bounding box center [943, 427] width 122 height 14
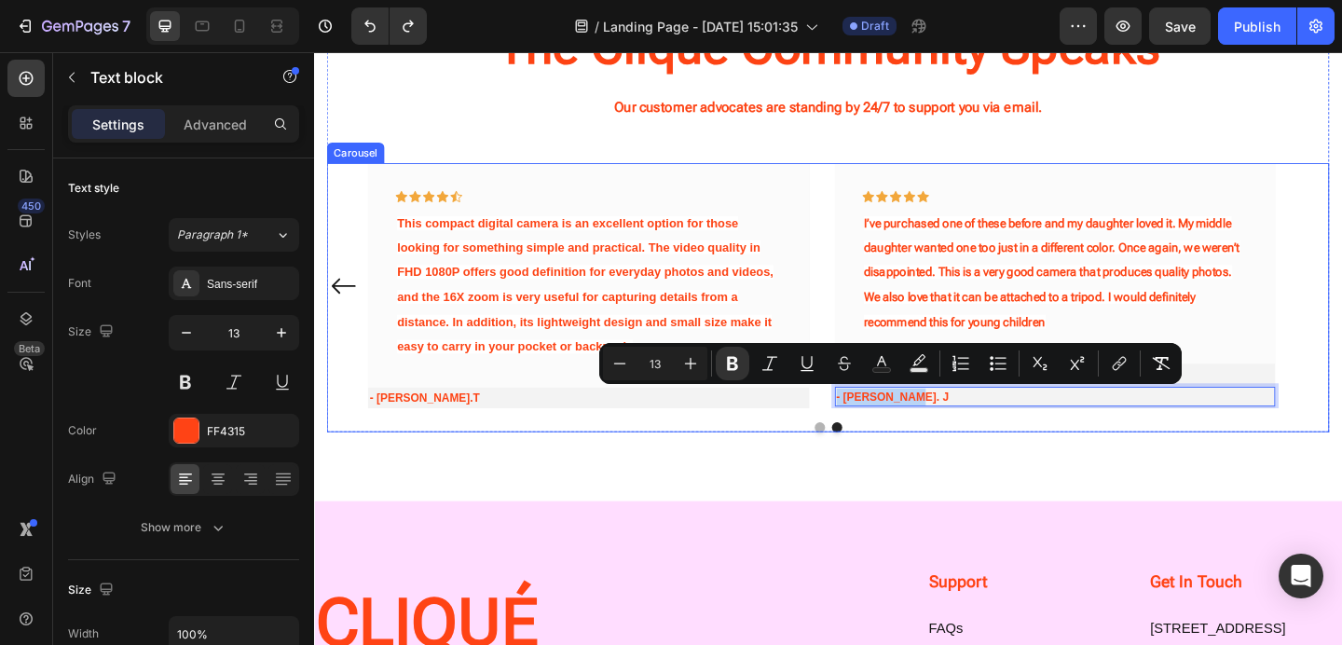
click at [782, 492] on div "The Cliqué Community Speaks Heading Our customer advocates are standing by 24/7…" at bounding box center [873, 238] width 1118 height 605
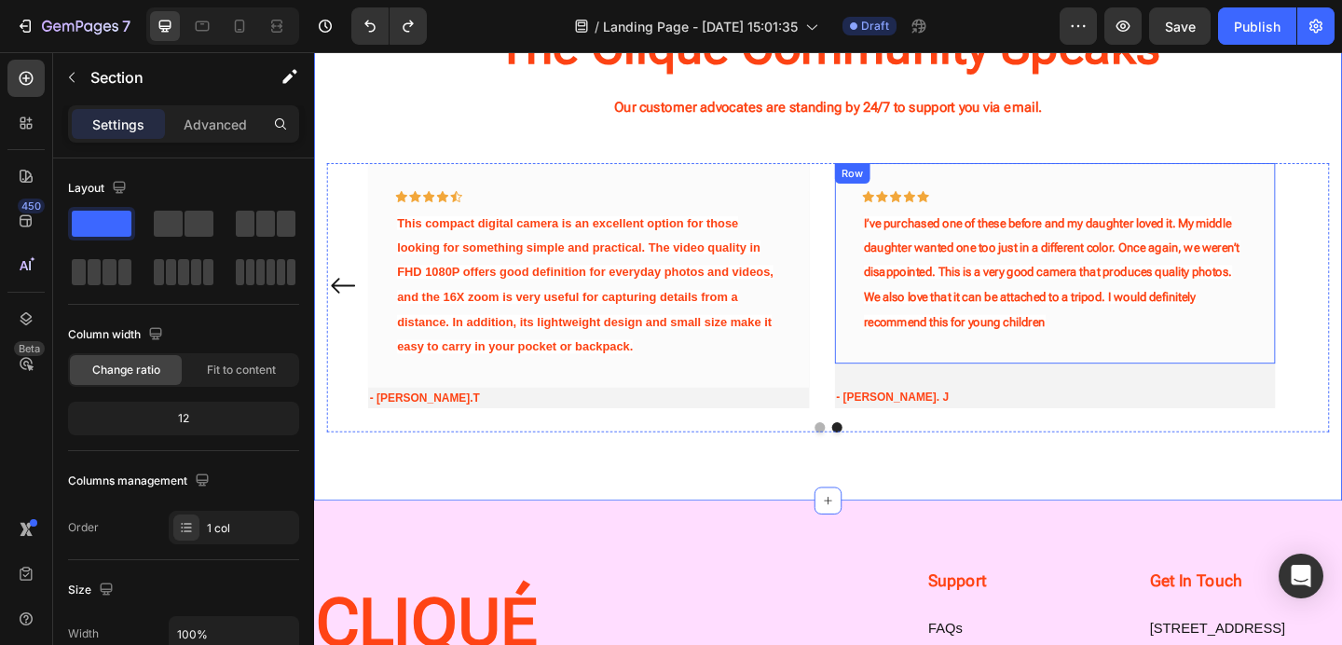
click at [919, 379] on div "Icon Icon Icon Icon Icon Row I’ve purchased one of these before and my daughter…" at bounding box center [1121, 282] width 480 height 218
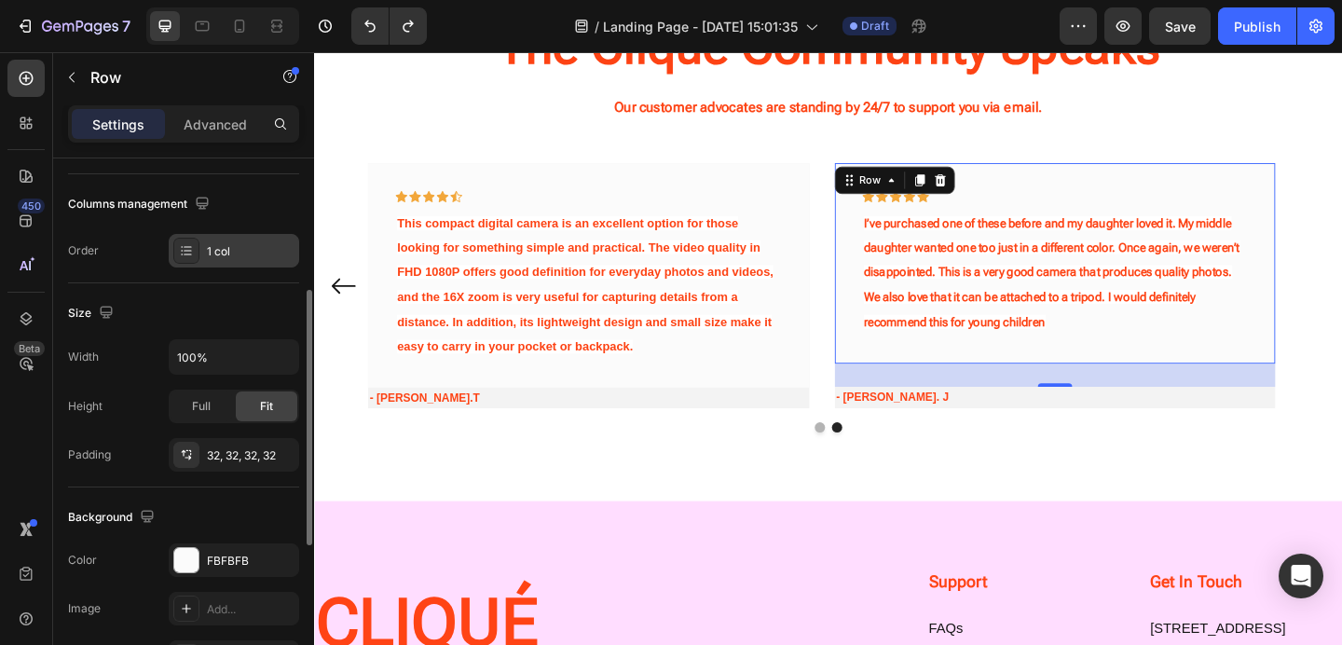
scroll to position [343, 0]
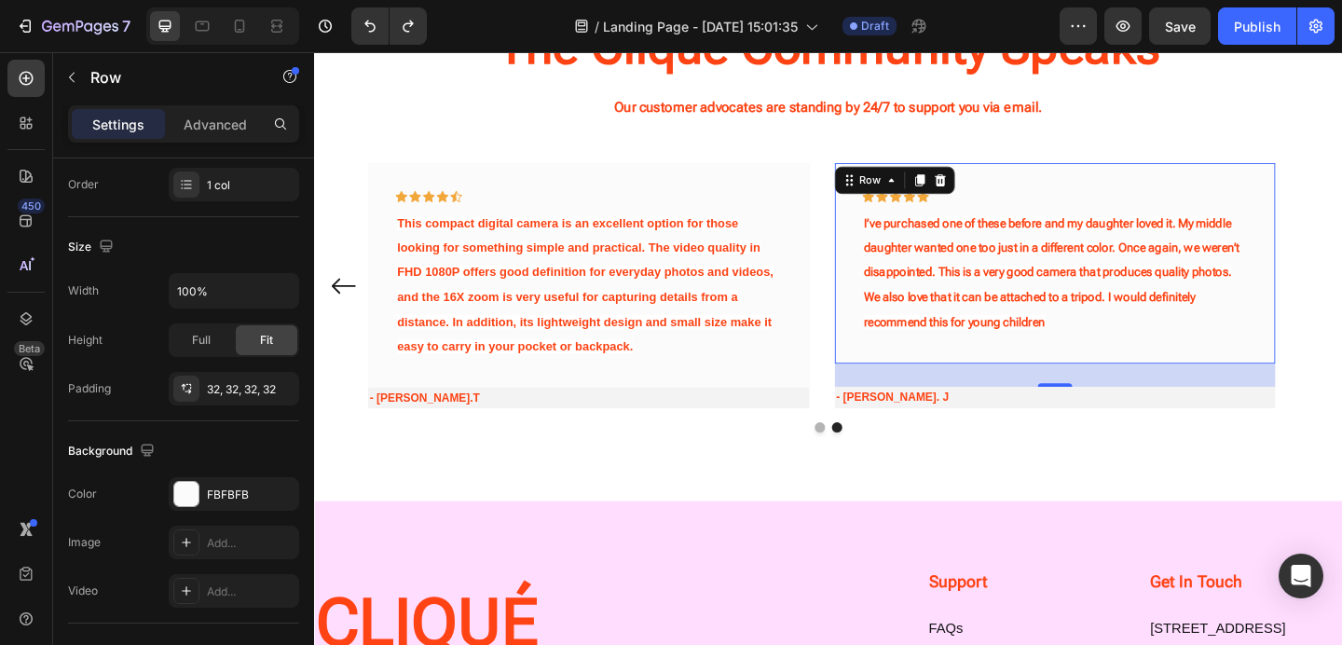
click at [928, 395] on div "27" at bounding box center [1121, 403] width 480 height 25
click at [1094, 451] on div "Icon Icon Icon Icon Icon Row The FHD 1080P digital camera is compact, lightweig…" at bounding box center [873, 319] width 1090 height 293
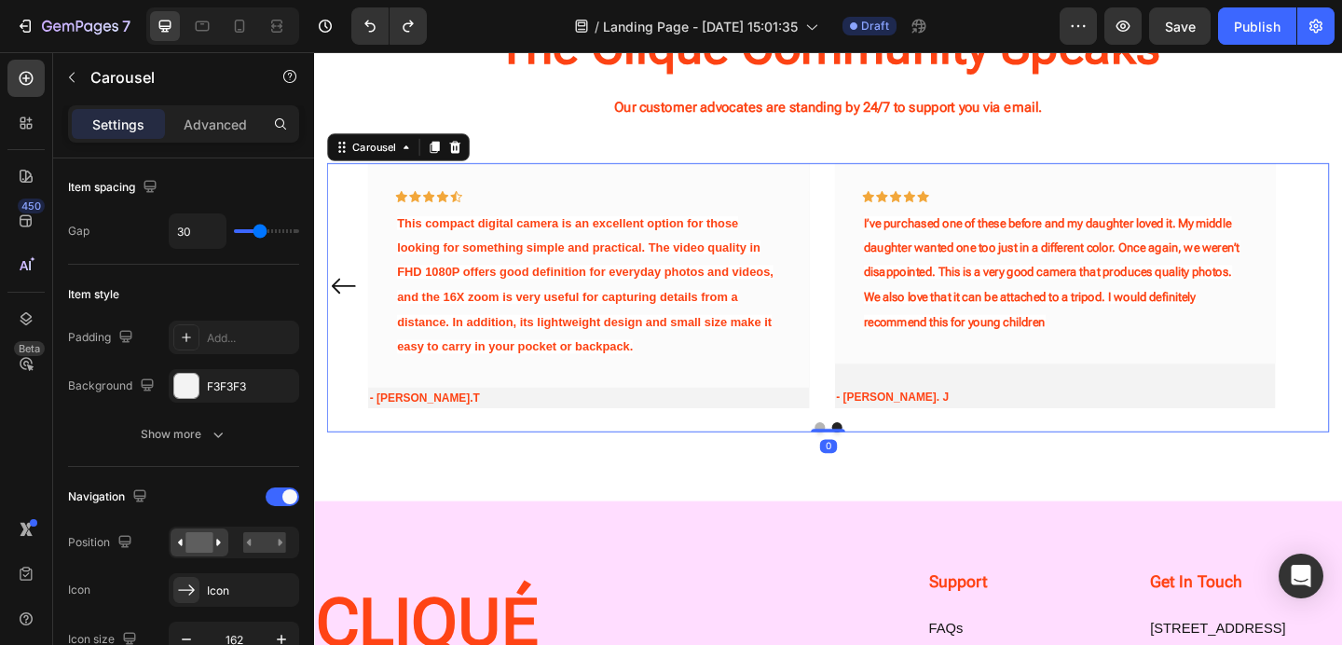
scroll to position [0, 0]
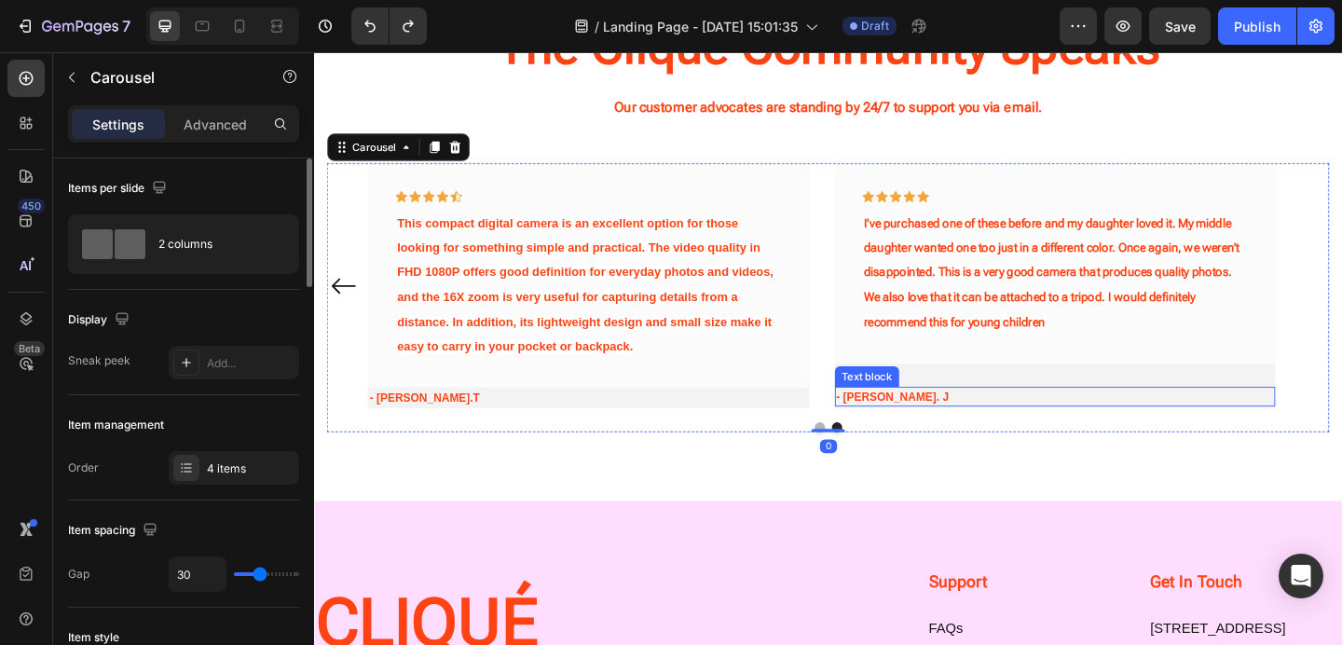
click at [1105, 423] on p "- [PERSON_NAME]. J" at bounding box center [1120, 427] width 476 height 19
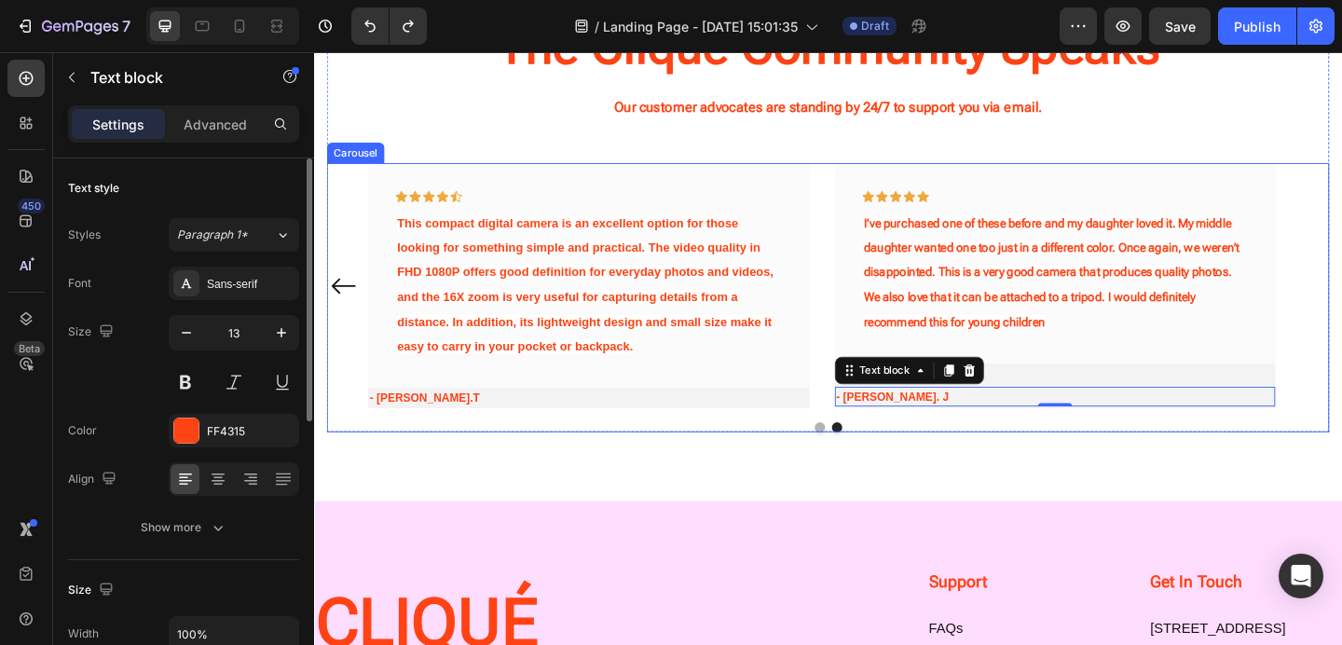
click at [1101, 401] on div "Icon Icon Icon Icon Icon Row I’ve purchased one of these before and my daughter…" at bounding box center [1121, 306] width 480 height 266
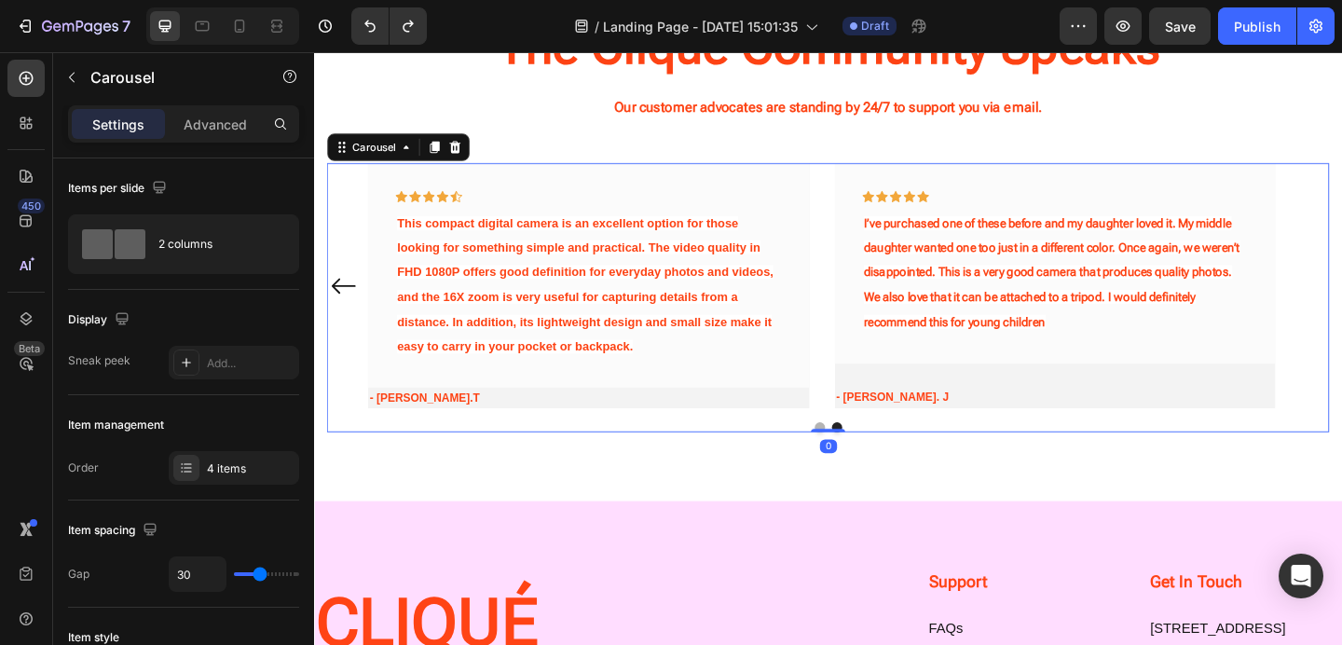
click at [1126, 397] on div "Icon Icon Icon Icon Icon Row I’ve purchased one of these before and my daughter…" at bounding box center [1121, 306] width 480 height 266
click at [1076, 392] on div "Icon Icon Icon Icon Icon Row I’ve purchased one of these before and my daughter…" at bounding box center [1121, 306] width 480 height 266
click at [1294, 339] on p "I’ve purchased one of these before and my daughter loved it. My middle daughter…" at bounding box center [1120, 292] width 416 height 134
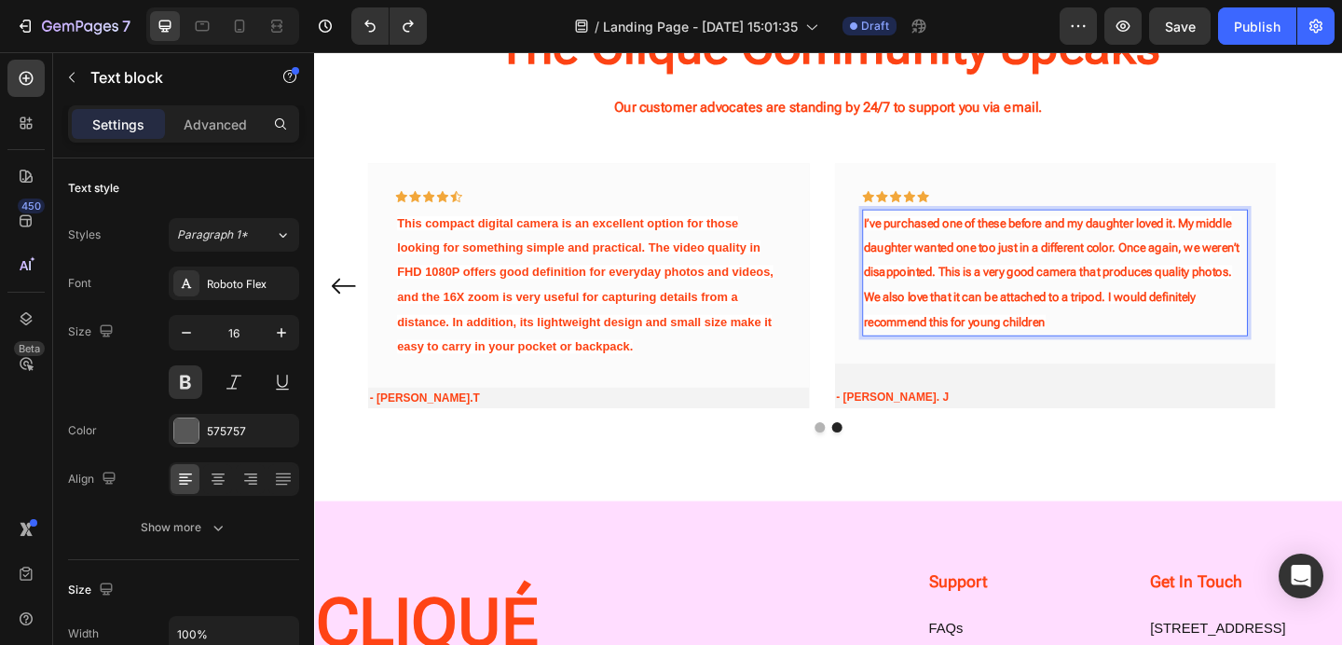
click at [1294, 339] on p "I’ve purchased one of these before and my daughter loved it. My middle daughter…" at bounding box center [1120, 292] width 416 height 134
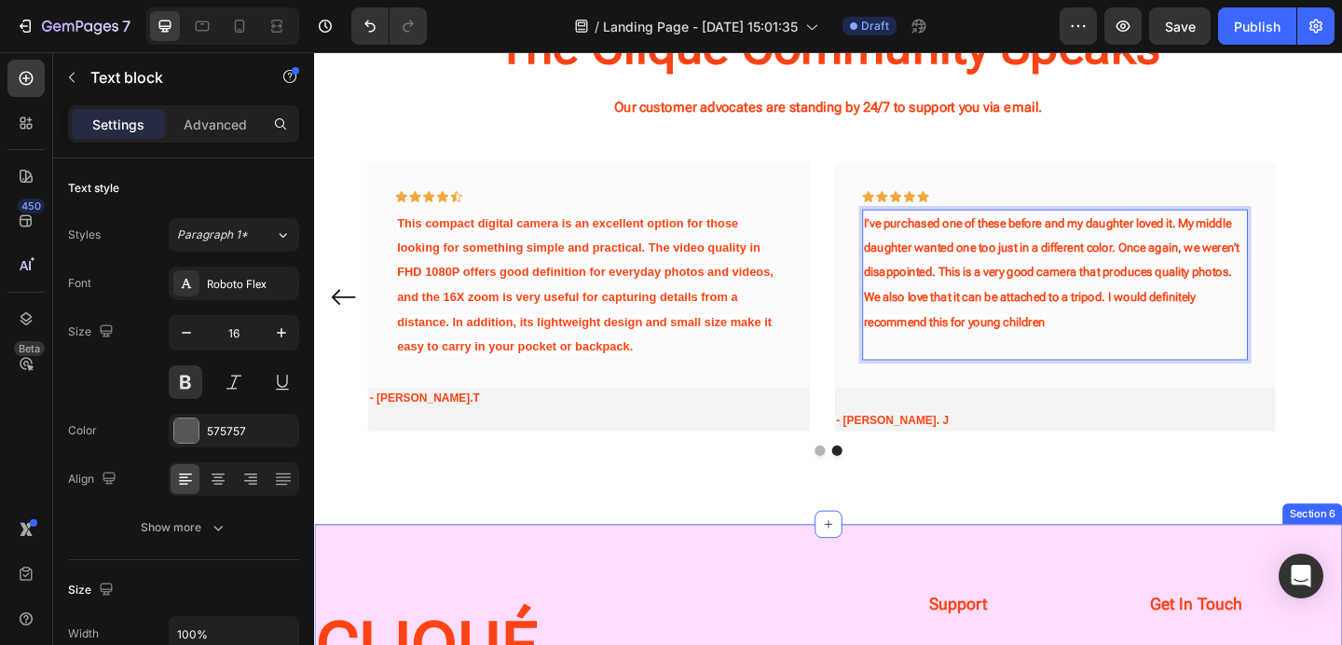
click at [963, 532] on div "The Cliqué Community Speaks Heading Our customer advocates are standing by 24/7…" at bounding box center [873, 251] width 1118 height 630
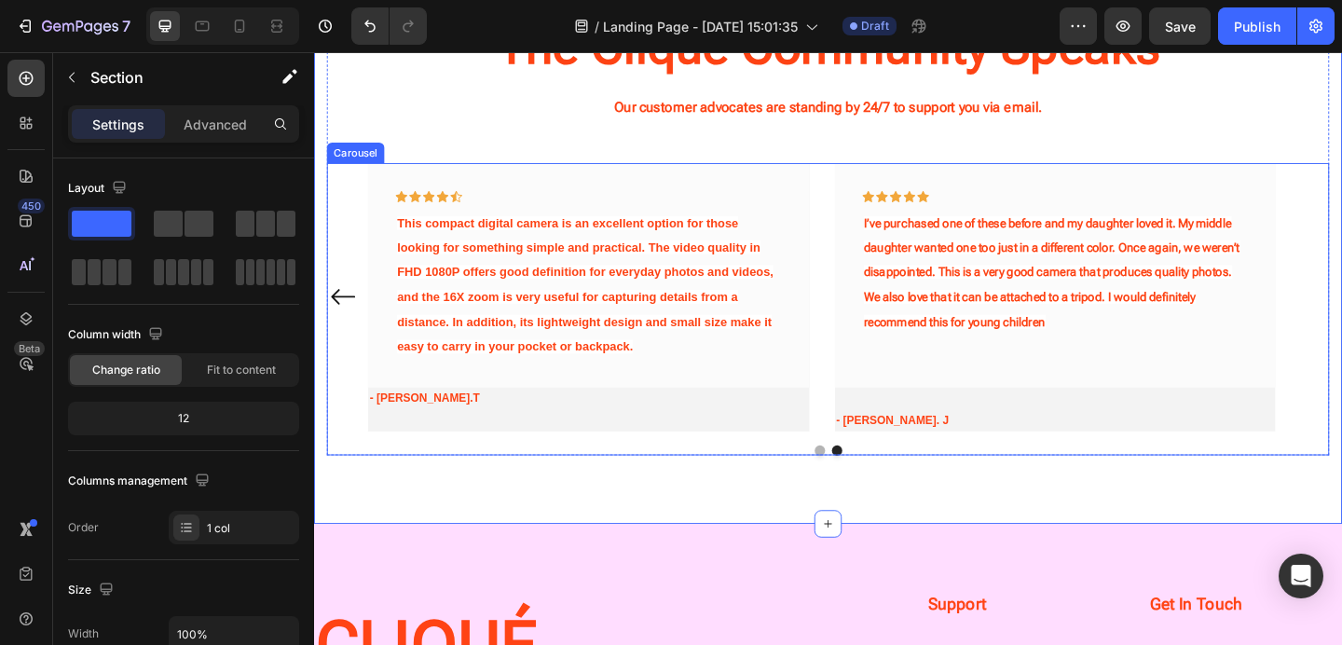
click at [341, 314] on icon "Carousel Back Arrow" at bounding box center [346, 318] width 30 height 151
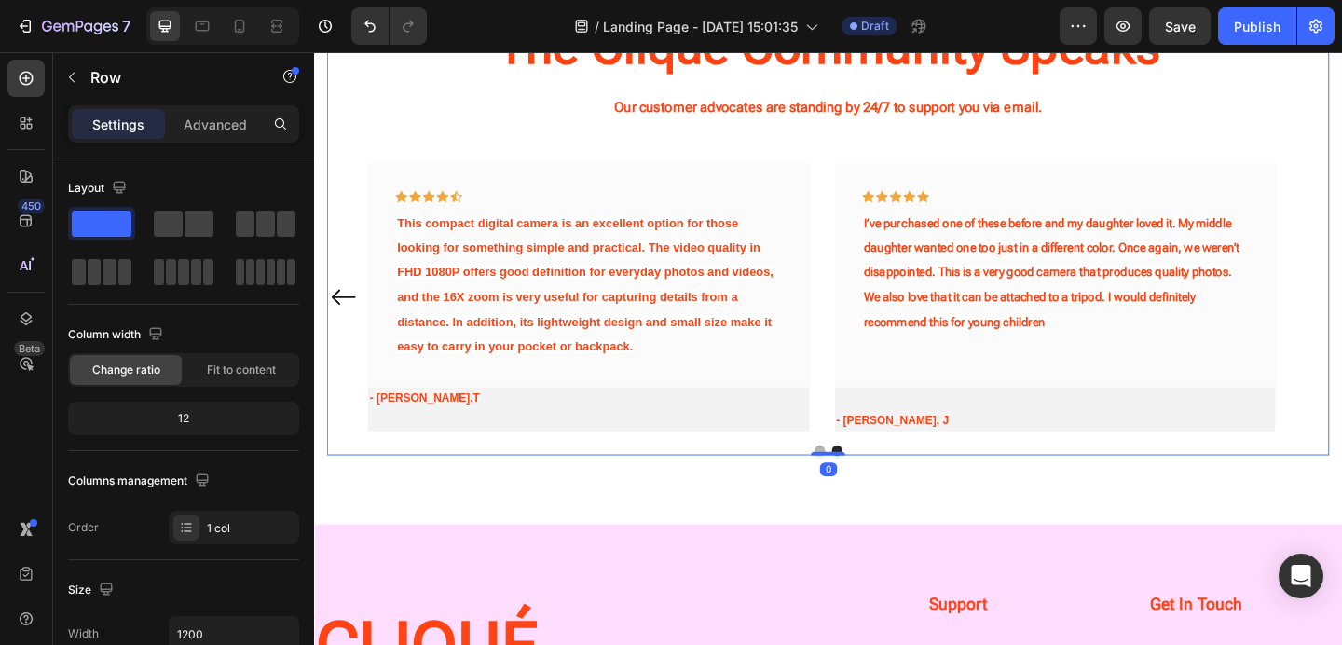
click at [1201, 137] on div "The Cliqué Community Speaks Heading Our customer advocates are standing by 24/7…" at bounding box center [873, 250] width 1090 height 481
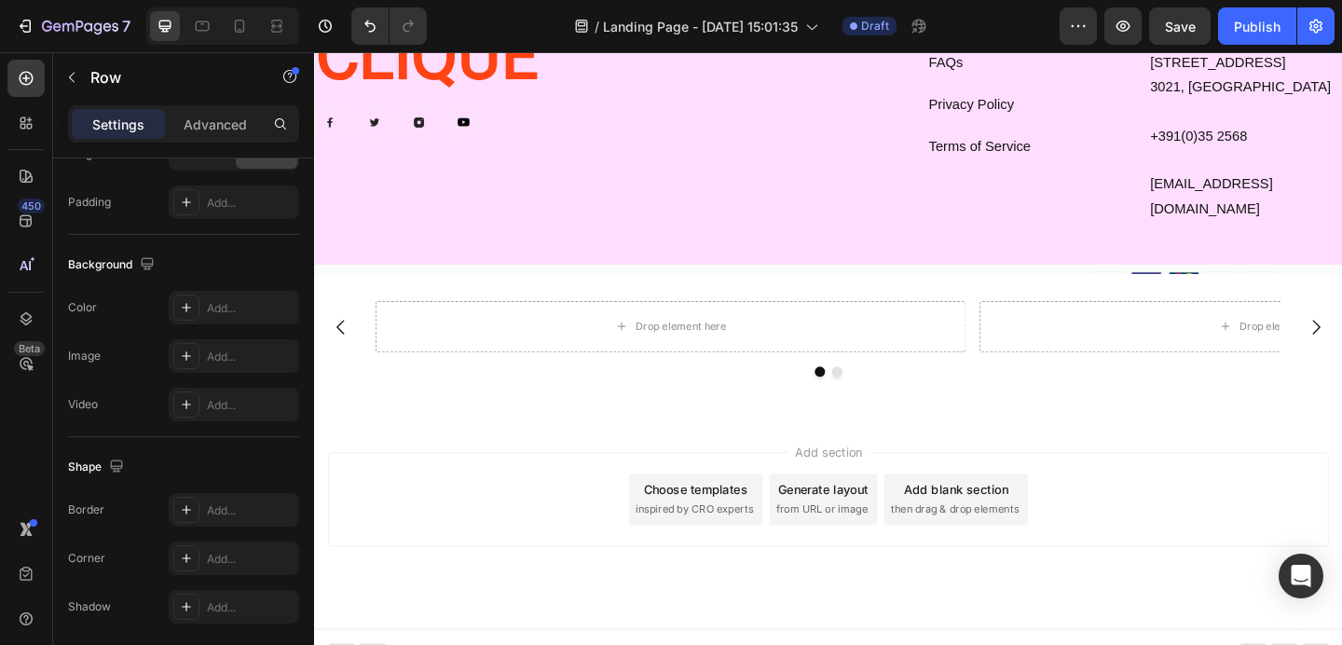
scroll to position [3001, 0]
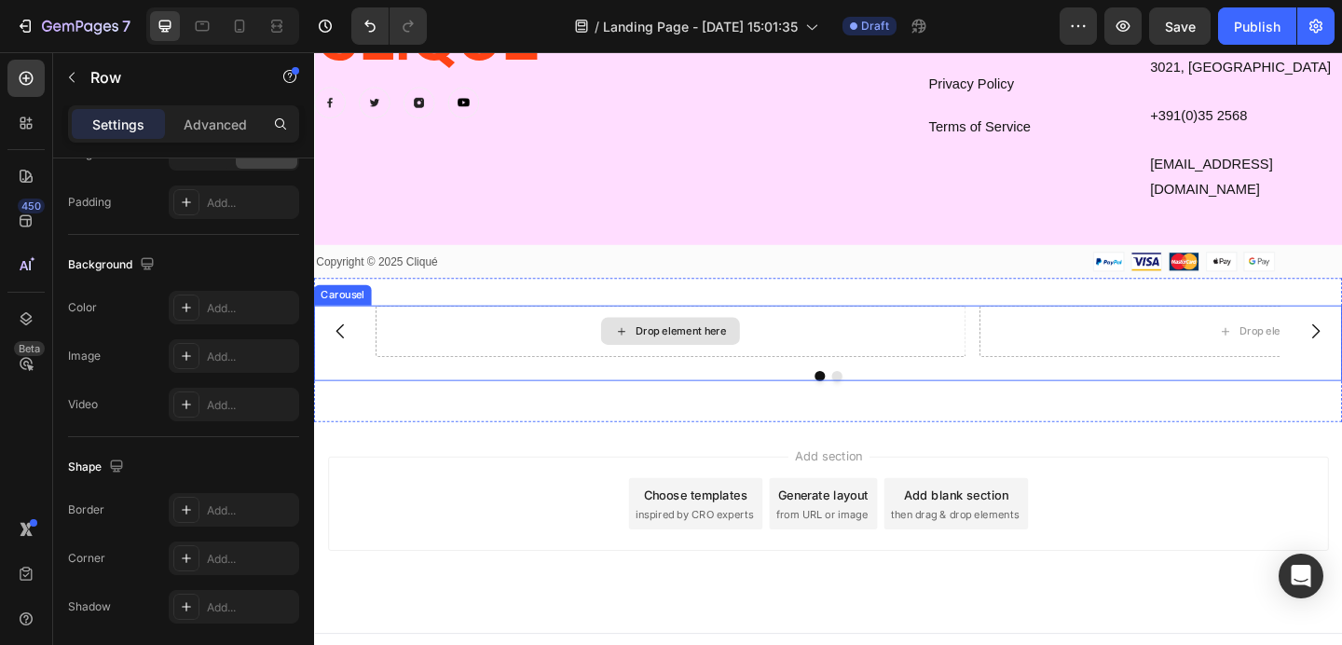
click at [460, 328] on div "Drop element here" at bounding box center [702, 356] width 642 height 56
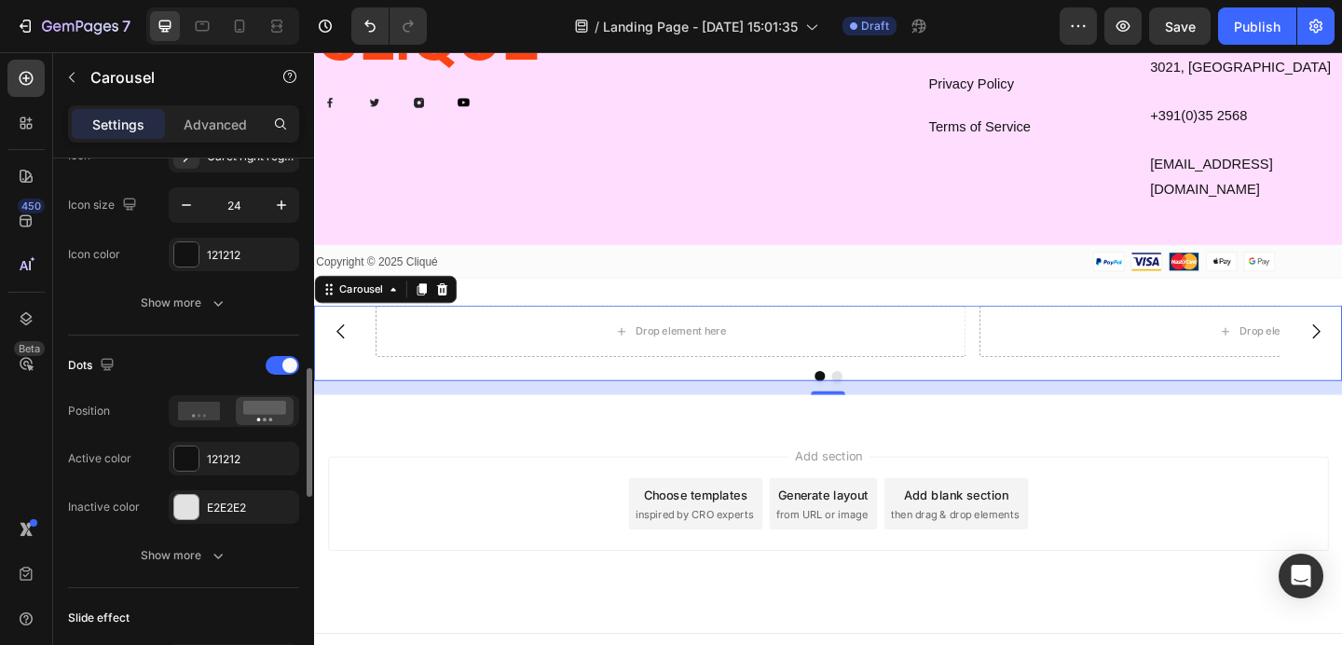
scroll to position [797, 0]
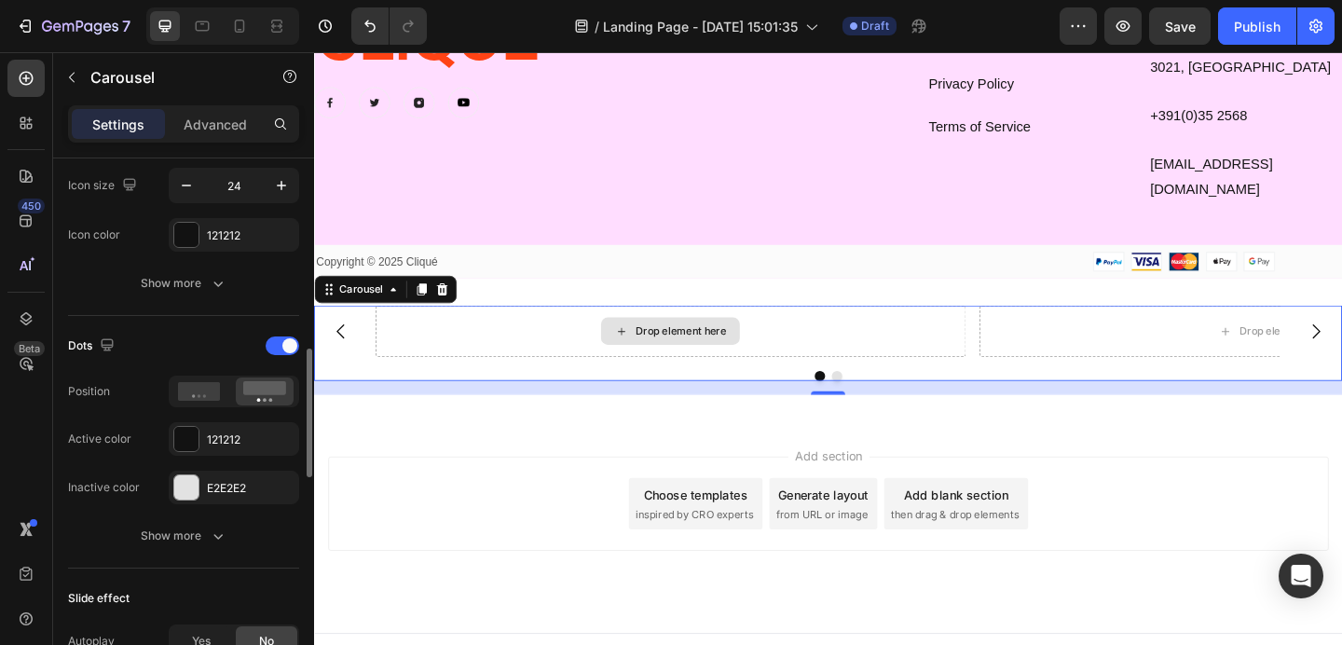
click at [605, 338] on div "Drop element here" at bounding box center [702, 356] width 642 height 56
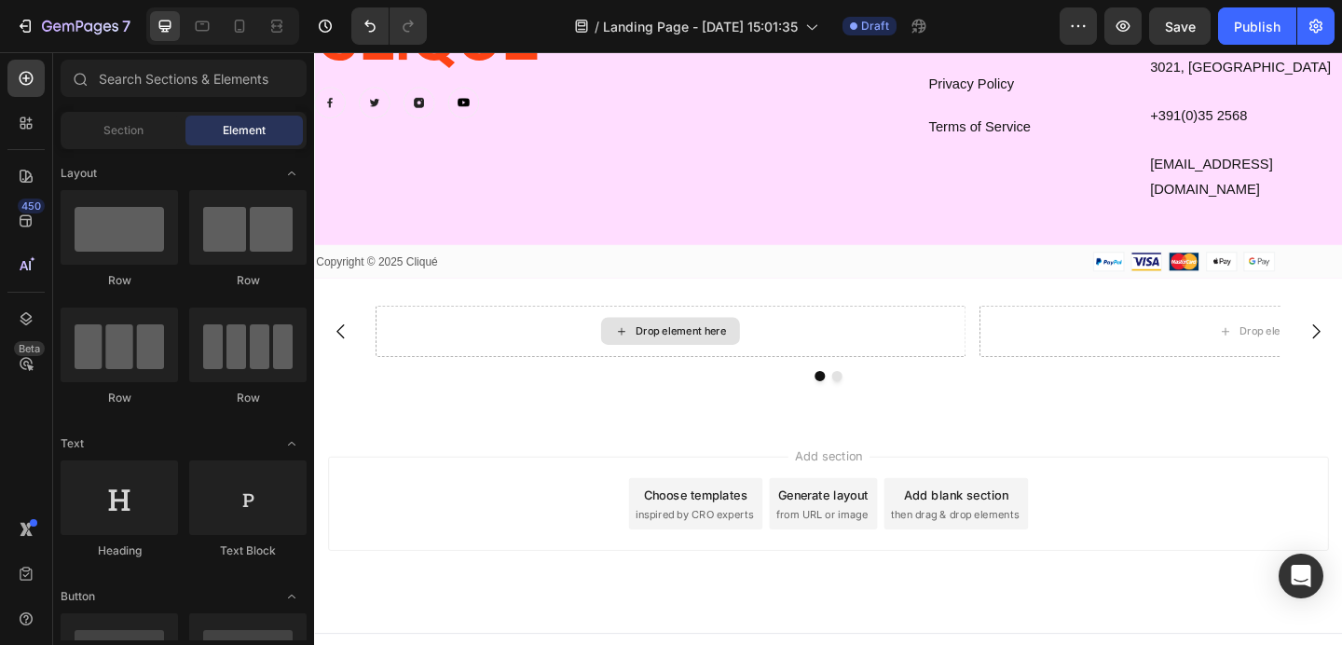
click at [655, 348] on icon at bounding box center [648, 356] width 15 height 16
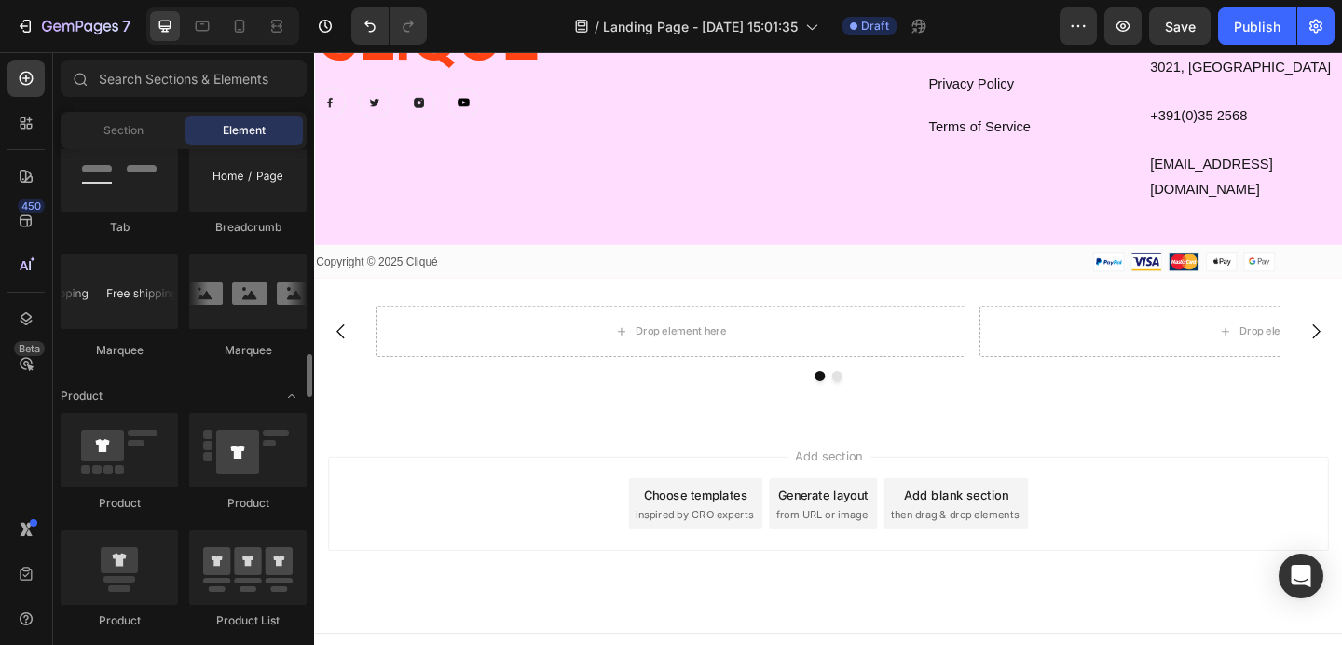
scroll to position [2178, 0]
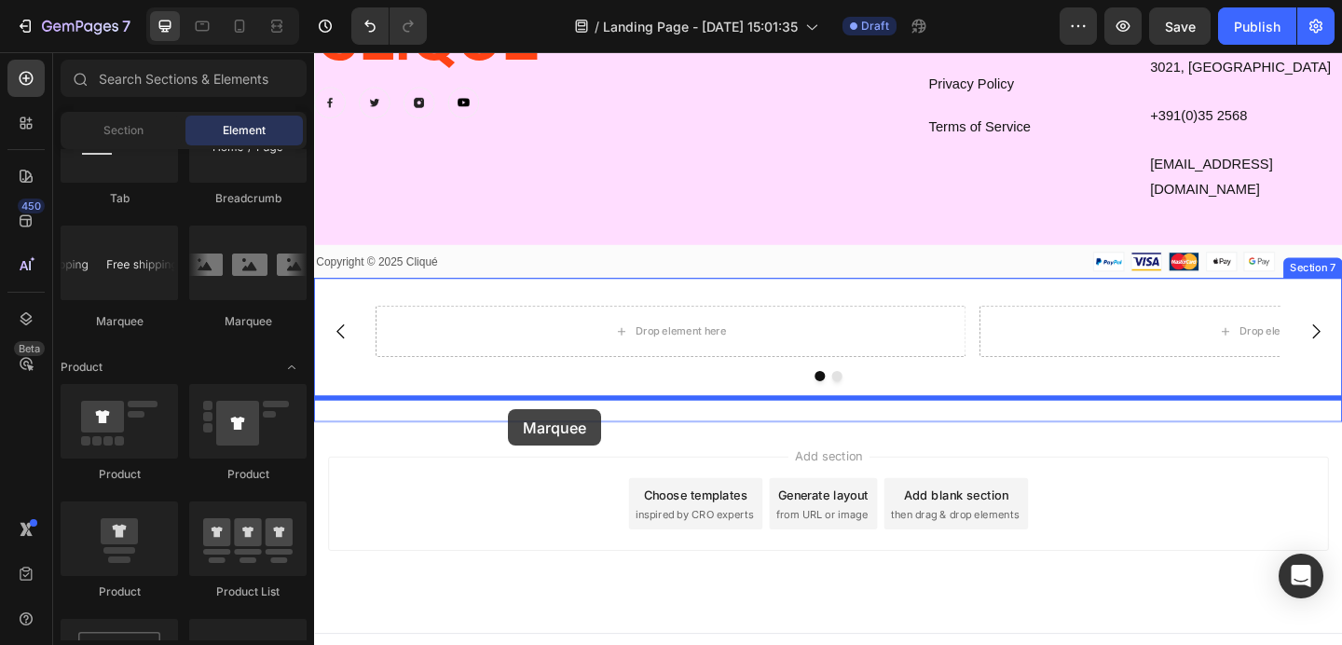
drag, startPoint x: 544, startPoint y: 347, endPoint x: 525, endPoint y: 441, distance: 96.1
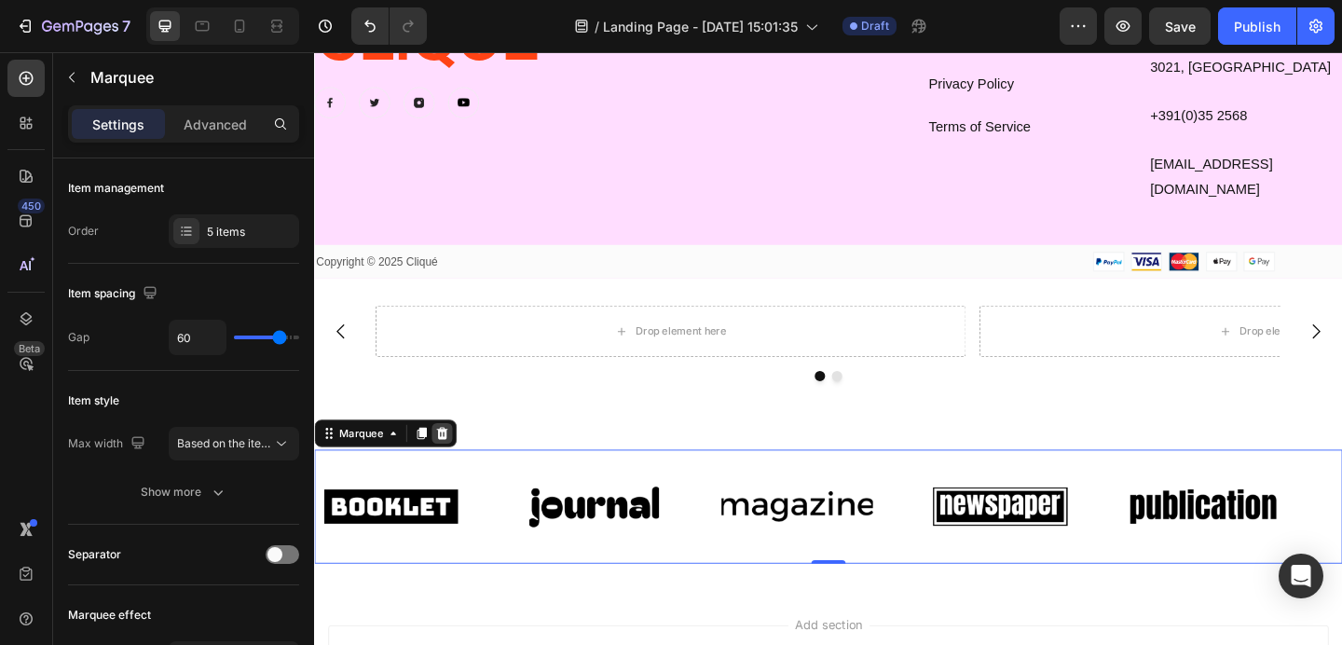
click at [453, 460] on icon at bounding box center [453, 466] width 12 height 13
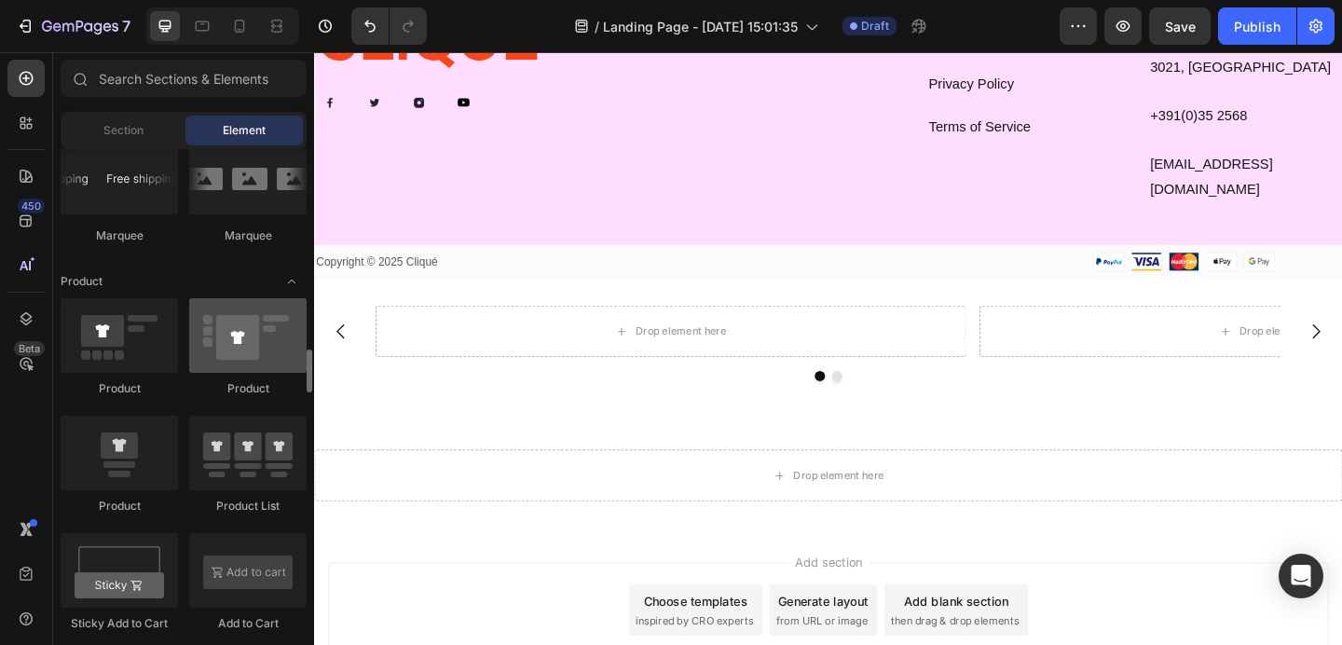
scroll to position [2266, 0]
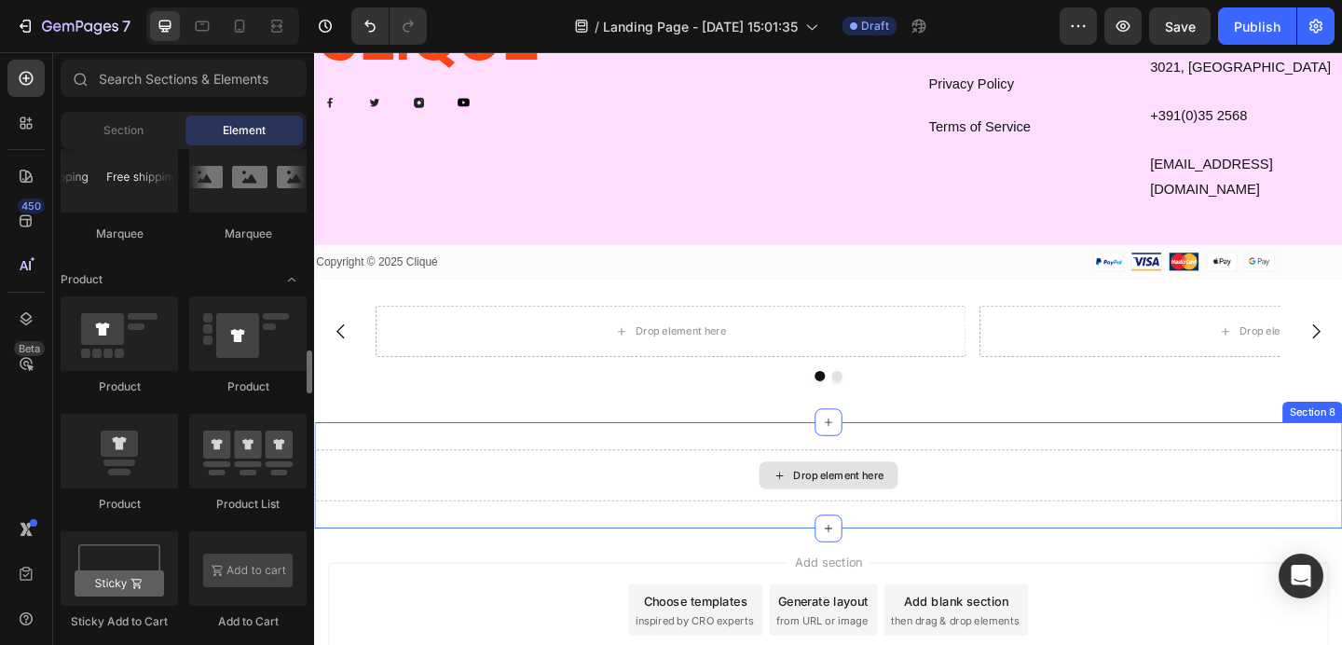
click at [524, 499] on div "Drop element here" at bounding box center [873, 513] width 1118 height 56
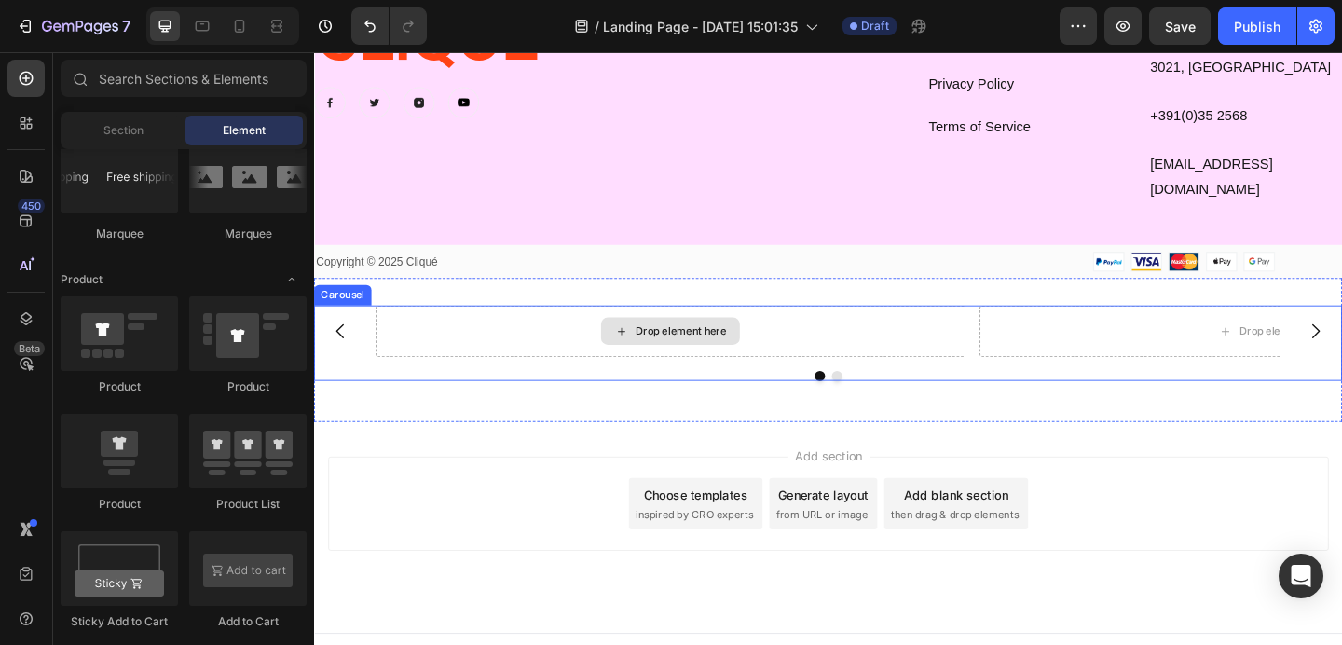
click at [736, 348] on div "Drop element here" at bounding box center [712, 355] width 99 height 15
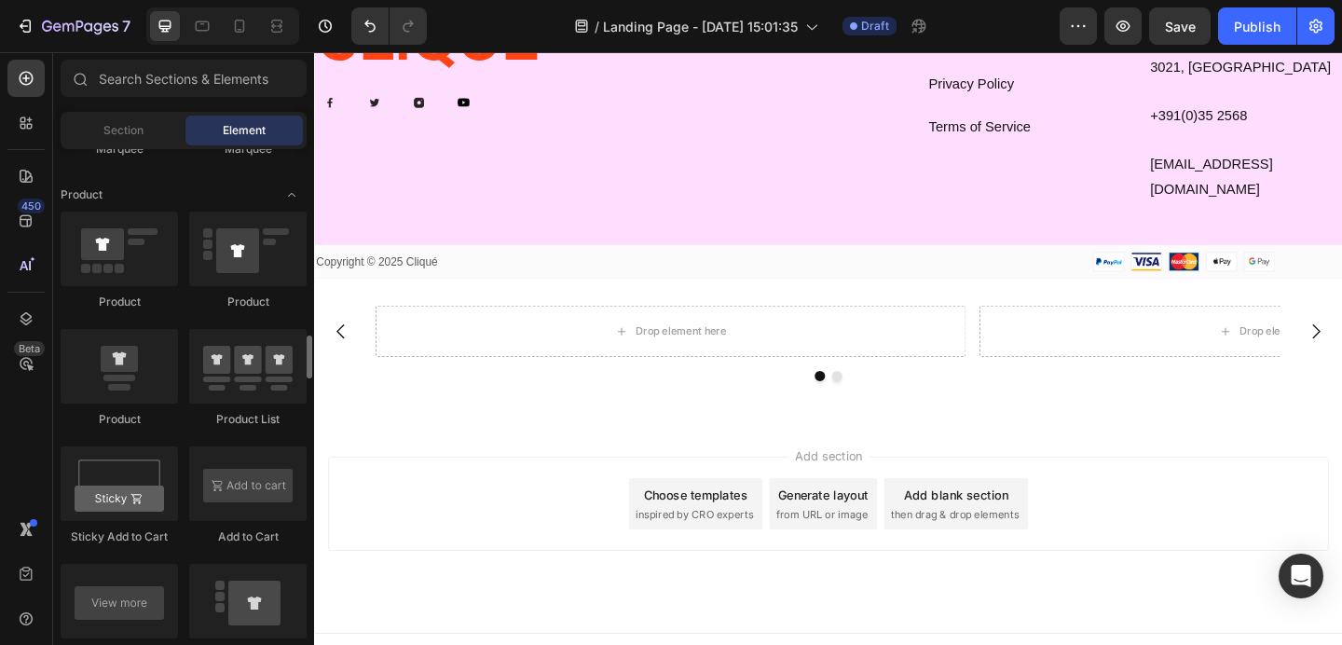
scroll to position [2328, 0]
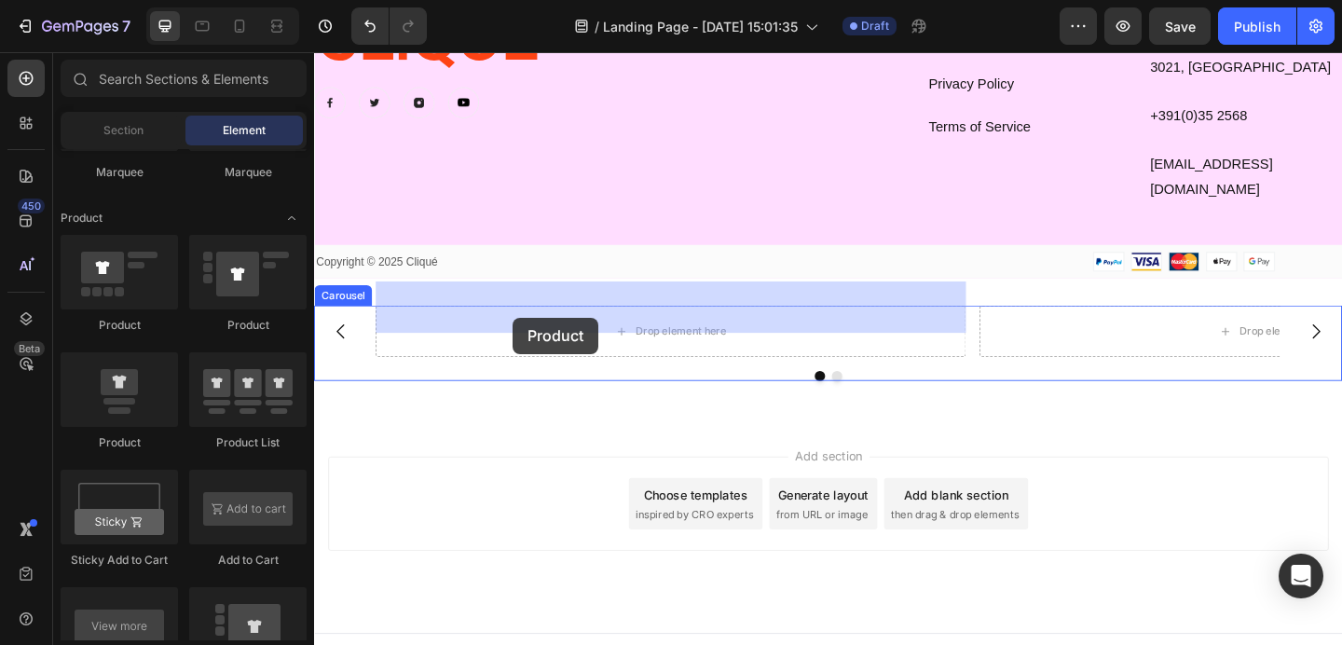
drag, startPoint x: 427, startPoint y: 442, endPoint x: 530, endPoint y: 341, distance: 144.3
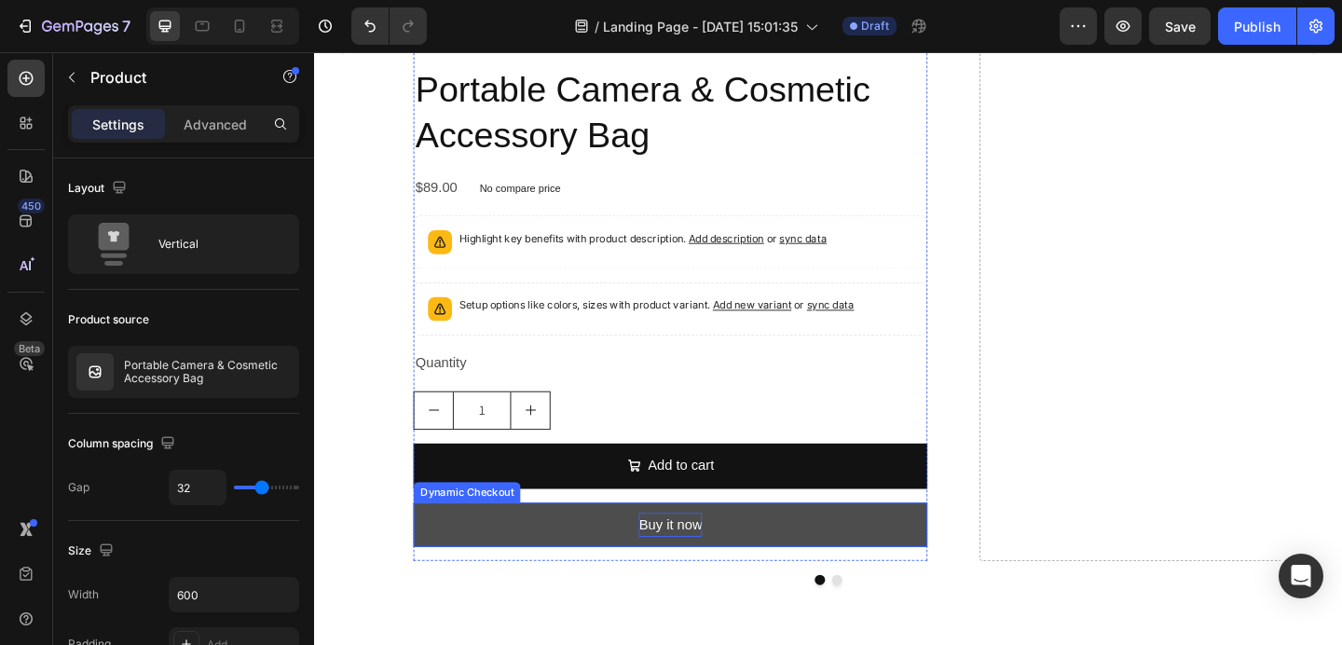
scroll to position [3823, 0]
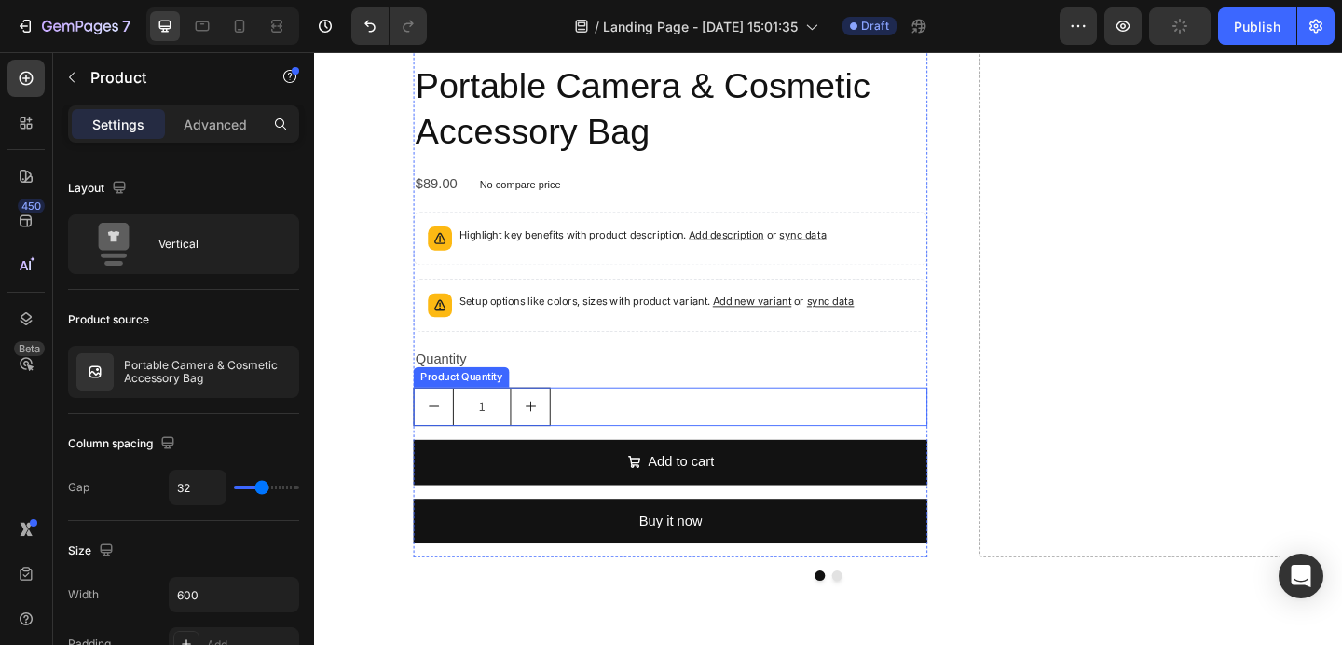
click at [641, 448] on div "1" at bounding box center [701, 437] width 559 height 42
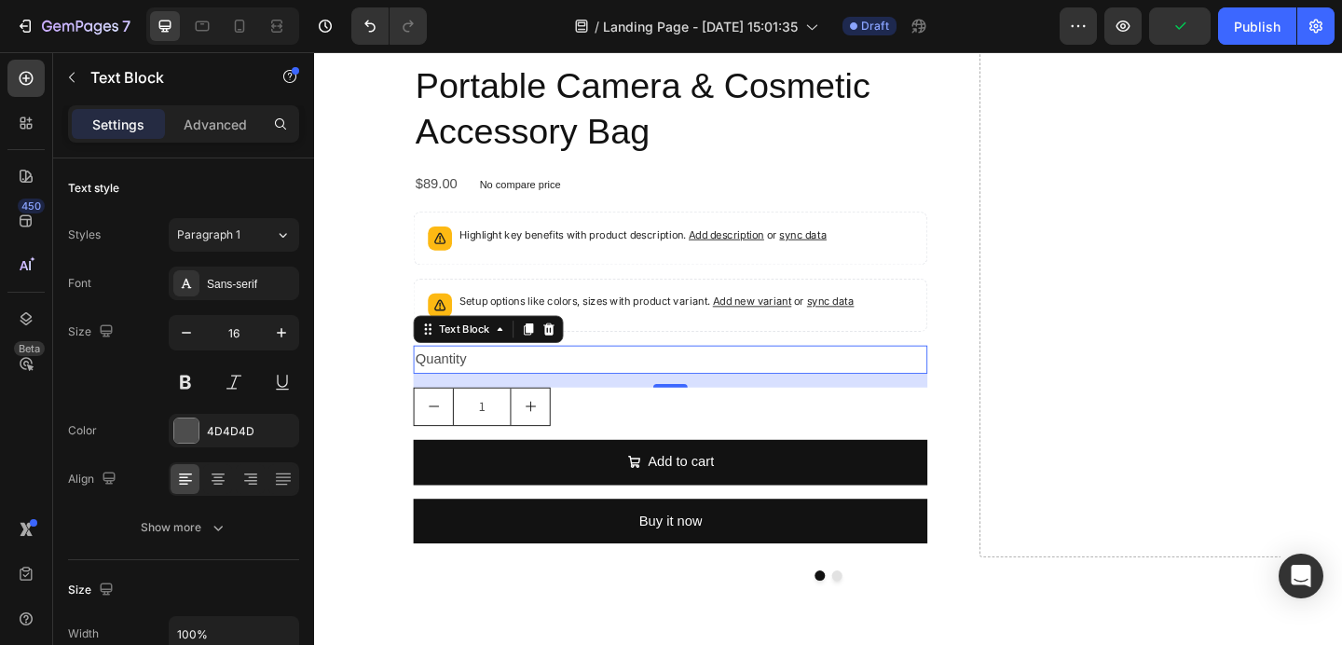
click at [693, 376] on div "Quantity" at bounding box center [701, 386] width 559 height 31
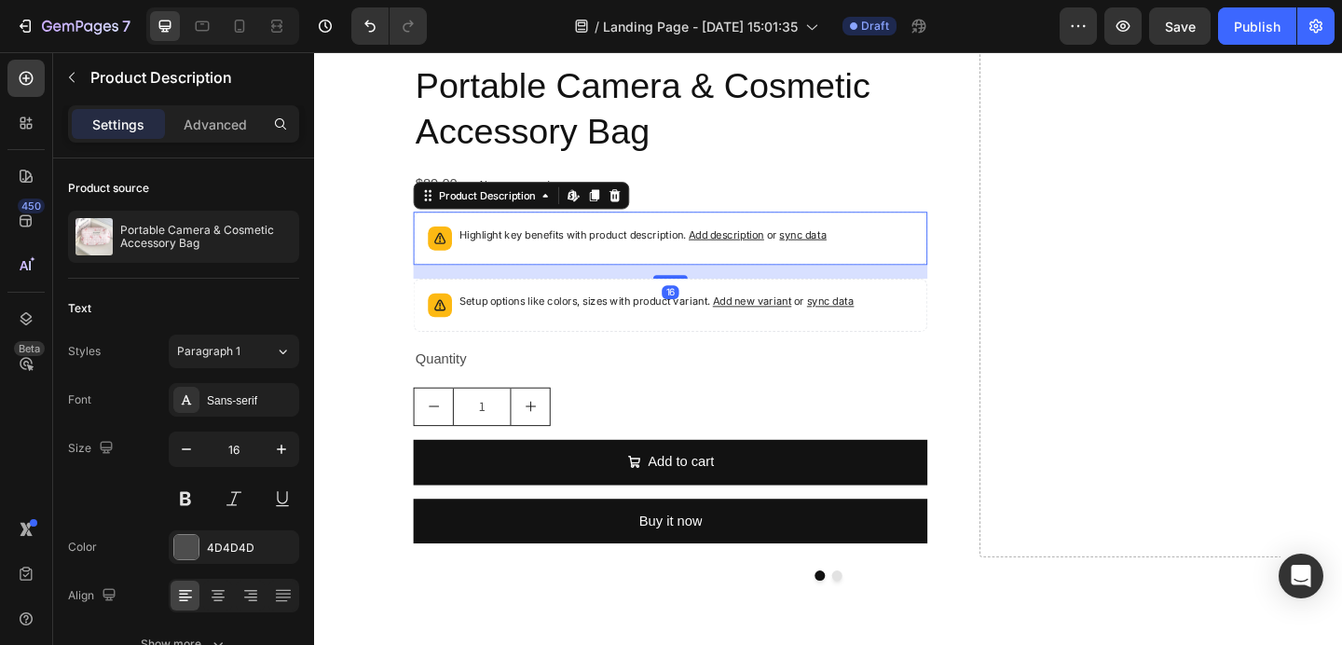
click at [643, 261] on div "Highlight key benefits with product description. Add description or sync data" at bounding box center [671, 254] width 400 height 26
click at [642, 212] on icon at bounding box center [641, 207] width 12 height 13
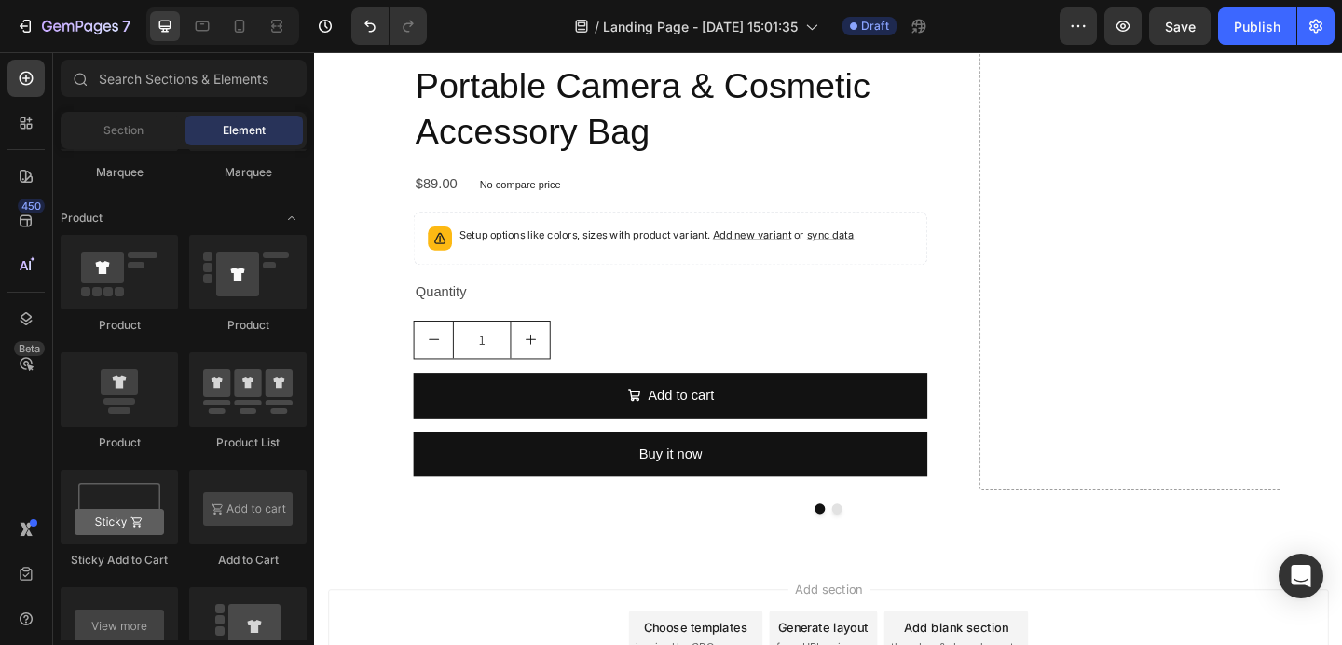
scroll to position [3787, 0]
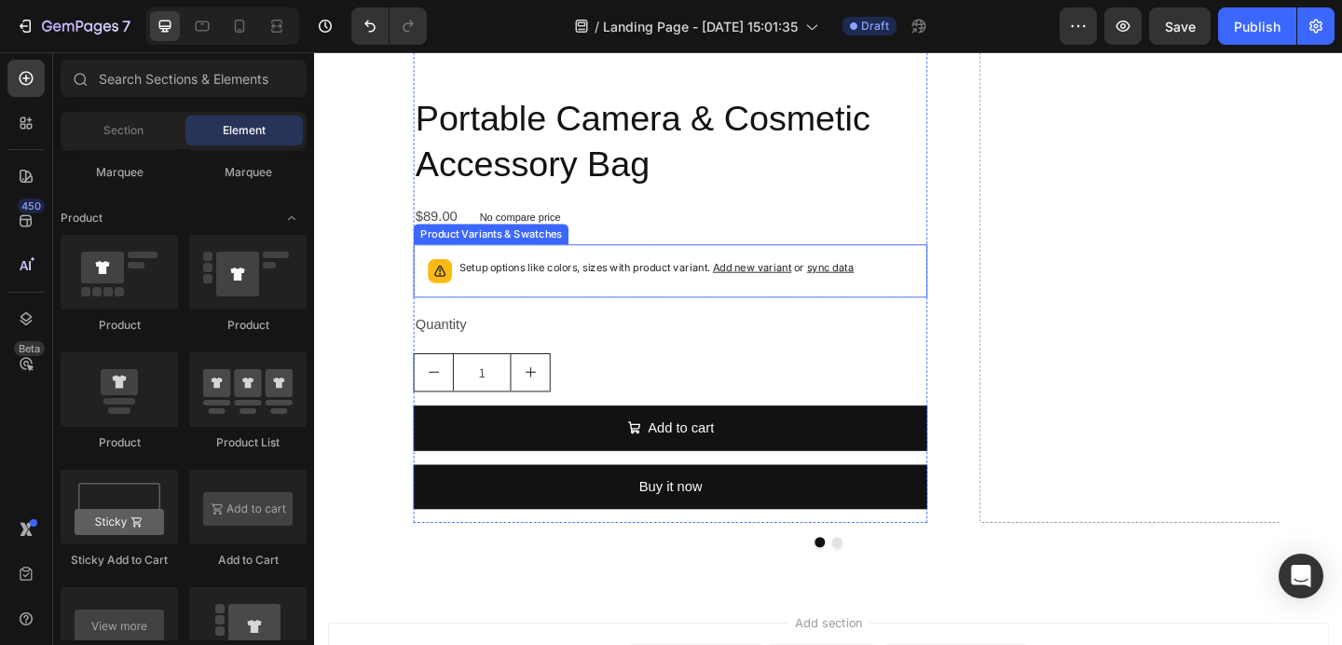
click at [598, 290] on p "Setup options like colors, sizes with product variant. Add new variant or sync …" at bounding box center [686, 287] width 430 height 19
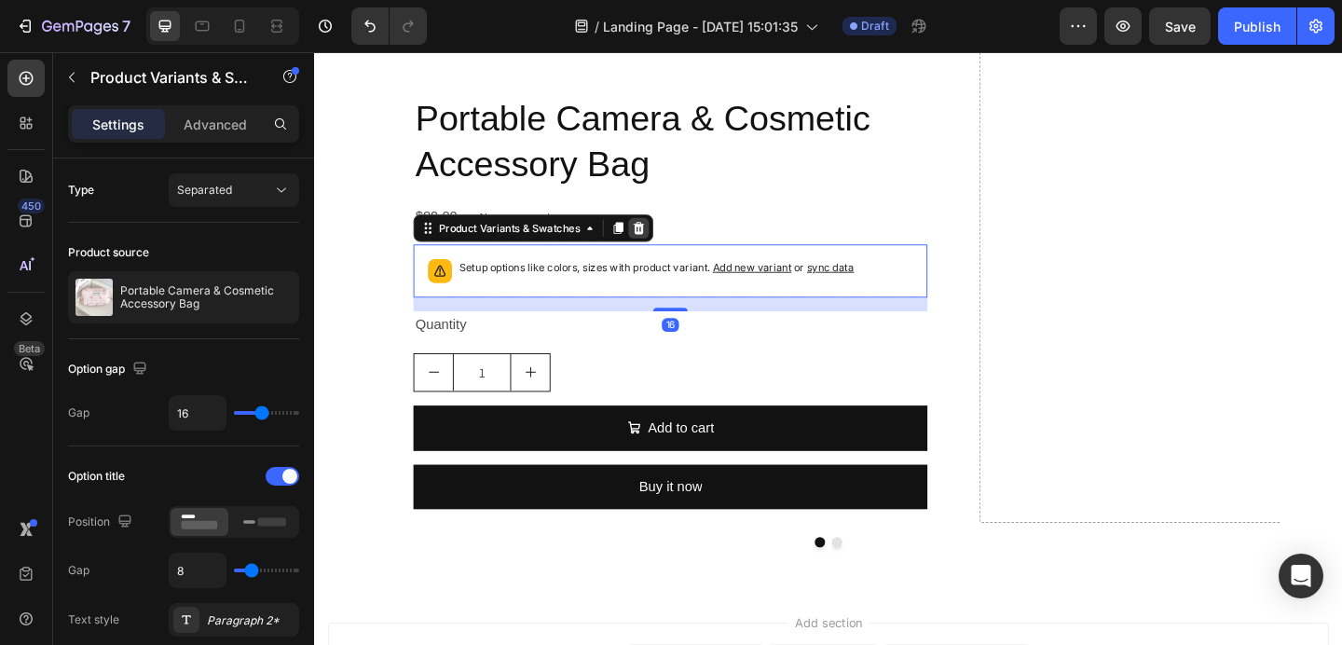
click at [661, 249] on icon at bounding box center [667, 244] width 15 height 15
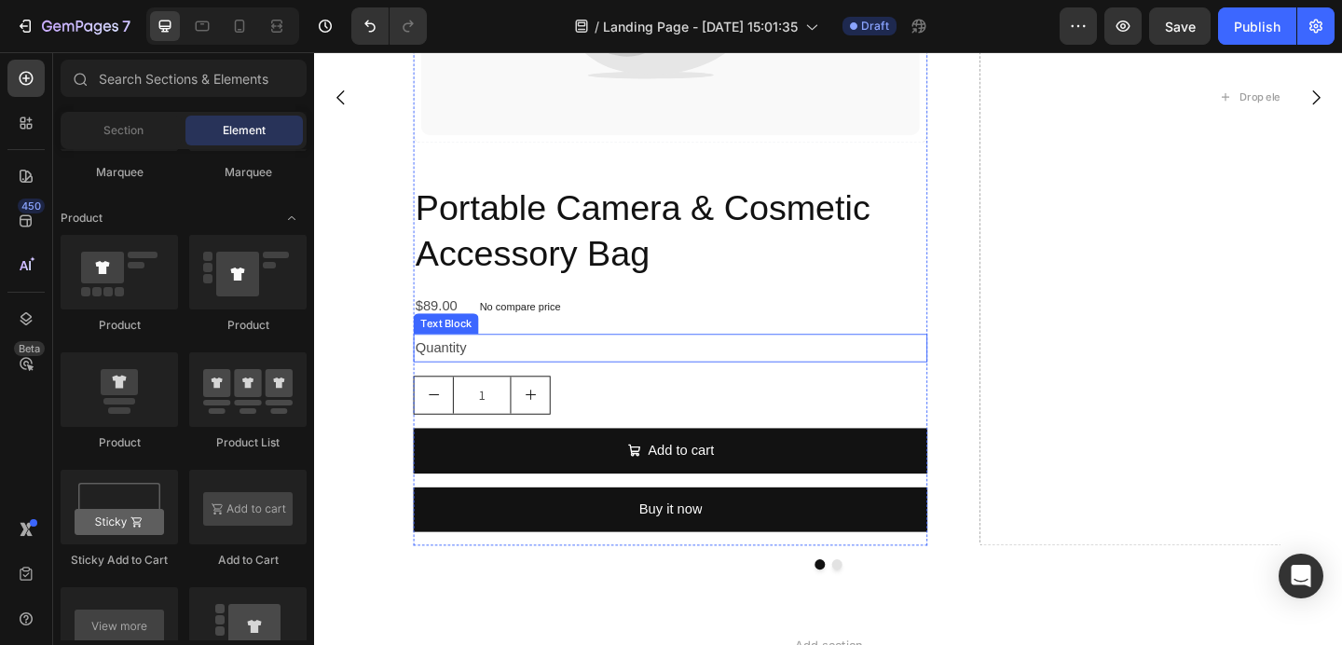
scroll to position [3689, 0]
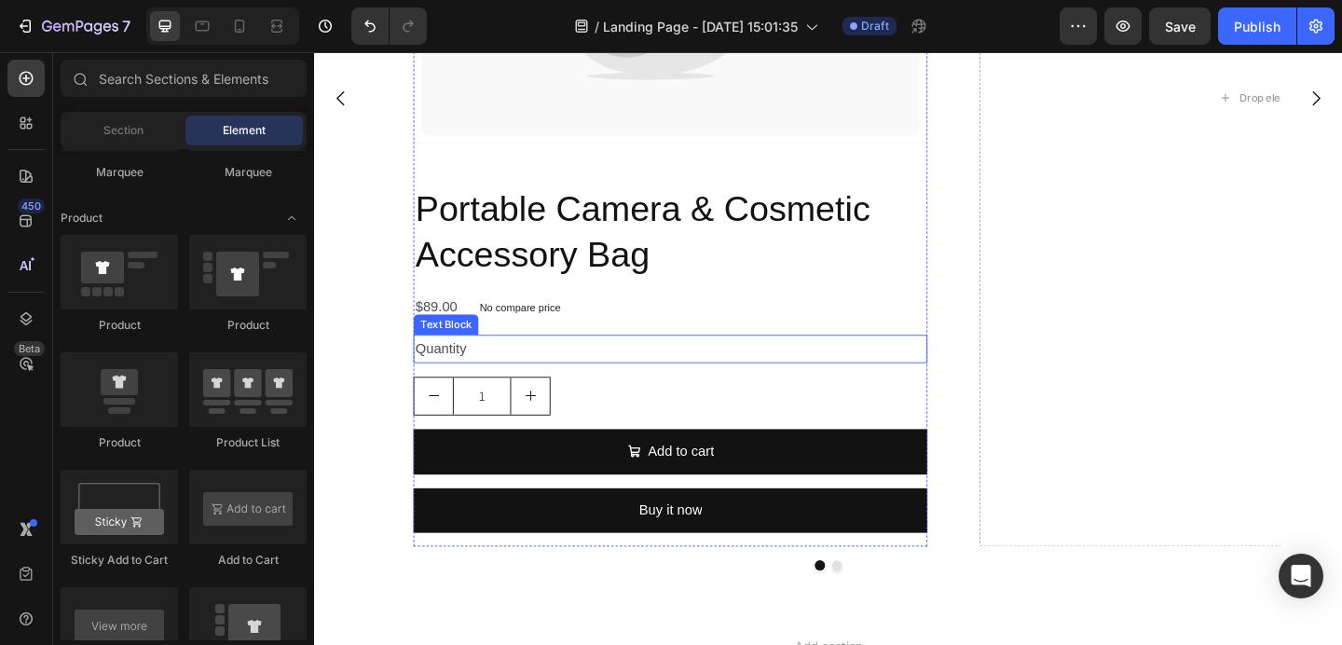
click at [495, 368] on div "Quantity" at bounding box center [701, 375] width 559 height 31
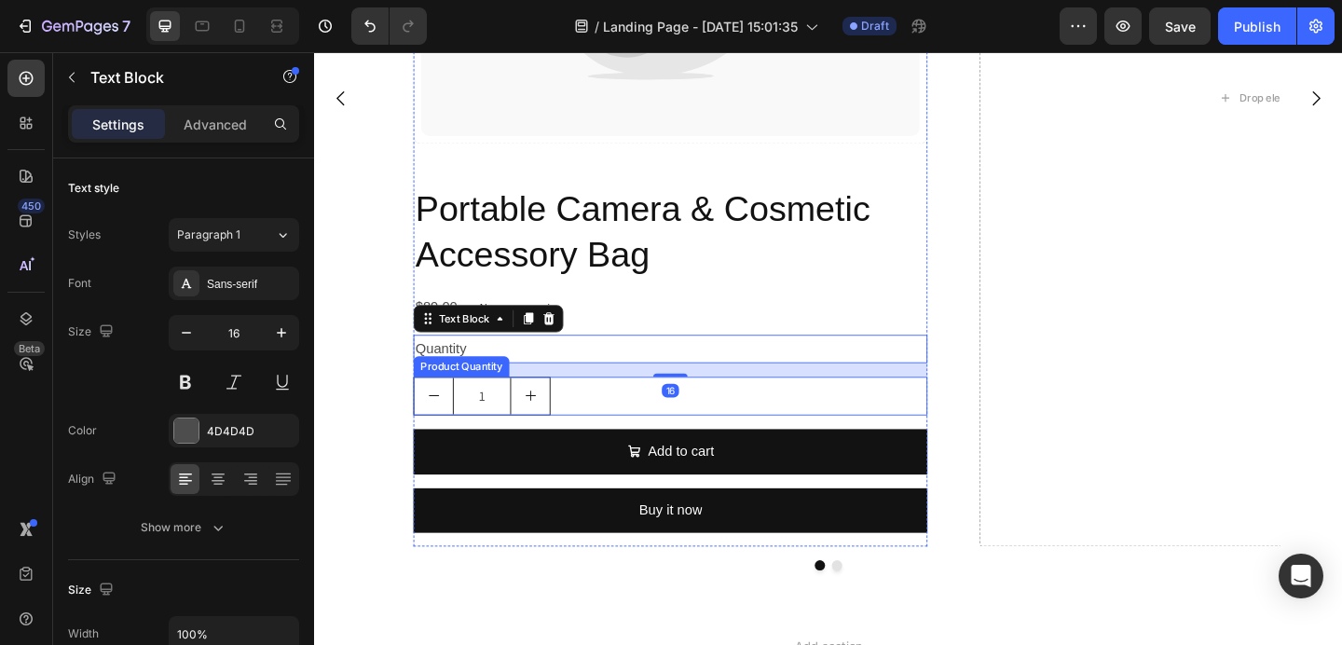
click at [605, 436] on div "1" at bounding box center [701, 426] width 559 height 42
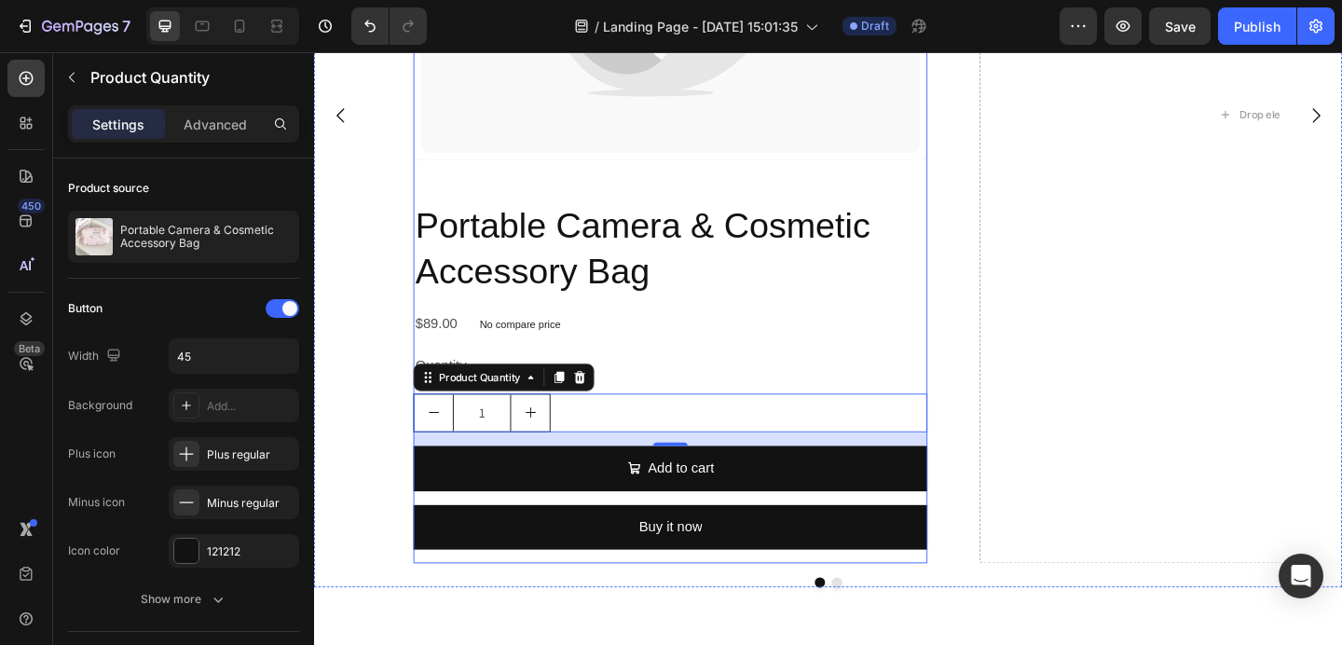
scroll to position [3672, 0]
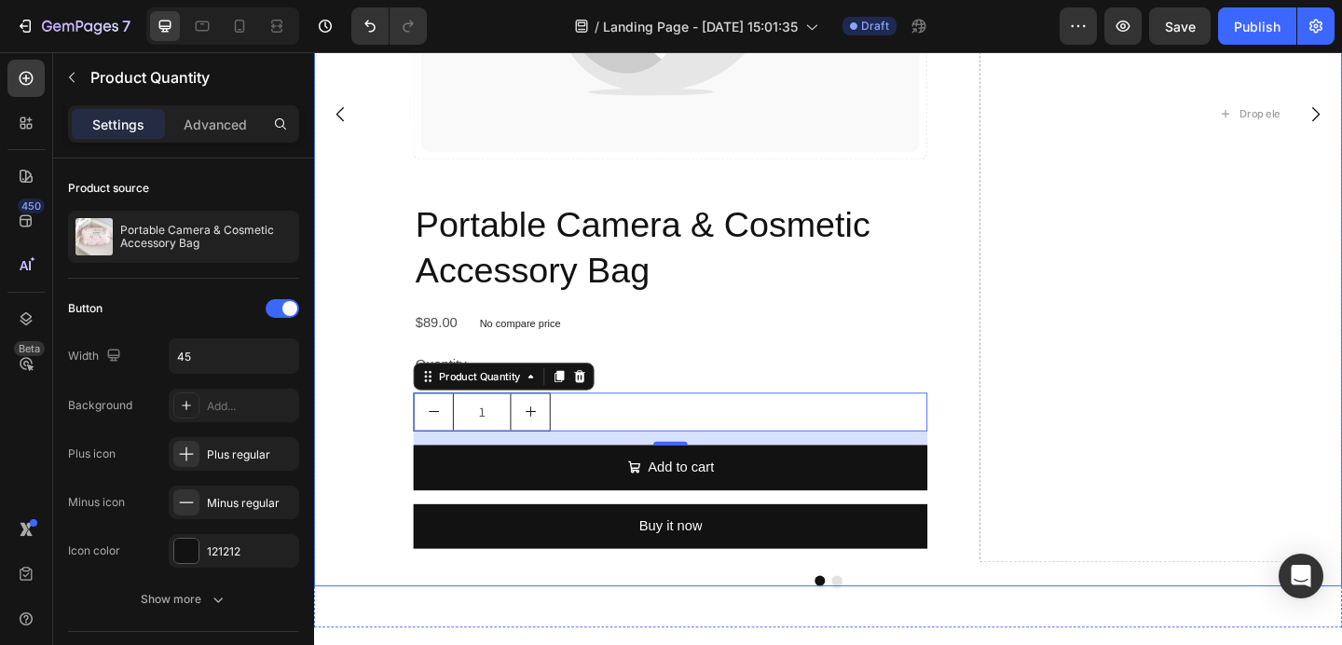
click at [992, 401] on div "Catch your customer's attention with attracted media. Add image or sync data Pr…" at bounding box center [702, 119] width 642 height 976
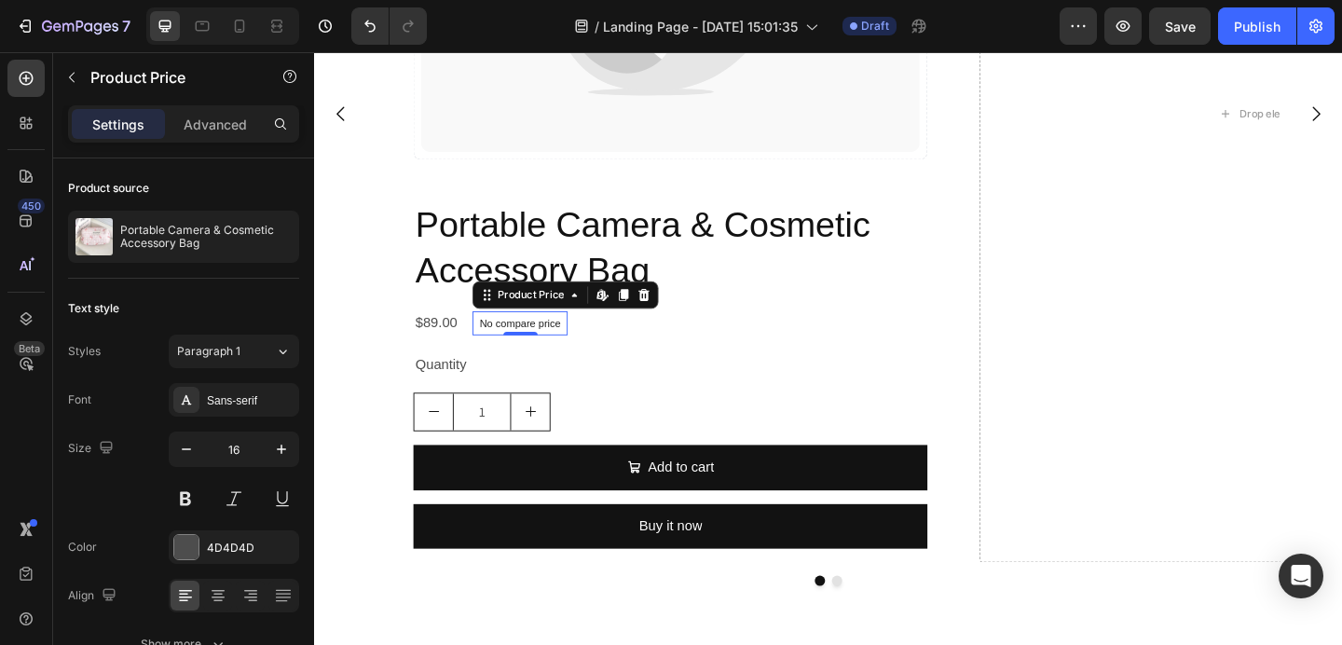
click at [537, 351] on div "No compare price Product Price Edit content in Shopify 0" at bounding box center [537, 347] width 103 height 26
click at [666, 315] on icon at bounding box center [672, 315] width 15 height 15
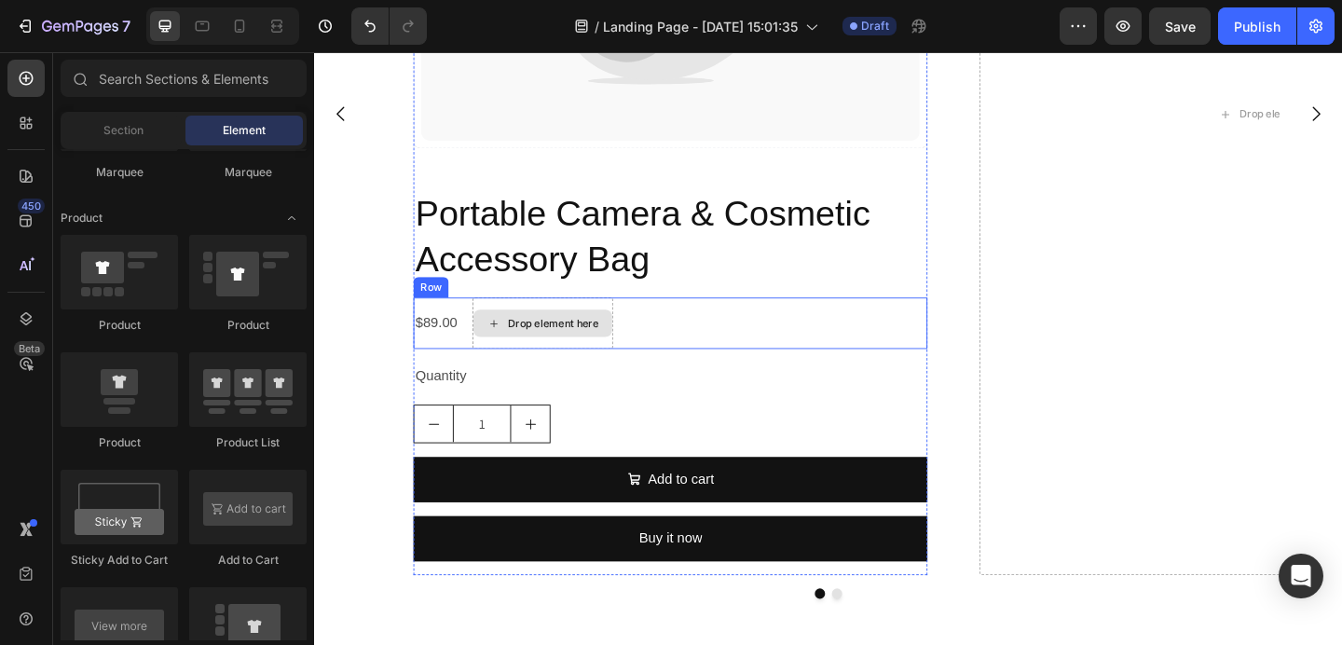
click at [632, 357] on div "Drop element here" at bounding box center [562, 347] width 151 height 30
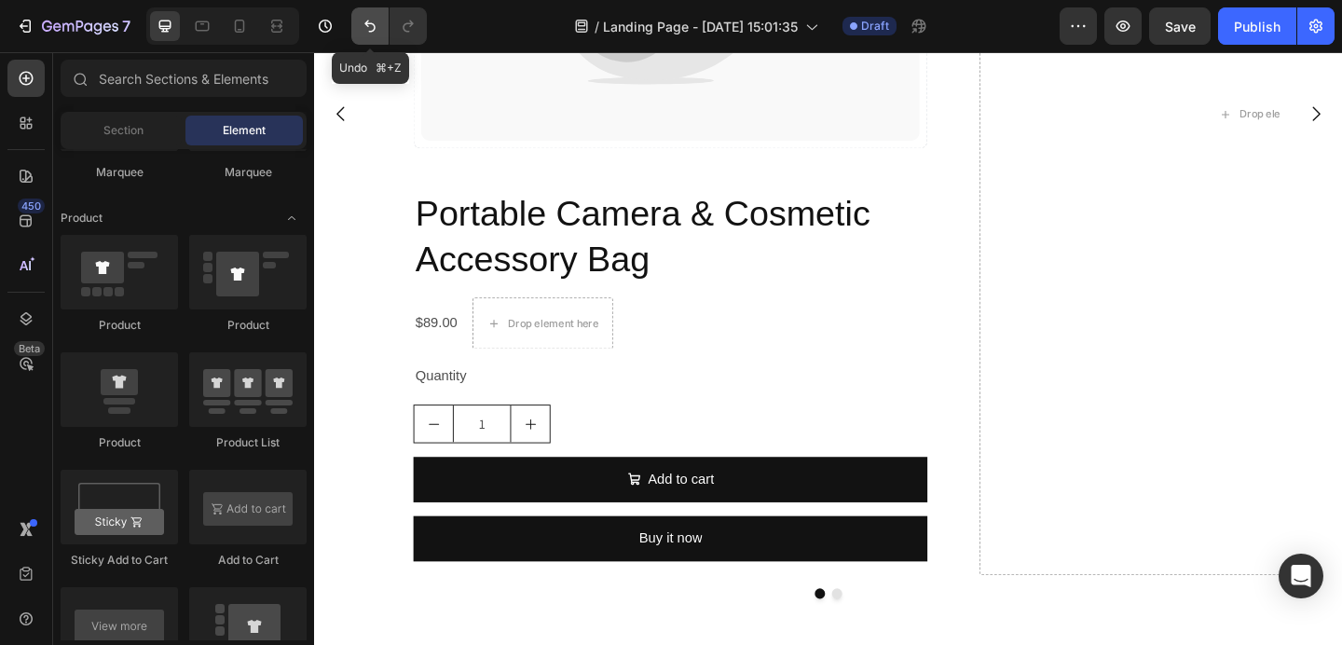
click at [357, 22] on button "Undo/Redo" at bounding box center [369, 25] width 37 height 37
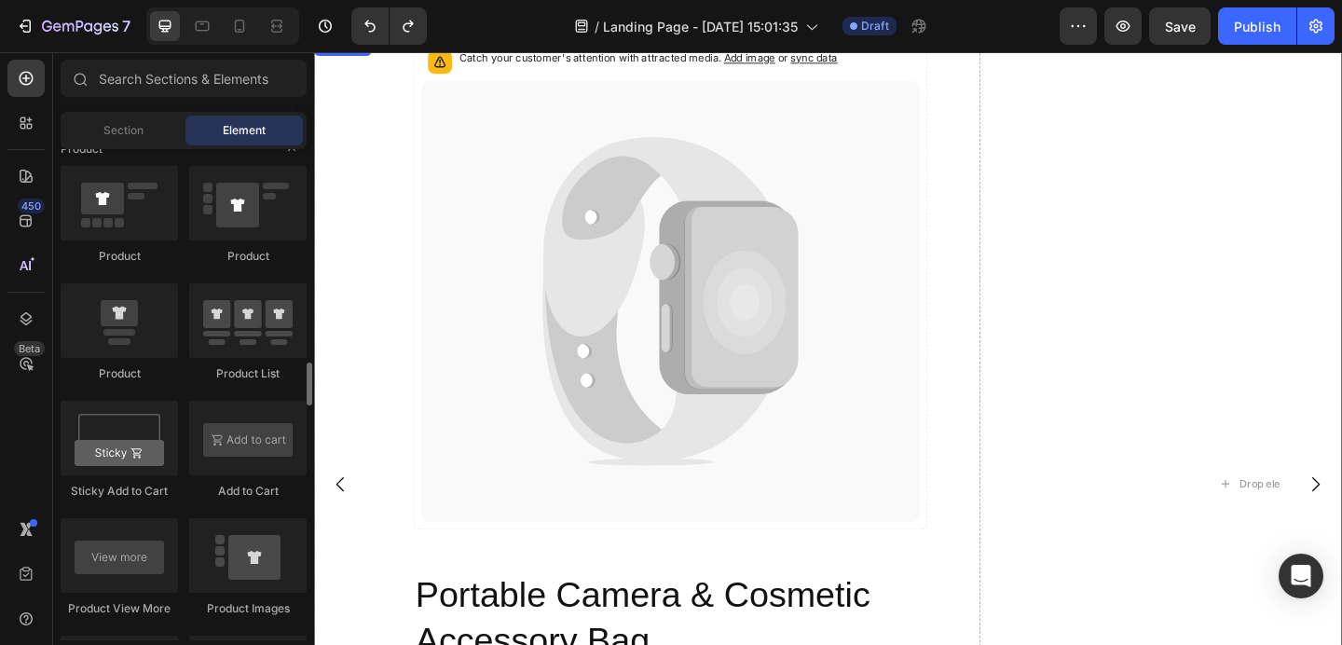
scroll to position [2993, 0]
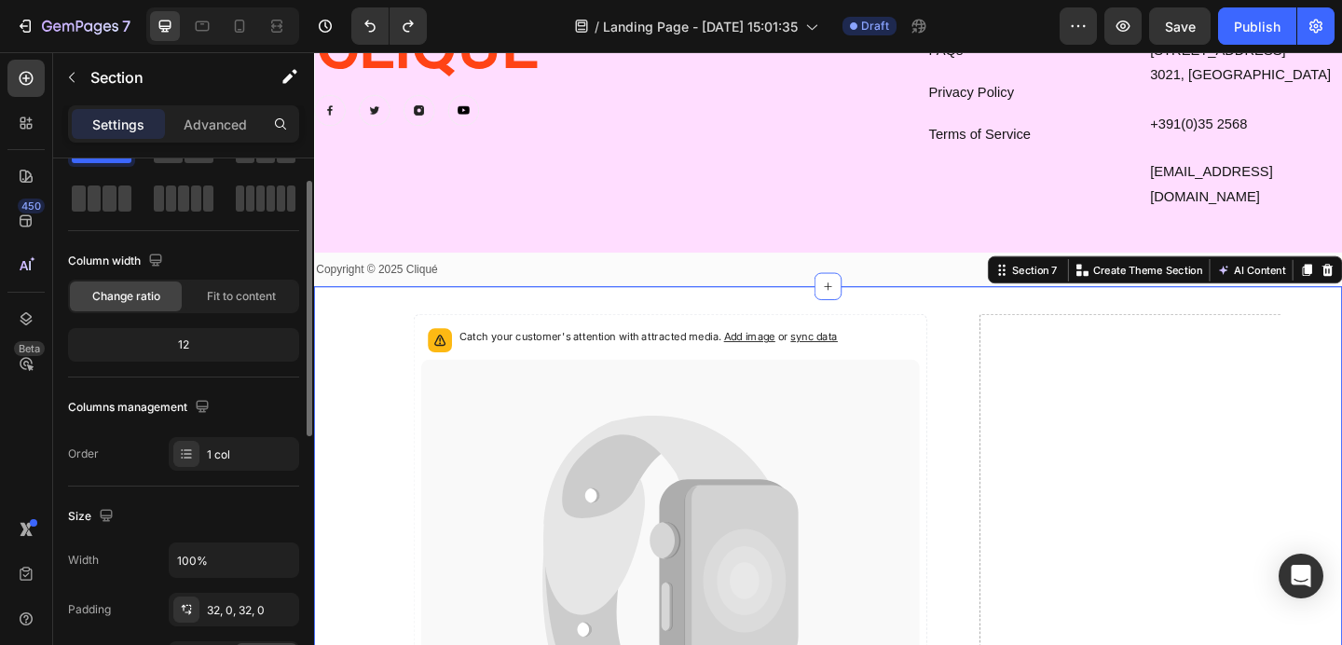
scroll to position [0, 0]
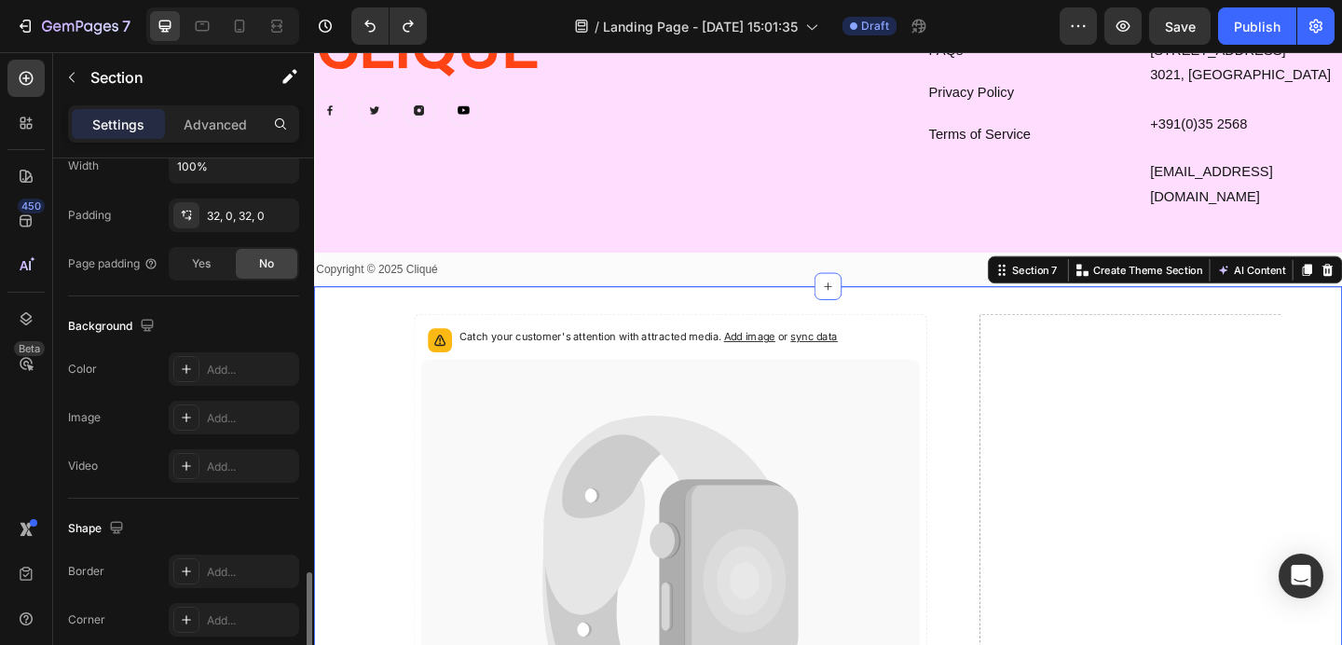
scroll to position [597, 0]
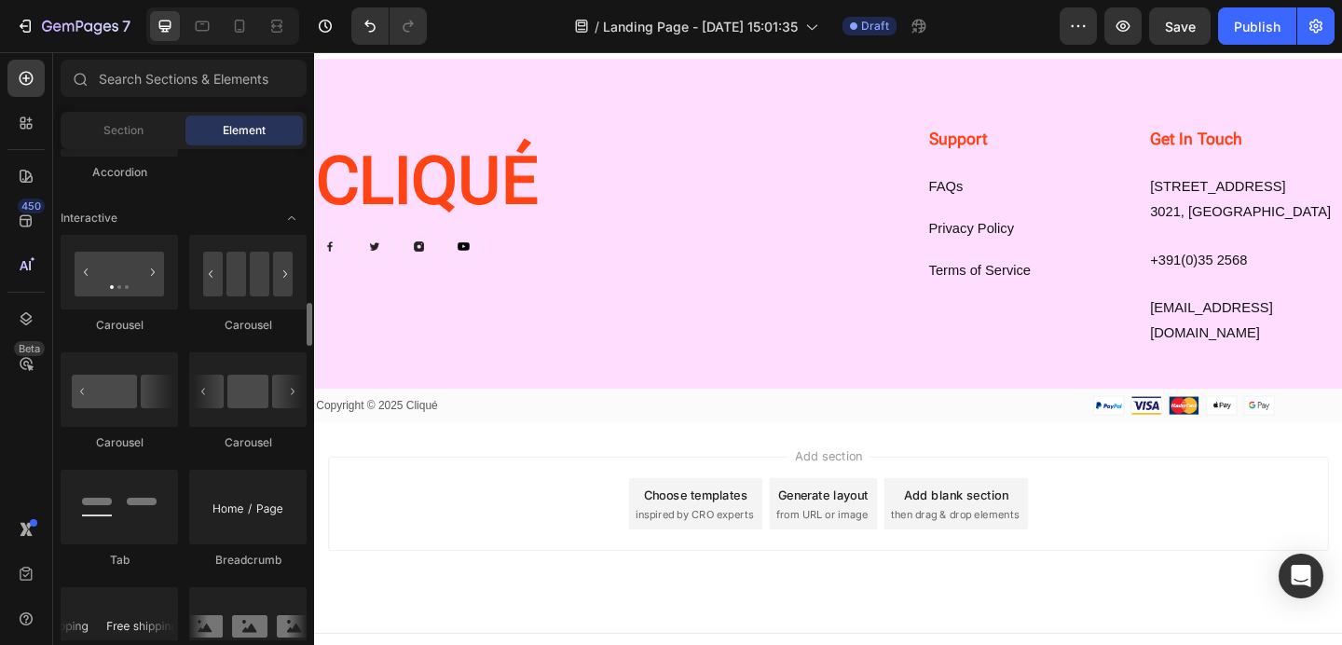
scroll to position [1809, 0]
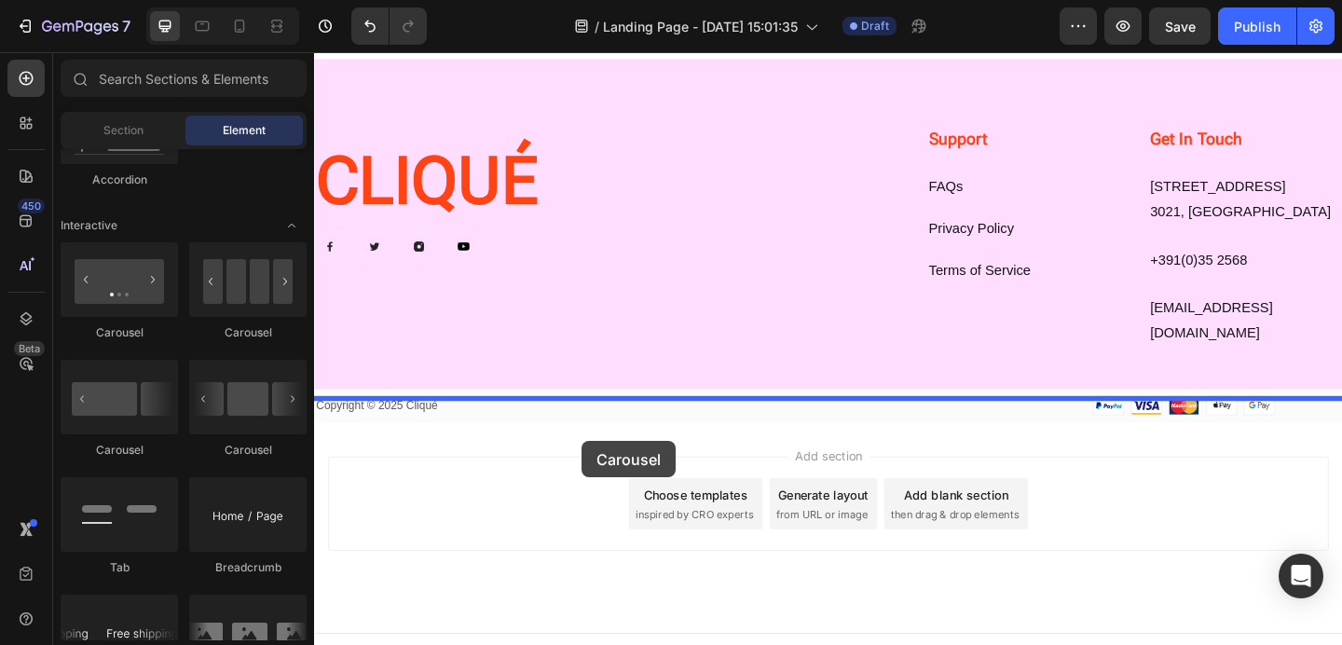
drag, startPoint x: 457, startPoint y: 477, endPoint x: 605, endPoint y: 475, distance: 148.2
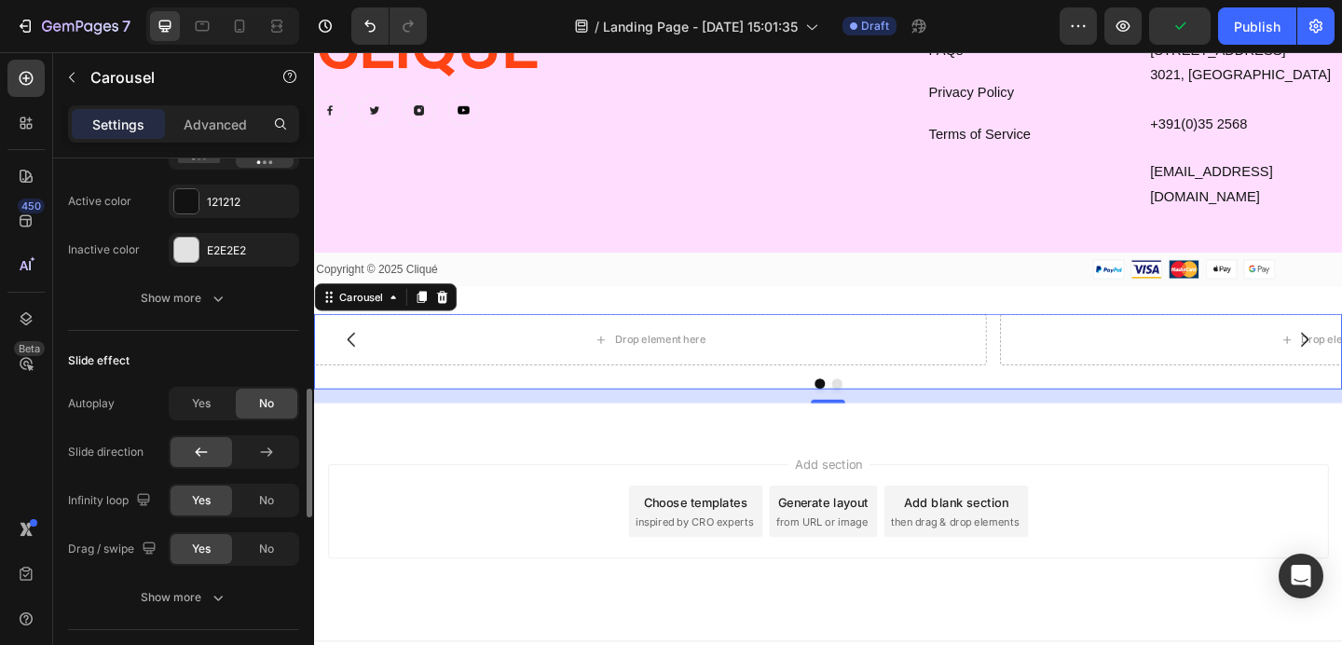
scroll to position [1059, 0]
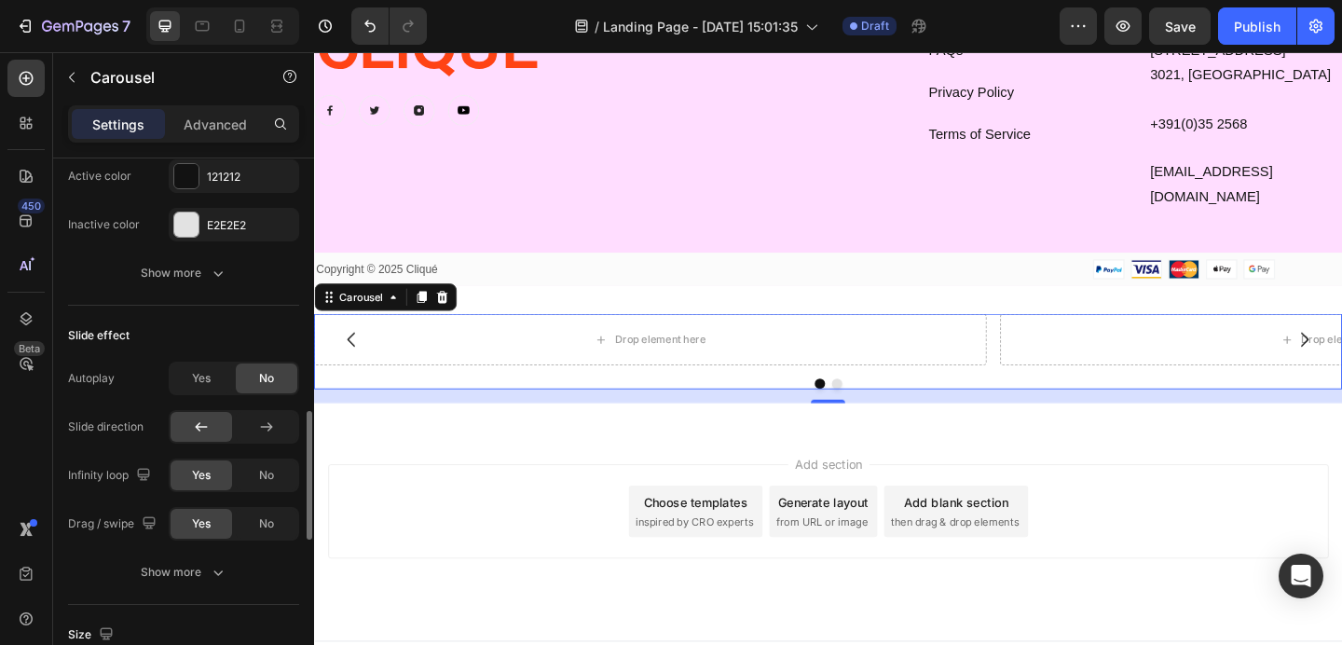
click at [202, 360] on div "Slide effect Autoplay Yes No Slide direction Infinity loop Yes No Drag / swipe …" at bounding box center [183, 455] width 231 height 299
click at [200, 378] on span "Yes" at bounding box center [201, 378] width 19 height 17
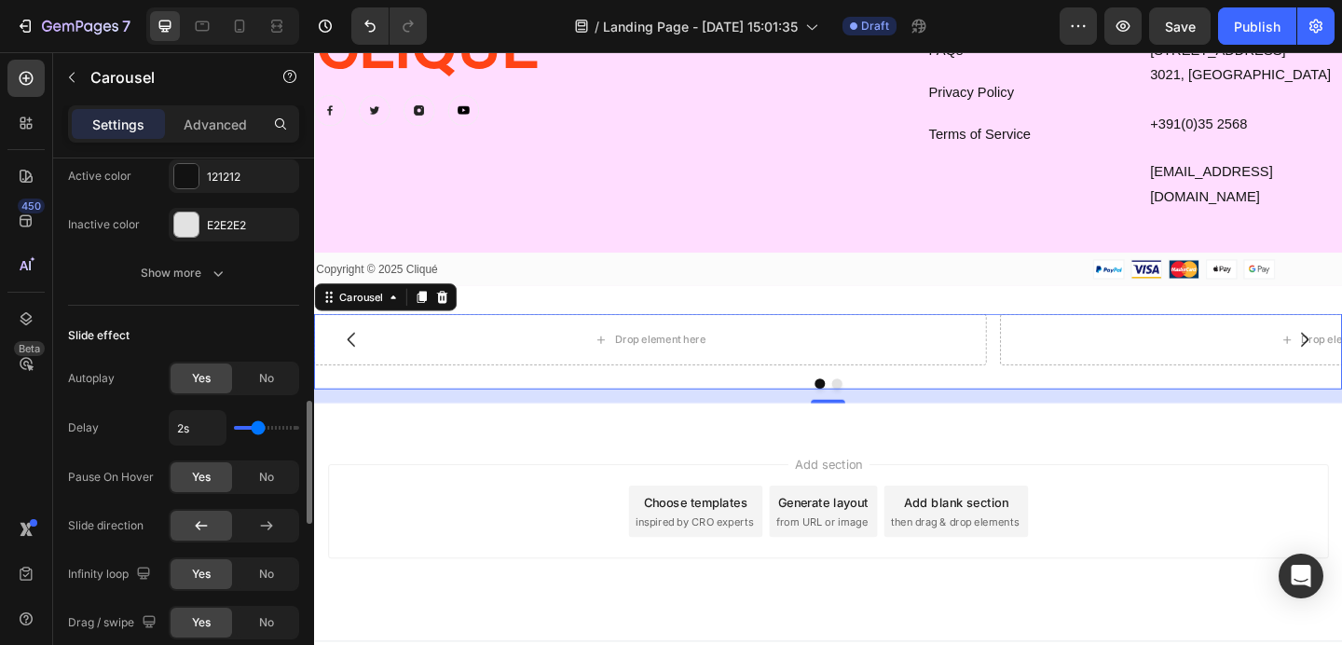
type input "2.6s"
type input "2.6"
type input "2.7s"
type input "2.7"
type input "2.8s"
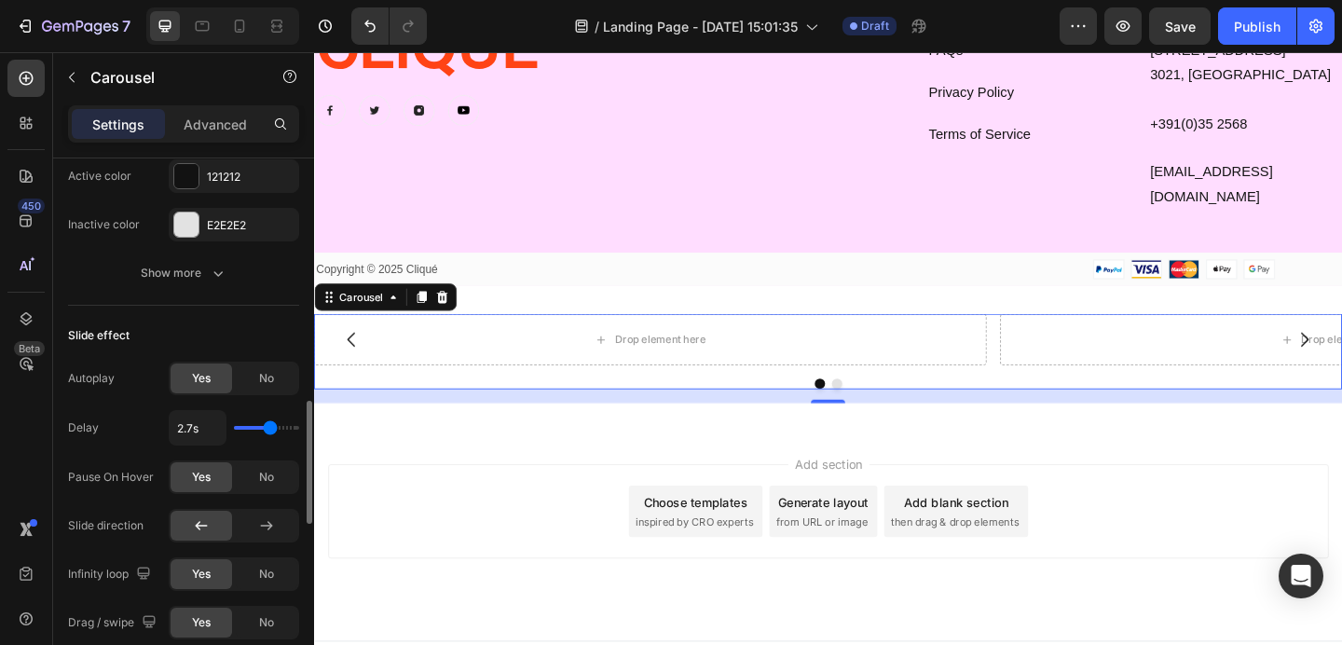
type input "2.8"
type input "2.7s"
type input "2.7"
type input "2.6s"
type input "2.6"
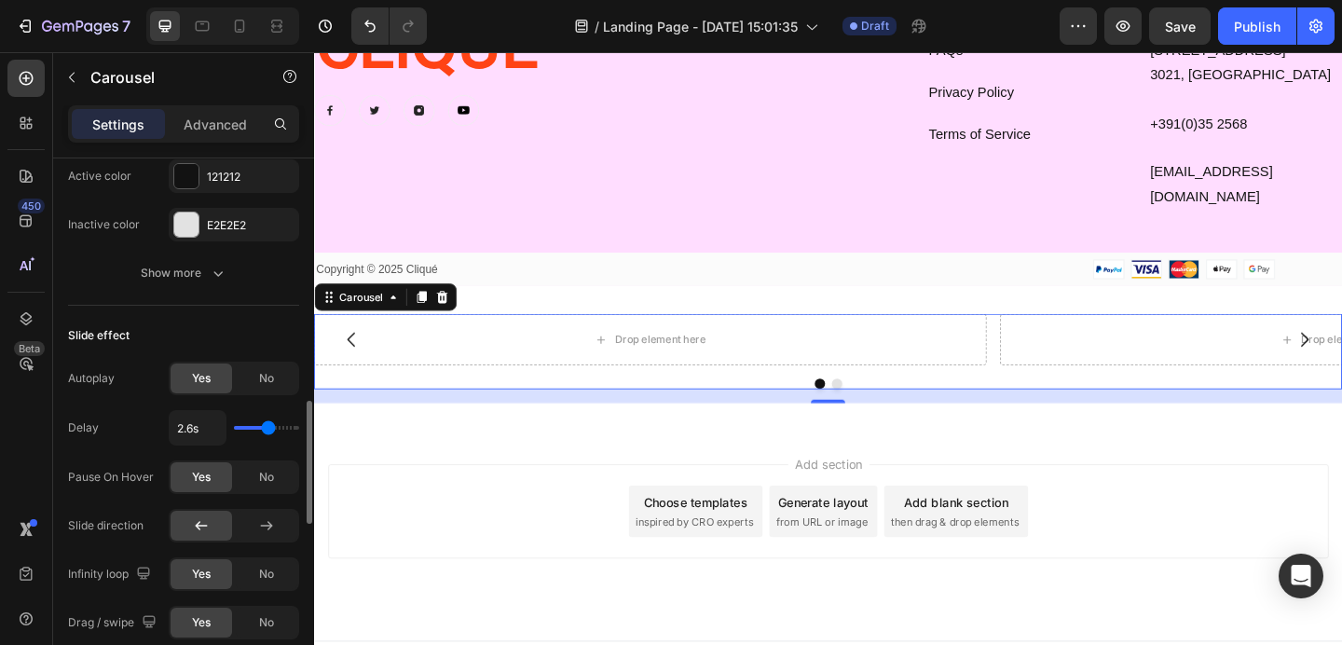
type input "2.5s"
type input "2.5"
type input "2.4s"
type input "2.4"
type input "2.3s"
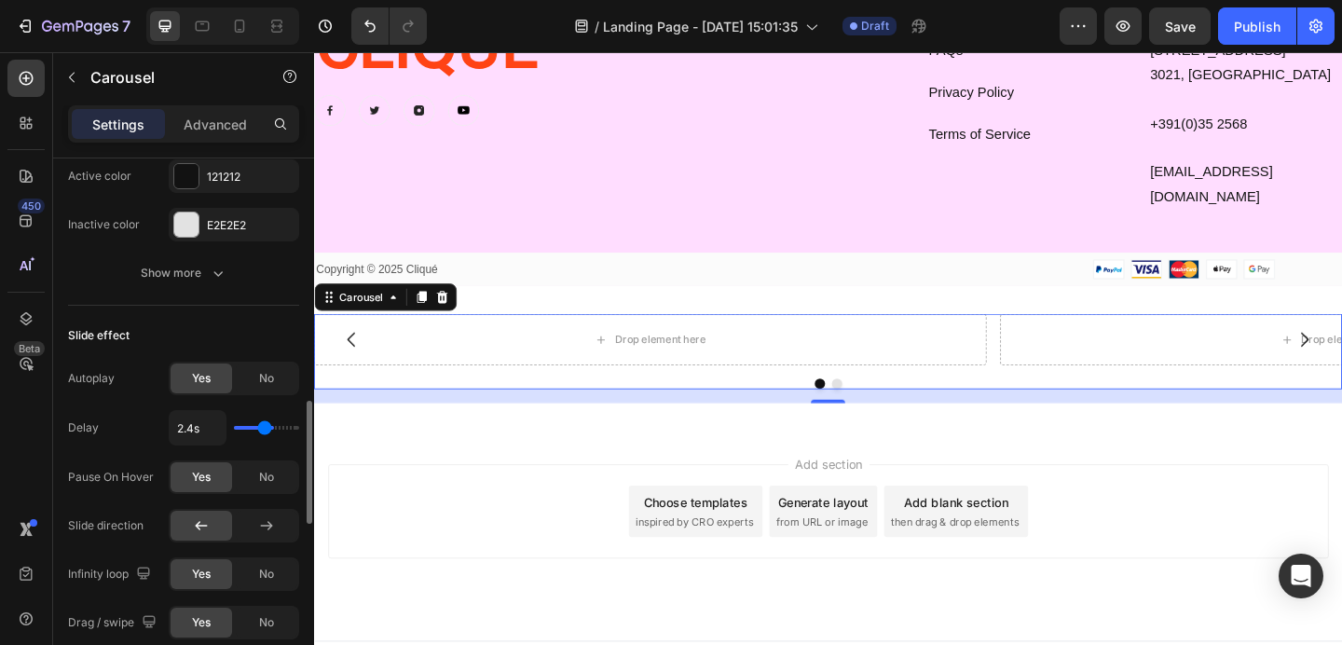
type input "2.3"
type input "2.4s"
type input "2.4"
type input "2.5s"
type input "2.5"
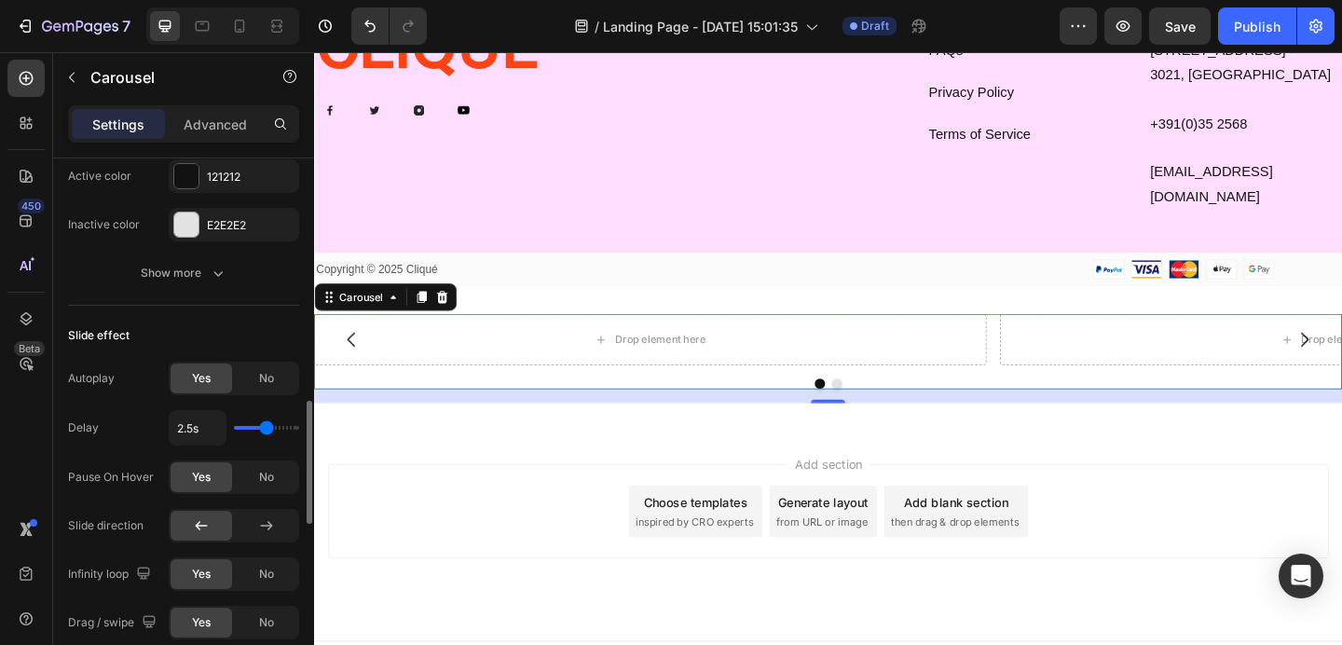
type input "2.4s"
type input "2.4"
type input "2.5s"
drag, startPoint x: 255, startPoint y: 430, endPoint x: 266, endPoint y: 429, distance: 10.3
type input "2.5"
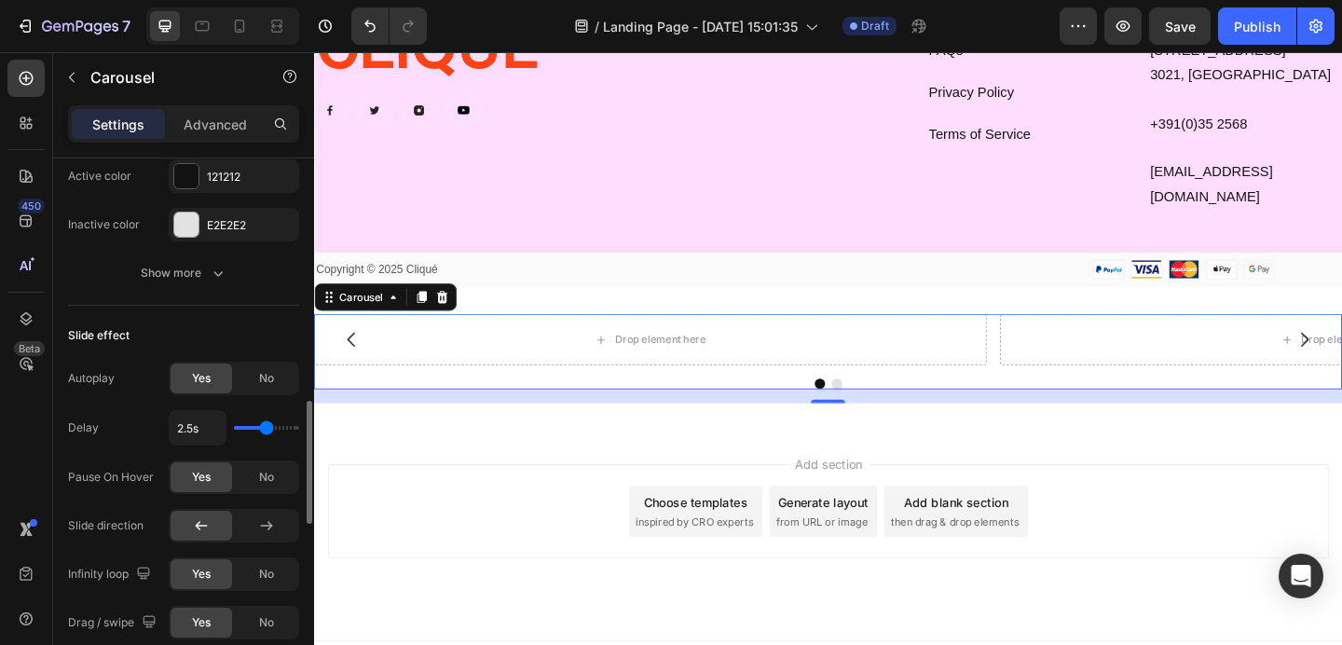
click at [266, 429] on input "range" at bounding box center [266, 428] width 65 height 4
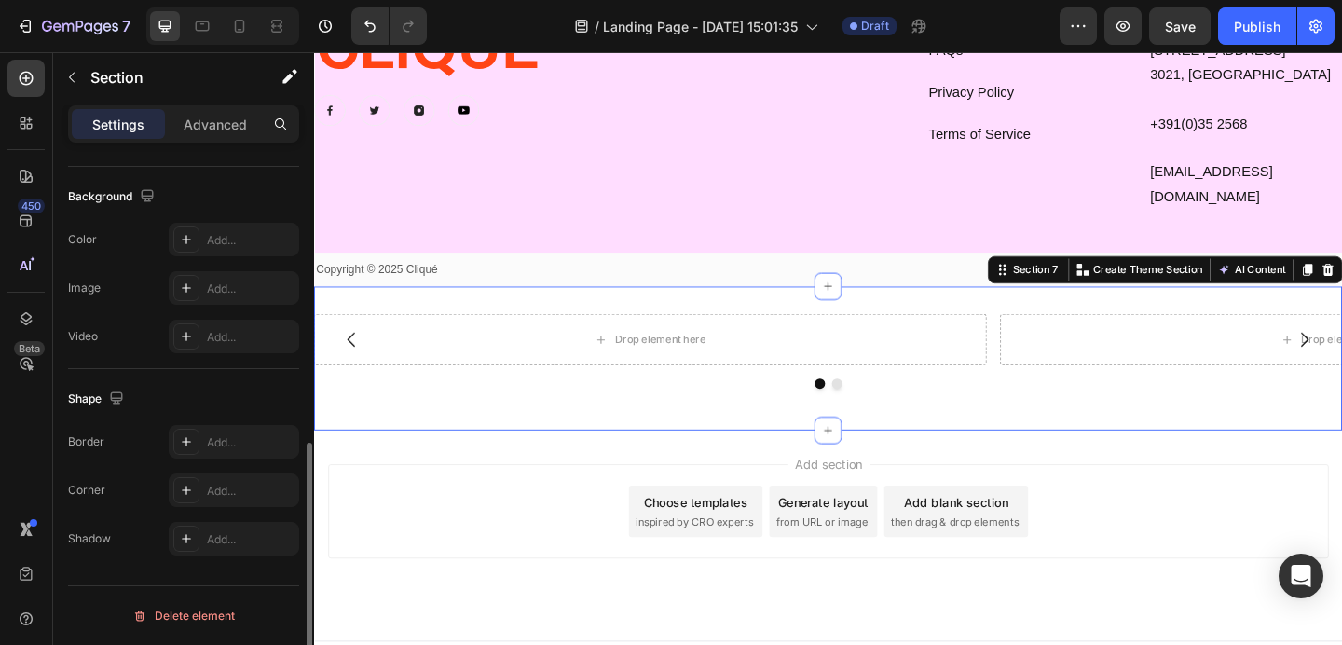
click at [567, 307] on div "Drop element here Drop element here Carousel Section 7 You can create reusable …" at bounding box center [873, 385] width 1118 height 157
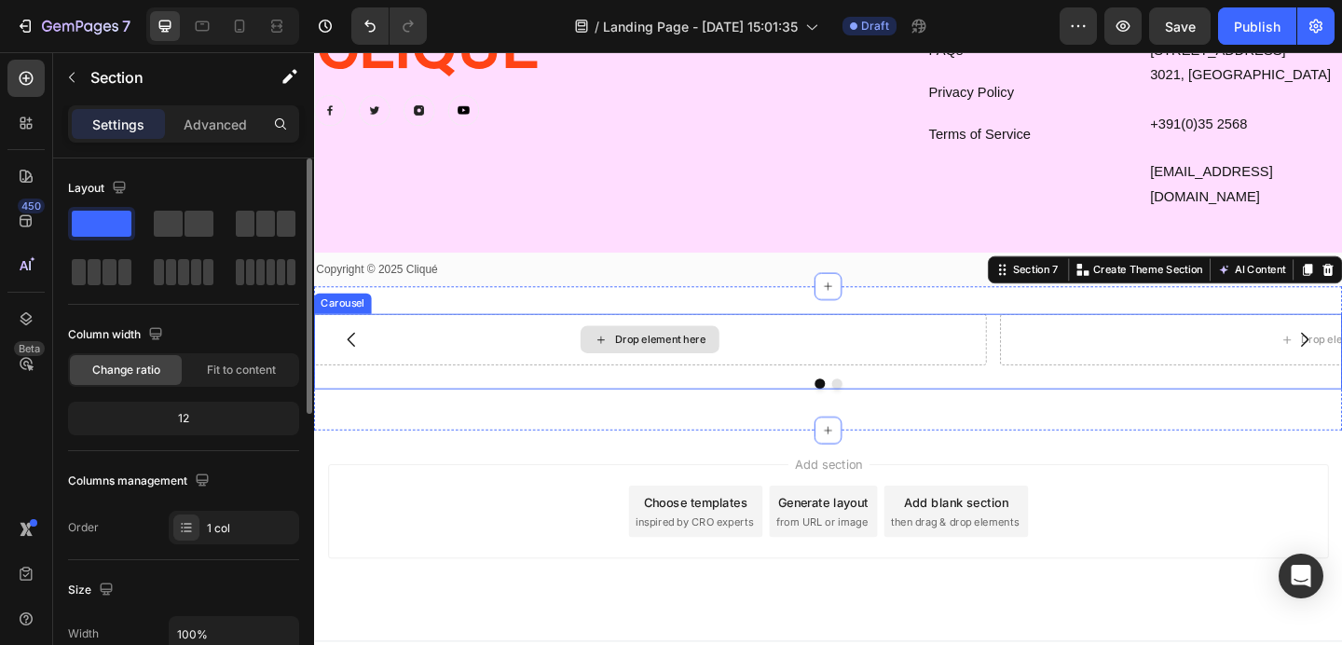
click at [557, 346] on div "Drop element here" at bounding box center [679, 364] width 731 height 56
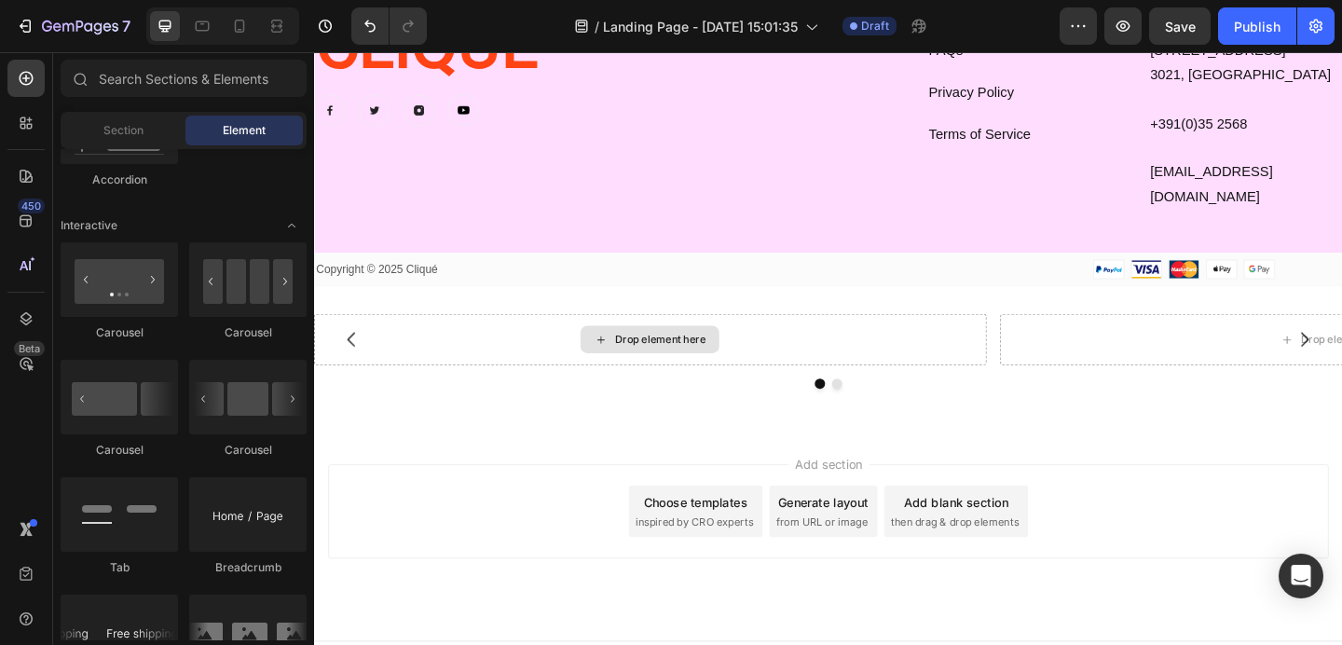
click at [663, 357] on div "Drop element here" at bounding box center [690, 364] width 99 height 15
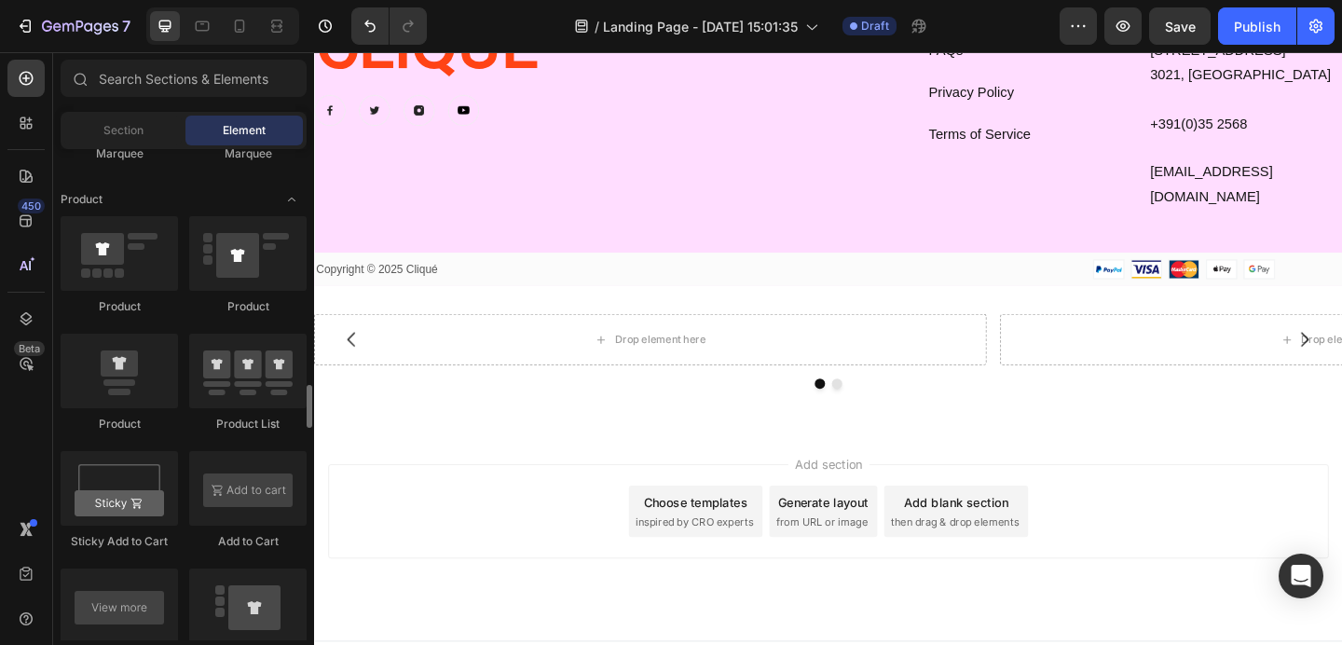
scroll to position [2395, 0]
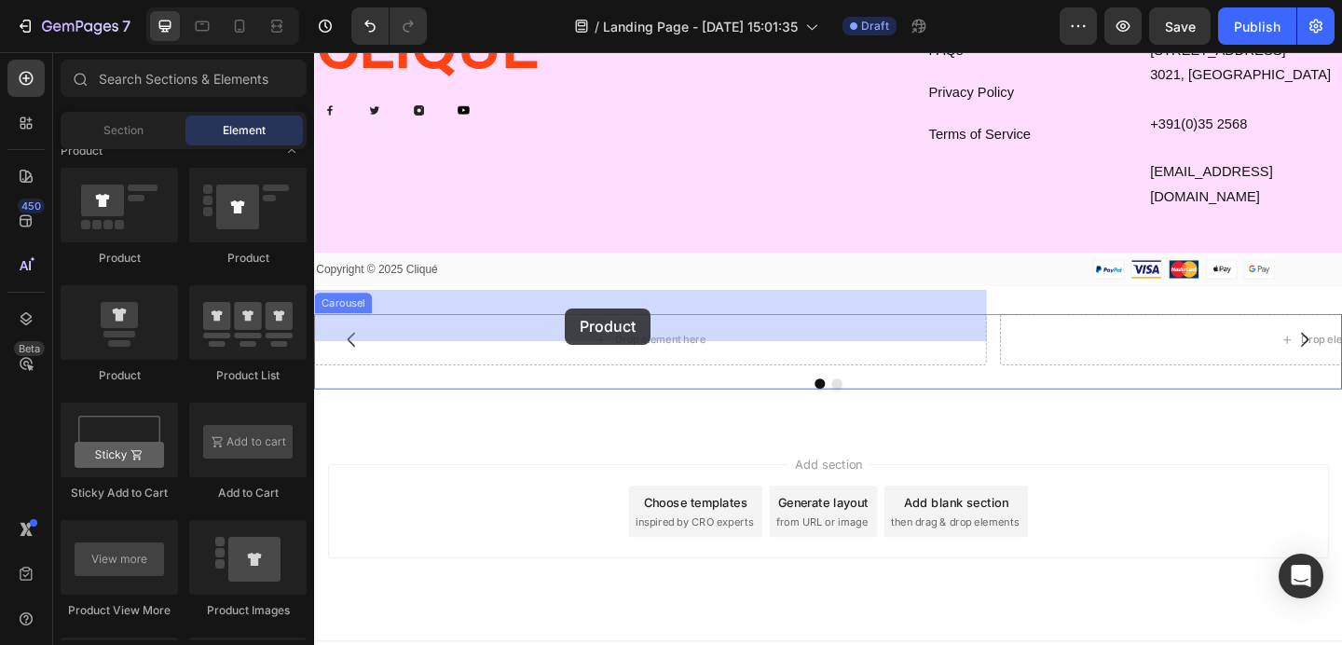
drag, startPoint x: 441, startPoint y: 367, endPoint x: 587, endPoint y: 331, distance: 150.7
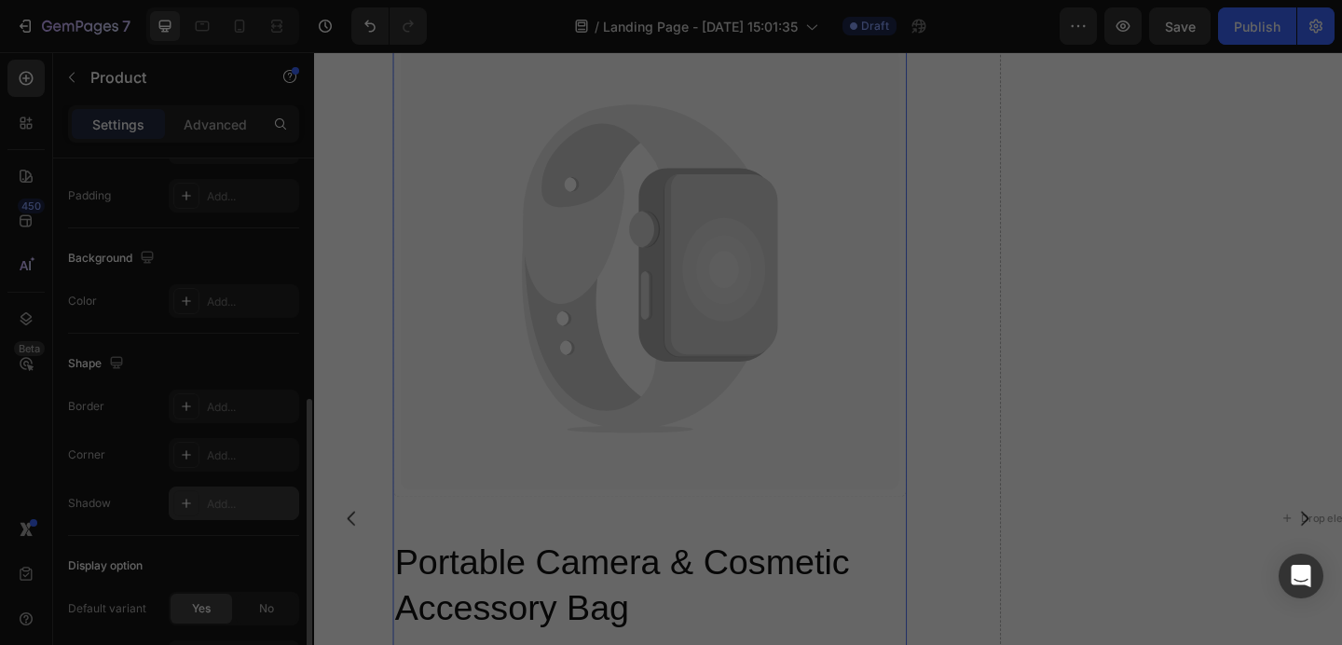
scroll to position [470, 0]
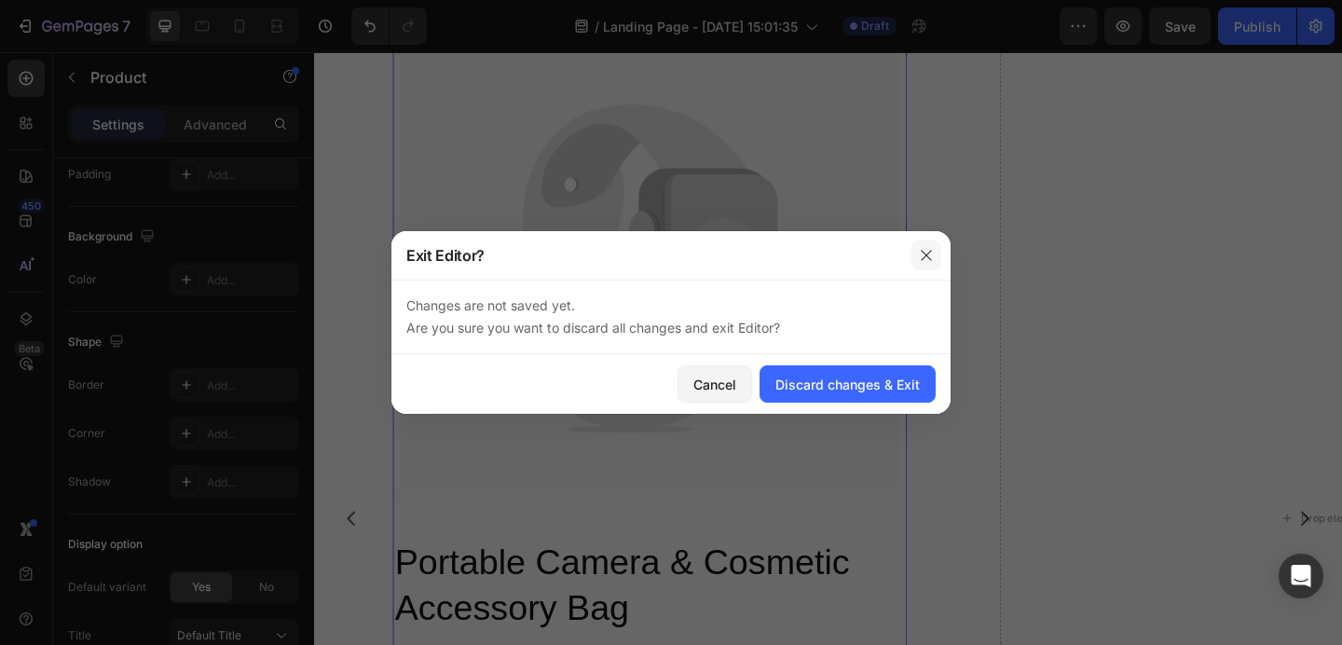
click at [923, 249] on icon "button" at bounding box center [926, 255] width 15 height 15
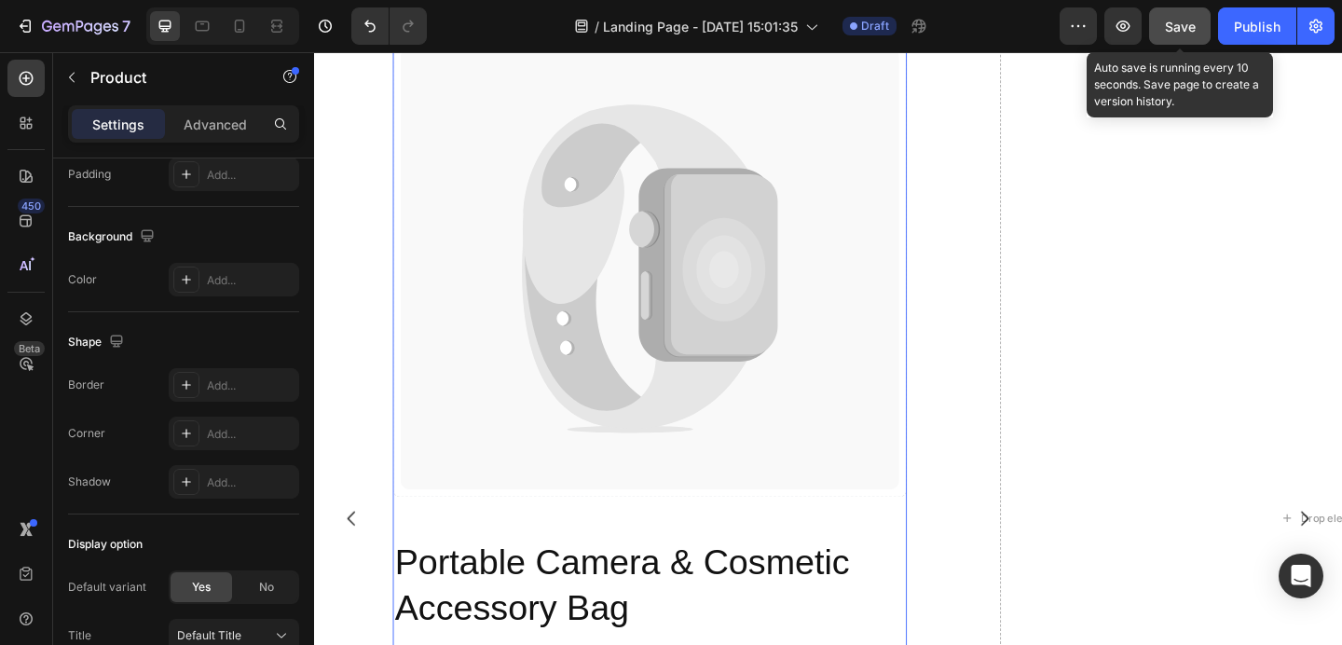
click at [1179, 25] on span "Save" at bounding box center [1180, 27] width 31 height 16
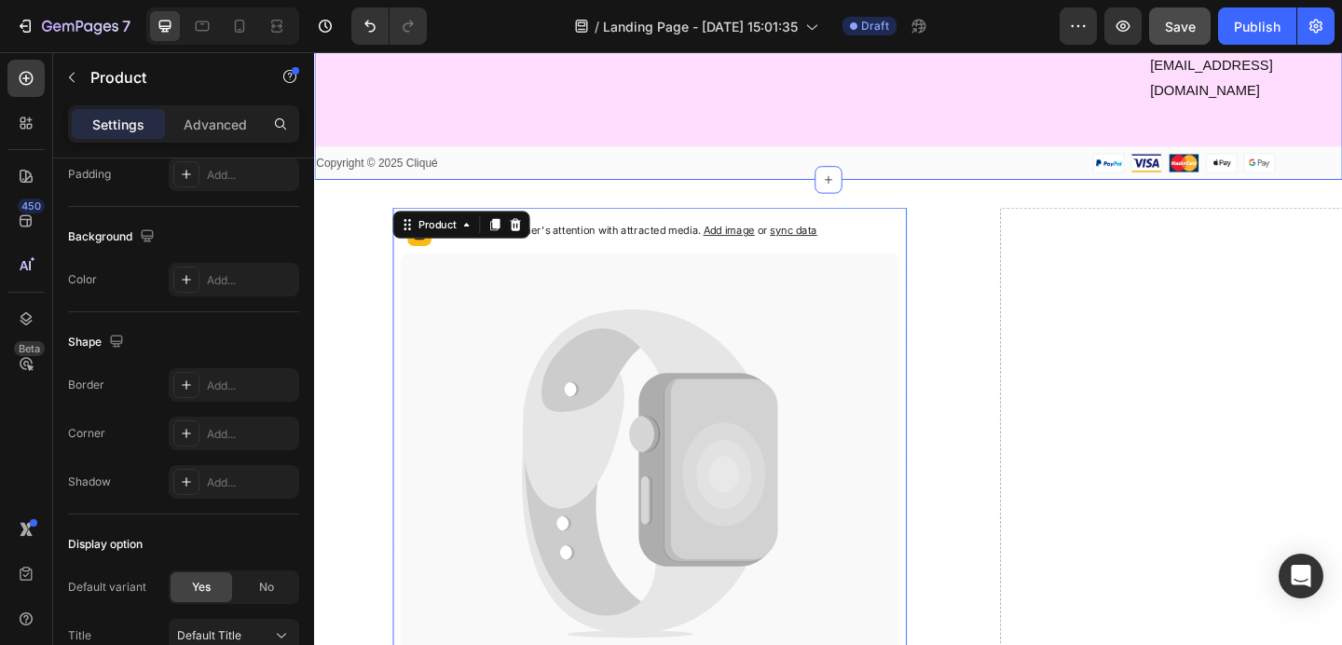
scroll to position [3169, 0]
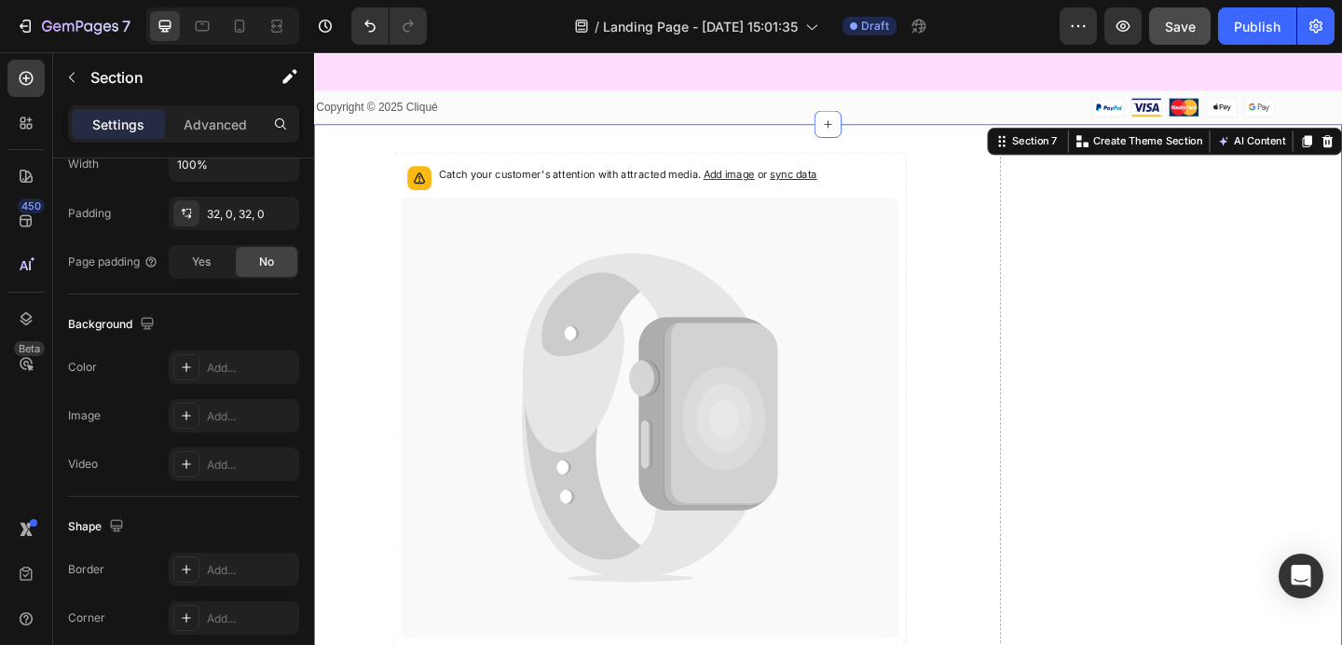
scroll to position [0, 0]
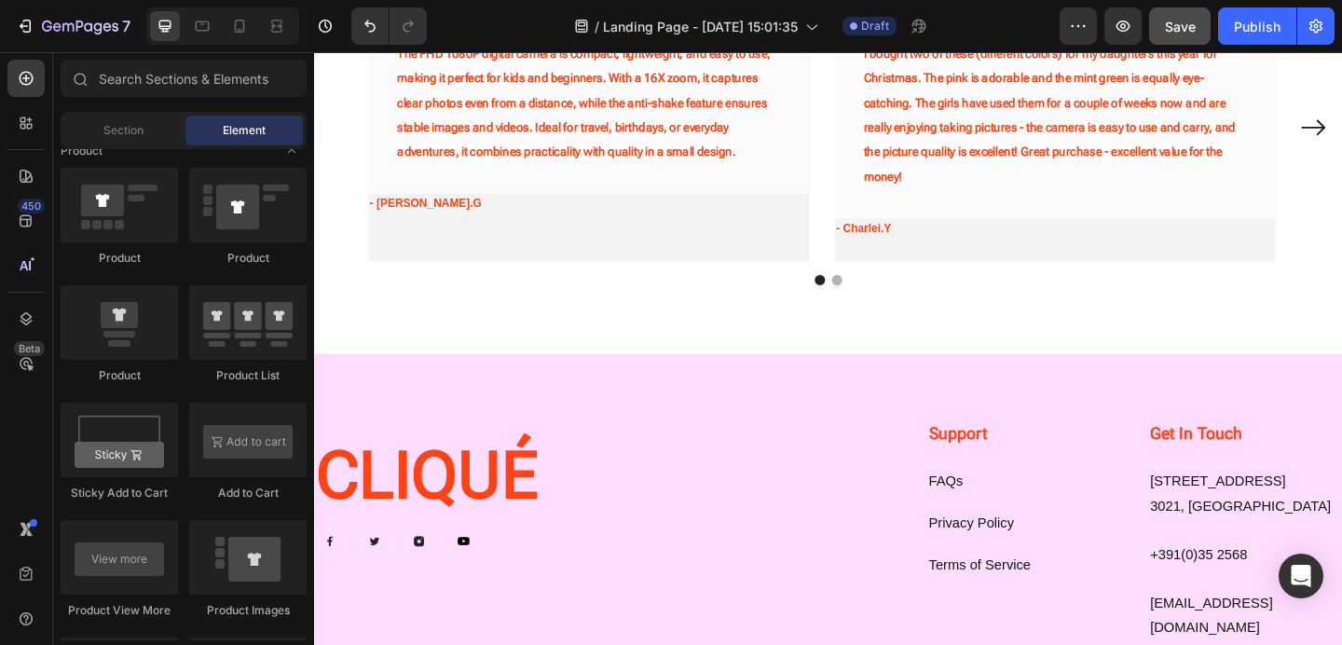
scroll to position [2541, 0]
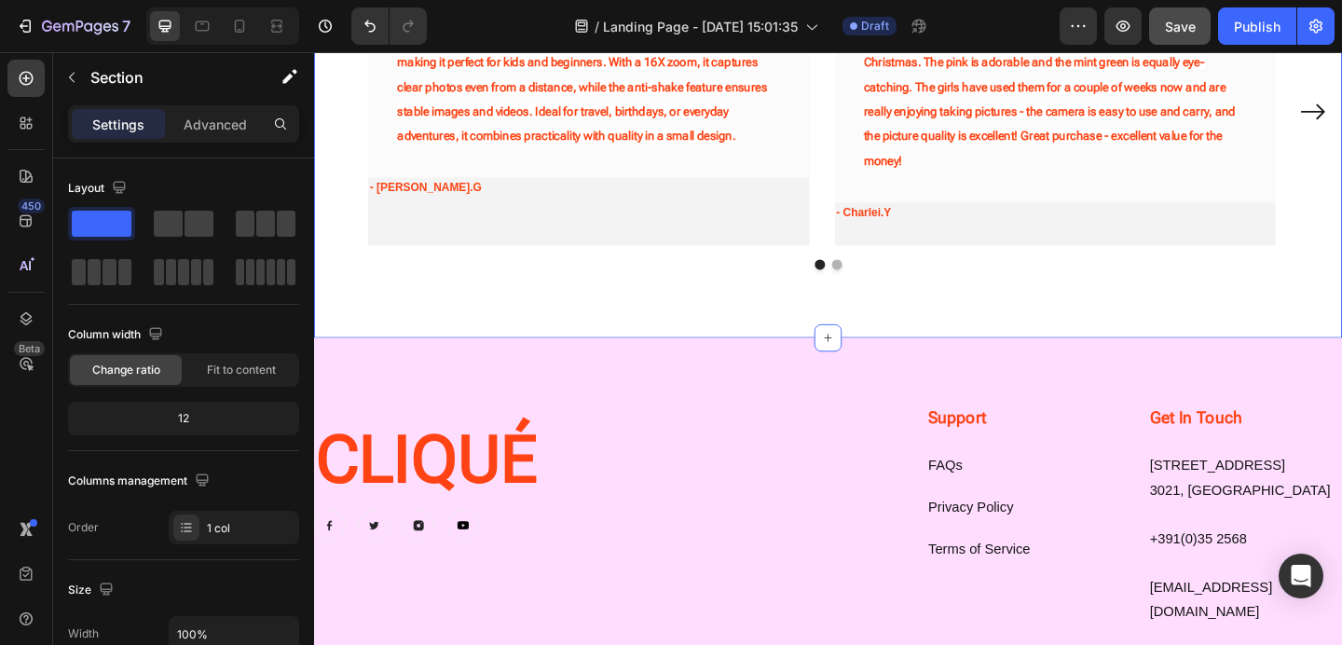
click at [695, 325] on div "The Cliqué Community Speaks Heading Our customer advocates are standing by 24/7…" at bounding box center [873, 49] width 1118 height 630
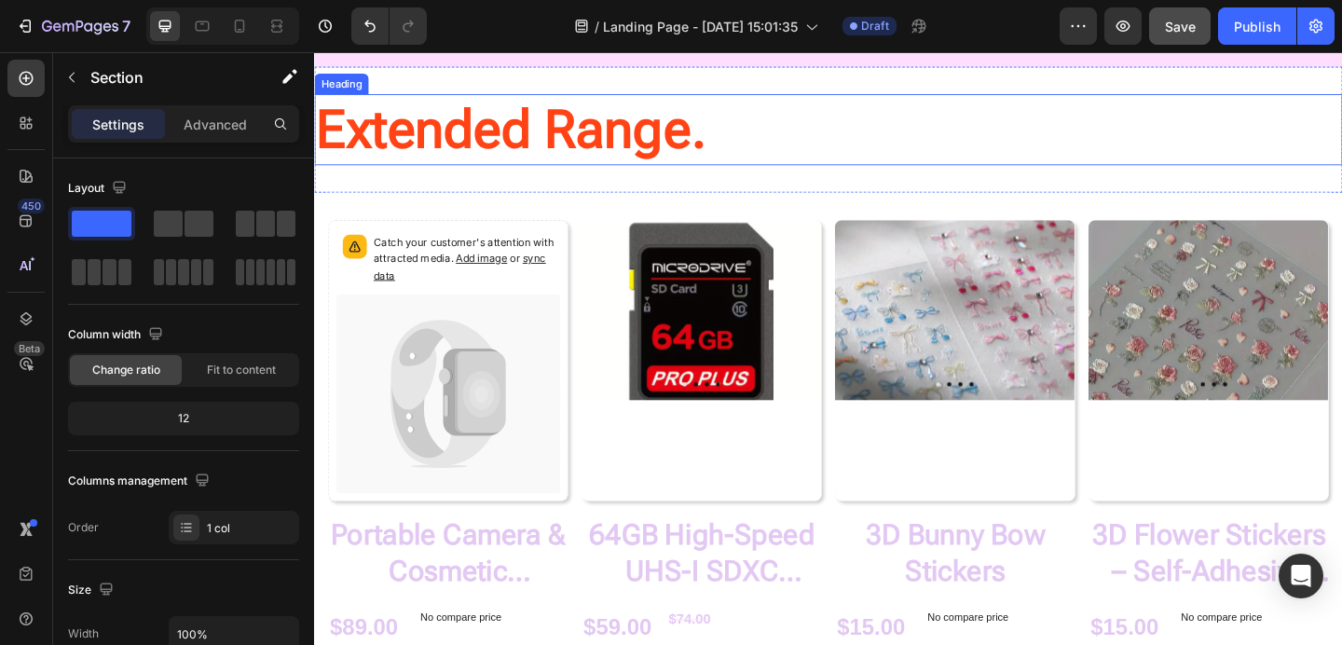
scroll to position [1489, 0]
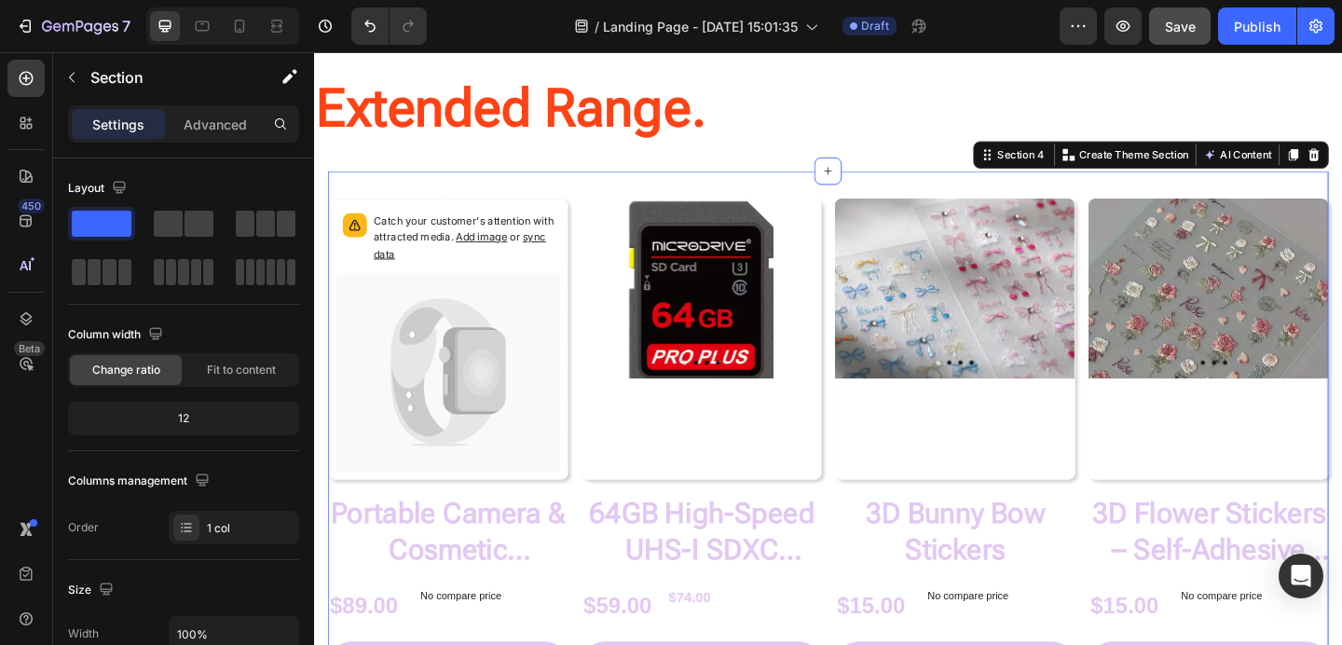
click at [590, 195] on div "Catch your customer's attention with attracted media. Add image or sync data Pr…" at bounding box center [873, 485] width 1088 height 607
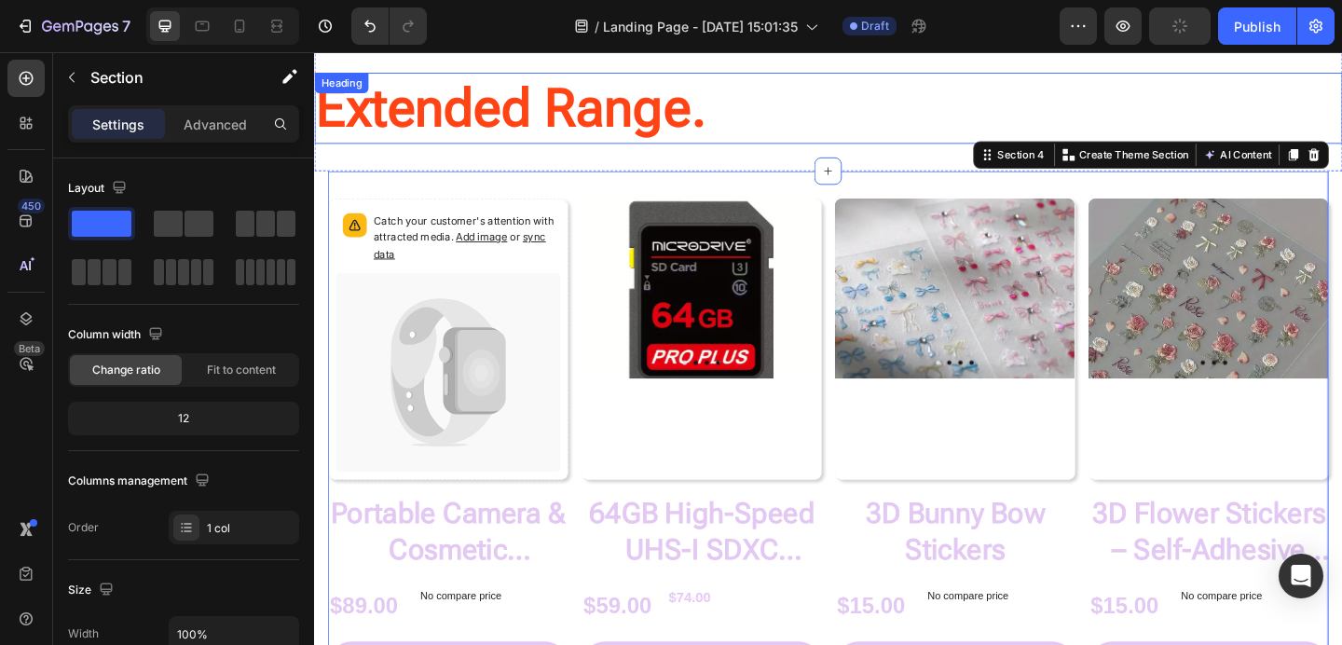
click at [837, 131] on h2 "Extended Range." at bounding box center [873, 113] width 1118 height 77
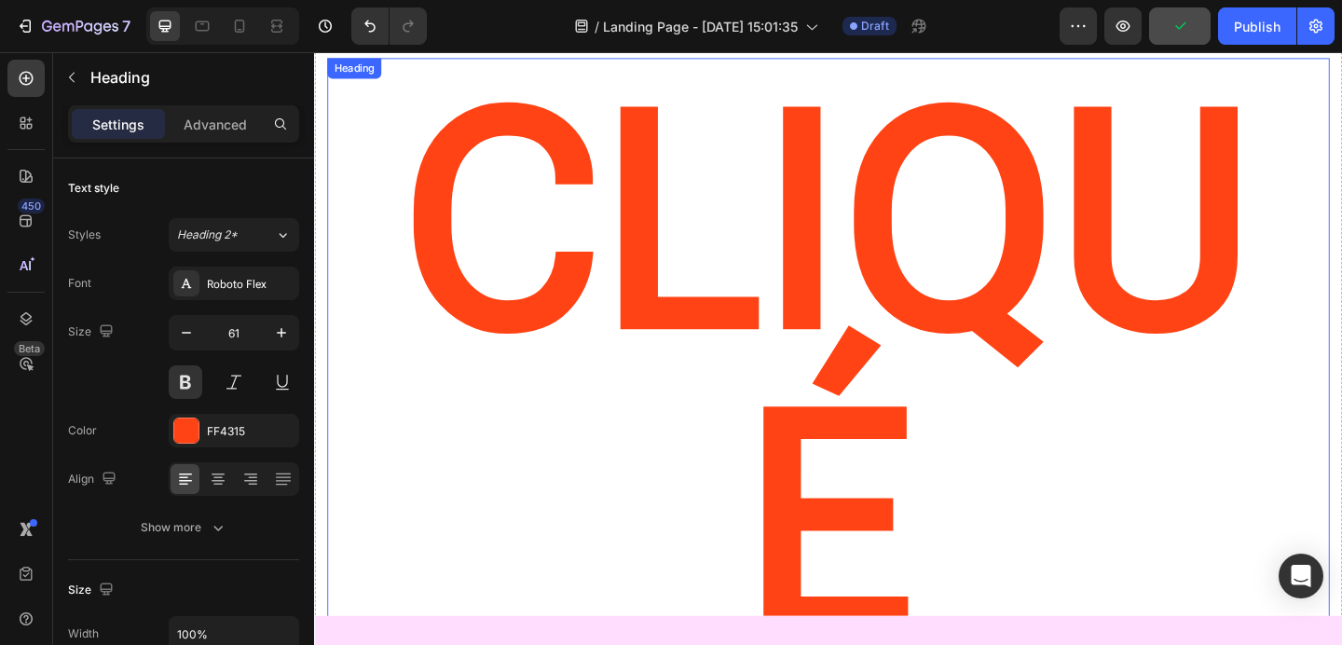
scroll to position [0, 0]
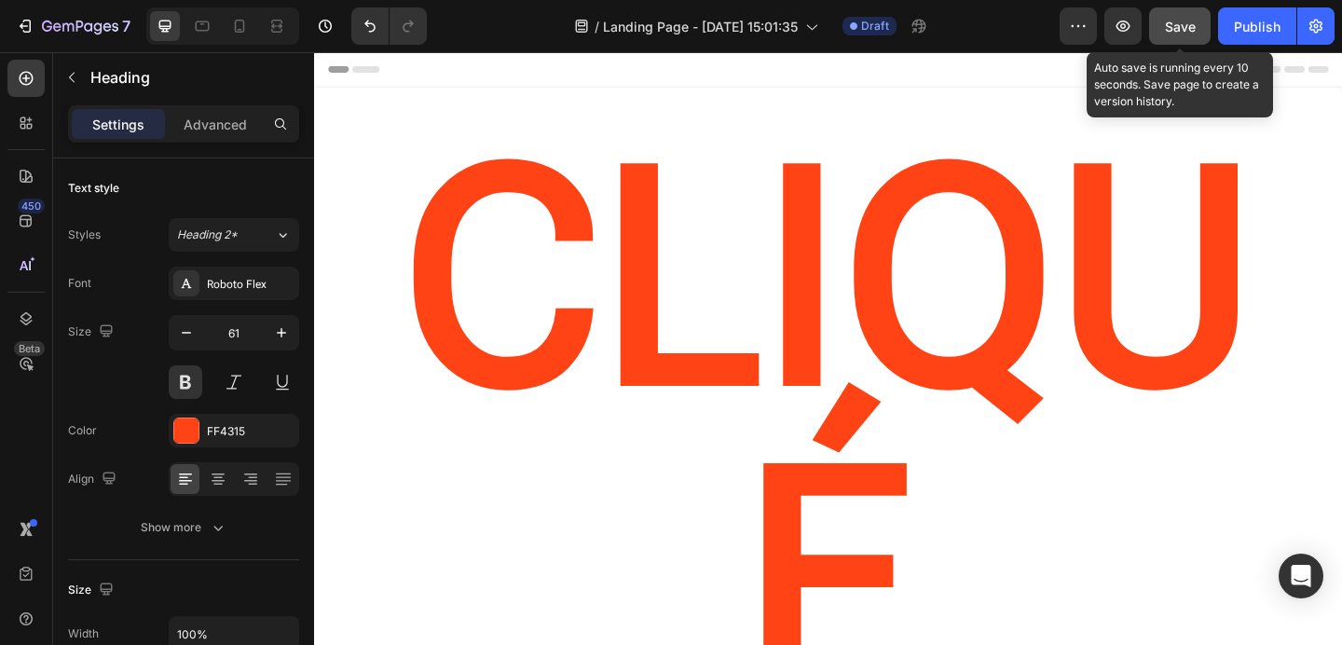
click at [1175, 11] on button "Save" at bounding box center [1179, 25] width 61 height 37
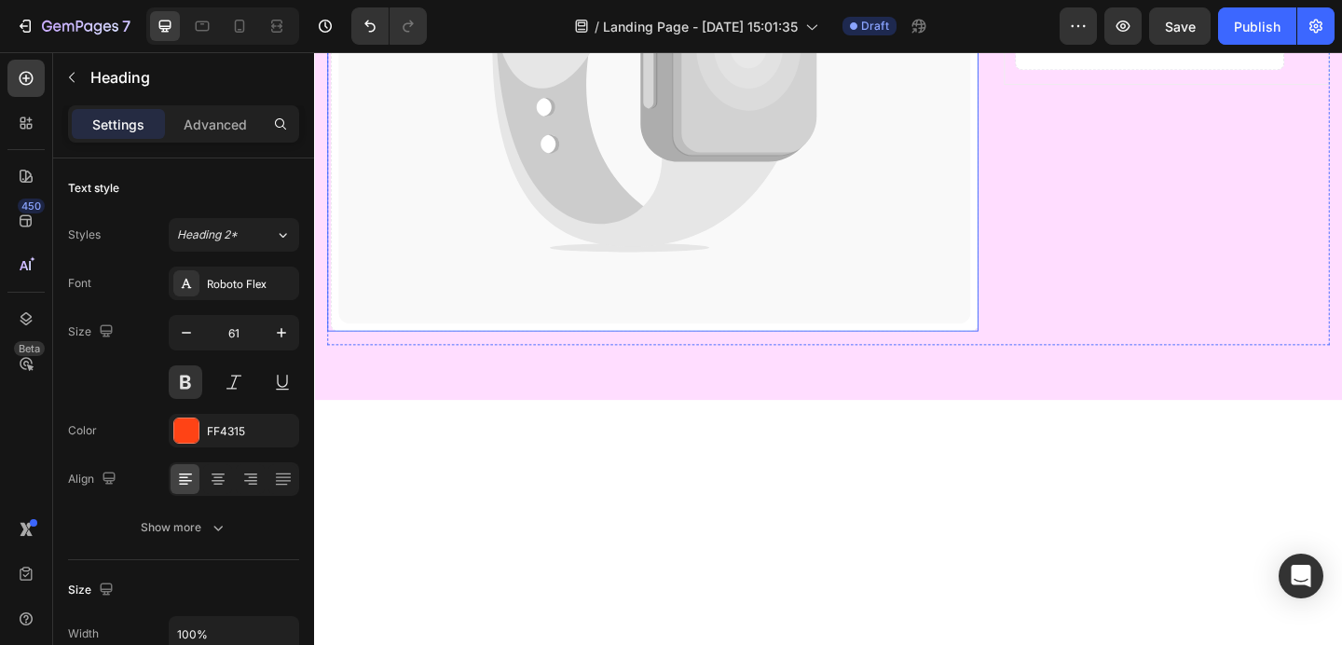
scroll to position [596, 0]
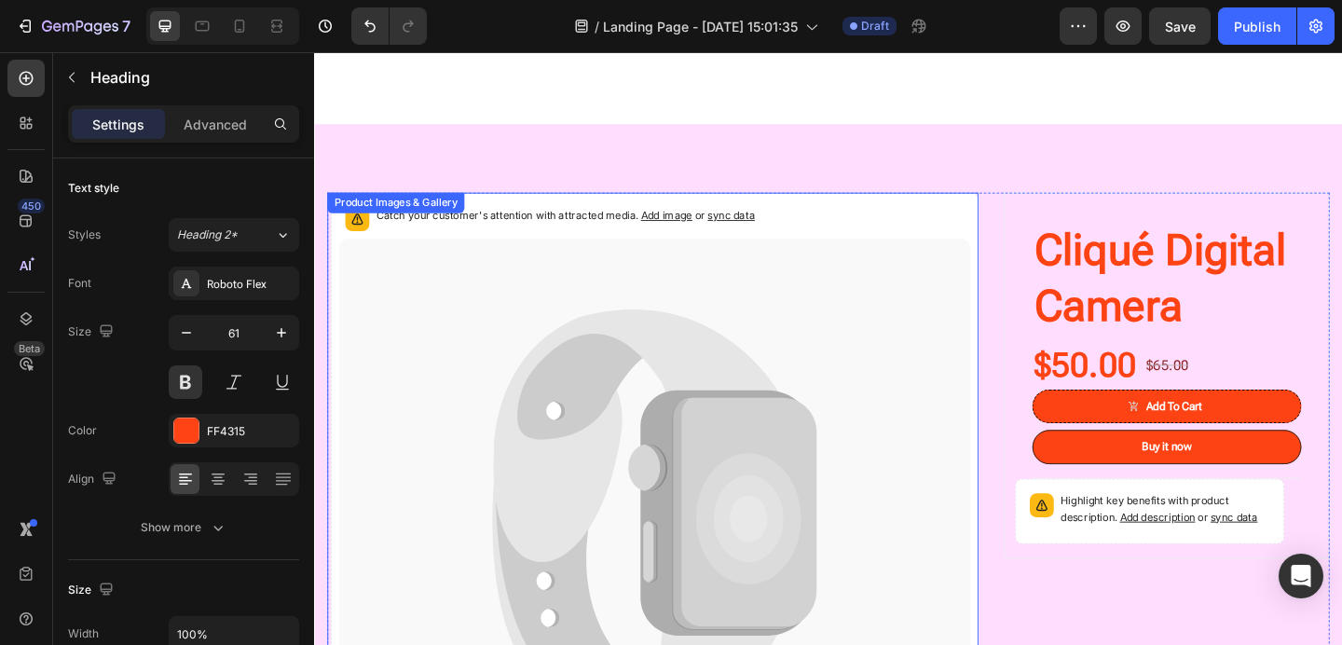
click at [593, 439] on icon at bounding box center [596, 561] width 173 height 408
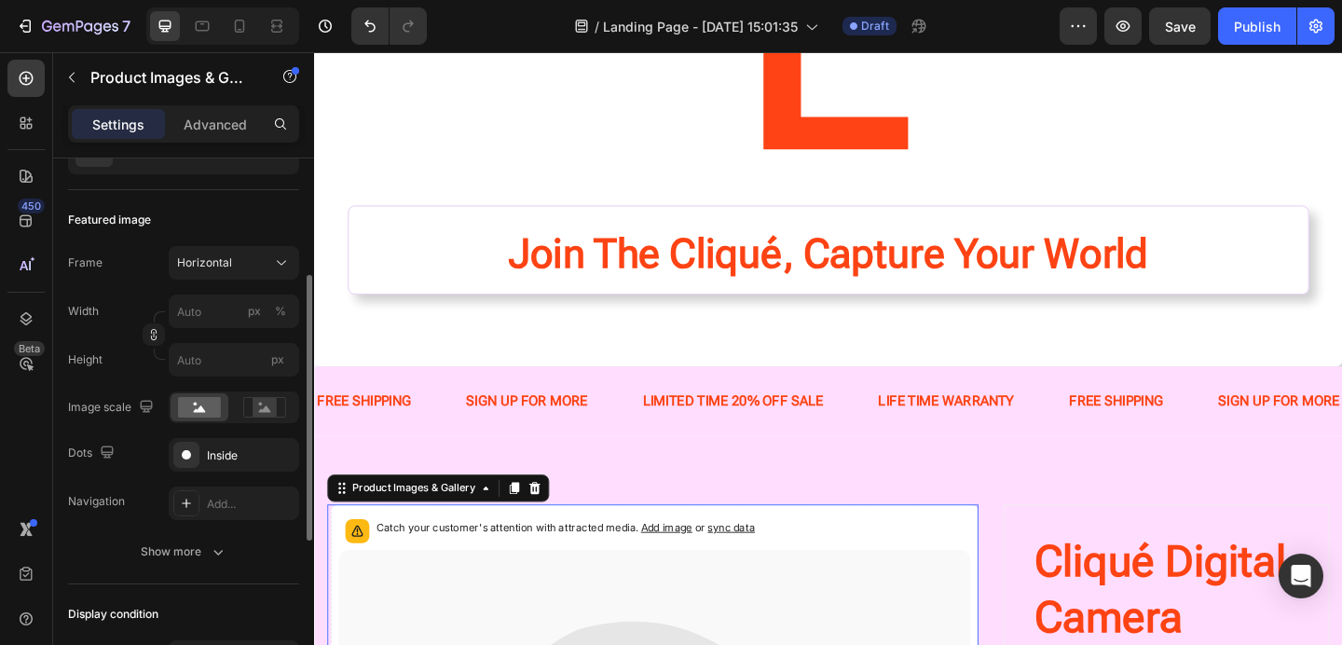
scroll to position [232, 0]
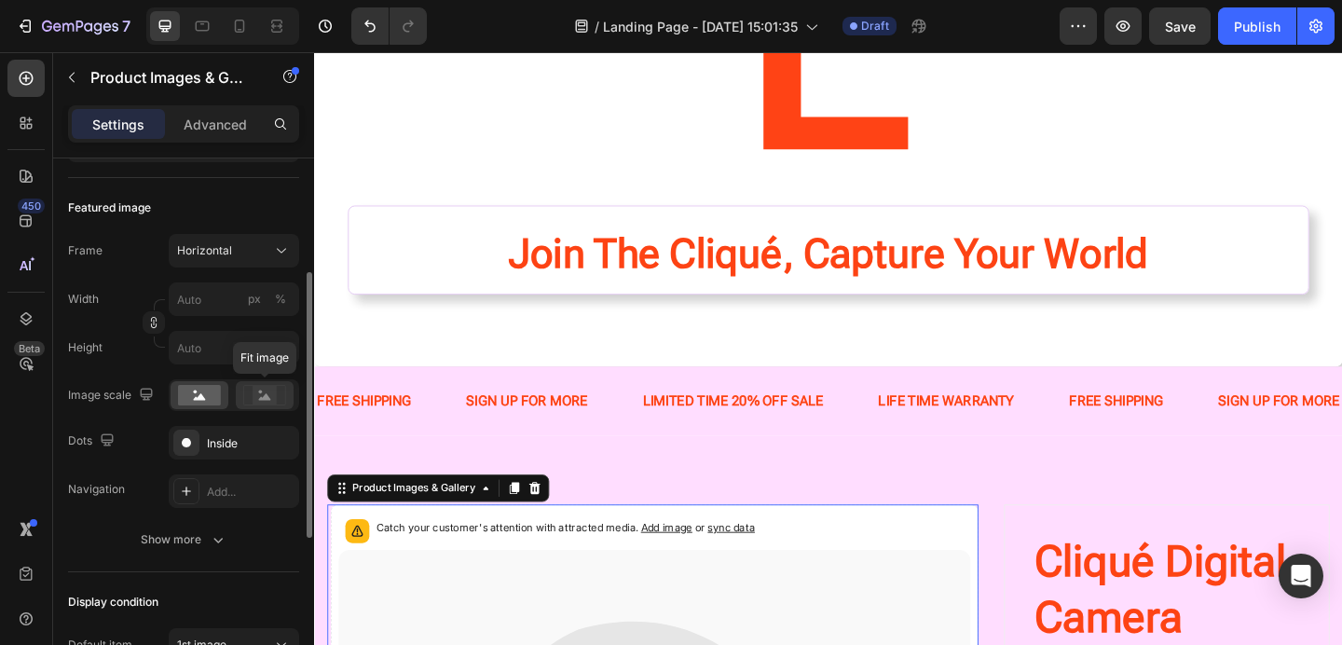
click at [259, 397] on rect at bounding box center [265, 395] width 24 height 19
click at [205, 396] on rect at bounding box center [199, 395] width 43 height 20
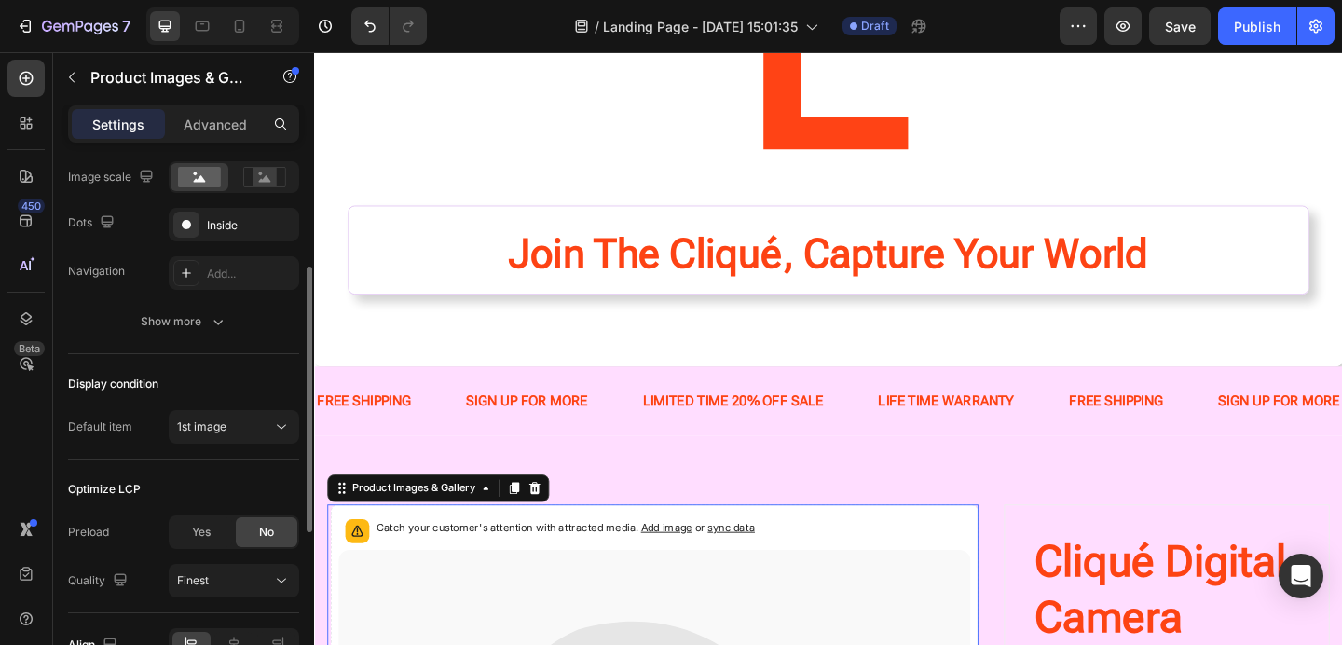
scroll to position [0, 0]
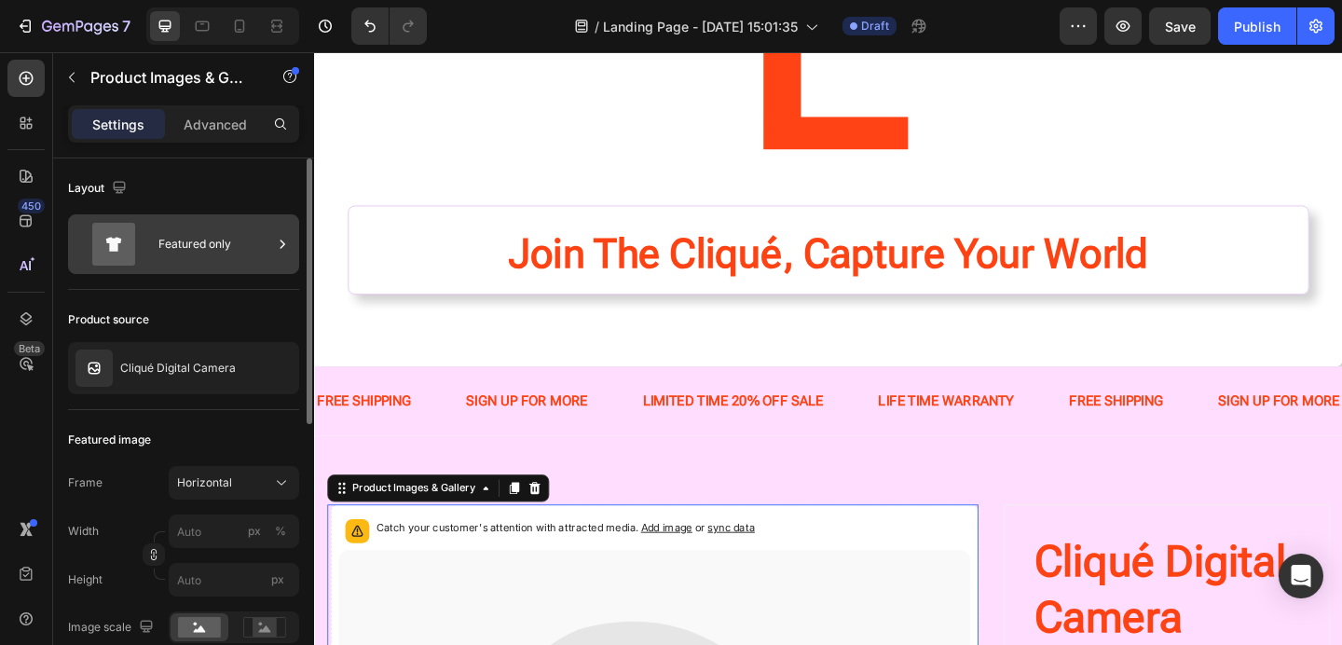
click at [185, 243] on div "Featured only" at bounding box center [215, 244] width 114 height 43
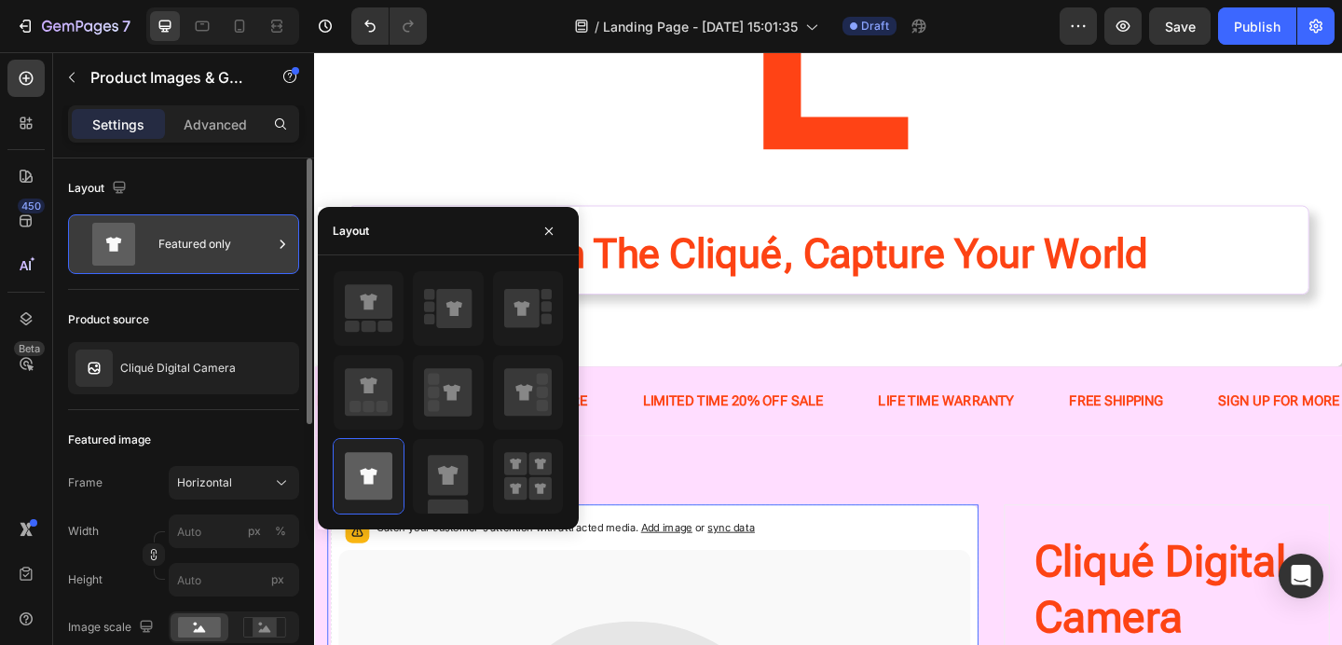
click at [186, 239] on div "Featured only" at bounding box center [215, 244] width 114 height 43
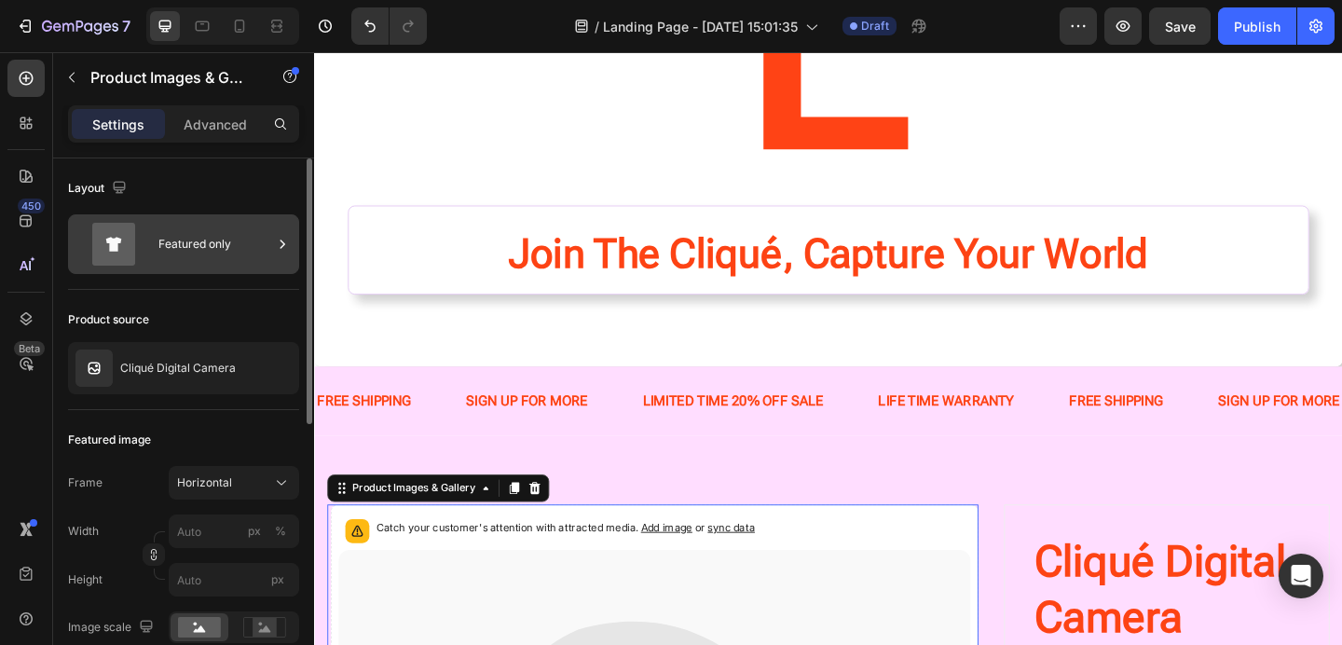
click at [186, 239] on div "Featured only" at bounding box center [215, 244] width 114 height 43
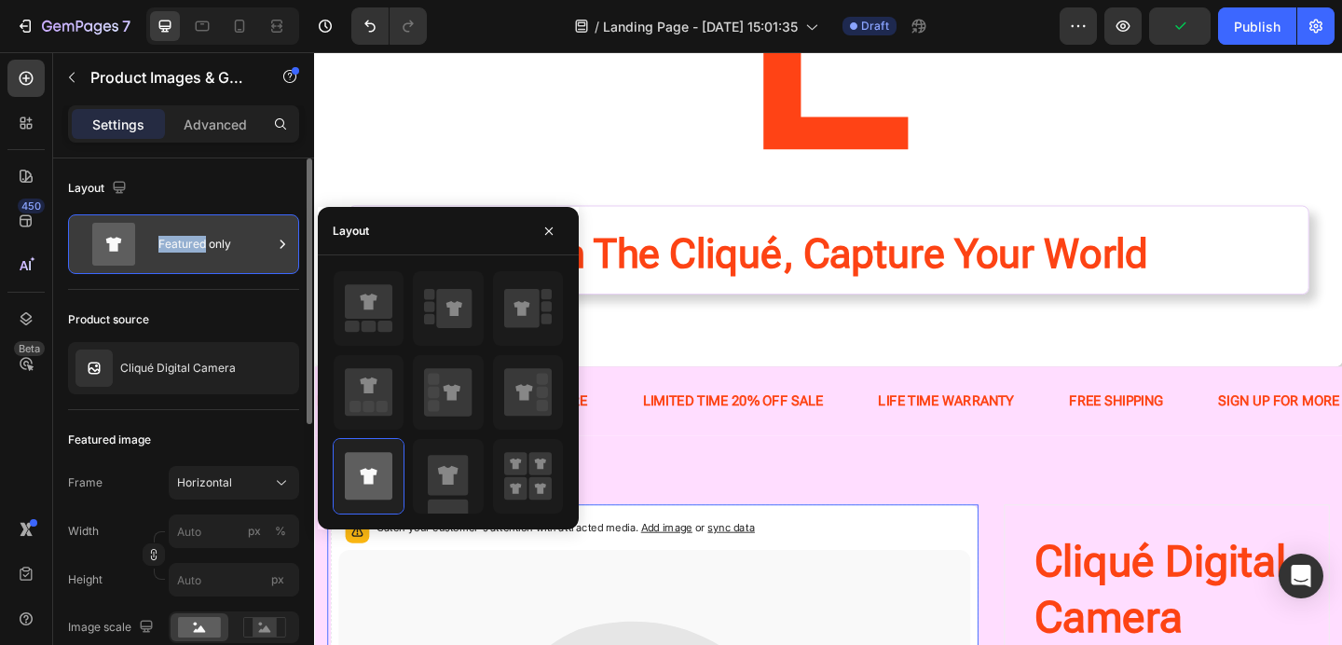
click at [210, 225] on div "Featured only" at bounding box center [215, 244] width 114 height 43
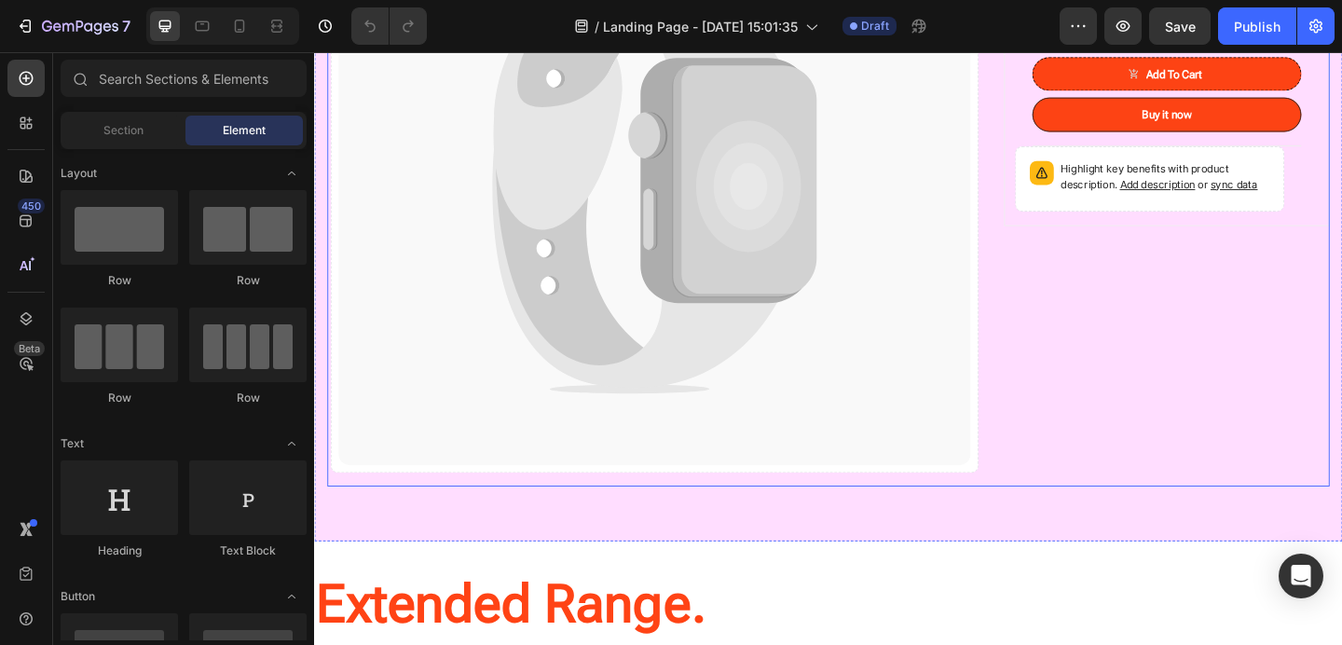
scroll to position [986, 0]
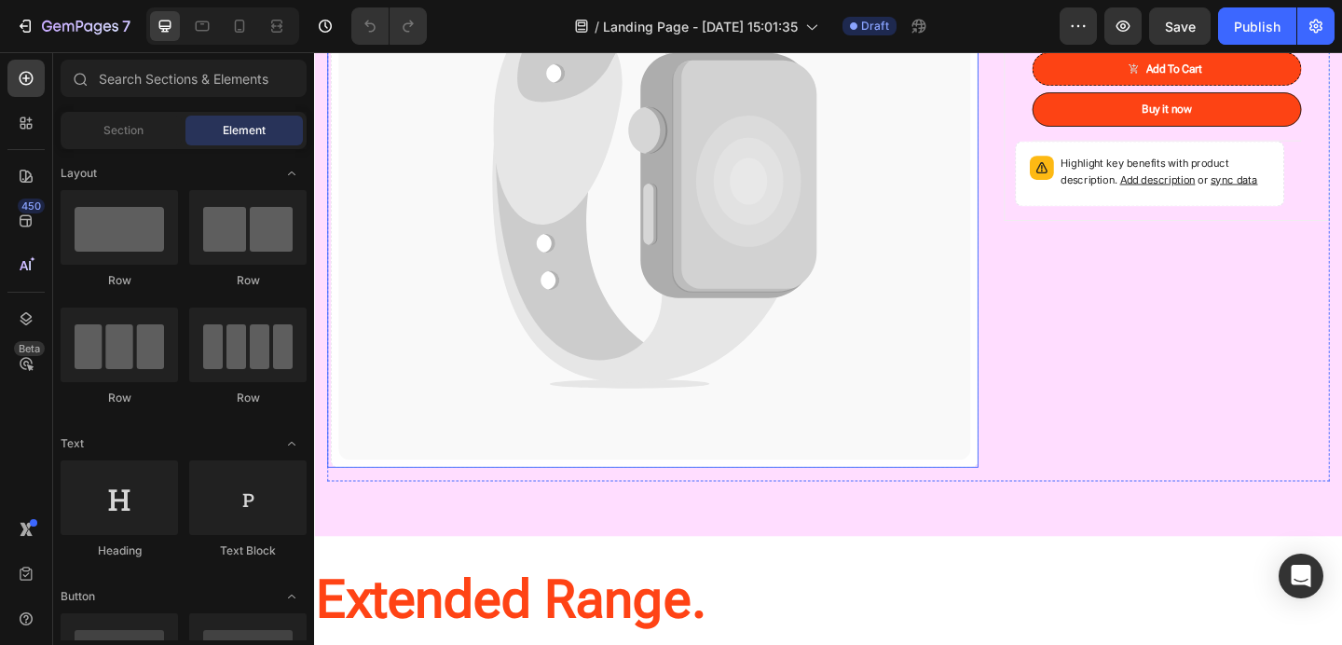
click at [792, 403] on icon at bounding box center [684, 191] width 688 height 608
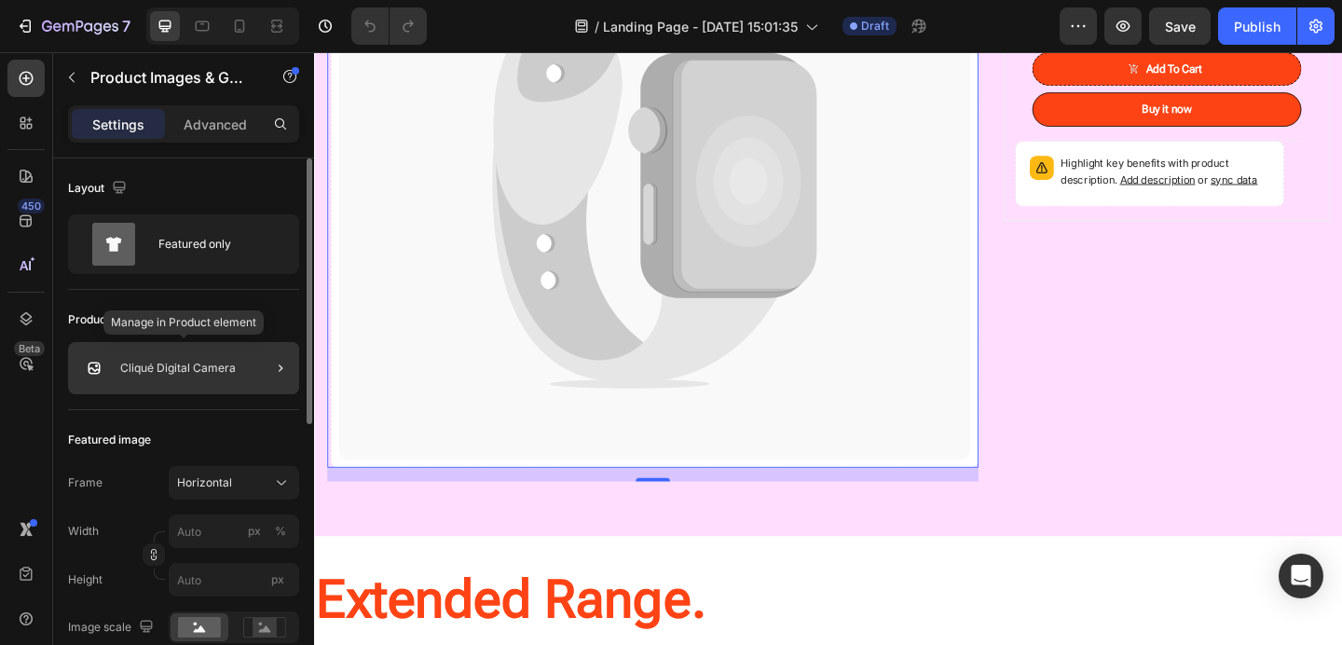
click at [134, 366] on p "Cliqué Digital Camera" at bounding box center [178, 368] width 116 height 13
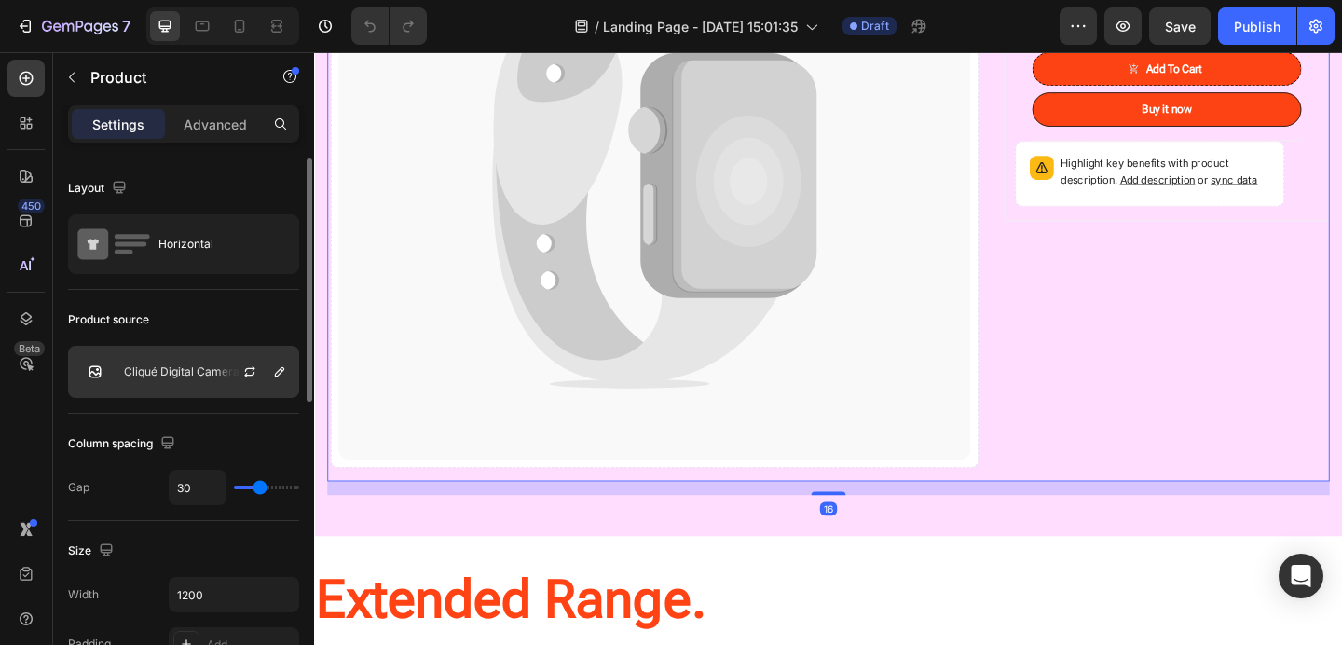
click at [165, 375] on p "Cliqué Digital Camera" at bounding box center [182, 371] width 116 height 13
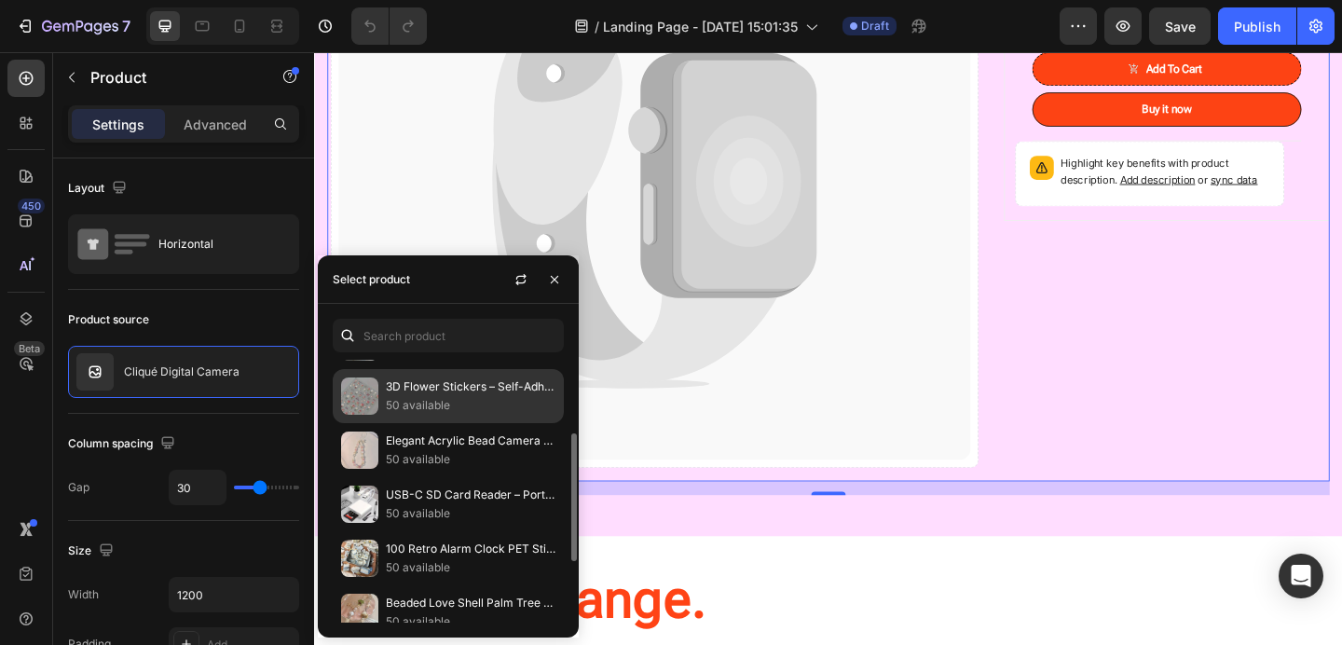
scroll to position [0, 0]
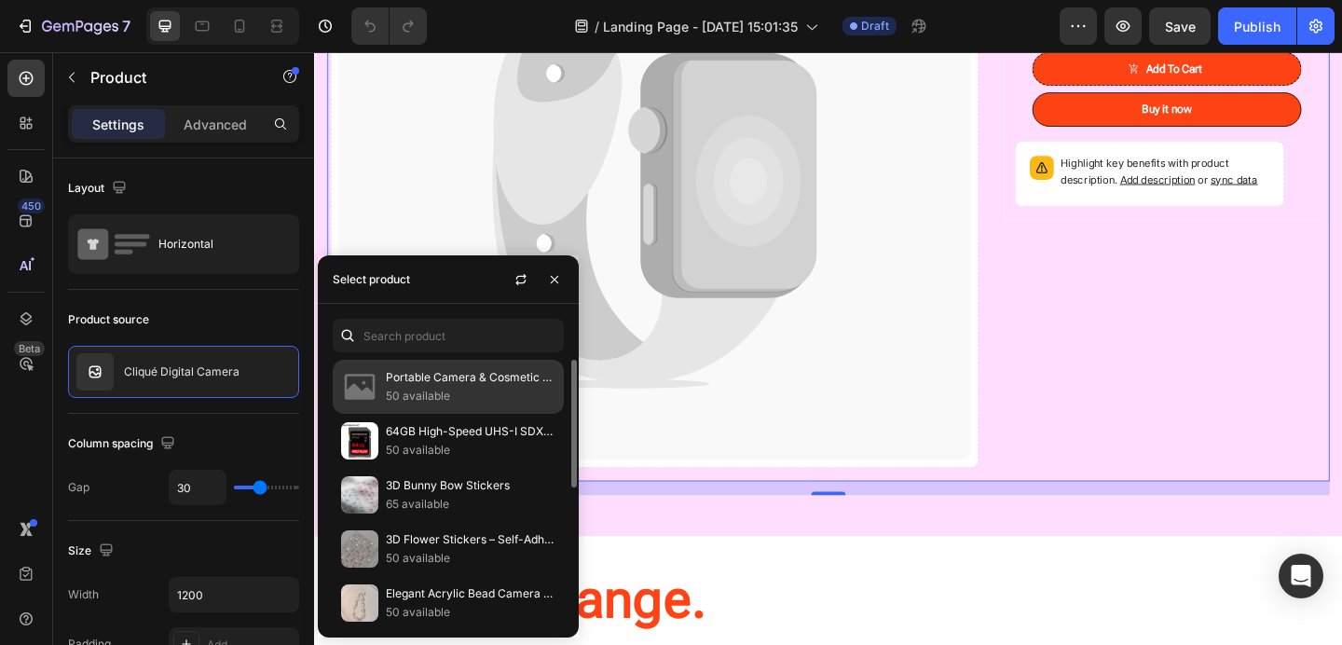
click at [441, 377] on p "Portable Camera & Cosmetic Accessory Bag" at bounding box center [471, 377] width 170 height 19
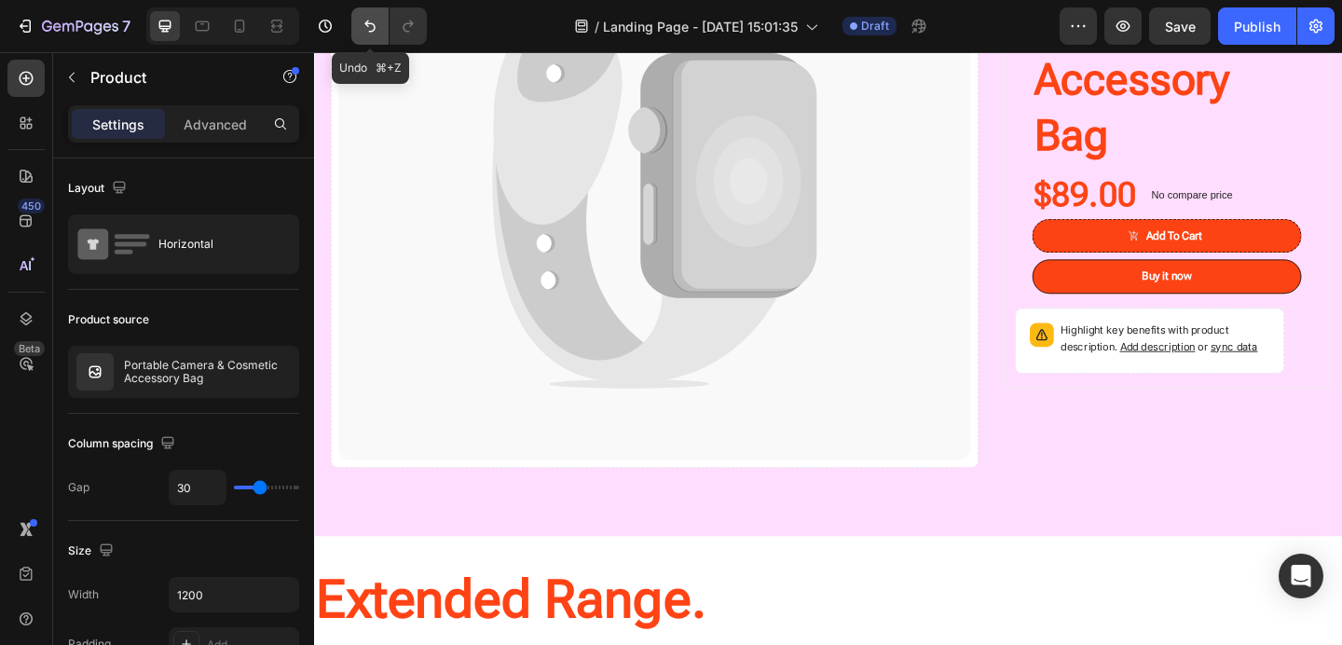
click at [358, 34] on button "Undo/Redo" at bounding box center [369, 25] width 37 height 37
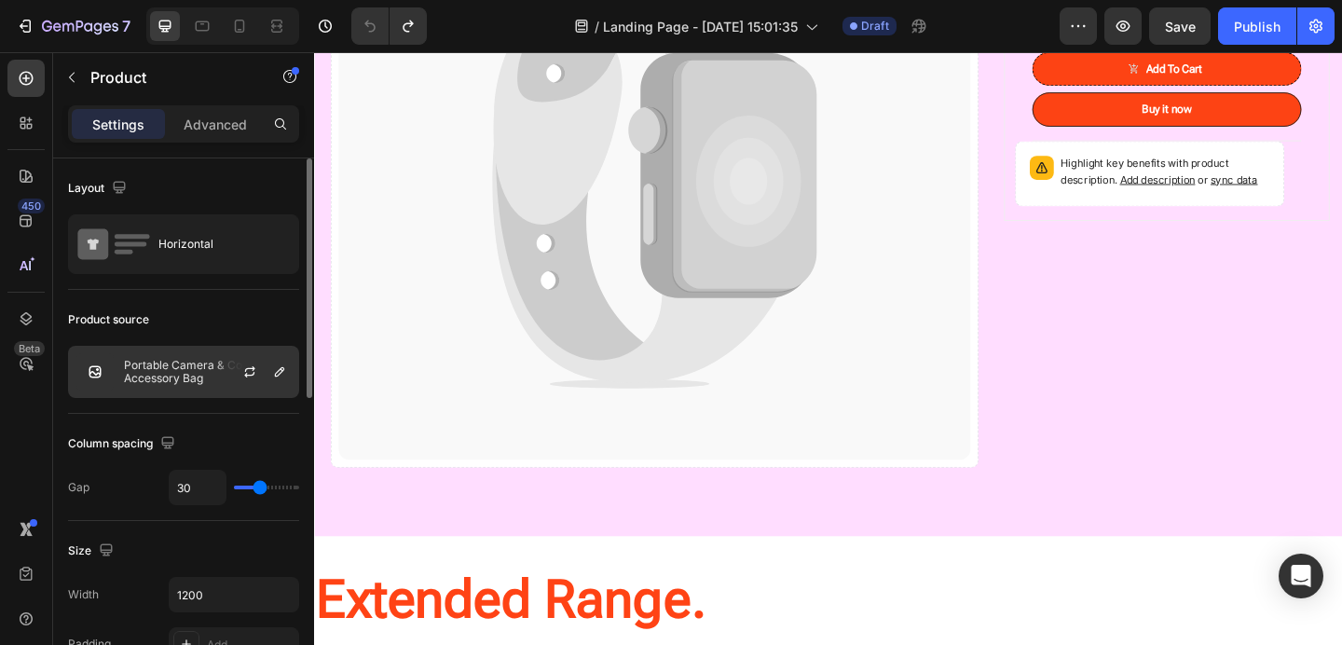
click at [210, 356] on div "Portable Camera & Cosmetic Accessory Bag" at bounding box center [183, 372] width 231 height 52
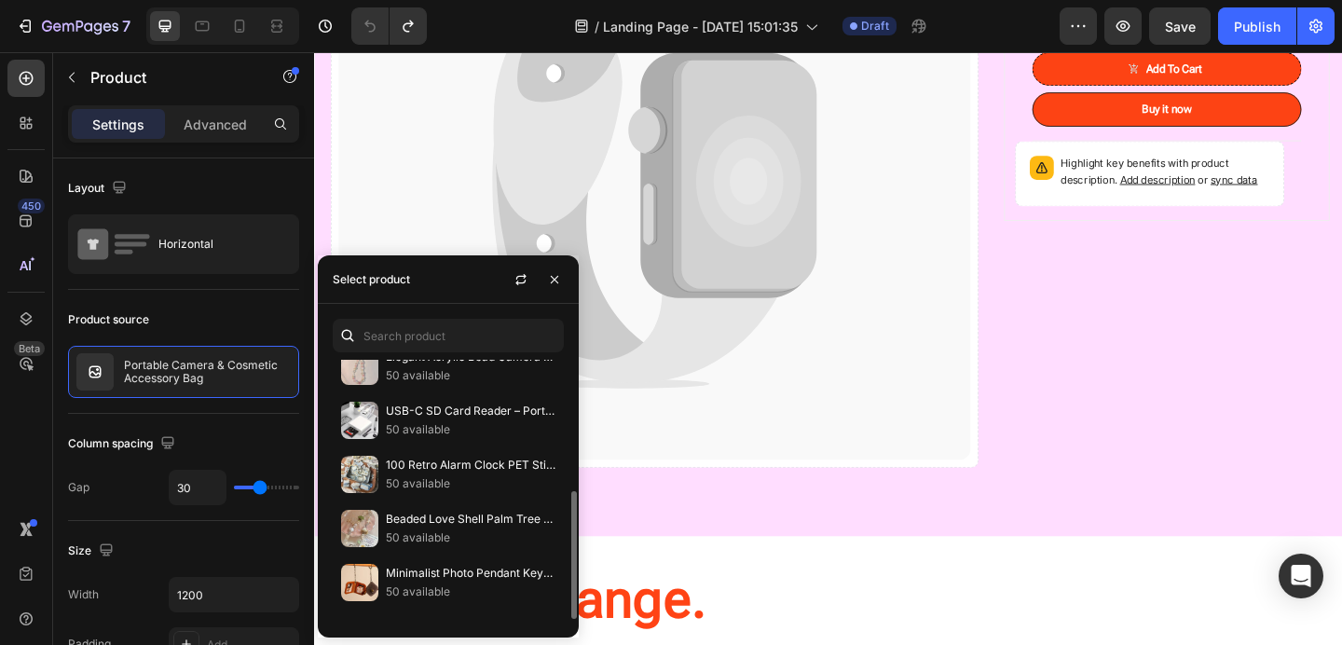
scroll to position [278, 0]
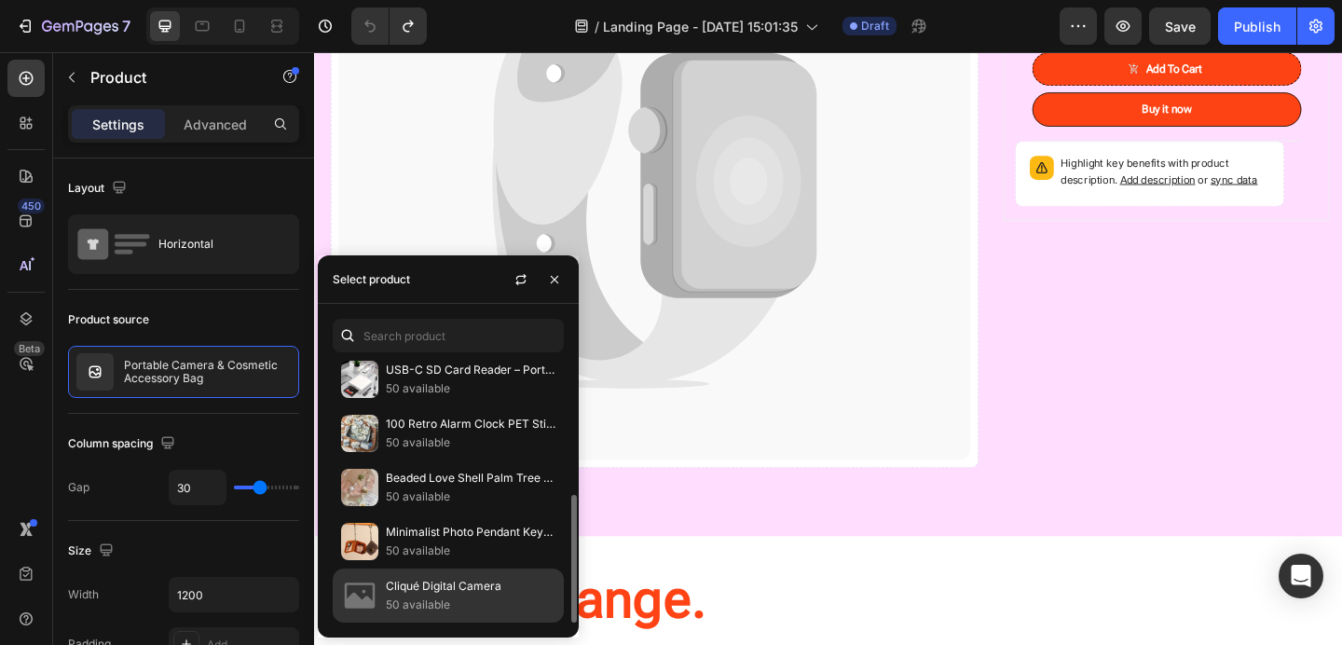
click at [431, 580] on p "Cliqué Digital Camera" at bounding box center [471, 586] width 170 height 19
click at [421, 605] on p "50 available" at bounding box center [471, 604] width 170 height 19
click at [422, 593] on p "Cliqué Digital Camera" at bounding box center [471, 586] width 170 height 19
click at [419, 587] on p "Cliqué Digital Camera" at bounding box center [471, 586] width 170 height 19
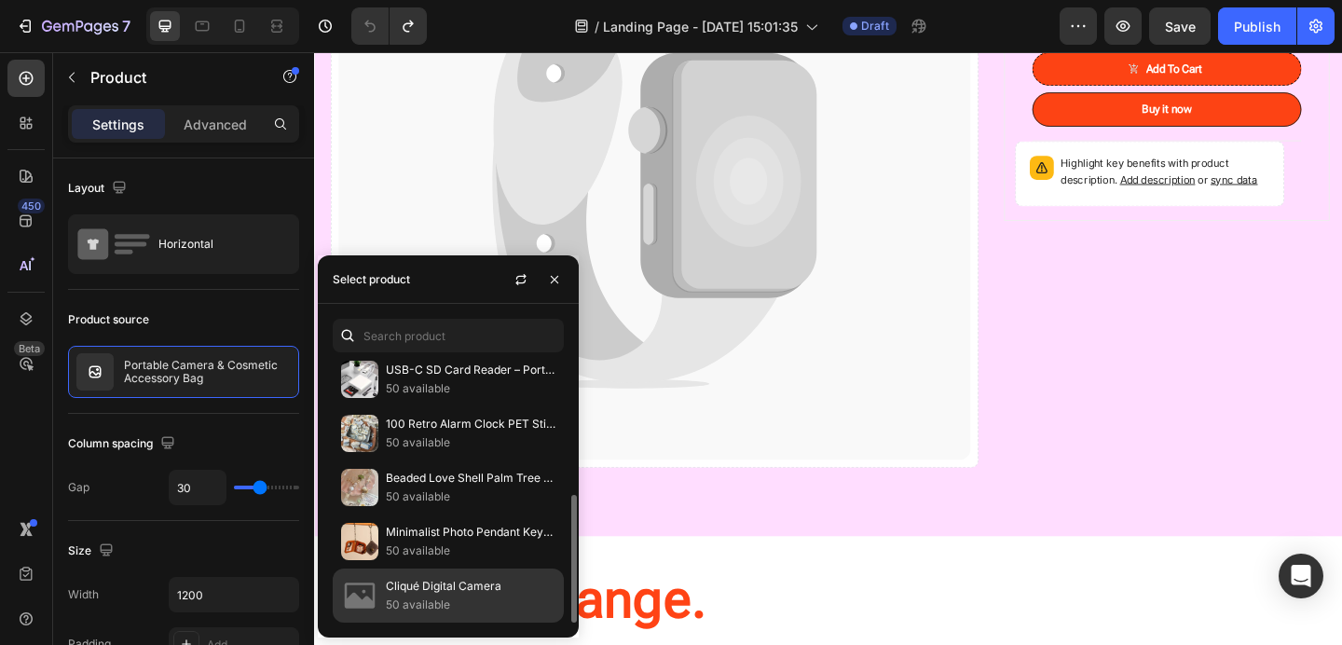
click at [419, 587] on p "Cliqué Digital Camera" at bounding box center [471, 586] width 170 height 19
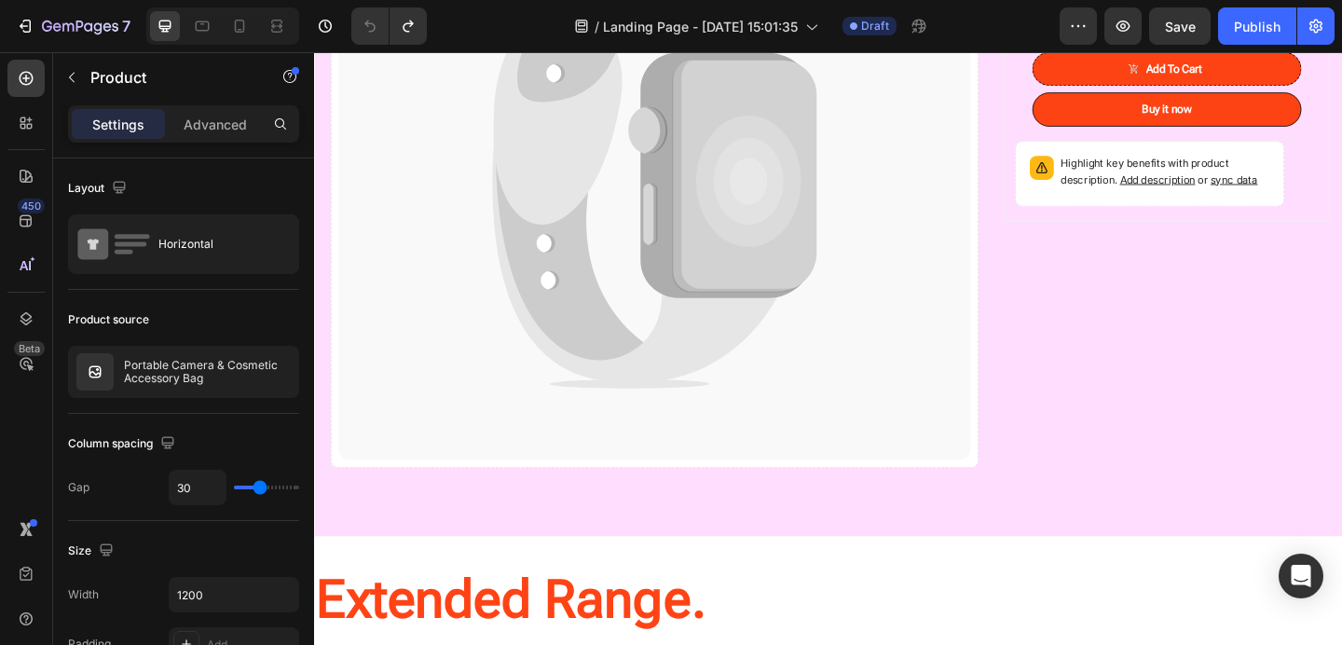
click at [1148, 429] on div "Cliqué Digital Camera (P) Title $50.00 (P) Price (P) Price $65.00 (P) Price (P)…" at bounding box center [1241, 178] width 354 height 681
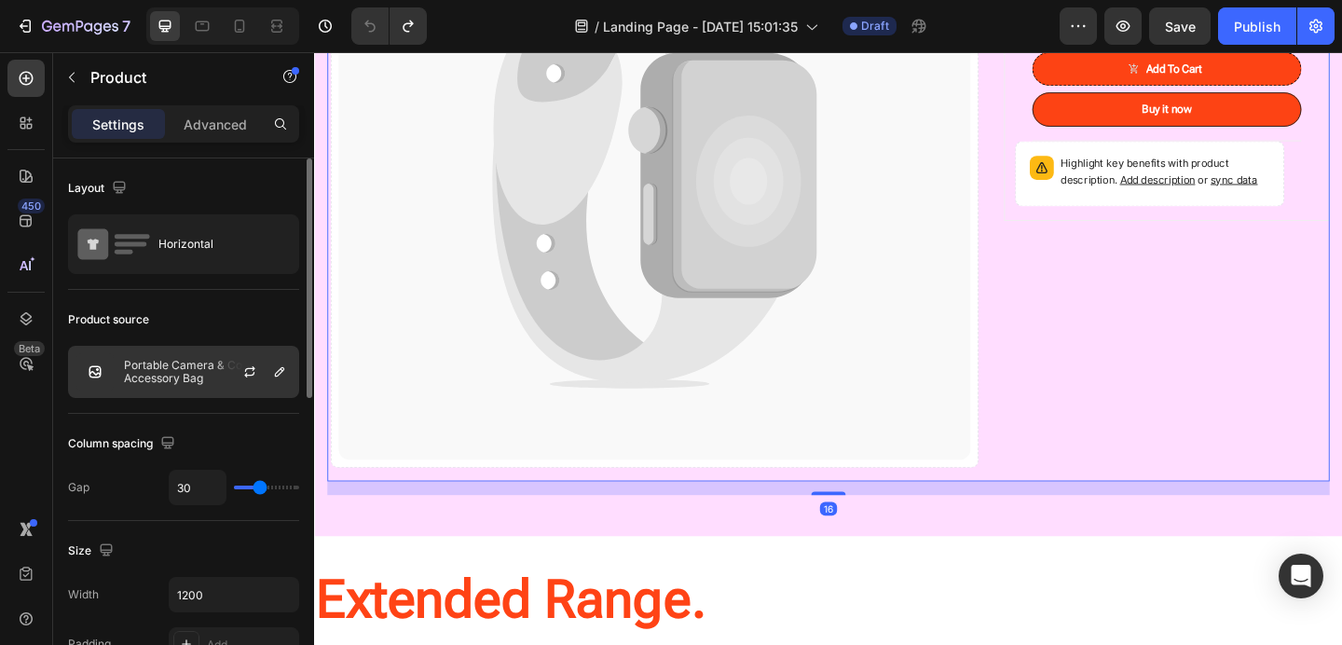
click at [127, 362] on p "Portable Camera & Cosmetic Accessory Bag" at bounding box center [207, 372] width 167 height 26
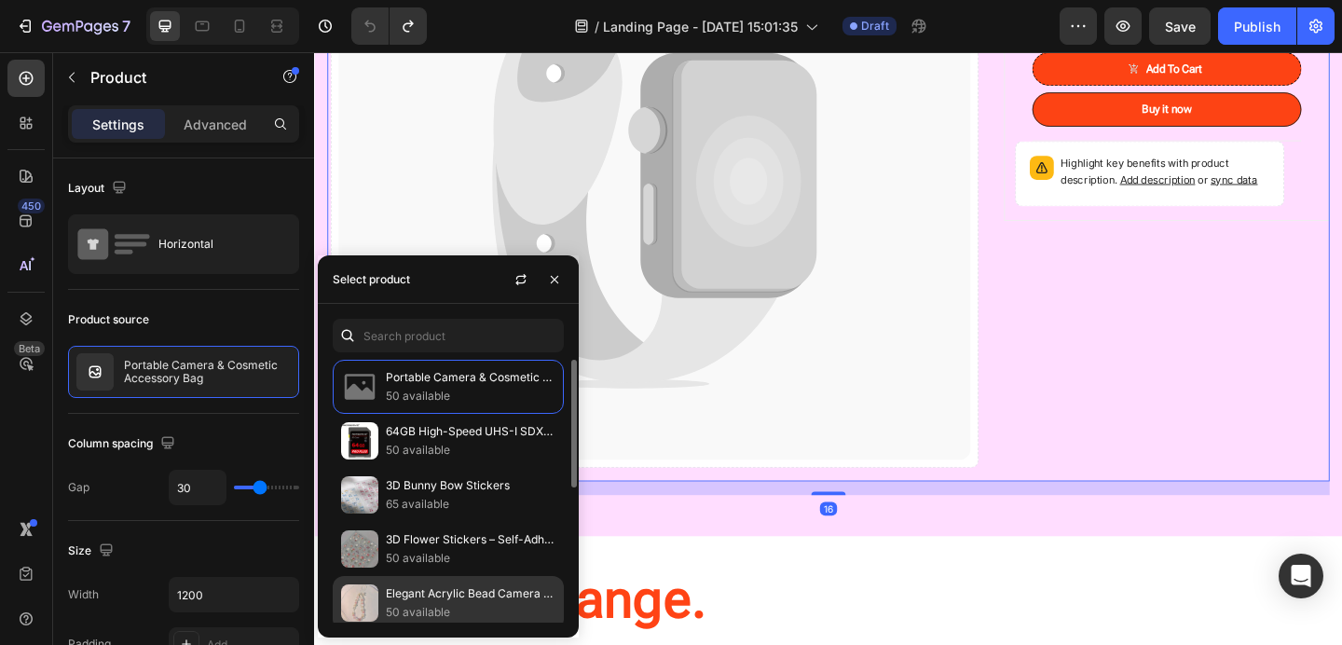
click at [458, 604] on p "50 available" at bounding box center [471, 612] width 170 height 19
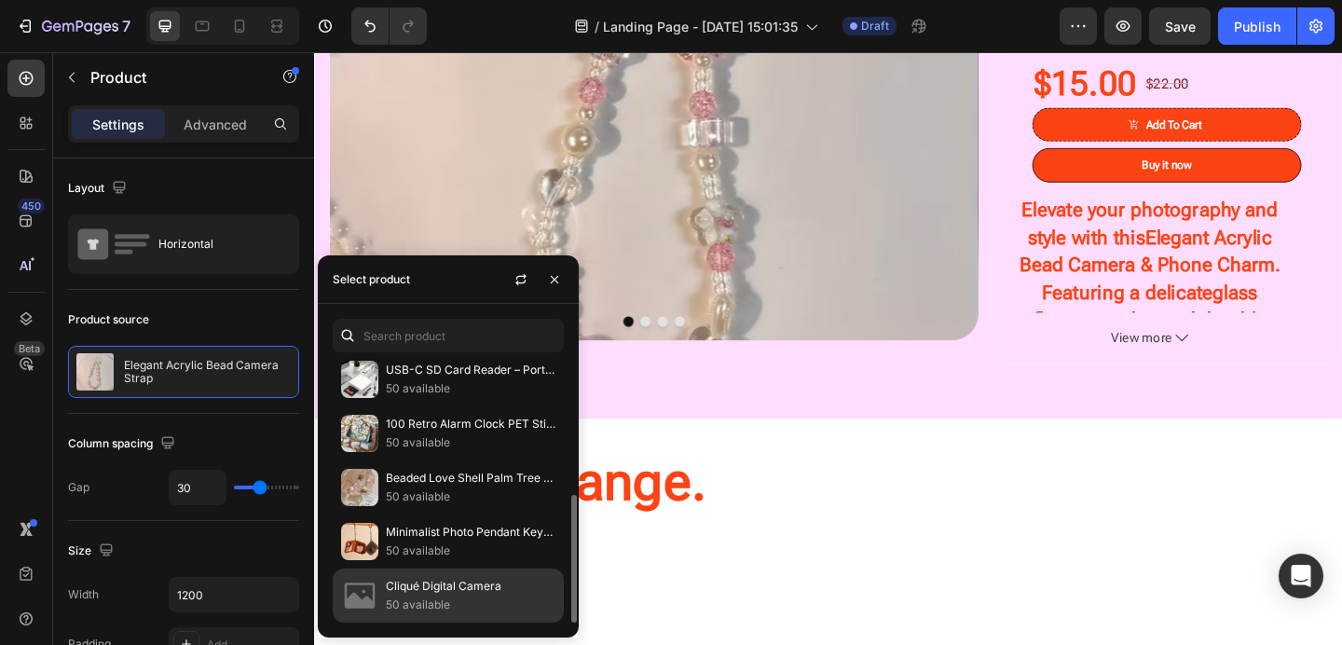
click at [430, 585] on p "Cliqué Digital Camera" at bounding box center [471, 586] width 170 height 19
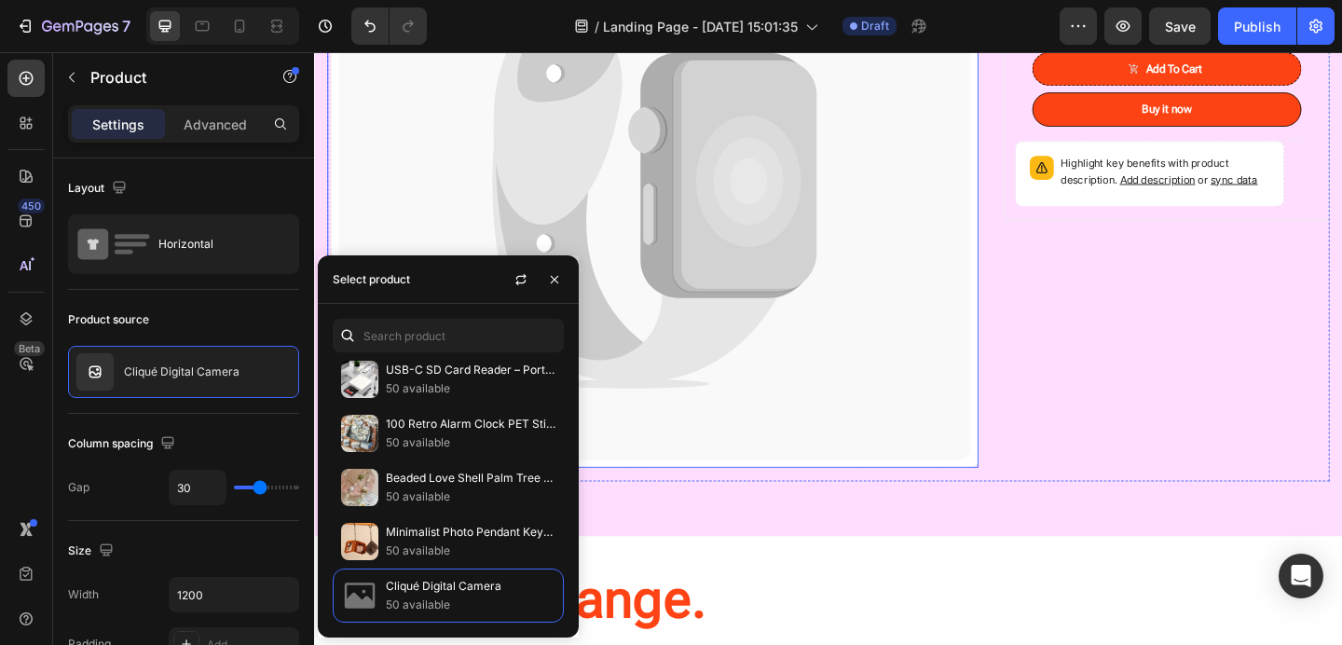
click at [997, 440] on icon at bounding box center [684, 191] width 688 height 608
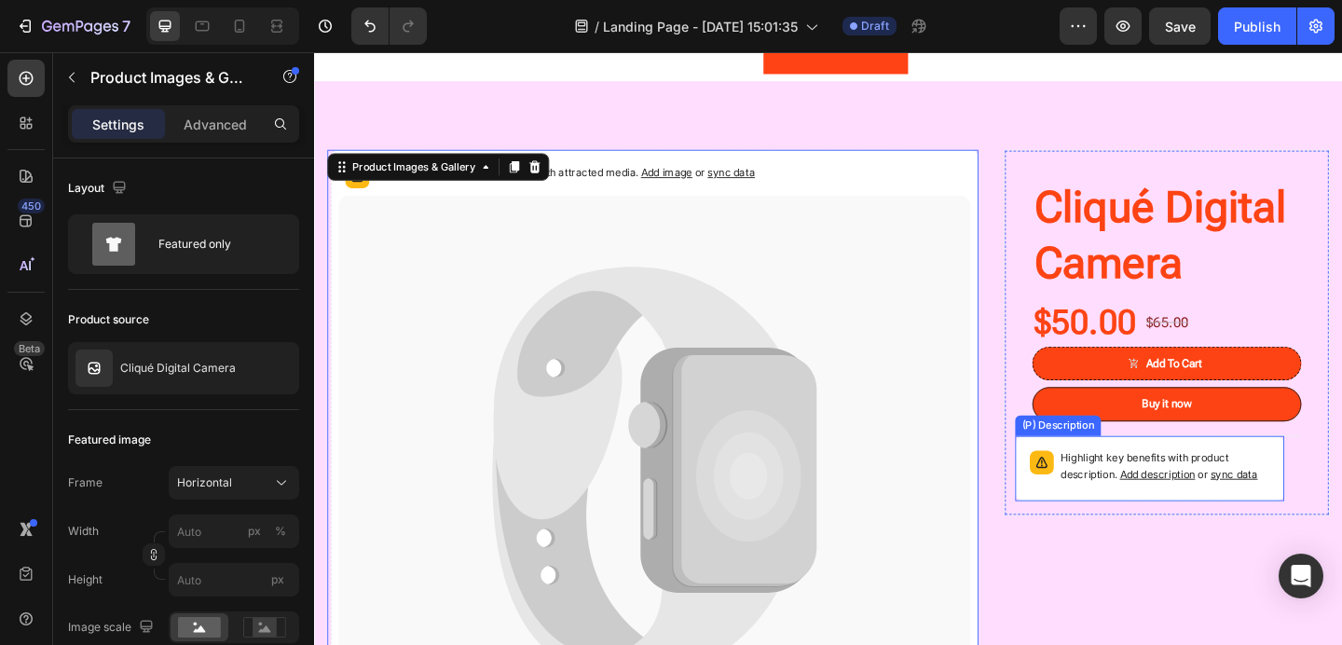
scroll to position [585, 0]
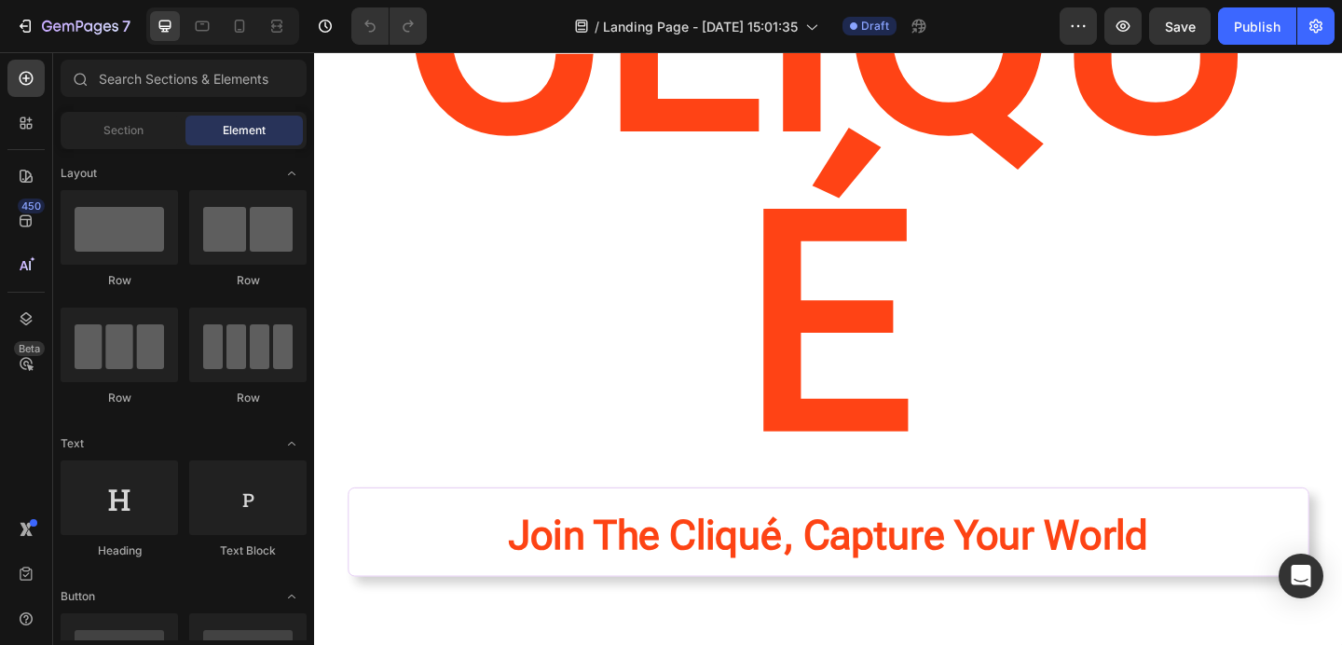
scroll to position [310, 0]
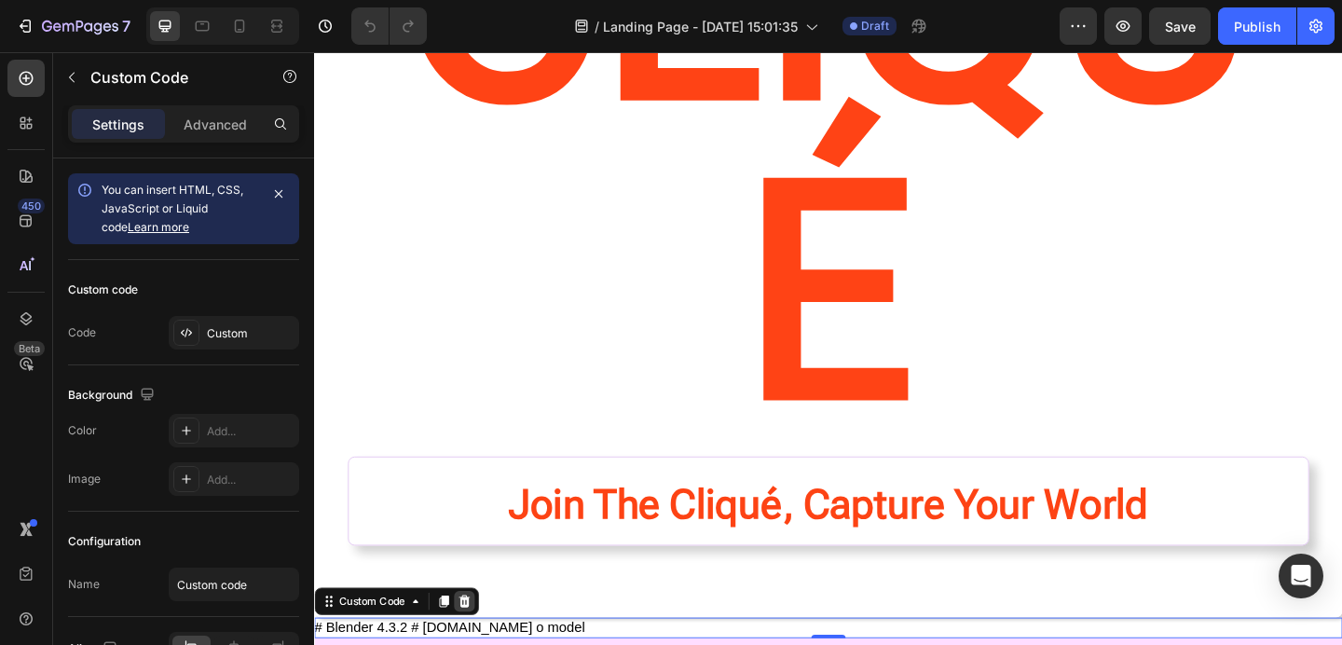
click at [479, 643] on icon at bounding box center [477, 649] width 12 height 13
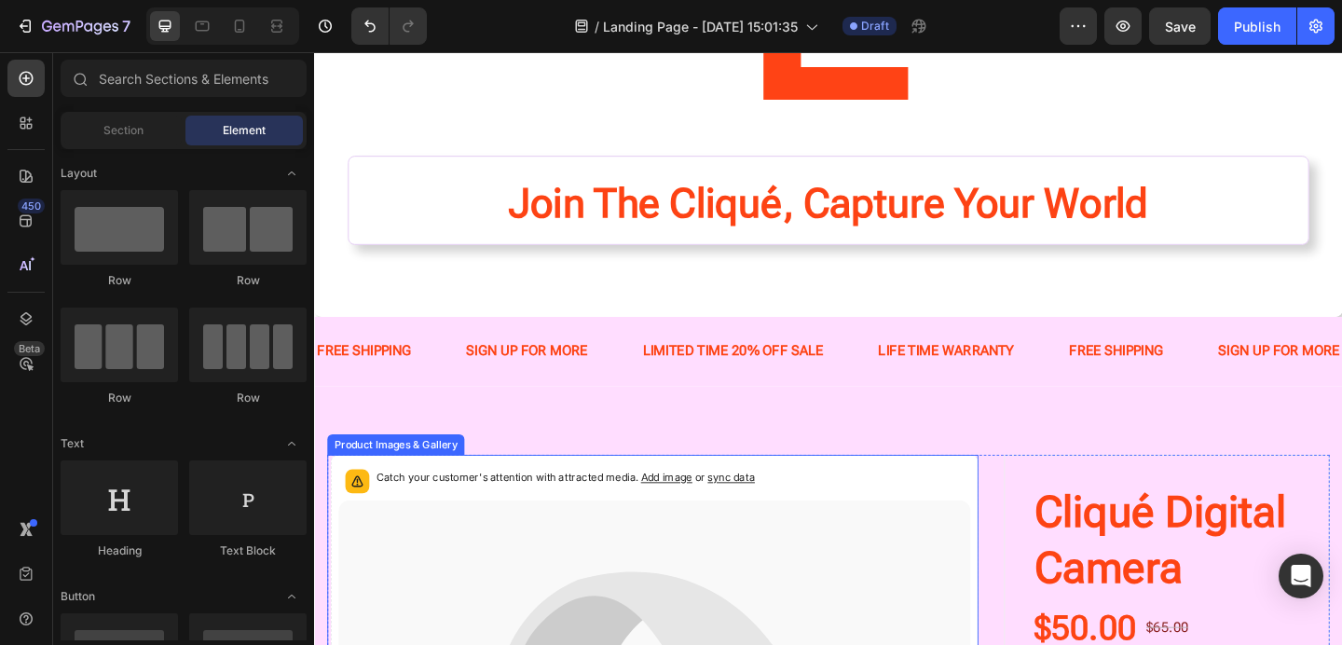
scroll to position [665, 0]
